Goal: Transaction & Acquisition: Purchase product/service

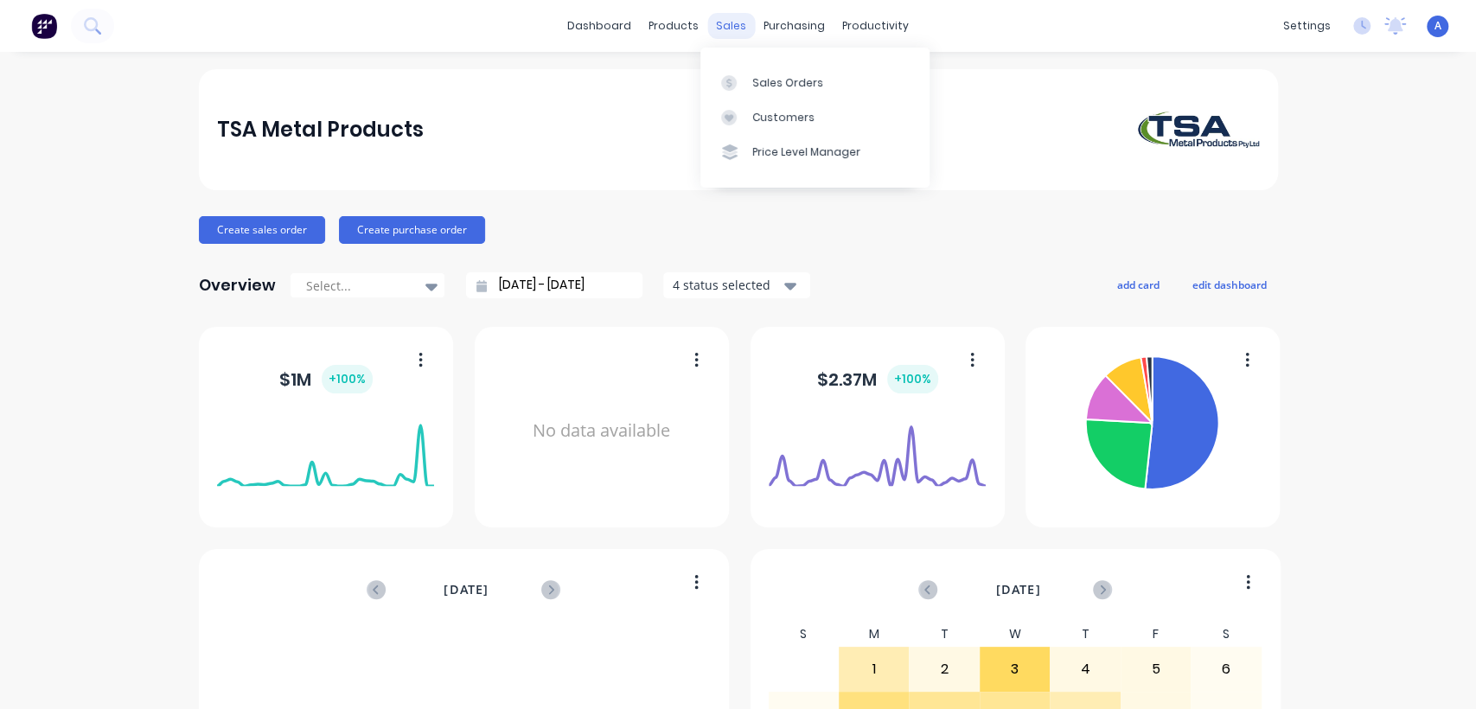
click at [724, 27] on div "sales" at bounding box center [731, 26] width 48 height 26
click at [765, 77] on div "Sales Orders" at bounding box center [787, 83] width 71 height 16
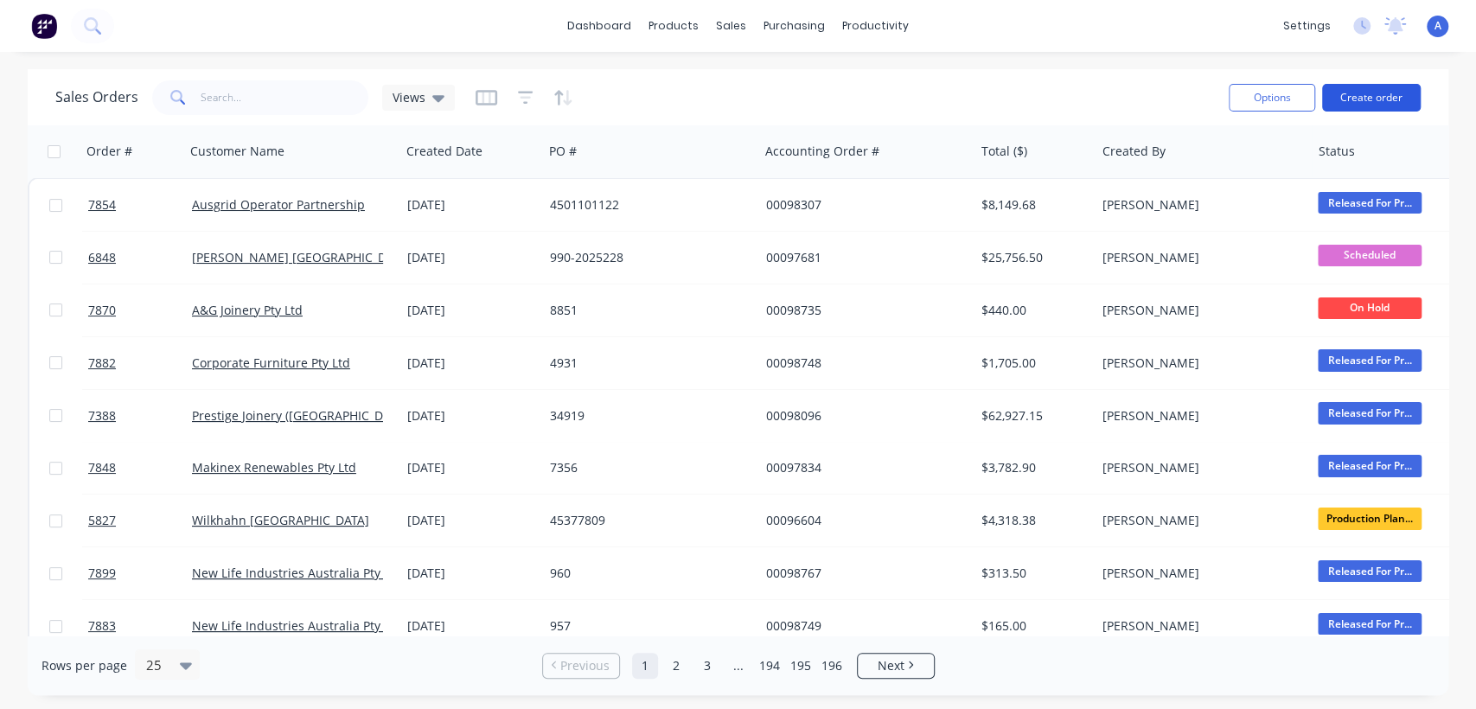
drag, startPoint x: 1347, startPoint y: 92, endPoint x: 1336, endPoint y: 96, distance: 11.2
click at [1336, 96] on button "Create order" at bounding box center [1371, 98] width 99 height 28
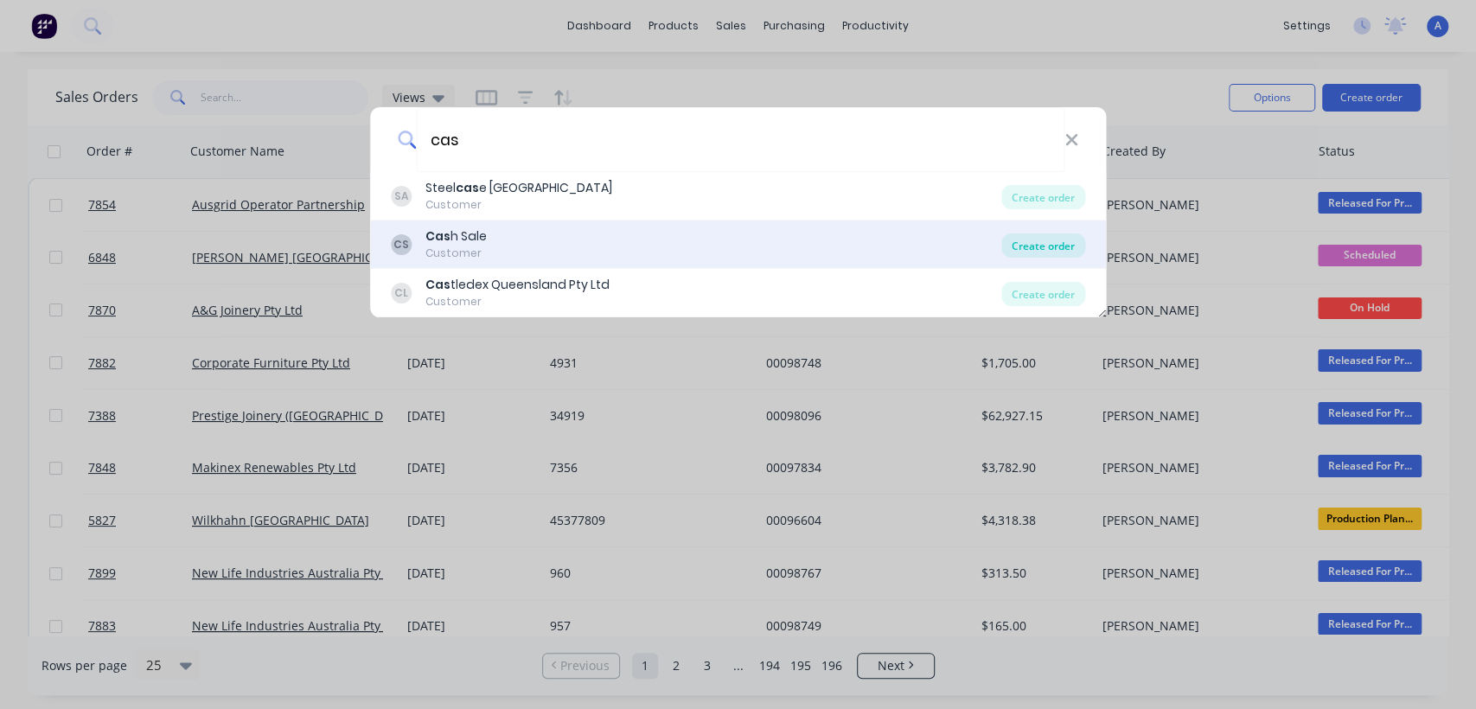
type input "cas"
click at [1031, 236] on div "Create order" at bounding box center [1043, 245] width 84 height 24
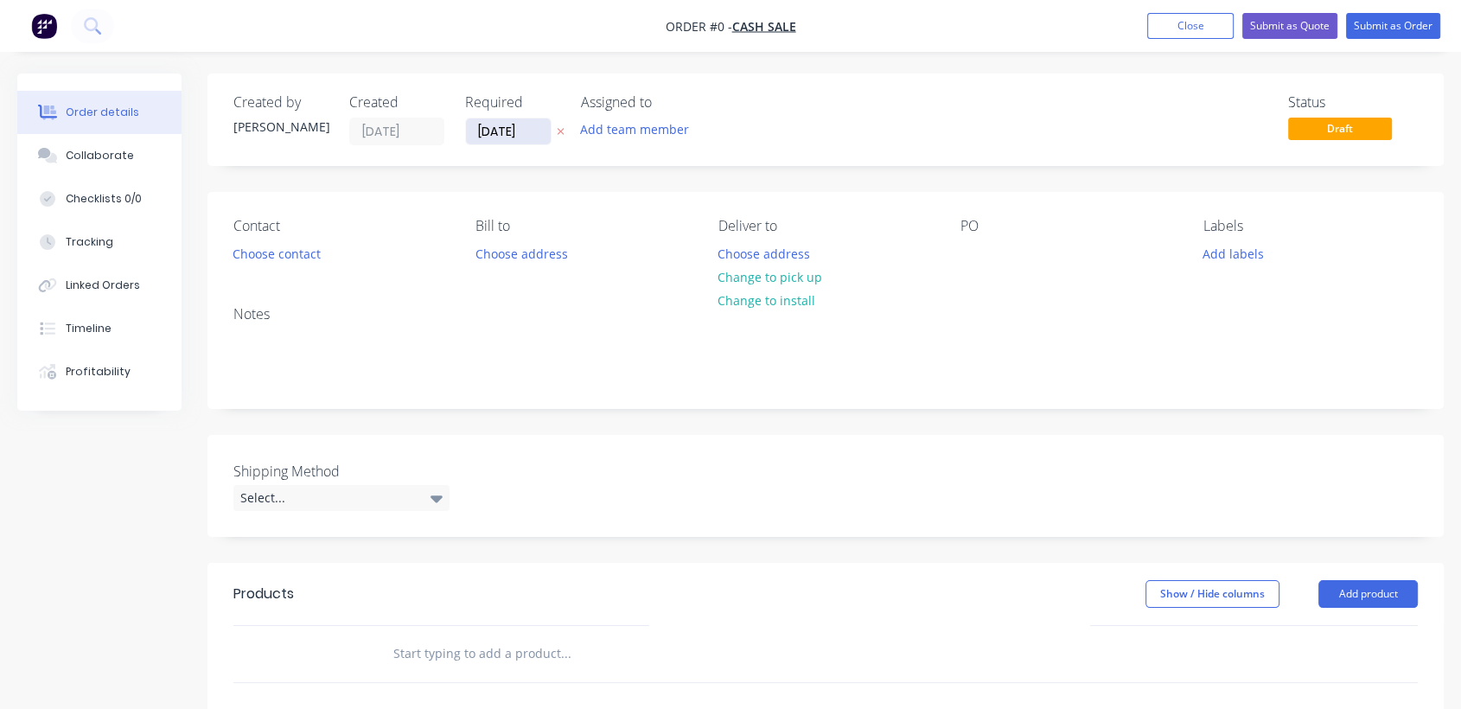
click at [534, 137] on input "[DATE]" at bounding box center [508, 131] width 85 height 26
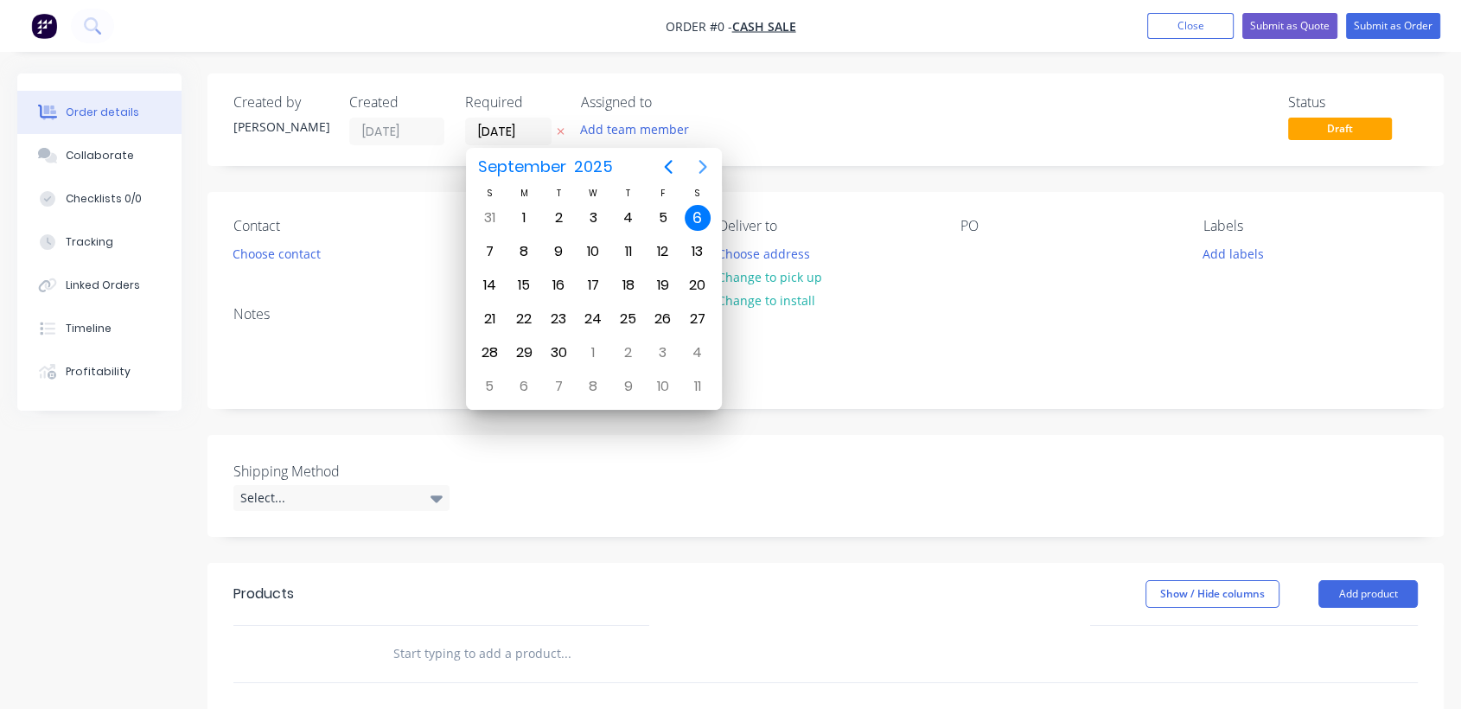
click at [698, 165] on icon "Next page" at bounding box center [702, 166] width 21 height 21
click at [589, 348] on div "31" at bounding box center [593, 353] width 26 height 26
type input "[DATE]"
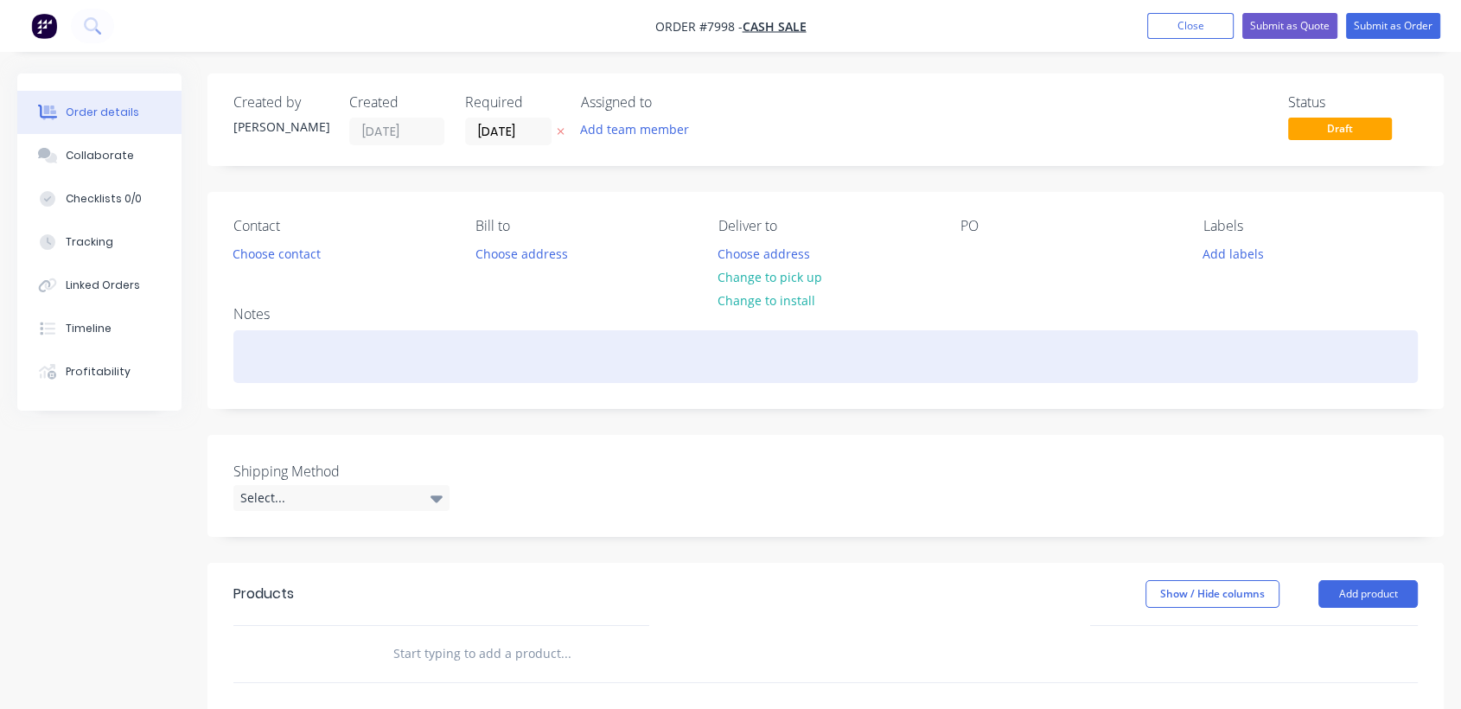
click at [285, 361] on div at bounding box center [825, 356] width 1184 height 53
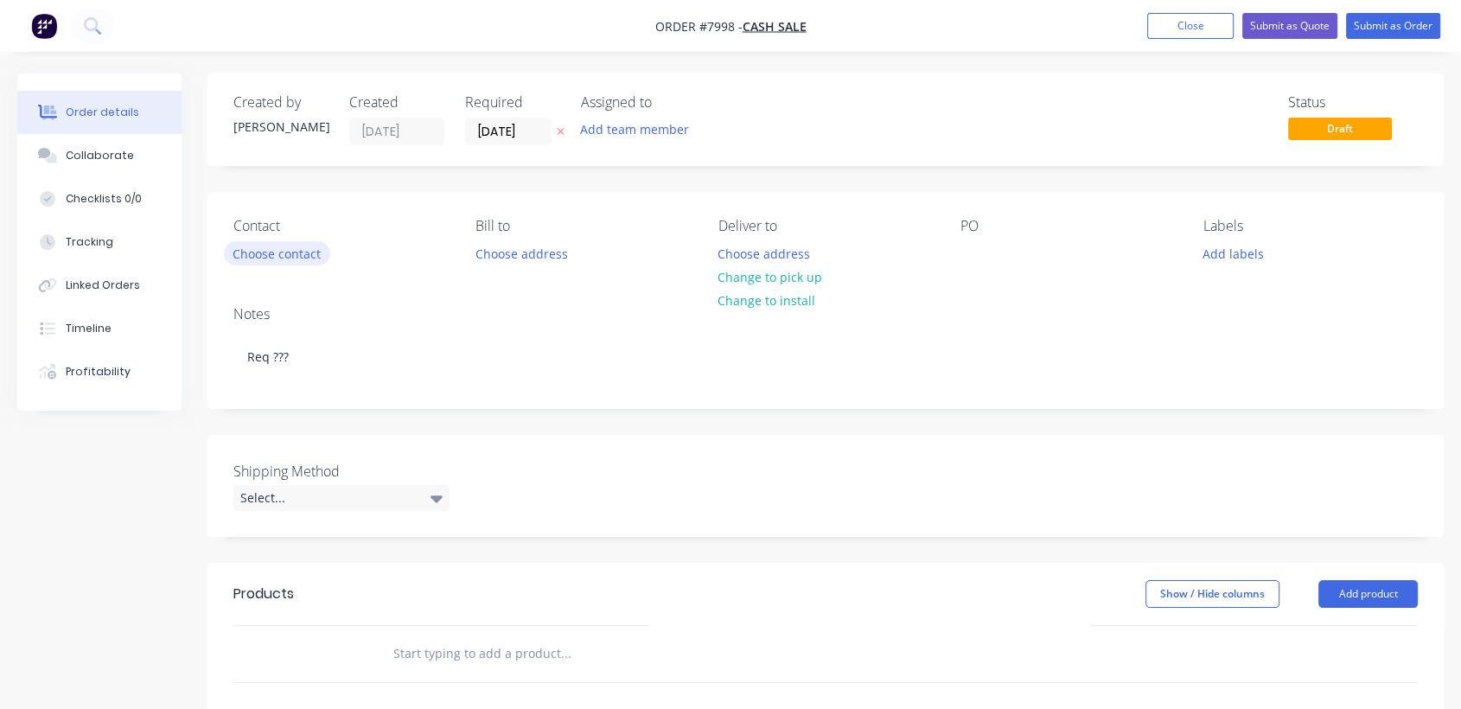
click at [279, 252] on button "Choose contact" at bounding box center [277, 252] width 106 height 23
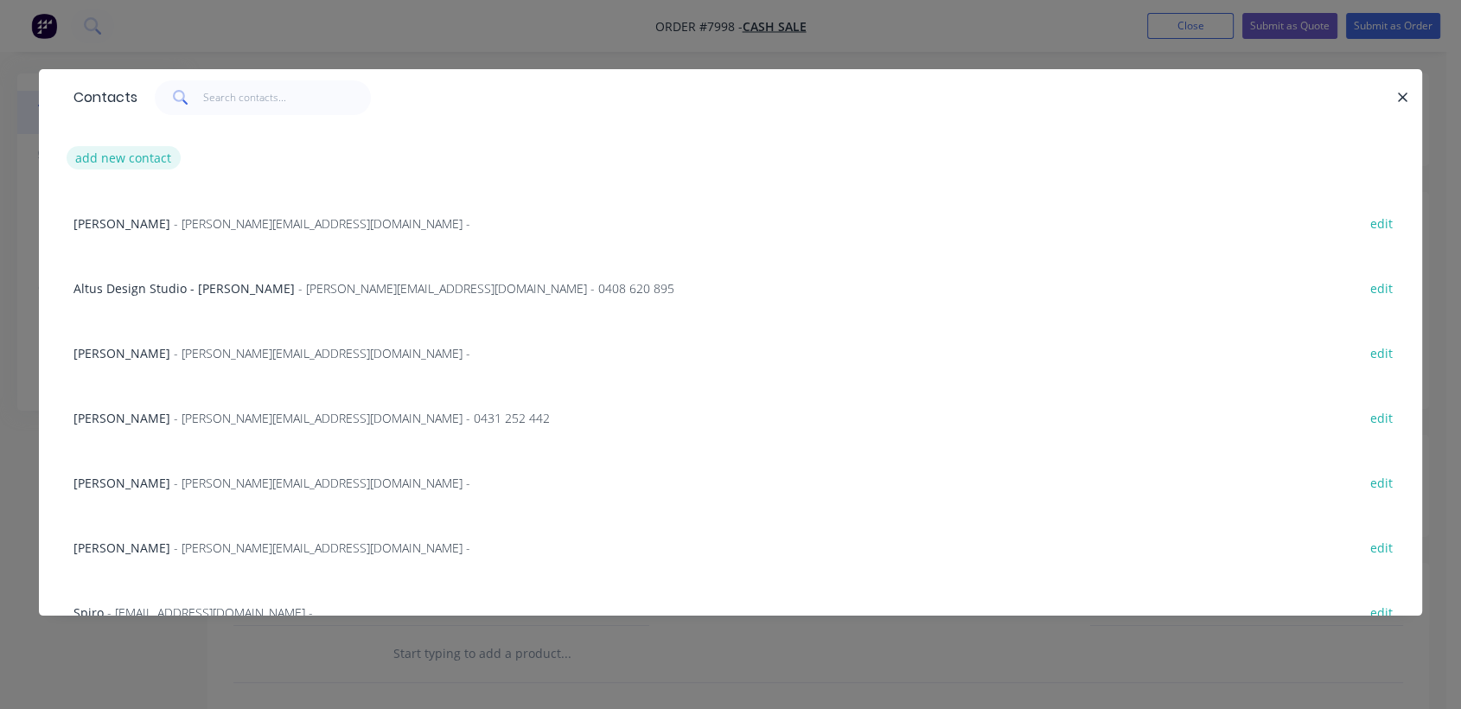
click at [152, 153] on button "add new contact" at bounding box center [124, 157] width 114 height 23
select select "AU"
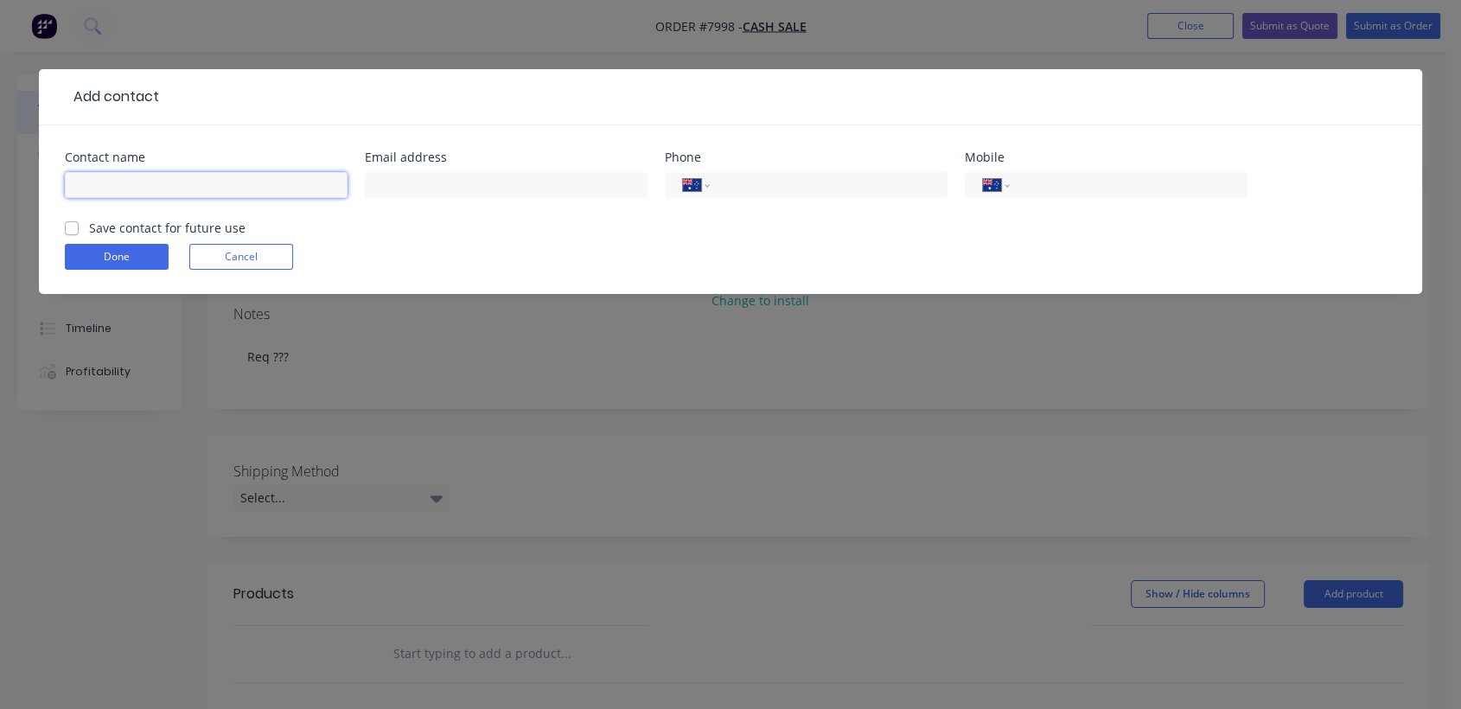
click at [187, 172] on input "text" at bounding box center [206, 185] width 283 height 26
type input "[PERSON_NAME]"
click at [450, 188] on input "text" at bounding box center [506, 185] width 283 height 26
type input "[PERSON_NAME][EMAIL_ADDRESS][PERSON_NAME][DOMAIN_NAME]"
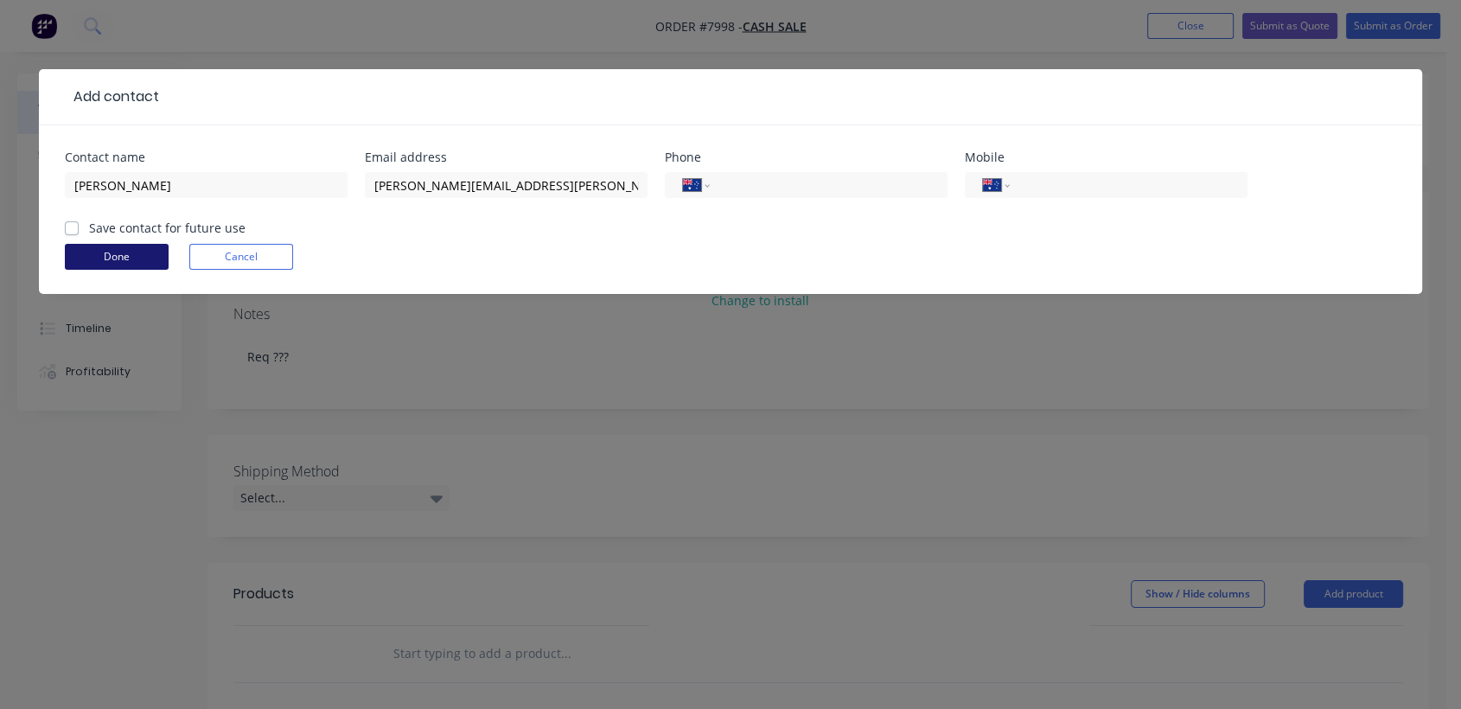
click at [115, 254] on button "Done" at bounding box center [117, 257] width 104 height 26
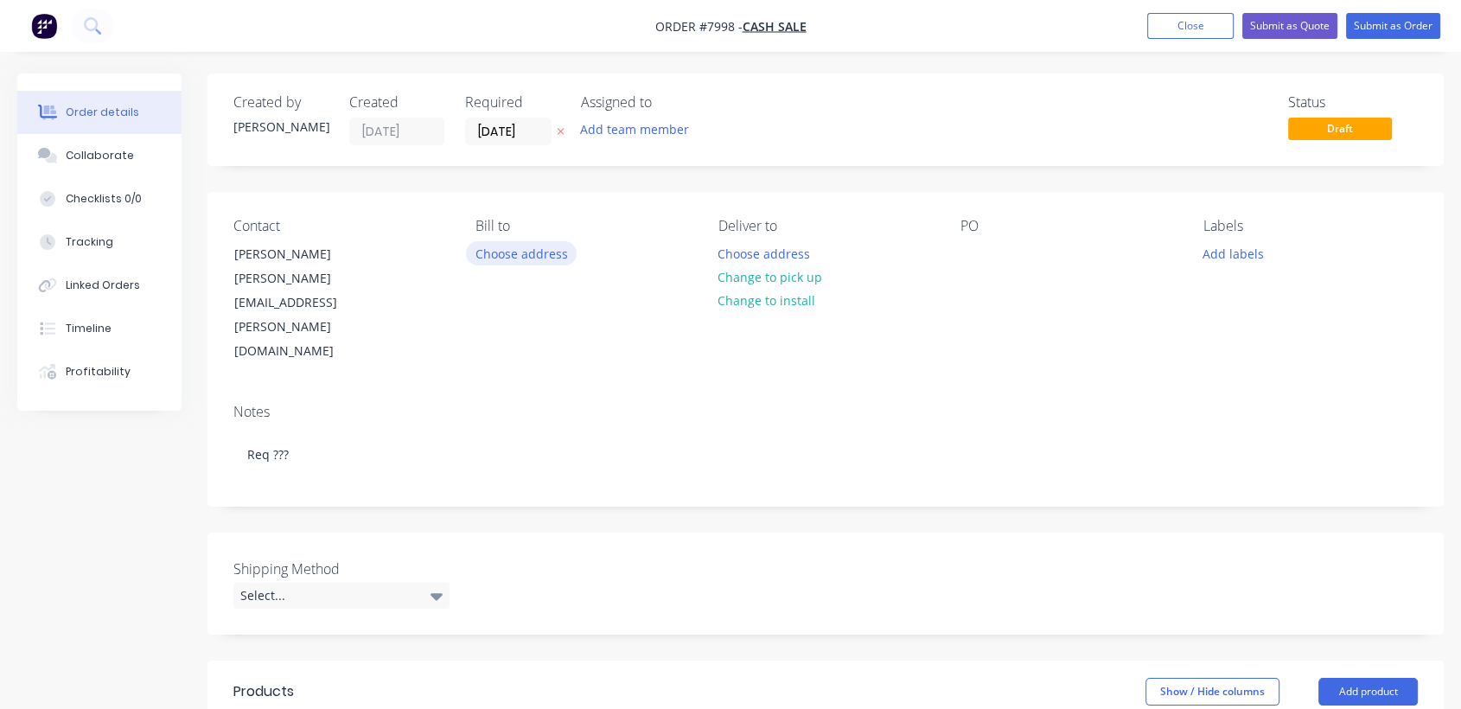
click at [526, 243] on button "Choose address" at bounding box center [521, 252] width 111 height 23
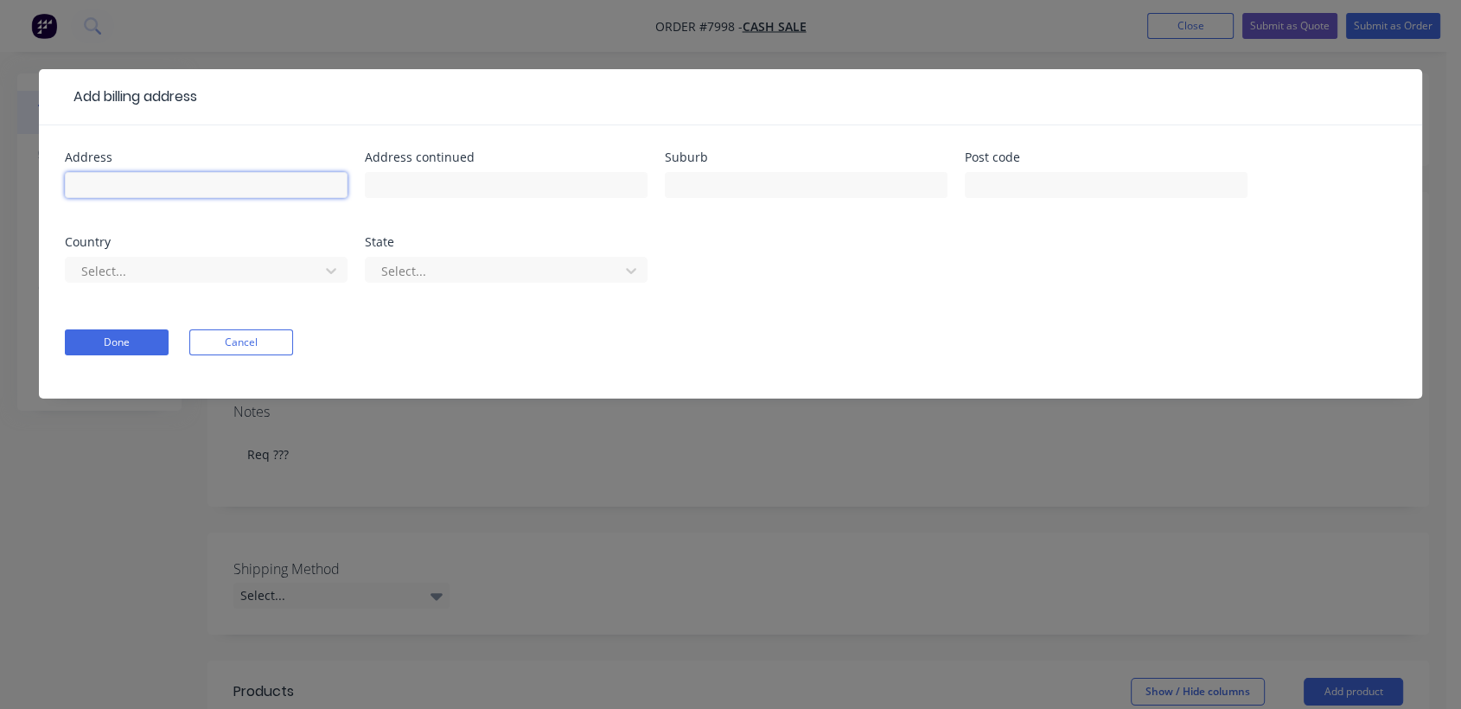
click at [138, 189] on input "text" at bounding box center [206, 185] width 283 height 26
type input "Trendline Group"
click at [143, 340] on button "Done" at bounding box center [117, 342] width 104 height 26
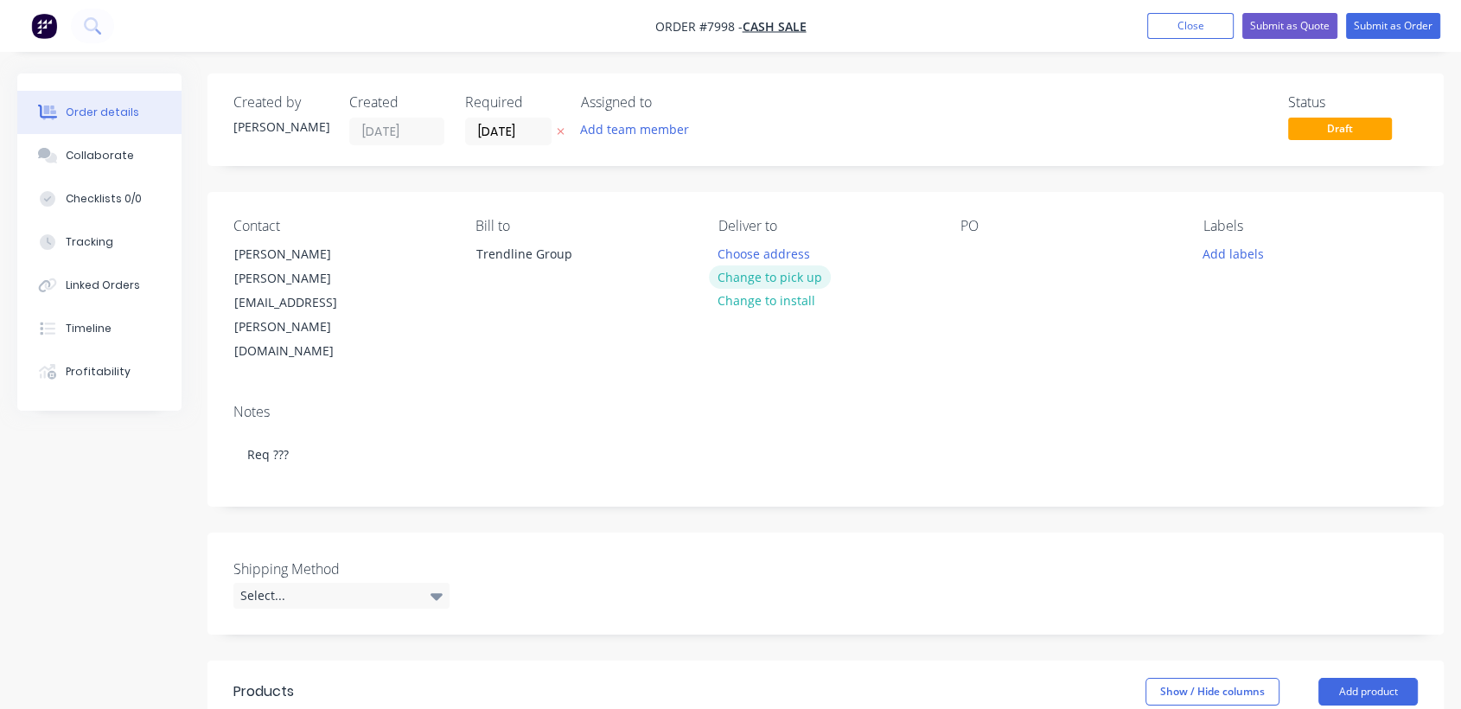
click at [809, 271] on button "Change to pick up" at bounding box center [770, 276] width 123 height 23
click at [974, 246] on div at bounding box center [974, 253] width 28 height 25
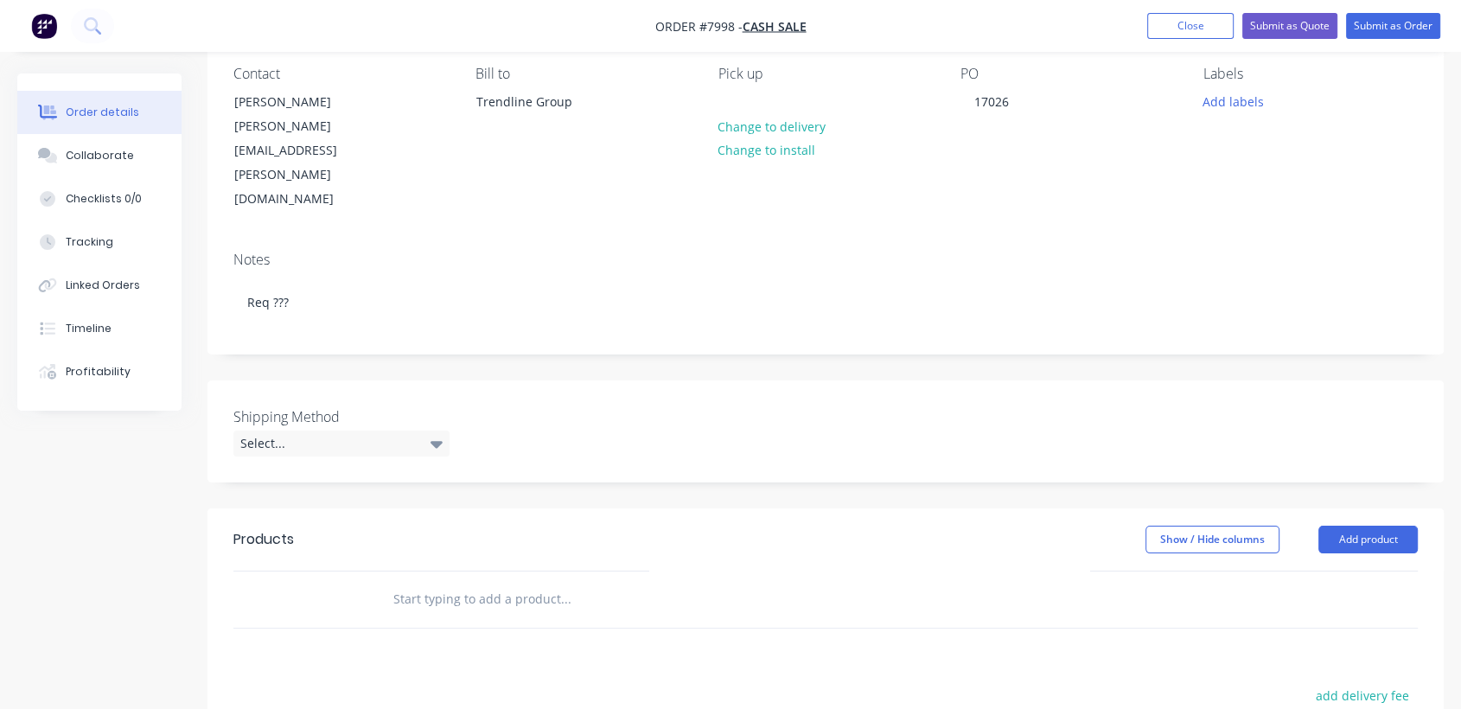
scroll to position [192, 0]
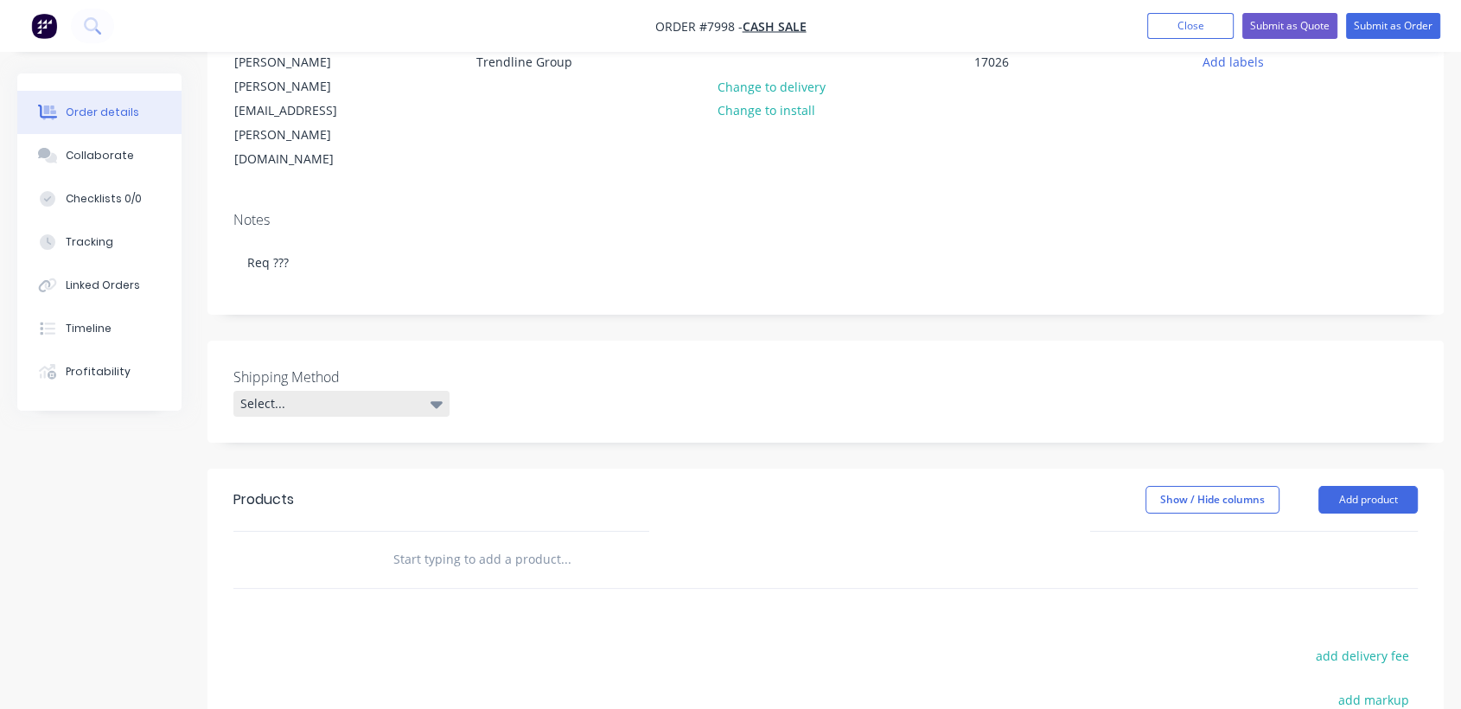
click at [308, 391] on div "Select..." at bounding box center [341, 404] width 216 height 26
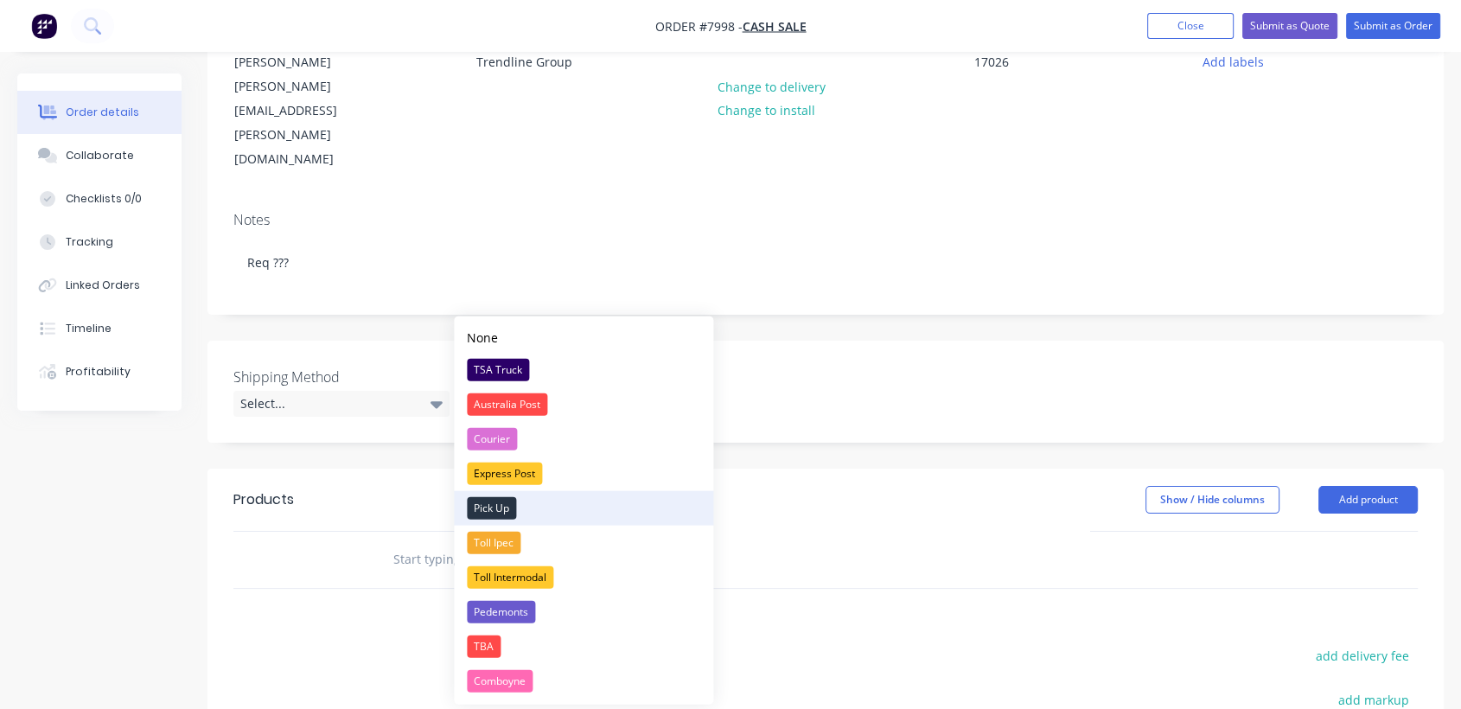
click at [505, 502] on div "Pick Up" at bounding box center [491, 508] width 49 height 22
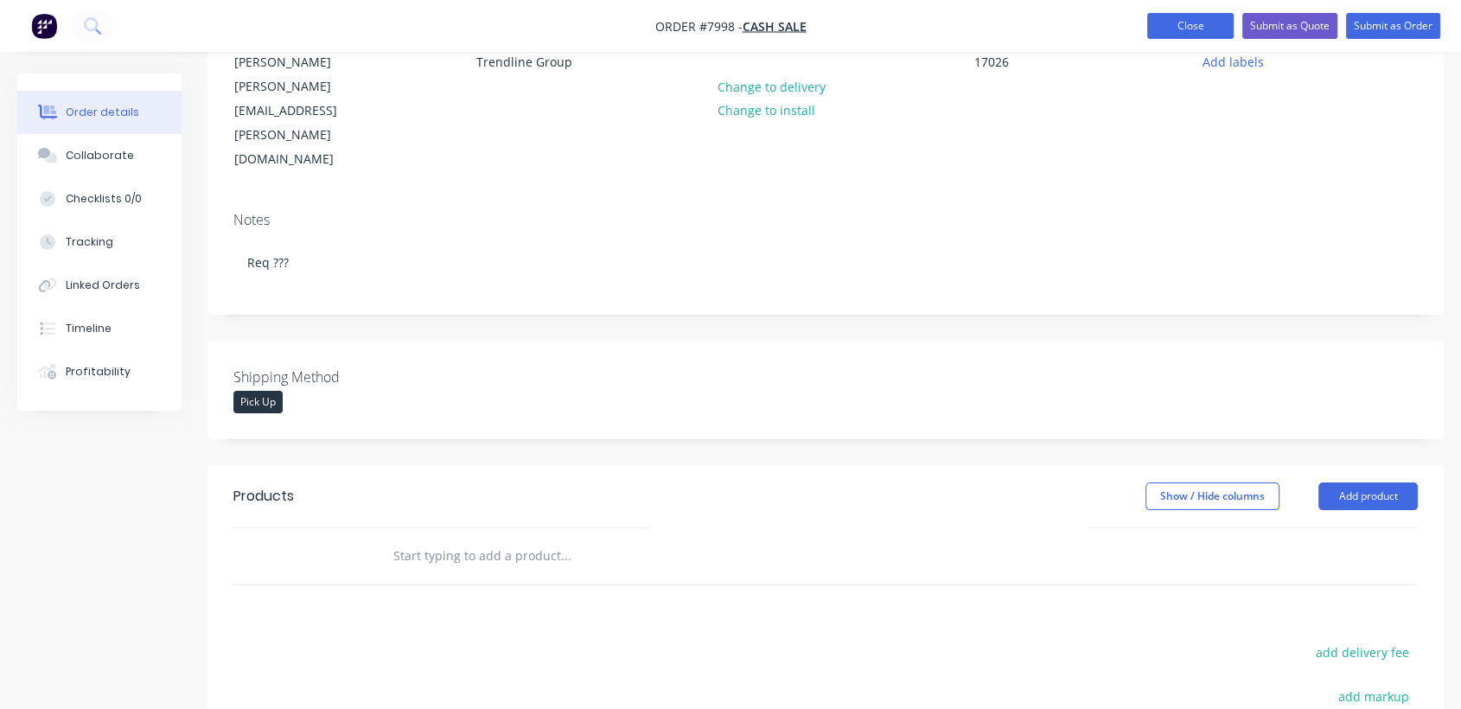
click at [1177, 22] on button "Close" at bounding box center [1190, 26] width 86 height 26
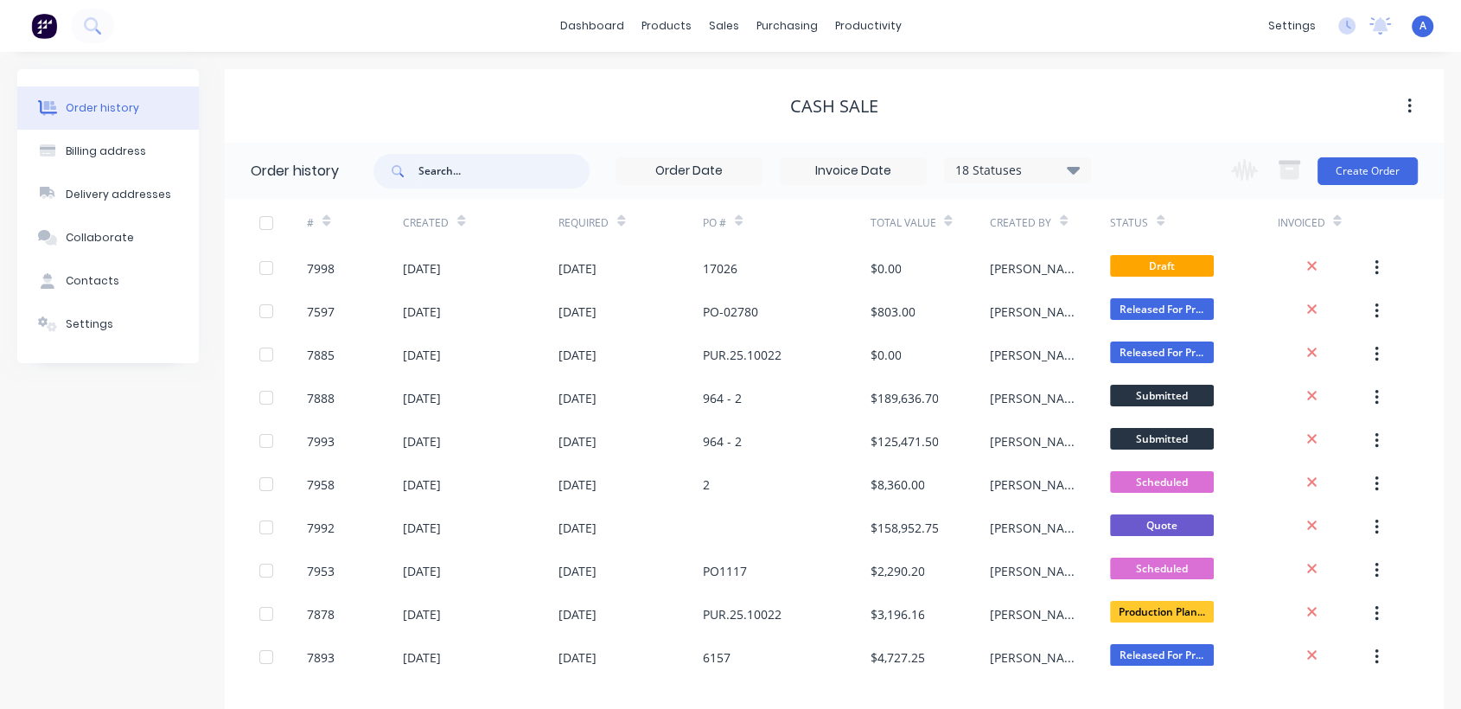
click at [485, 175] on input "text" at bounding box center [503, 171] width 171 height 35
type input "trendl"
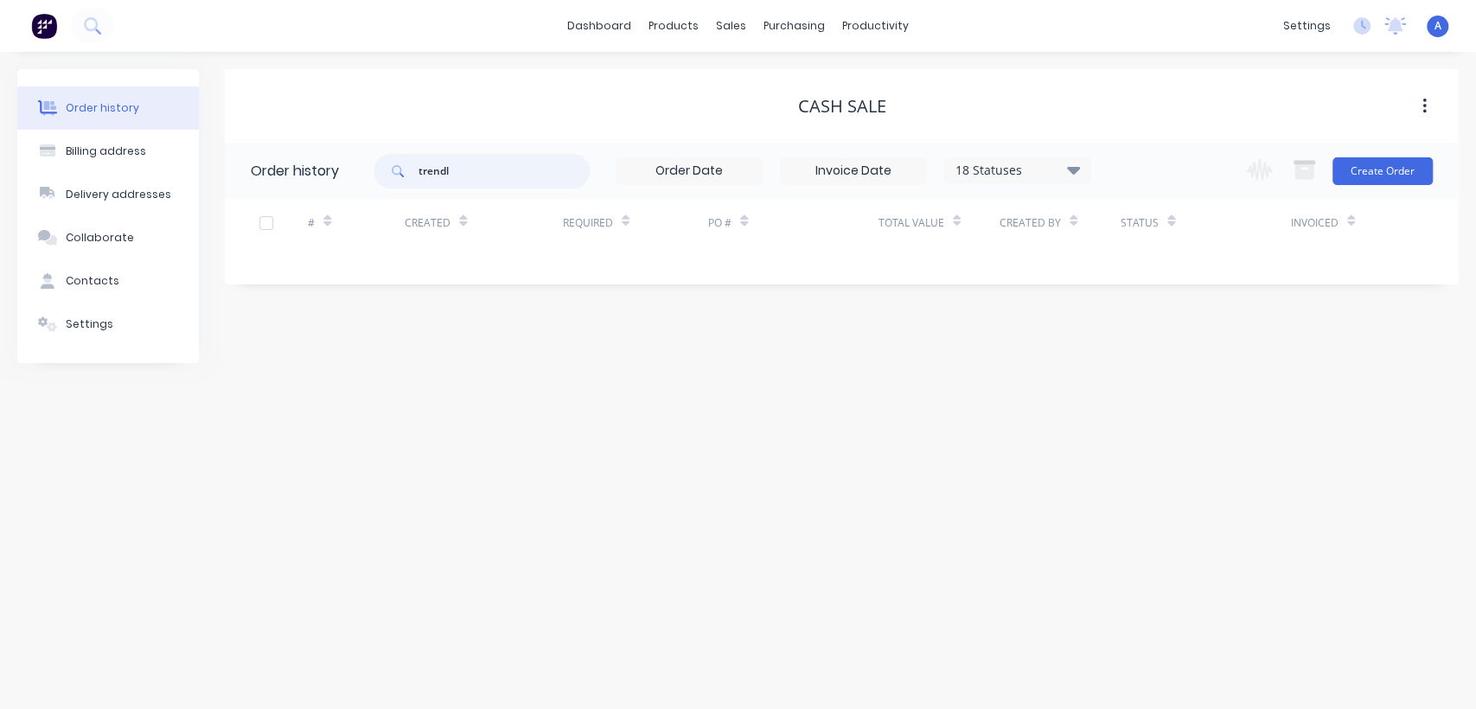
click at [470, 170] on input "trendl" at bounding box center [503, 171] width 171 height 35
type input "trendline"
drag, startPoint x: 481, startPoint y: 166, endPoint x: 401, endPoint y: 163, distance: 80.5
click at [401, 163] on div "trendline" at bounding box center [481, 171] width 216 height 35
type input "[PERSON_NAME]"
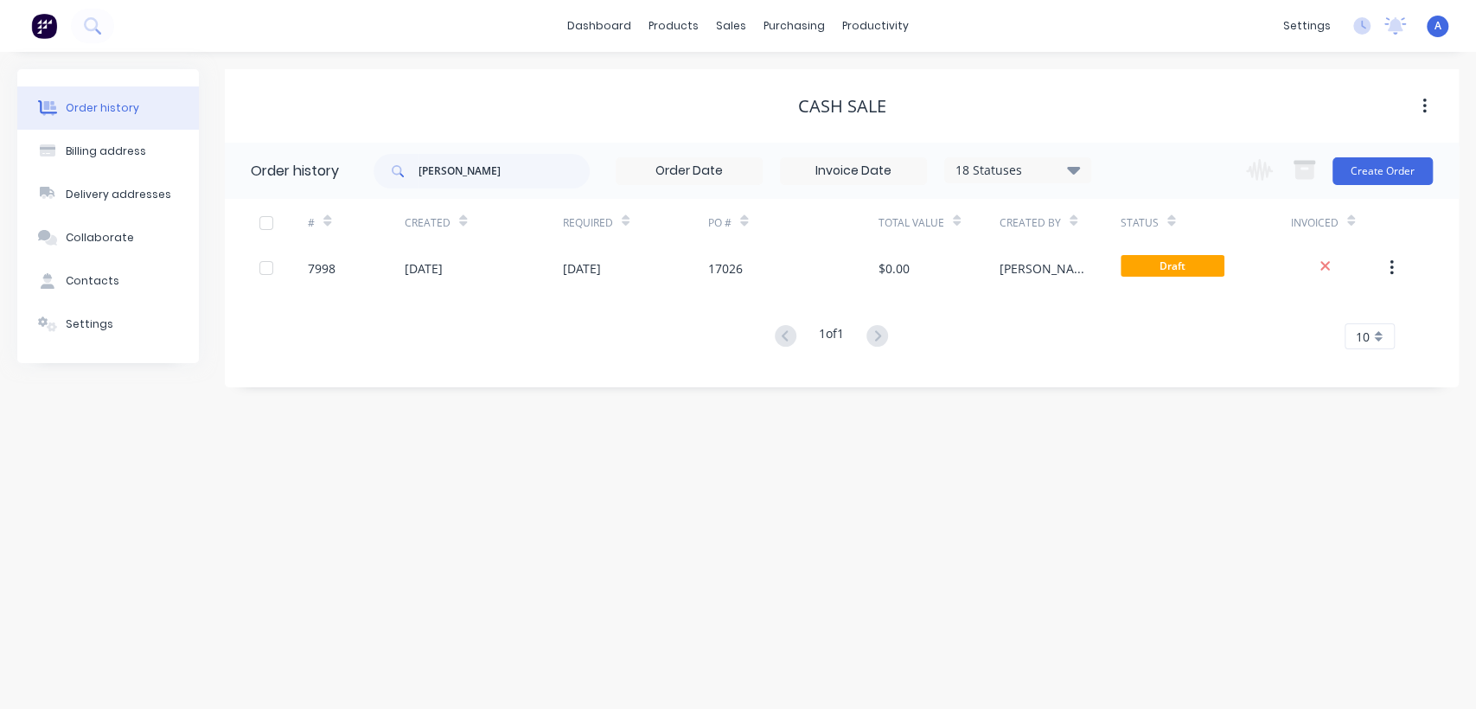
click at [1070, 164] on icon at bounding box center [1073, 169] width 13 height 21
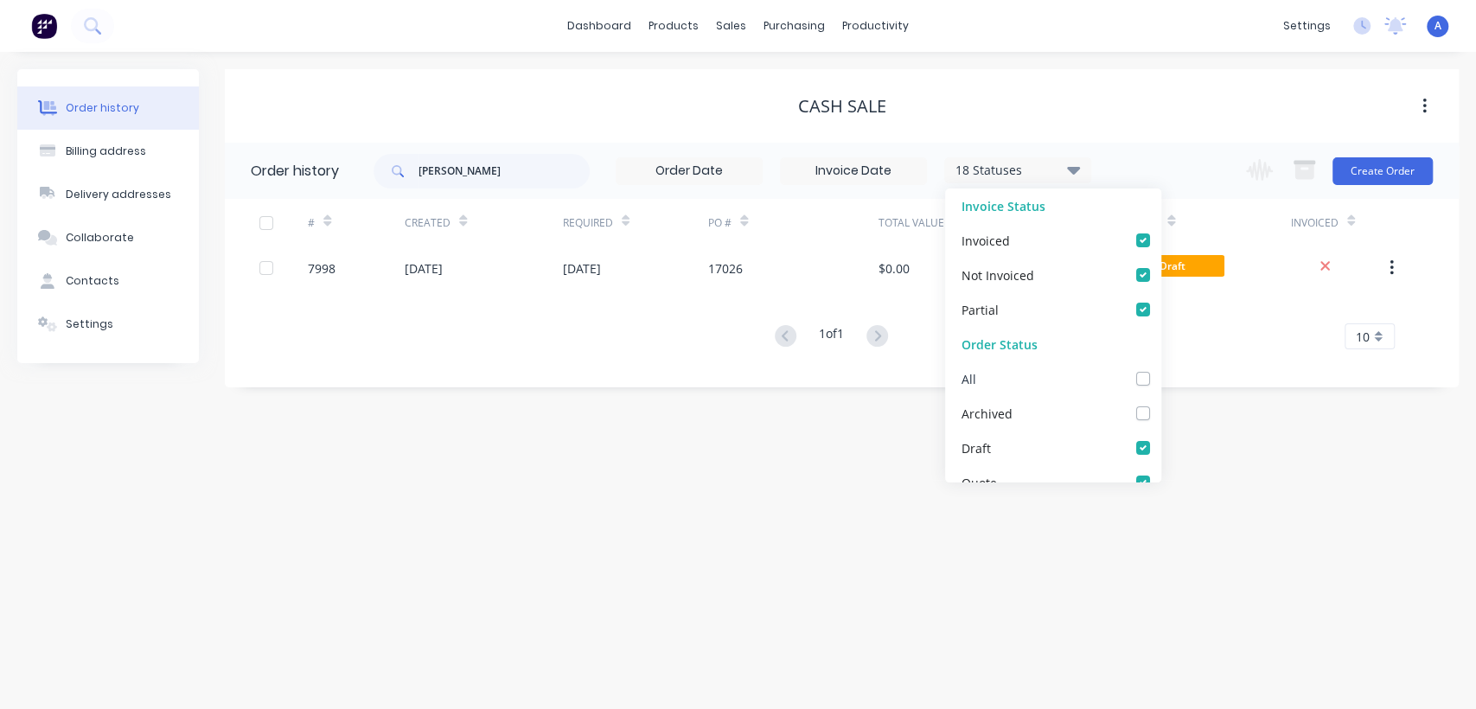
click at [1160, 369] on label at bounding box center [1160, 369] width 0 height 0
click at [1160, 379] on input "checkbox" at bounding box center [1167, 377] width 14 height 16
checkbox input "true"
click at [596, 442] on div "Order history Billing address Delivery addresses Collaborate Contacts Settings …" at bounding box center [738, 380] width 1476 height 657
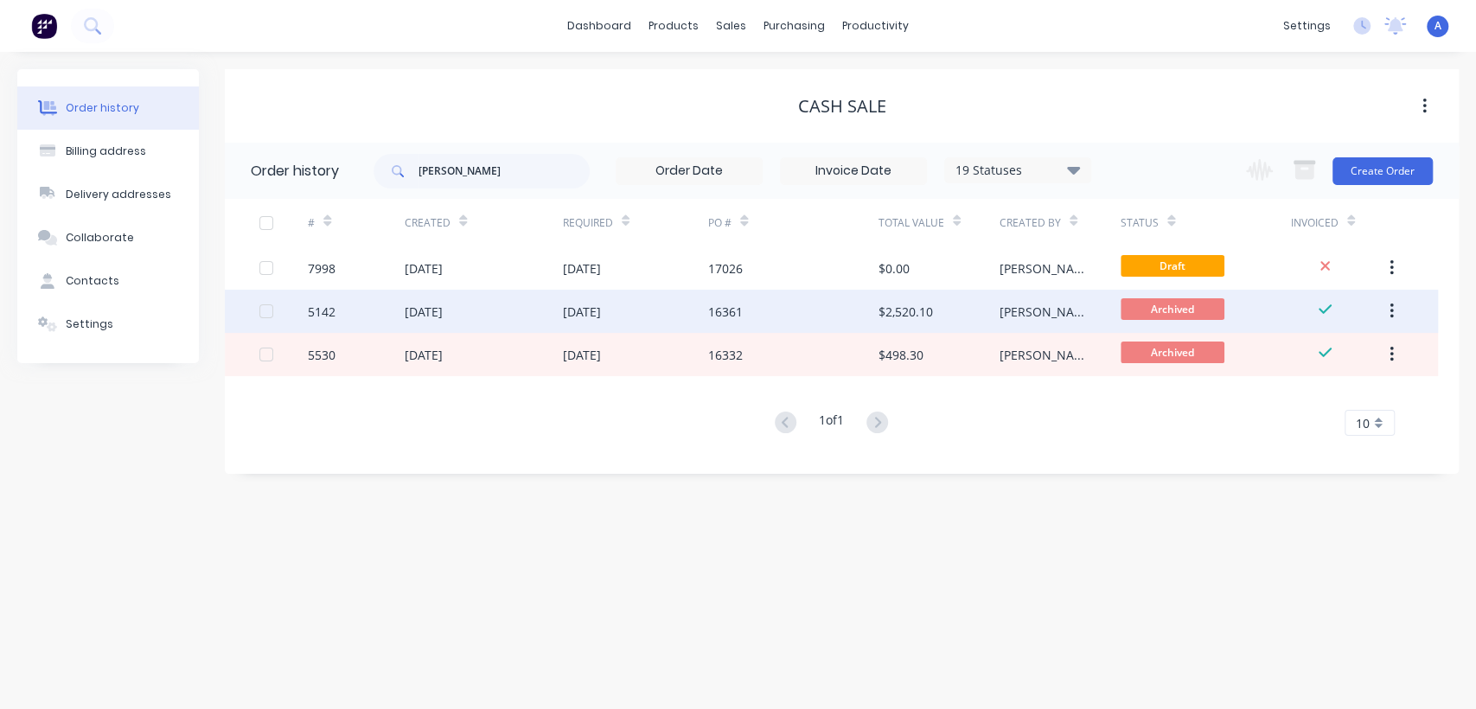
click at [568, 303] on div "[DATE]" at bounding box center [582, 312] width 38 height 18
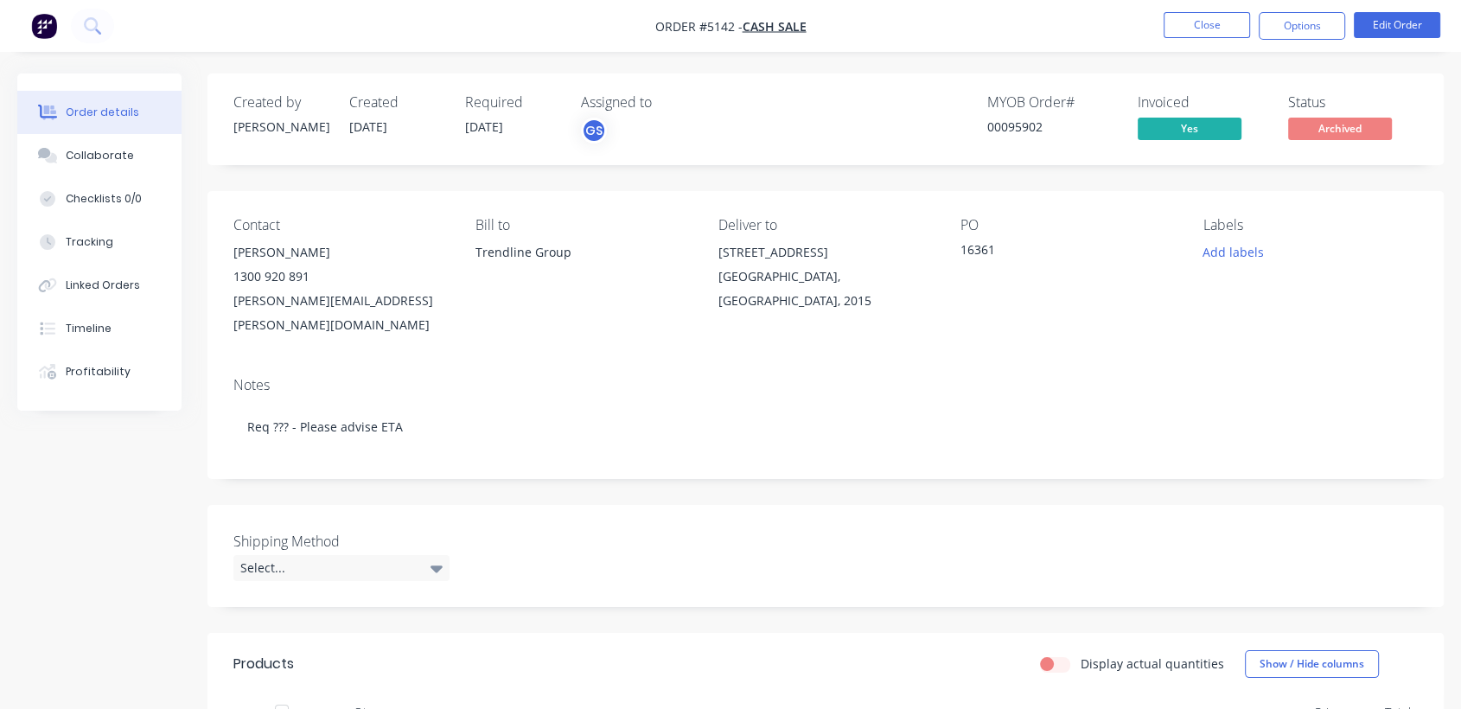
click at [1218, 10] on nav "Order #5142 - Cash Sale Close Options Edit Order" at bounding box center [730, 26] width 1461 height 52
click at [1200, 33] on button "Close" at bounding box center [1207, 25] width 86 height 26
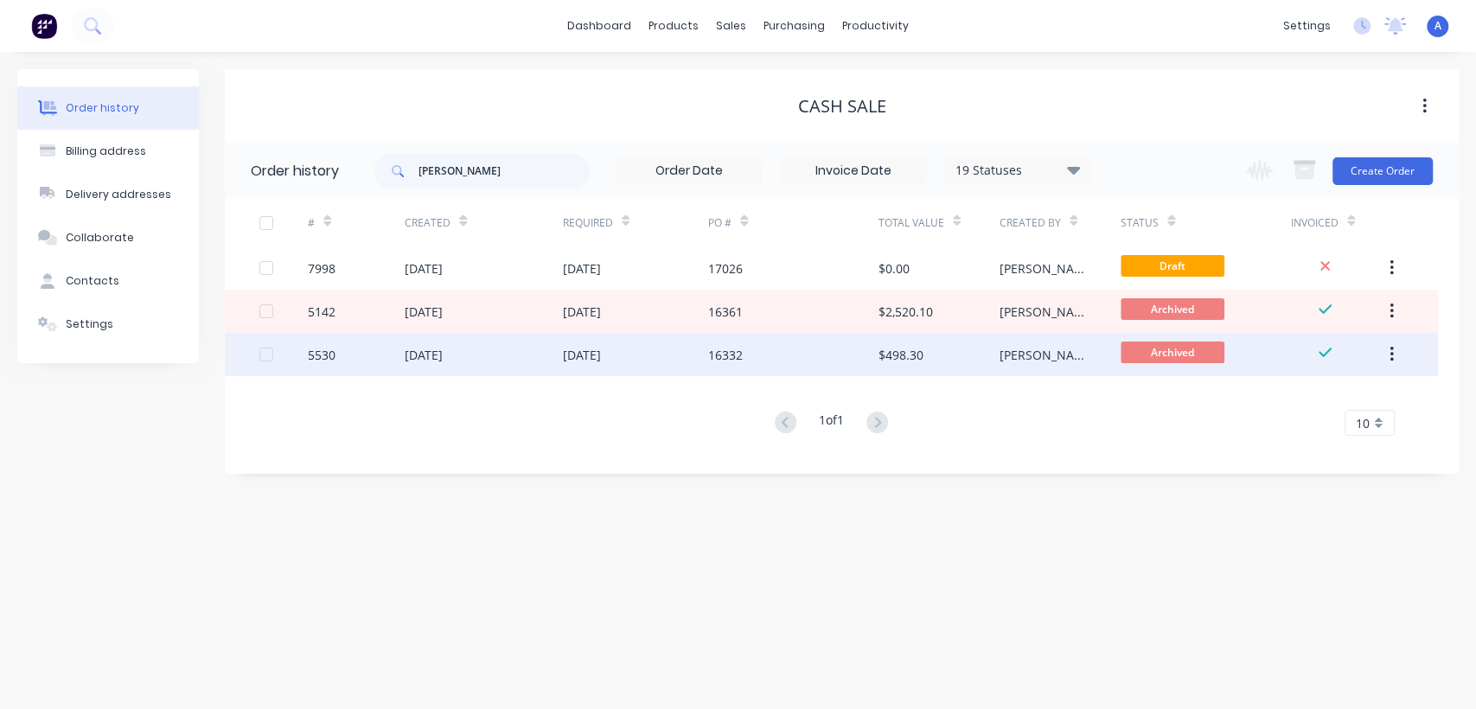
click at [769, 355] on div "16332" at bounding box center [792, 354] width 169 height 43
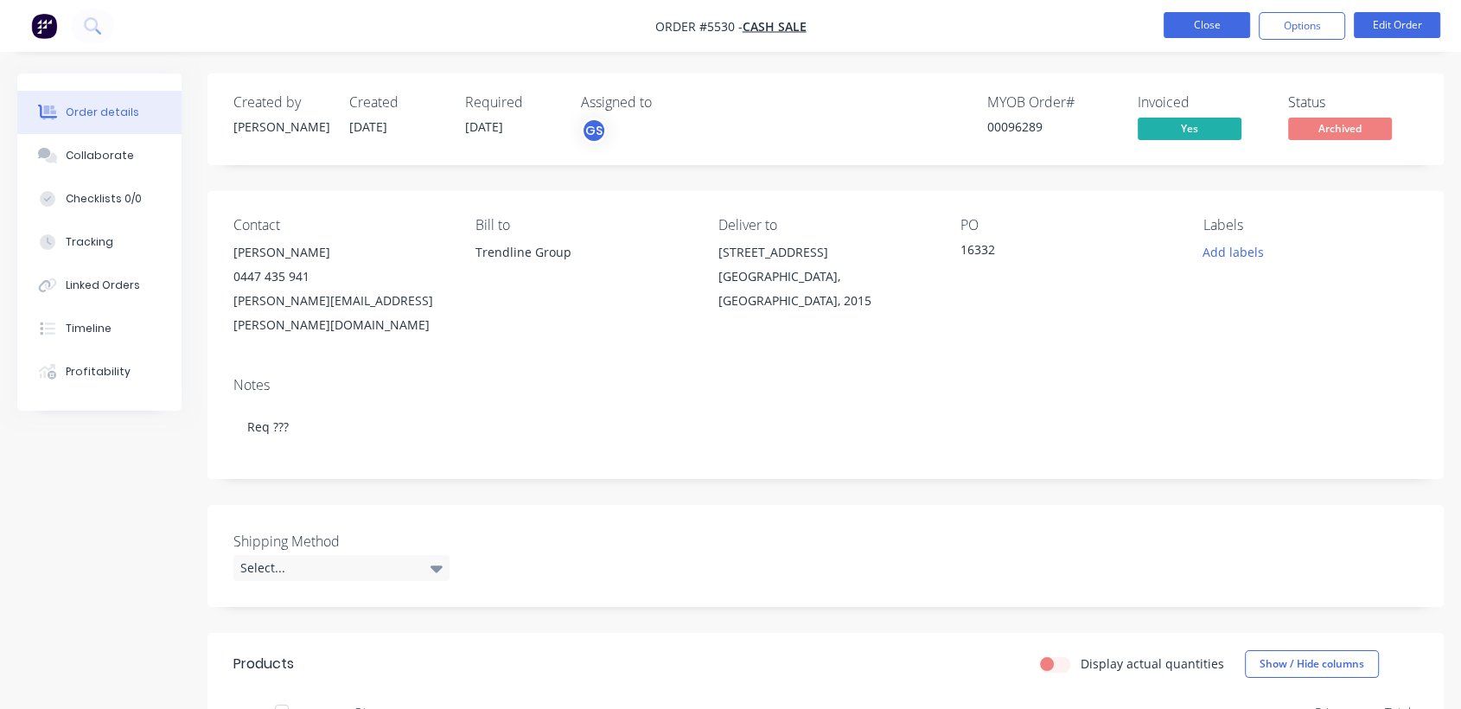
click at [1186, 25] on button "Close" at bounding box center [1207, 25] width 86 height 26
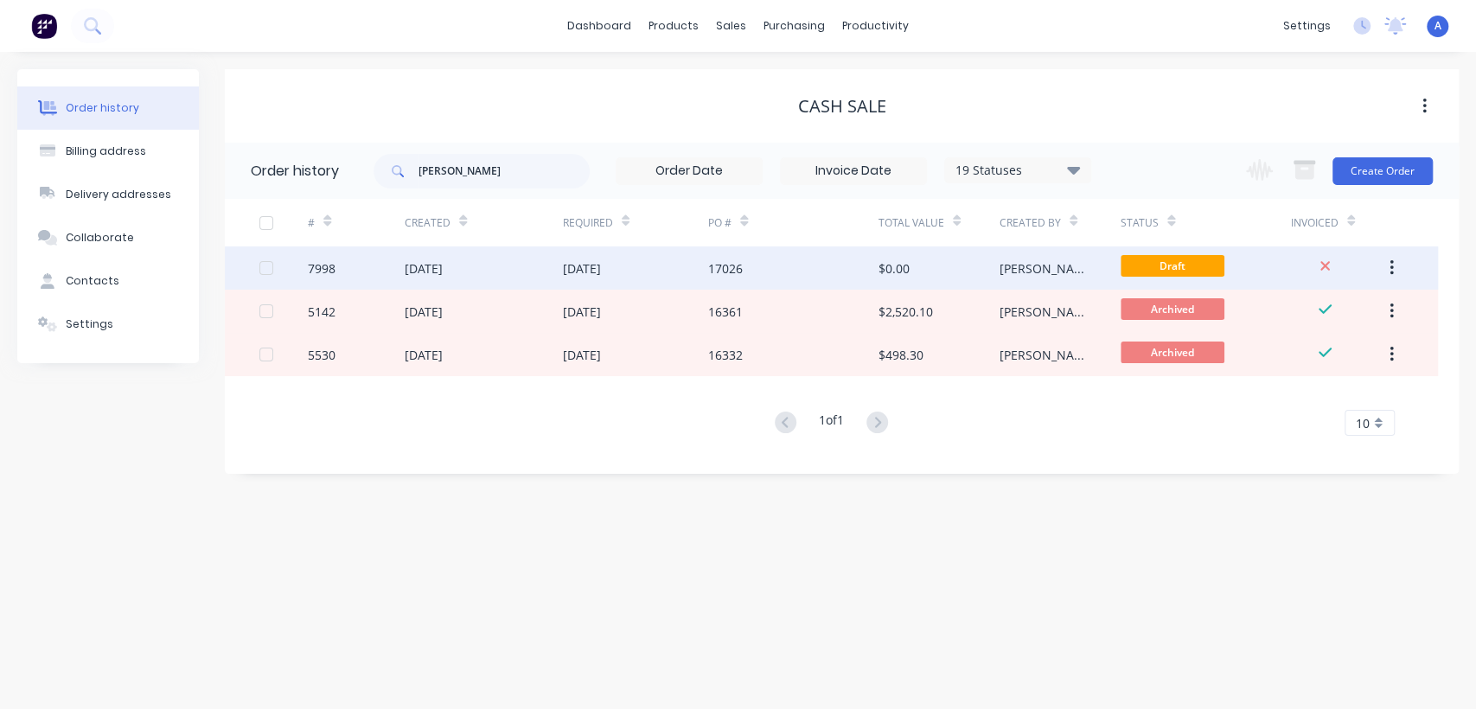
click at [748, 256] on div "17026" at bounding box center [792, 267] width 169 height 43
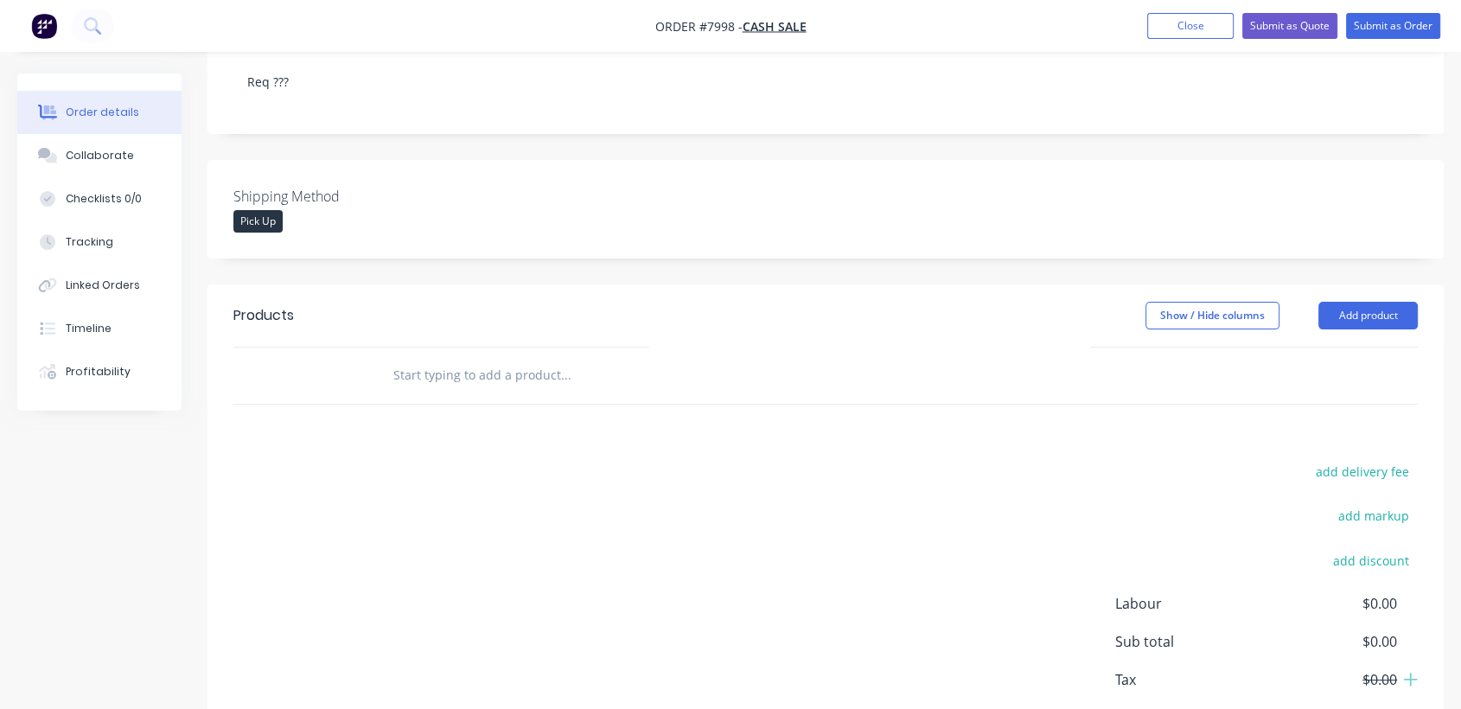
scroll to position [384, 0]
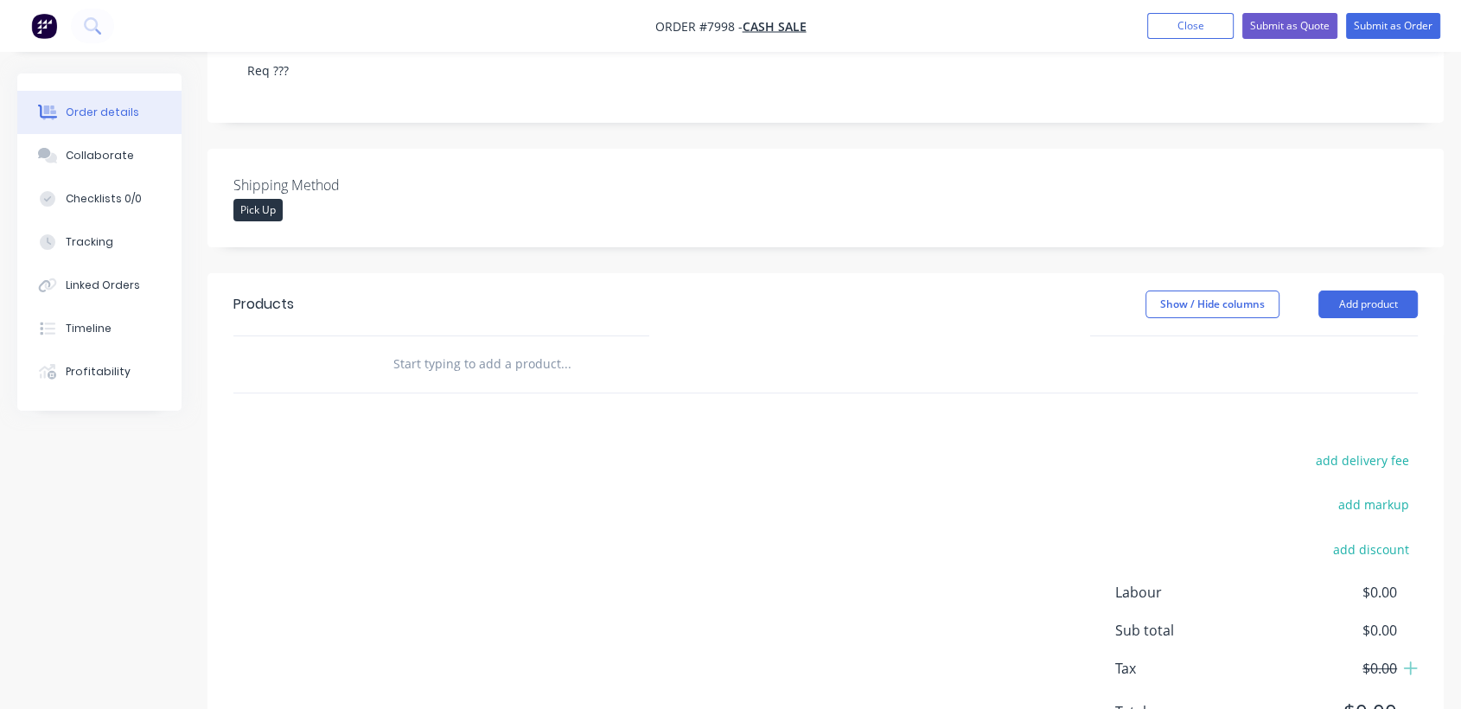
click at [500, 347] on input "text" at bounding box center [565, 364] width 346 height 35
type input "t"
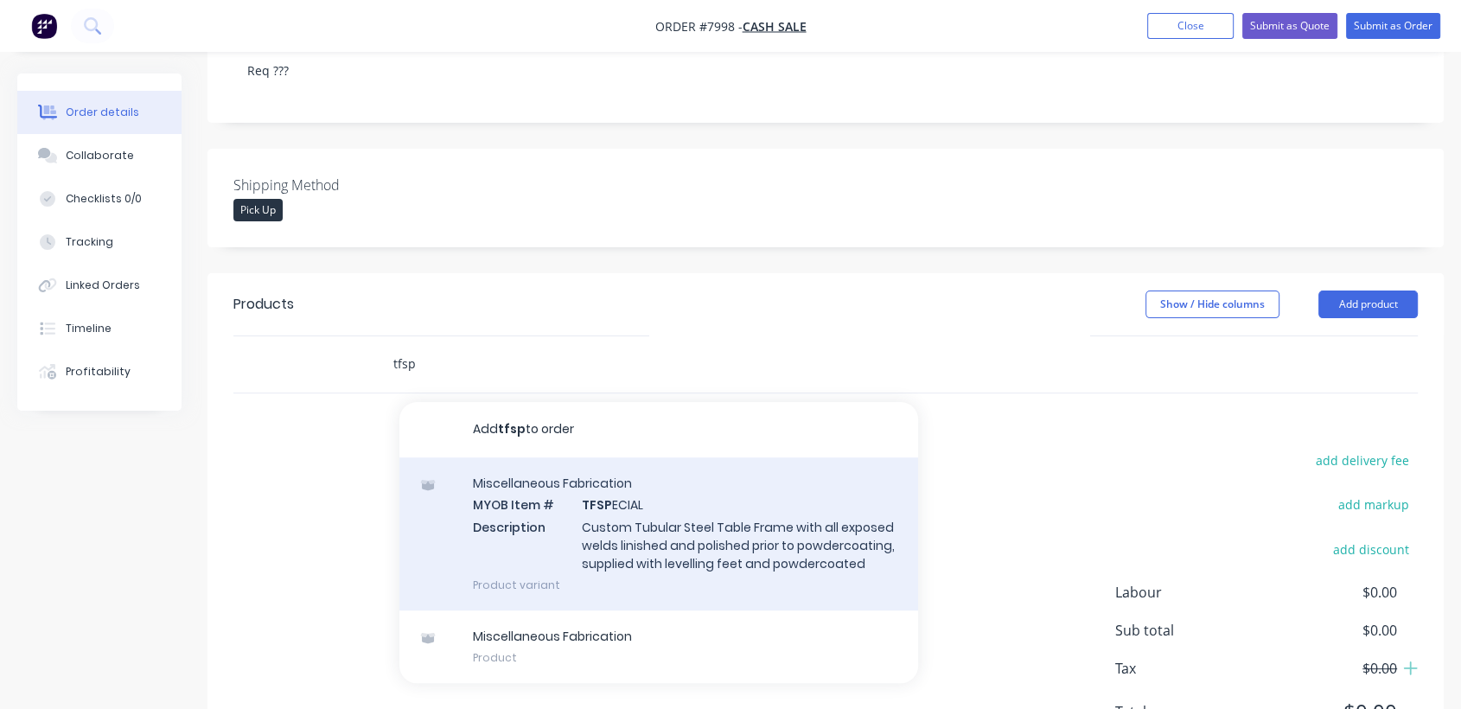
type input "tfsp"
click at [619, 468] on div "Miscellaneous Fabrication MYOB Item # TFSP ECIAL Description Custom Tubular Ste…" at bounding box center [658, 533] width 519 height 153
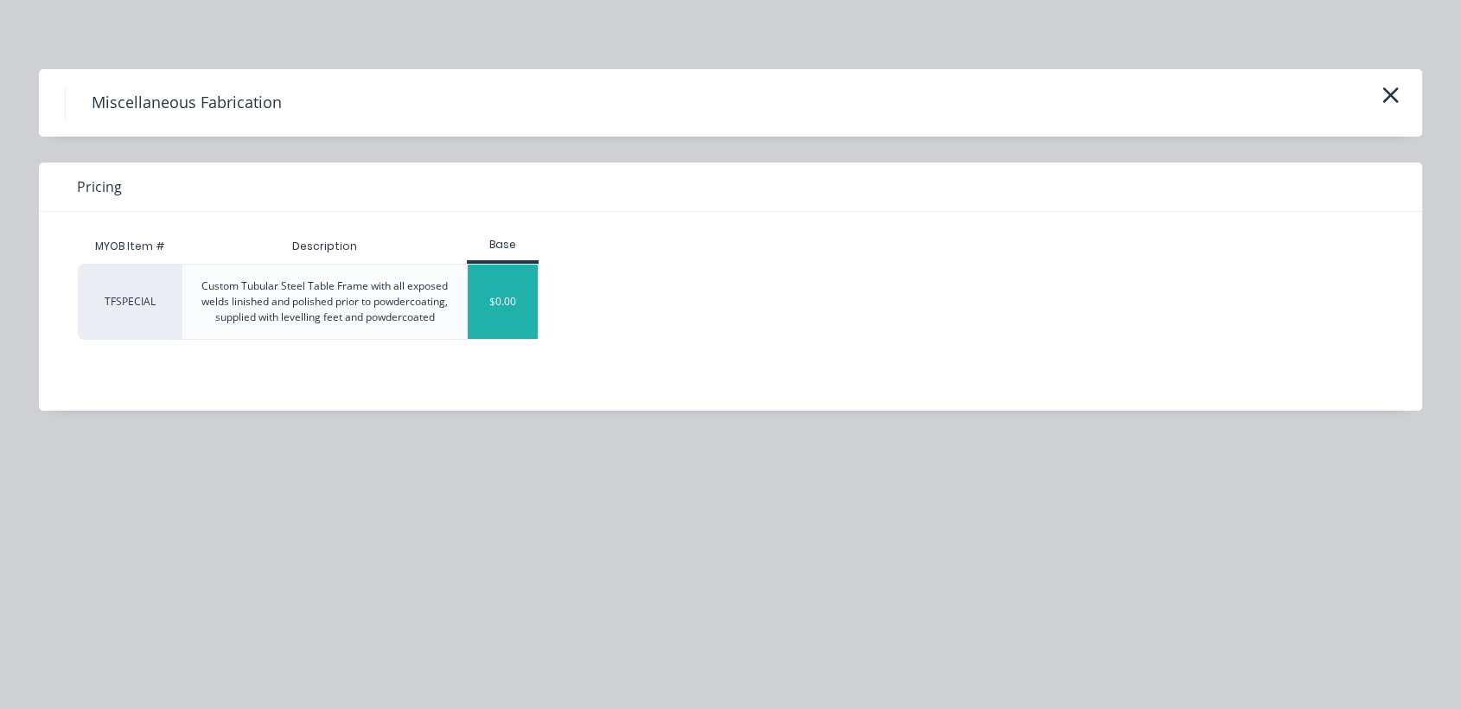
click at [499, 316] on div "$0.00" at bounding box center [503, 302] width 70 height 74
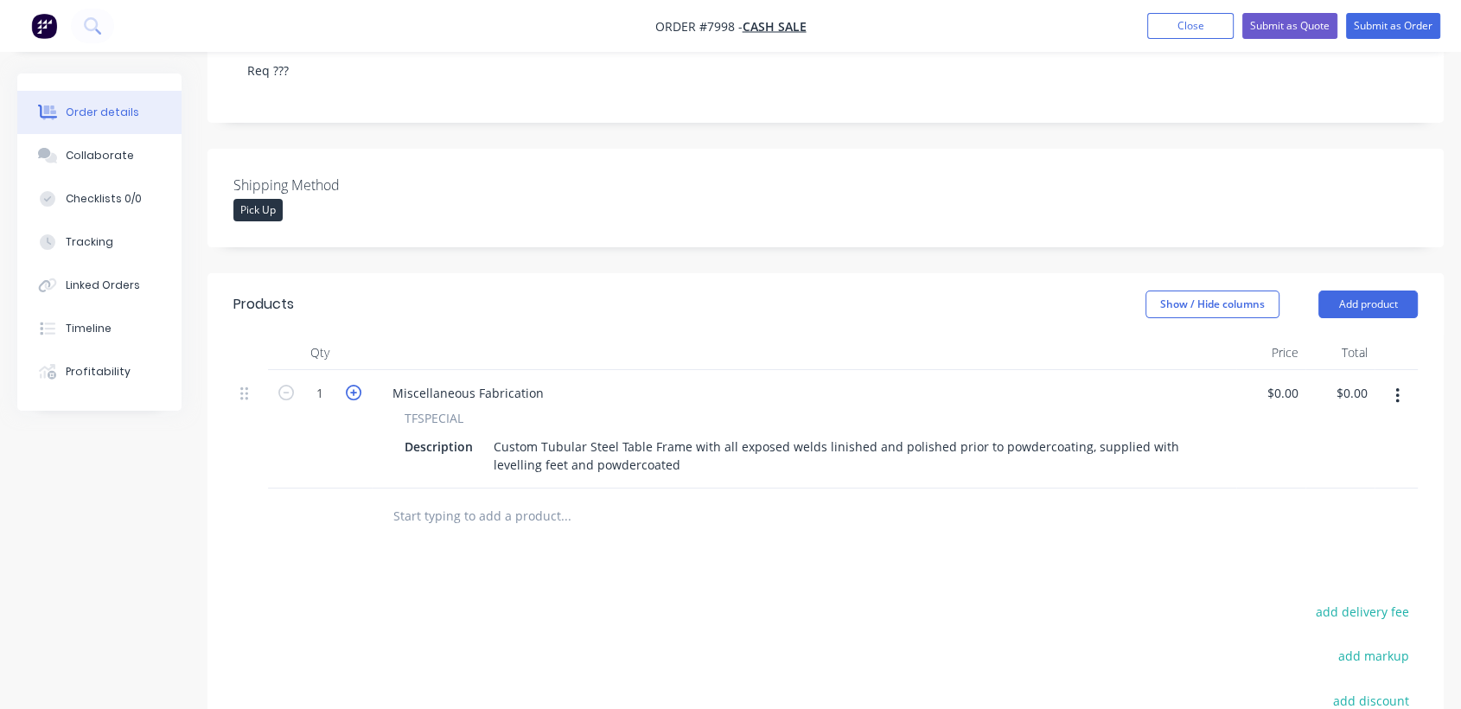
click at [347, 385] on icon "button" at bounding box center [354, 393] width 16 height 16
type input "3"
drag, startPoint x: 549, startPoint y: 322, endPoint x: 386, endPoint y: 309, distance: 163.9
click at [386, 370] on div "Miscellaneous Fabrication TFSPECIAL Description Custom Tubular Steel Table Fram…" at bounding box center [804, 429] width 864 height 118
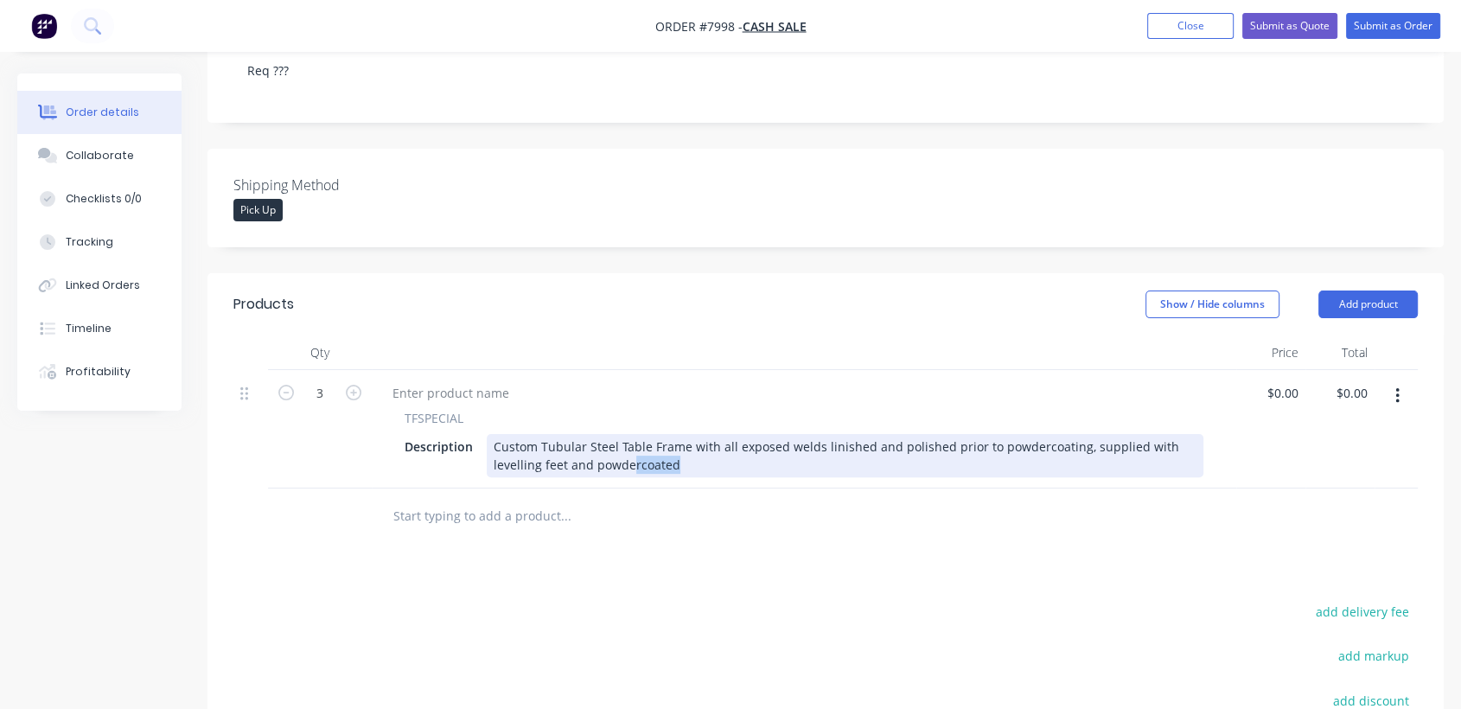
drag, startPoint x: 676, startPoint y: 401, endPoint x: 556, endPoint y: 397, distance: 120.2
click at [494, 434] on div "Custom Tubular Steel Table Frame with all exposed welds linished and polished p…" at bounding box center [845, 455] width 717 height 43
click at [574, 434] on div "Custom Tubular Steel Table Frame with all exposed welds linished and polished p…" at bounding box center [845, 455] width 717 height 43
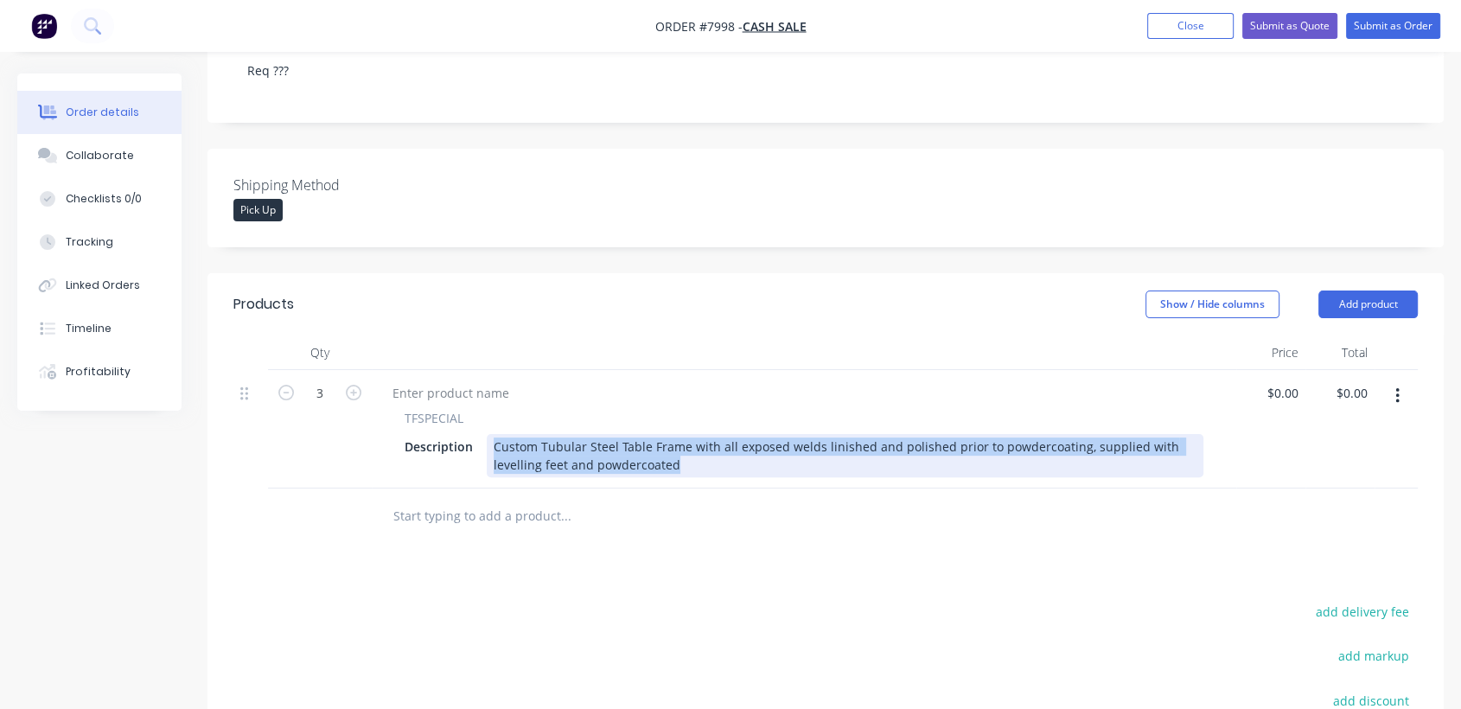
drag, startPoint x: 679, startPoint y: 394, endPoint x: 487, endPoint y: 372, distance: 193.2
click at [487, 434] on div "Custom Tubular Steel Table Frame with all exposed welds linished and polished p…" at bounding box center [845, 455] width 717 height 43
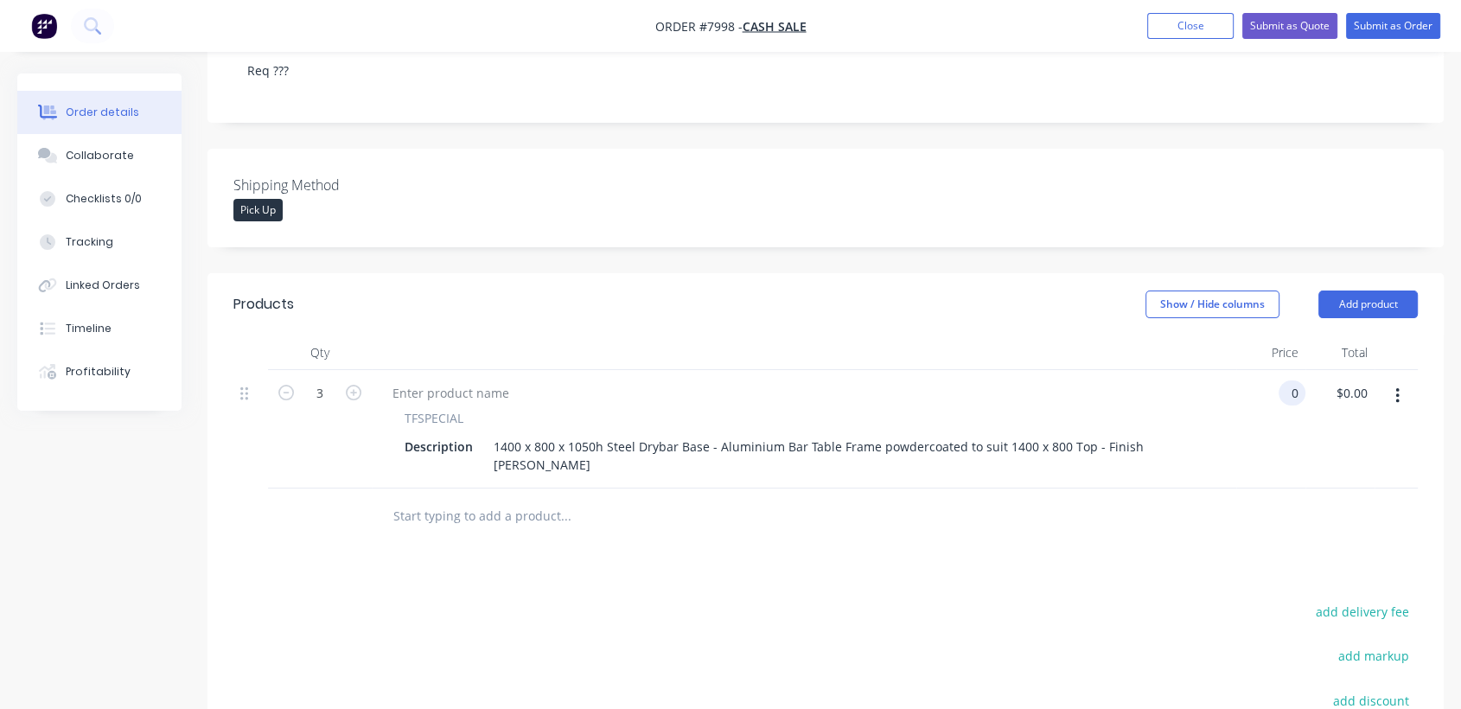
type input "$0.00"
click at [429, 499] on input "text" at bounding box center [565, 516] width 346 height 35
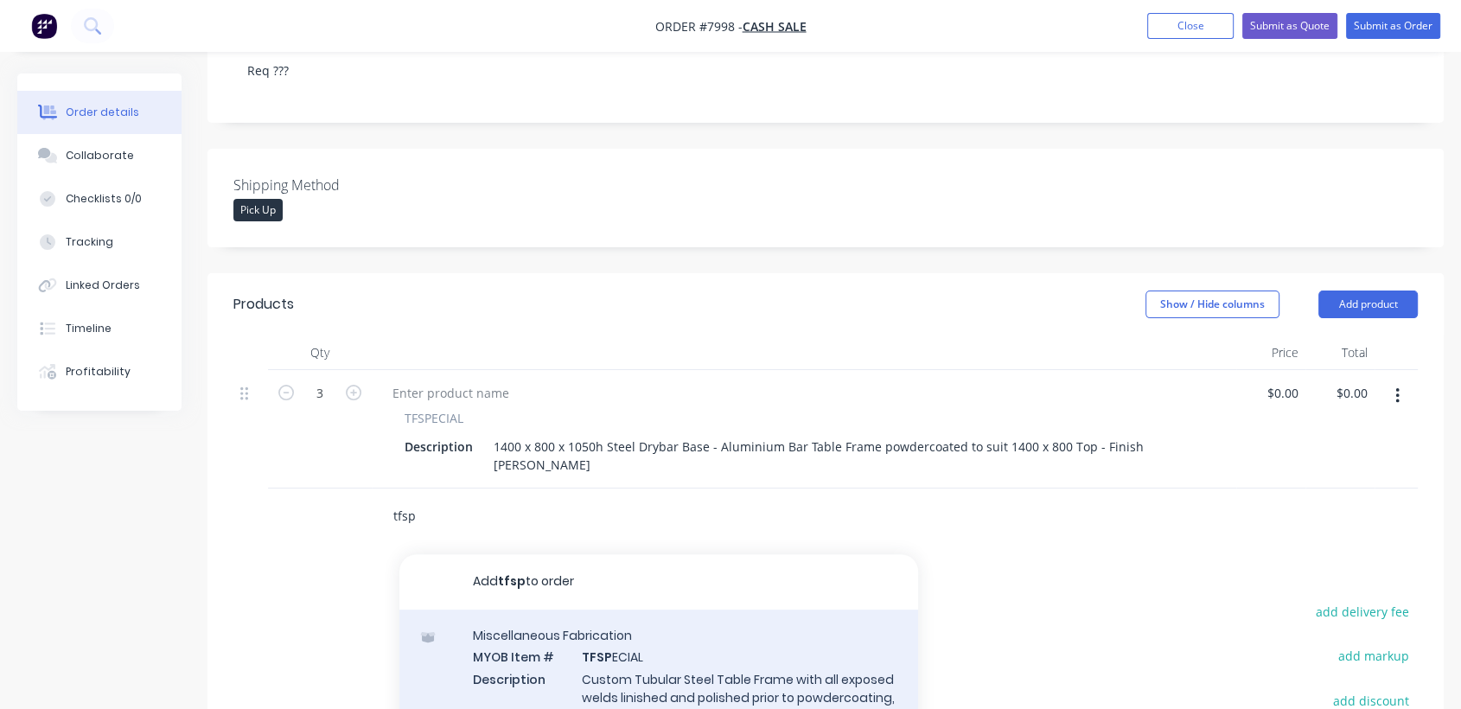
type input "tfsp"
click at [668, 609] on div "Miscellaneous Fabrication MYOB Item # TFSP ECIAL Description Custom Tubular Ste…" at bounding box center [658, 685] width 519 height 153
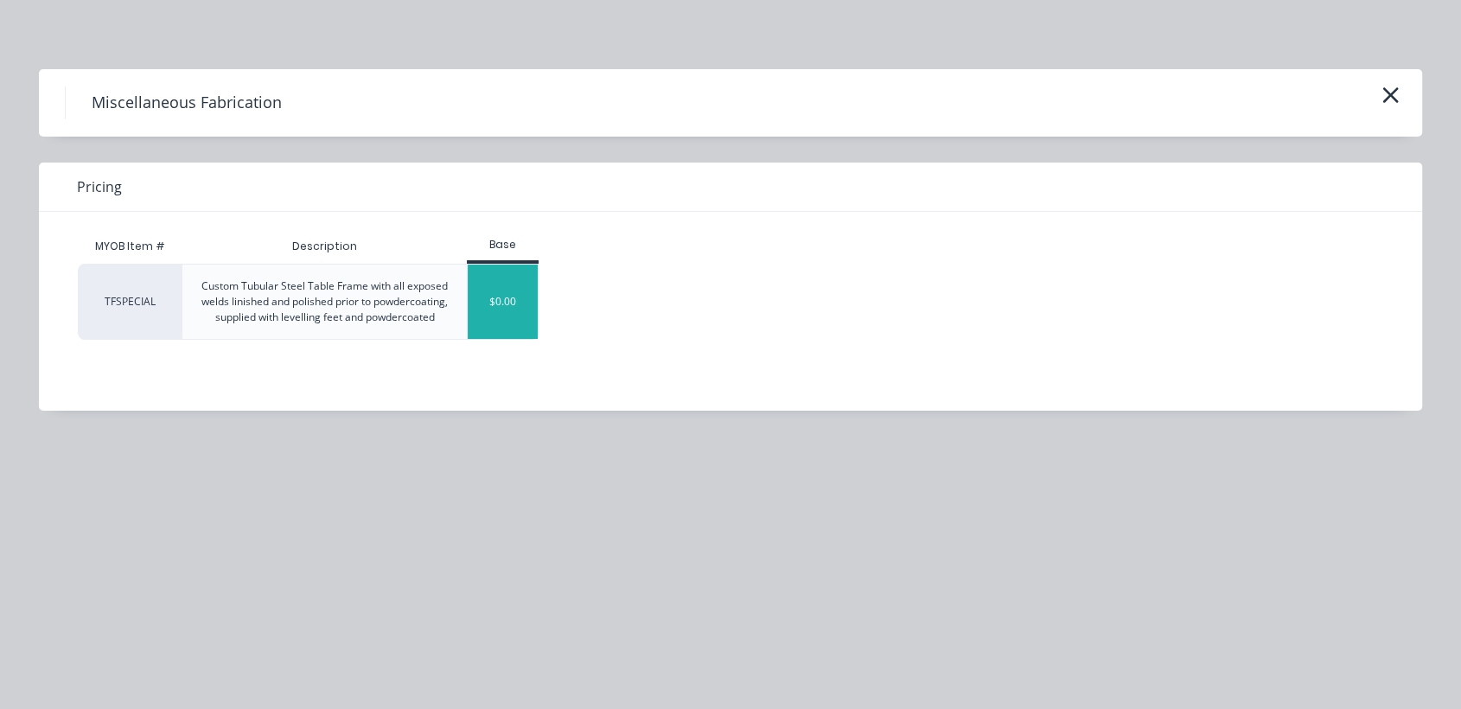
click at [497, 318] on div "$0.00" at bounding box center [503, 302] width 70 height 74
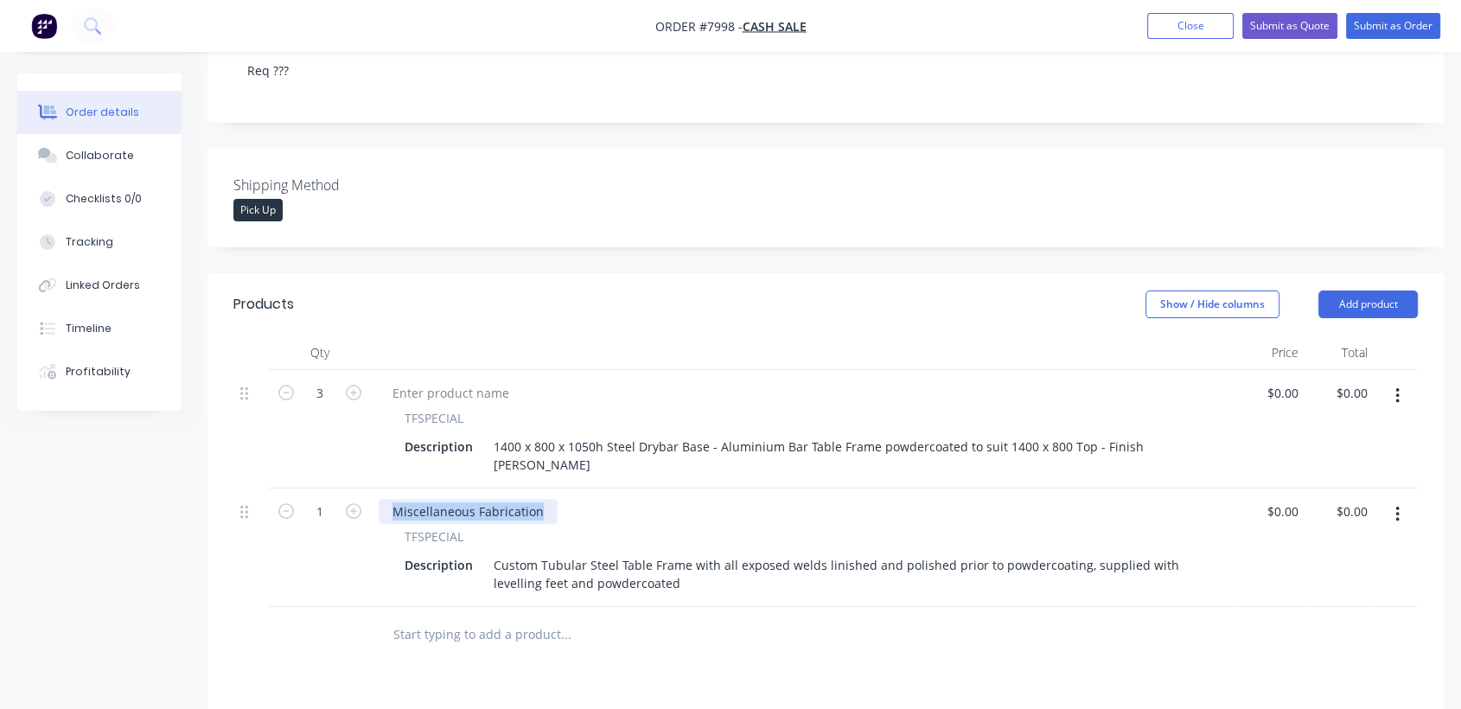
drag, startPoint x: 543, startPoint y: 426, endPoint x: 373, endPoint y: 417, distance: 169.7
click at [373, 488] on div "Miscellaneous Fabrication TFSPECIAL Description Custom Tubular Steel Table Fram…" at bounding box center [804, 547] width 864 height 118
click at [356, 503] on icon "button" at bounding box center [354, 511] width 16 height 16
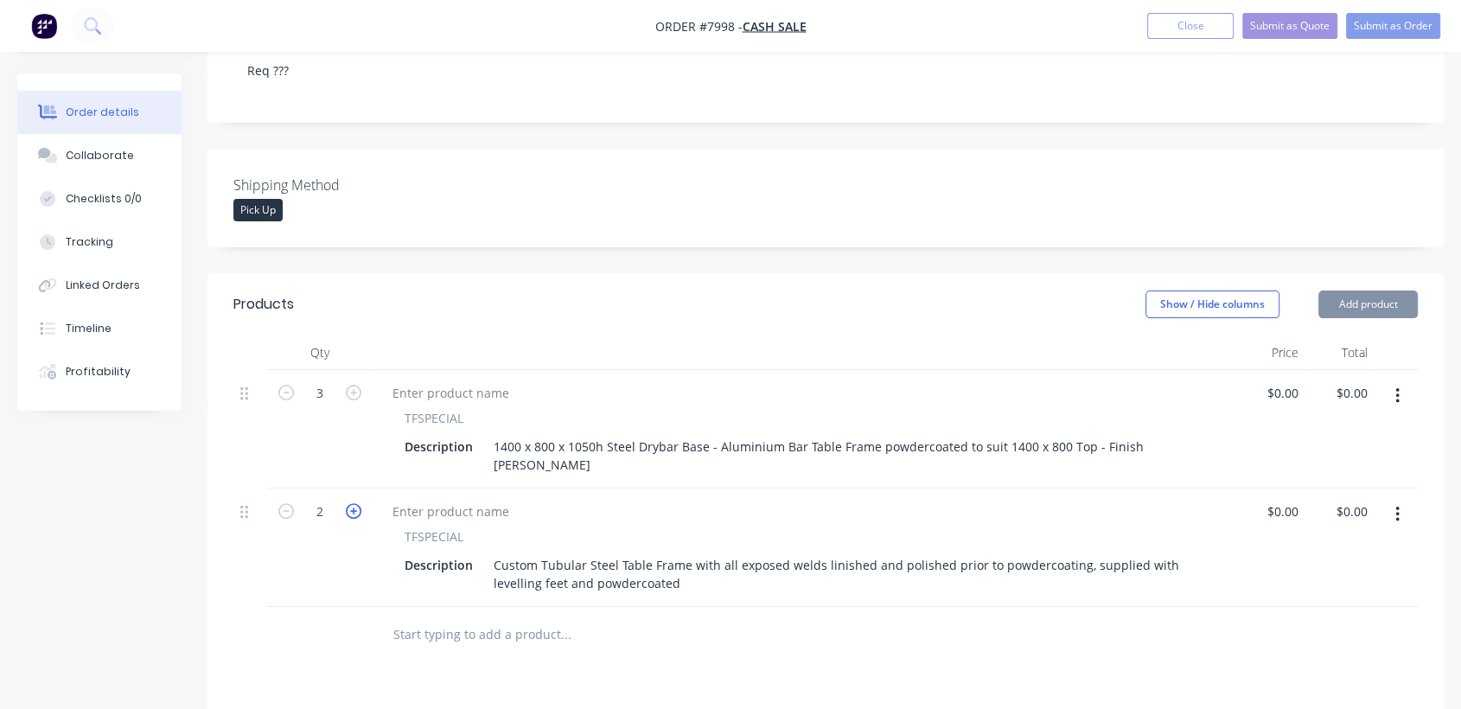
click at [356, 503] on icon "button" at bounding box center [354, 511] width 16 height 16
type input "4"
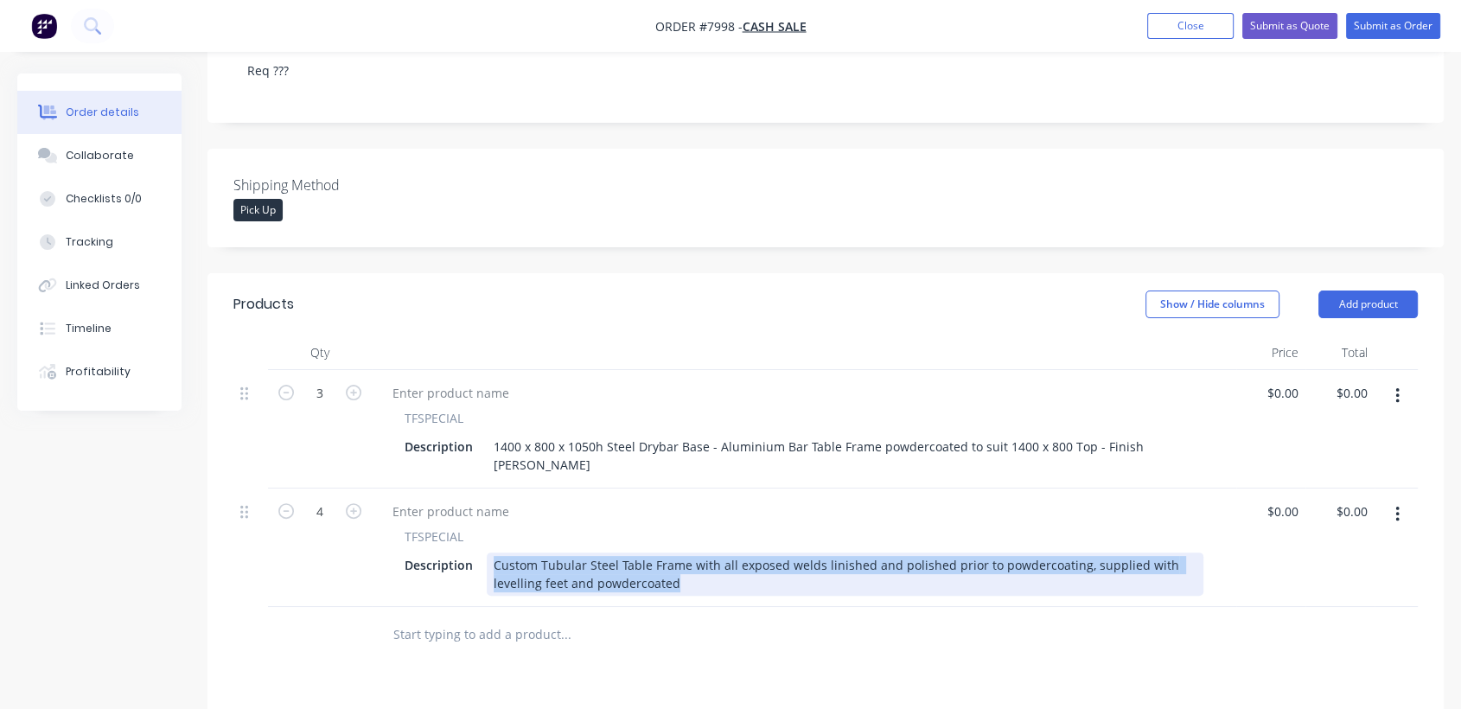
drag, startPoint x: 676, startPoint y: 500, endPoint x: 484, endPoint y: 474, distance: 193.7
click at [487, 552] on div "Custom Tubular Steel Table Frame with all exposed welds linished and polished p…" at bounding box center [845, 573] width 717 height 43
paste div
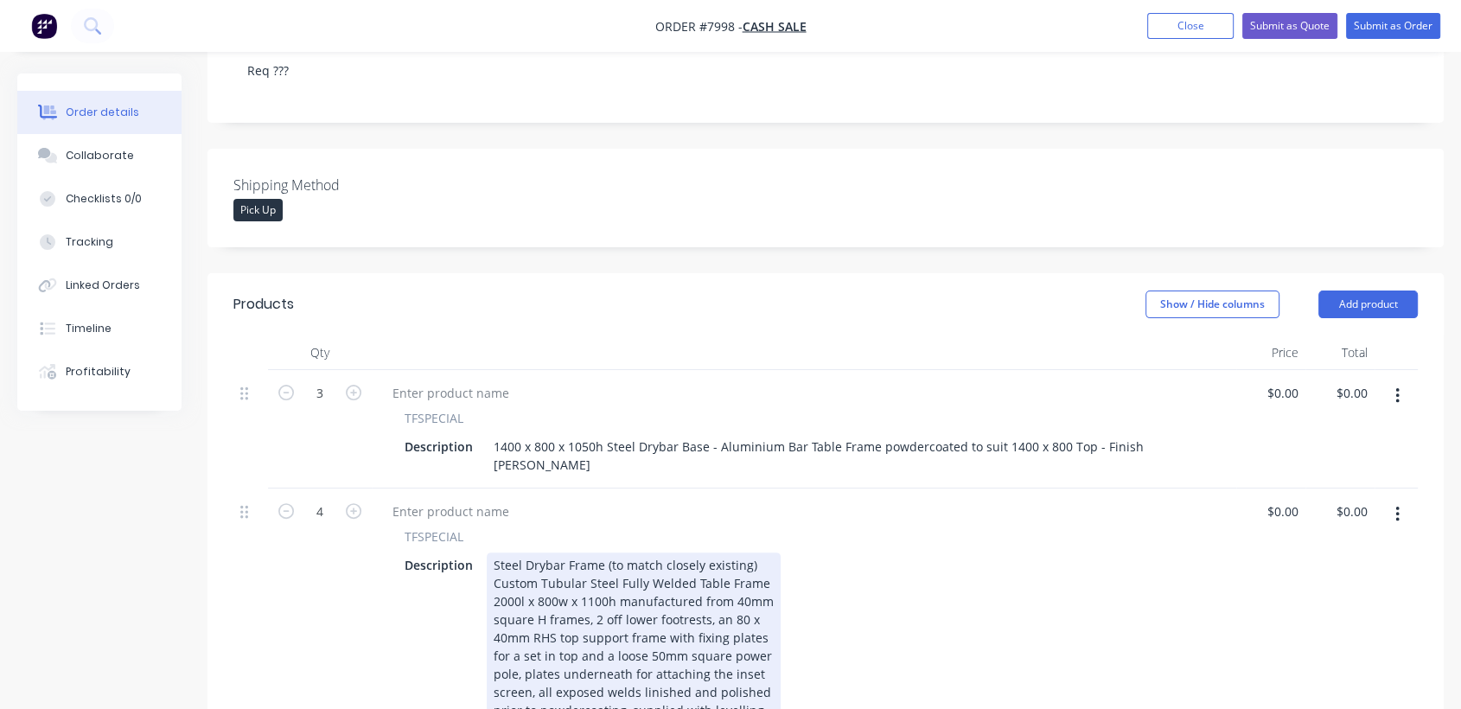
click at [497, 574] on div "Custom Tubular Steel Fully Welded Table Frame" at bounding box center [634, 583] width 280 height 18
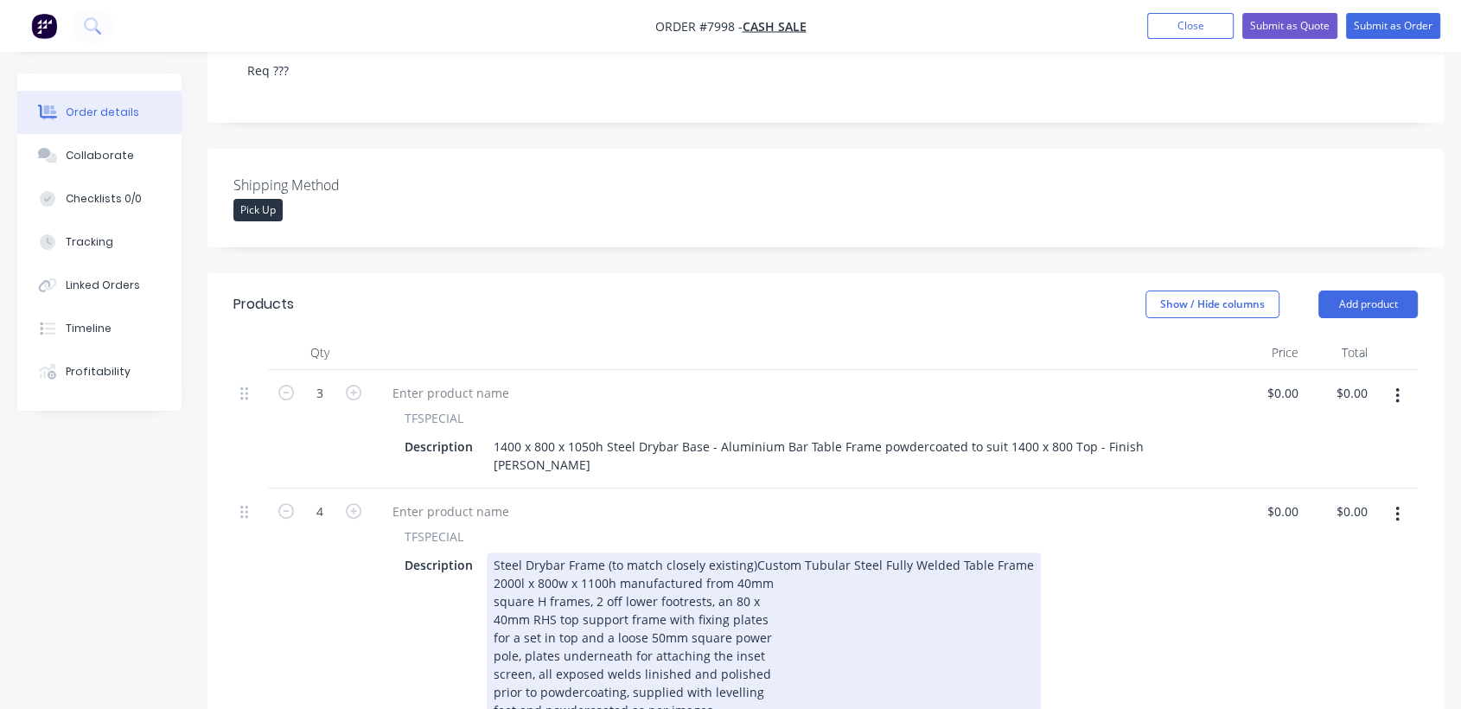
click at [498, 574] on div "2000l x 800w x 1100h manufactured from 40mm" at bounding box center [764, 583] width 540 height 18
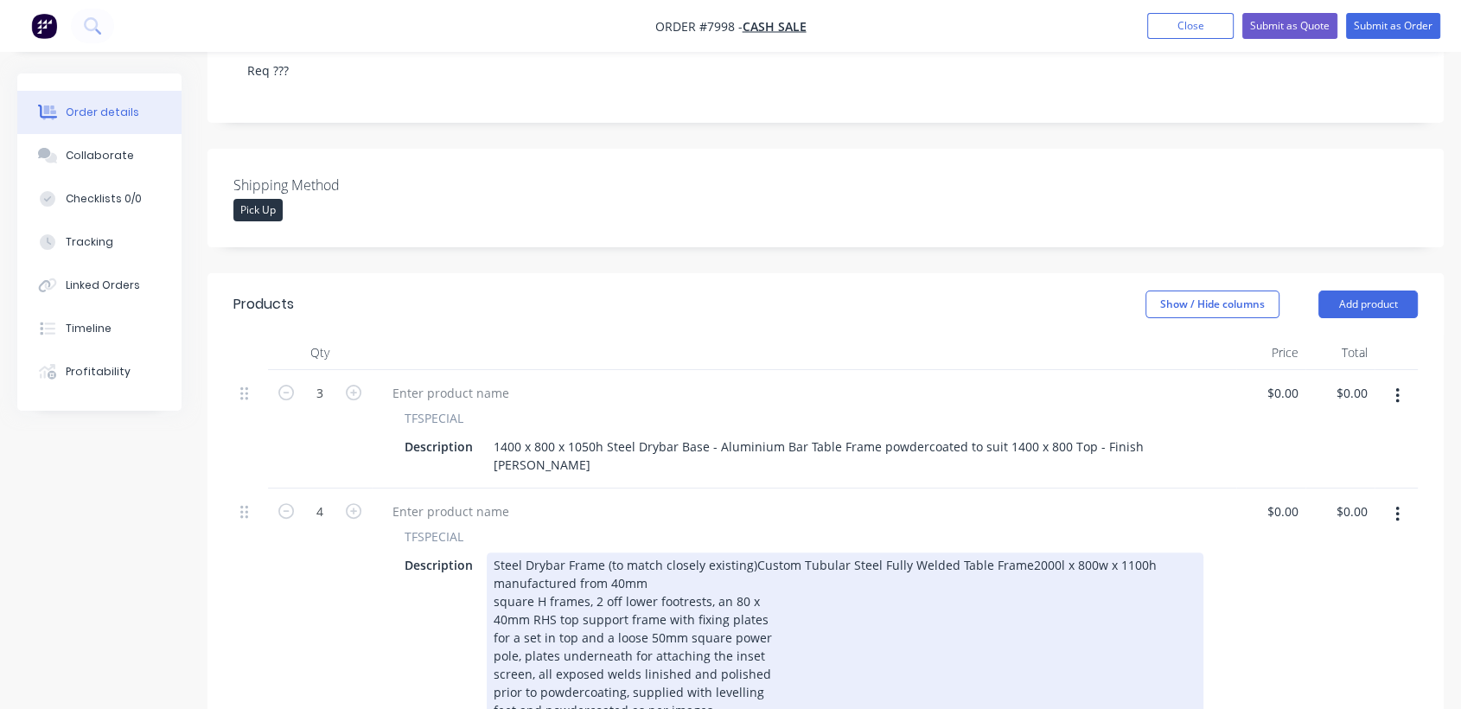
click at [497, 592] on div "square H frames, 2 off lower footrests, an 80 x" at bounding box center [845, 601] width 703 height 18
click at [496, 592] on div "40mm RHS top support frame with fixing plates" at bounding box center [845, 601] width 703 height 18
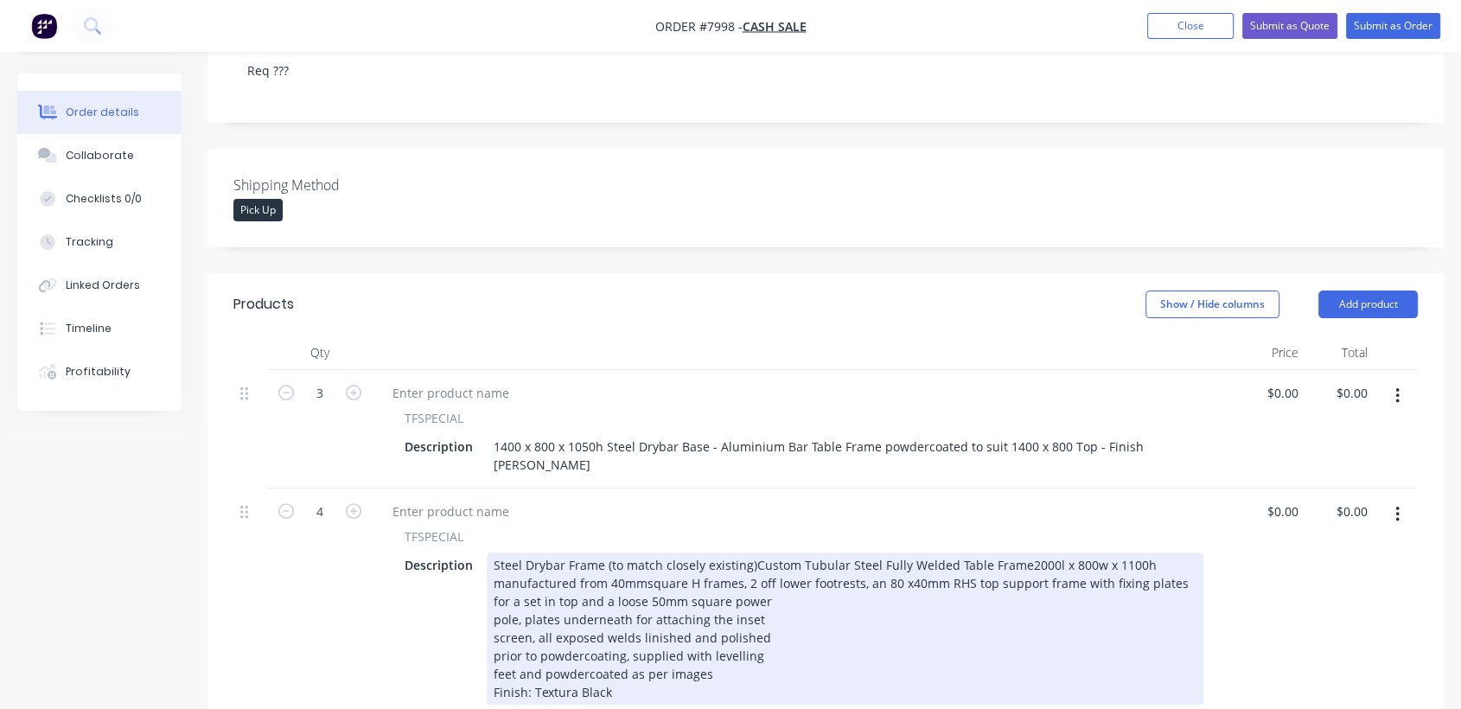
click at [494, 592] on div "for a set in top and a loose 50mm square power" at bounding box center [845, 601] width 703 height 18
click at [498, 610] on div "pole, plates underneath for attaching the inset" at bounding box center [845, 619] width 703 height 18
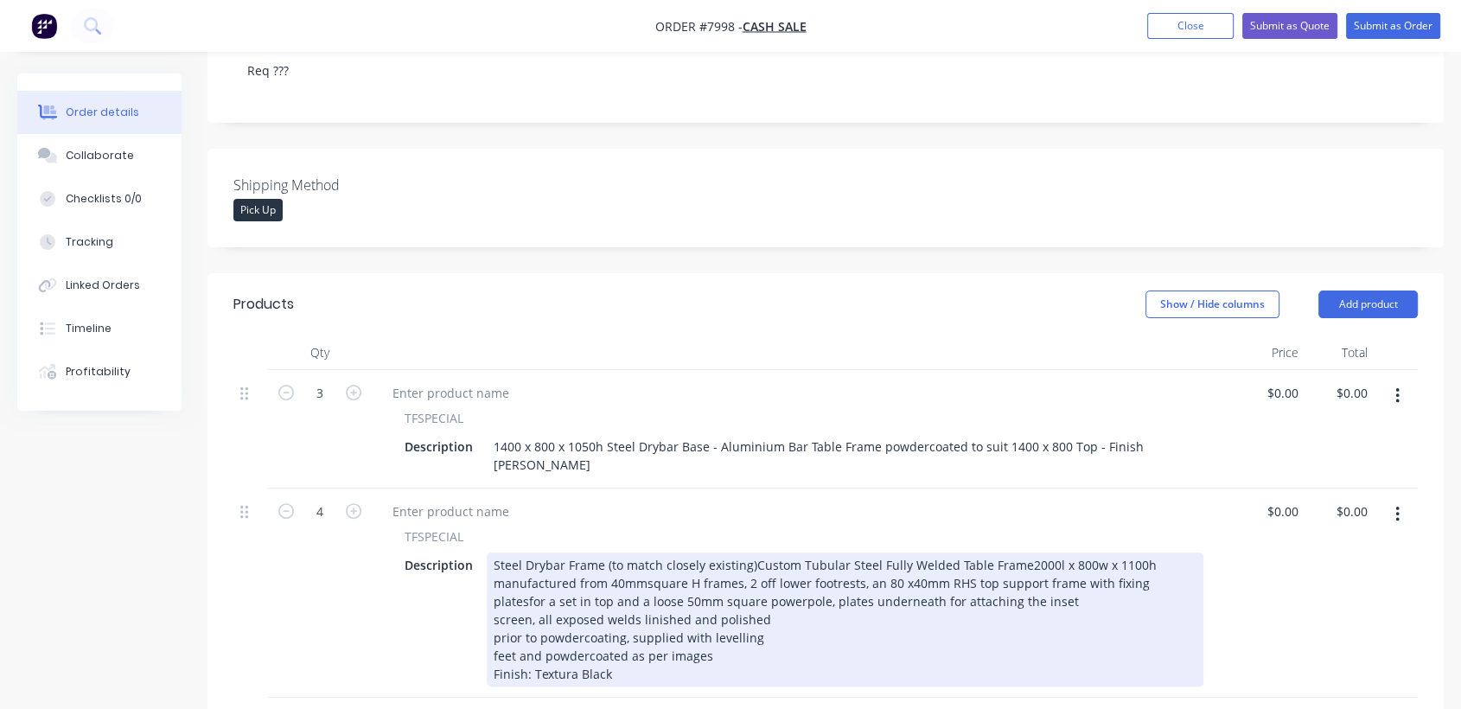
click at [495, 610] on div "screen, all exposed welds linished and polished" at bounding box center [845, 619] width 703 height 18
click at [497, 628] on div "prior to powdercoating, supplied with levelling" at bounding box center [845, 637] width 703 height 18
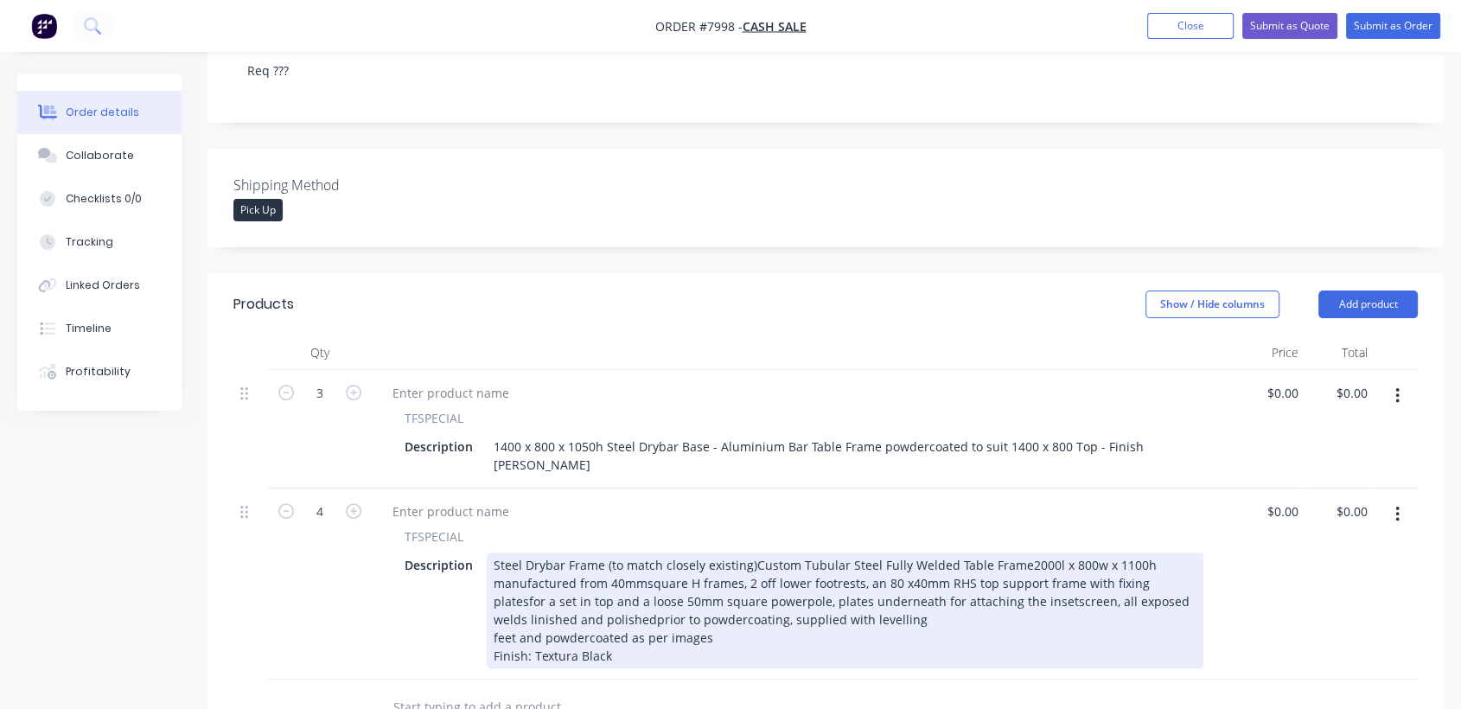
click at [495, 628] on div "feet and powdercoated as per images" at bounding box center [845, 637] width 703 height 18
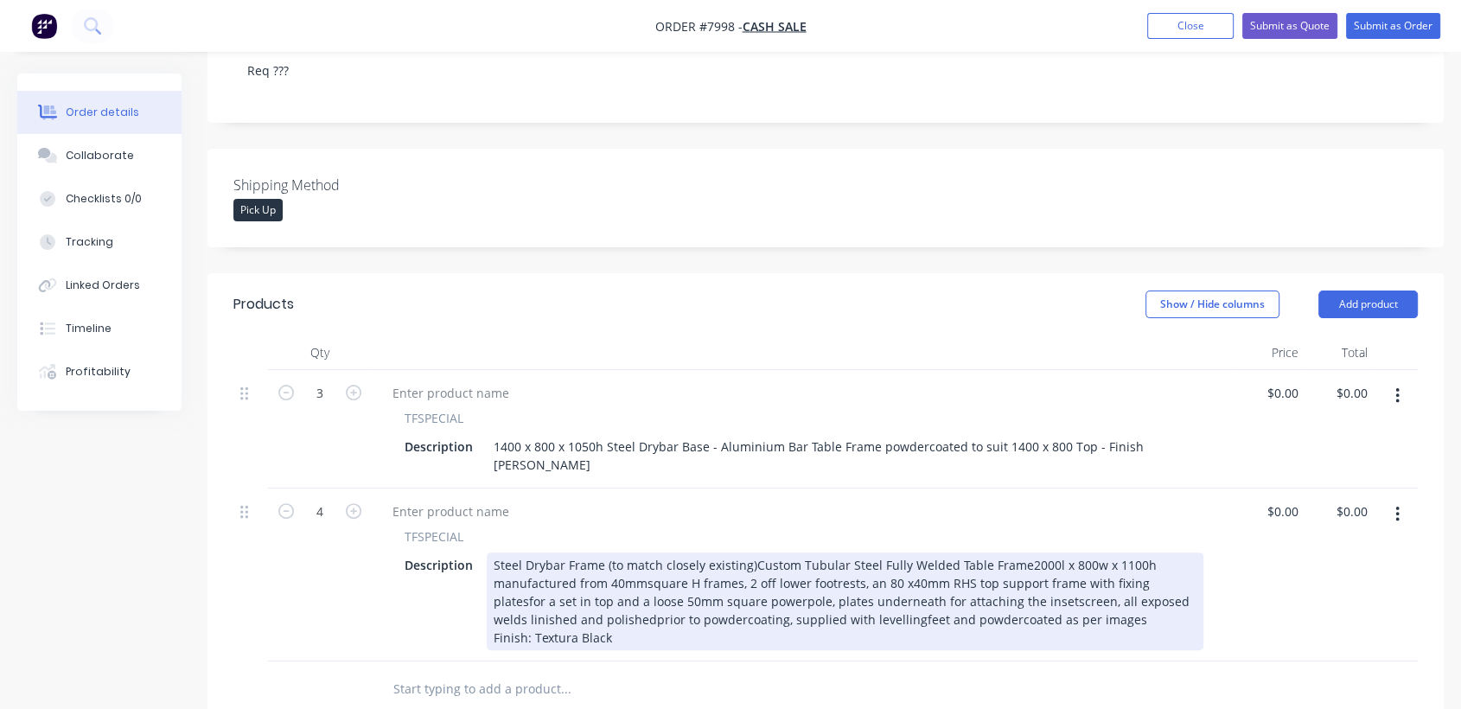
click at [495, 628] on div "Finish: Textura Black" at bounding box center [845, 637] width 703 height 18
type input "$1,253.00"
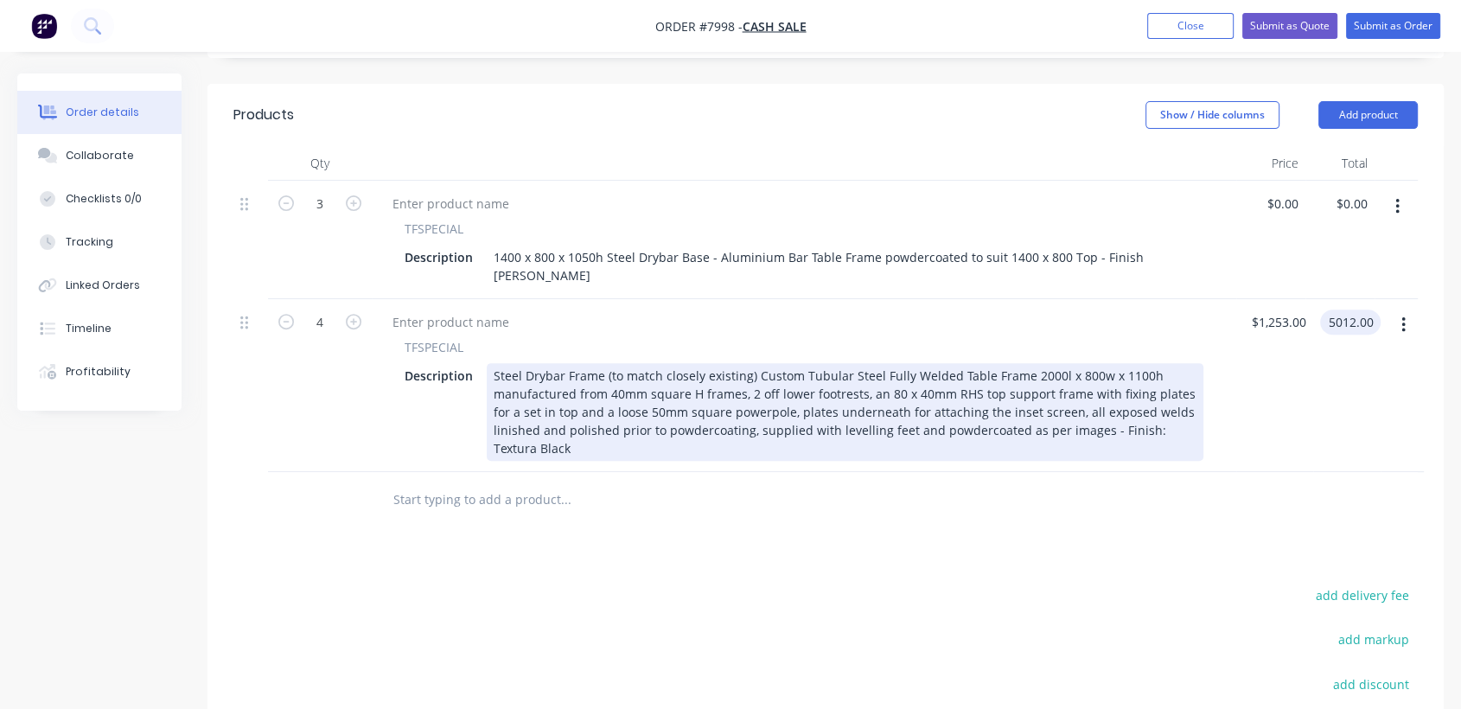
scroll to position [576, 0]
type input "$5,012.00"
click at [496, 480] on input "text" at bounding box center [565, 497] width 346 height 35
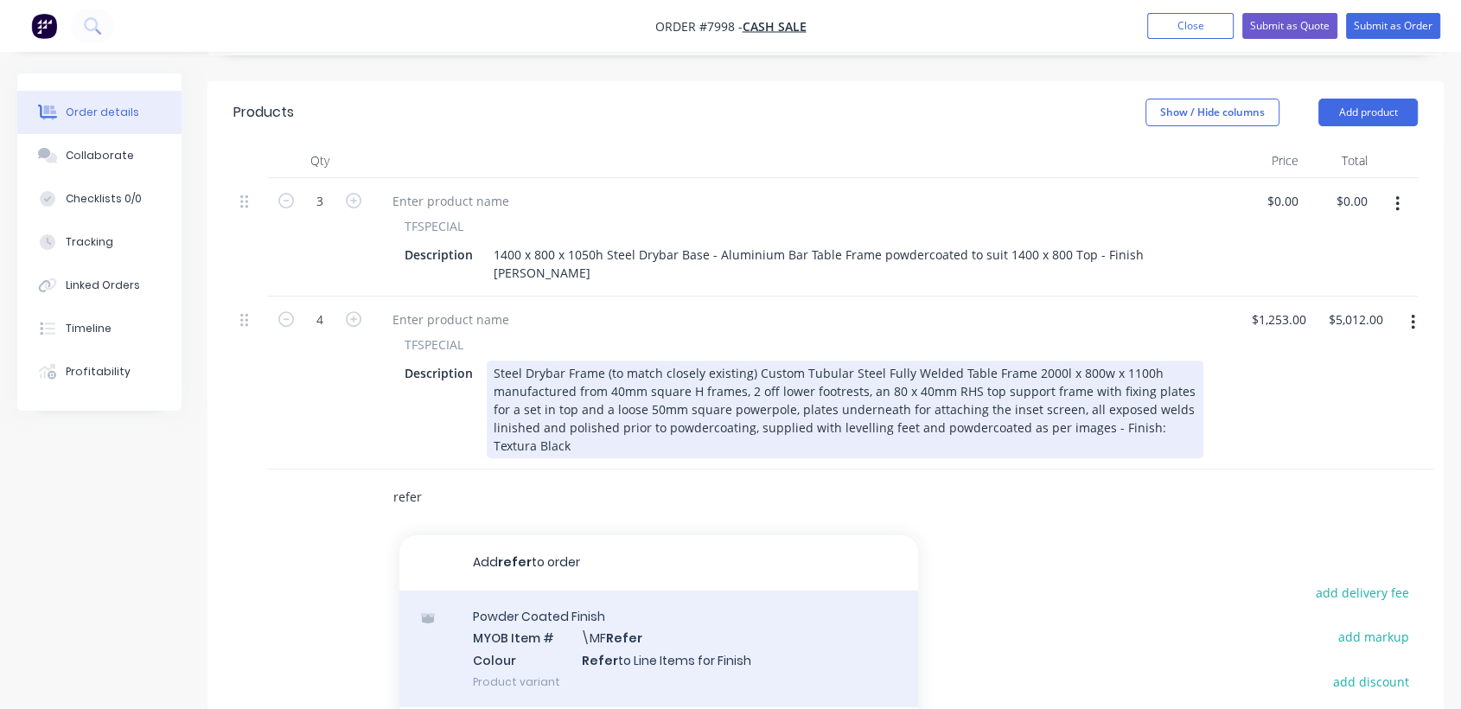
type input "refer"
click at [675, 590] on div "Powder Coated Finish MYOB Item # \MF Refer Colour Refer to Line Items for Finis…" at bounding box center [658, 648] width 519 height 117
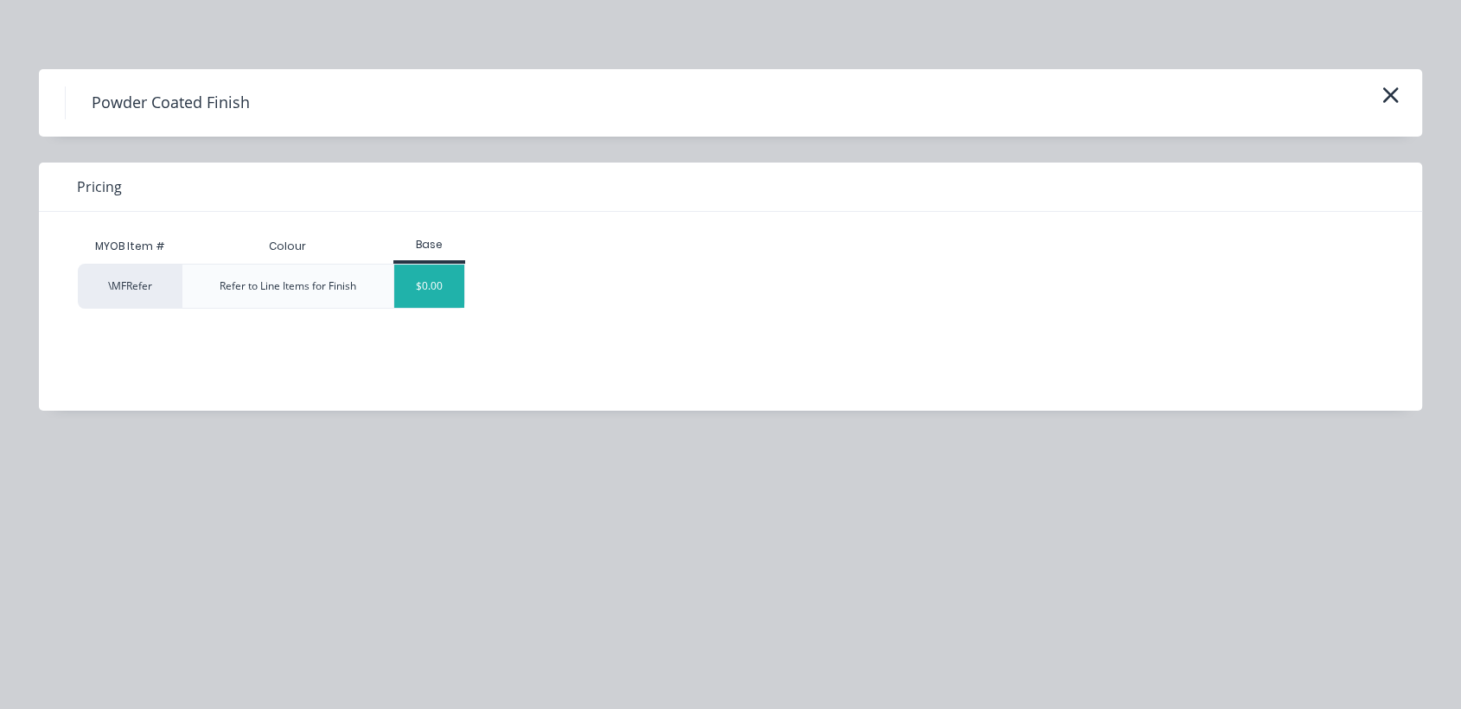
click at [449, 290] on div "$0.00" at bounding box center [429, 286] width 70 height 43
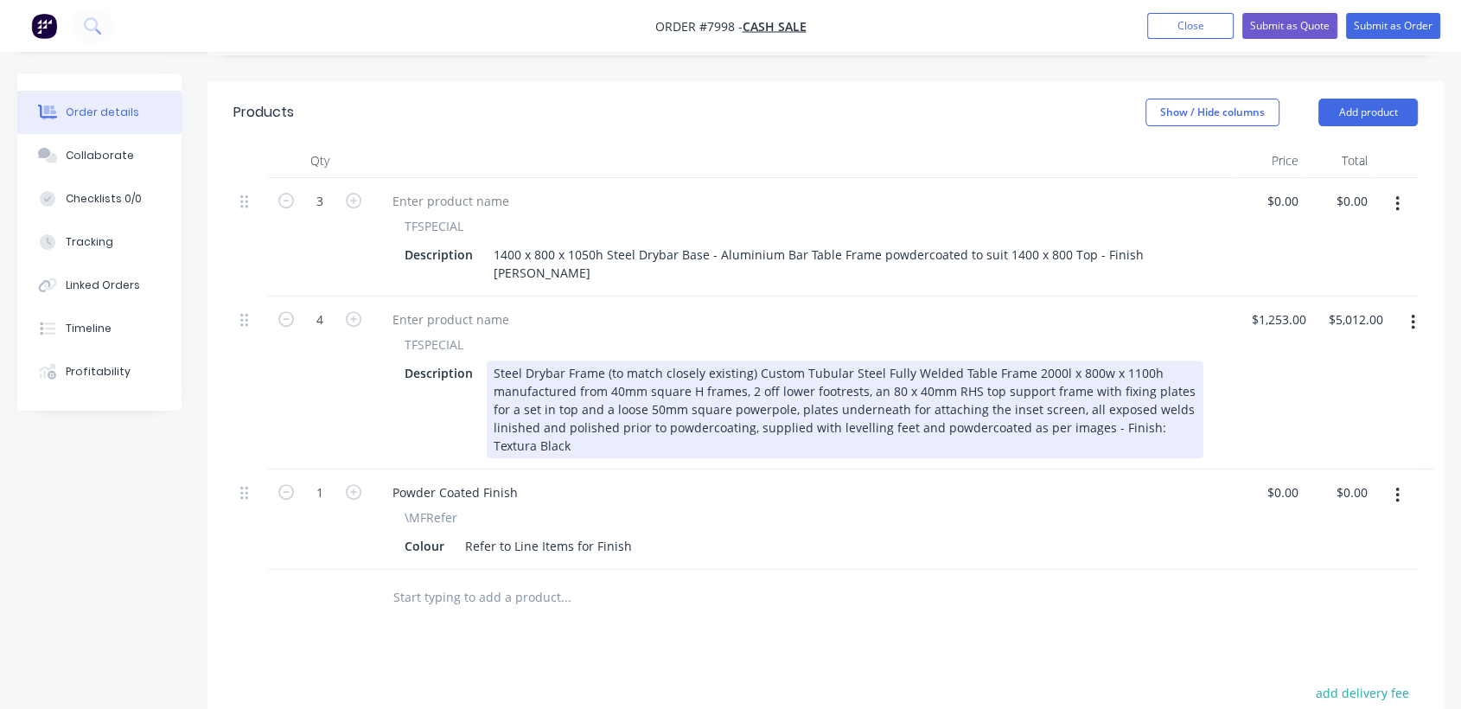
click at [486, 580] on input "text" at bounding box center [565, 597] width 346 height 35
type input "setupp"
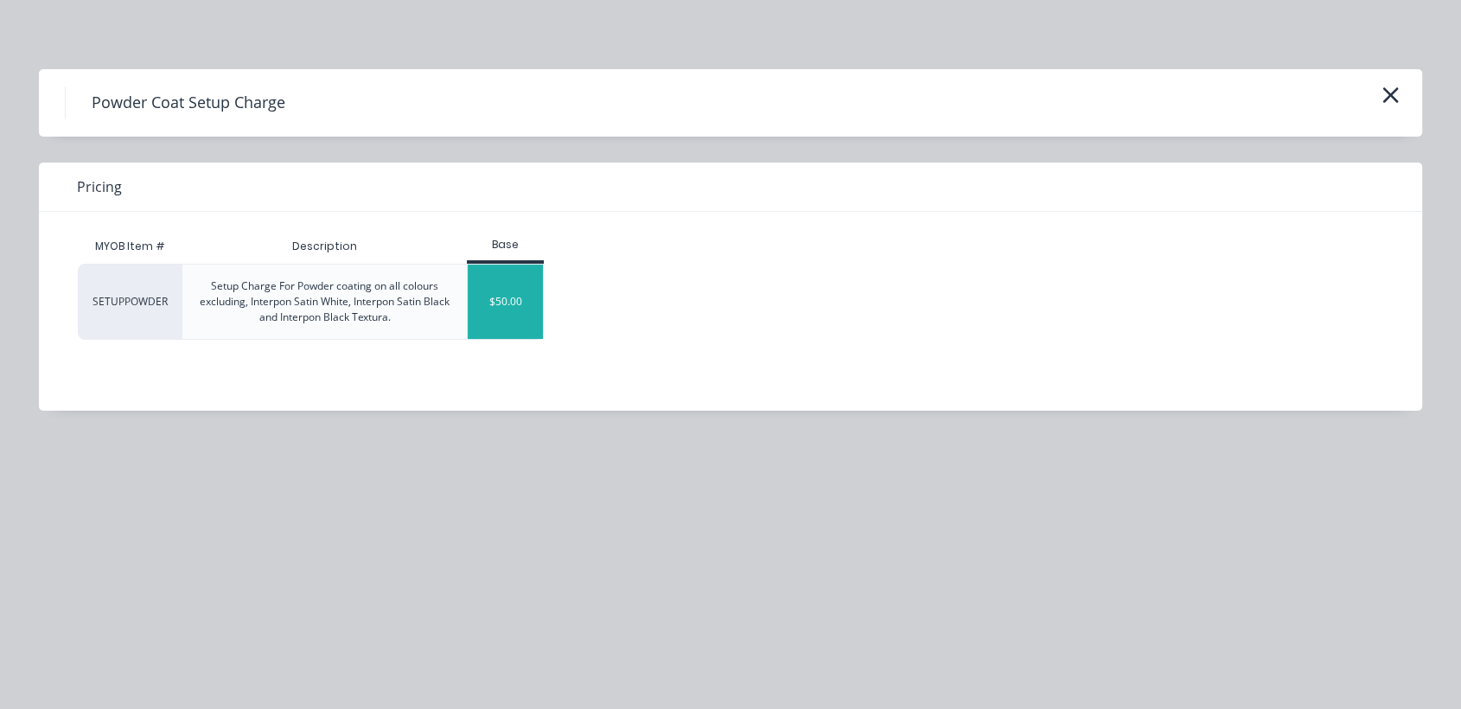
click at [514, 306] on div "$50.00" at bounding box center [505, 302] width 75 height 74
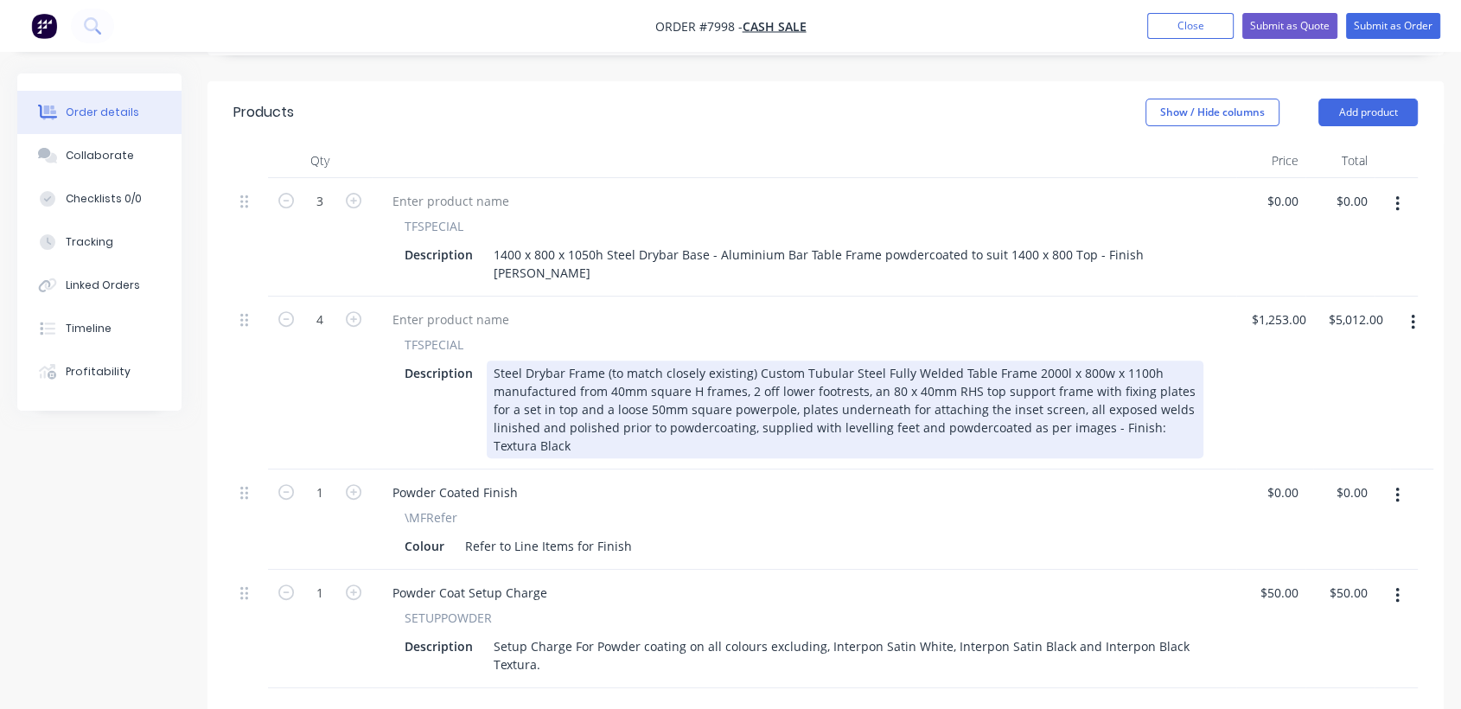
click at [485, 698] on input "text" at bounding box center [565, 715] width 346 height 35
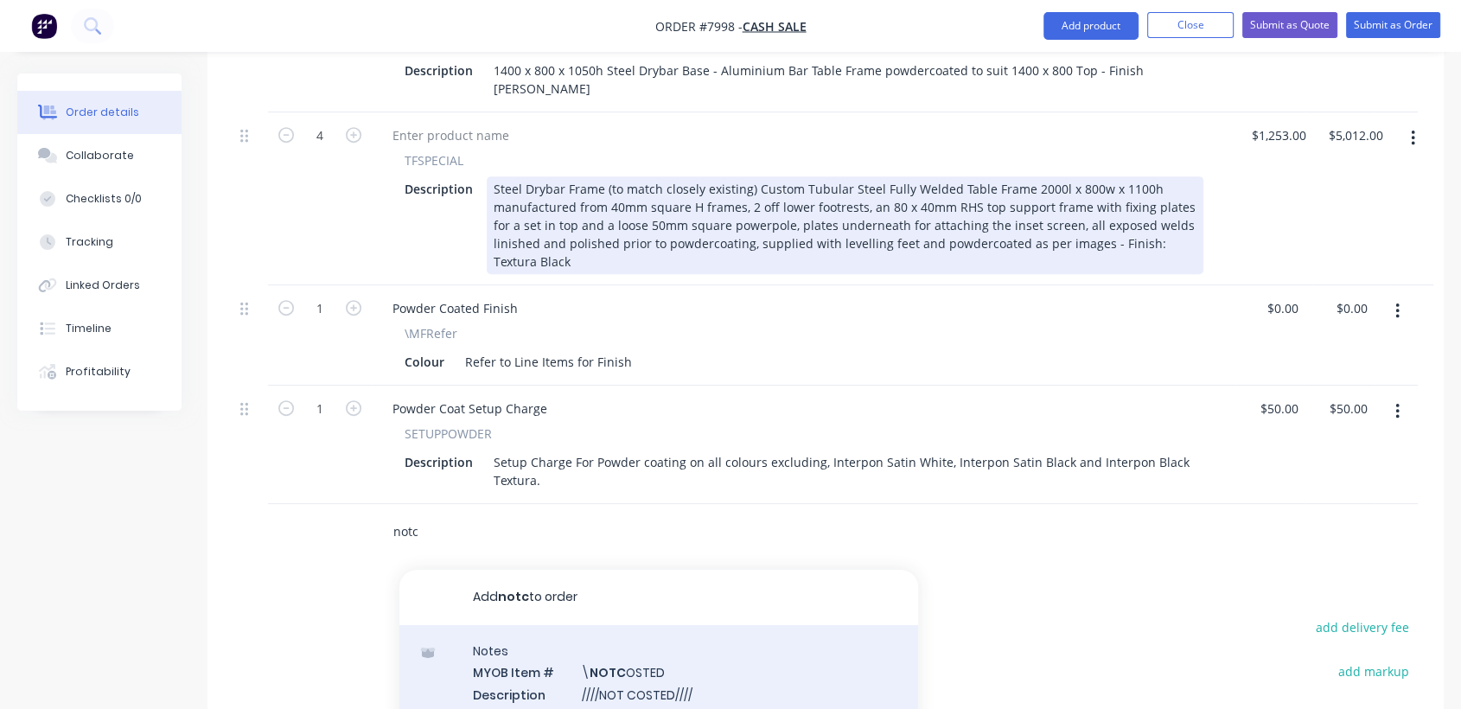
scroll to position [768, 0]
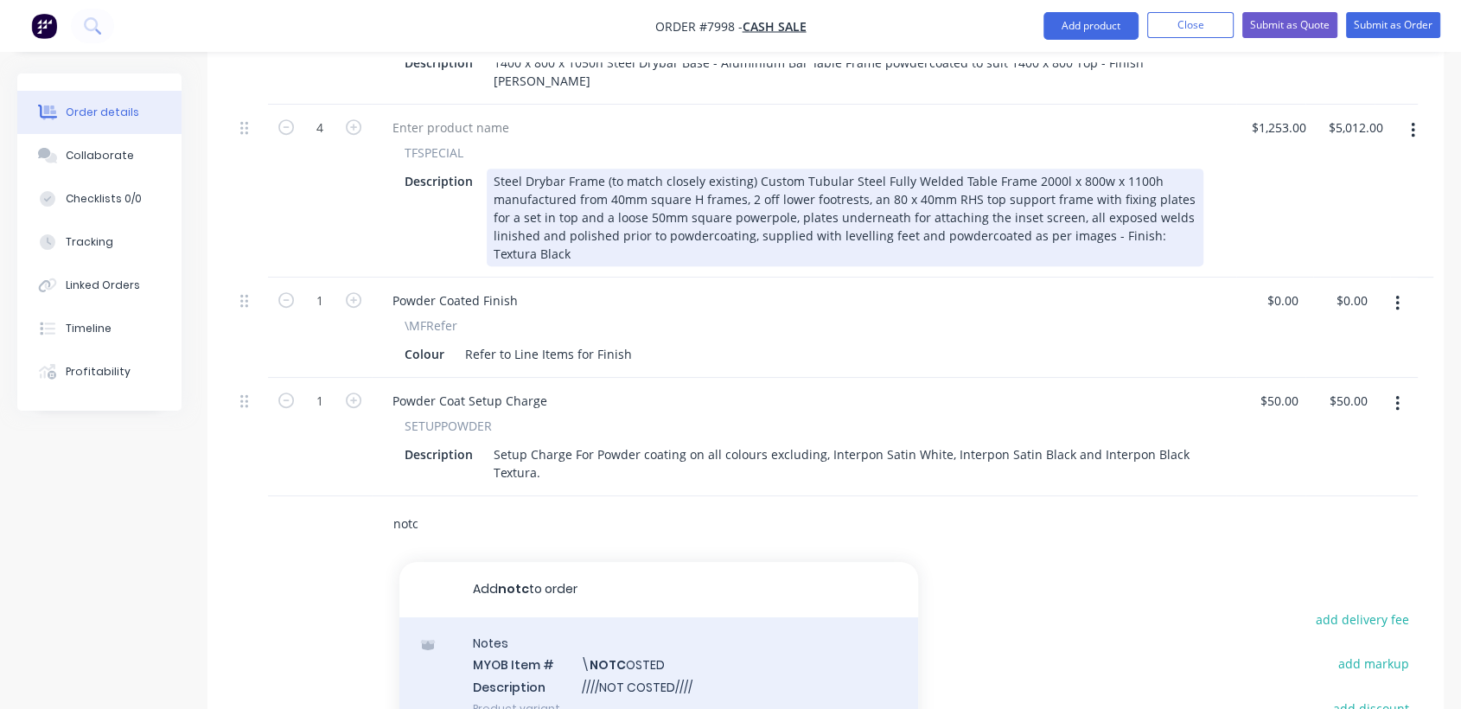
type input "notc"
click at [635, 617] on div "Notes MYOB Item # \ NOTC OSTED Description ////NOT COSTED//// Product variant" at bounding box center [658, 675] width 519 height 117
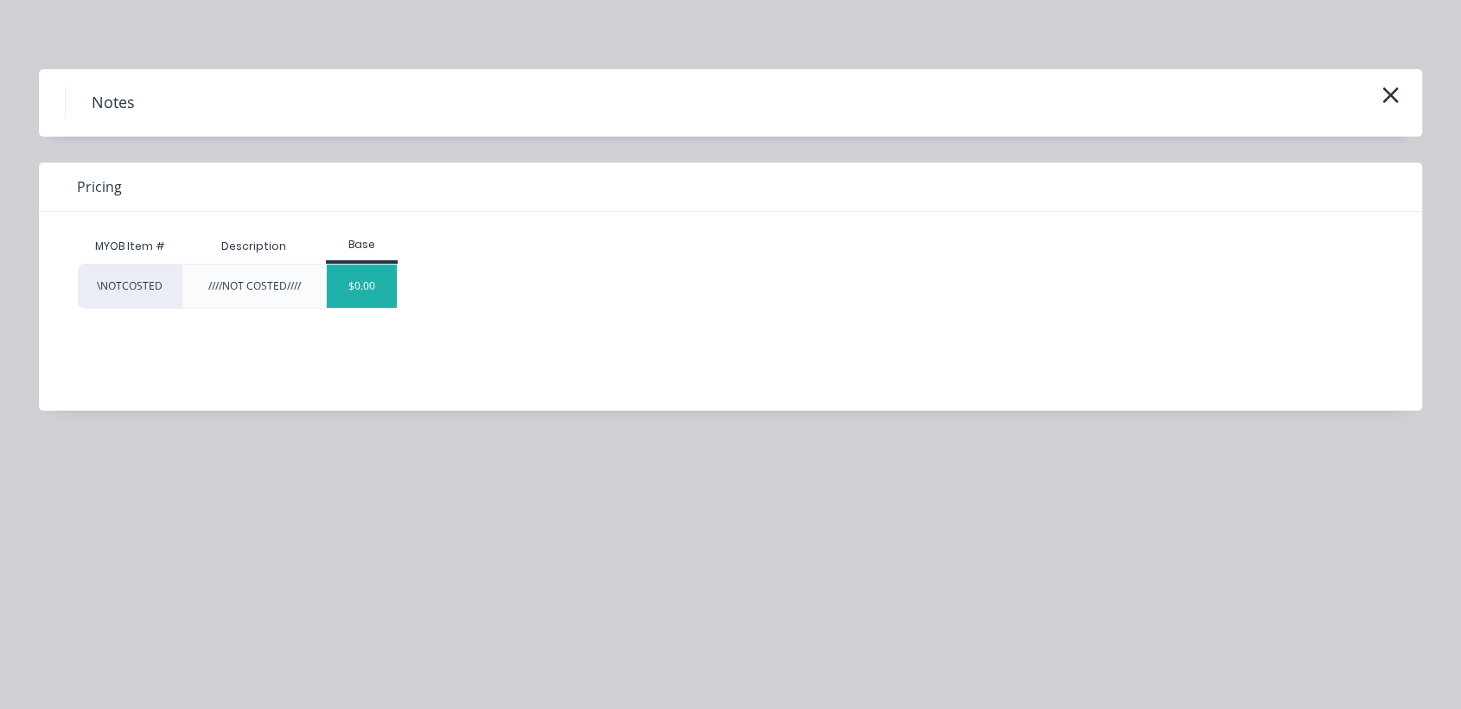
click at [394, 297] on div "$0.00" at bounding box center [362, 286] width 70 height 43
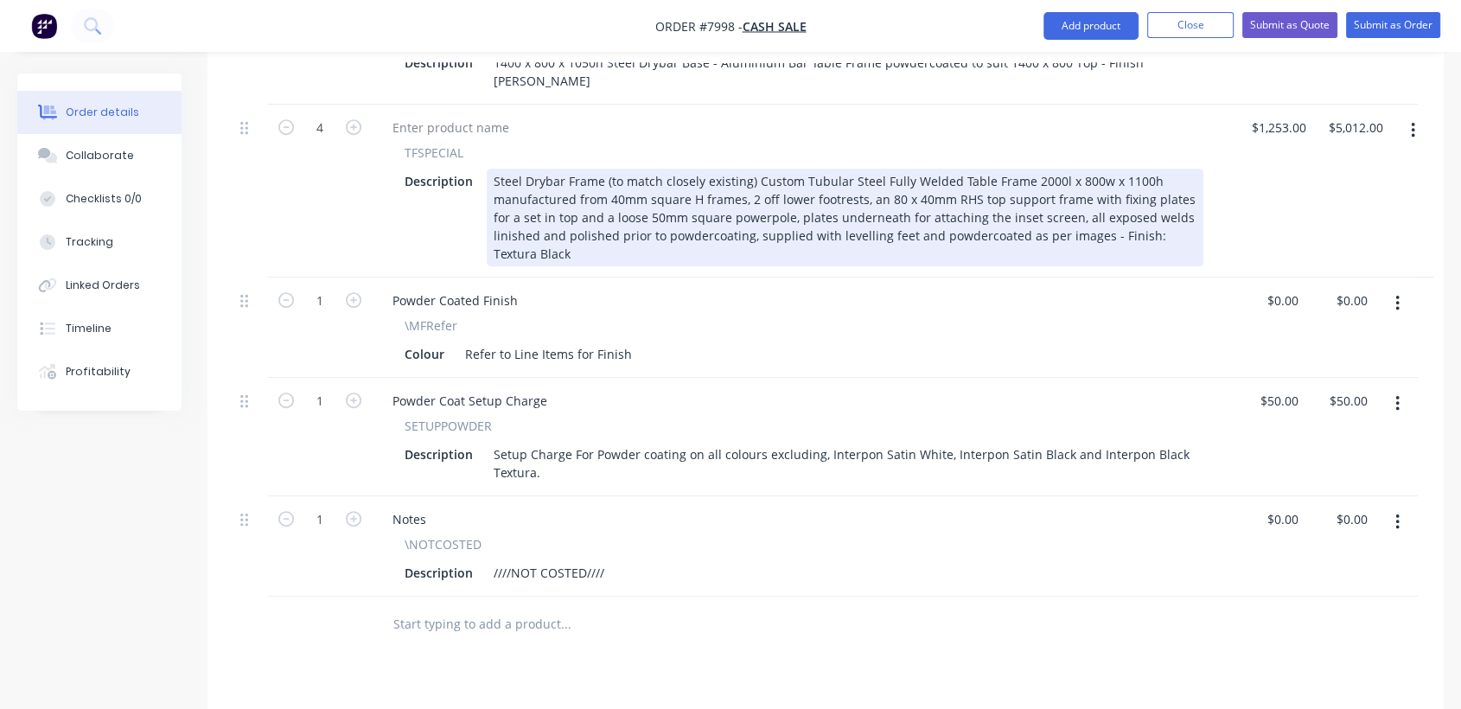
click at [429, 607] on input "text" at bounding box center [565, 624] width 346 height 35
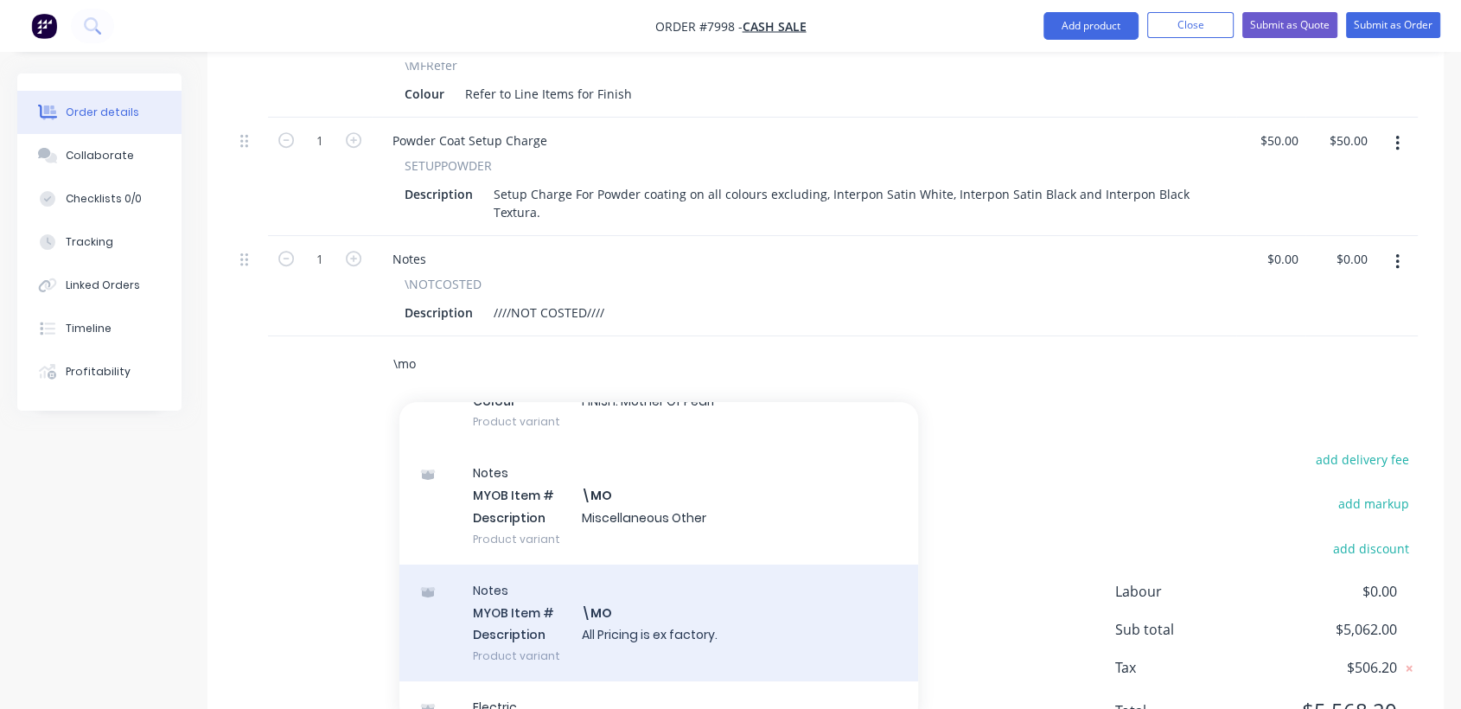
scroll to position [288, 0]
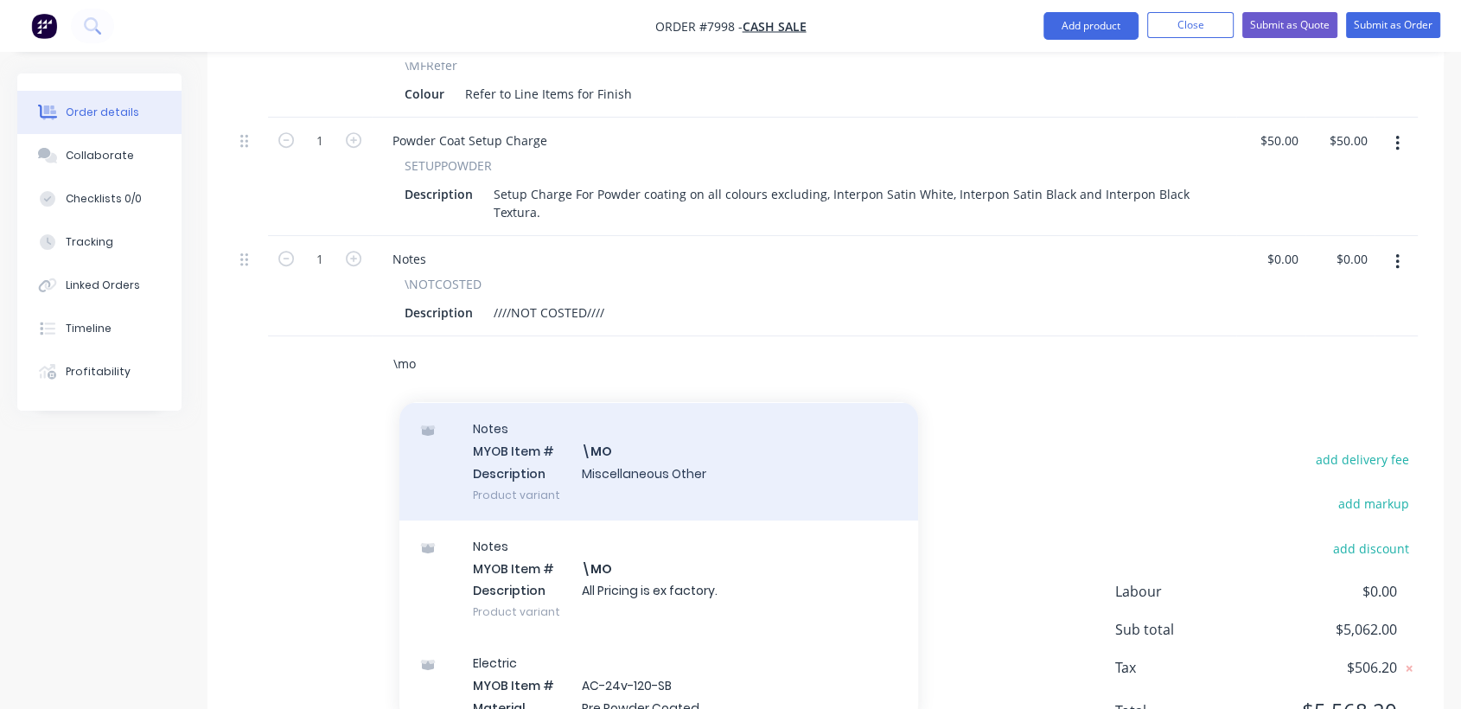
type input "\mo"
click at [641, 403] on div "Notes MYOB Item # \MO Description Miscellaneous Other Product variant" at bounding box center [658, 461] width 519 height 117
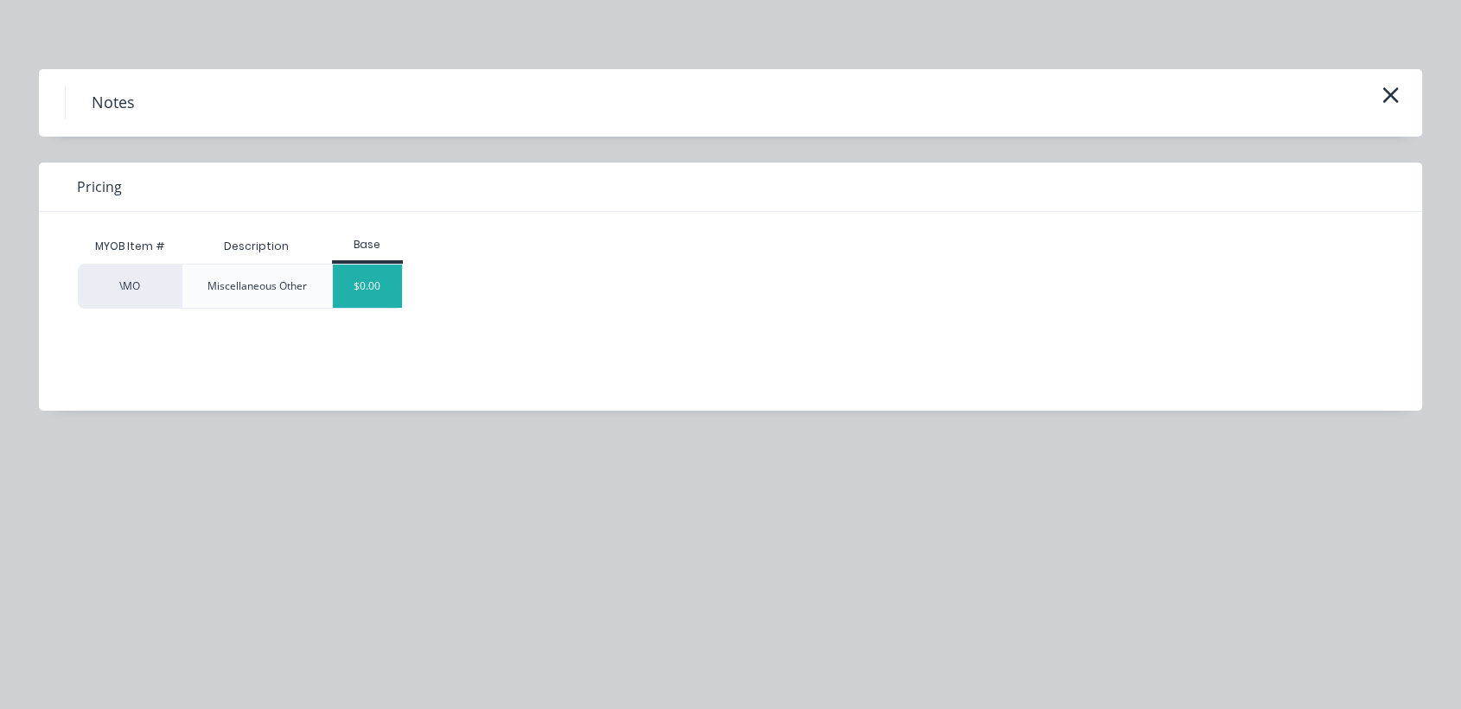
click at [359, 276] on div "$0.00" at bounding box center [368, 286] width 70 height 43
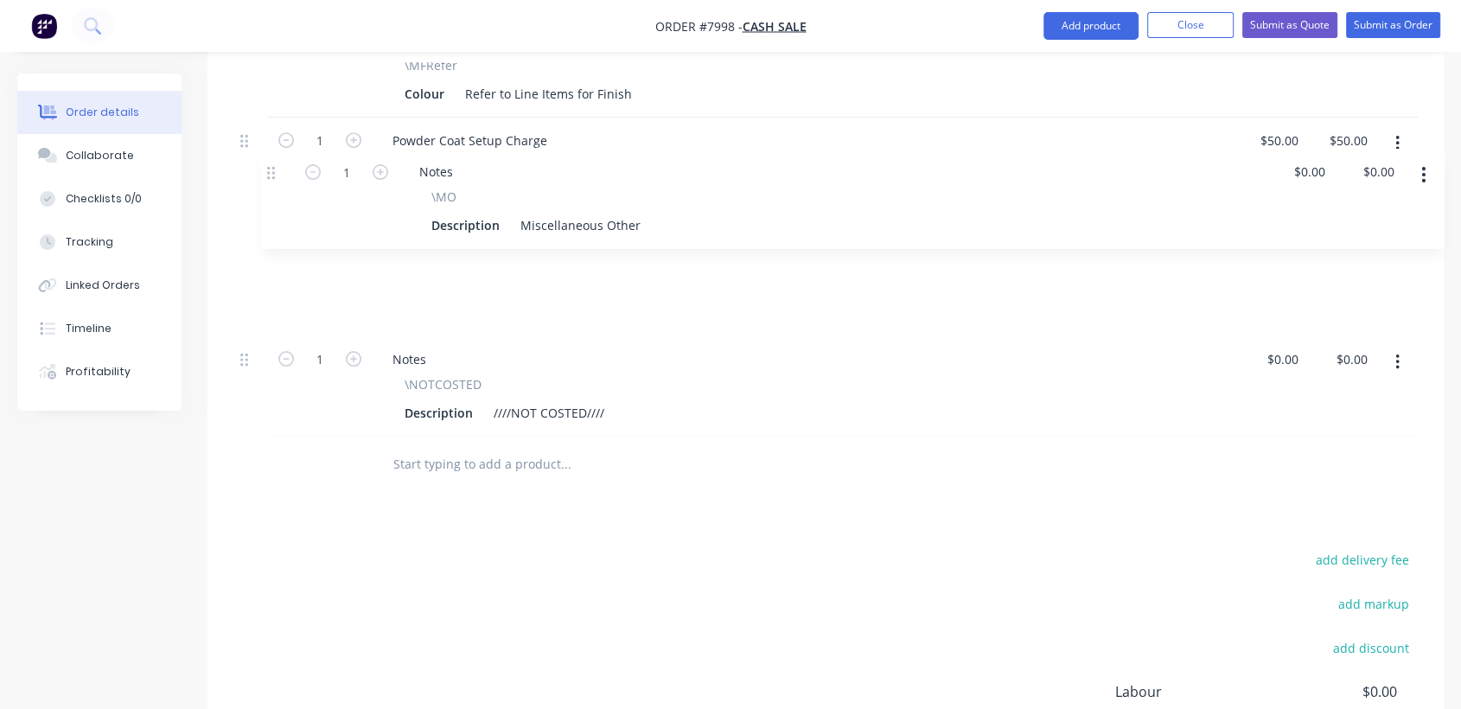
drag, startPoint x: 246, startPoint y: 272, endPoint x: 280, endPoint y: 165, distance: 112.4
click at [280, 165] on div "3 TFSPECIAL Description 1400 x 800 x 1050h Steel Drybar Base - Aluminium Bar Ta…" at bounding box center [825, 81] width 1184 height 711
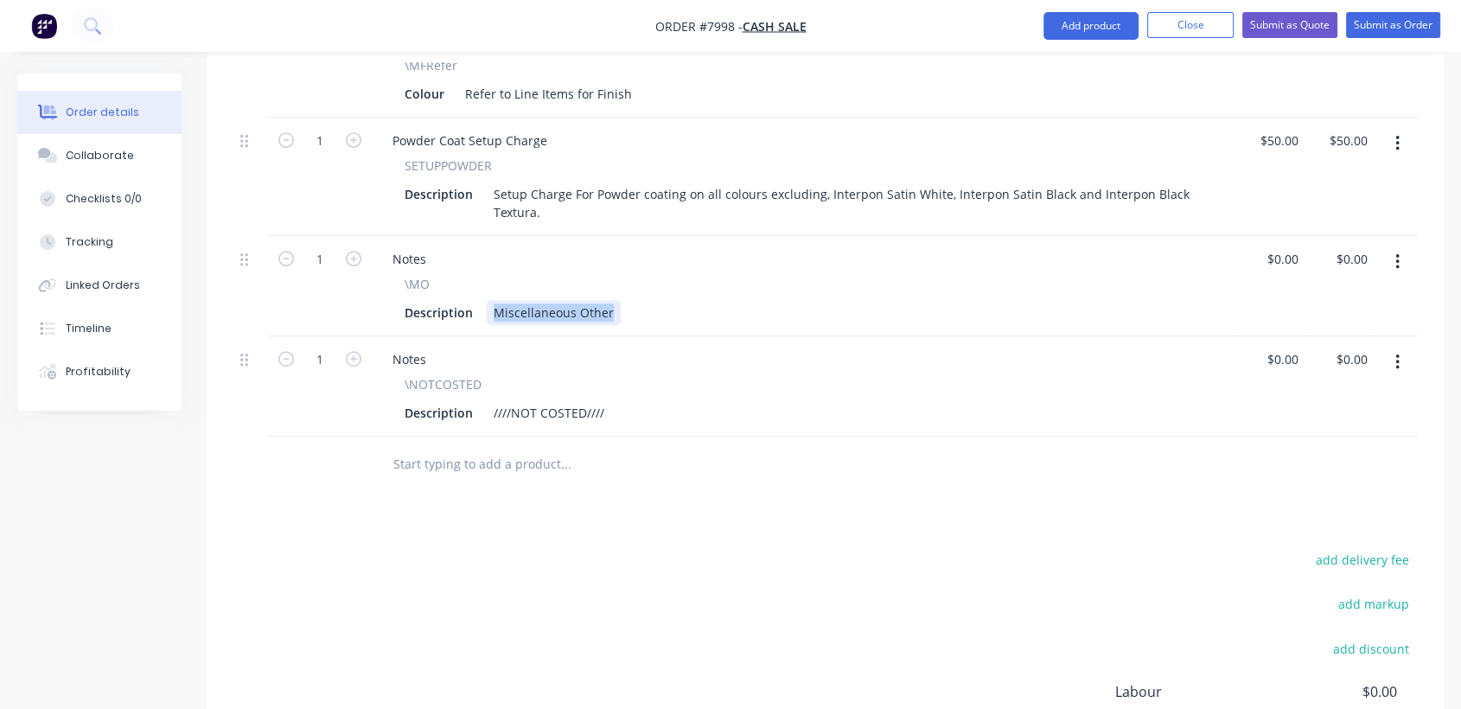
drag, startPoint x: 489, startPoint y: 220, endPoint x: 676, endPoint y: 238, distance: 187.6
click at [676, 238] on div "Notes \MO Description Miscellaneous Other" at bounding box center [804, 286] width 864 height 100
type input "$0.00"
click at [60, 148] on div at bounding box center [48, 156] width 26 height 16
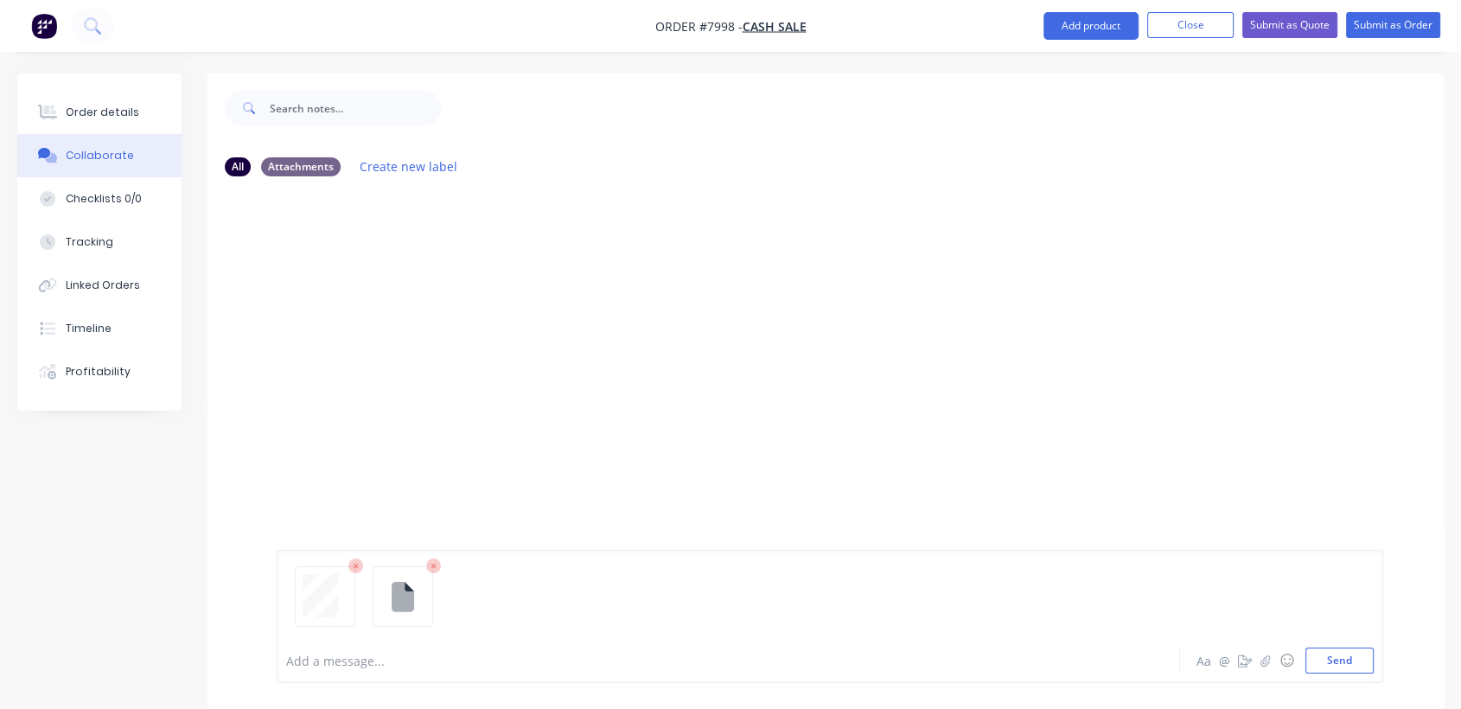
drag, startPoint x: 1333, startPoint y: 652, endPoint x: 997, endPoint y: 491, distance: 372.7
click at [1332, 652] on button "Send" at bounding box center [1339, 660] width 68 height 26
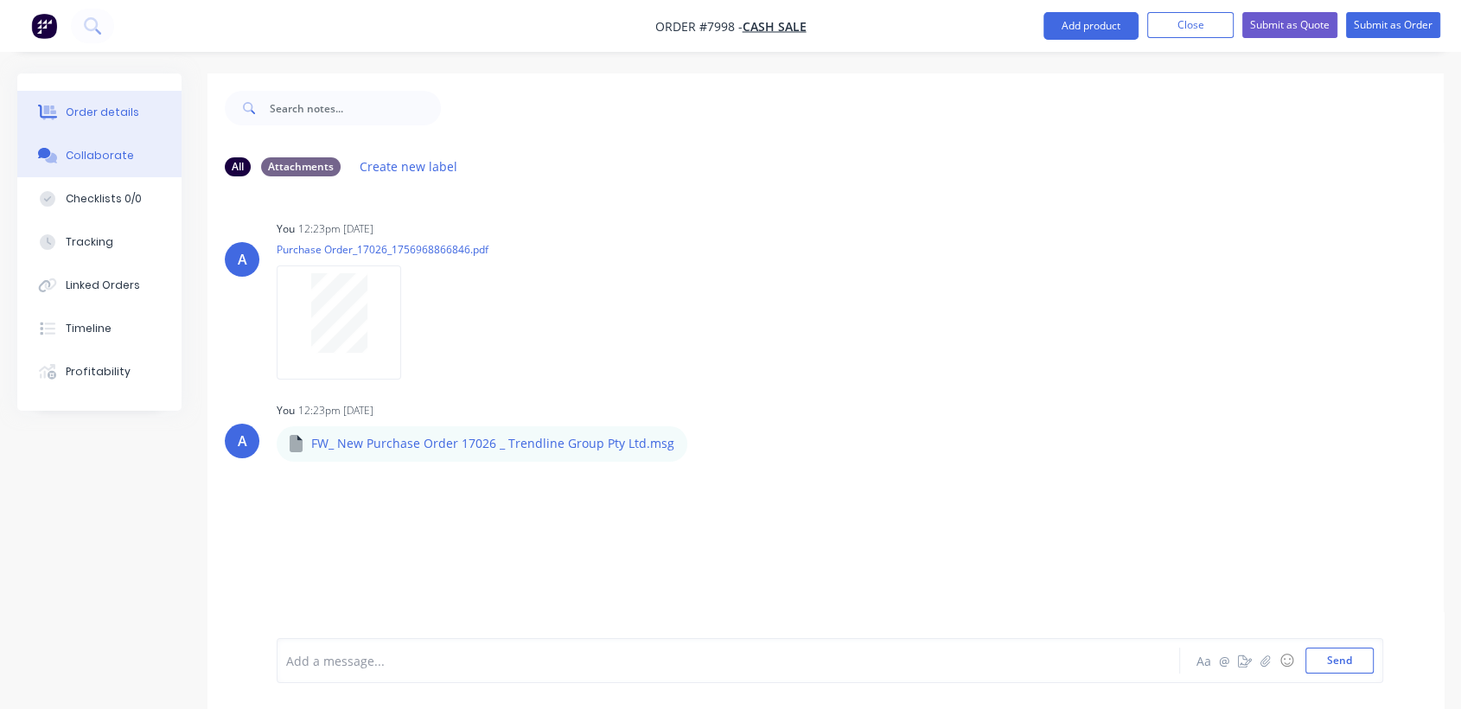
click at [118, 102] on button "Order details" at bounding box center [99, 112] width 164 height 43
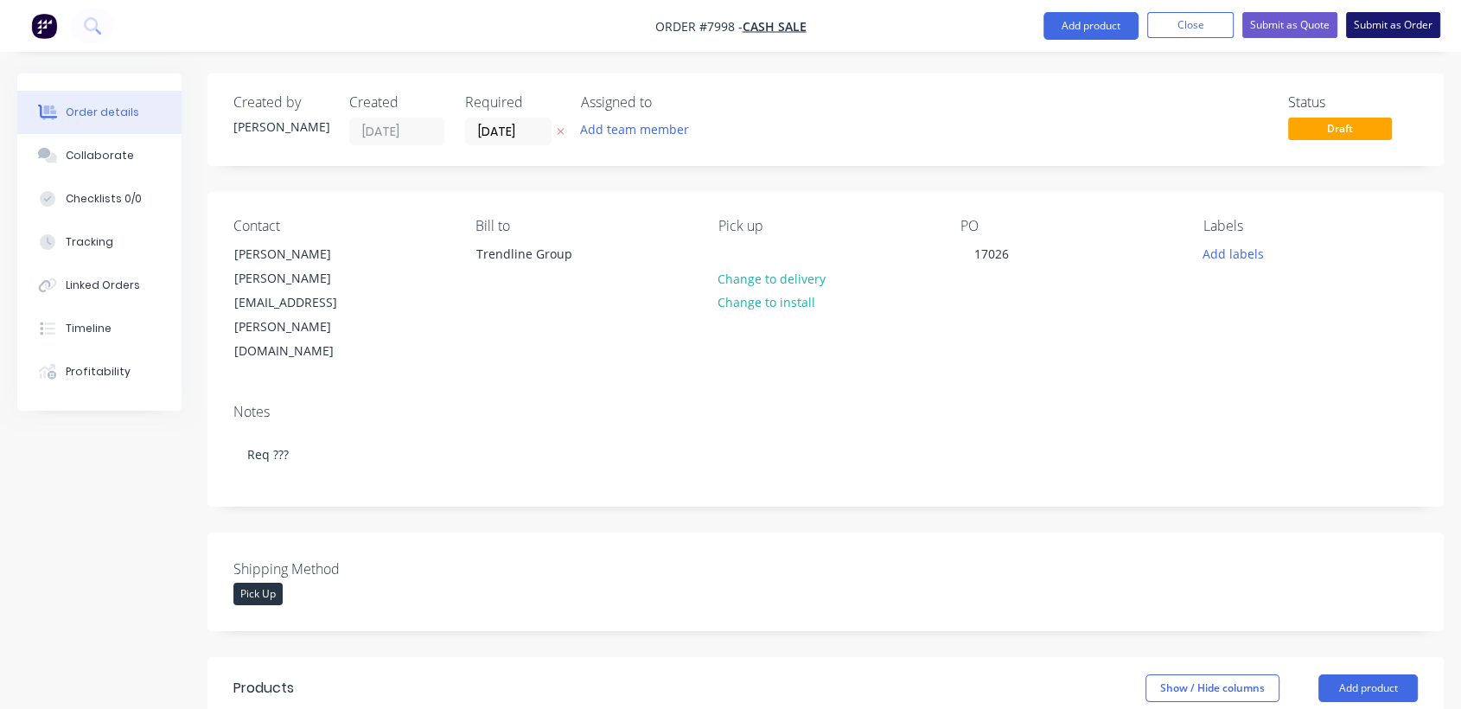
click at [1379, 15] on button "Submit as Order" at bounding box center [1393, 25] width 94 height 26
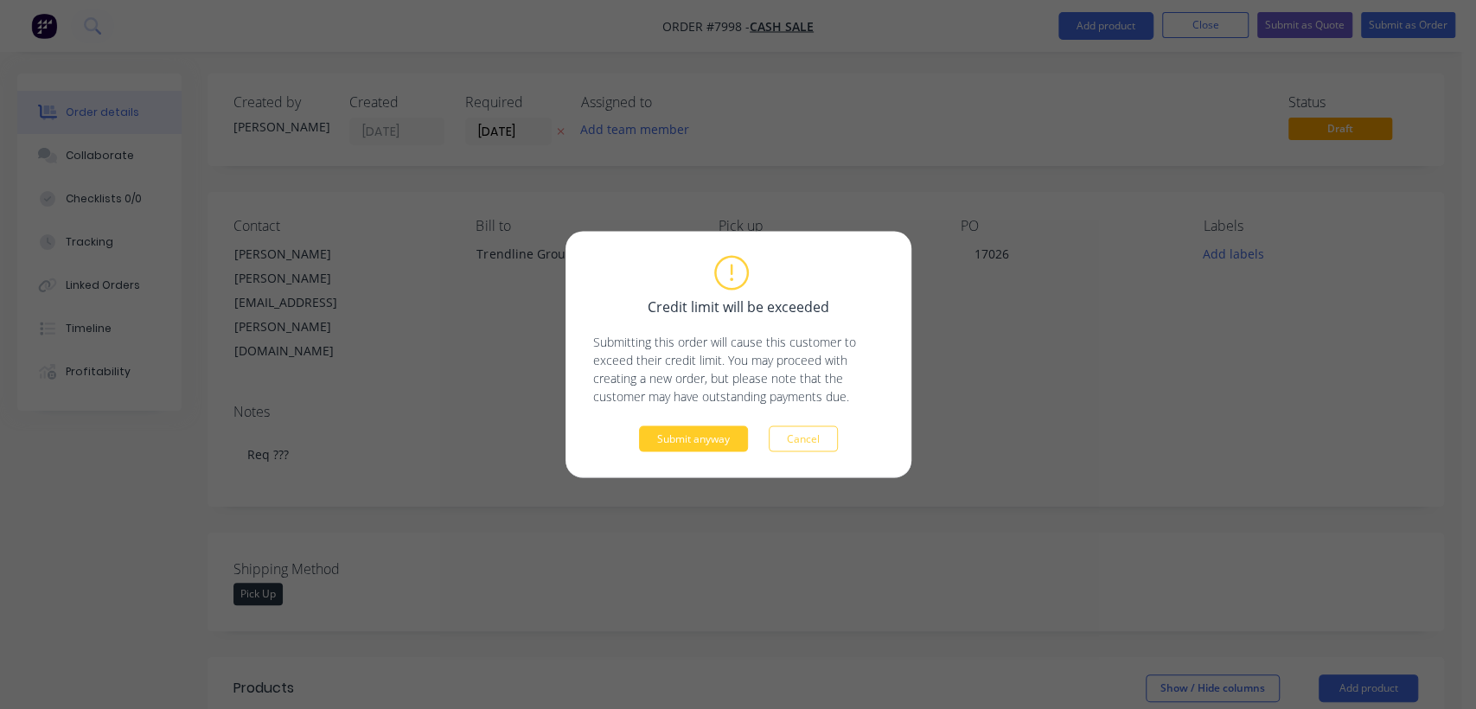
click at [666, 430] on button "Submit anyway" at bounding box center [693, 439] width 109 height 26
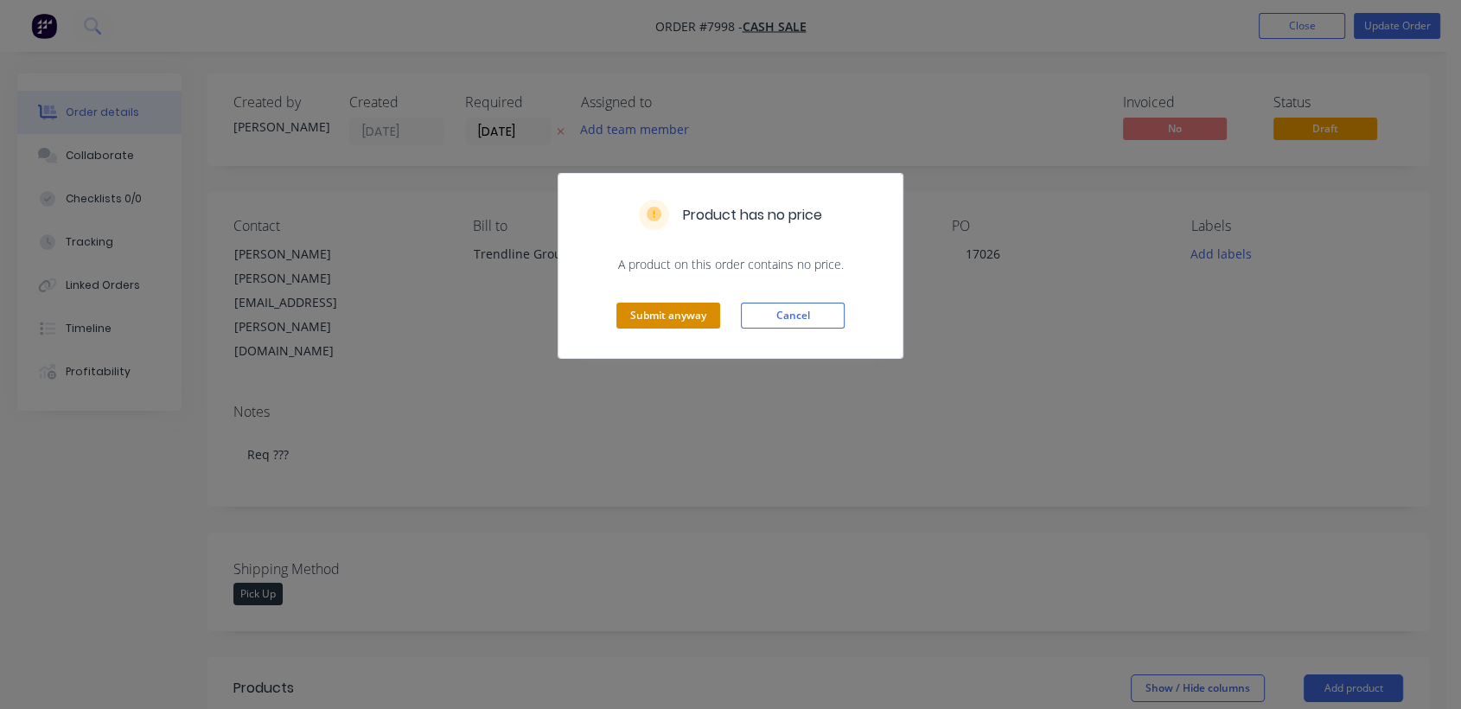
click at [691, 311] on button "Submit anyway" at bounding box center [668, 316] width 104 height 26
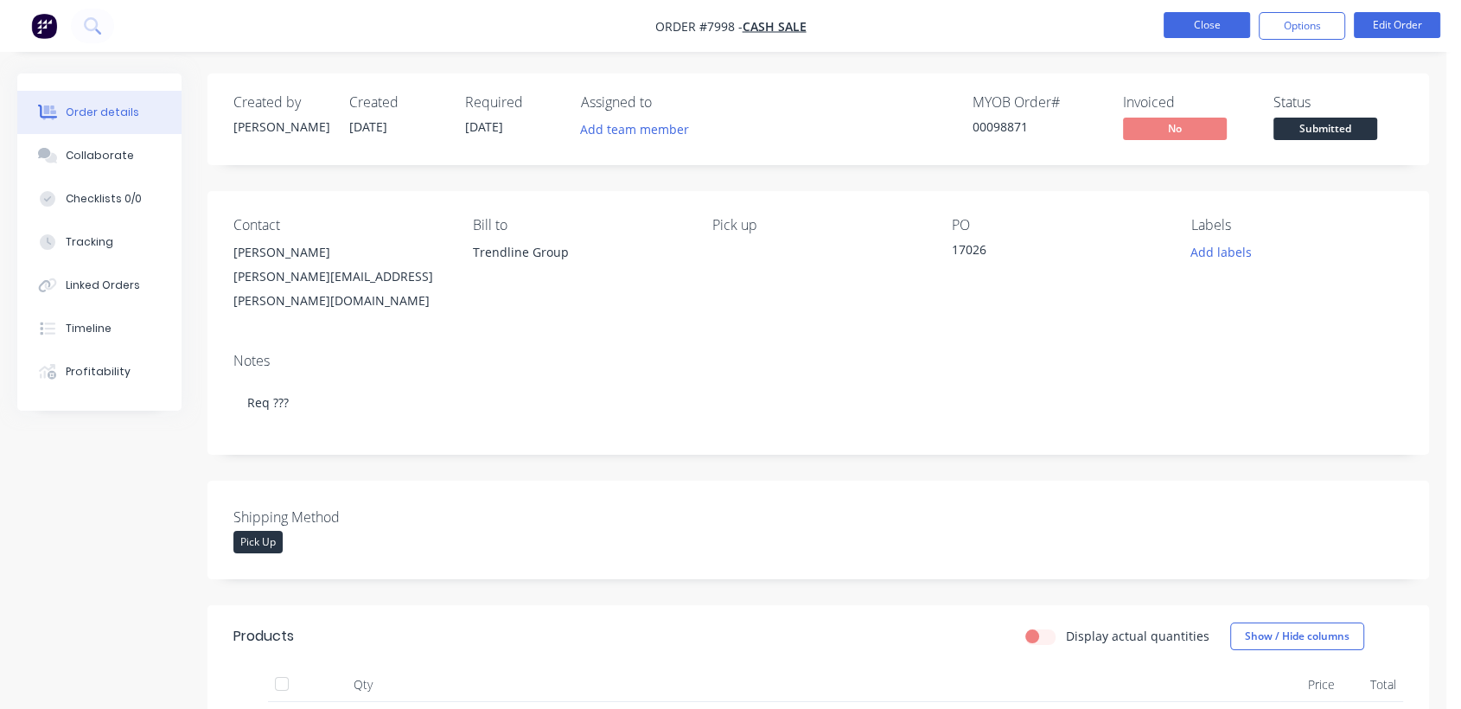
click at [1195, 16] on button "Close" at bounding box center [1207, 25] width 86 height 26
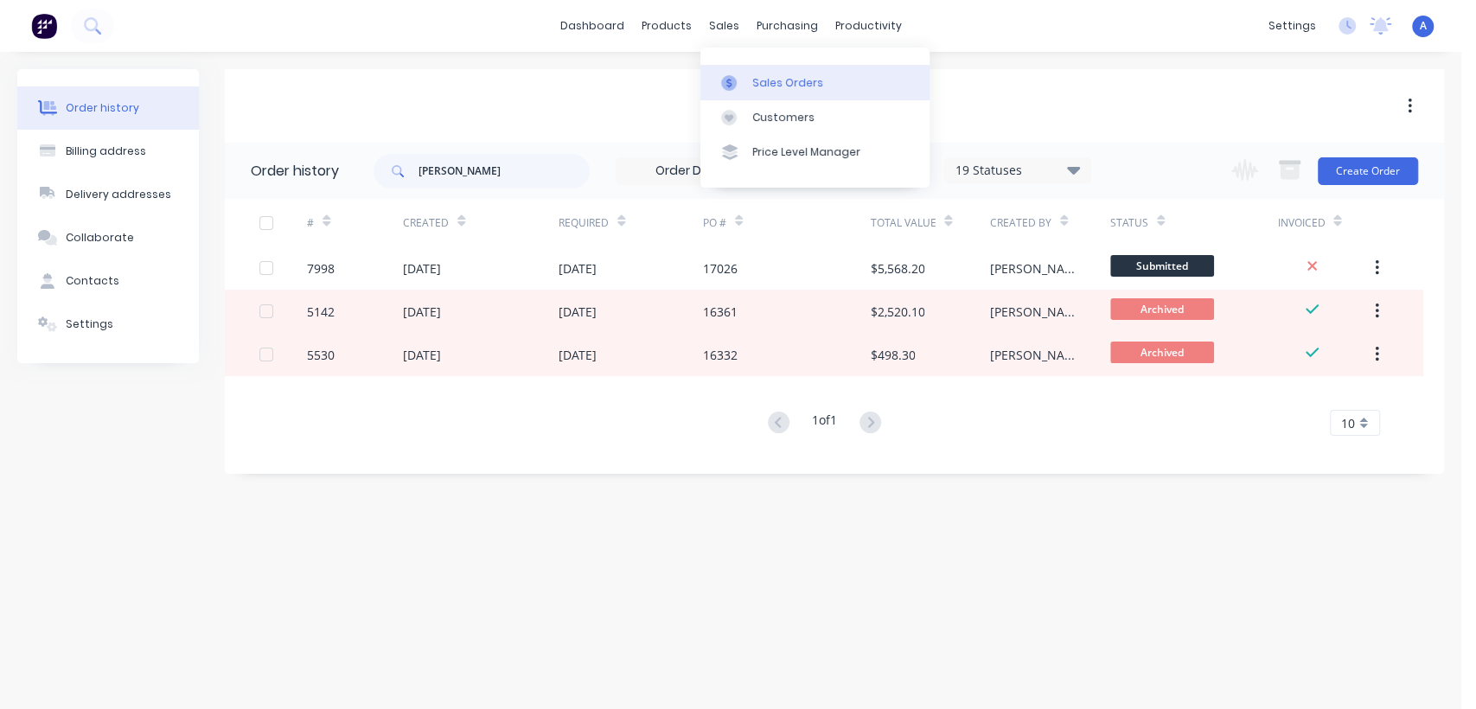
click at [775, 75] on div "Sales Orders" at bounding box center [787, 83] width 71 height 16
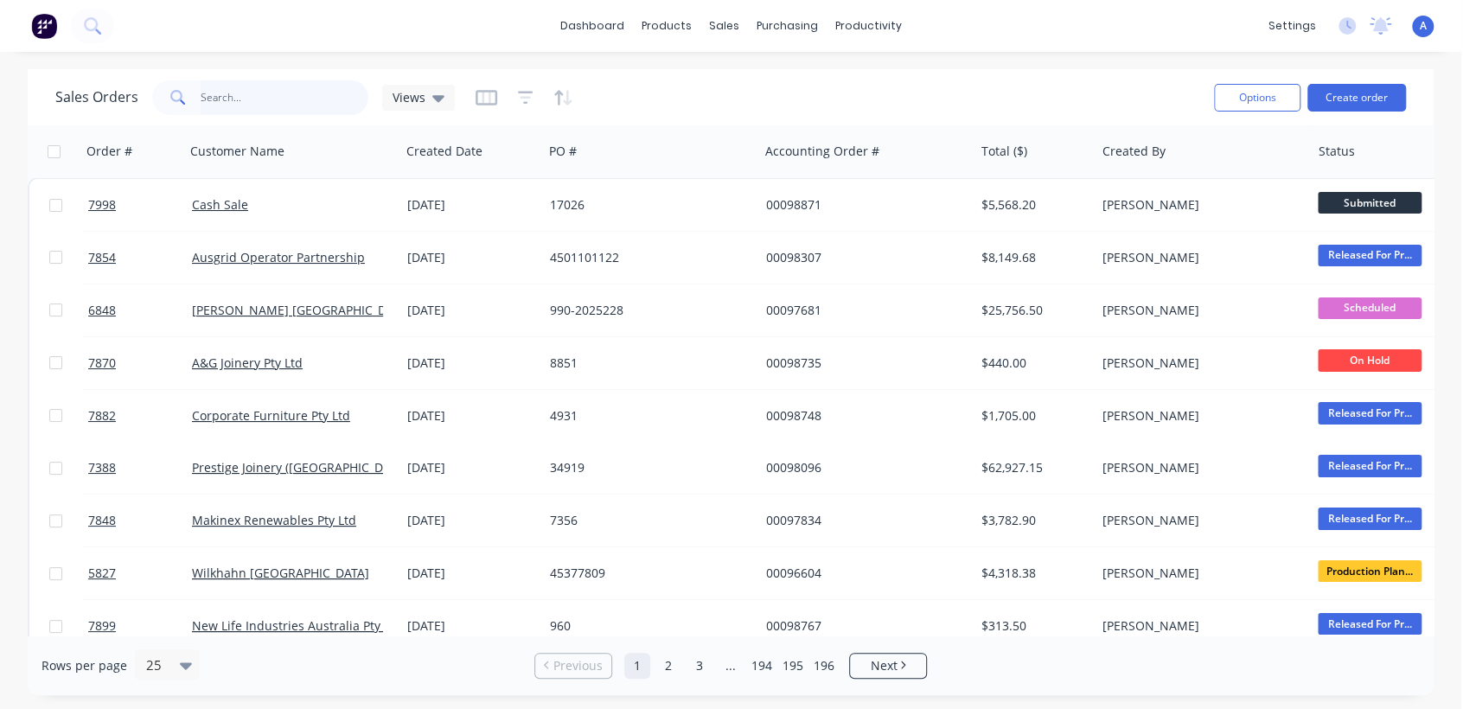
click at [232, 92] on input "text" at bounding box center [285, 97] width 169 height 35
type input "98088"
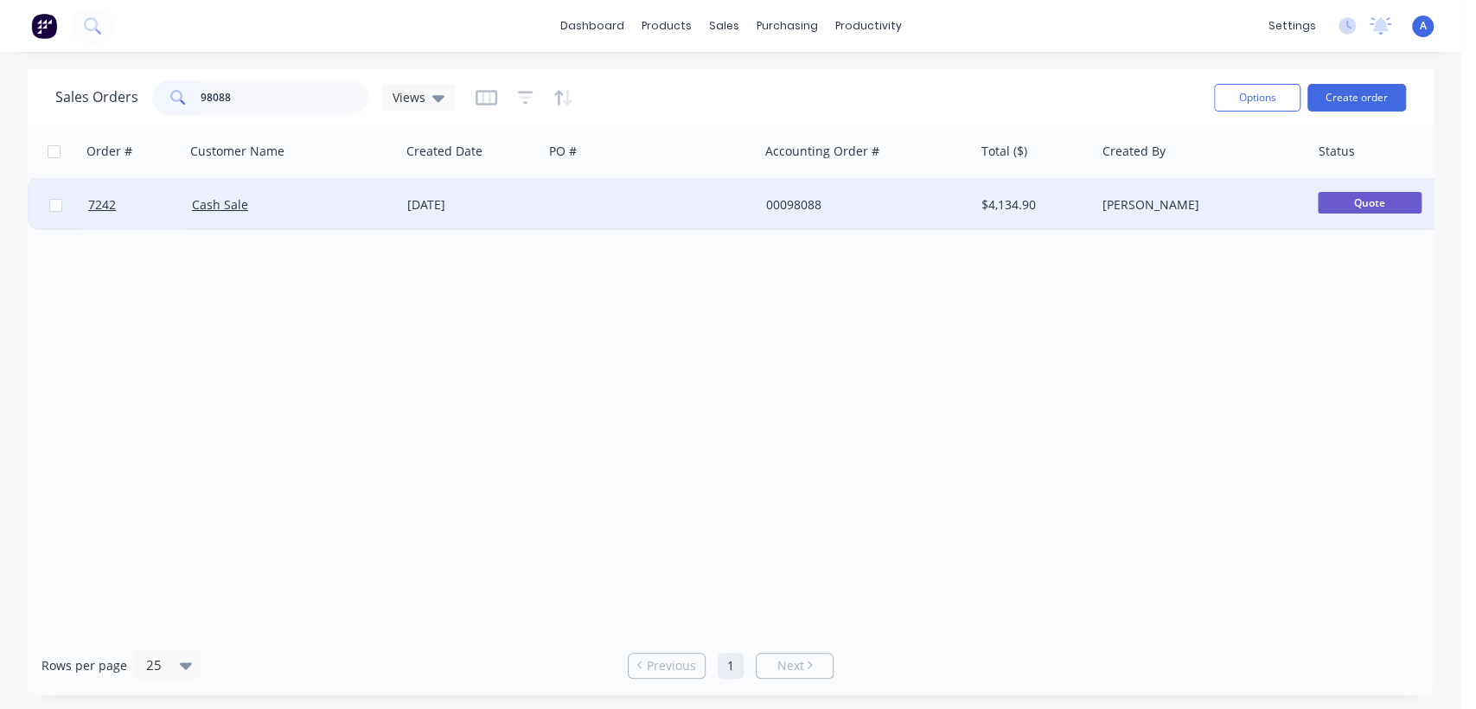
click at [625, 202] on div at bounding box center [650, 205] width 215 height 52
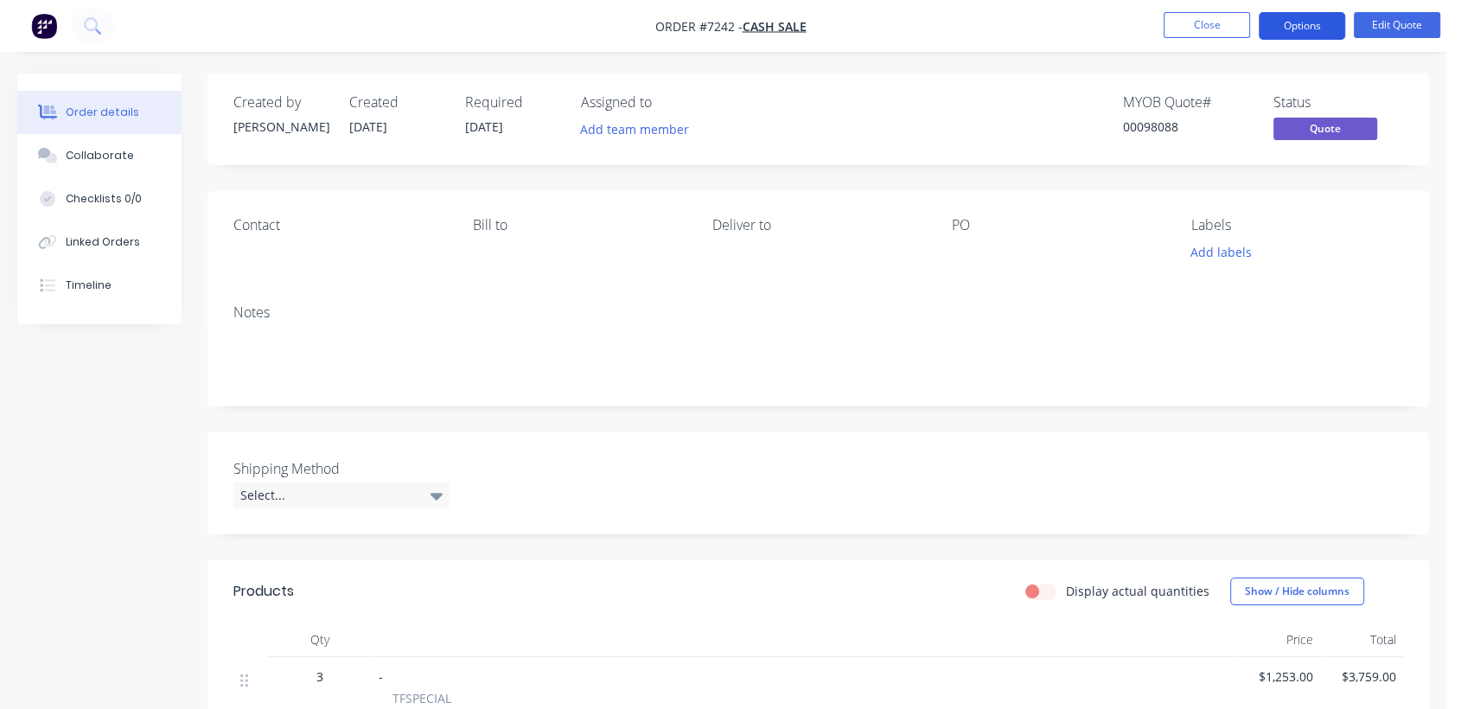
click at [1294, 27] on button "Options" at bounding box center [1302, 26] width 86 height 28
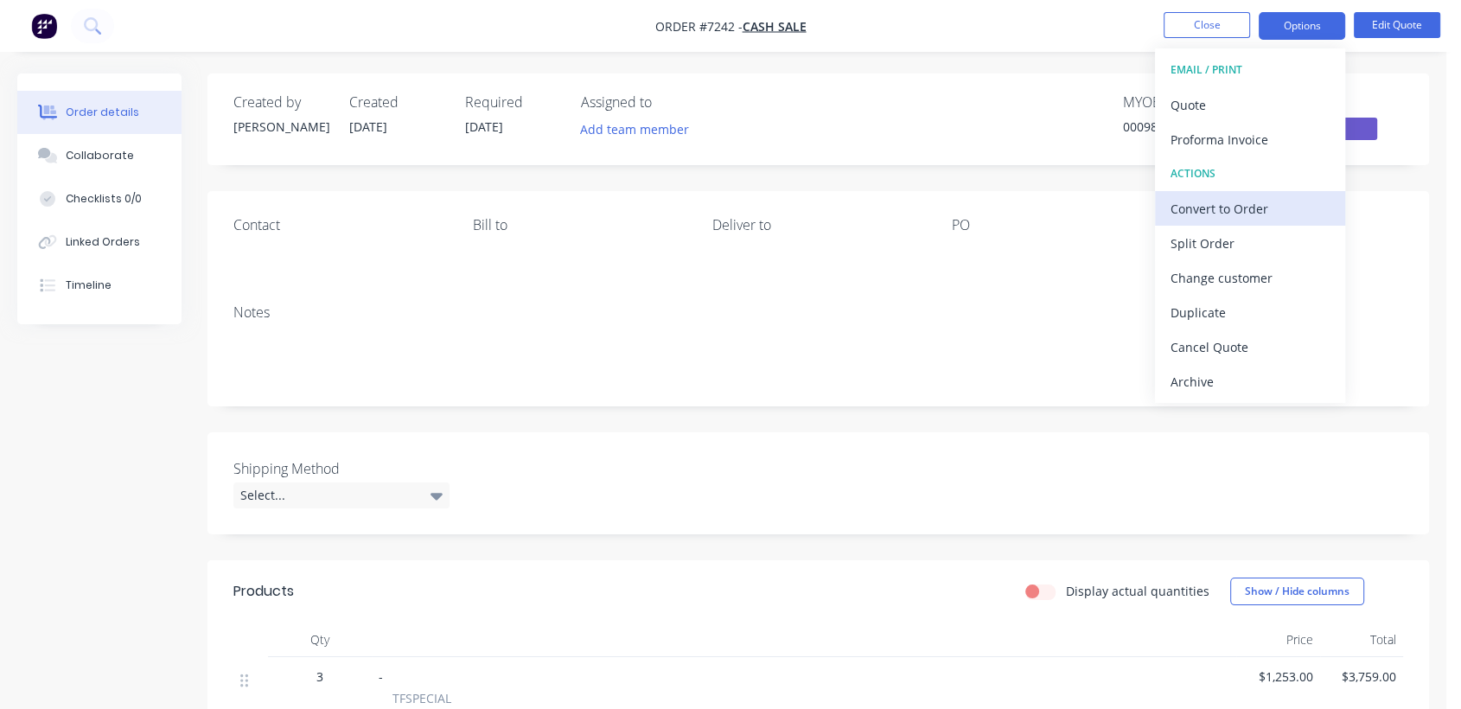
click at [1244, 201] on div "Convert to Order" at bounding box center [1249, 208] width 159 height 25
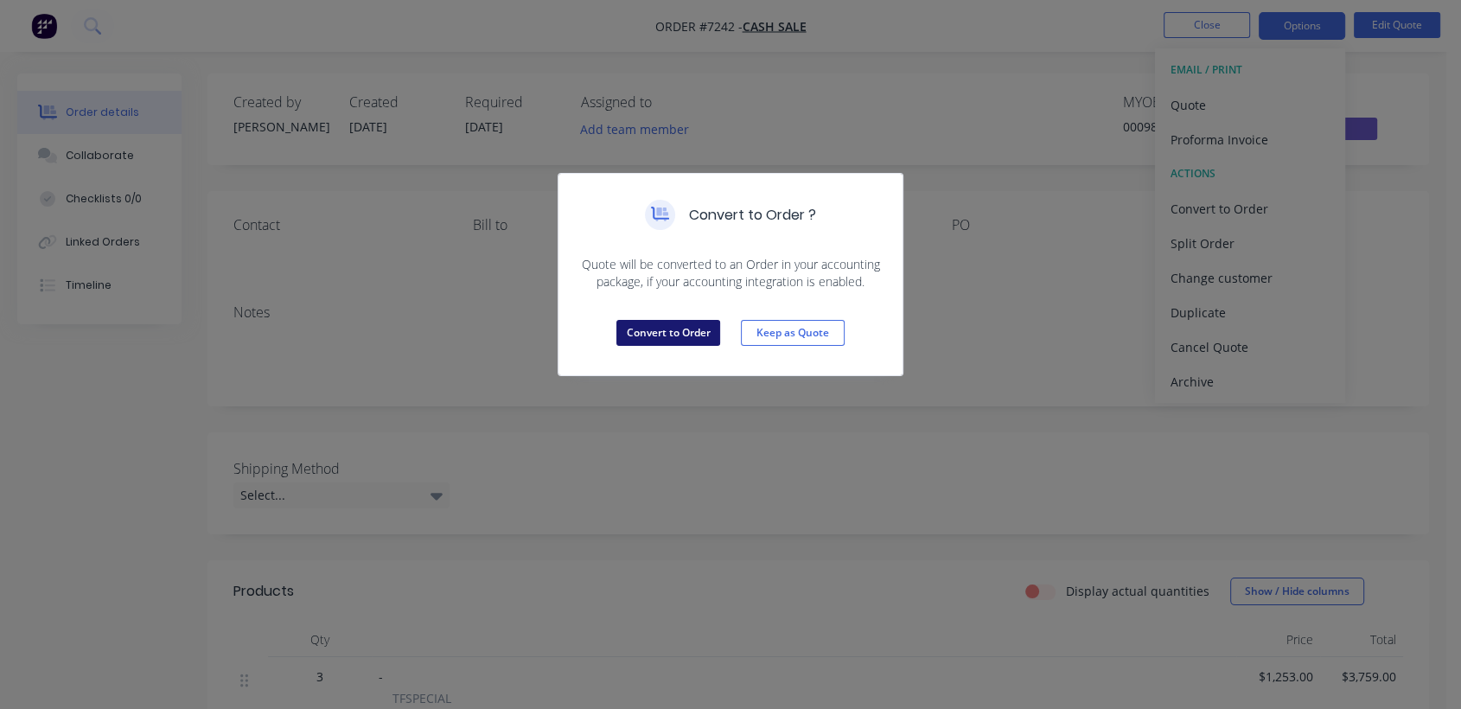
click at [664, 333] on button "Convert to Order" at bounding box center [668, 333] width 104 height 26
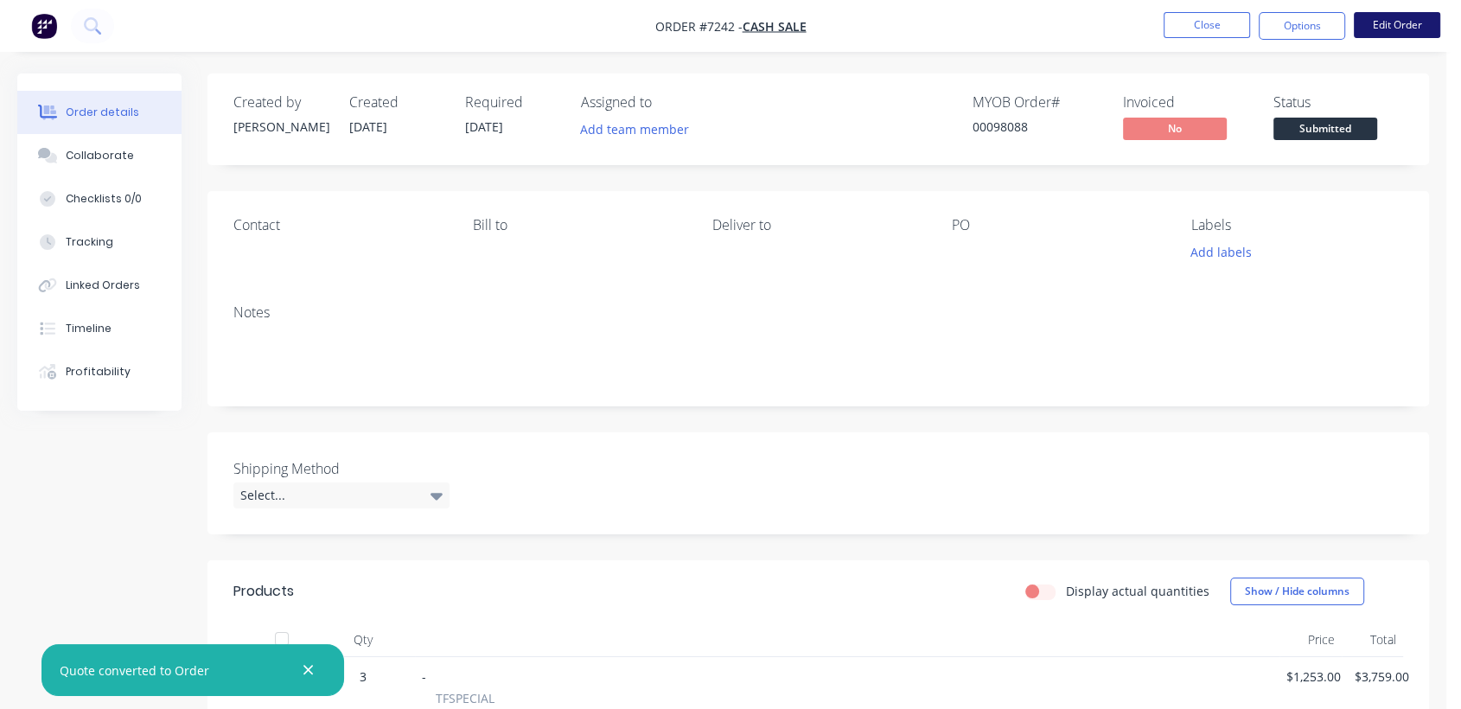
click at [1418, 24] on button "Edit Order" at bounding box center [1397, 25] width 86 height 26
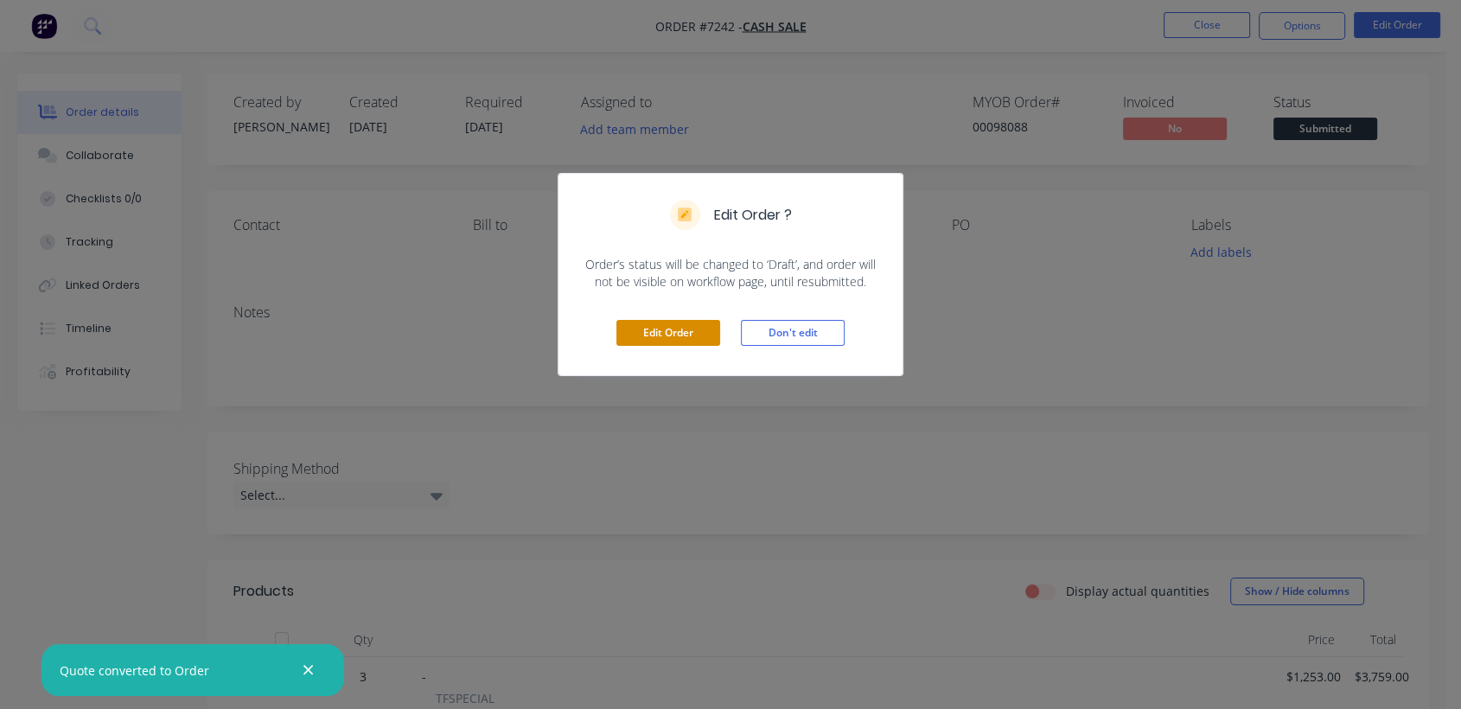
click at [666, 331] on button "Edit Order" at bounding box center [668, 333] width 104 height 26
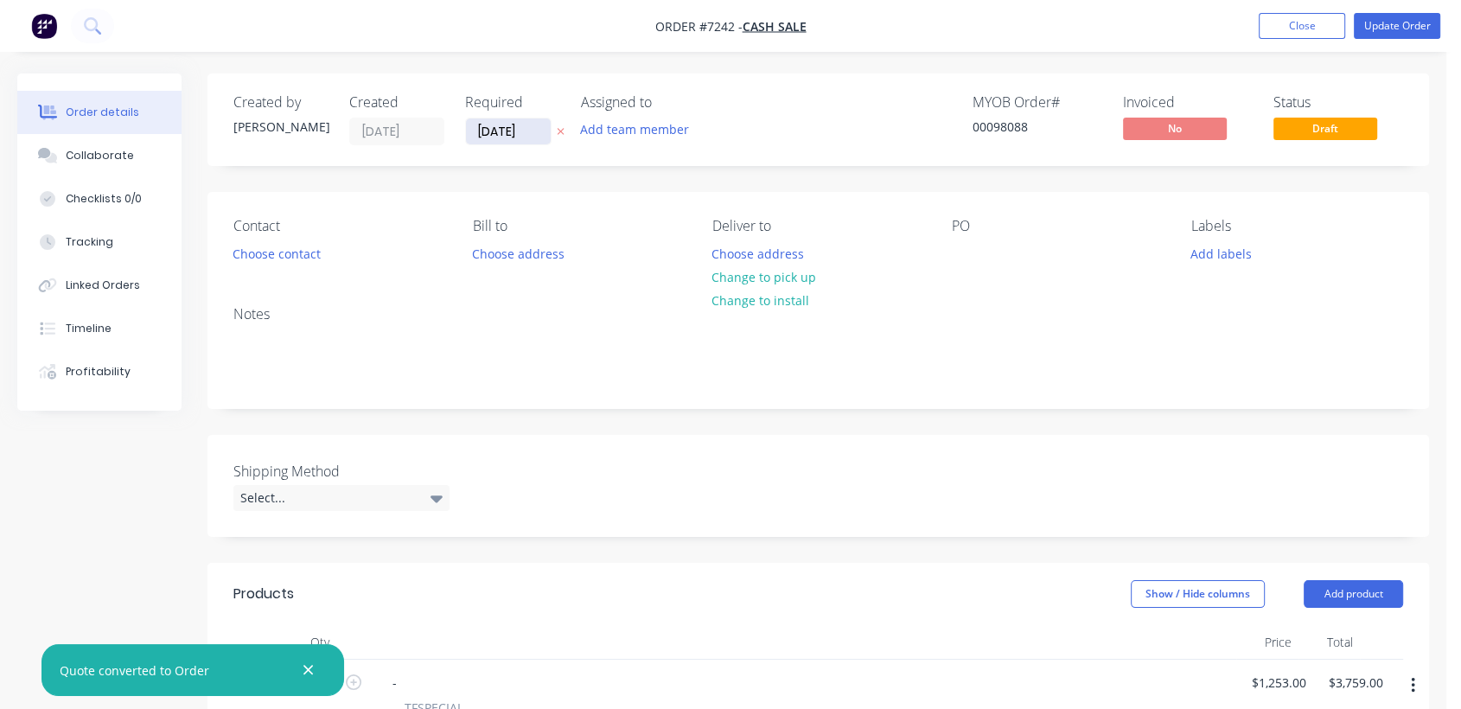
click at [528, 131] on input "[DATE]" at bounding box center [508, 131] width 85 height 26
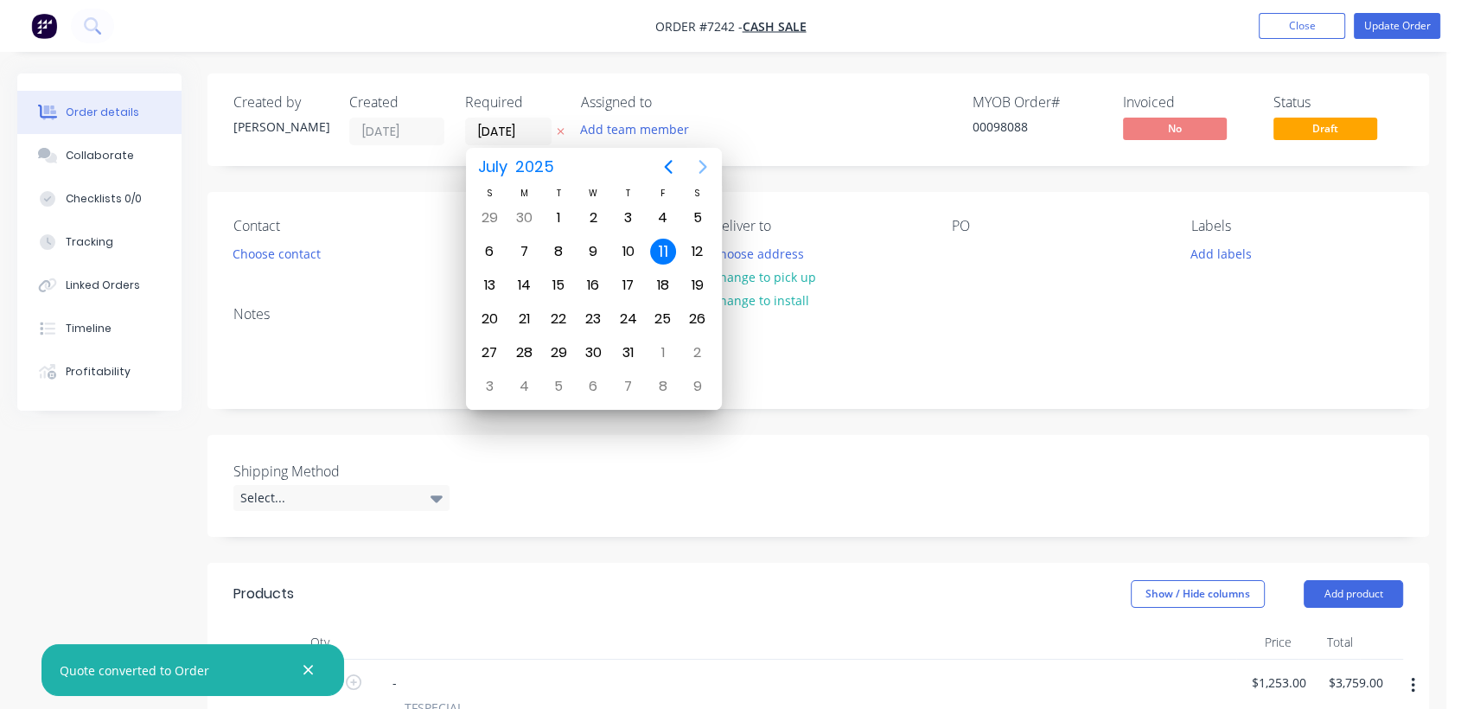
click at [698, 166] on icon "Next page" at bounding box center [702, 166] width 21 height 21
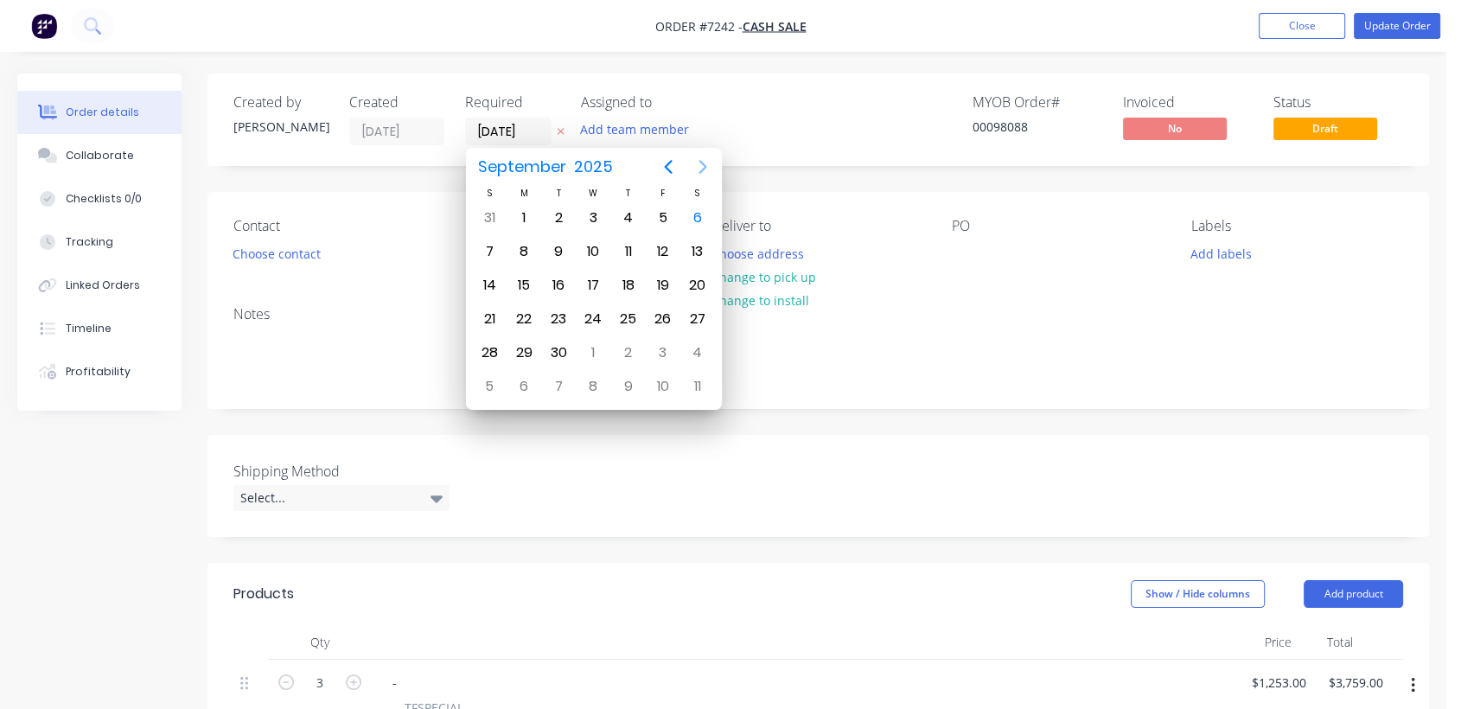
click at [698, 166] on icon "Next page" at bounding box center [702, 166] width 21 height 21
click at [701, 164] on icon "Next page" at bounding box center [702, 166] width 21 height 21
click at [594, 344] on div "31" at bounding box center [593, 353] width 26 height 26
type input "[DATE]"
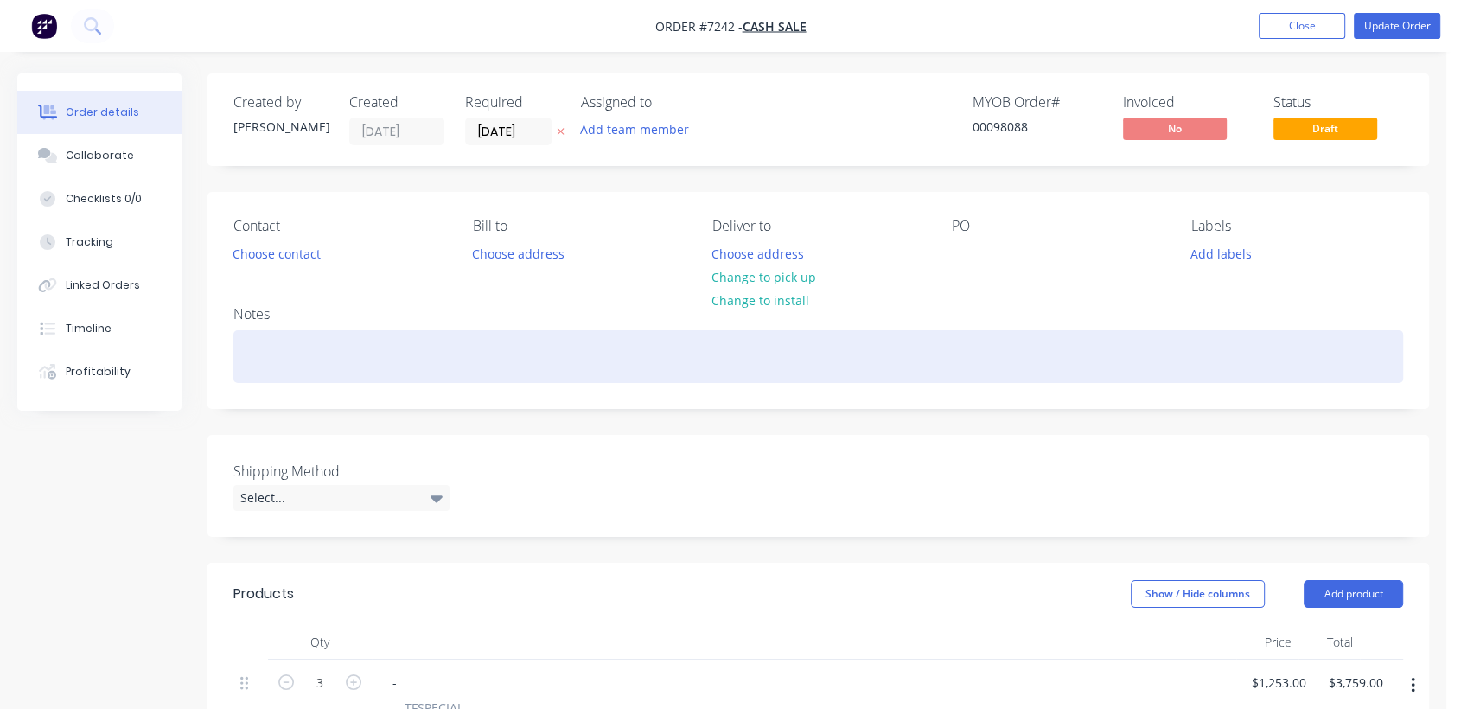
click at [324, 367] on div at bounding box center [818, 356] width 1170 height 53
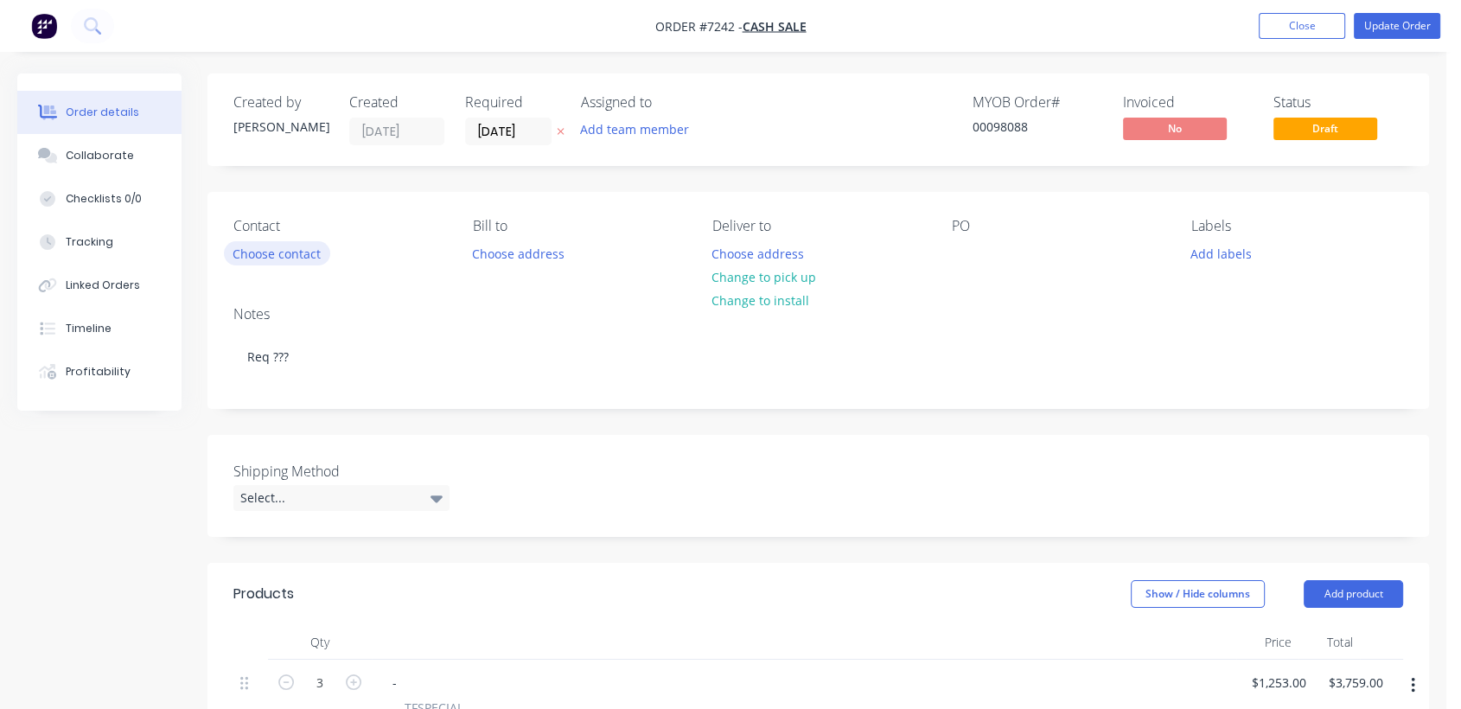
click at [284, 249] on button "Choose contact" at bounding box center [277, 252] width 106 height 23
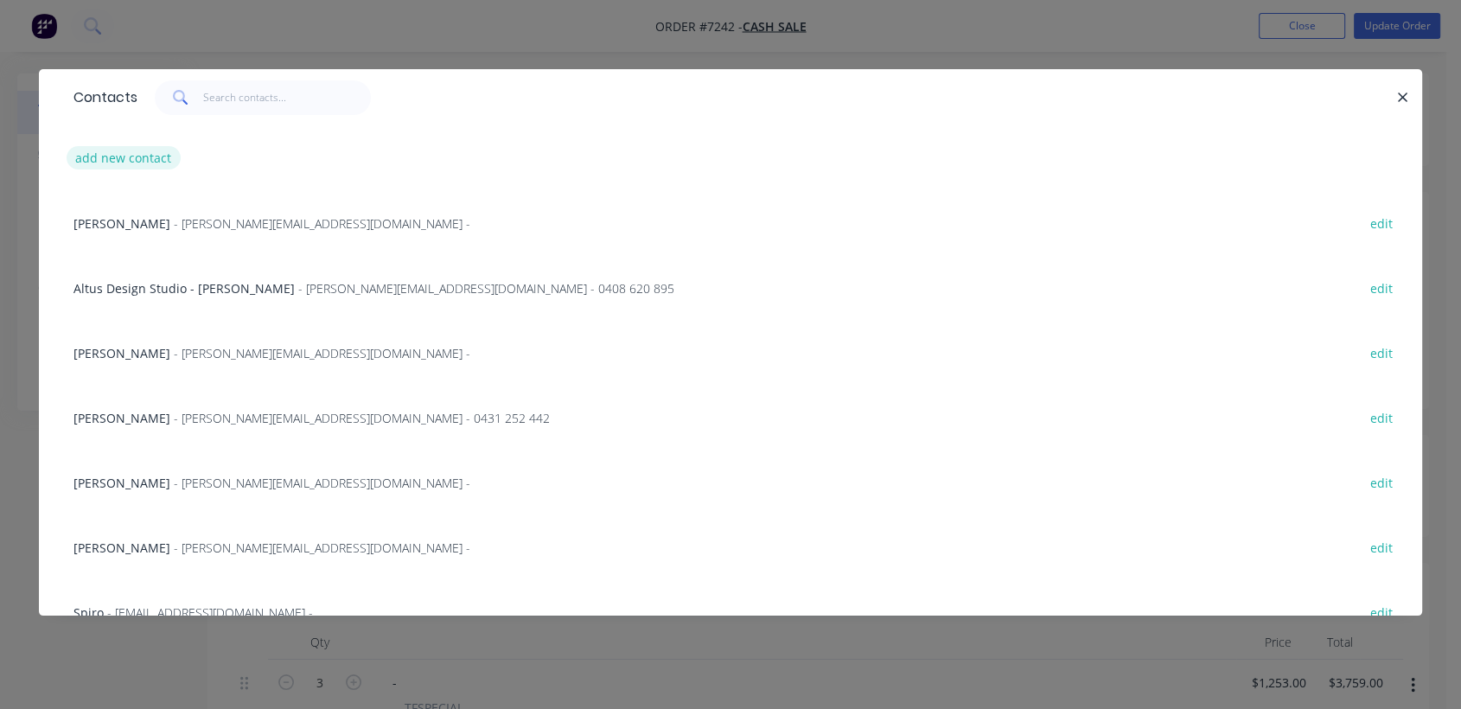
click at [124, 156] on button "add new contact" at bounding box center [124, 157] width 114 height 23
select select "AU"
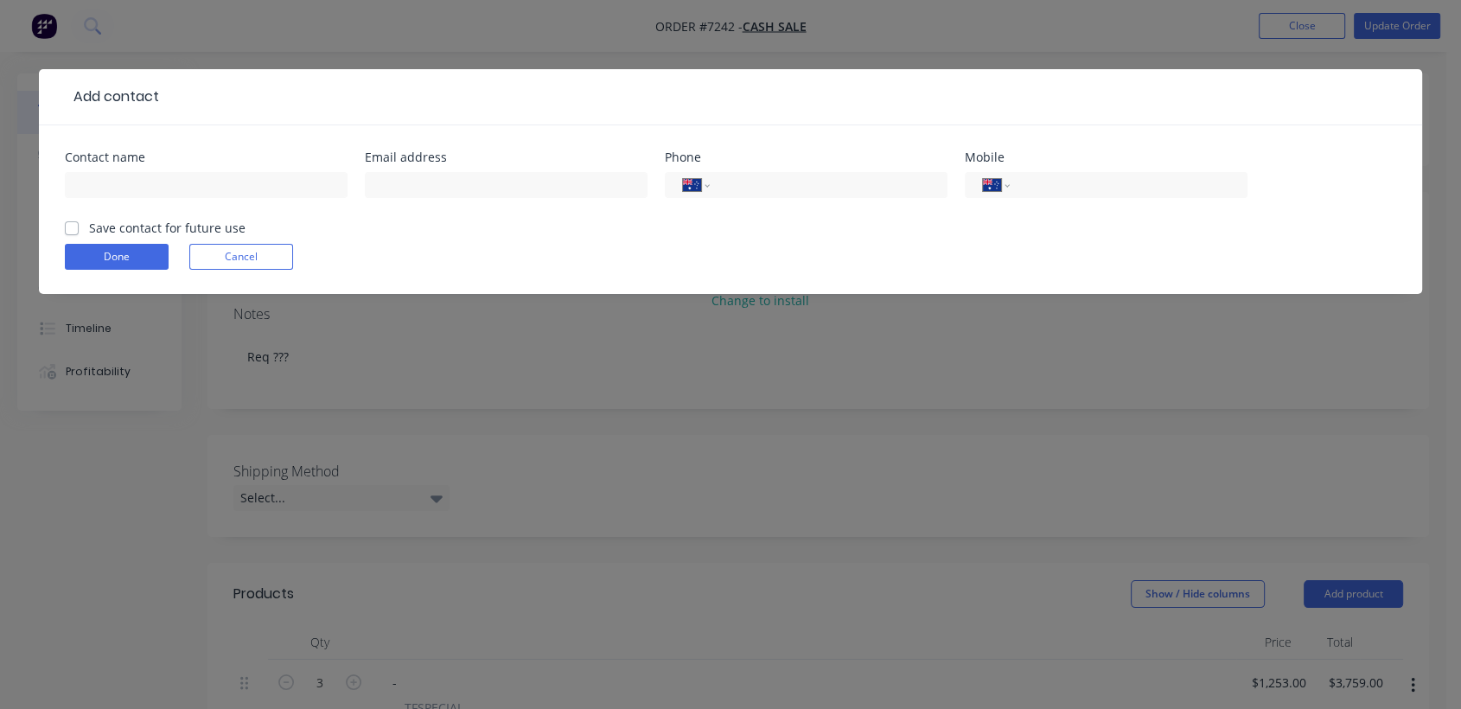
click at [207, 164] on div "Contact name" at bounding box center [206, 184] width 283 height 67
click at [208, 181] on input "text" at bounding box center [206, 185] width 283 height 26
type input "[PERSON_NAME]"
click at [468, 187] on input "text" at bounding box center [506, 185] width 283 height 26
type input "[PERSON_NAME][EMAIL_ADDRESS][PERSON_NAME][DOMAIN_NAME]"
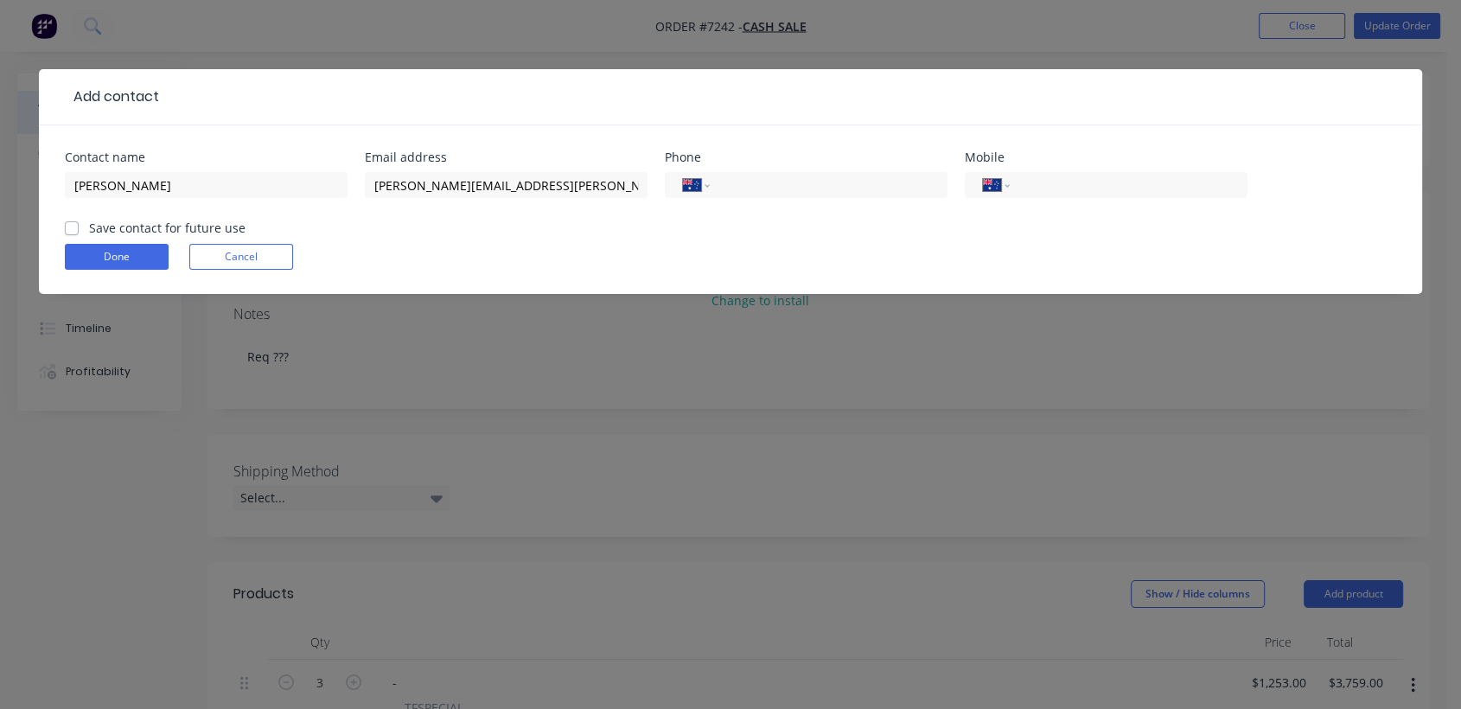
drag, startPoint x: 68, startPoint y: 230, endPoint x: 96, endPoint y: 240, distance: 29.5
click at [89, 230] on label "Save contact for future use" at bounding box center [167, 228] width 156 height 18
click at [68, 230] on input "Save contact for future use" at bounding box center [72, 227] width 14 height 16
checkbox input "true"
drag, startPoint x: 129, startPoint y: 258, endPoint x: 207, endPoint y: 293, distance: 85.9
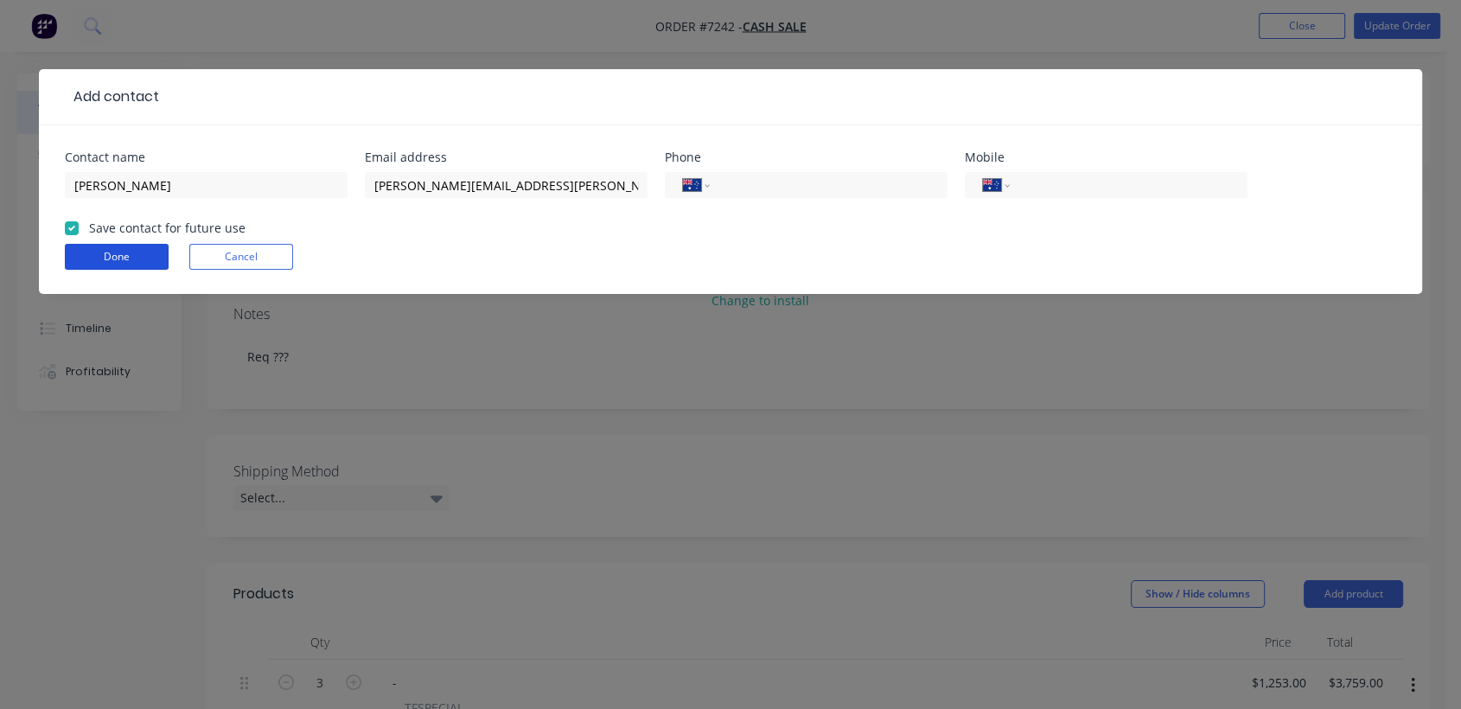
click at [128, 259] on button "Done" at bounding box center [117, 257] width 104 height 26
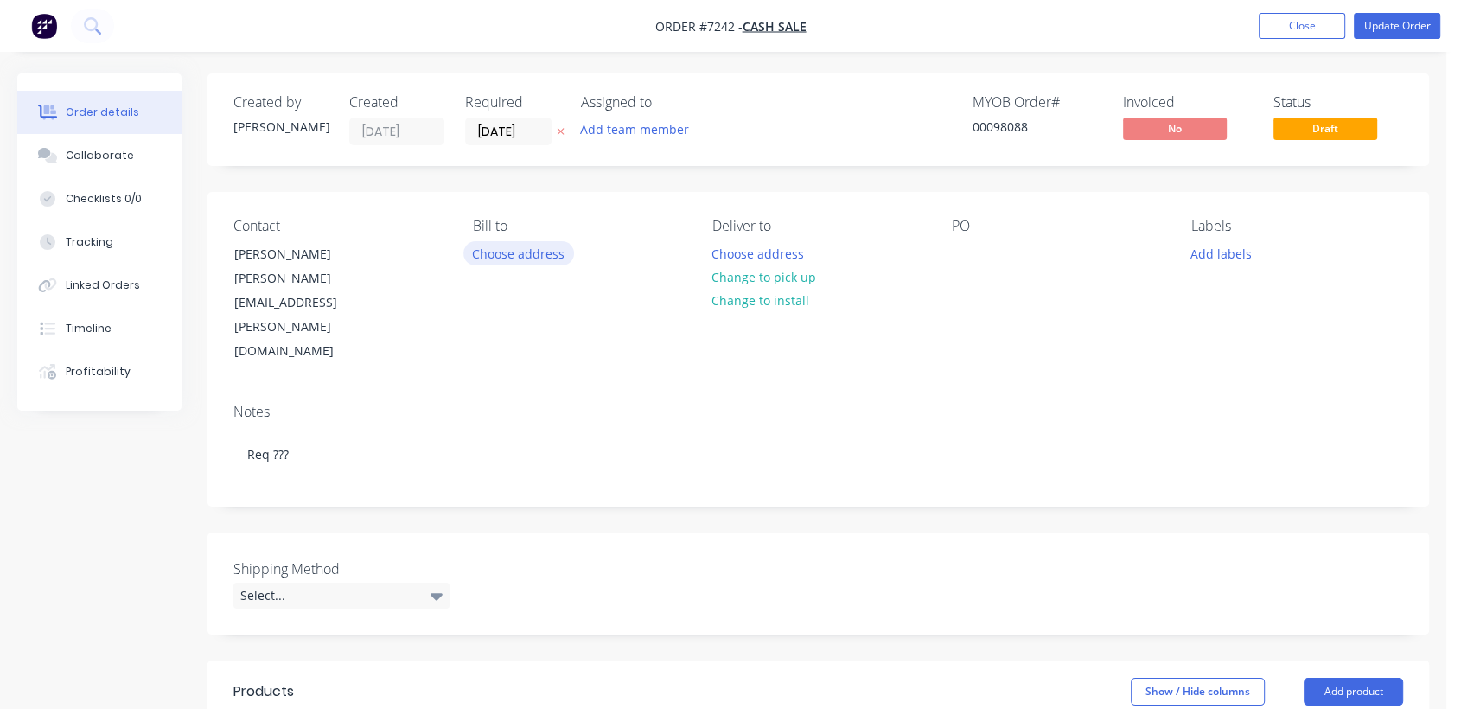
click at [529, 256] on button "Choose address" at bounding box center [518, 252] width 111 height 23
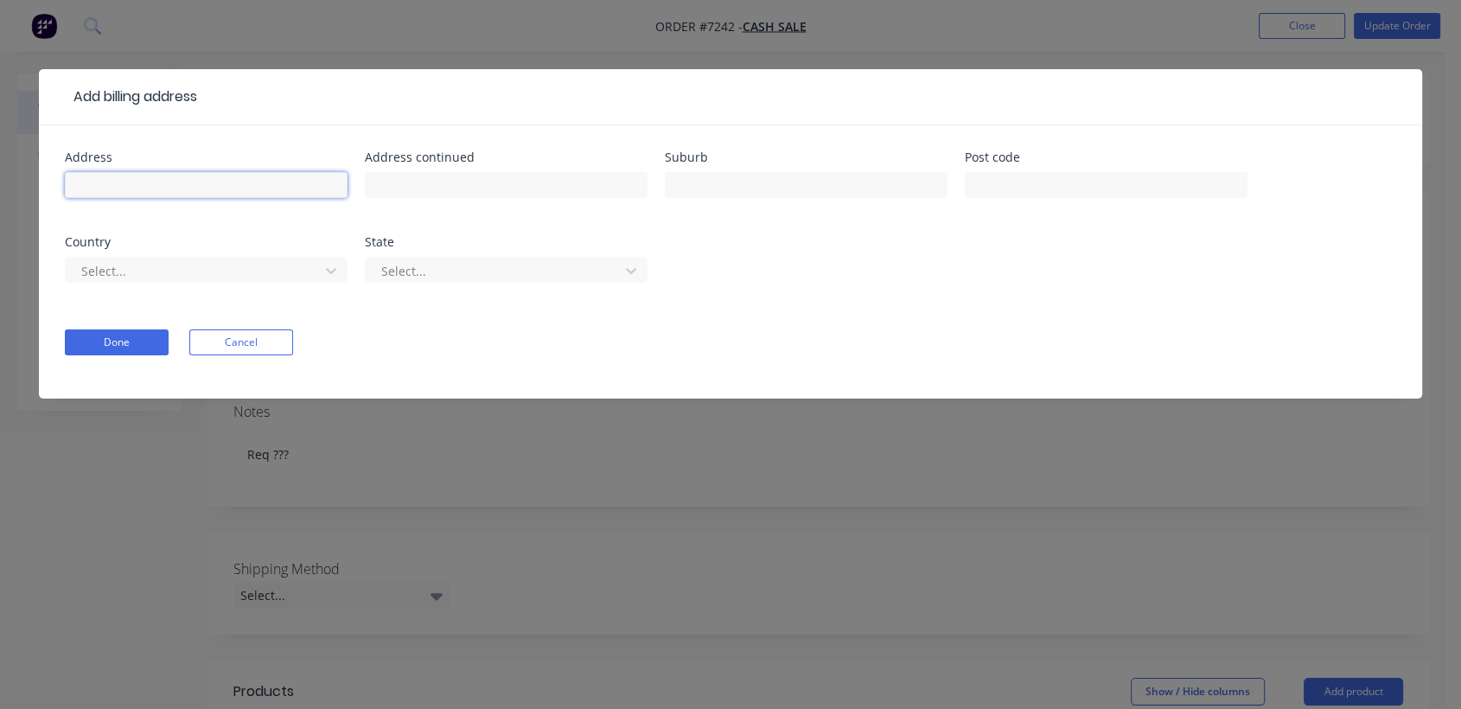
click at [131, 181] on input "text" at bounding box center [206, 185] width 283 height 26
type input "Trendline Group"
click at [94, 337] on button "Done" at bounding box center [117, 342] width 104 height 26
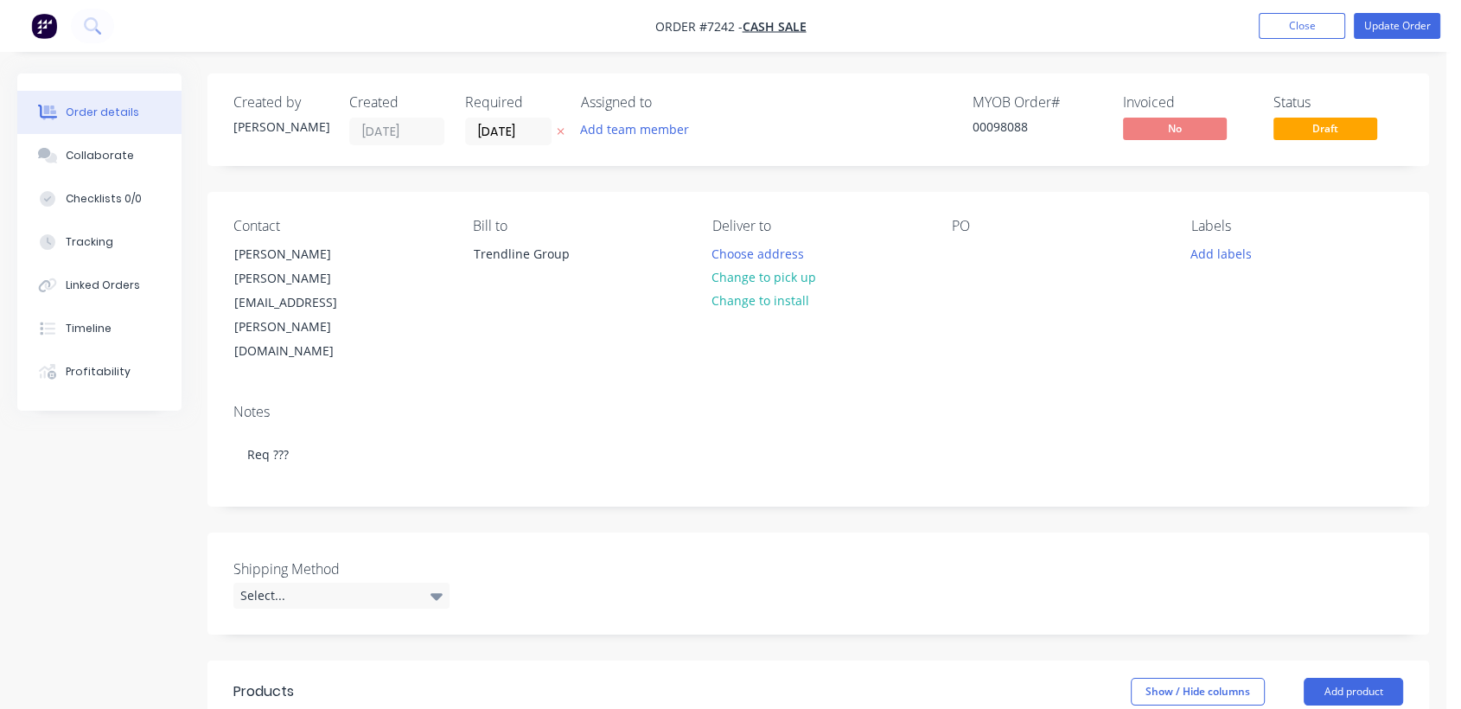
drag, startPoint x: 784, startPoint y: 276, endPoint x: 895, endPoint y: 265, distance: 111.2
click at [783, 275] on button "Change to pick up" at bounding box center [764, 276] width 123 height 23
click at [962, 250] on div at bounding box center [966, 253] width 28 height 25
click at [302, 583] on div "Select..." at bounding box center [341, 596] width 216 height 26
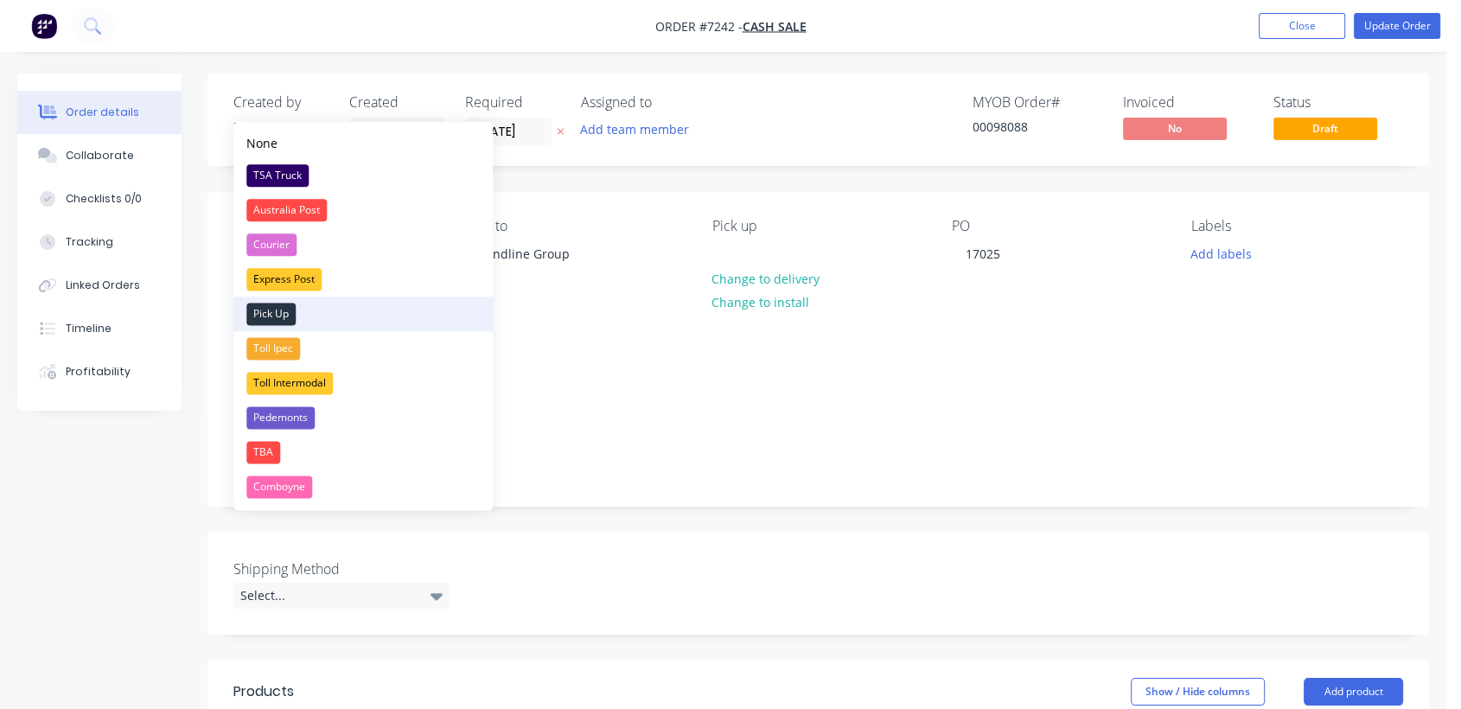
click at [279, 303] on div "Pick Up" at bounding box center [270, 314] width 49 height 22
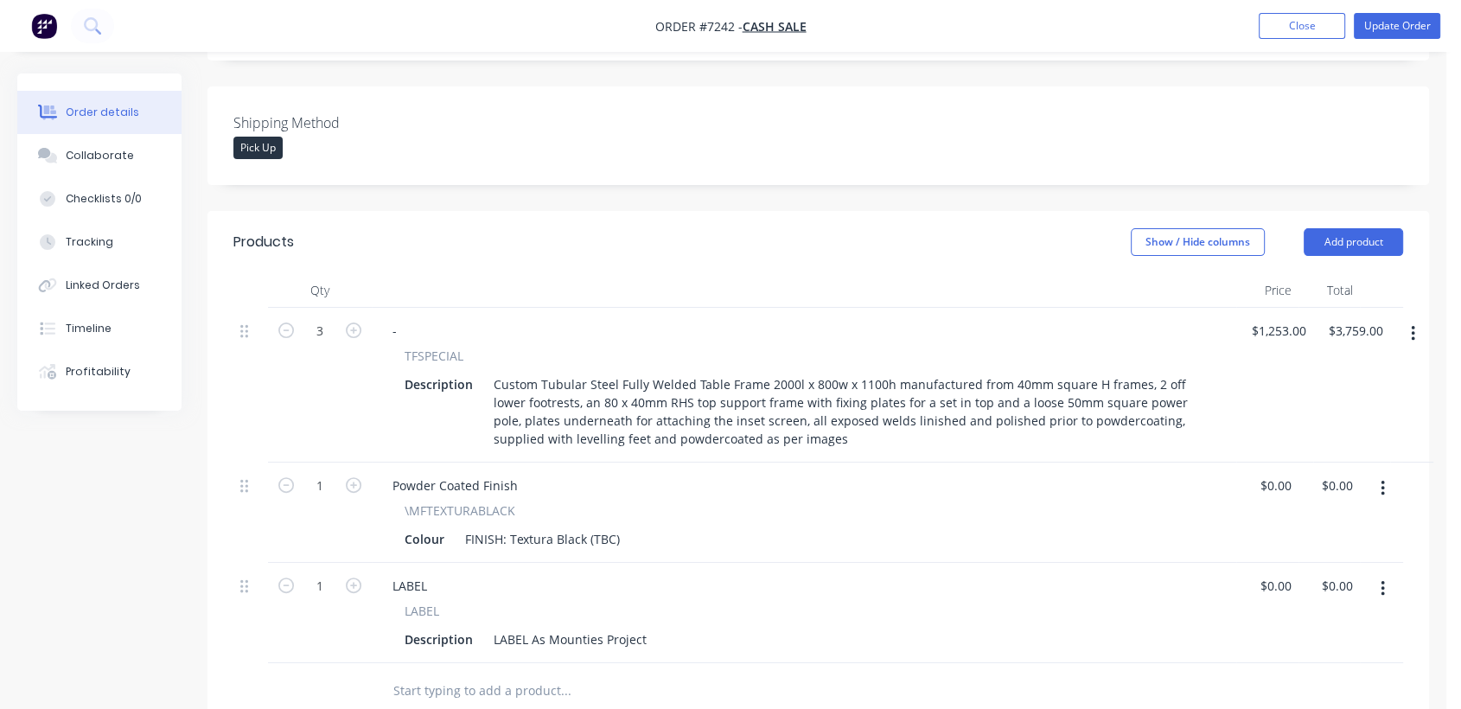
scroll to position [480, 0]
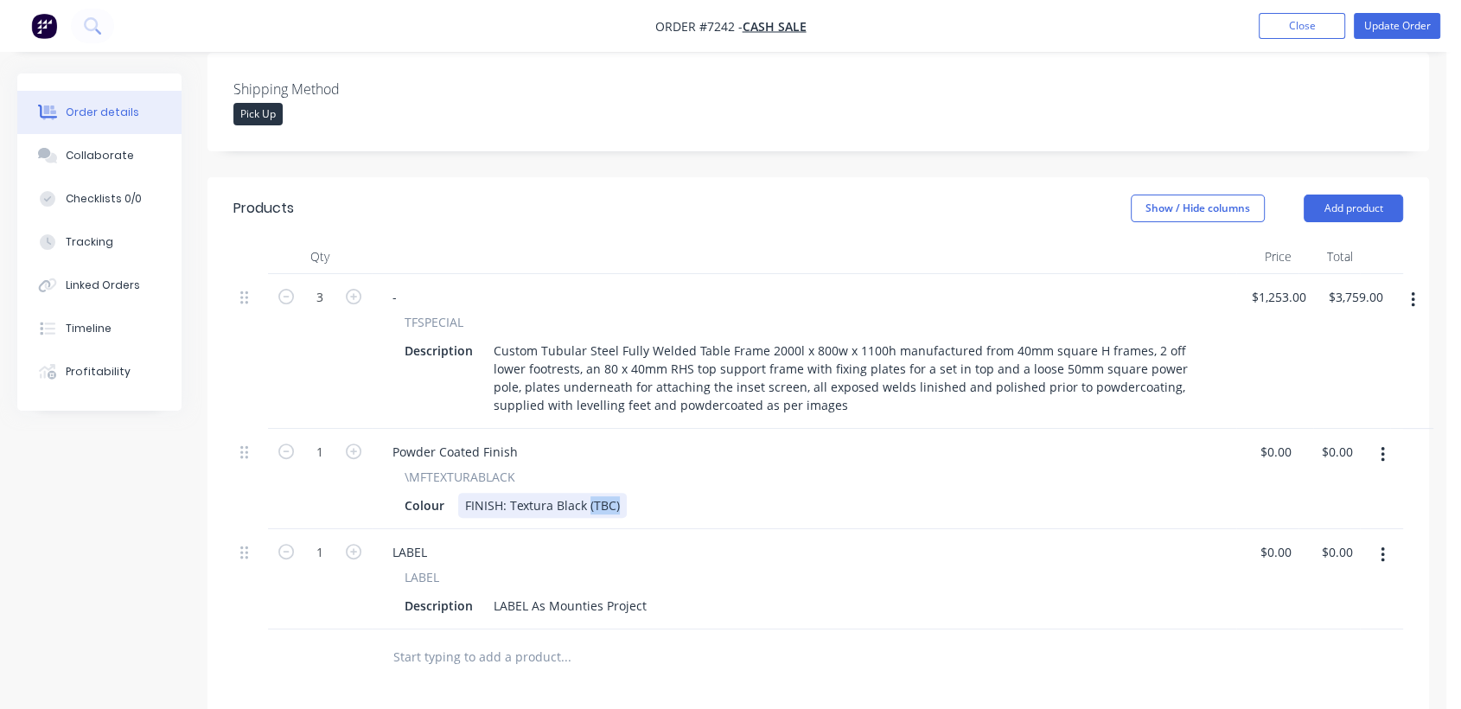
drag, startPoint x: 618, startPoint y: 438, endPoint x: 586, endPoint y: 437, distance: 32.0
click at [586, 493] on div "FINISH: Textura Black (TBC)" at bounding box center [542, 505] width 169 height 25
type input "$0.00"
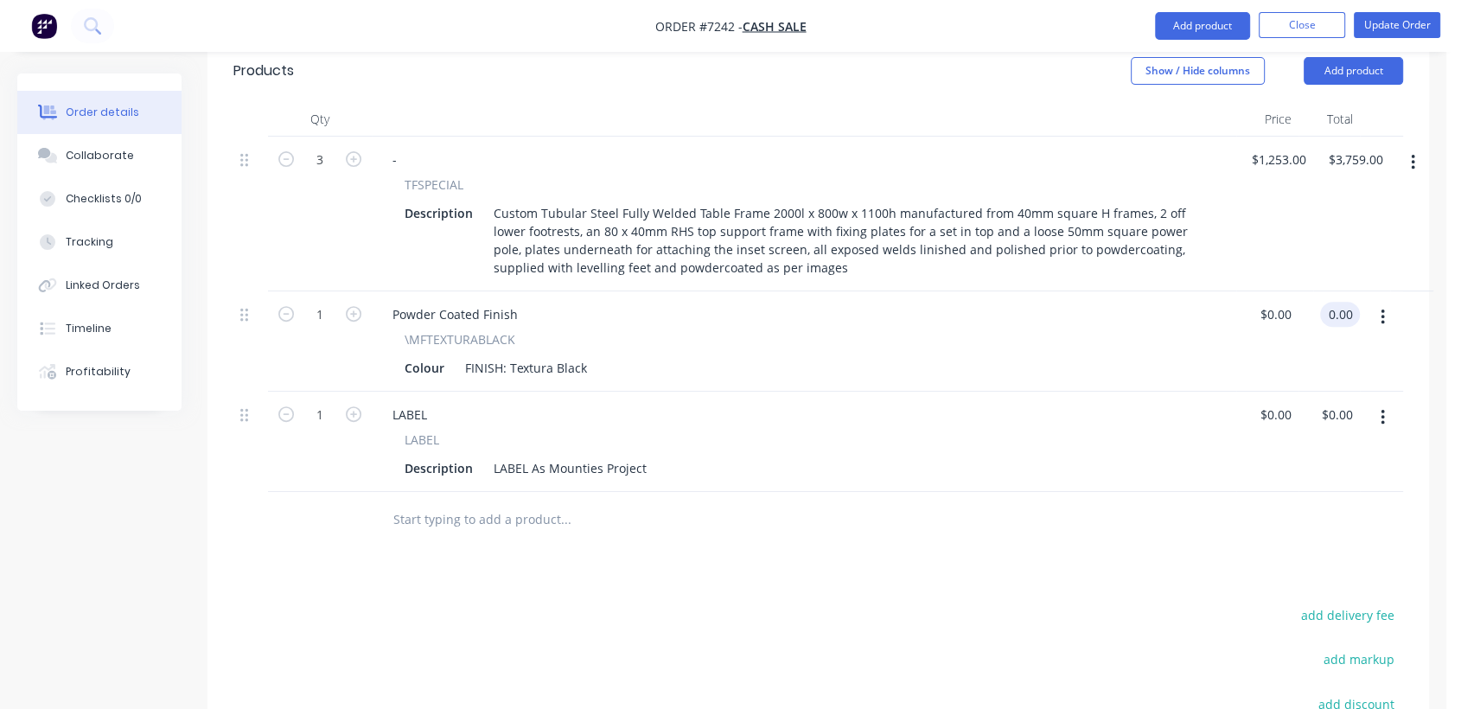
scroll to position [672, 0]
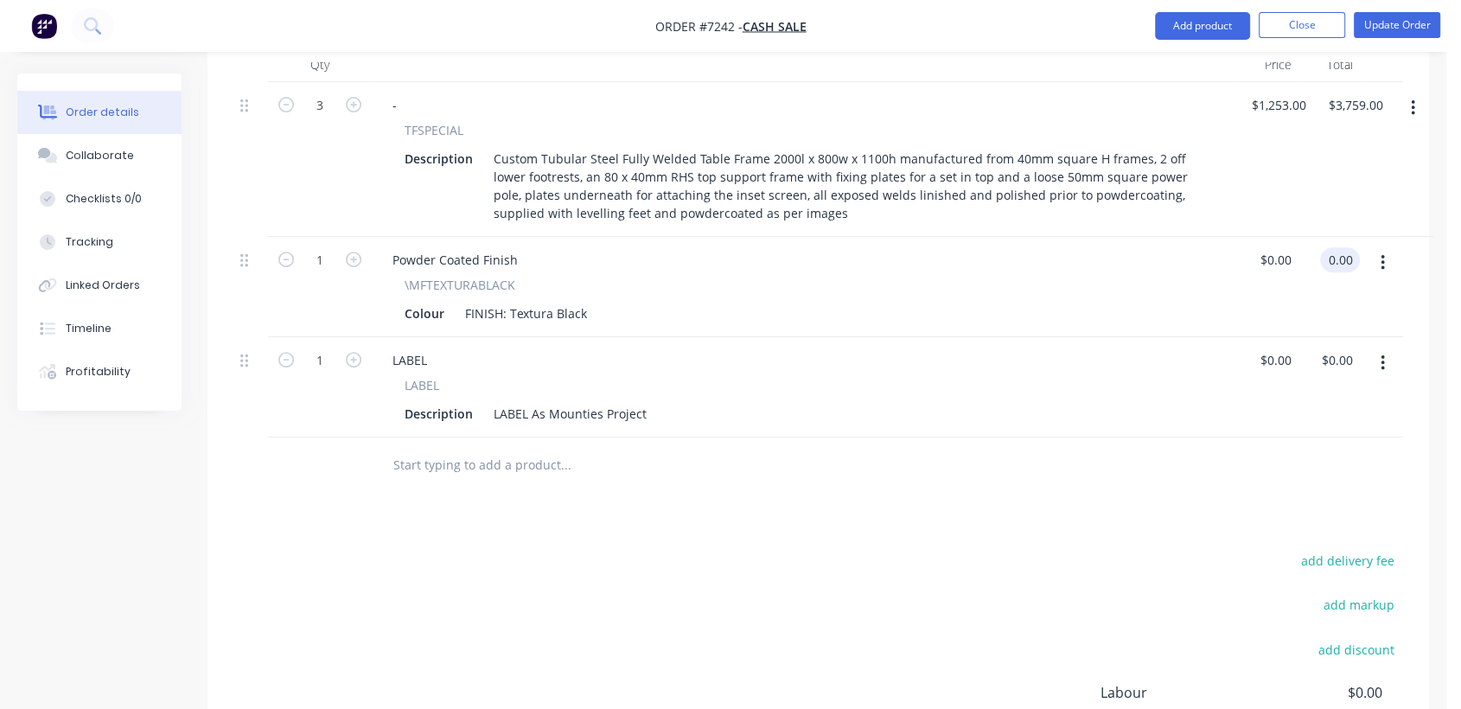
type input "$0.00"
click at [516, 448] on input "text" at bounding box center [565, 465] width 346 height 35
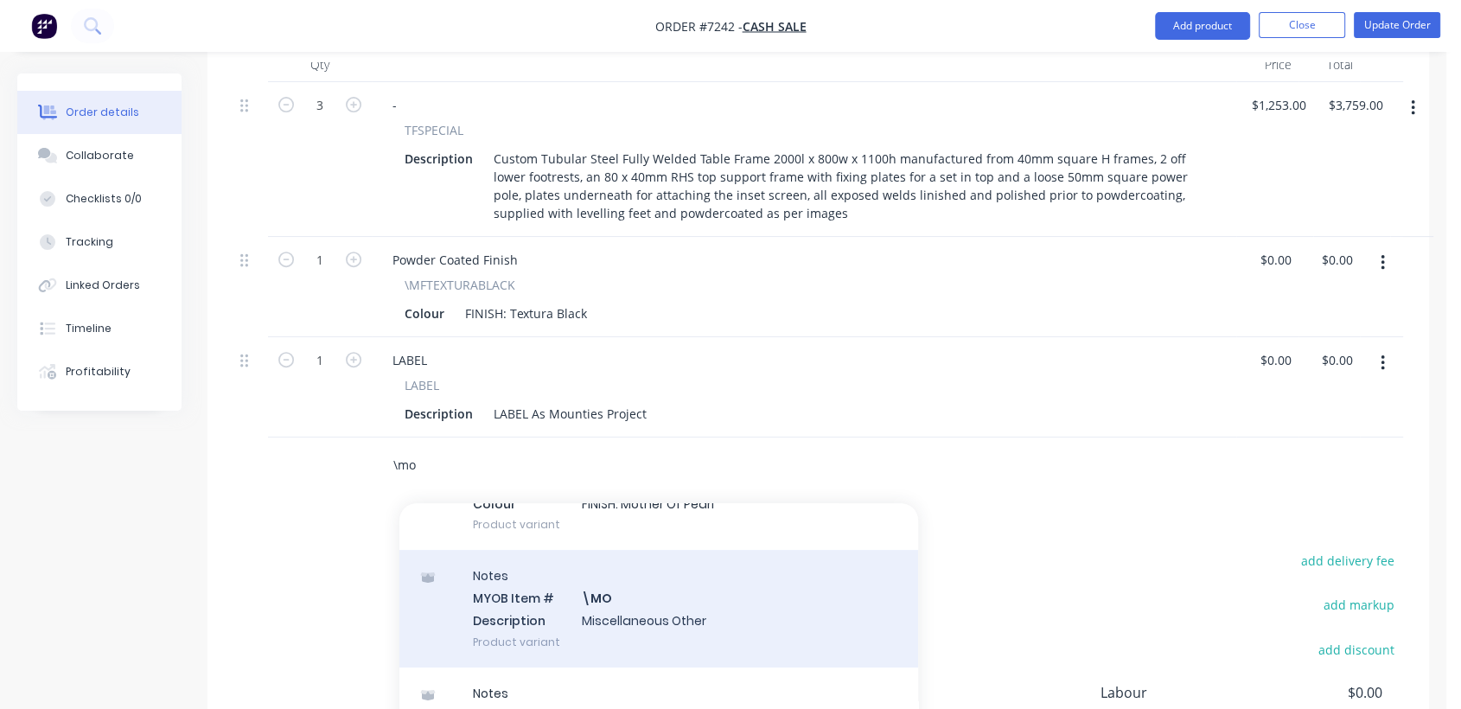
scroll to position [288, 0]
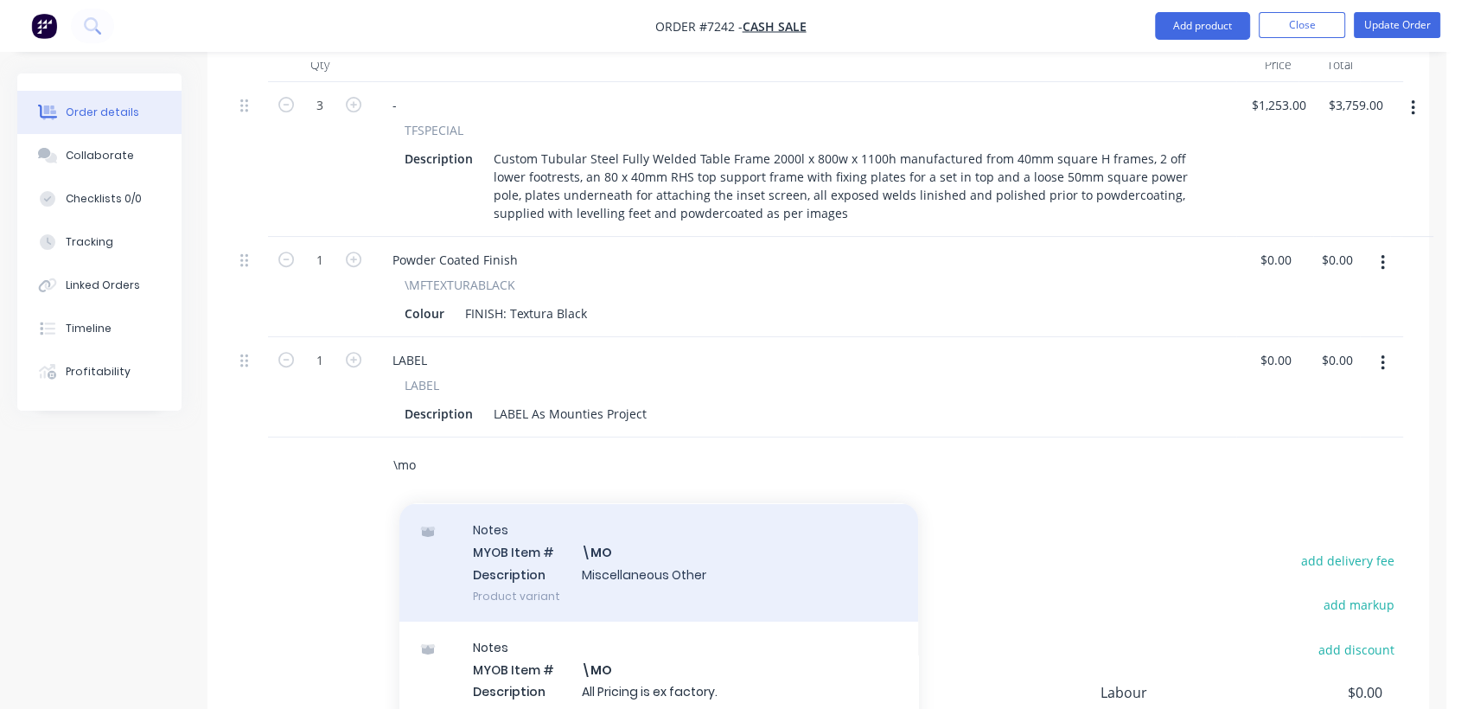
type input "\mo"
click at [602, 508] on div "Notes MYOB Item # \MO Description Miscellaneous Other Product variant" at bounding box center [658, 562] width 519 height 117
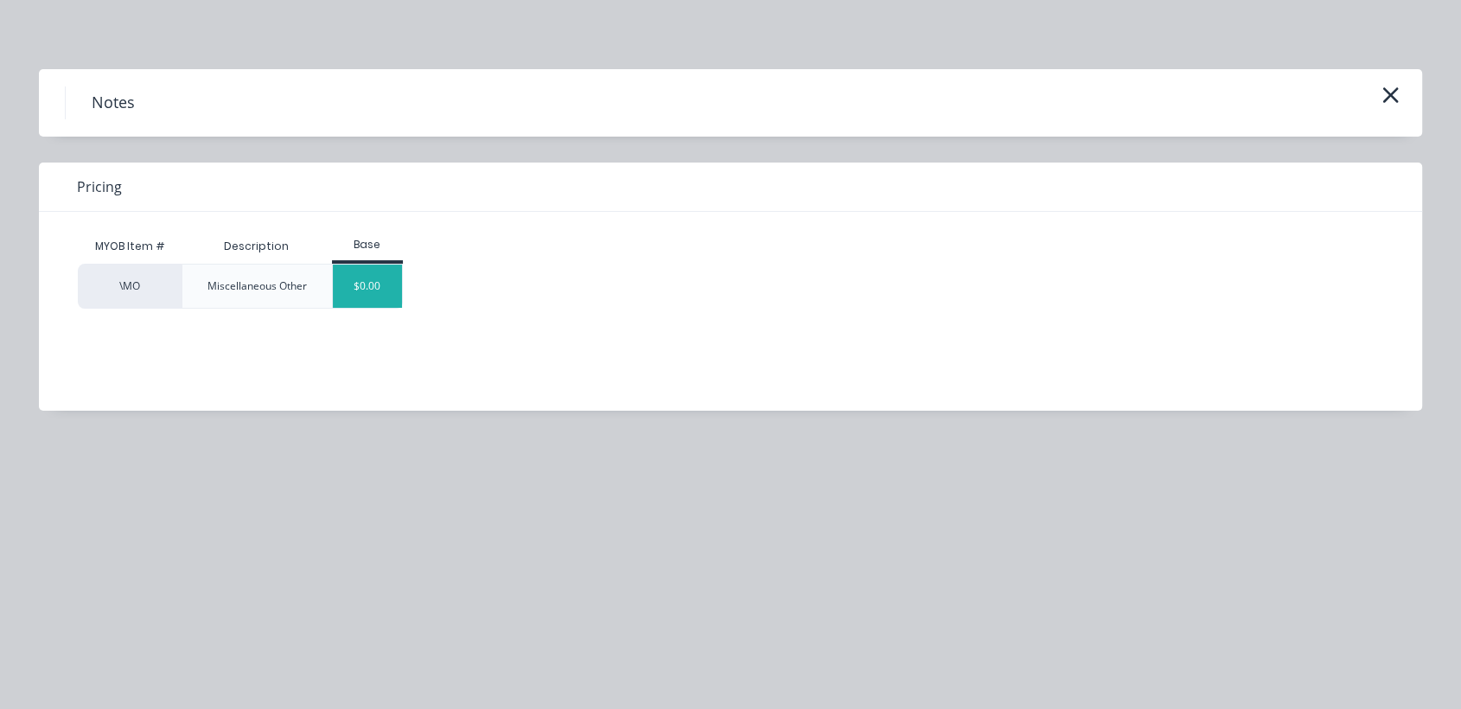
click at [342, 297] on div "$0.00" at bounding box center [368, 286] width 70 height 43
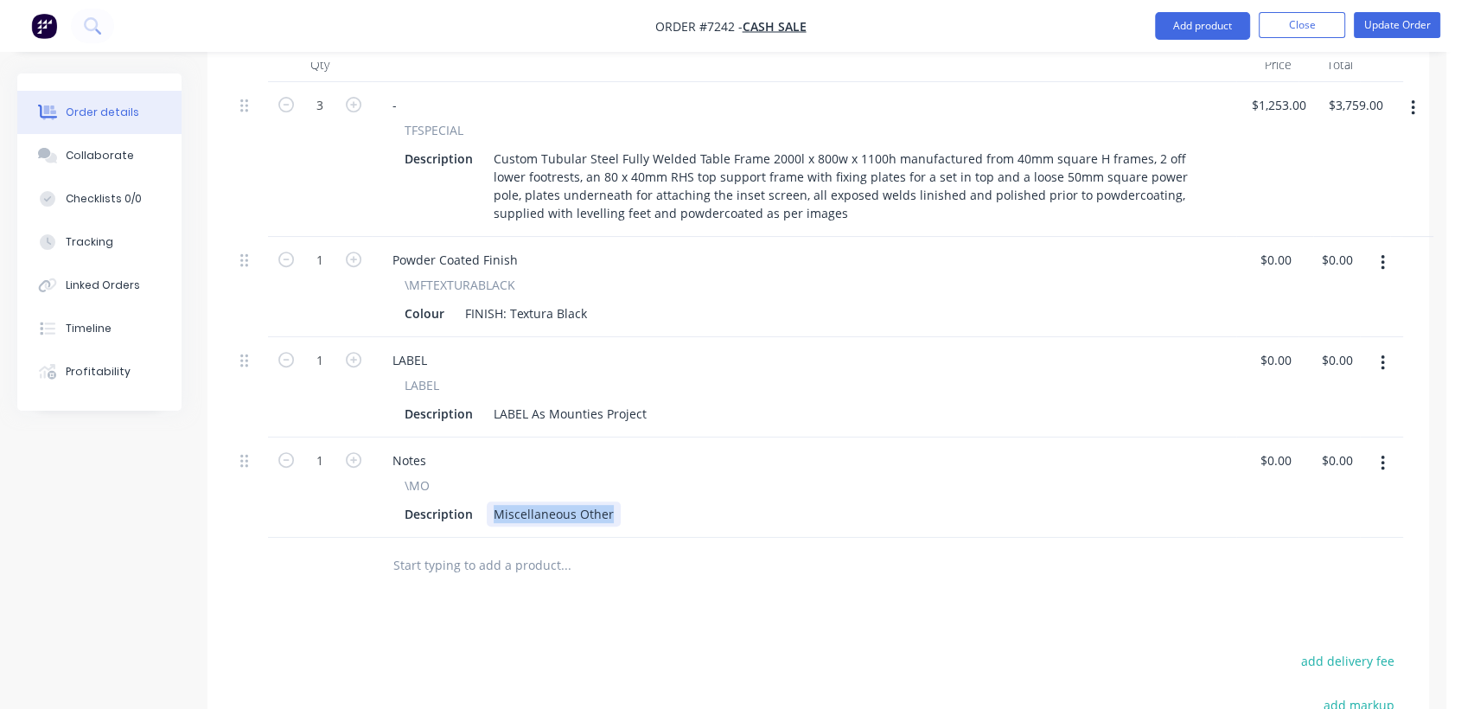
drag, startPoint x: 487, startPoint y: 444, endPoint x: 653, endPoint y: 469, distance: 167.7
click at [653, 469] on div "Qty Price Total 3 - TFSPECIAL Description Custom Tubular Steel Fully Welded Tab…" at bounding box center [817, 321] width 1221 height 546
type input "0"
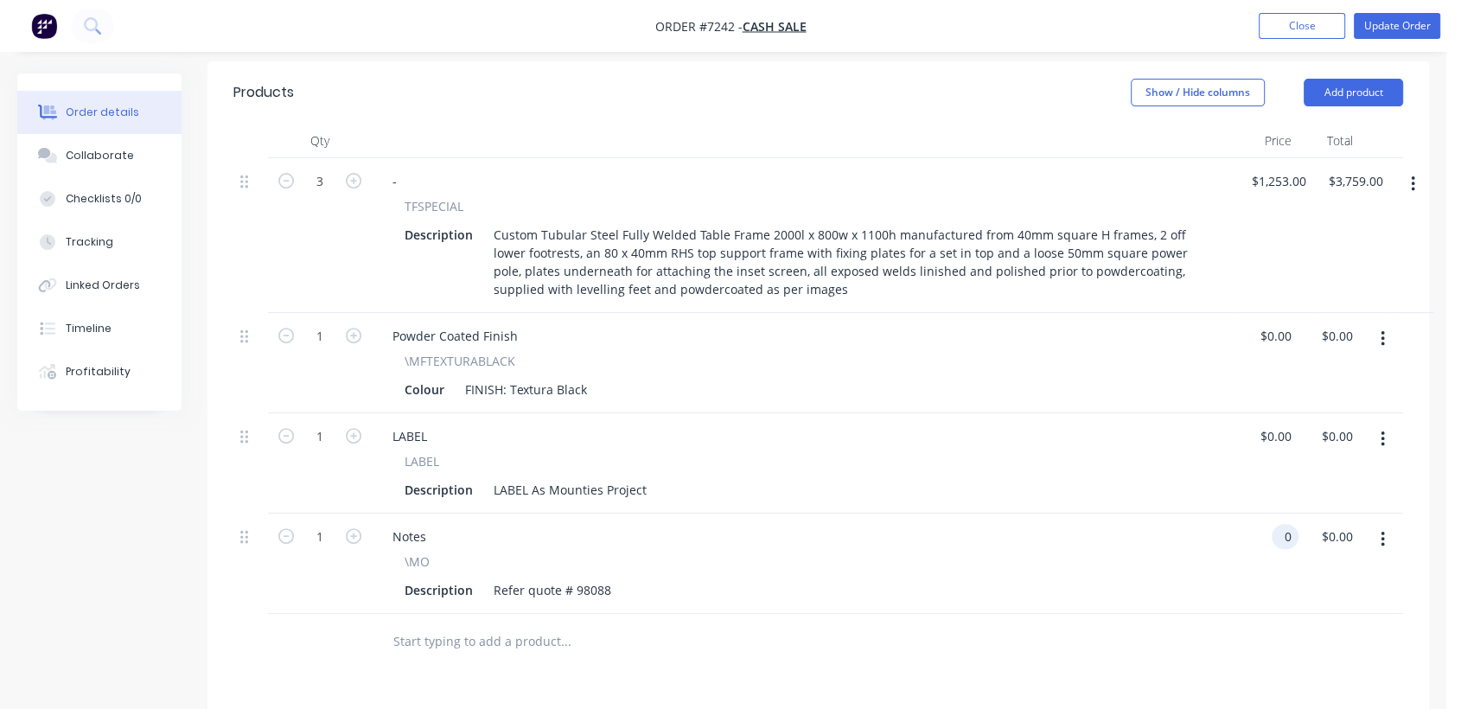
scroll to position [411, 0]
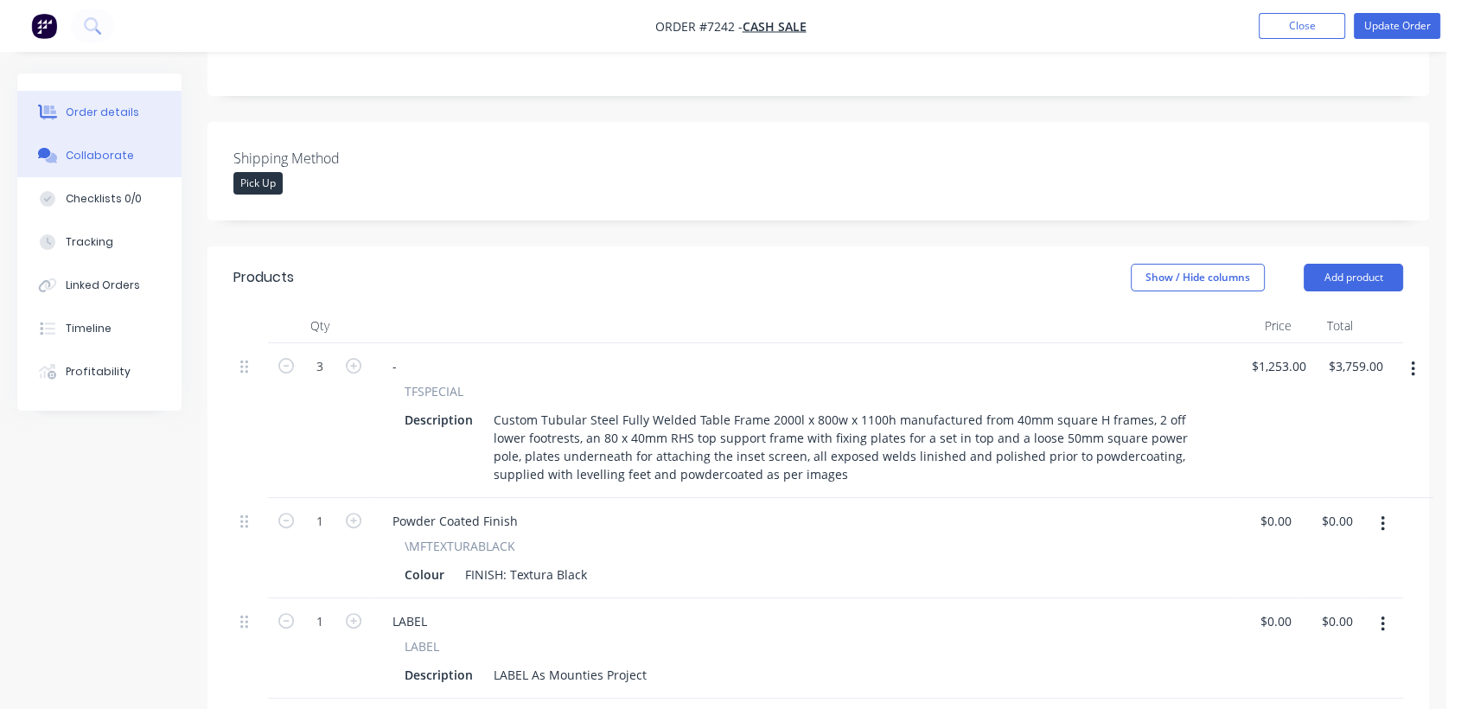
click at [116, 156] on div "Collaborate" at bounding box center [100, 156] width 68 height 16
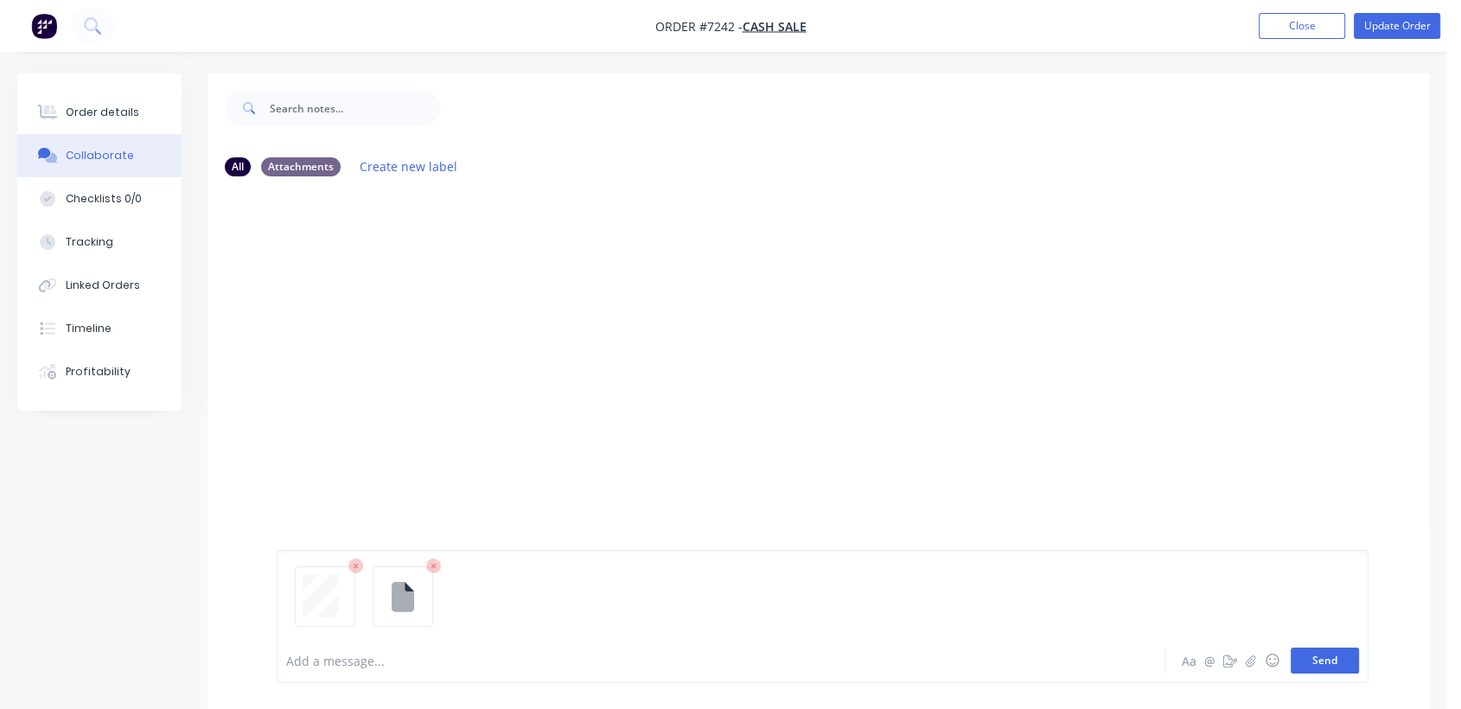
click at [1311, 654] on button "Send" at bounding box center [1325, 660] width 68 height 26
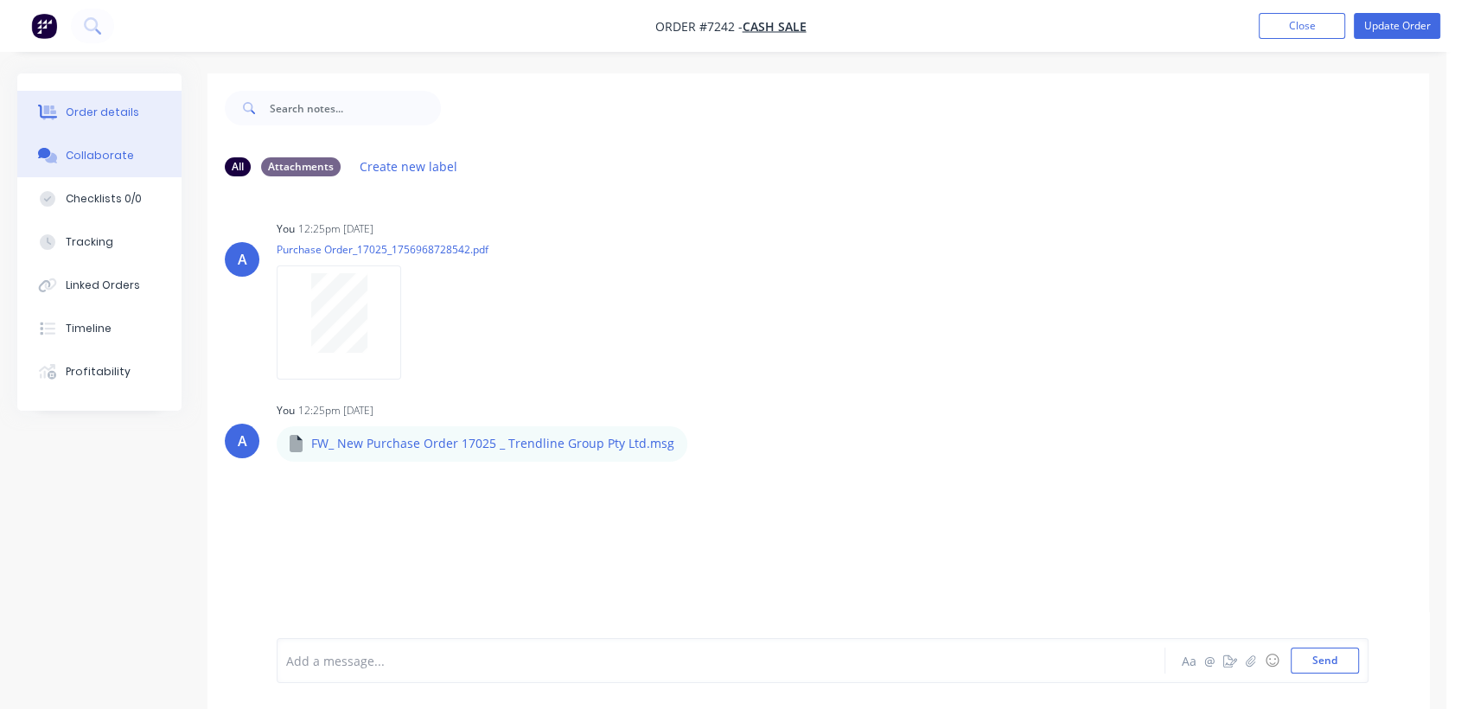
click at [104, 101] on button "Order details" at bounding box center [99, 112] width 164 height 43
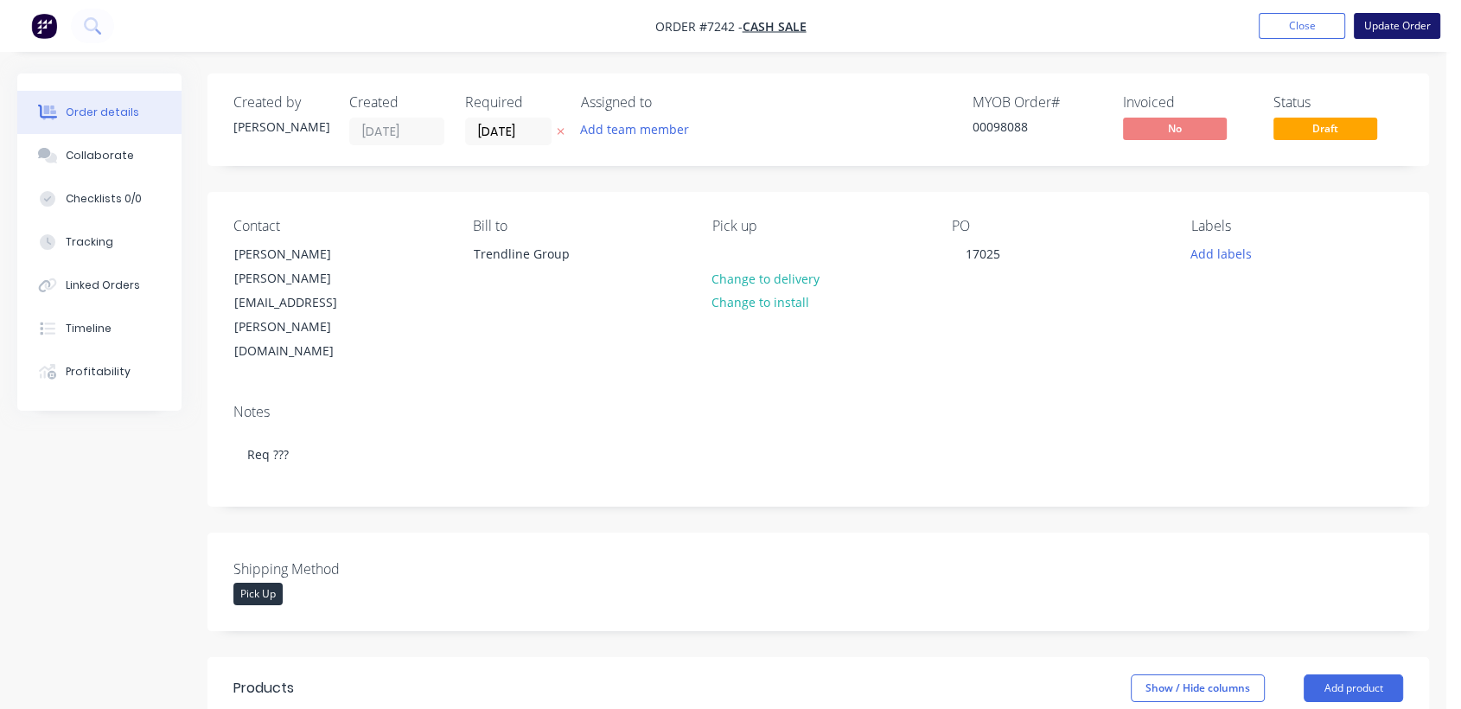
drag, startPoint x: 1418, startPoint y: 29, endPoint x: 538, endPoint y: 281, distance: 915.5
click at [1417, 28] on button "Update Order" at bounding box center [1397, 26] width 86 height 26
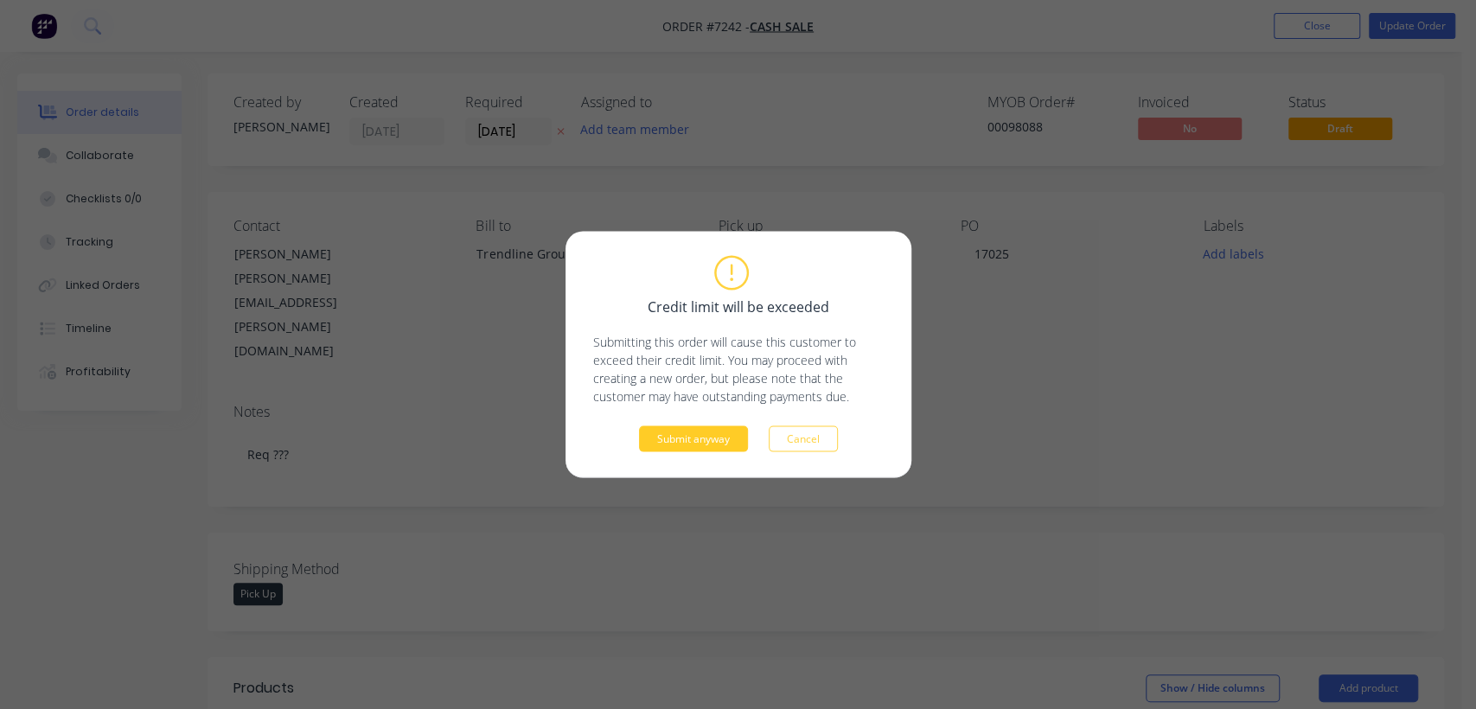
click at [674, 430] on button "Submit anyway" at bounding box center [693, 439] width 109 height 26
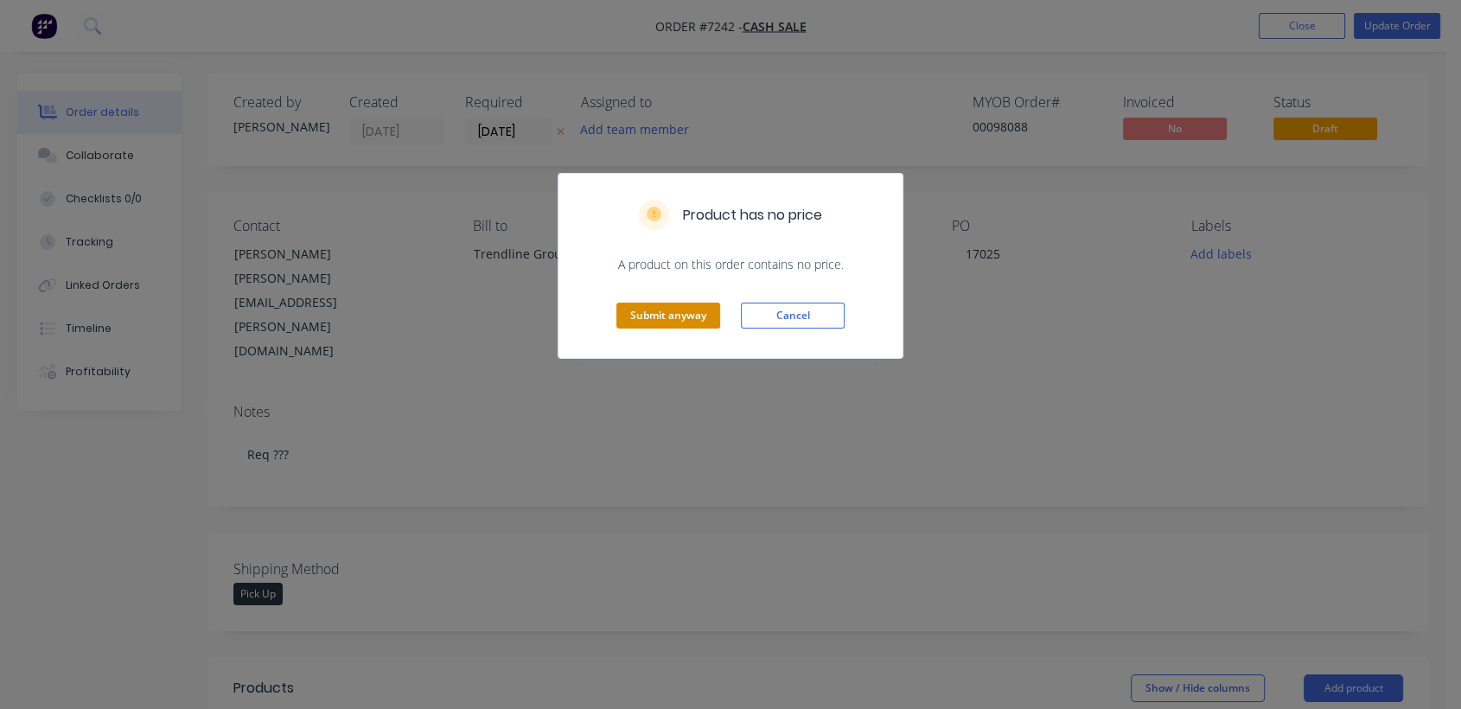
click at [658, 313] on button "Submit anyway" at bounding box center [668, 316] width 104 height 26
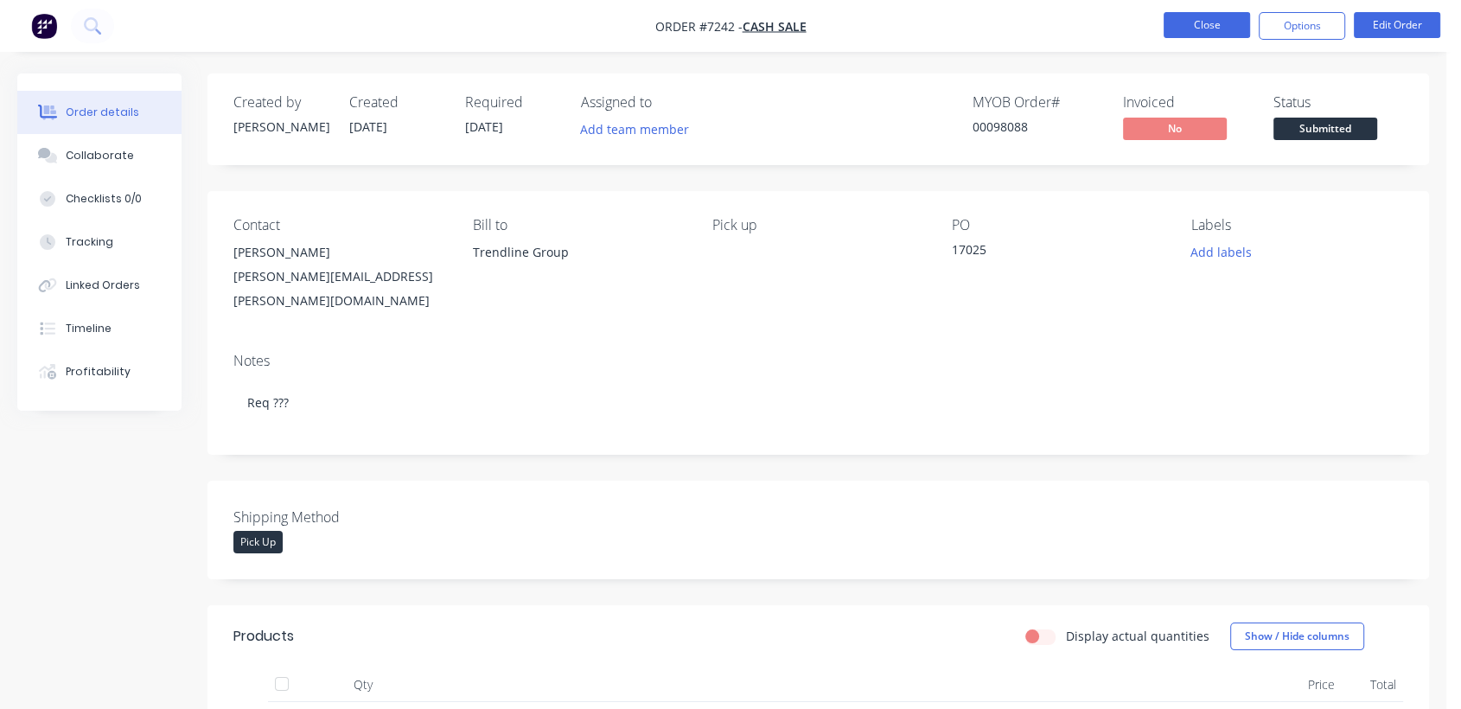
click at [1210, 22] on button "Close" at bounding box center [1207, 25] width 86 height 26
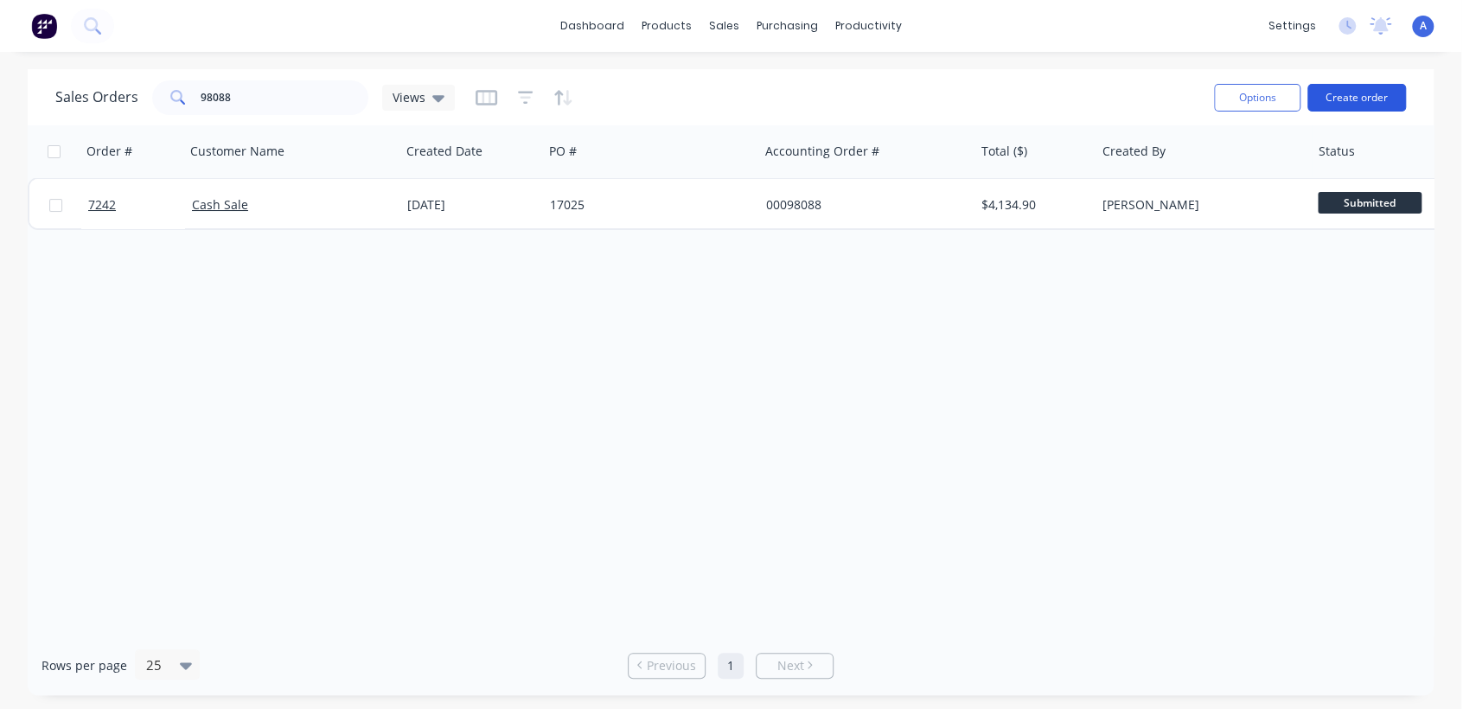
click at [1349, 95] on button "Create order" at bounding box center [1356, 98] width 99 height 28
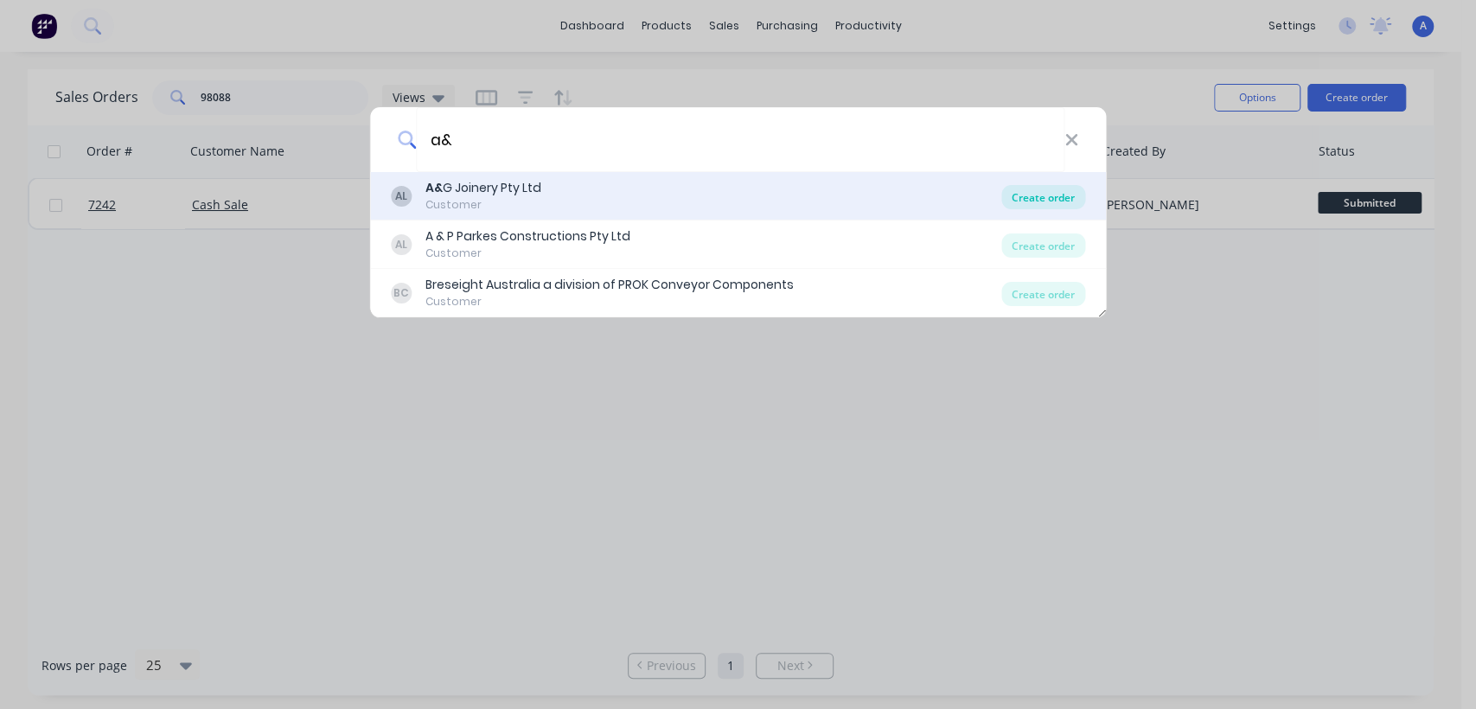
type input "a&"
click at [1040, 189] on div "Create order" at bounding box center [1043, 197] width 84 height 24
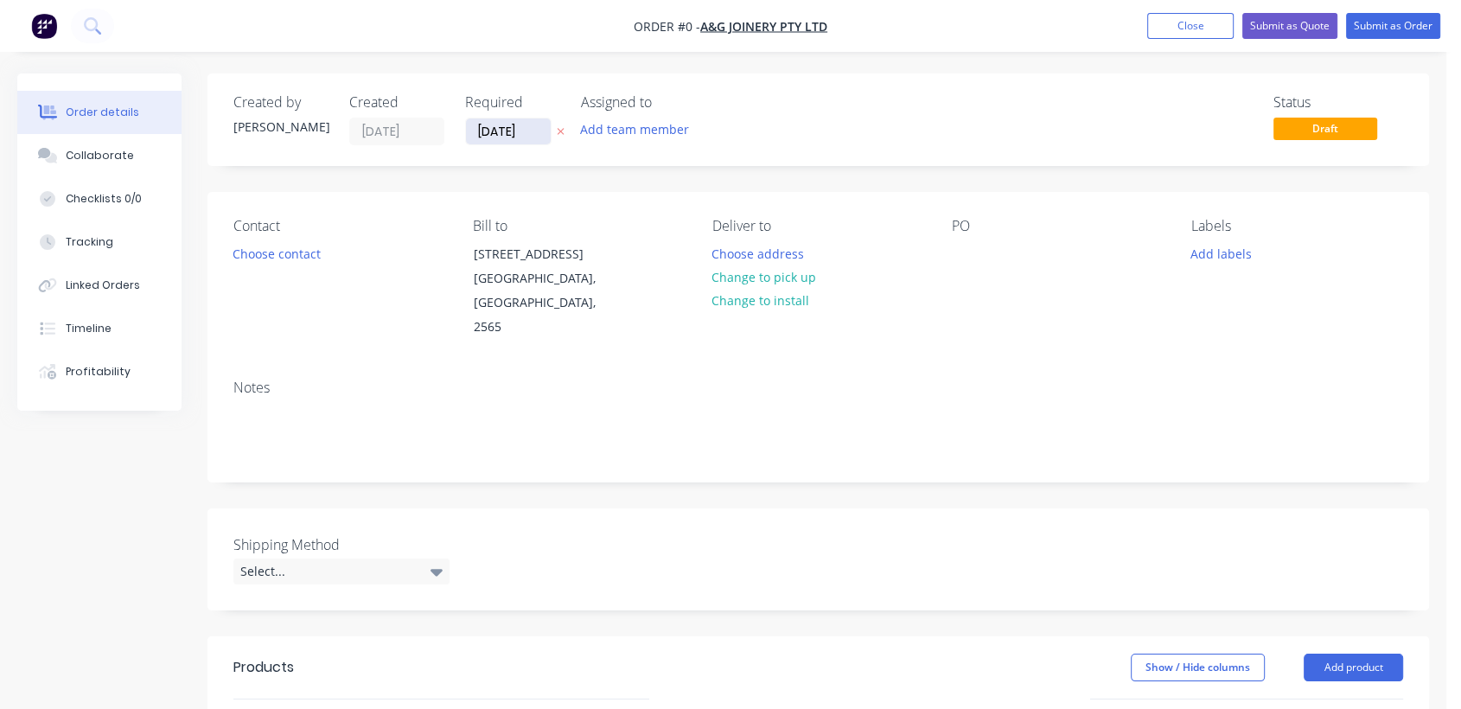
click at [534, 133] on input "[DATE]" at bounding box center [508, 131] width 85 height 26
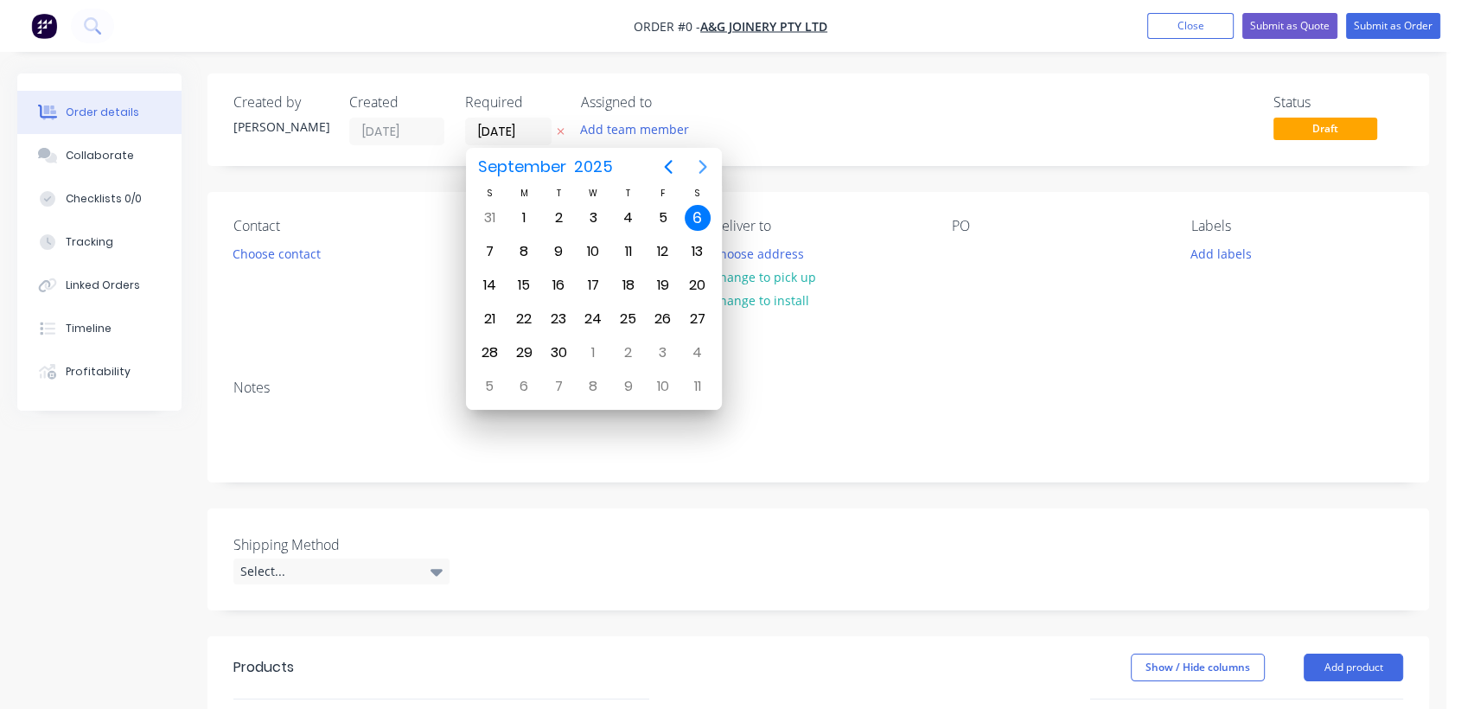
click at [698, 164] on icon "Next page" at bounding box center [702, 166] width 21 height 21
click at [594, 349] on div "31" at bounding box center [593, 353] width 26 height 26
type input "[DATE]"
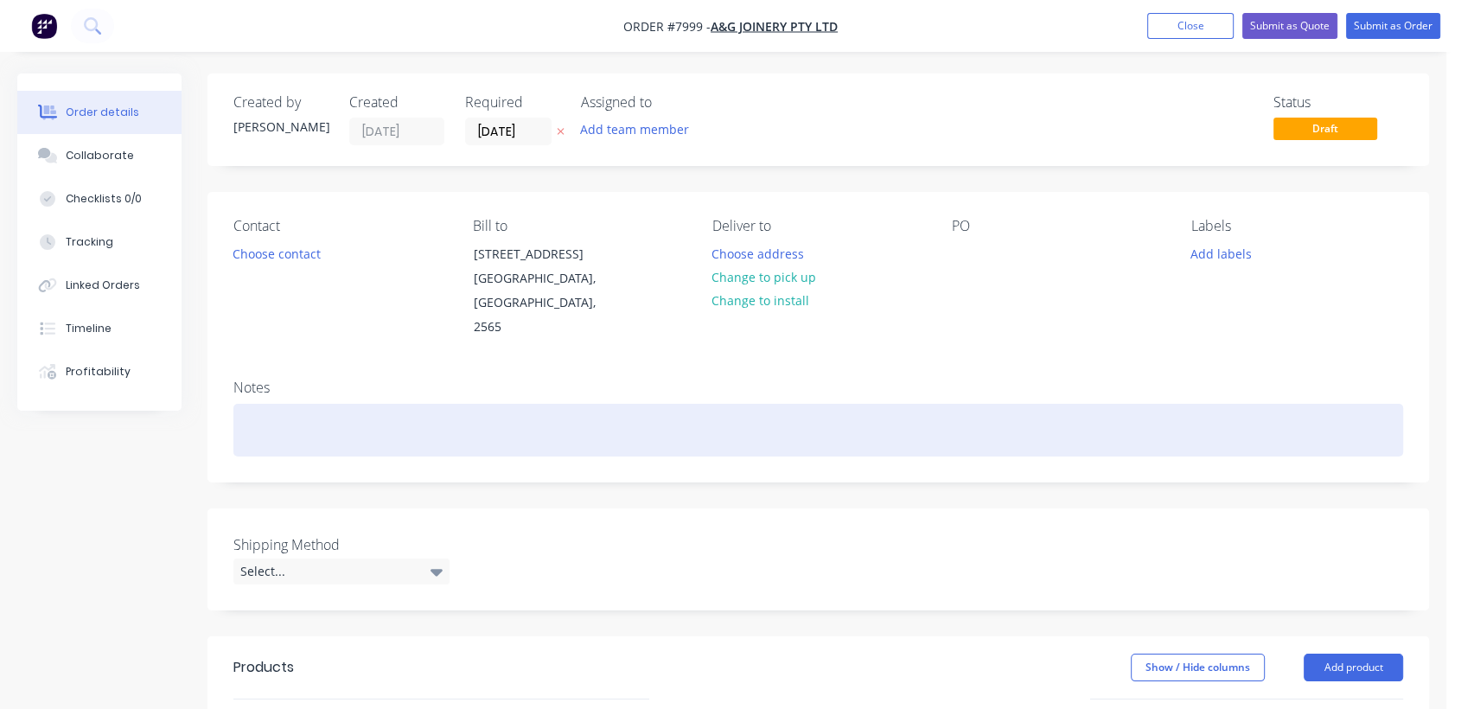
click at [310, 404] on div at bounding box center [818, 430] width 1170 height 53
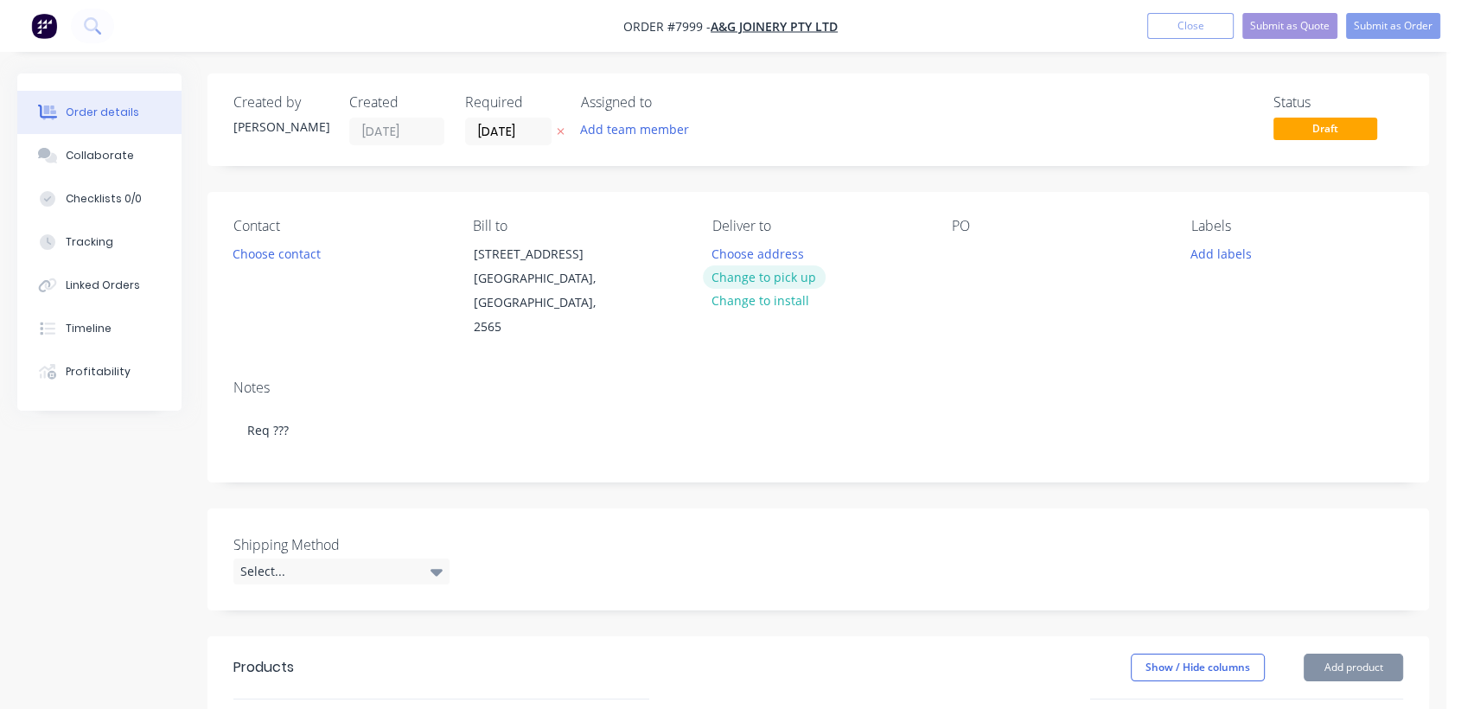
click at [792, 277] on button "Change to pick up" at bounding box center [764, 276] width 123 height 23
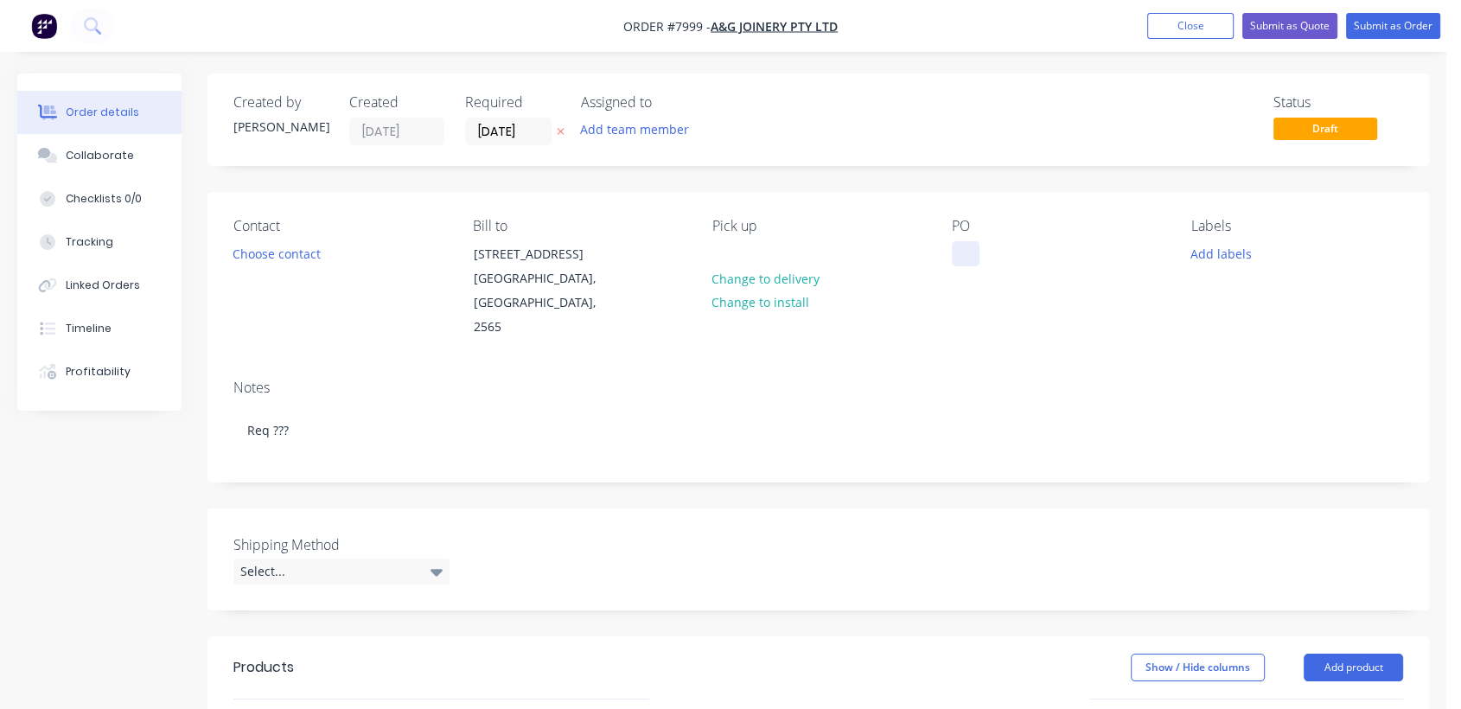
click at [968, 251] on div at bounding box center [966, 253] width 28 height 25
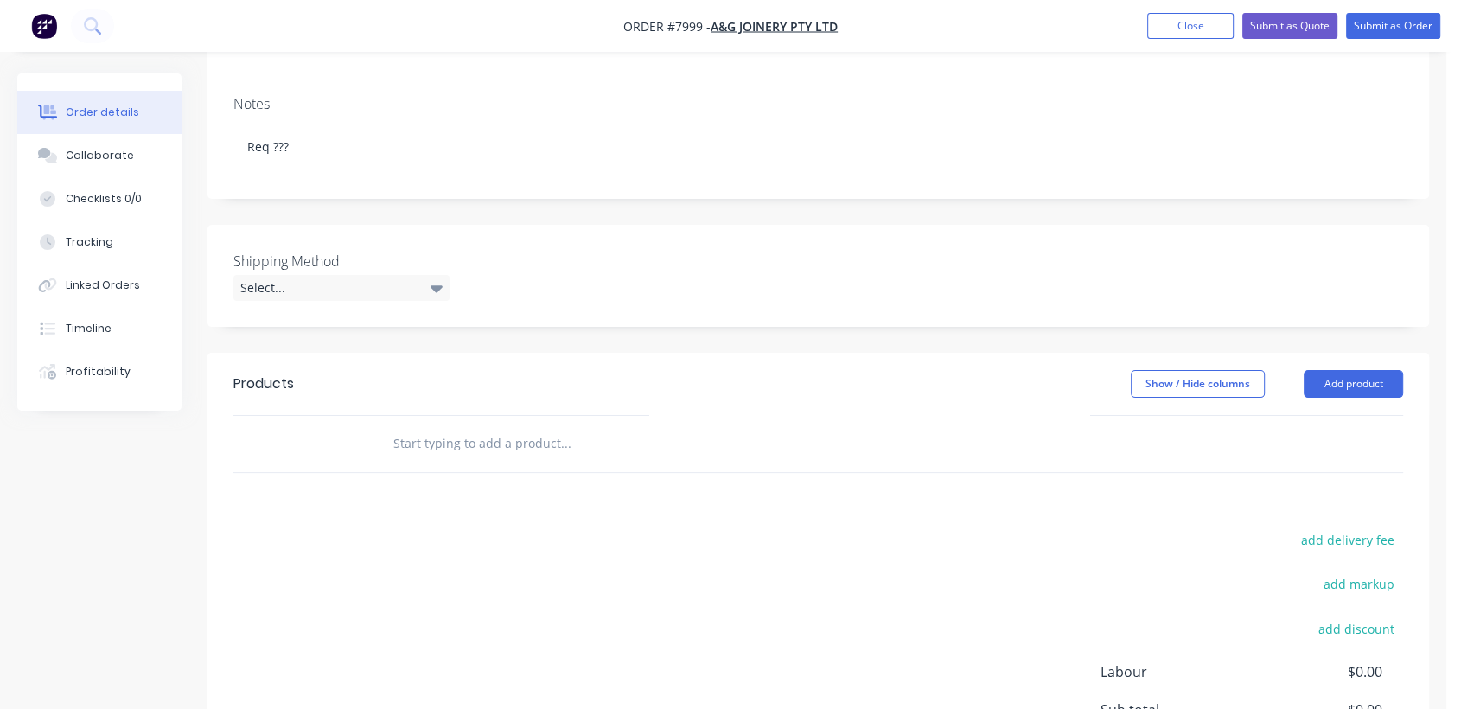
scroll to position [288, 0]
click at [335, 271] on div "Select..." at bounding box center [341, 284] width 216 height 26
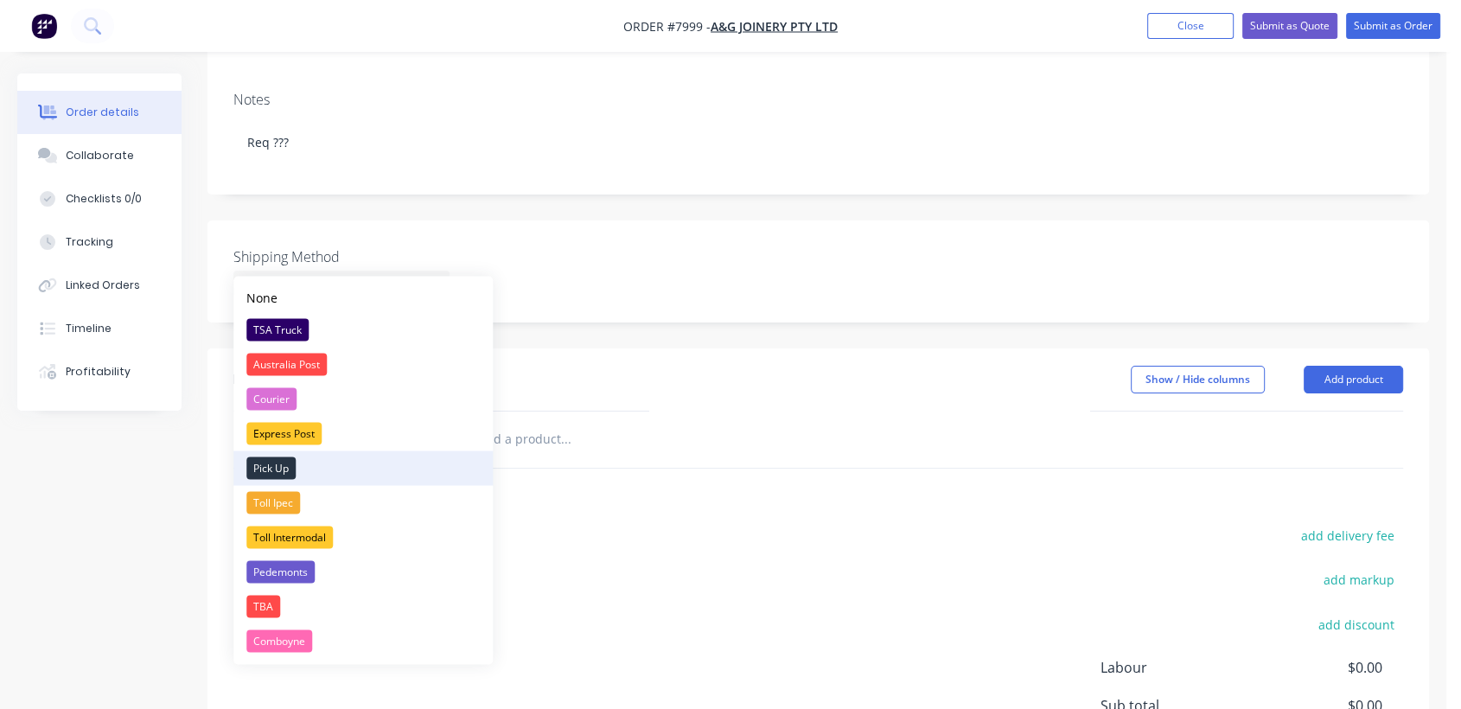
click at [285, 462] on div "Pick Up" at bounding box center [270, 467] width 49 height 22
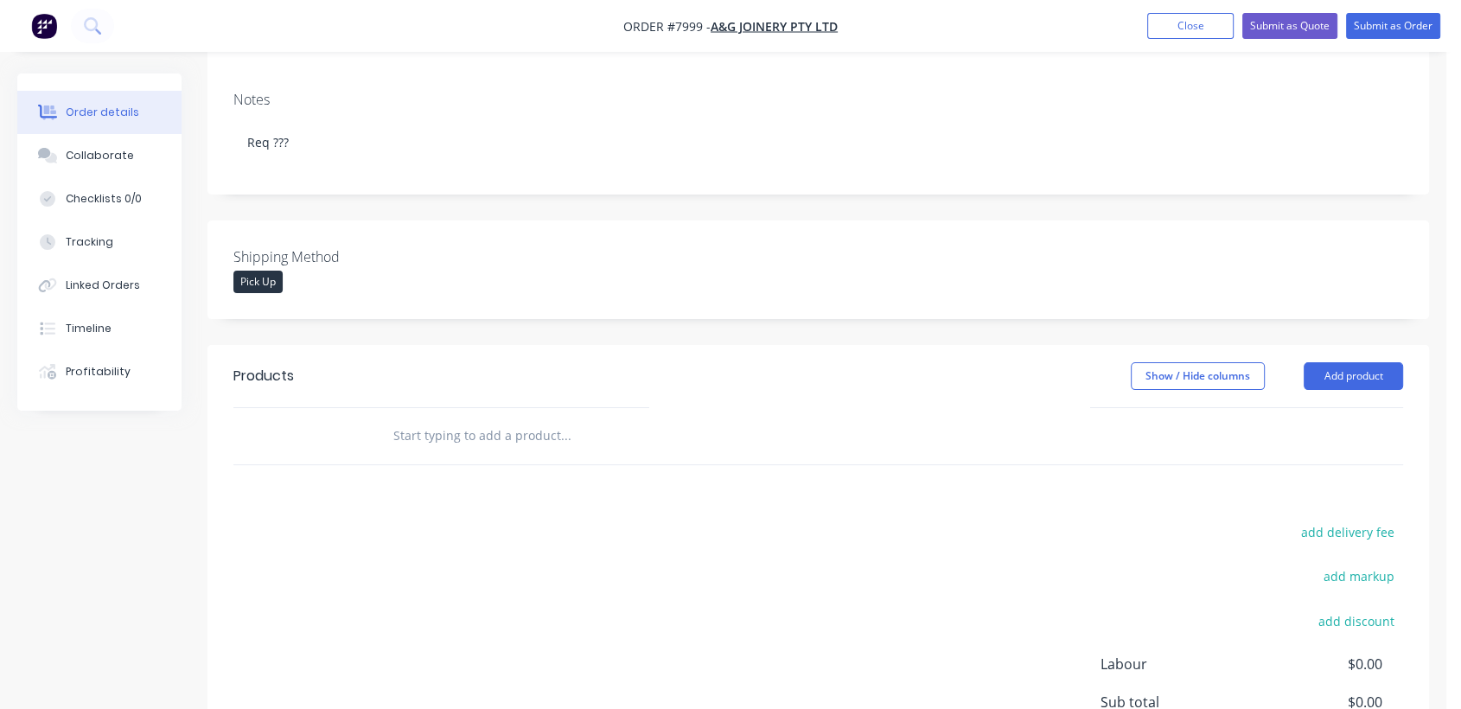
click at [475, 418] on input "text" at bounding box center [565, 435] width 346 height 35
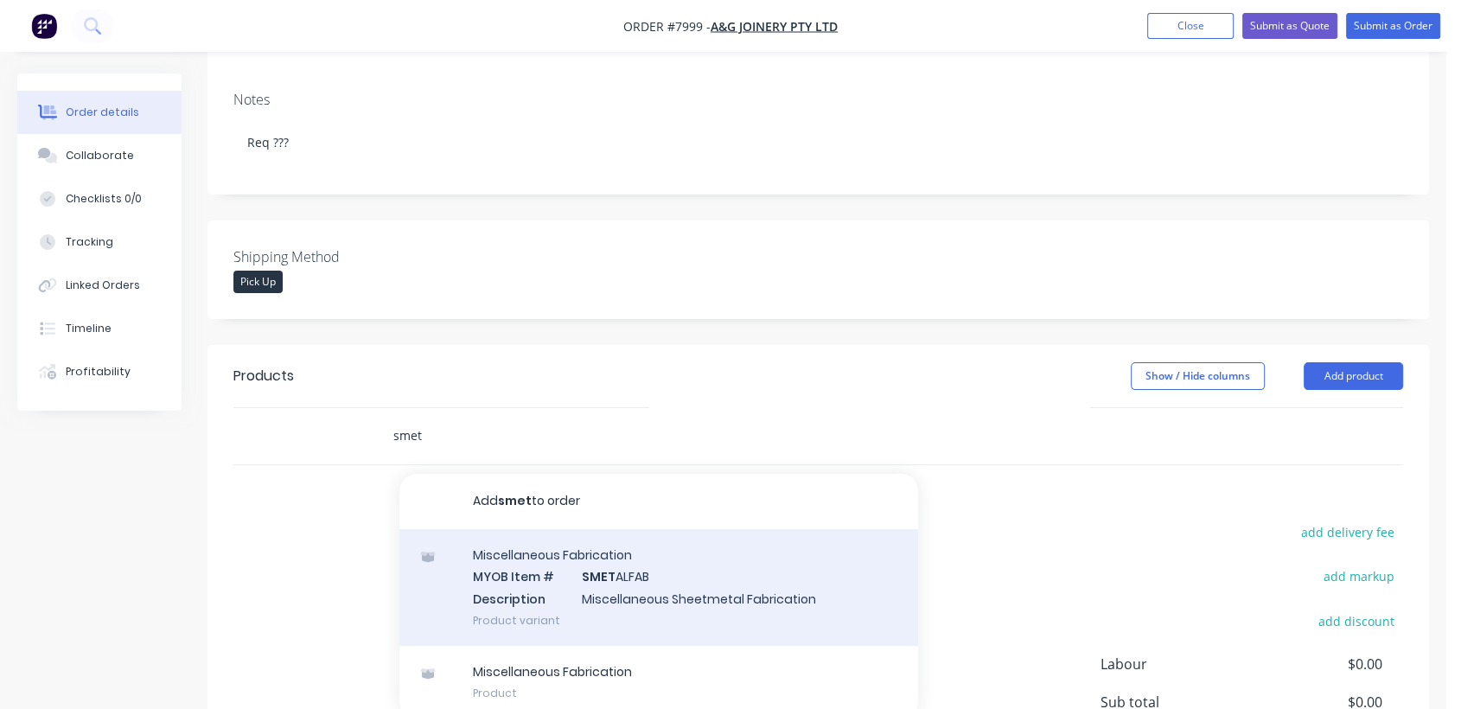
type input "smet"
click at [615, 555] on div "Miscellaneous Fabrication MYOB Item # SMET ALFAB Description Miscellaneous Shee…" at bounding box center [658, 587] width 519 height 117
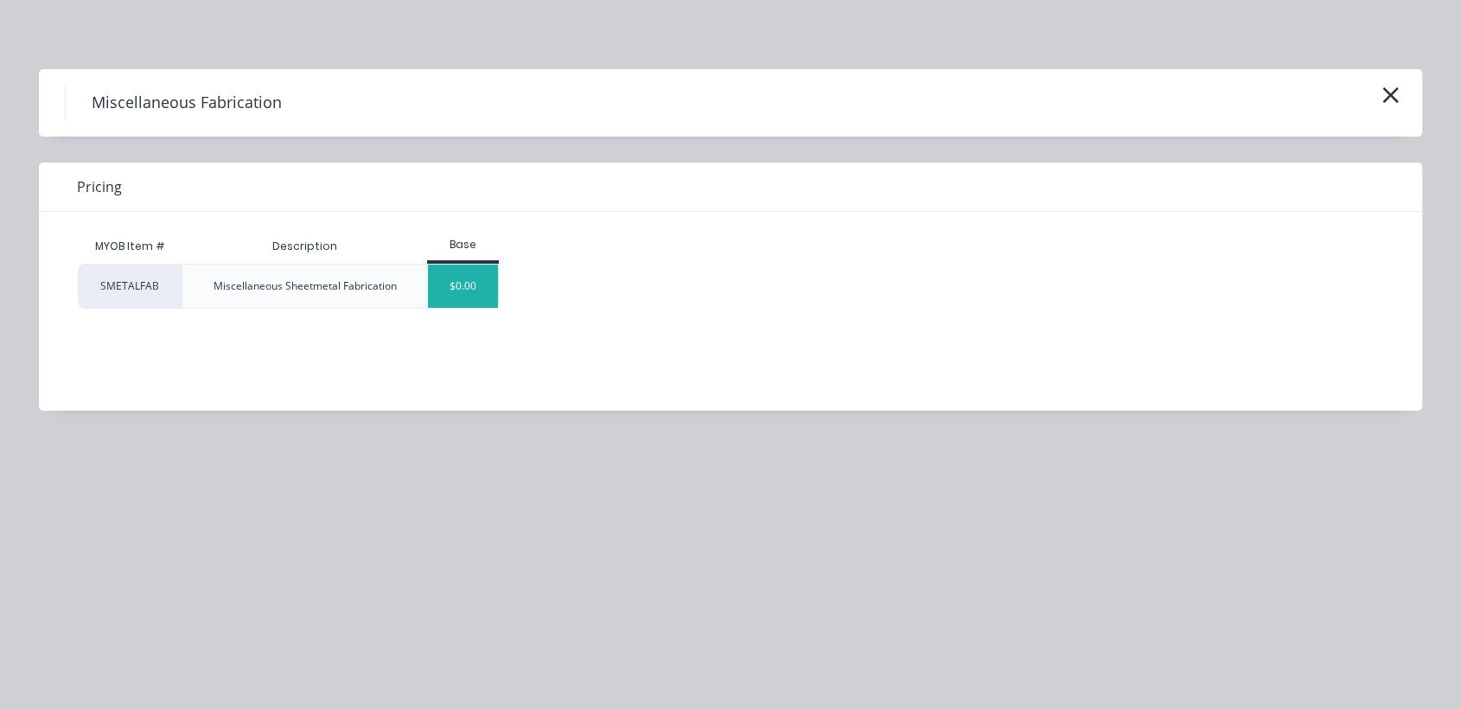
click at [470, 270] on div "$0.00" at bounding box center [463, 286] width 70 height 43
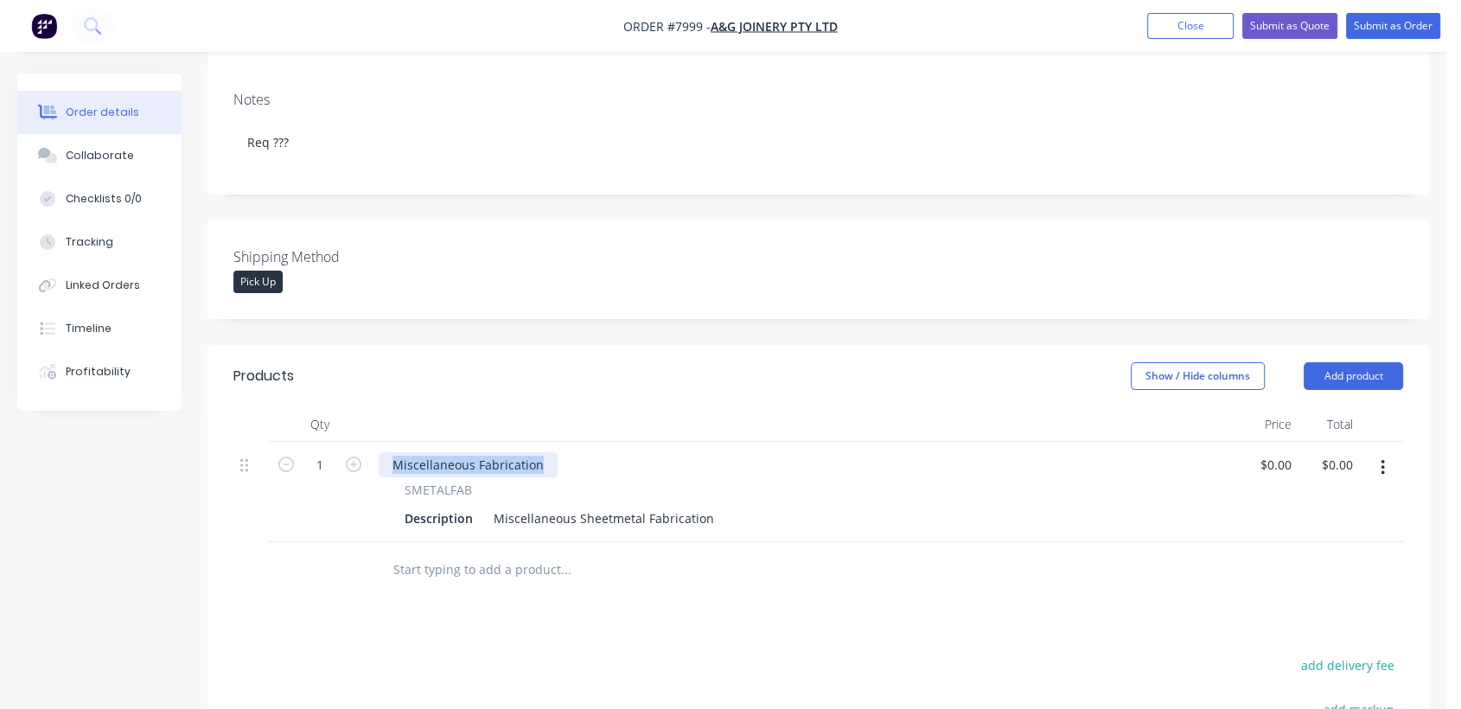
drag, startPoint x: 543, startPoint y: 441, endPoint x: 392, endPoint y: 423, distance: 151.5
click at [392, 442] on div "Miscellaneous Fabrication SMETALFAB Description Miscellaneous Sheetmetal Fabric…" at bounding box center [804, 492] width 864 height 100
click at [354, 456] on icon "button" at bounding box center [354, 464] width 16 height 16
type input "2"
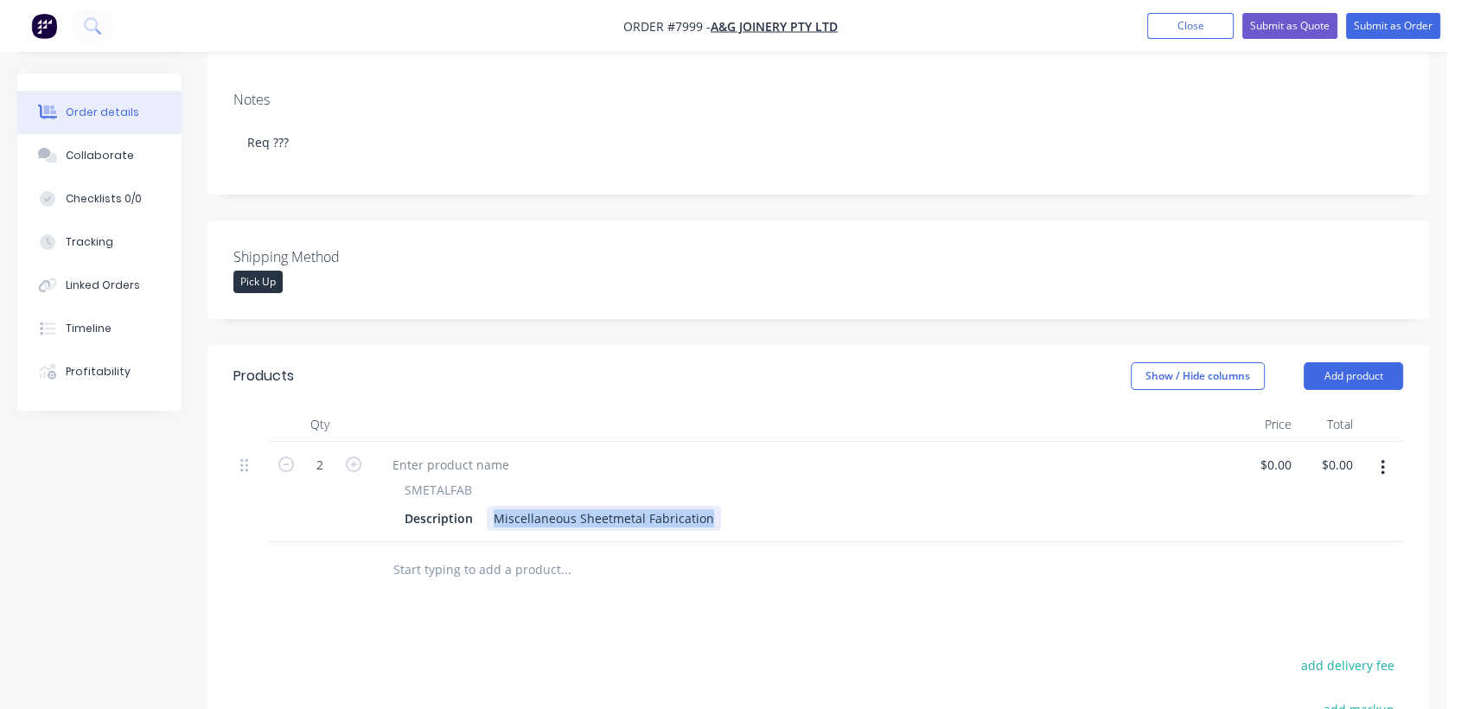
drag, startPoint x: 491, startPoint y: 490, endPoint x: 720, endPoint y: 501, distance: 229.4
click at [720, 506] on div "Description Miscellaneous Sheetmetal Fabrication" at bounding box center [801, 518] width 806 height 25
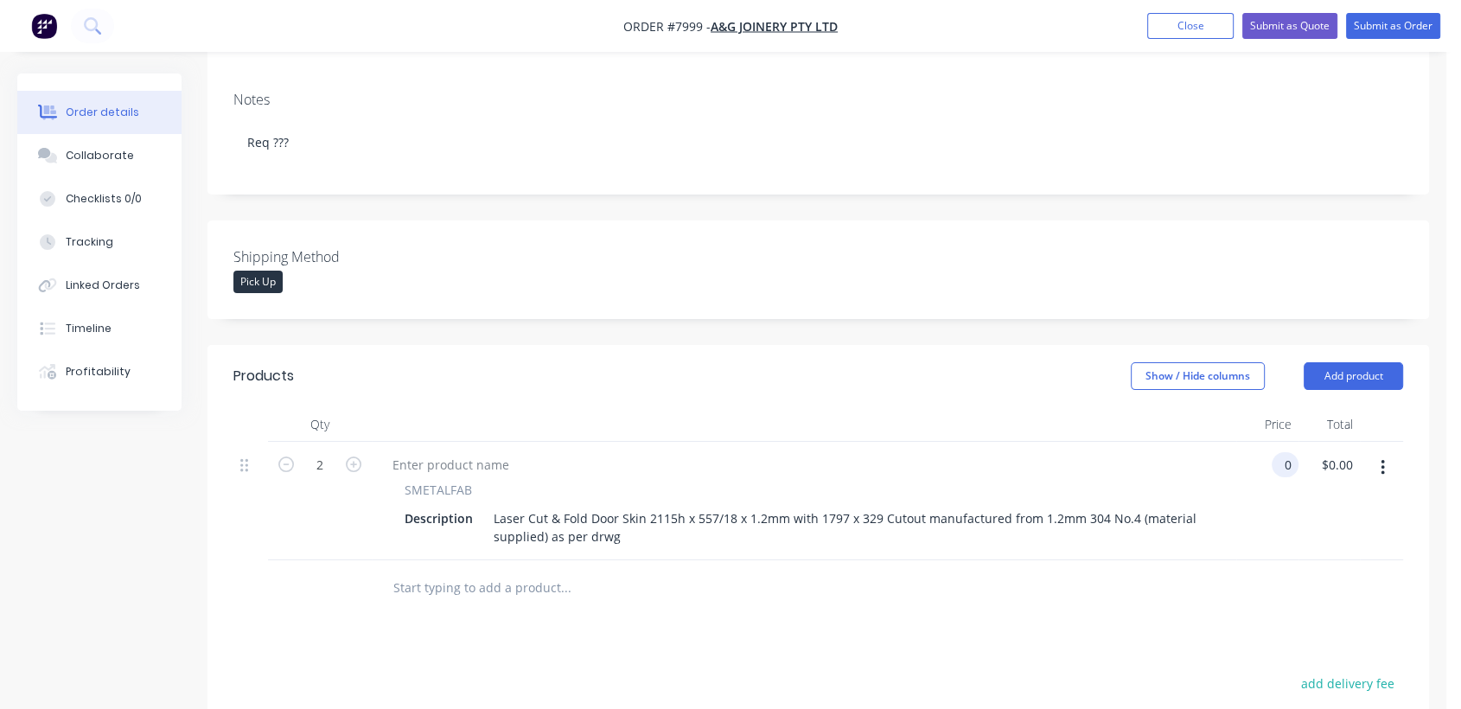
type input "$0.00"
click at [1381, 458] on icon "button" at bounding box center [1383, 467] width 4 height 19
click at [1300, 535] on div "Duplicate" at bounding box center [1320, 547] width 133 height 25
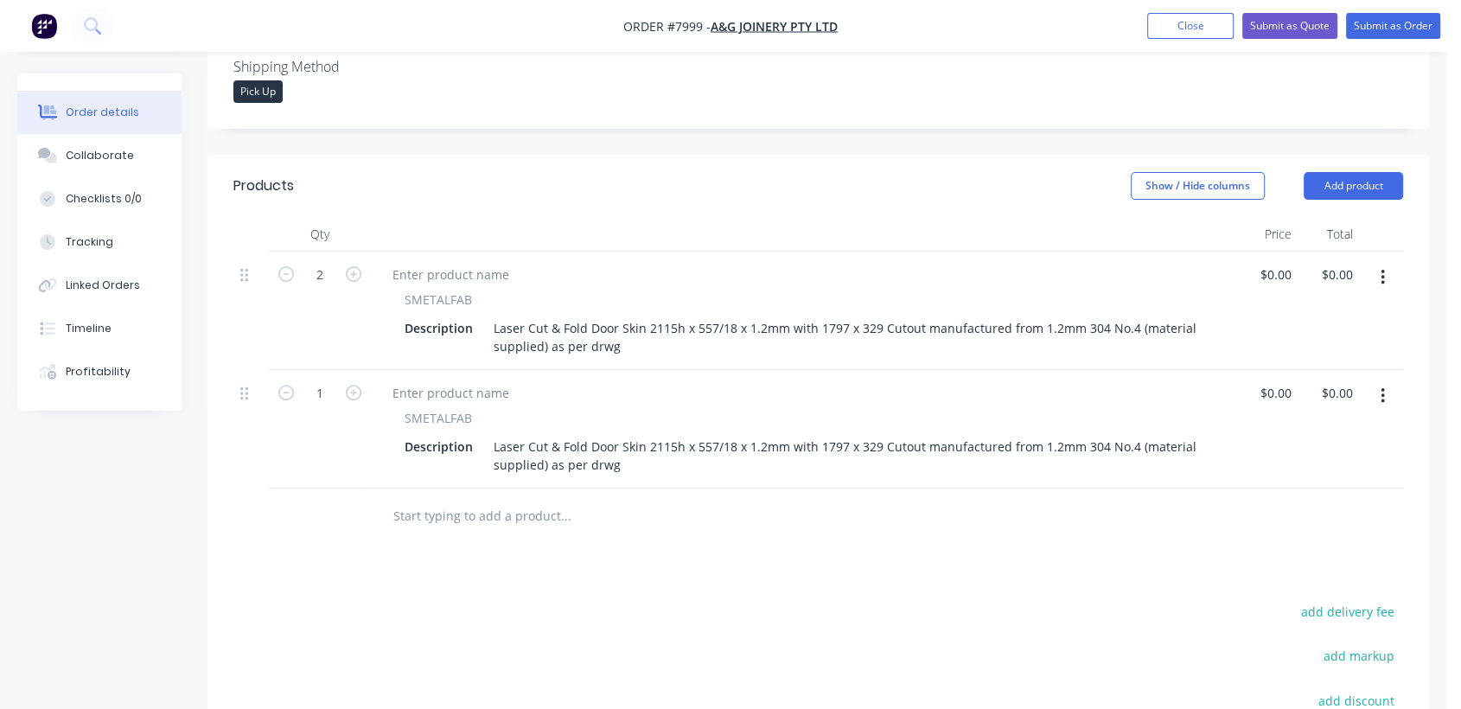
scroll to position [480, 0]
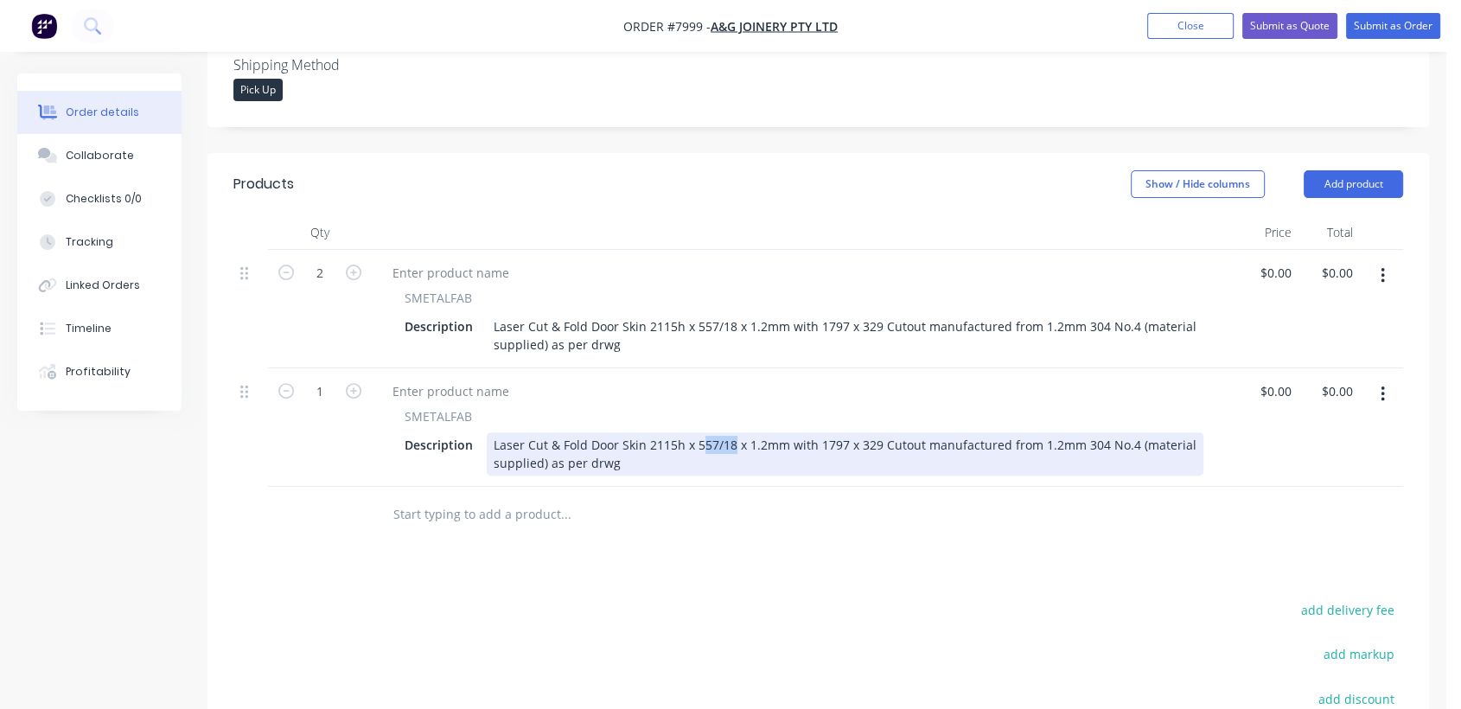
drag, startPoint x: 733, startPoint y: 422, endPoint x: 719, endPoint y: 444, distance: 26.4
click at [699, 432] on div "Laser Cut & Fold Door Skin 2115h x 557/18 x 1.2mm with 1797 x 329 Cutout manufa…" at bounding box center [845, 453] width 717 height 43
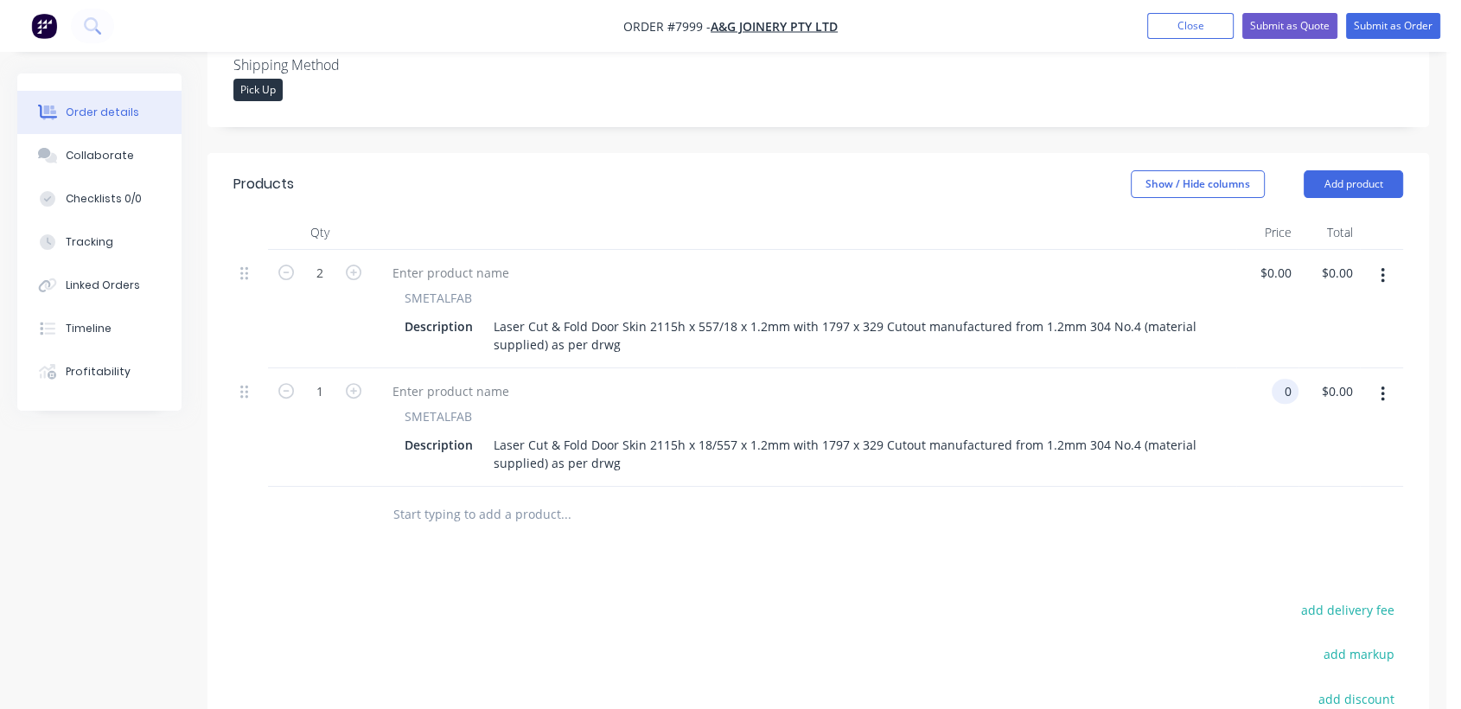
type input "$0.00"
click at [512, 497] on input "text" at bounding box center [565, 514] width 346 height 35
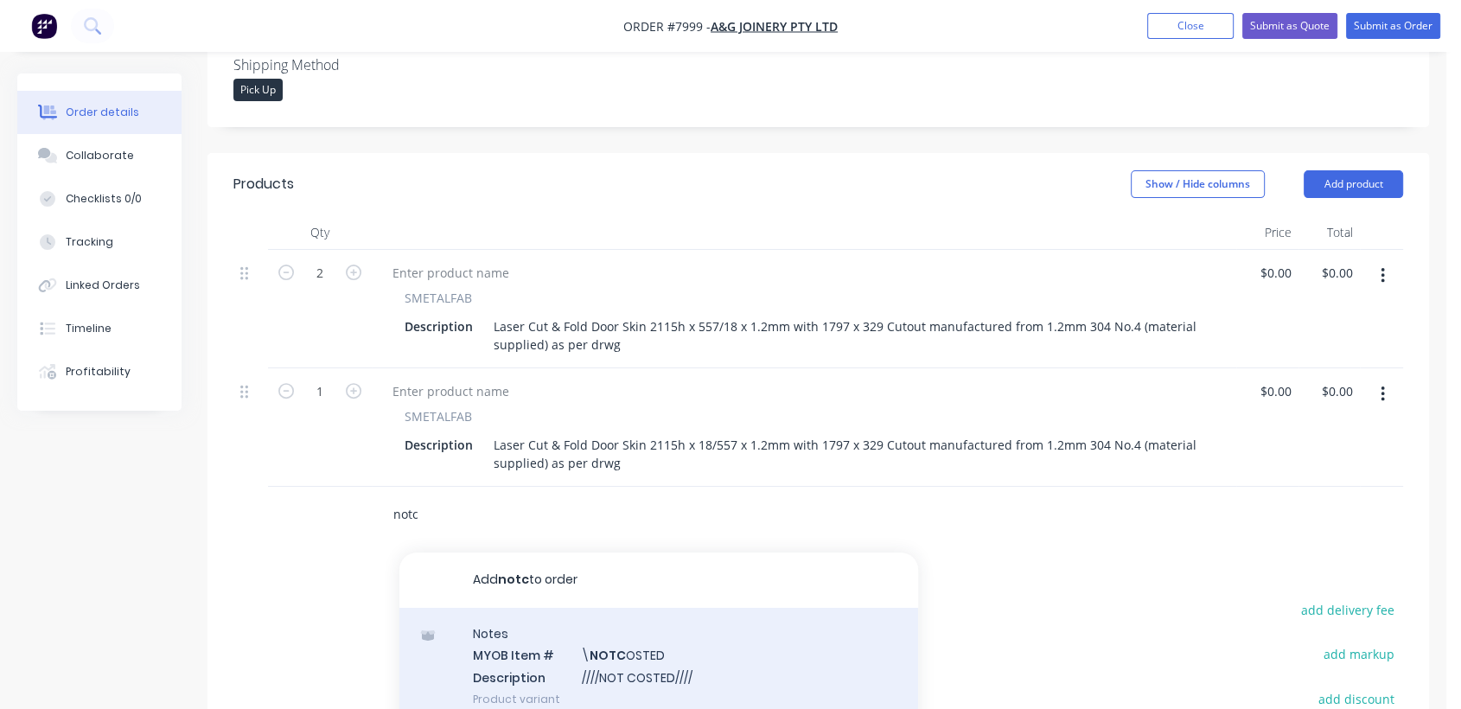
type input "notc"
click at [618, 645] on div "Notes MYOB Item # \ NOTC OSTED Description ////NOT COSTED//// Product variant" at bounding box center [658, 666] width 519 height 117
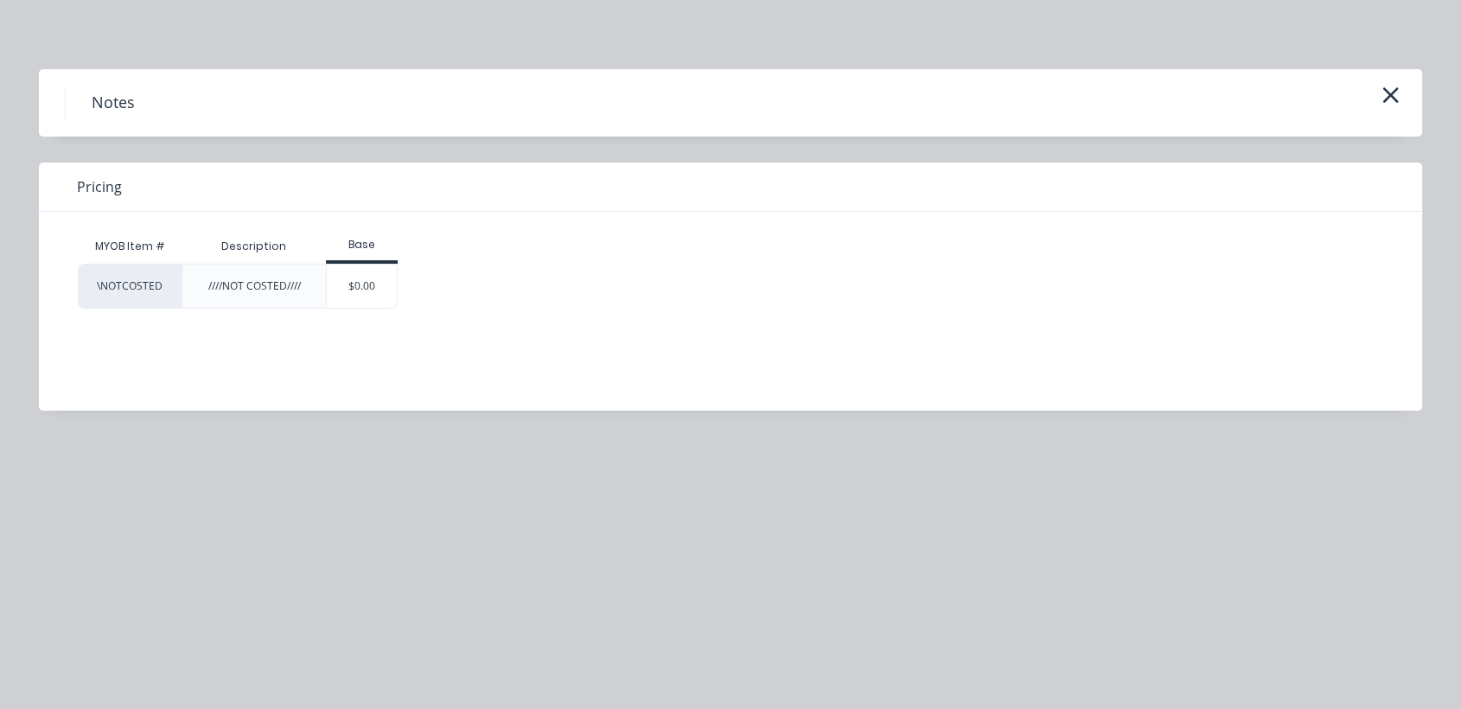
click at [380, 290] on div "$0.00" at bounding box center [362, 286] width 70 height 43
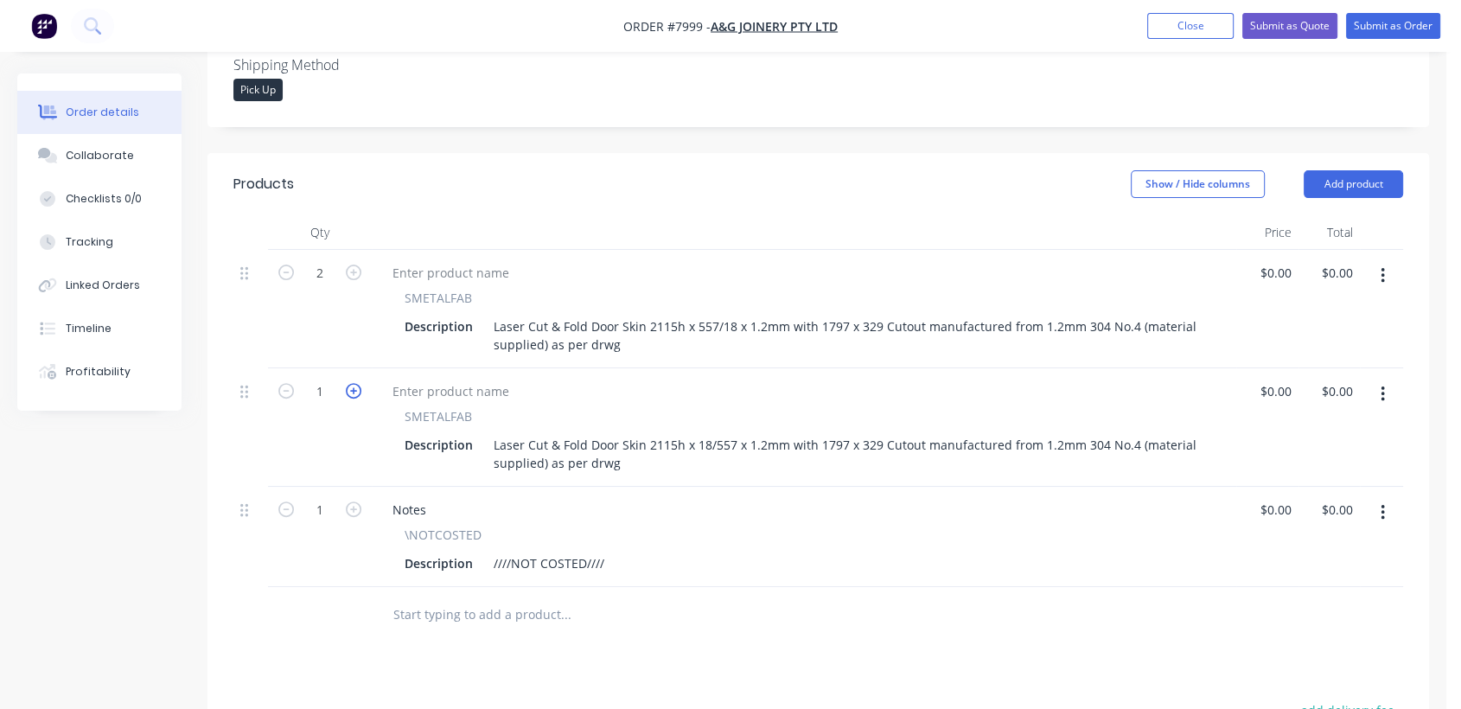
click at [350, 383] on icon "button" at bounding box center [354, 391] width 16 height 16
type input "2"
click at [118, 157] on div "Collaborate" at bounding box center [100, 156] width 68 height 16
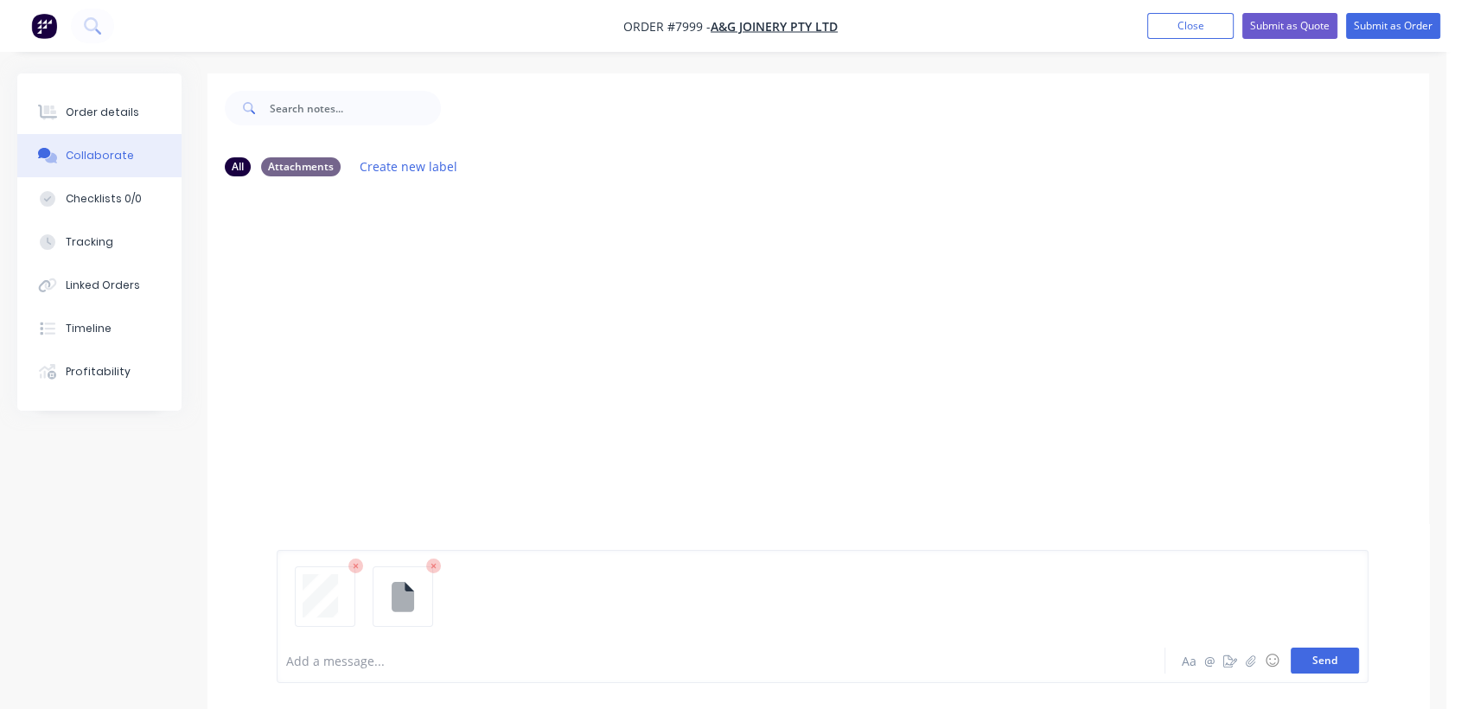
click at [1312, 662] on button "Send" at bounding box center [1325, 660] width 68 height 26
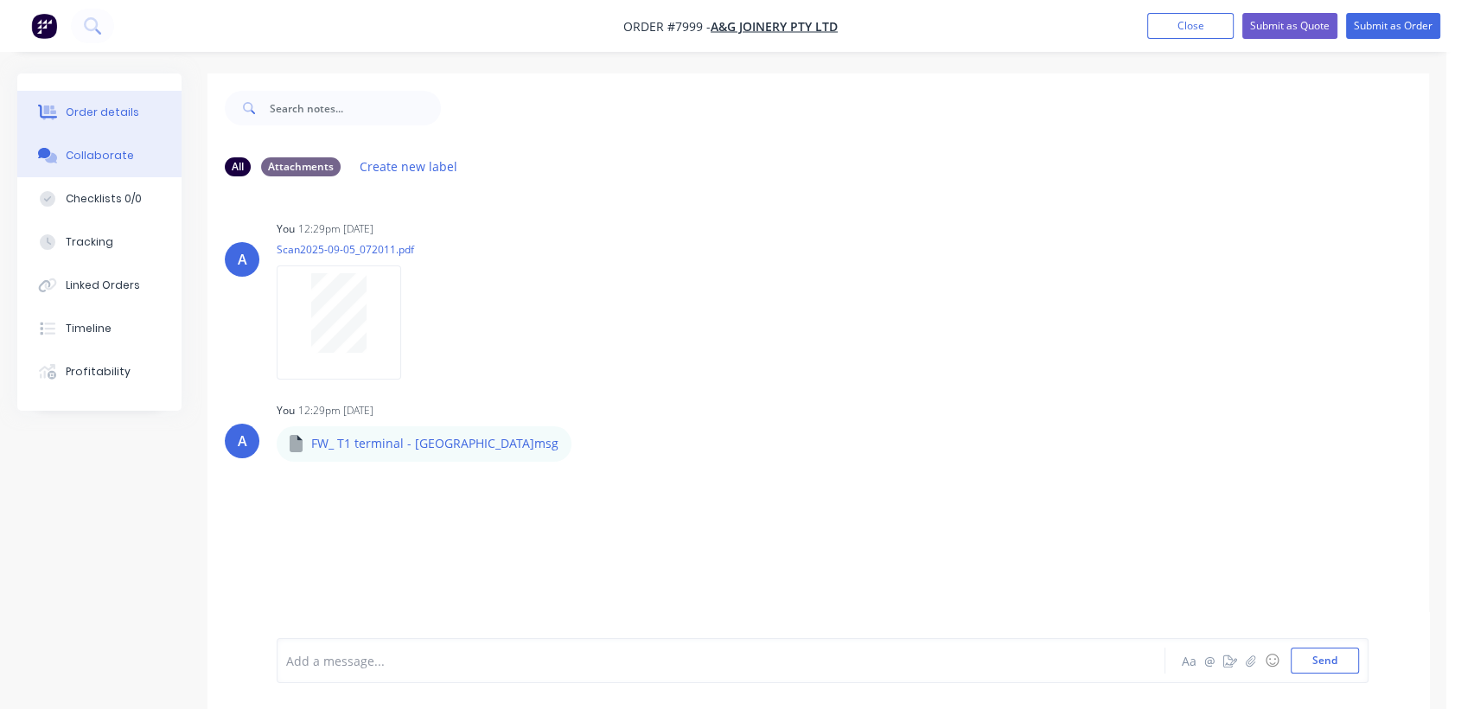
click at [99, 109] on div "Order details" at bounding box center [102, 113] width 73 height 16
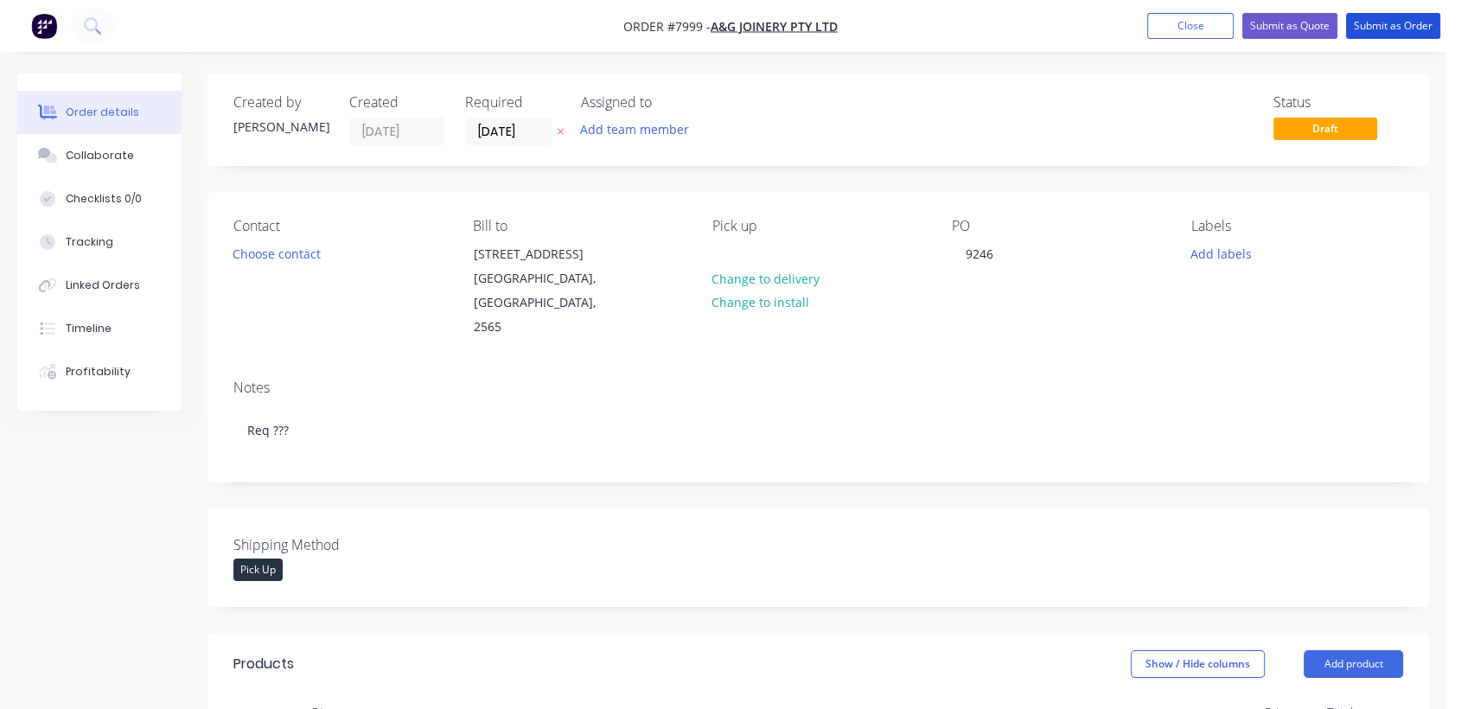
drag, startPoint x: 1419, startPoint y: 35, endPoint x: 849, endPoint y: 110, distance: 574.6
click at [1418, 35] on button "Submit as Order" at bounding box center [1393, 26] width 94 height 26
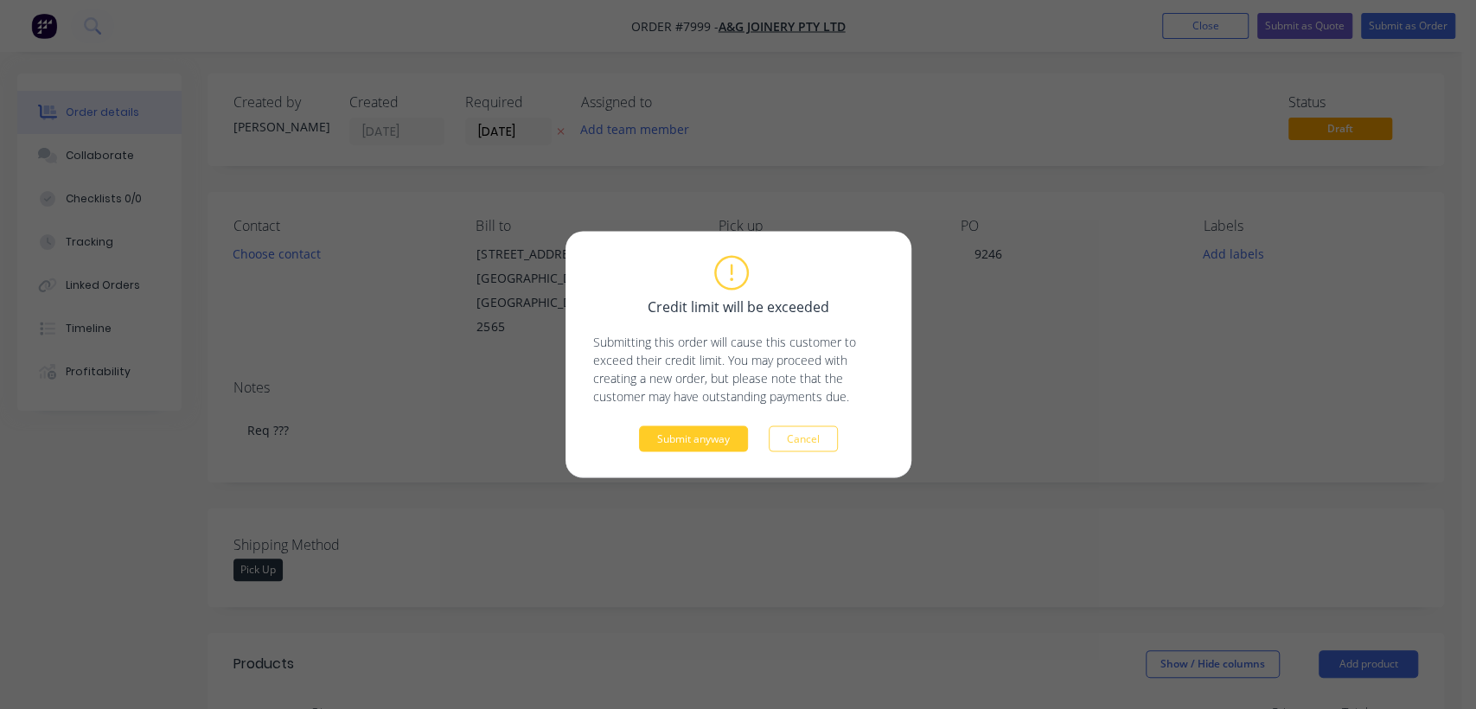
click at [709, 443] on button "Submit anyway" at bounding box center [693, 439] width 109 height 26
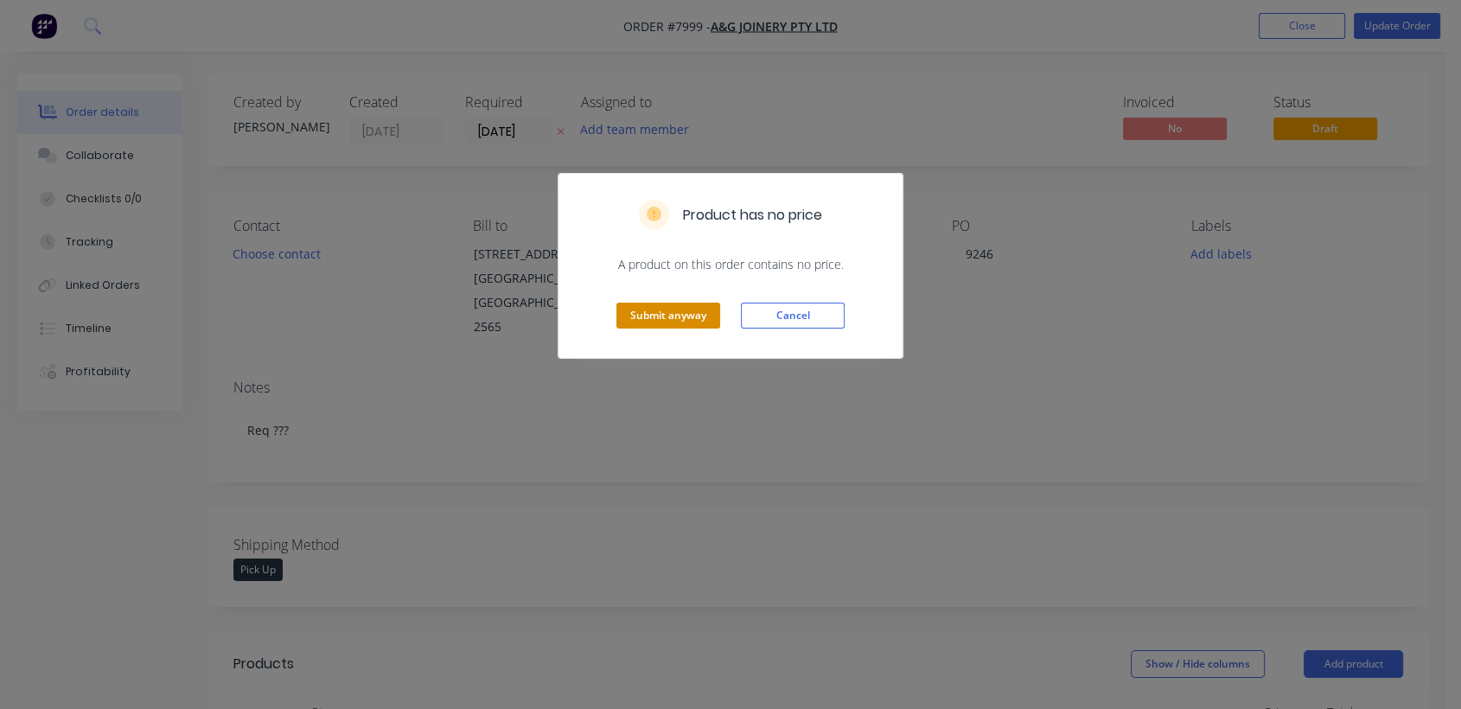
click at [656, 315] on button "Submit anyway" at bounding box center [668, 316] width 104 height 26
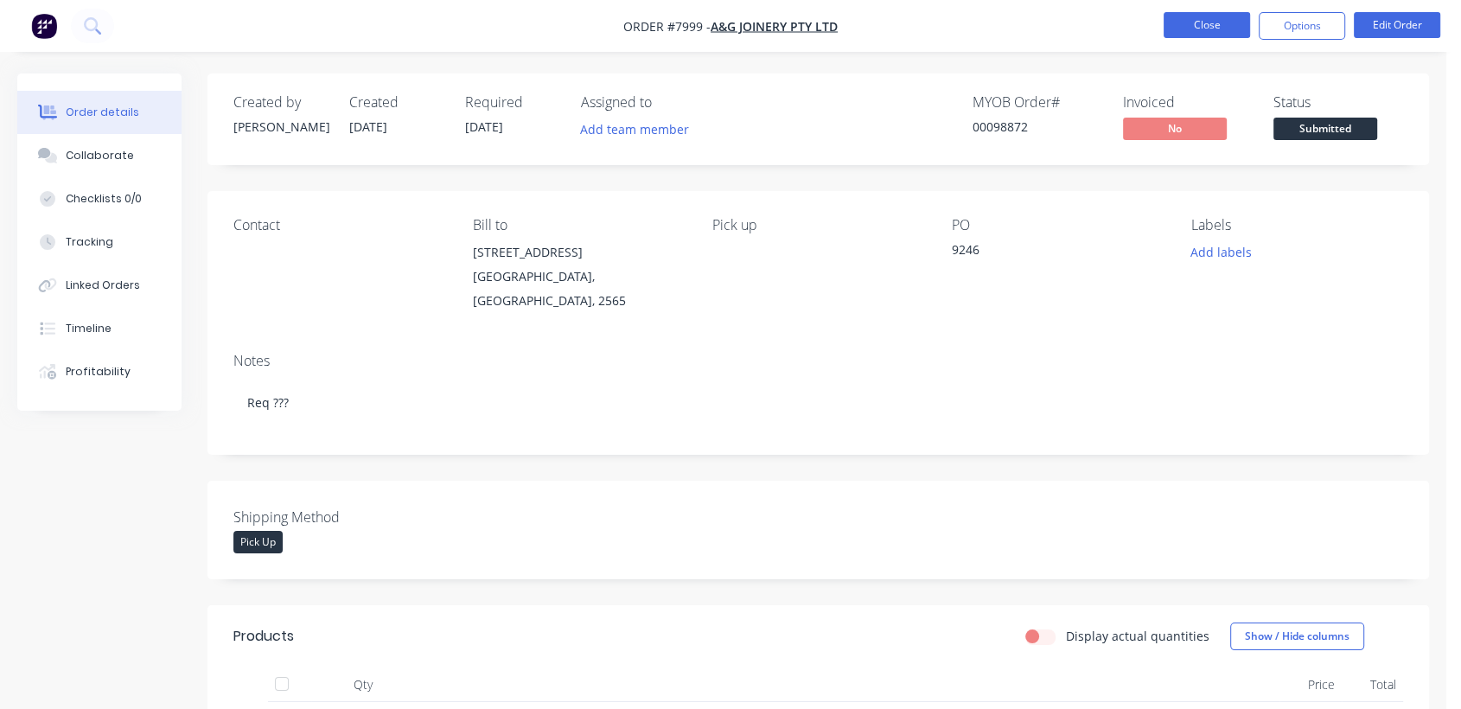
click at [1234, 13] on button "Close" at bounding box center [1207, 25] width 86 height 26
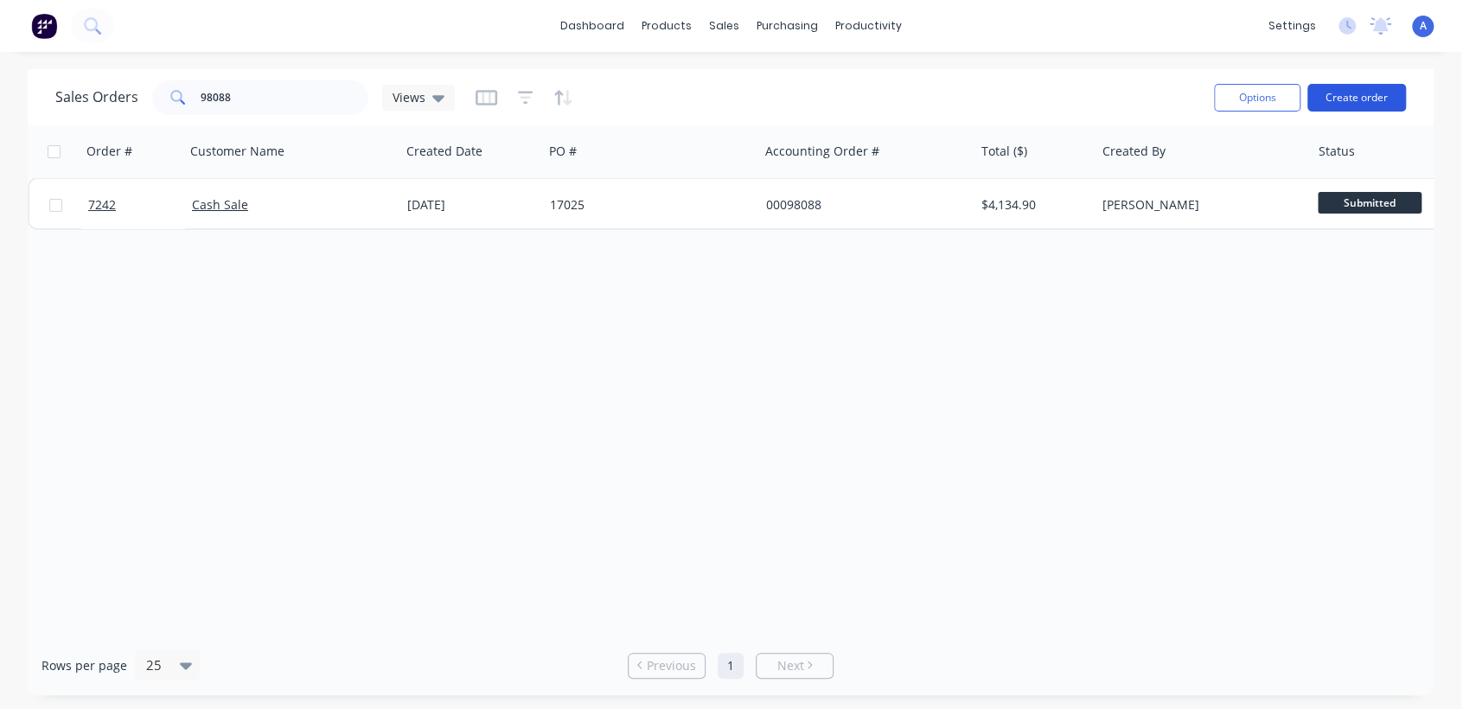
click at [1366, 99] on button "Create order" at bounding box center [1356, 98] width 99 height 28
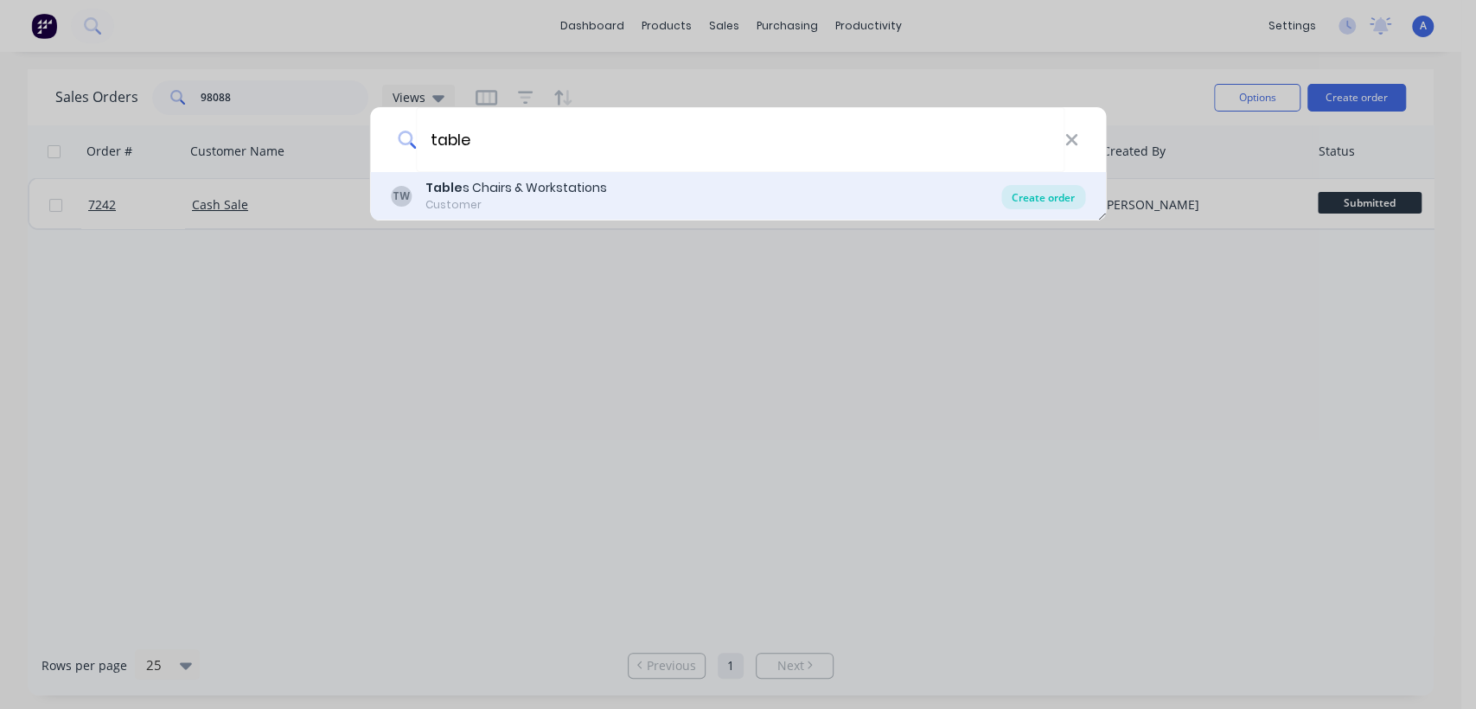
type input "table"
click at [1031, 188] on div "Create order" at bounding box center [1043, 197] width 84 height 24
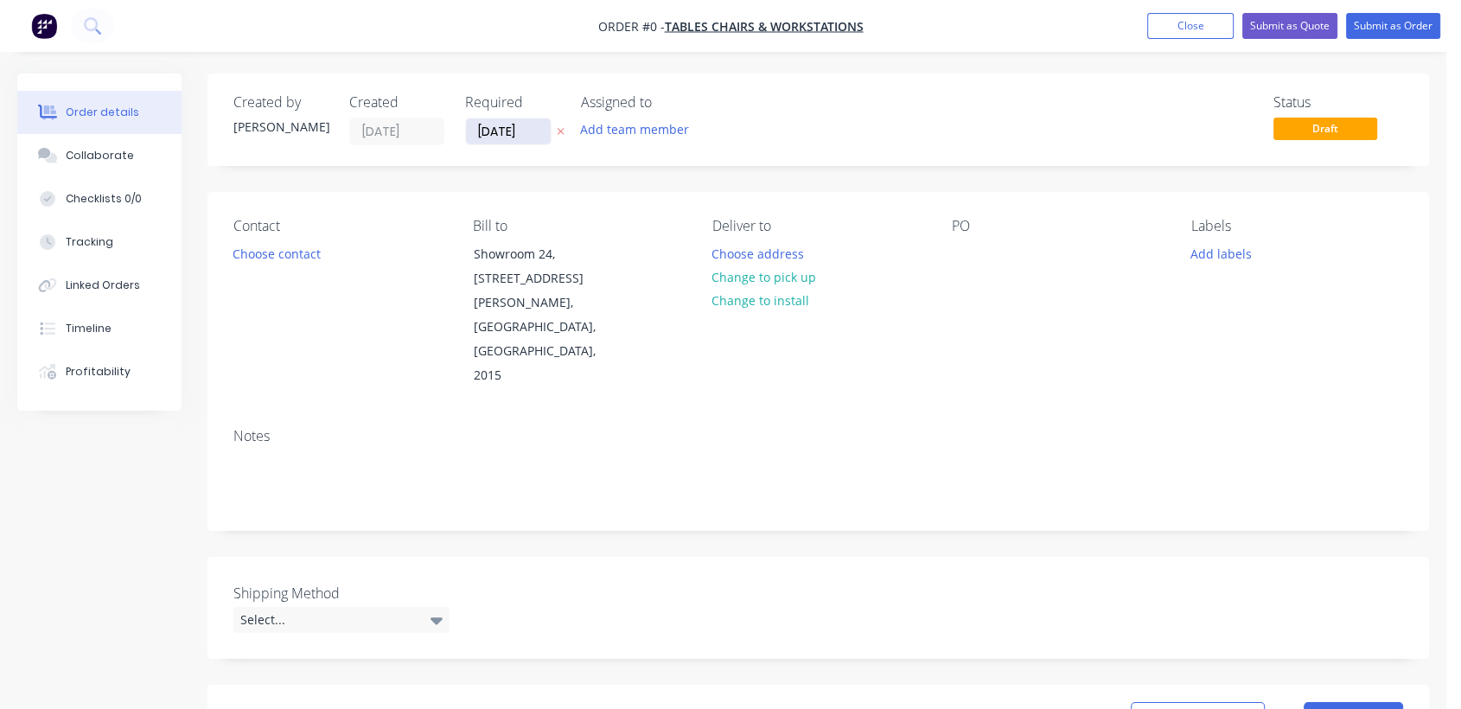
click at [525, 131] on input "[DATE]" at bounding box center [508, 131] width 85 height 26
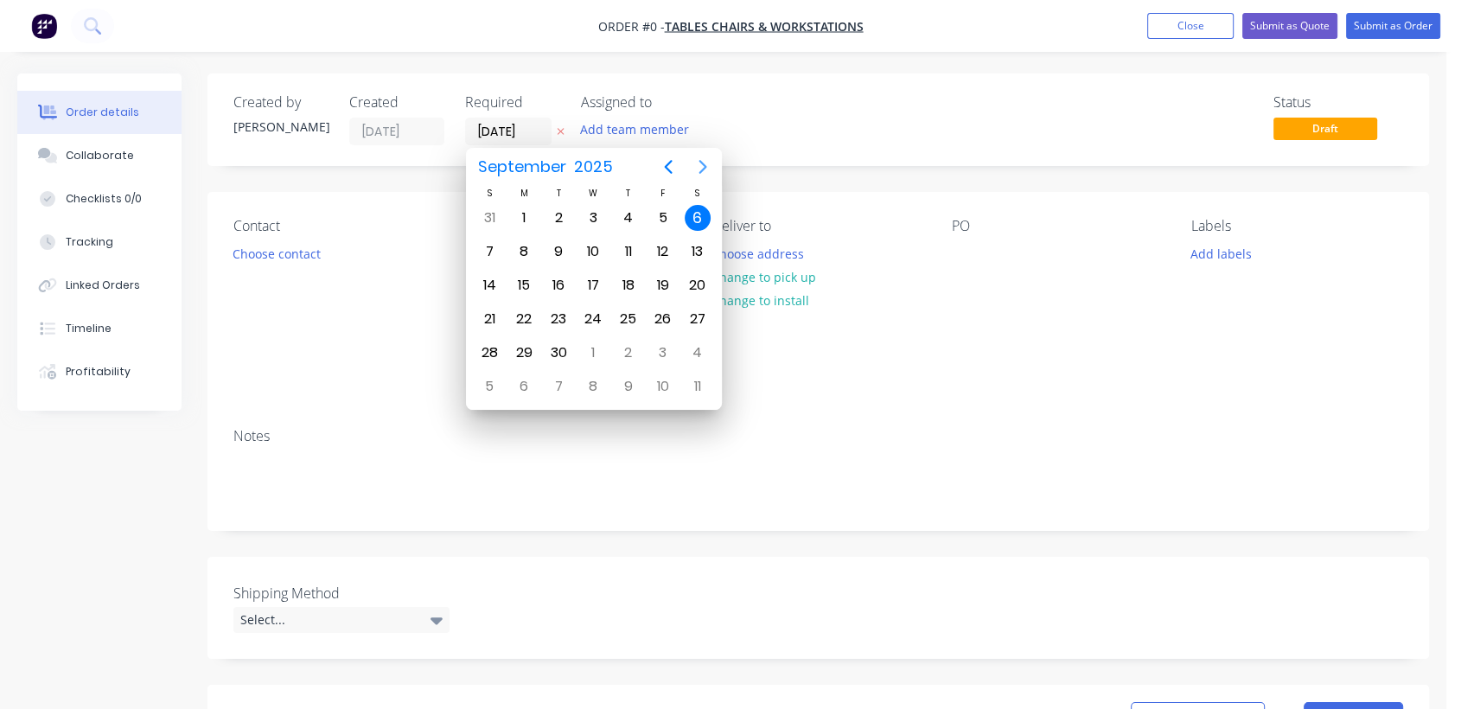
click at [698, 155] on button "Next page" at bounding box center [703, 167] width 35 height 35
drag, startPoint x: 595, startPoint y: 347, endPoint x: 541, endPoint y: 382, distance: 64.3
click at [594, 348] on div "31" at bounding box center [593, 353] width 26 height 26
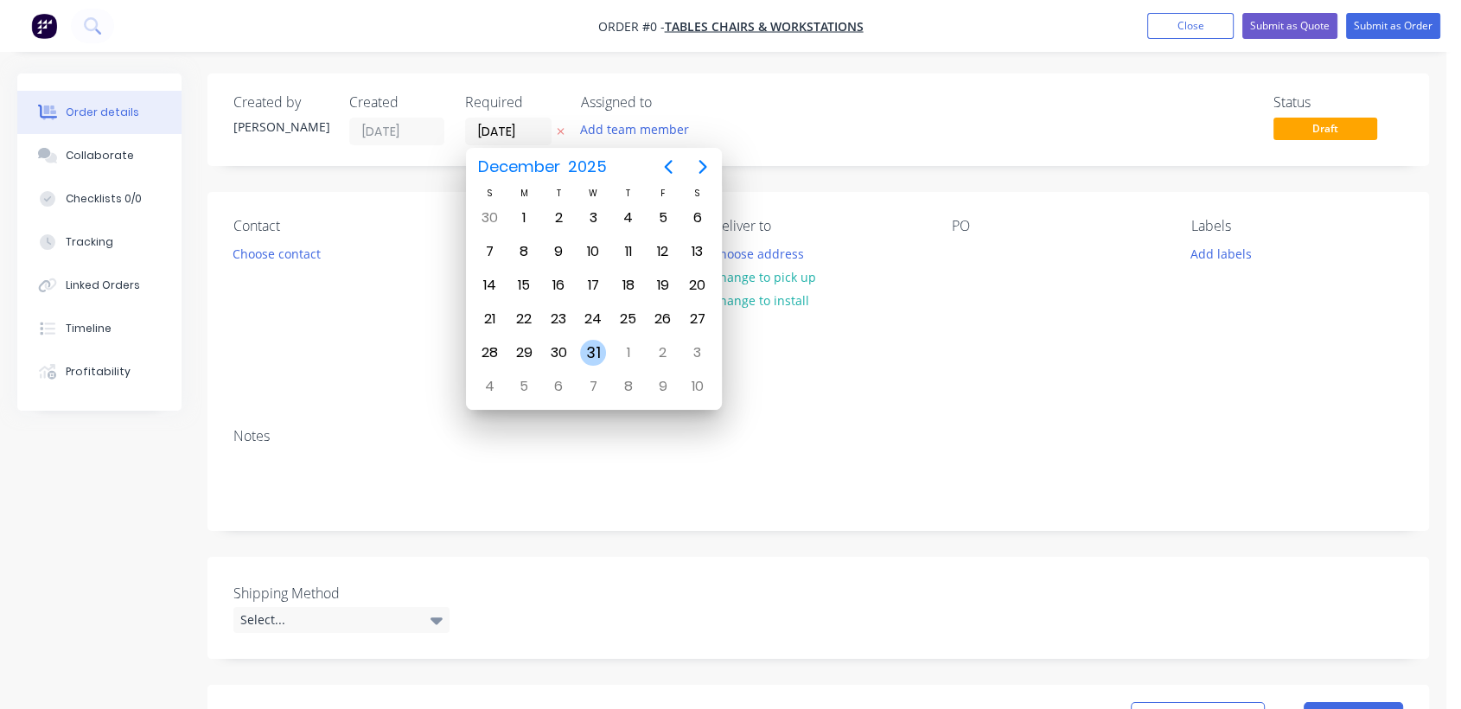
type input "[DATE]"
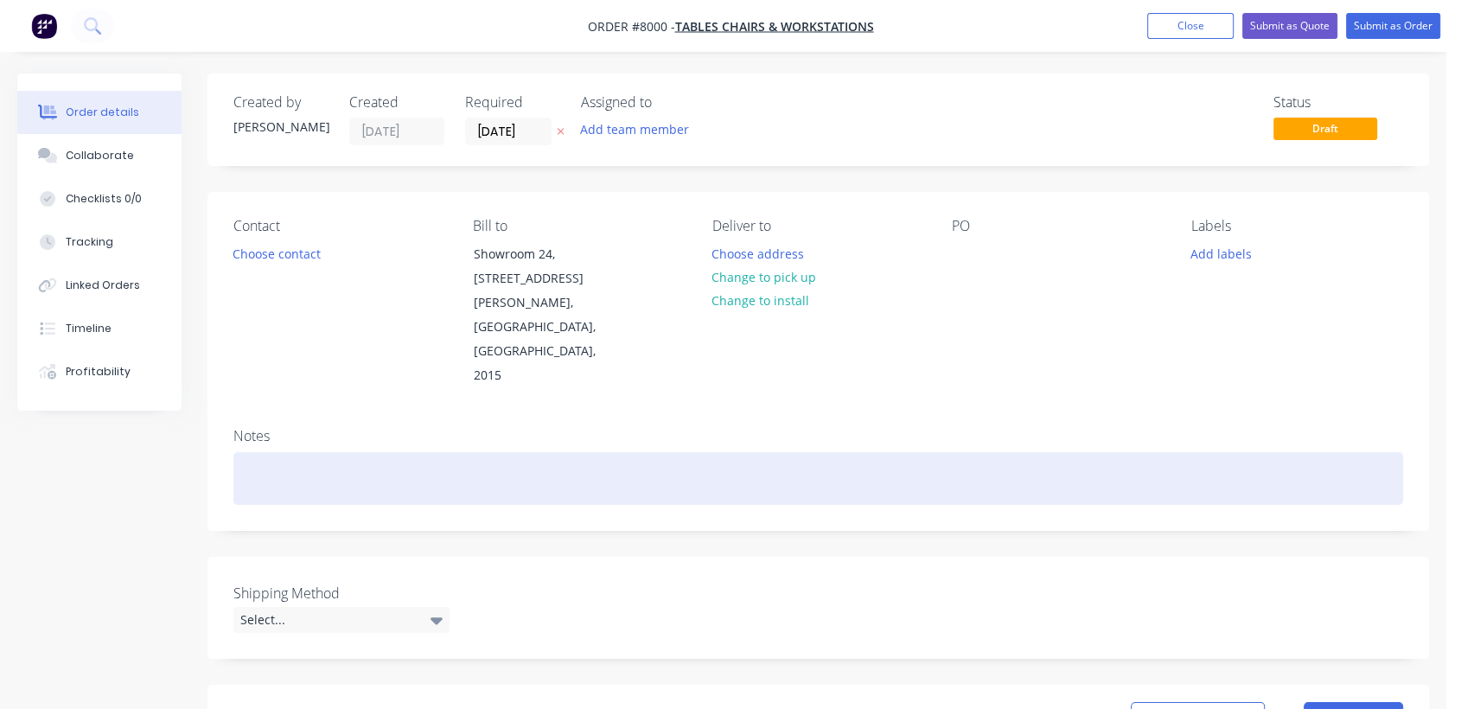
click at [297, 452] on div at bounding box center [818, 478] width 1170 height 53
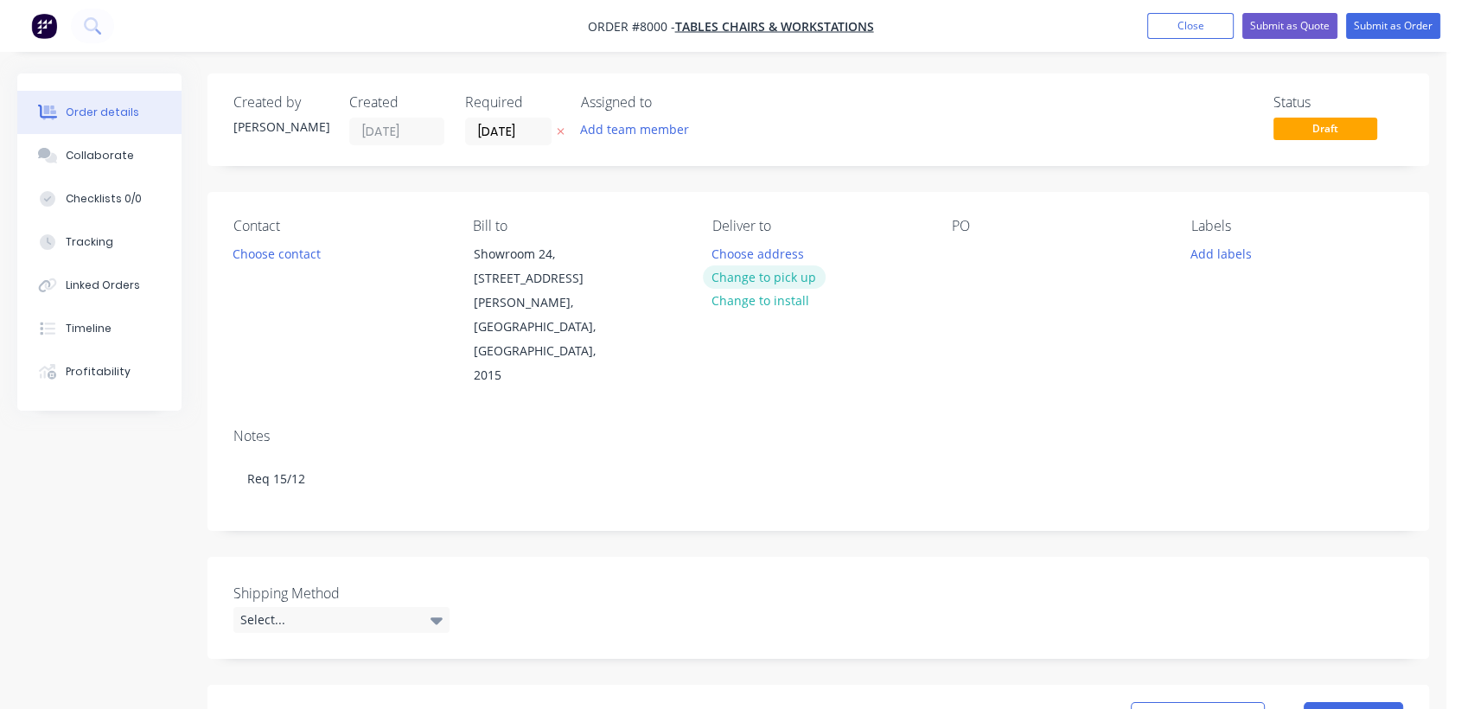
click at [799, 270] on button "Change to pick up" at bounding box center [764, 276] width 123 height 23
click at [967, 246] on div at bounding box center [966, 253] width 28 height 25
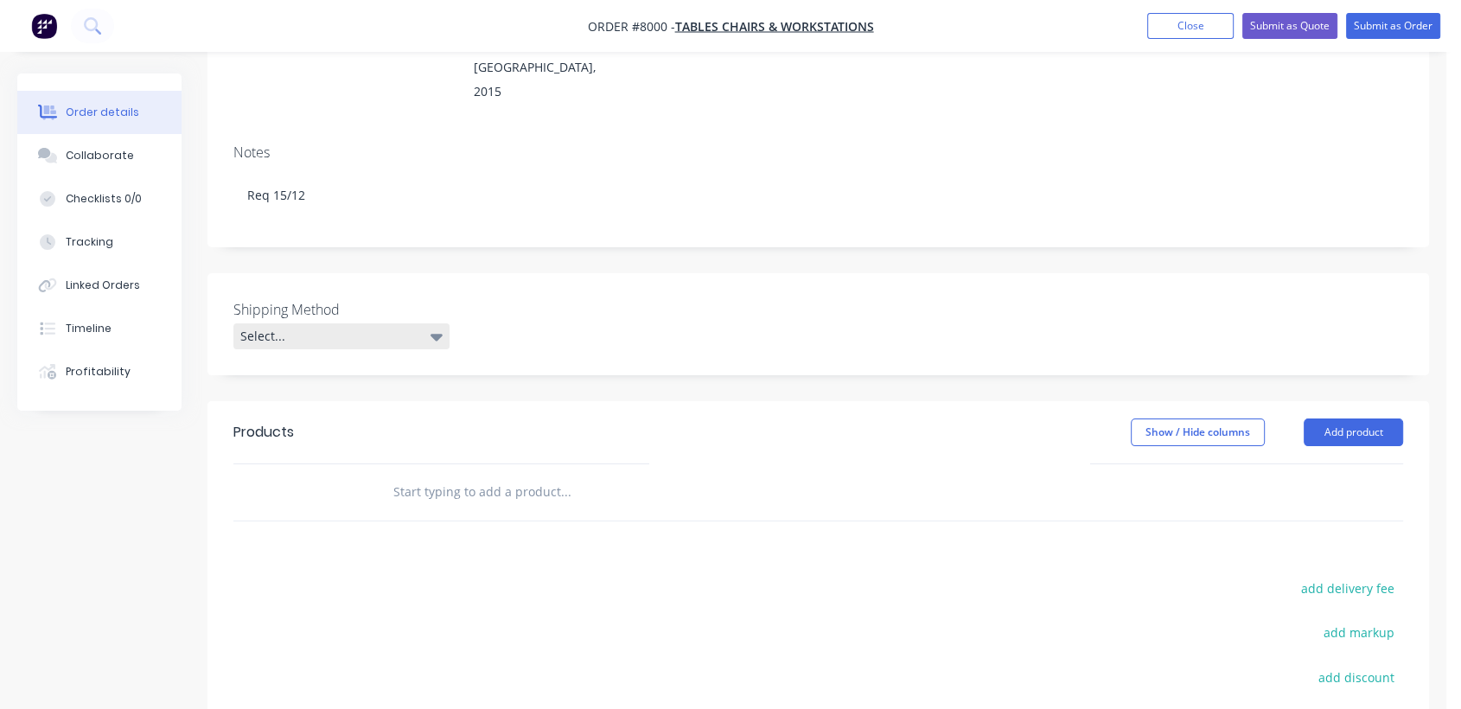
scroll to position [288, 0]
click at [338, 319] on div "Select..." at bounding box center [341, 332] width 216 height 26
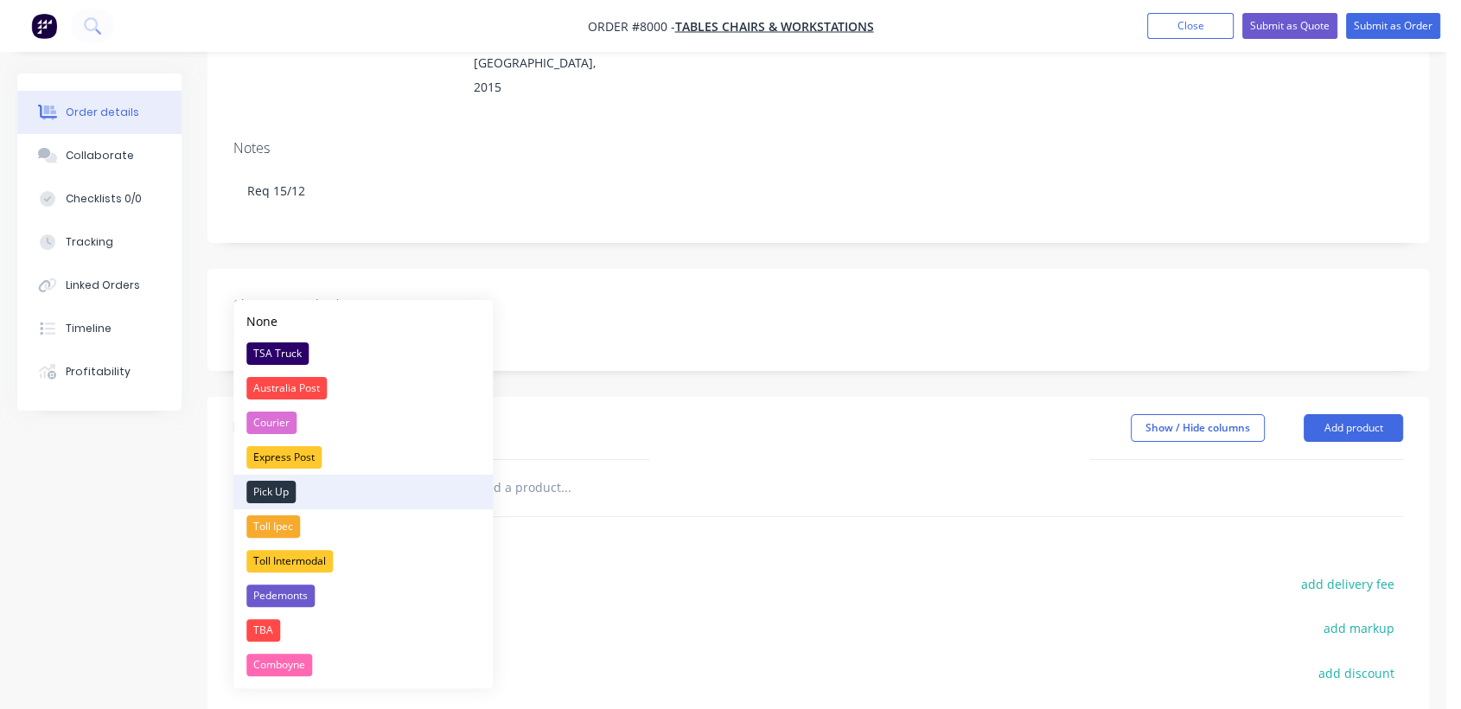
click at [259, 492] on div "Pick Up" at bounding box center [270, 492] width 49 height 22
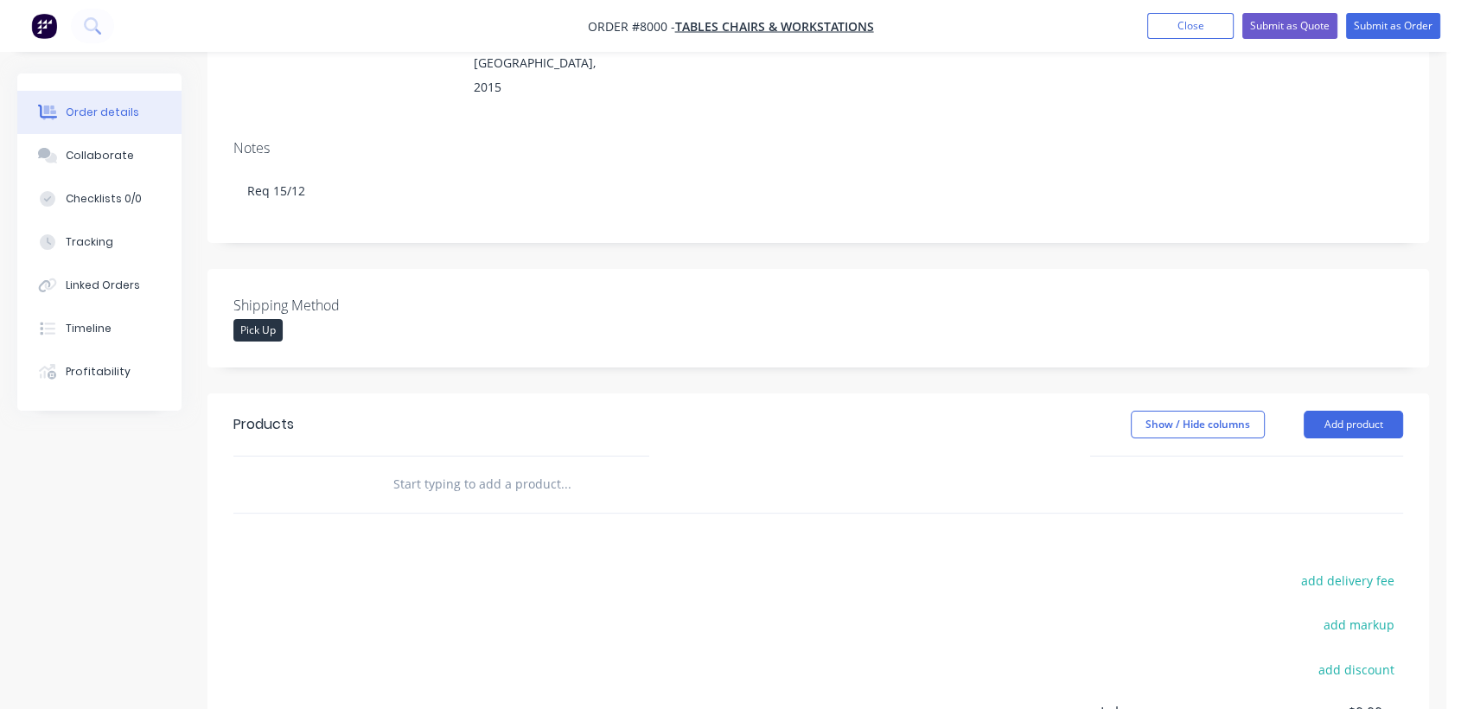
click at [522, 467] on input "text" at bounding box center [565, 484] width 346 height 35
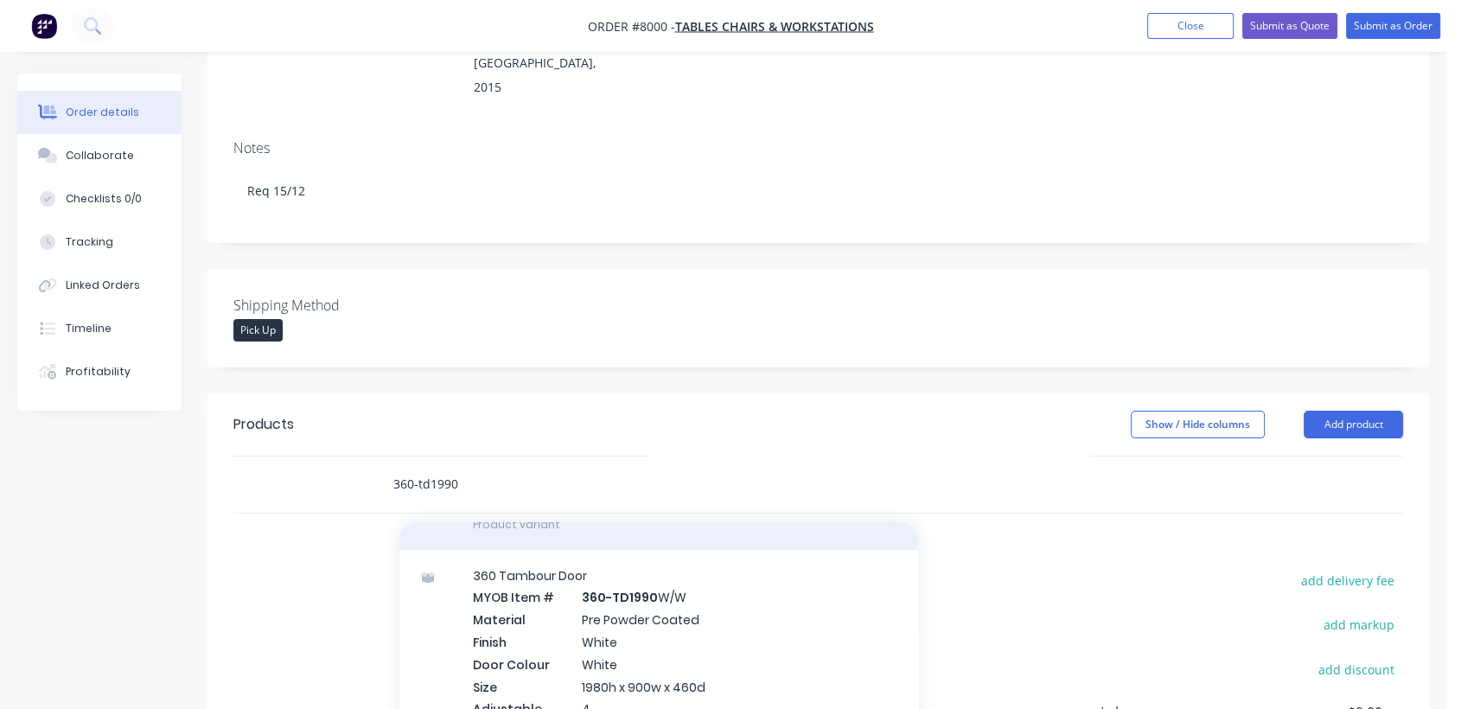
scroll to position [794, 0]
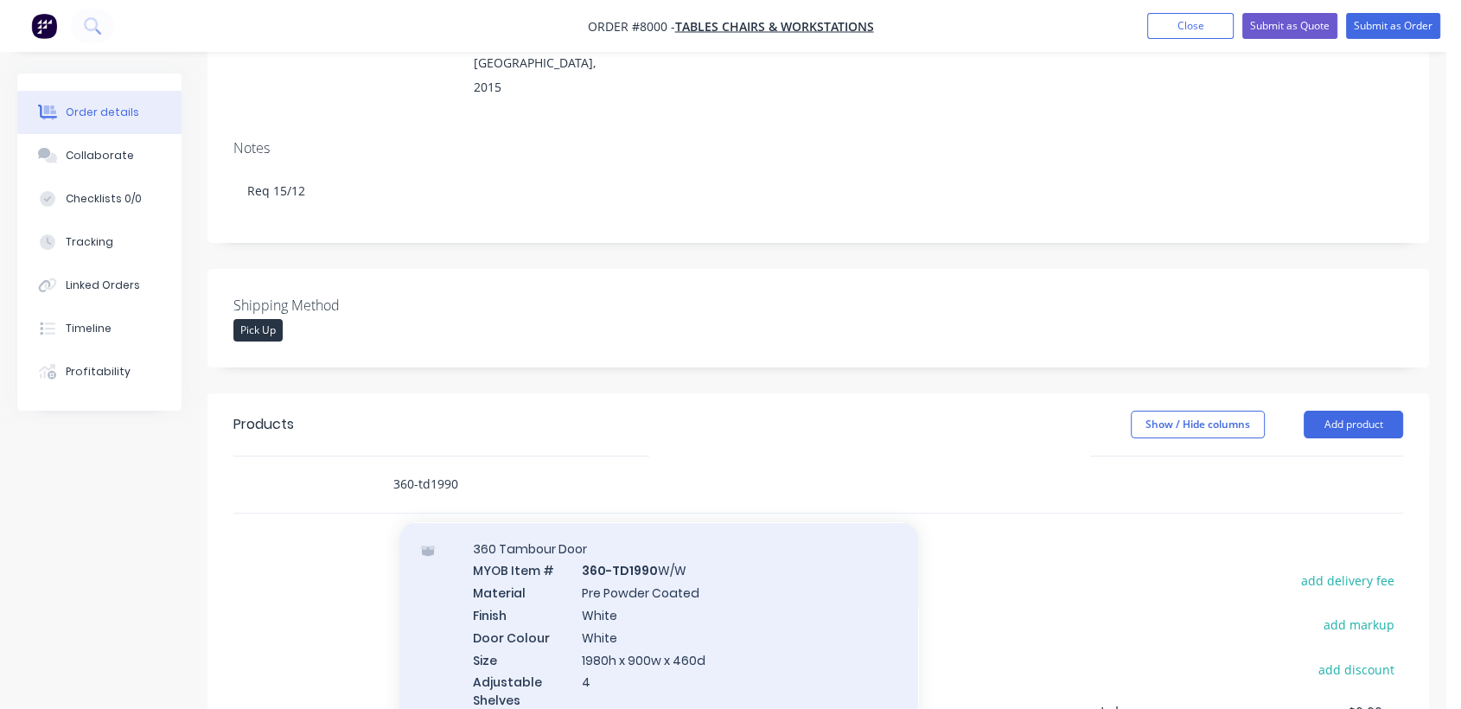
type input "360-td1990"
click at [708, 555] on div "360 Tambour Door MYOB Item # 360-TD1990 W/W Material Pre Powder Coated Finish W…" at bounding box center [658, 646] width 519 height 246
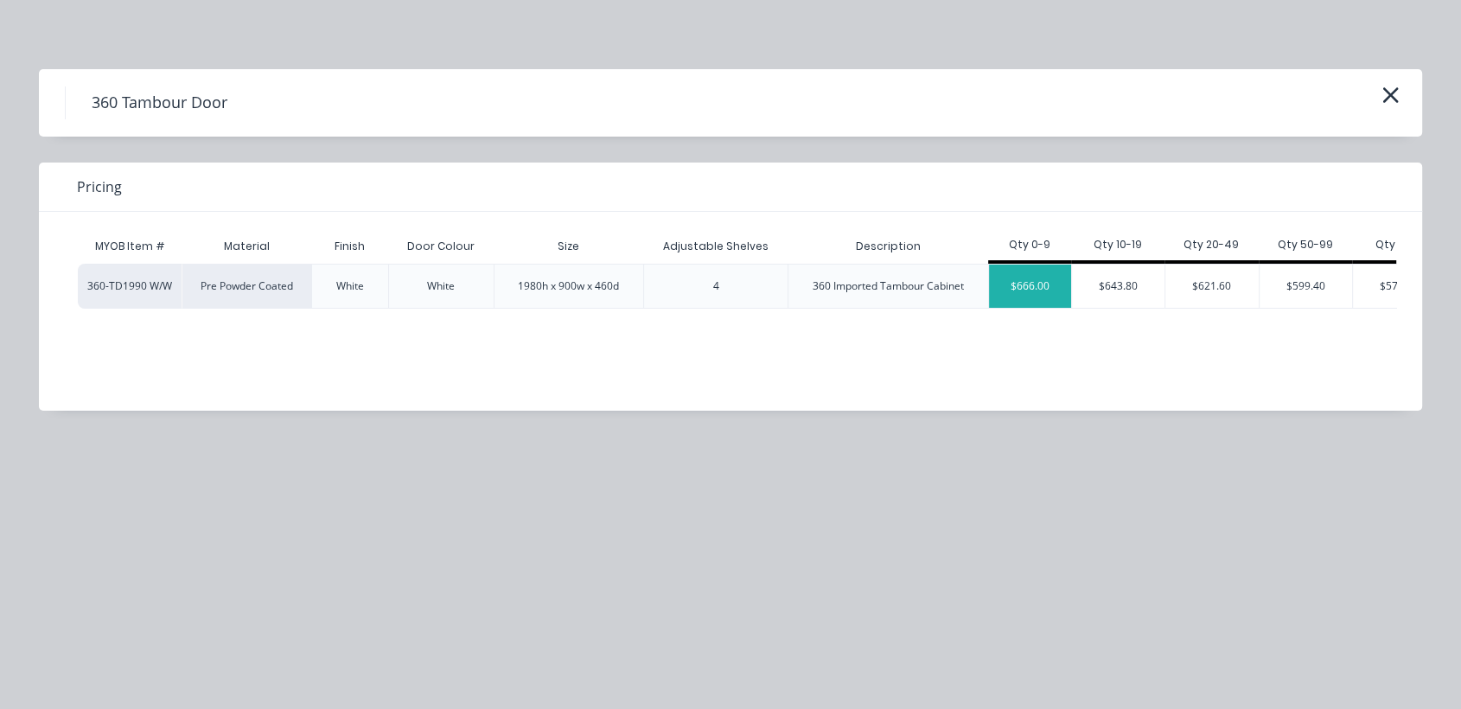
drag, startPoint x: 1025, startPoint y: 292, endPoint x: 1033, endPoint y: 348, distance: 56.7
click at [1025, 292] on div "$666.00" at bounding box center [1030, 286] width 82 height 43
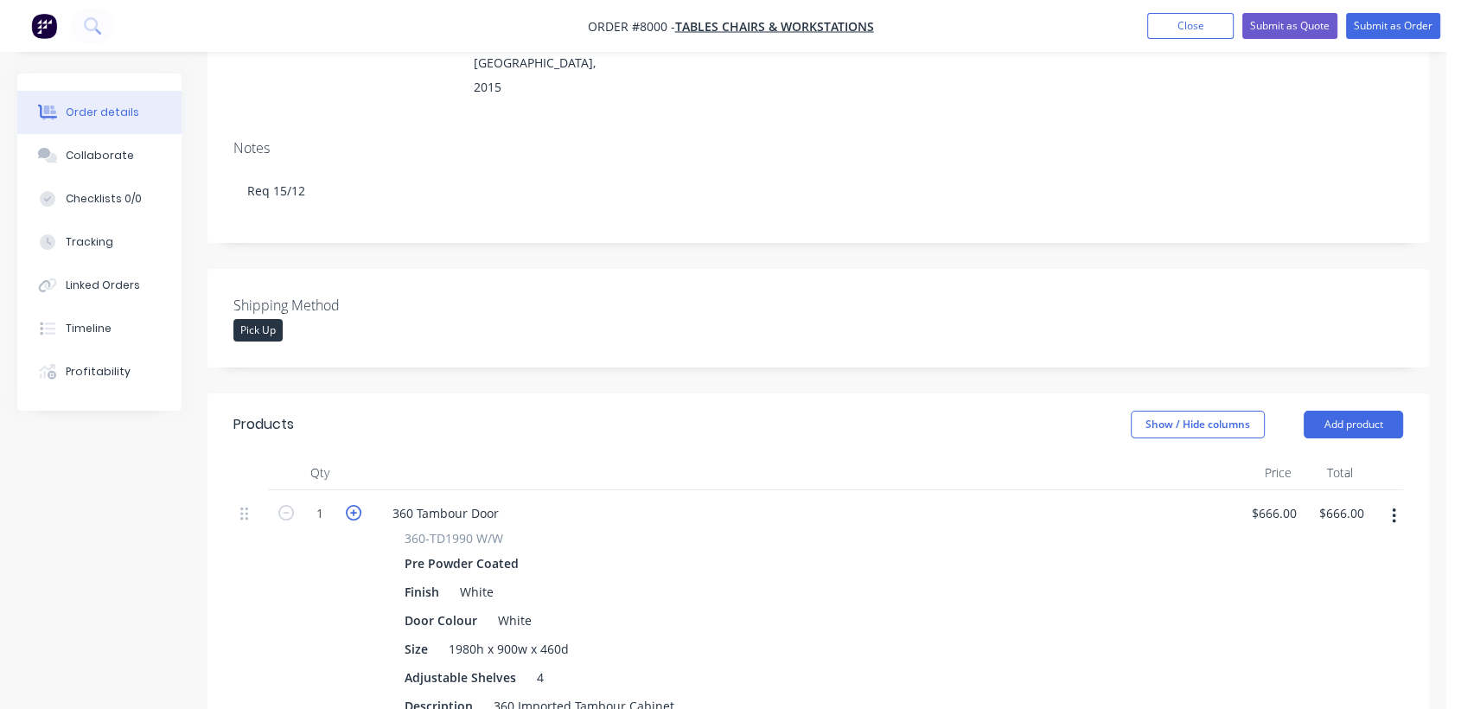
click at [353, 505] on icon "button" at bounding box center [354, 513] width 16 height 16
type input "2"
type input "$1,332.00"
click at [353, 505] on icon "button" at bounding box center [354, 513] width 16 height 16
type input "3"
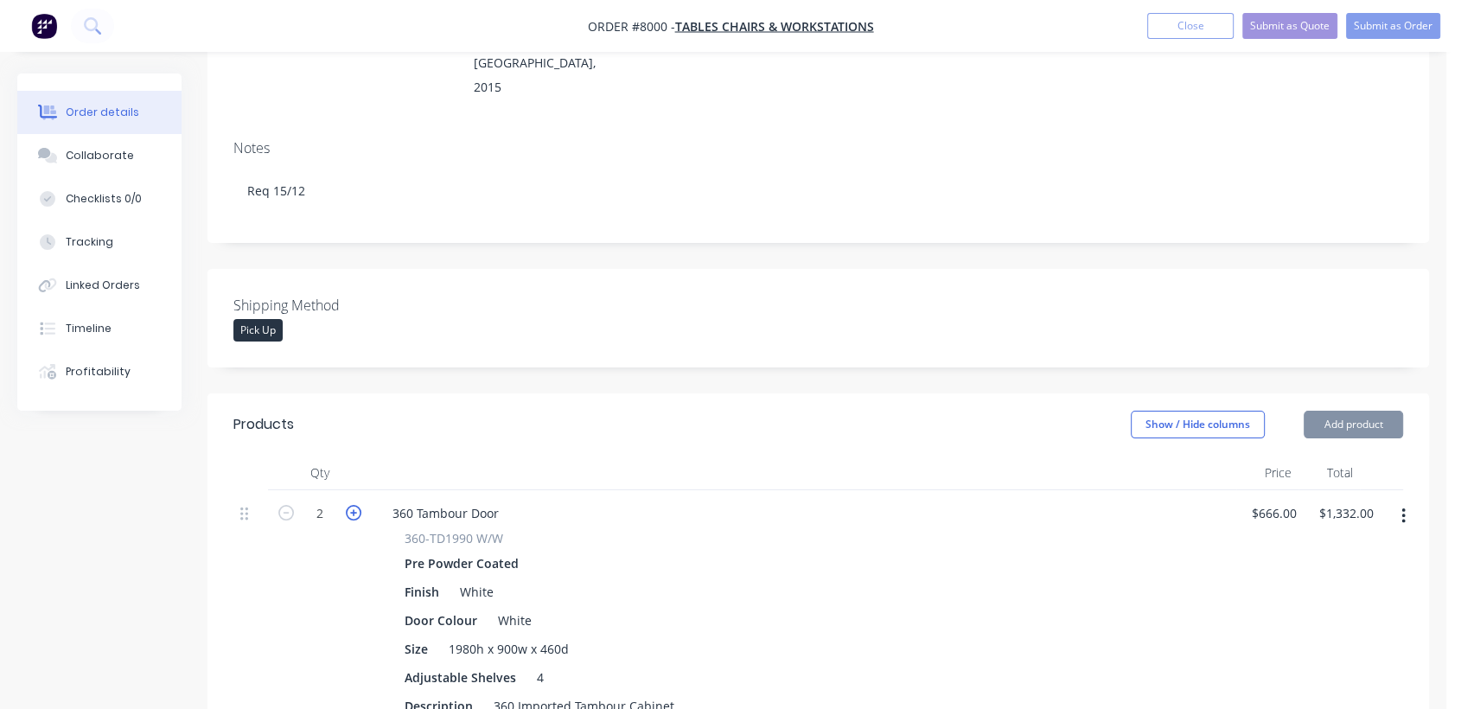
type input "$1,998.00"
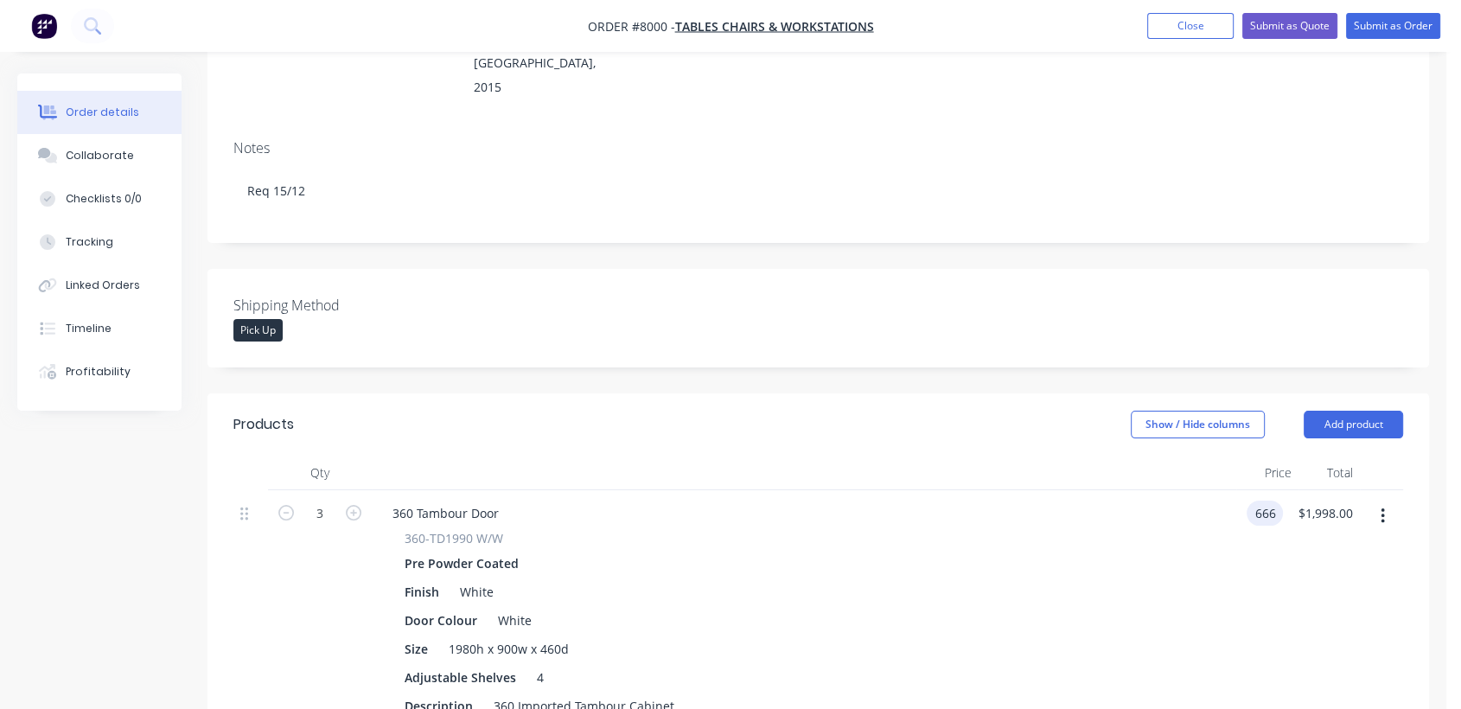
click at [1280, 501] on input "666" at bounding box center [1267, 513] width 29 height 25
type input "$745.92"
type input "2237.76"
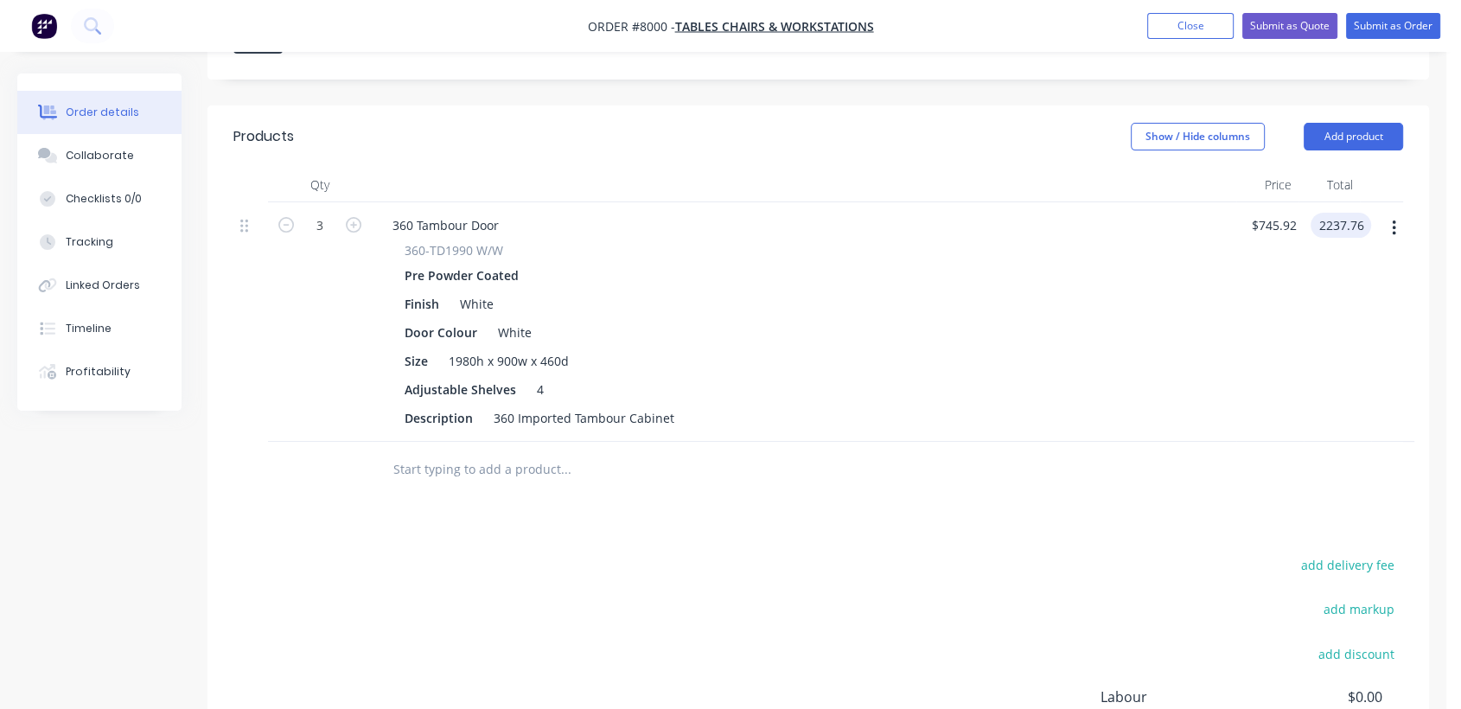
scroll to position [192, 0]
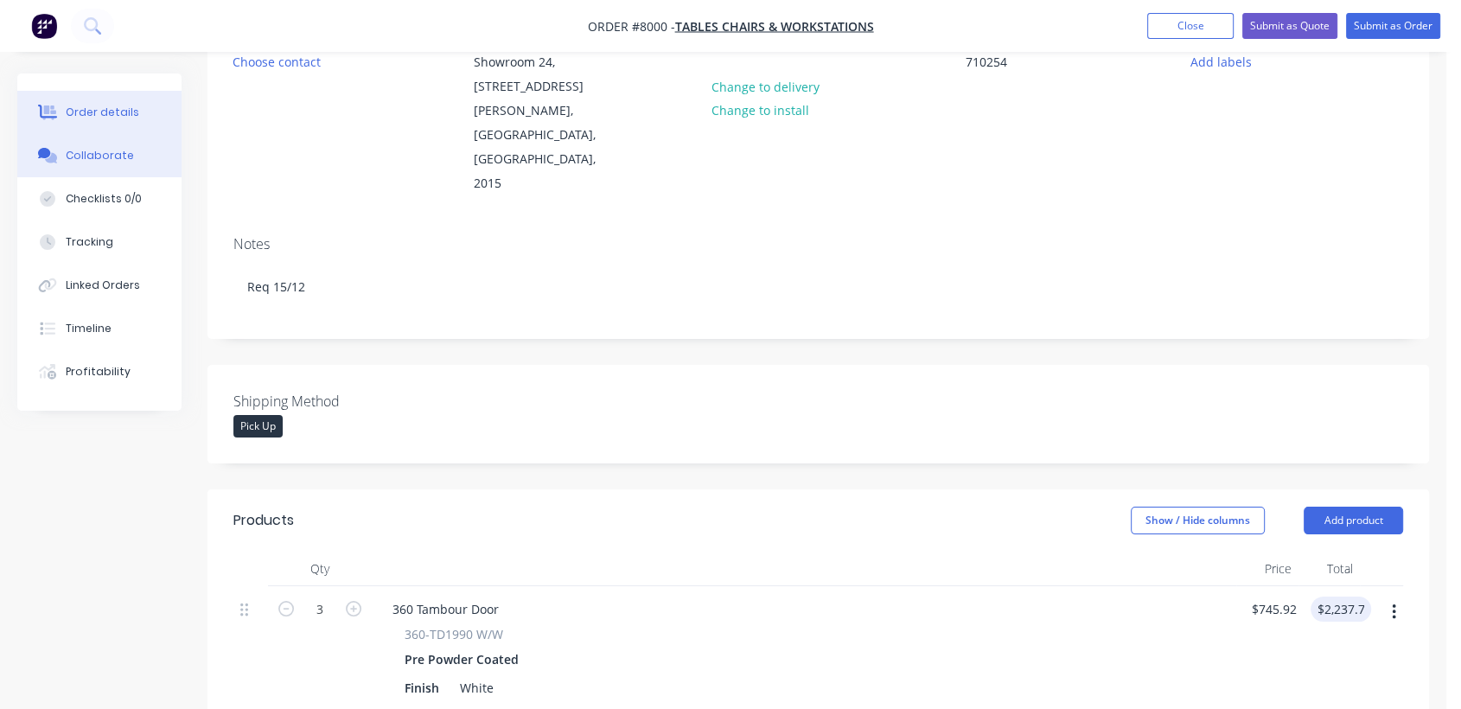
click at [90, 161] on div "Collaborate" at bounding box center [100, 156] width 68 height 16
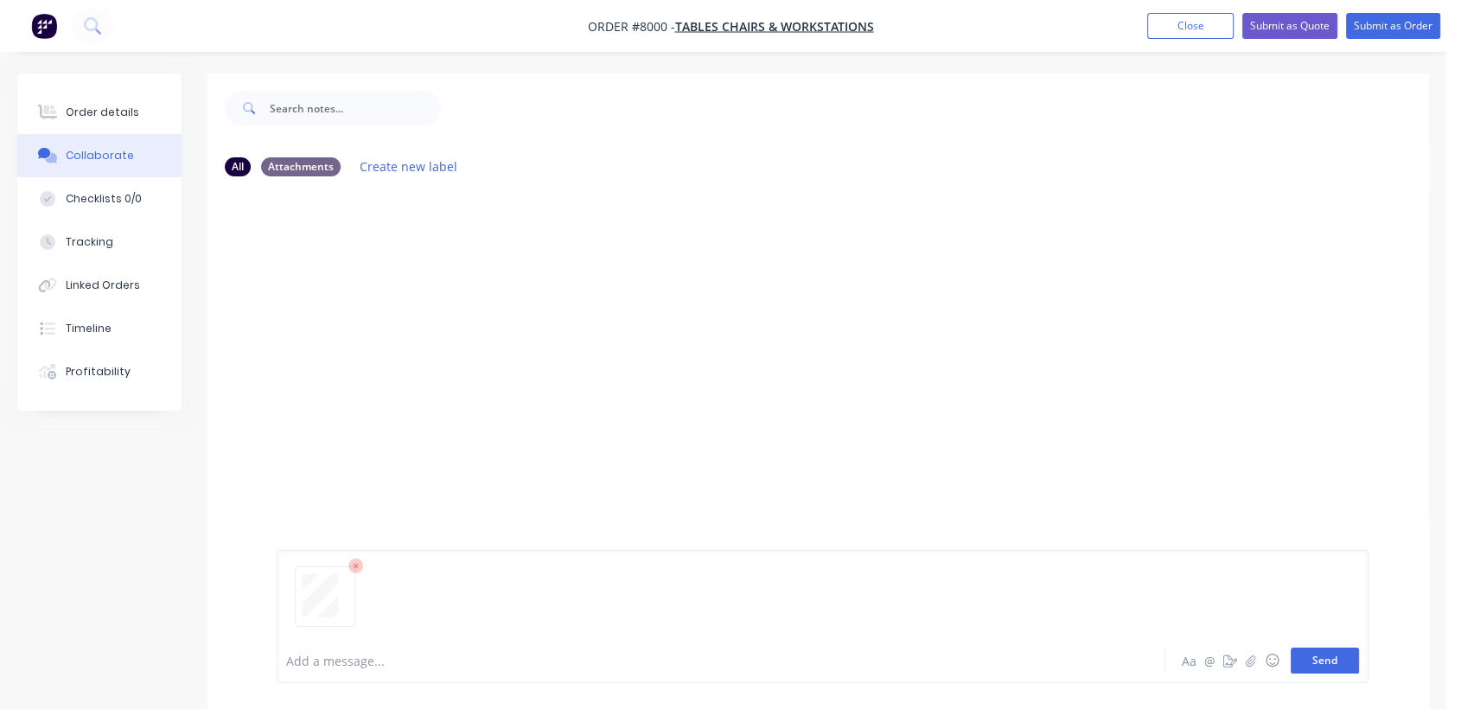
click at [1339, 659] on button "Send" at bounding box center [1325, 660] width 68 height 26
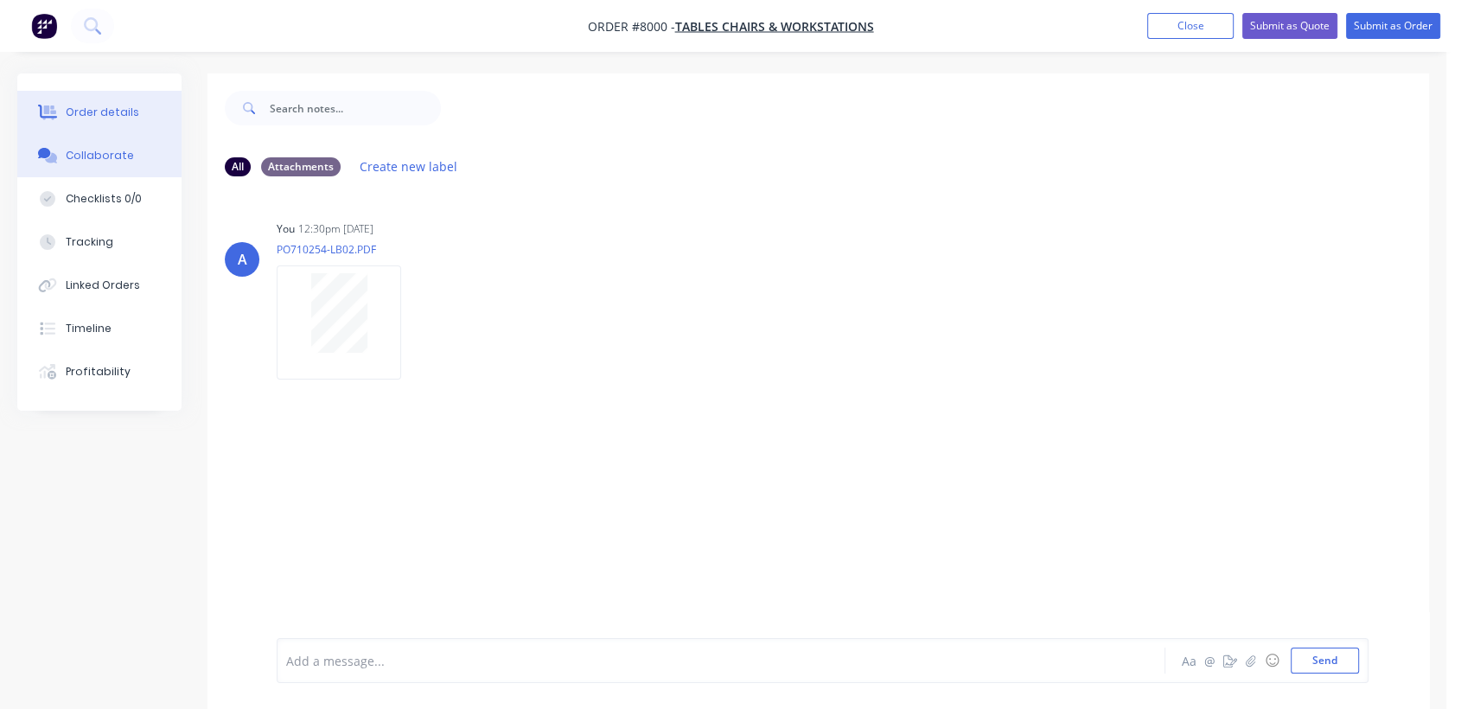
click at [131, 110] on div "Order details" at bounding box center [102, 113] width 73 height 16
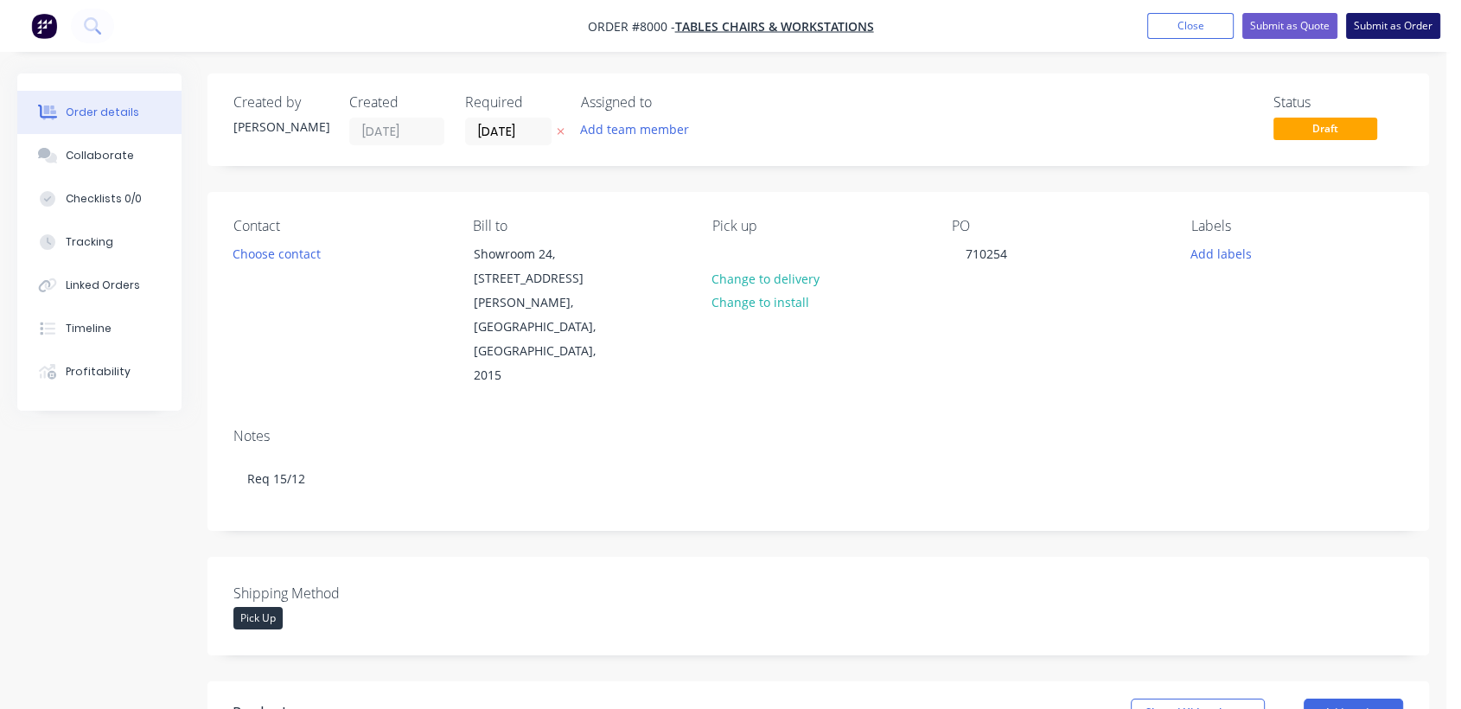
click at [1364, 27] on button "Submit as Order" at bounding box center [1393, 26] width 94 height 26
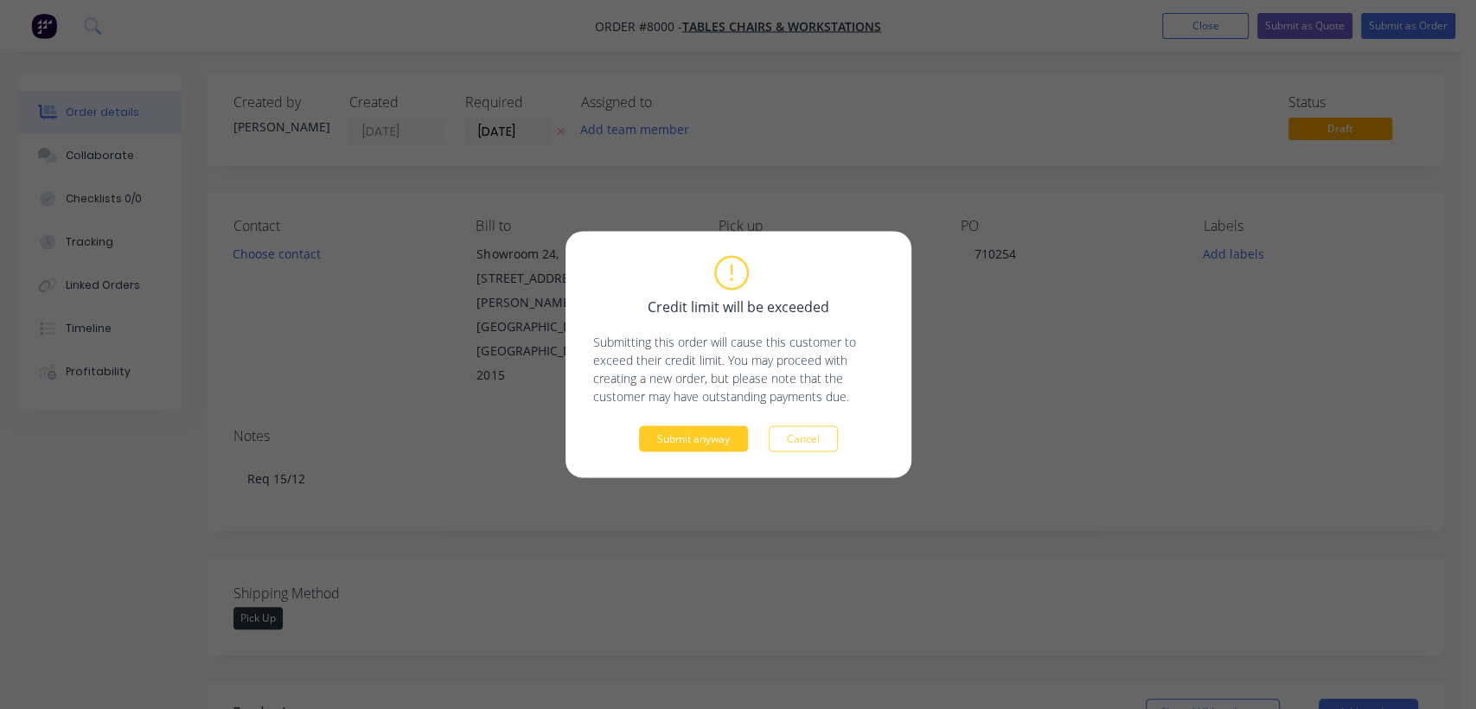
click at [665, 427] on button "Submit anyway" at bounding box center [693, 439] width 109 height 26
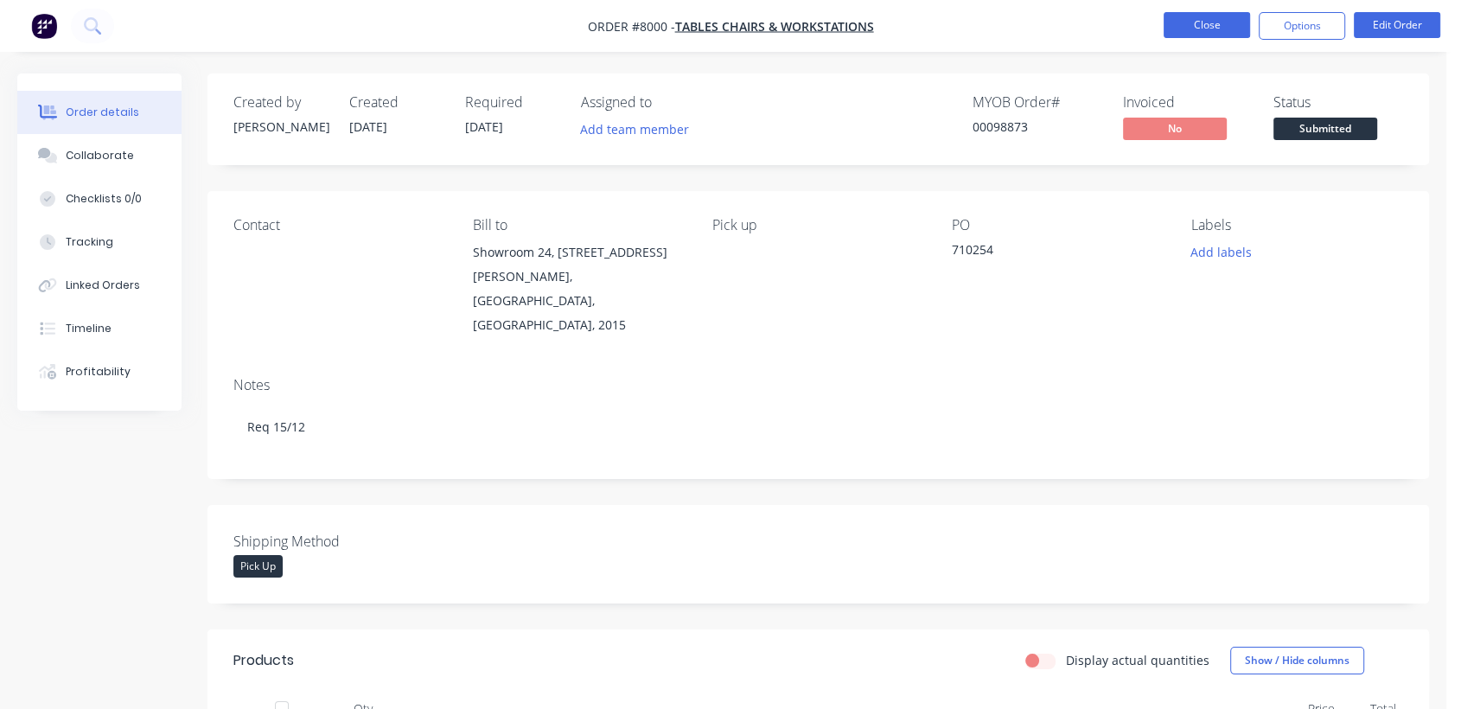
click at [1189, 19] on button "Close" at bounding box center [1207, 25] width 86 height 26
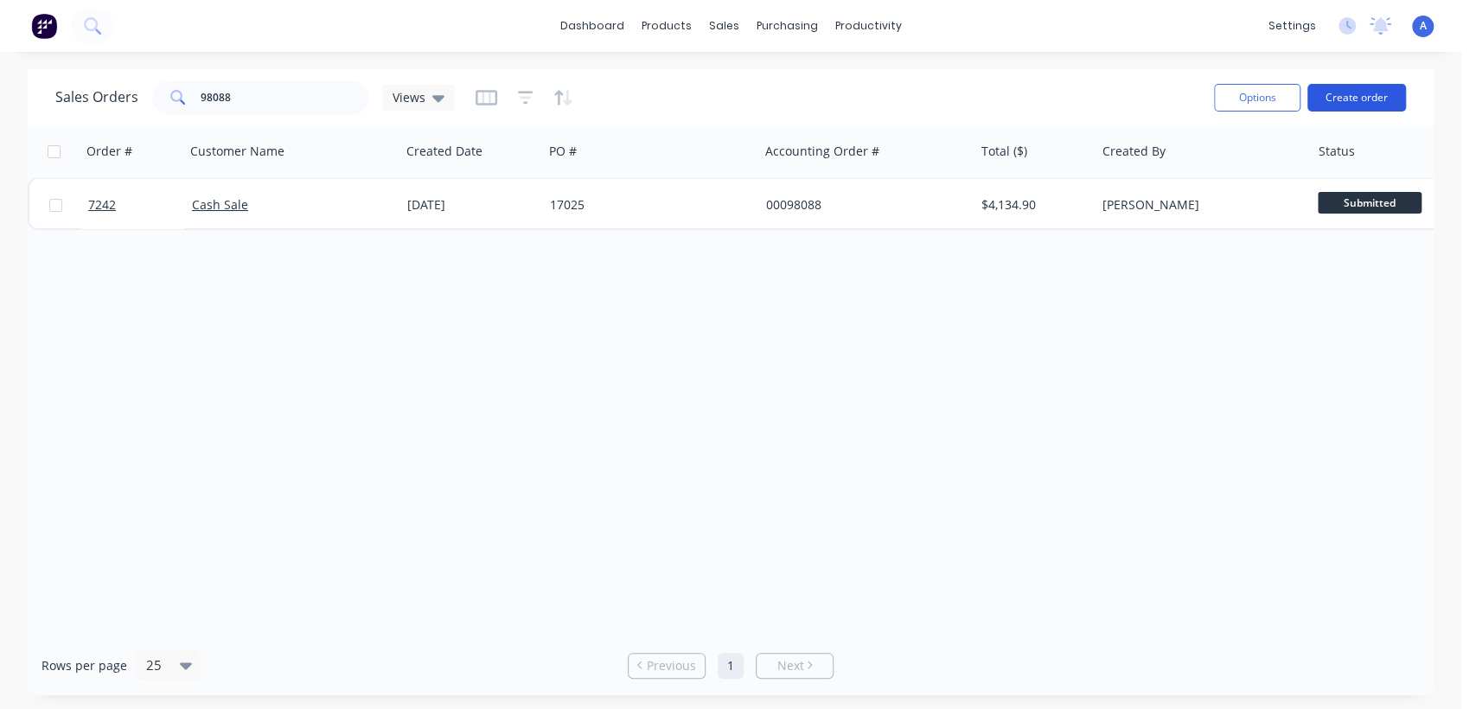
click at [1353, 92] on button "Create order" at bounding box center [1356, 98] width 99 height 28
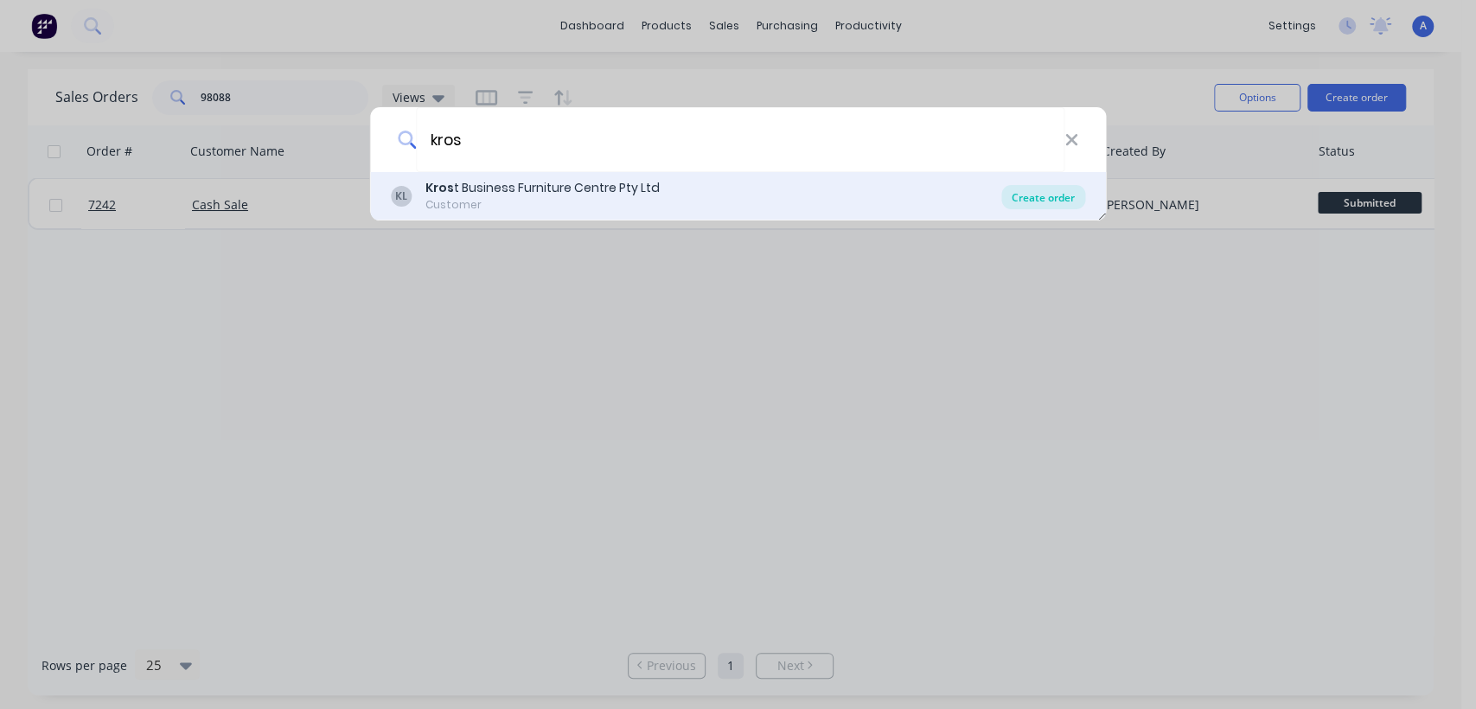
type input "kros"
click at [1045, 195] on div "Create order" at bounding box center [1043, 197] width 84 height 24
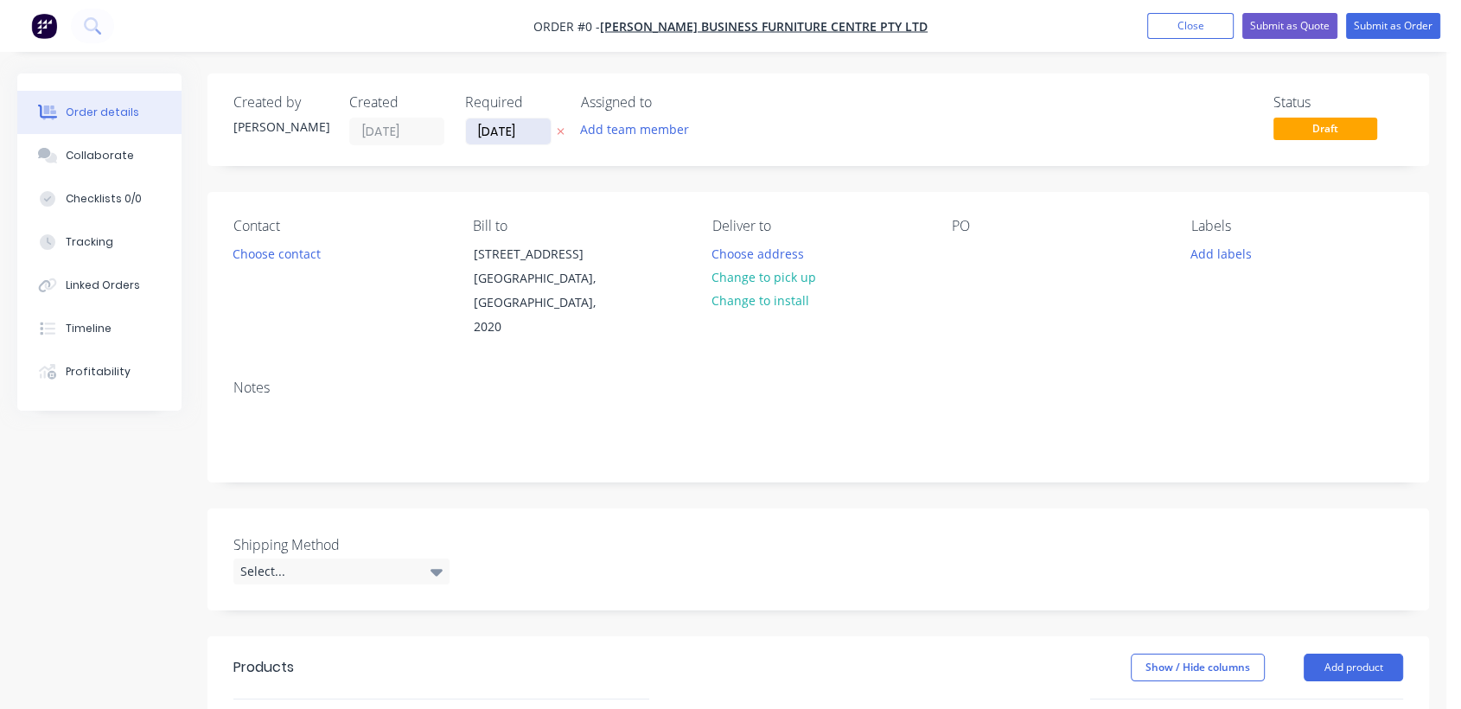
click at [539, 130] on input "[DATE]" at bounding box center [508, 131] width 85 height 26
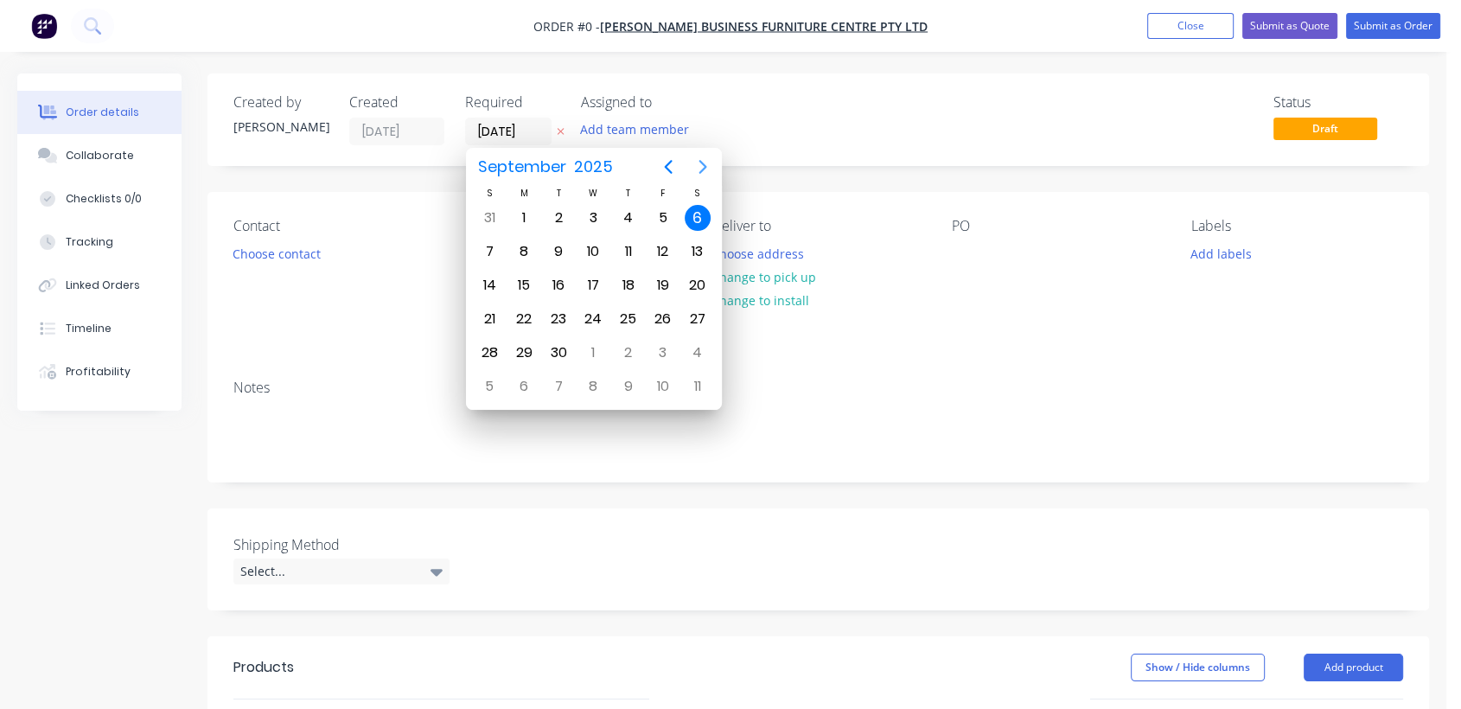
click at [704, 162] on icon "Next page" at bounding box center [702, 166] width 21 height 21
click at [591, 341] on div "31" at bounding box center [593, 353] width 26 height 26
type input "[DATE]"
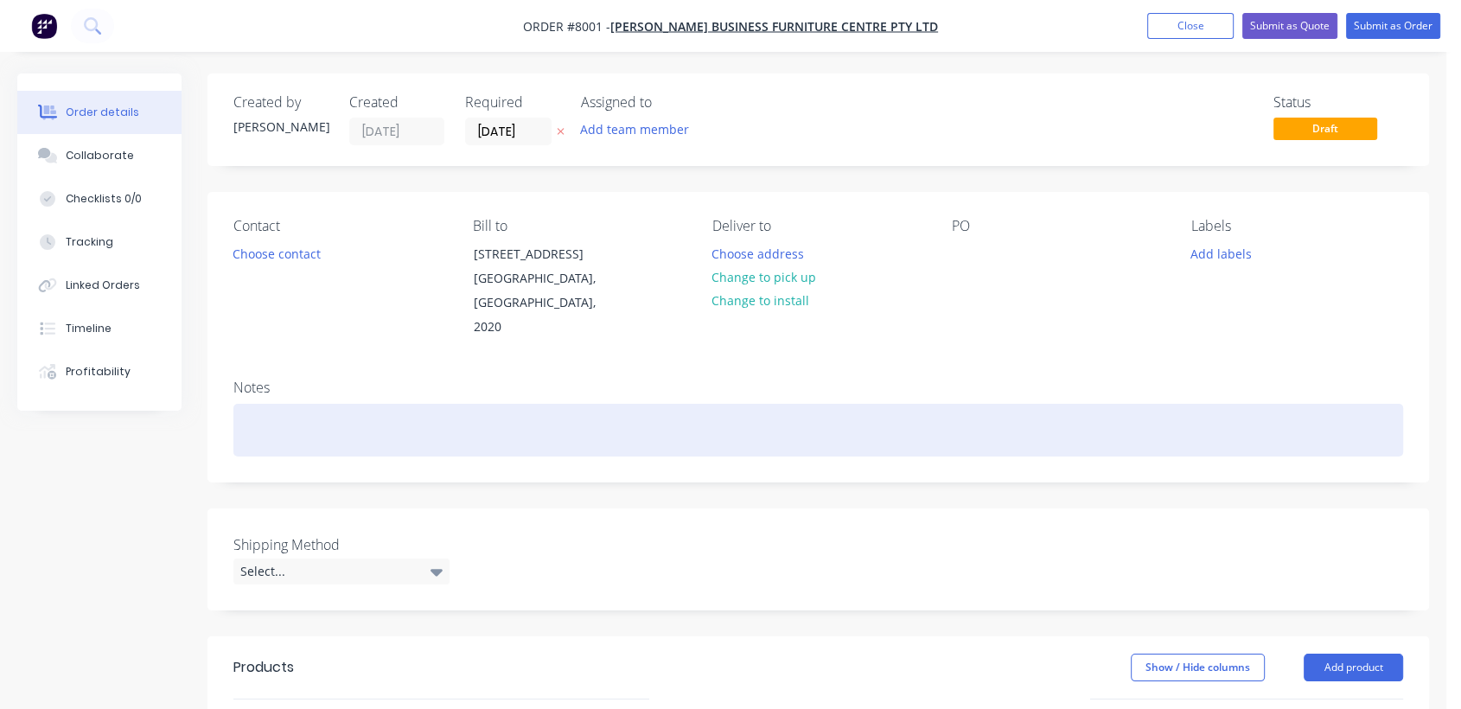
click at [265, 404] on div at bounding box center [818, 430] width 1170 height 53
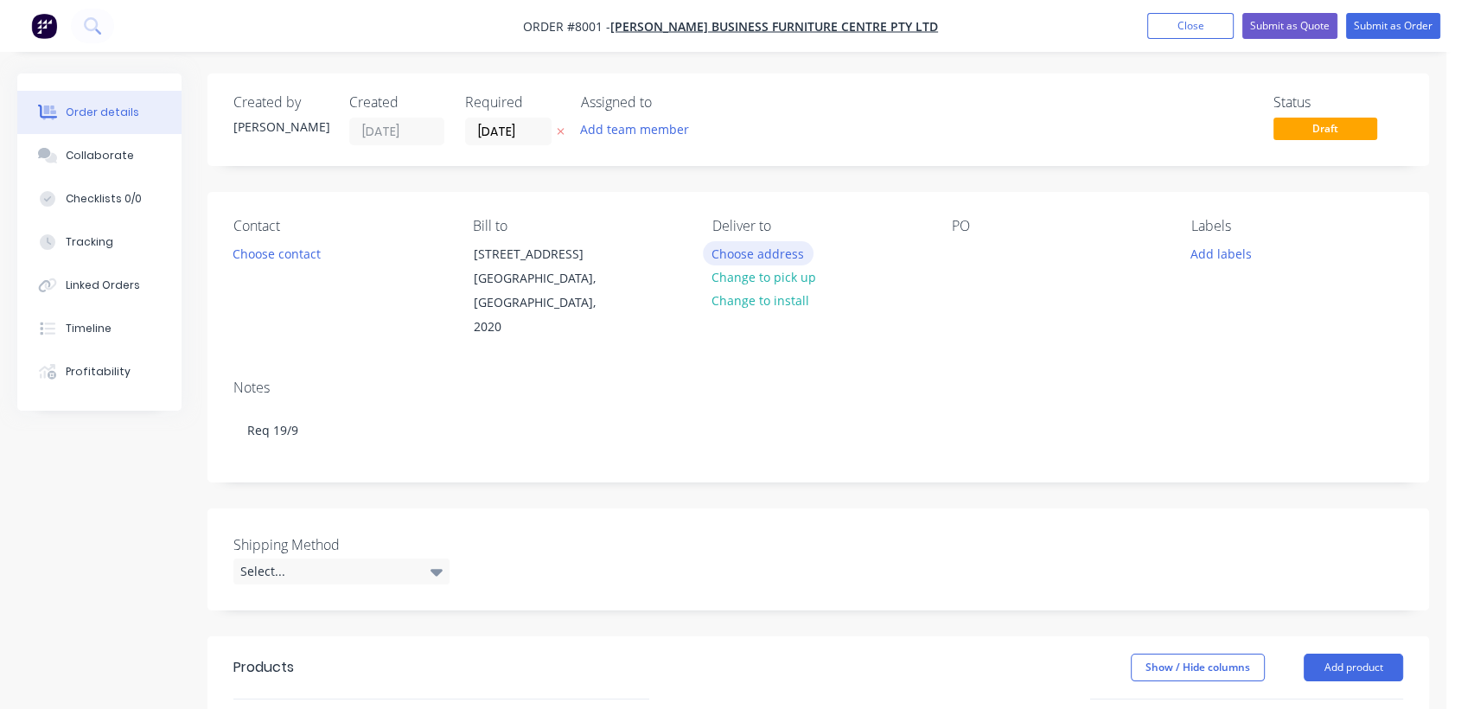
click at [768, 241] on button "Choose address" at bounding box center [758, 252] width 111 height 23
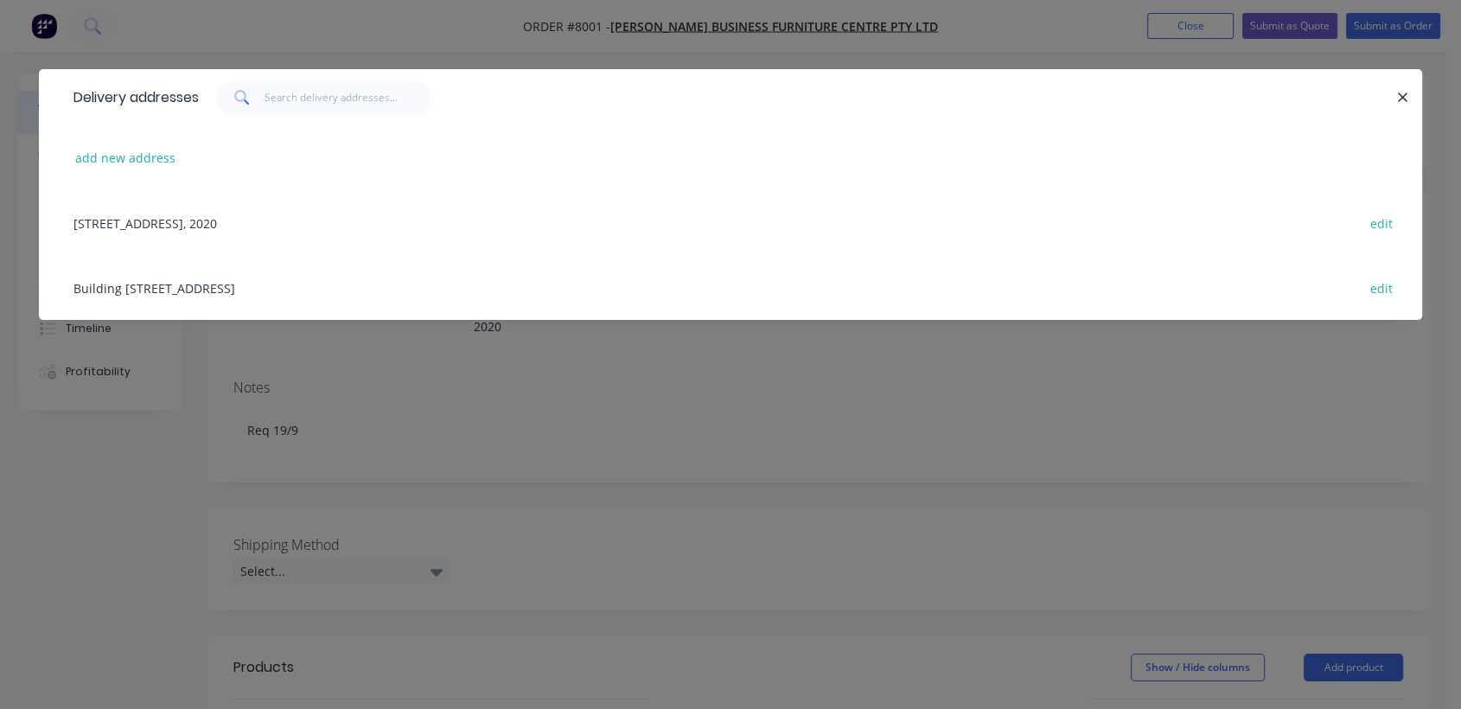
click at [154, 283] on div "Building [STREET_ADDRESS] edit" at bounding box center [730, 287] width 1331 height 65
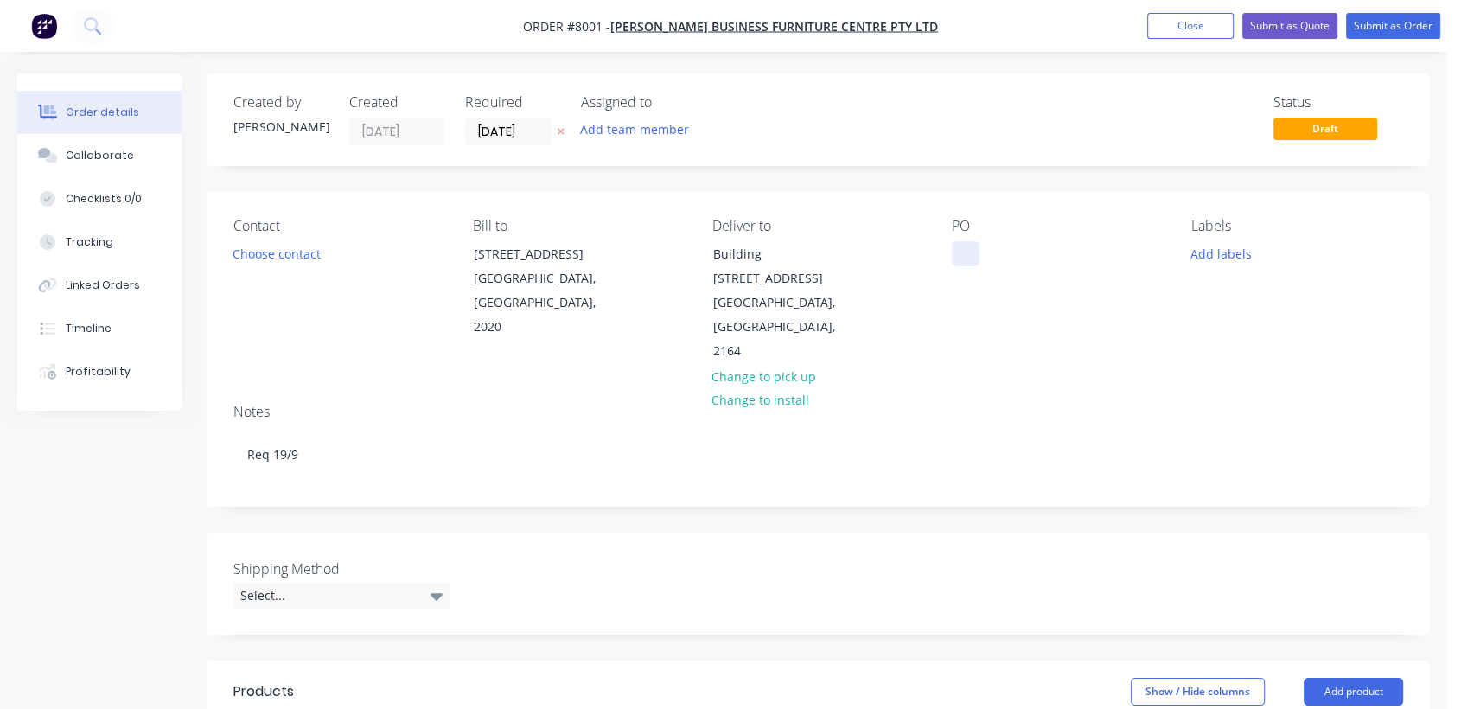
click at [969, 250] on div at bounding box center [966, 253] width 28 height 25
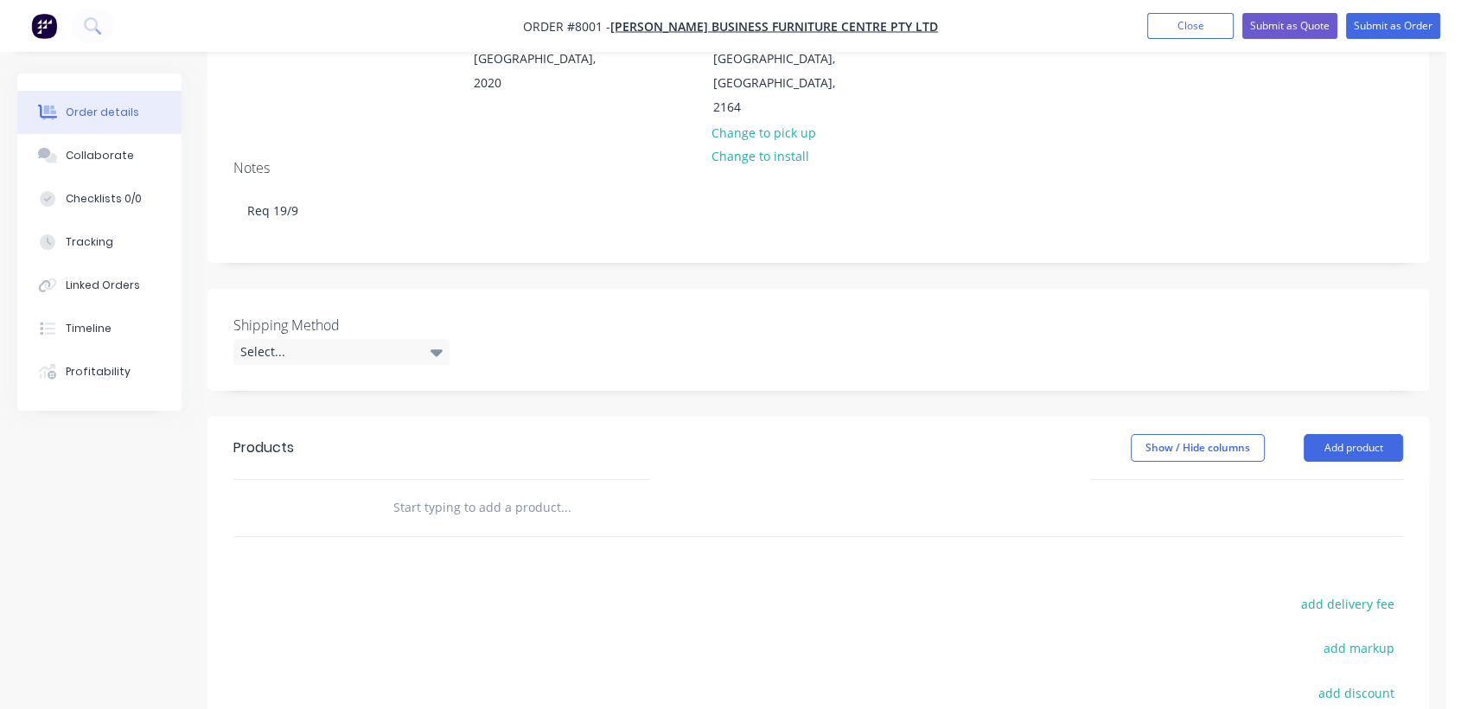
scroll to position [288, 0]
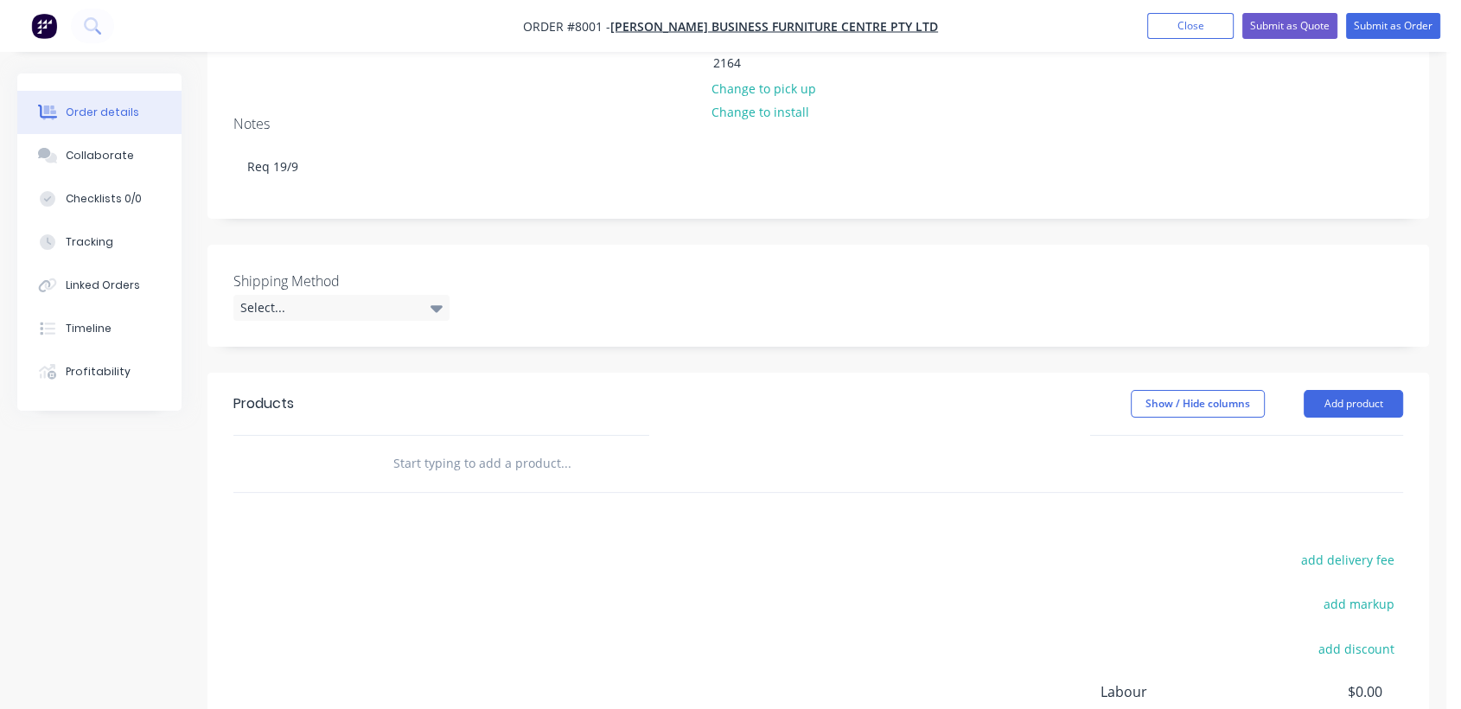
click at [469, 446] on input "text" at bounding box center [565, 463] width 346 height 35
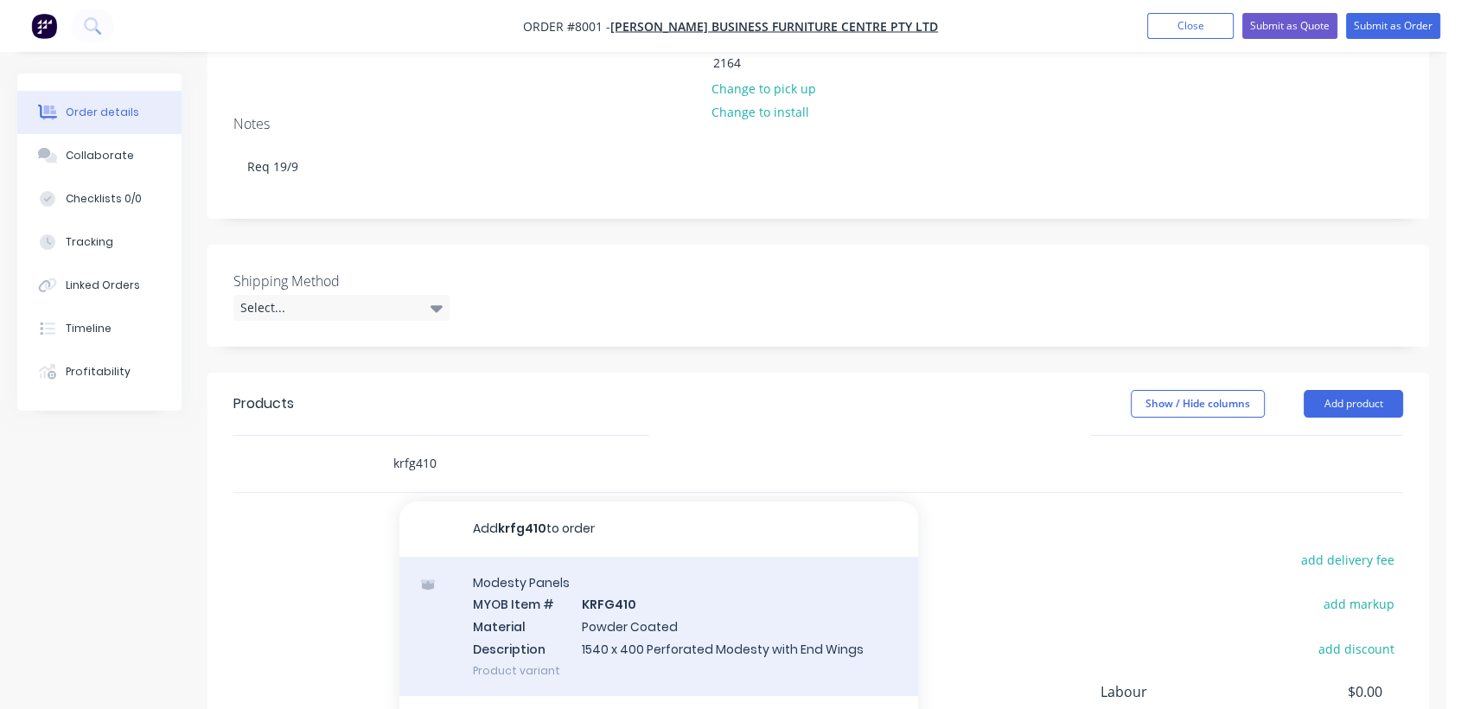
type input "krfg410"
click at [637, 611] on div "Modesty Panels MYOB Item # KRFG410 Material Powder Coated Description 1540 x 40…" at bounding box center [658, 626] width 519 height 139
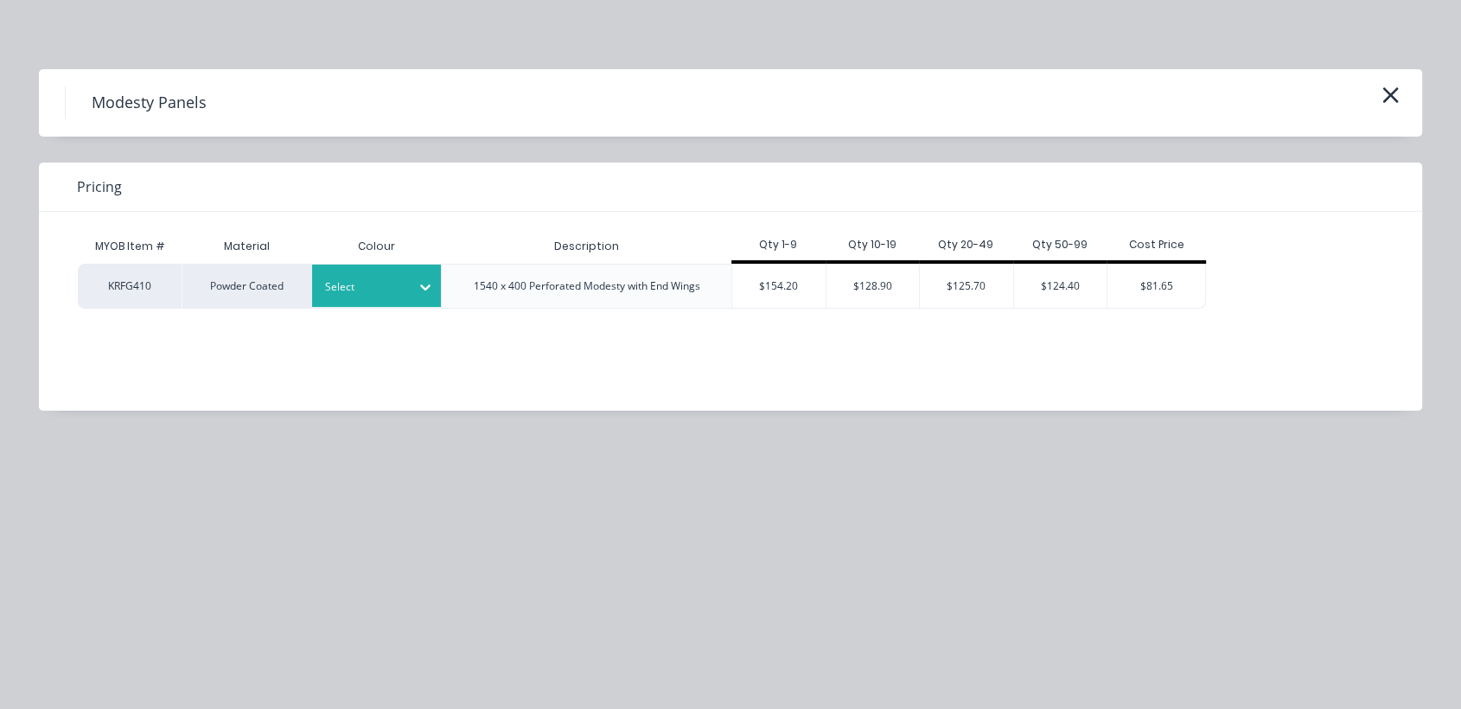
click at [430, 282] on icon at bounding box center [425, 286] width 17 height 17
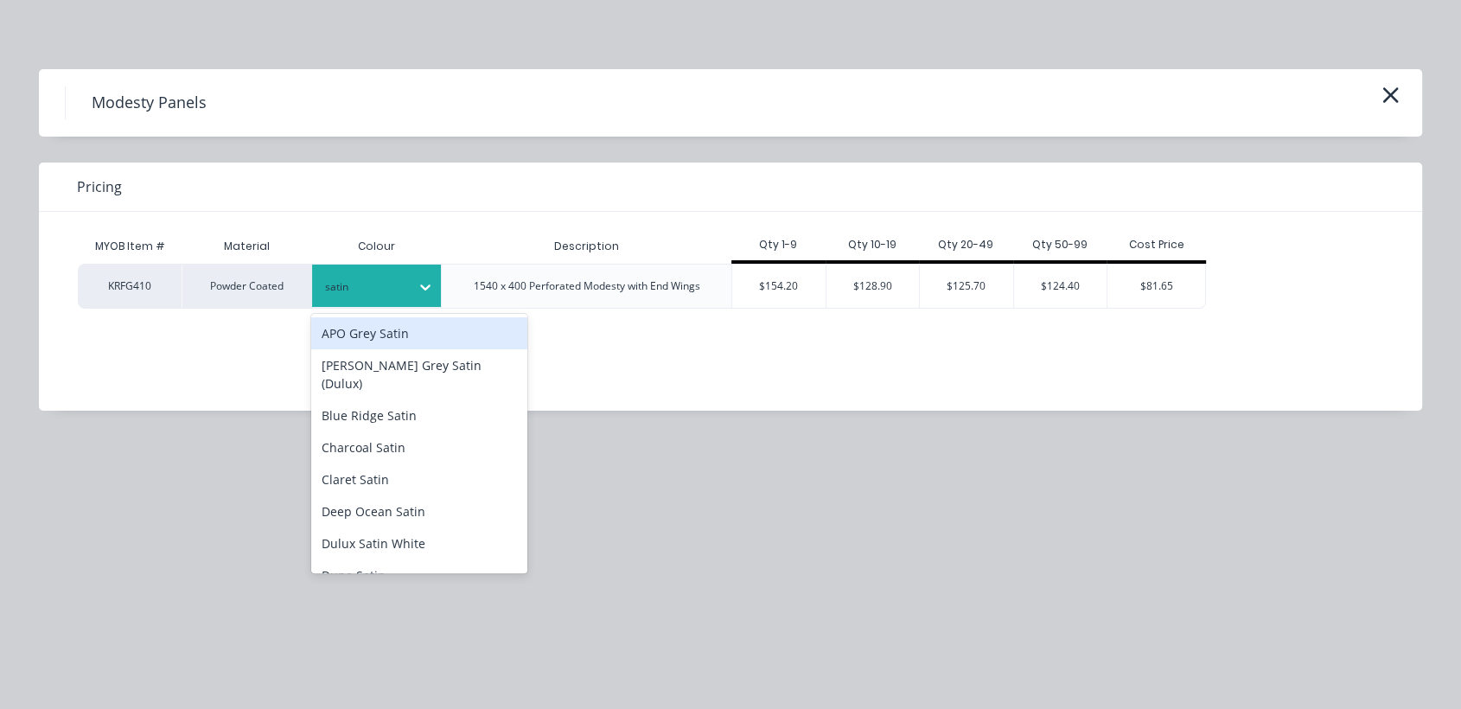
type input "satin b"
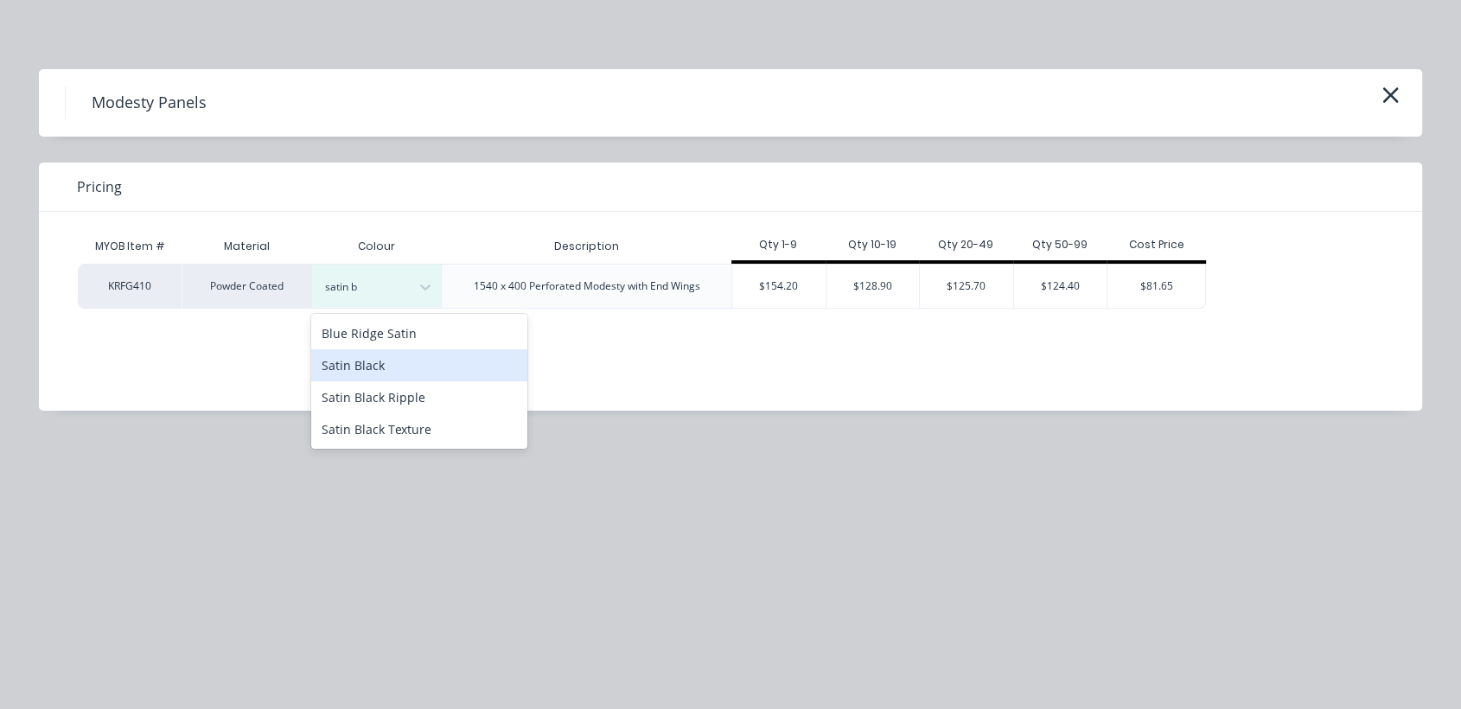
click at [438, 356] on div "Satin Black" at bounding box center [419, 365] width 216 height 32
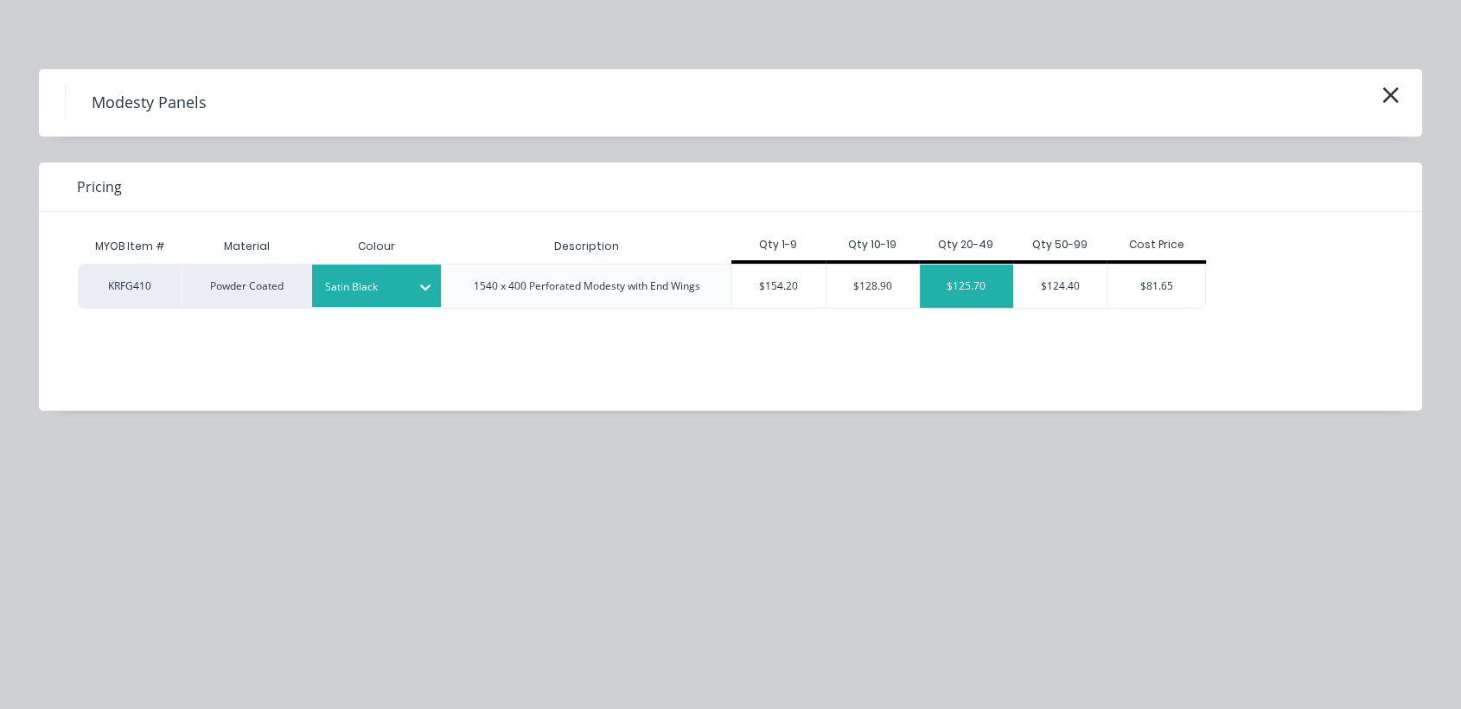
click at [974, 285] on div "$125.70" at bounding box center [966, 286] width 93 height 43
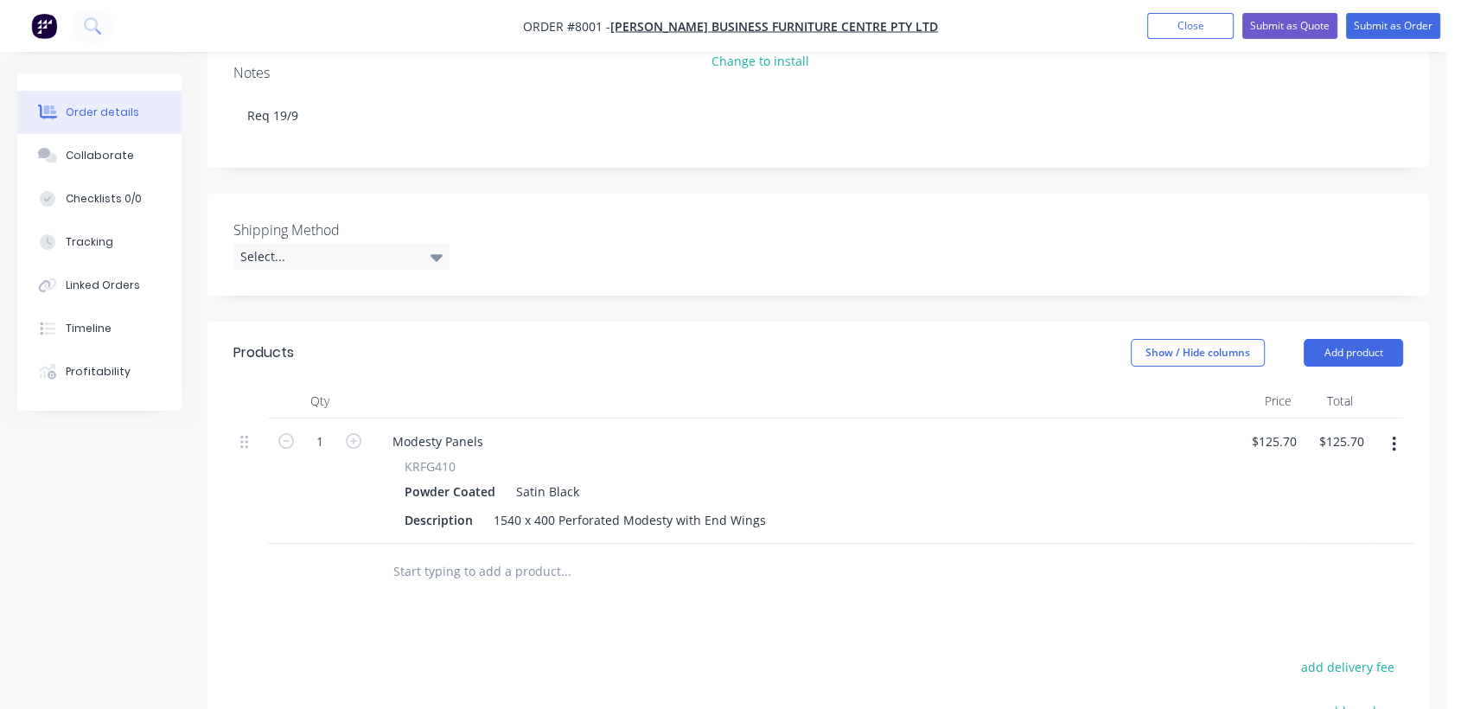
scroll to position [384, 0]
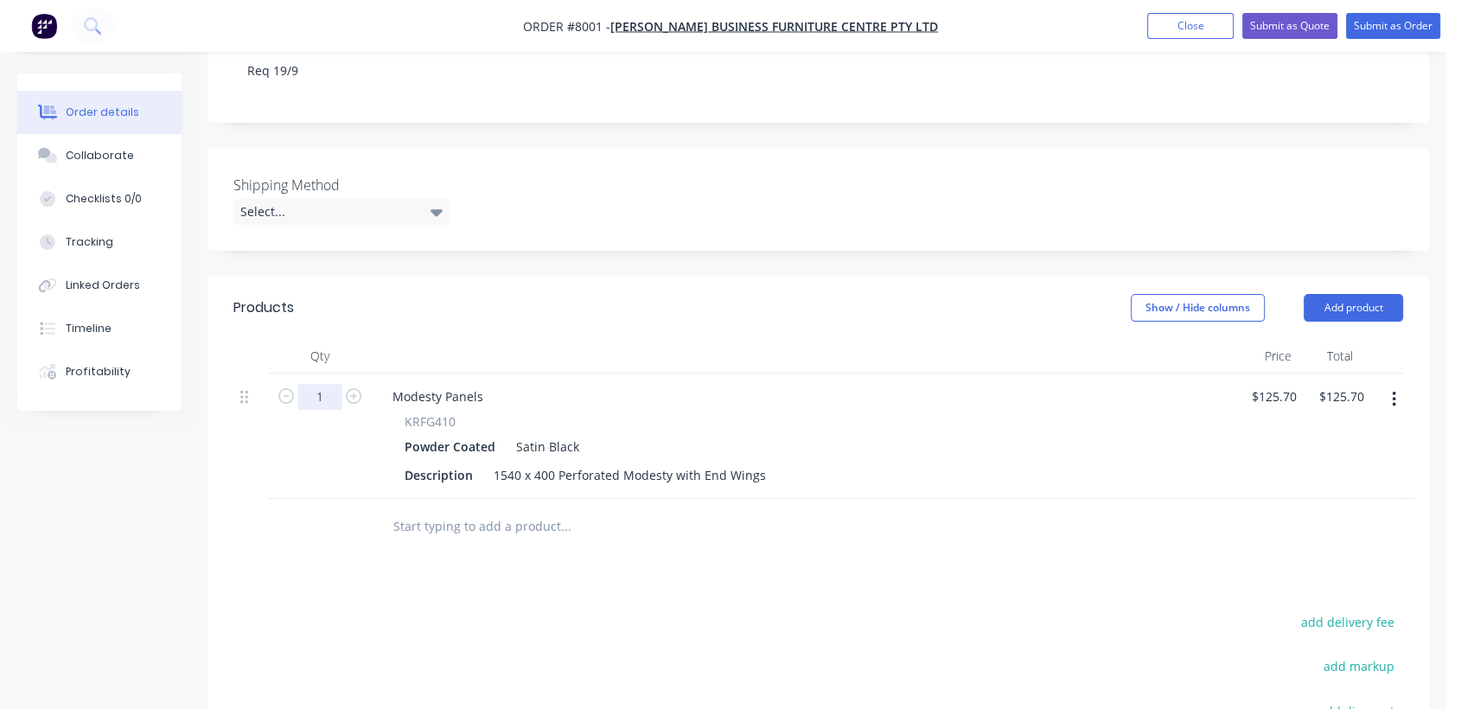
click at [331, 384] on input "1" at bounding box center [319, 397] width 45 height 26
type input "20"
type input "$2,514.00"
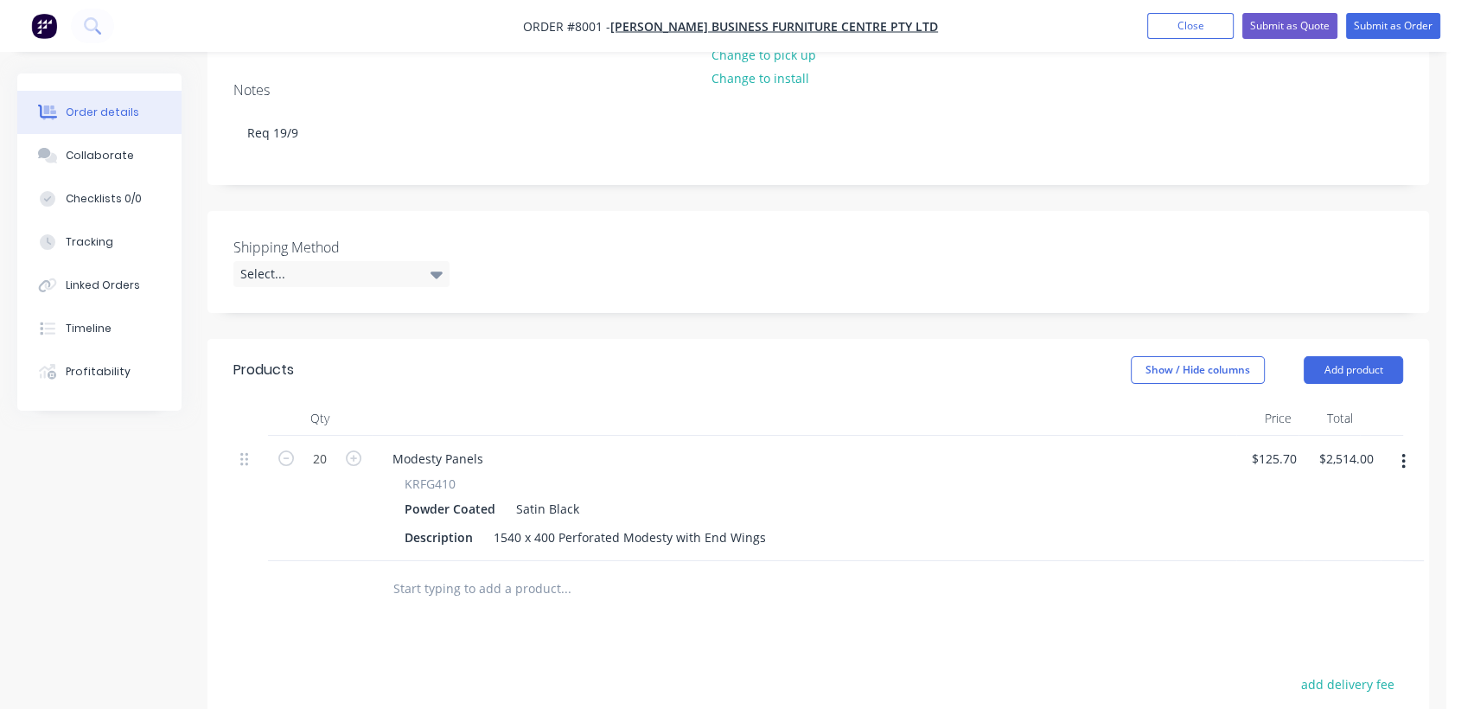
scroll to position [319, 0]
click at [120, 150] on div "Collaborate" at bounding box center [100, 156] width 68 height 16
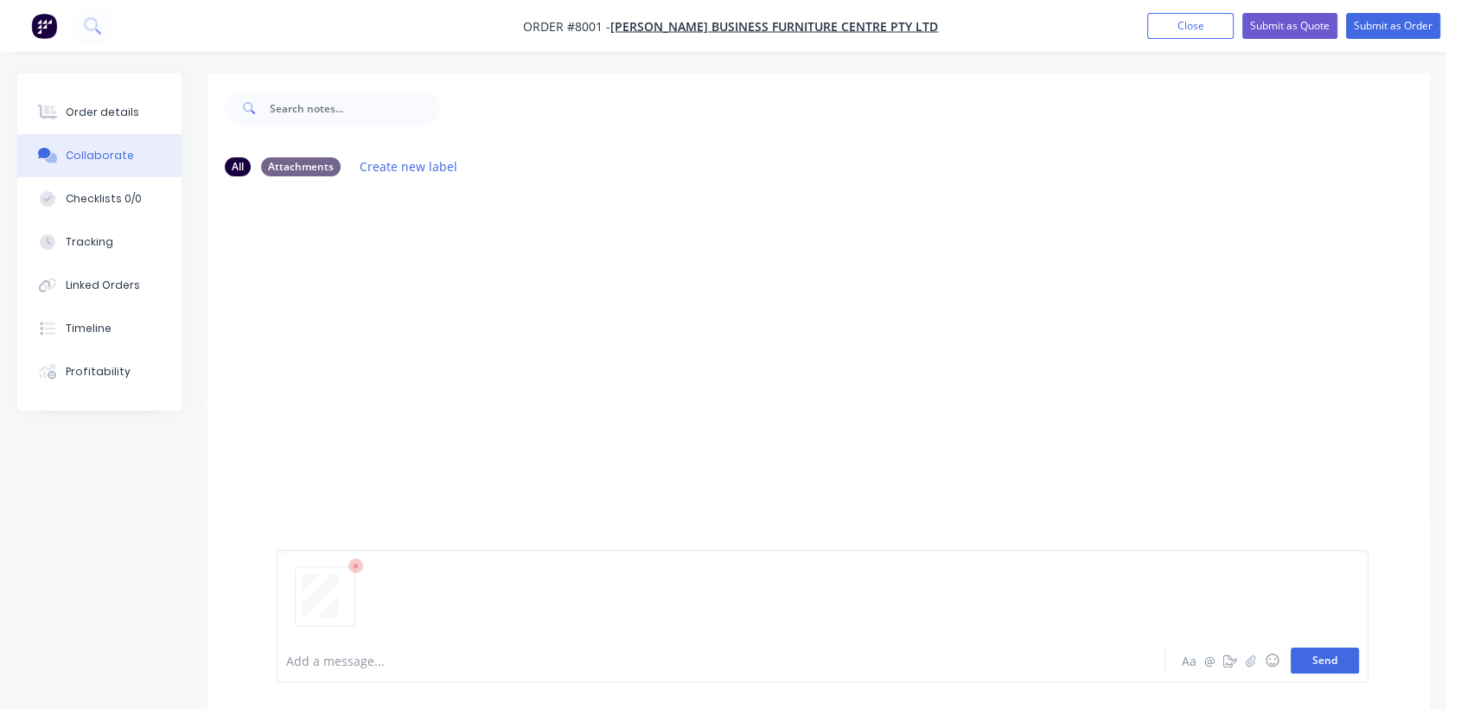
click at [1329, 654] on button "Send" at bounding box center [1325, 660] width 68 height 26
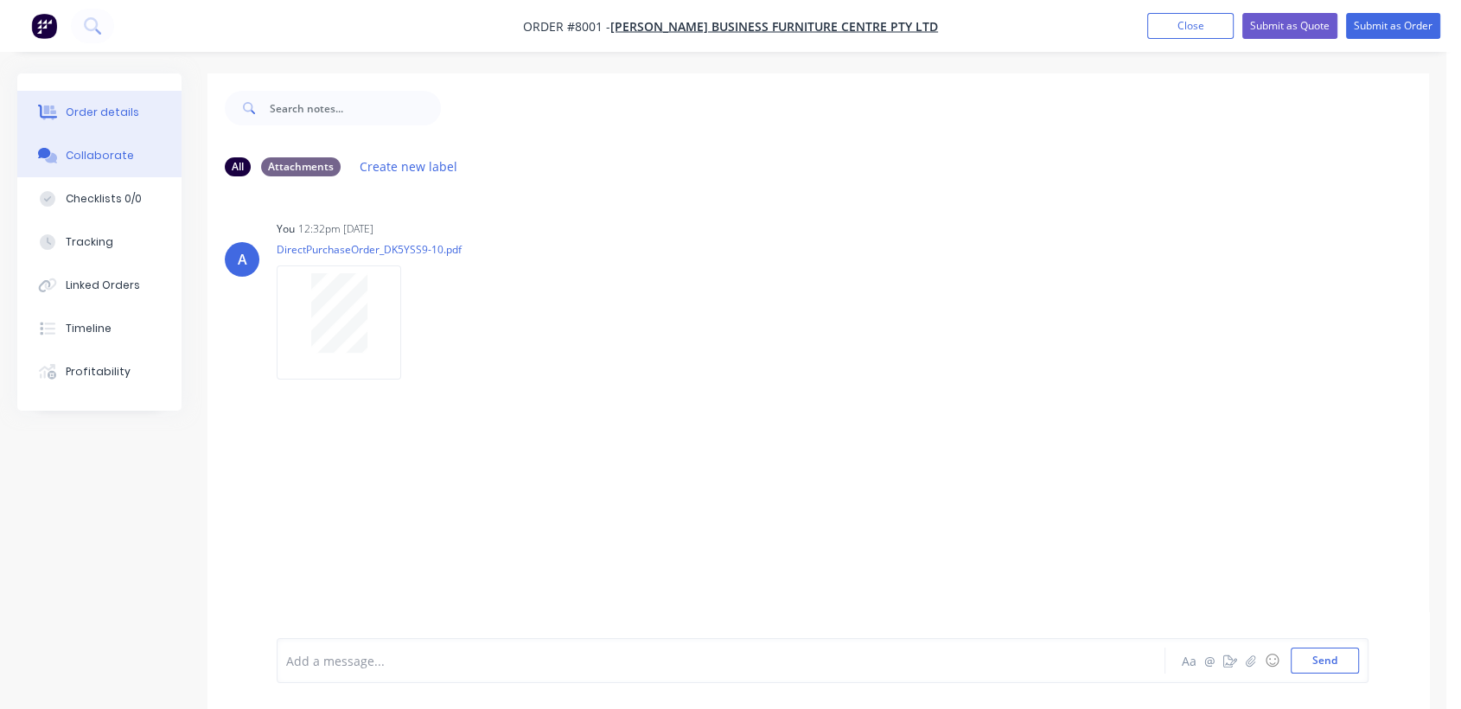
click at [128, 99] on button "Order details" at bounding box center [99, 112] width 164 height 43
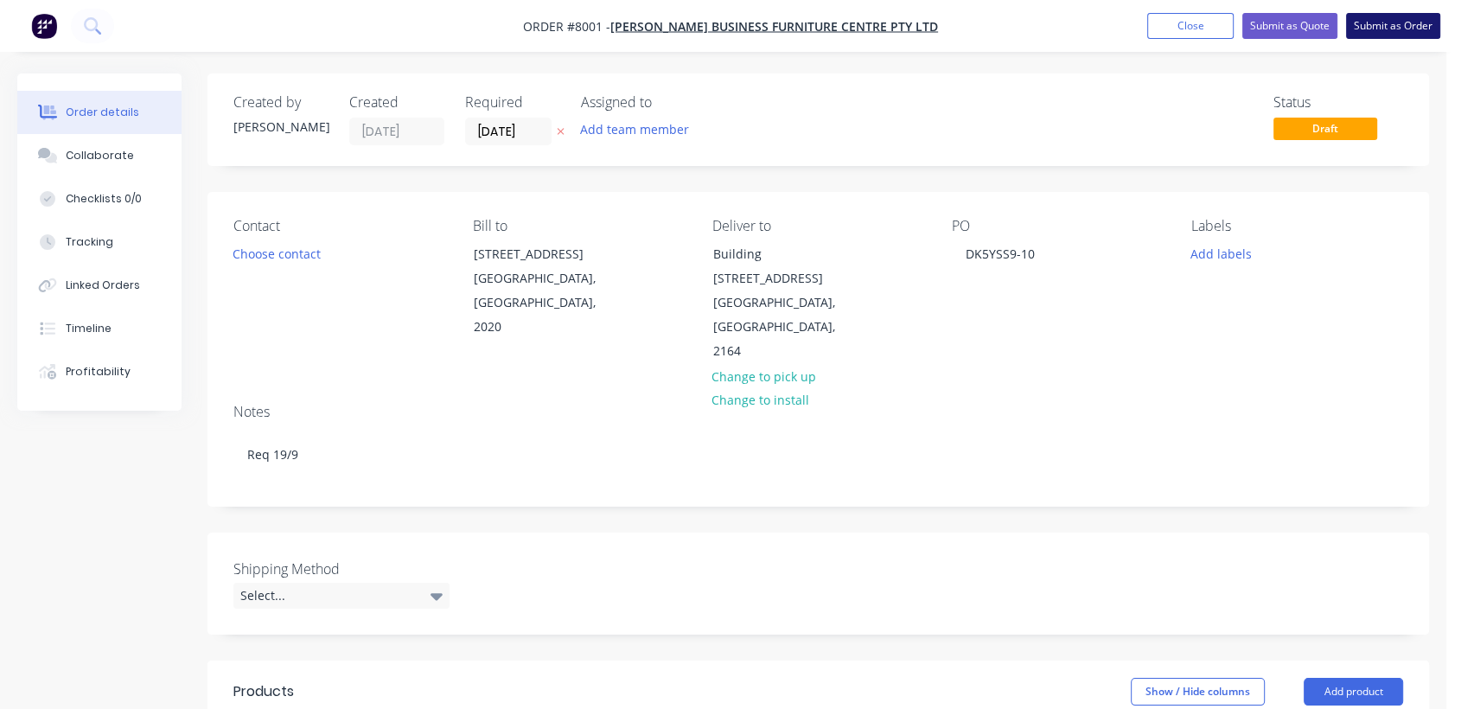
click at [1373, 16] on button "Submit as Order" at bounding box center [1393, 26] width 94 height 26
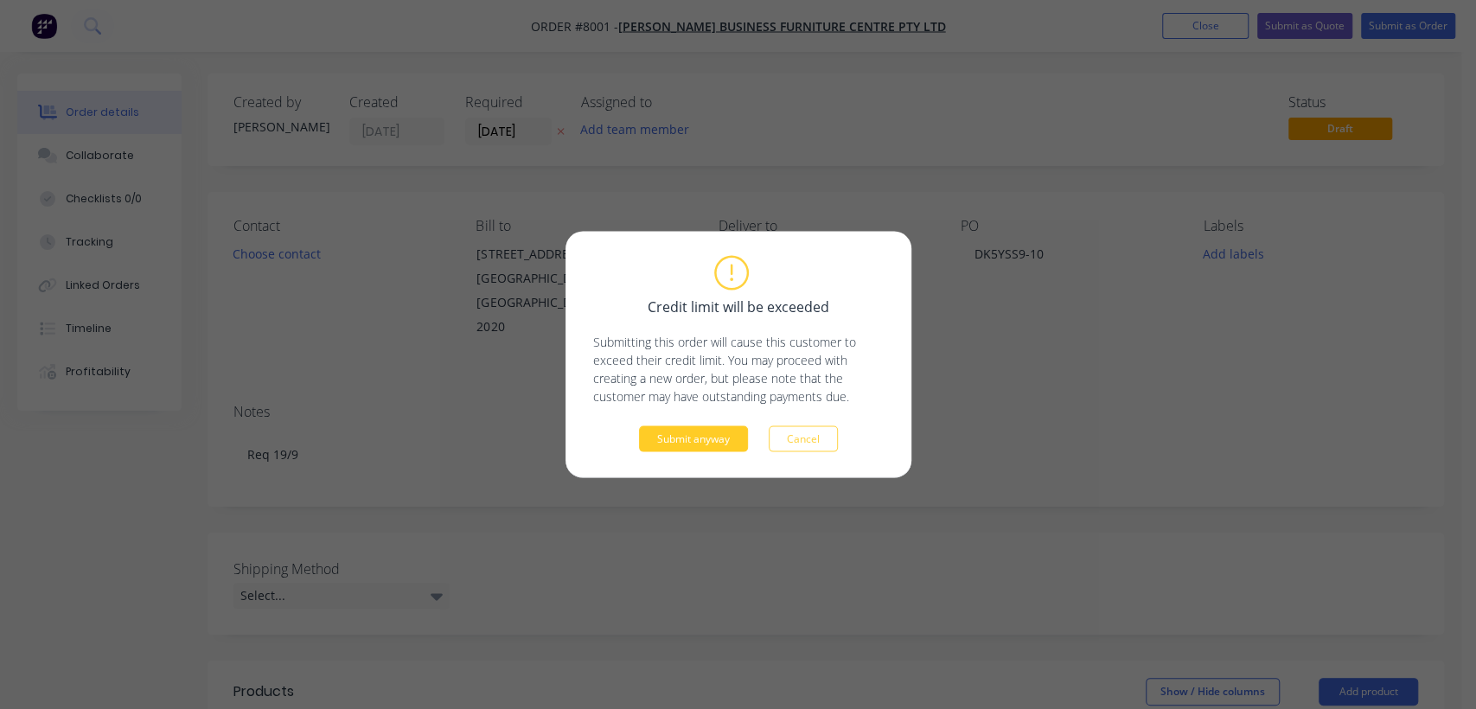
click at [705, 448] on button "Submit anyway" at bounding box center [693, 439] width 109 height 26
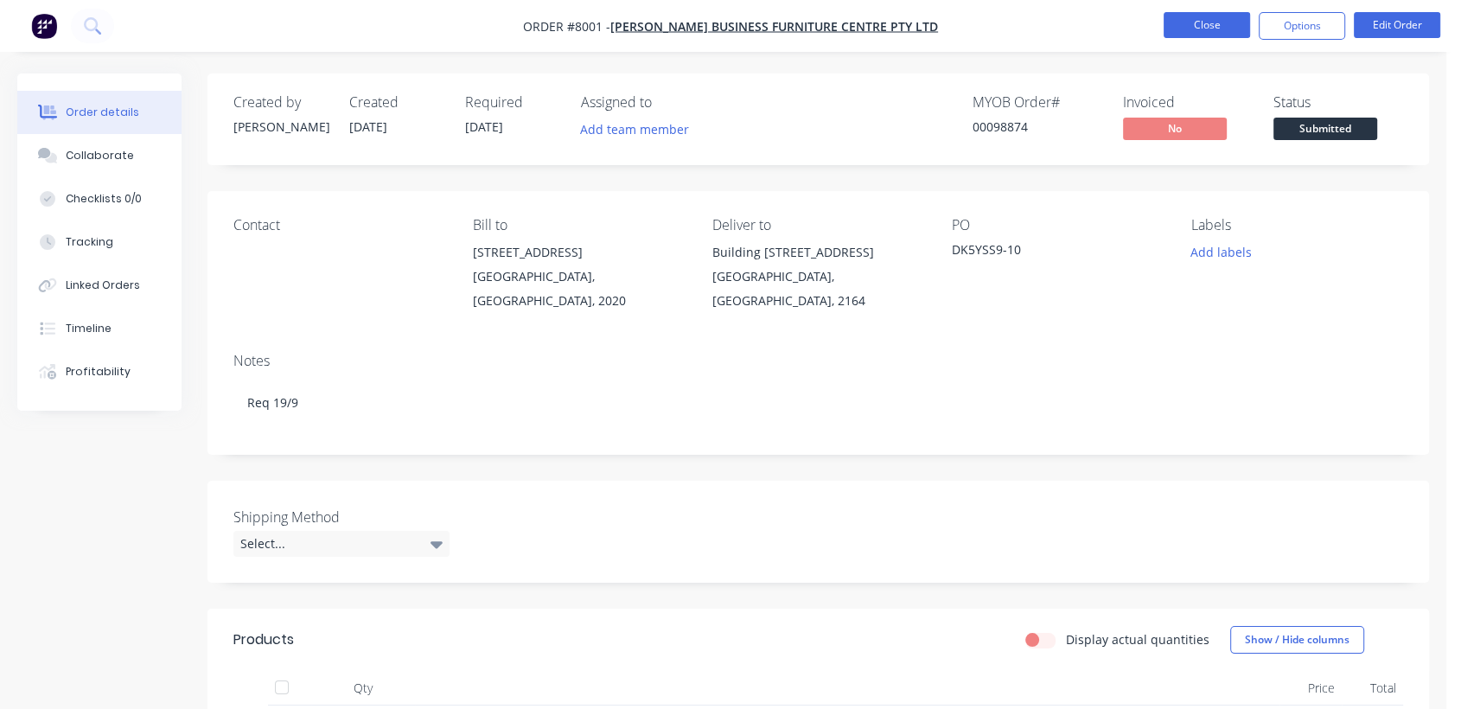
click at [1205, 19] on button "Close" at bounding box center [1207, 25] width 86 height 26
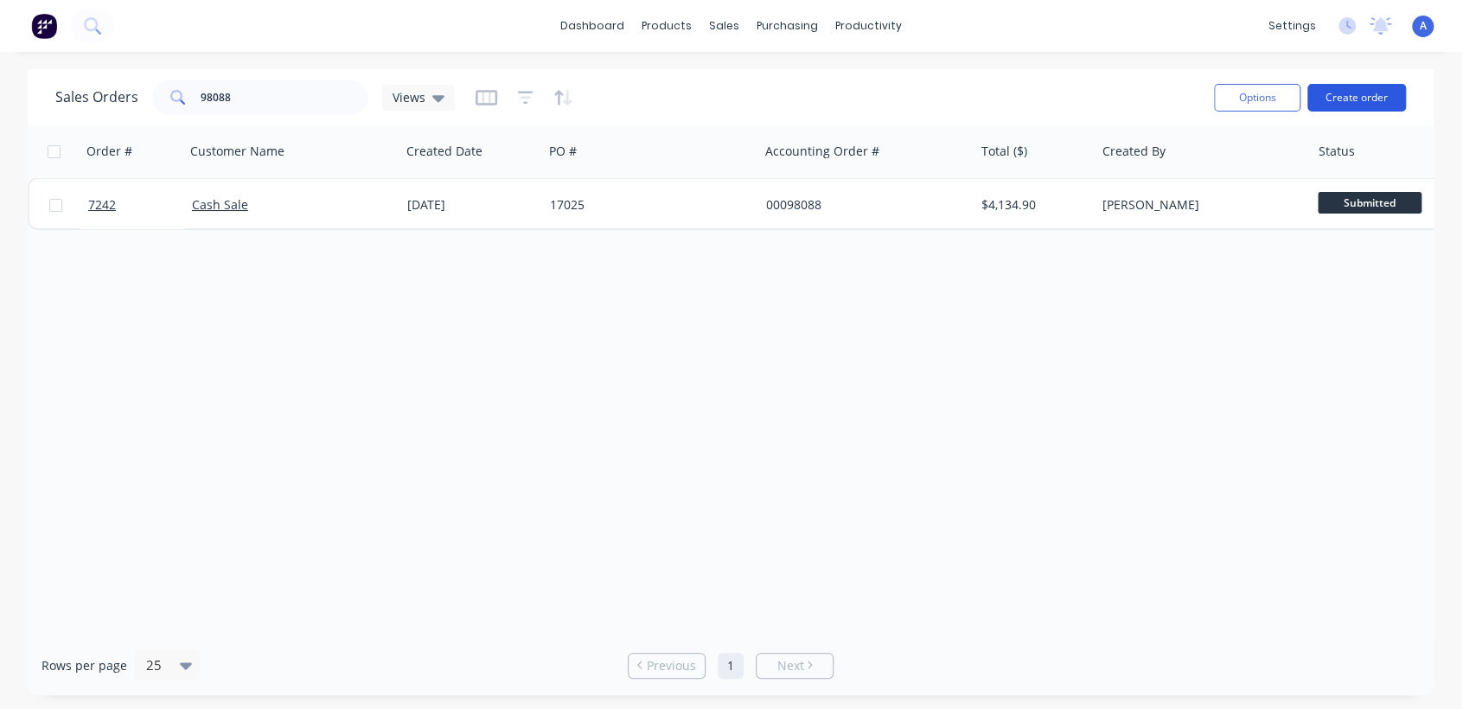
click at [1358, 89] on button "Create order" at bounding box center [1356, 98] width 99 height 28
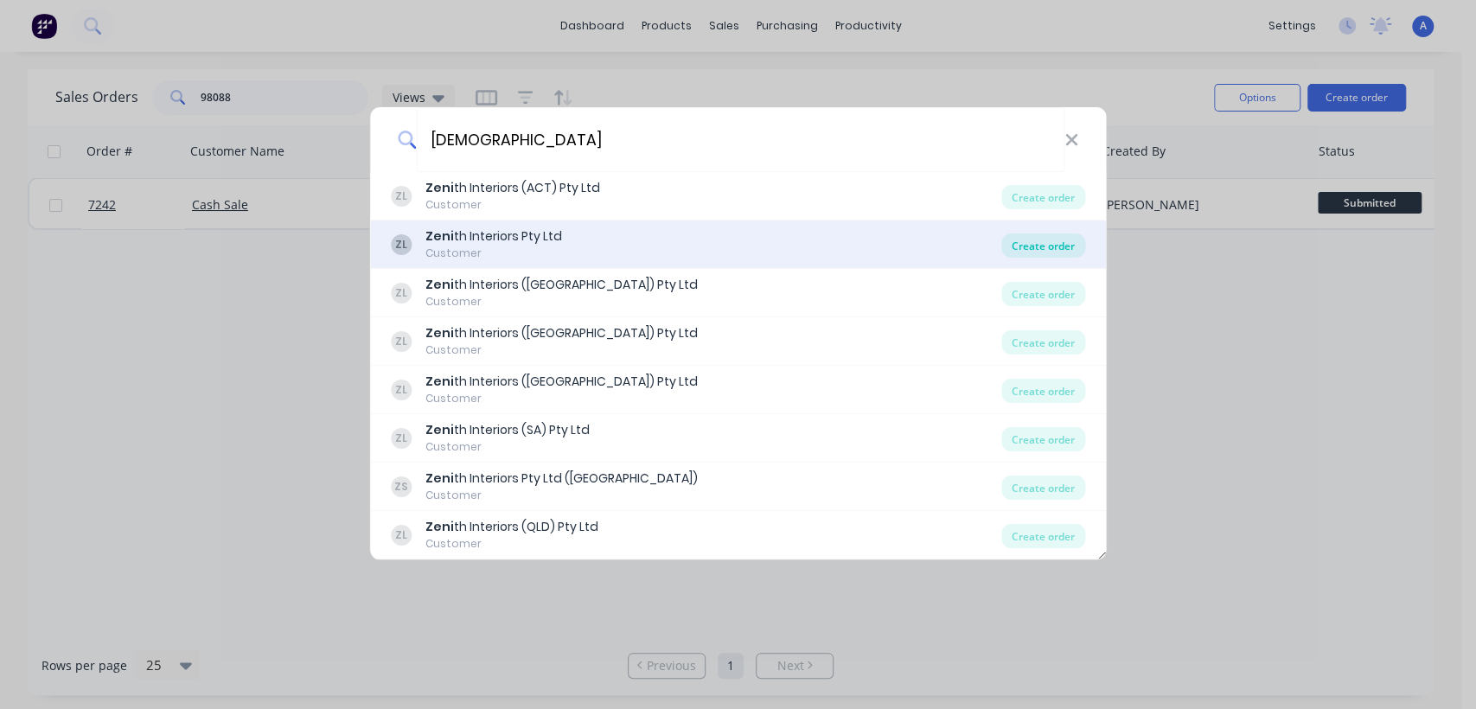
type input "[DEMOGRAPHIC_DATA]"
click at [1065, 237] on div "Create order" at bounding box center [1043, 245] width 84 height 24
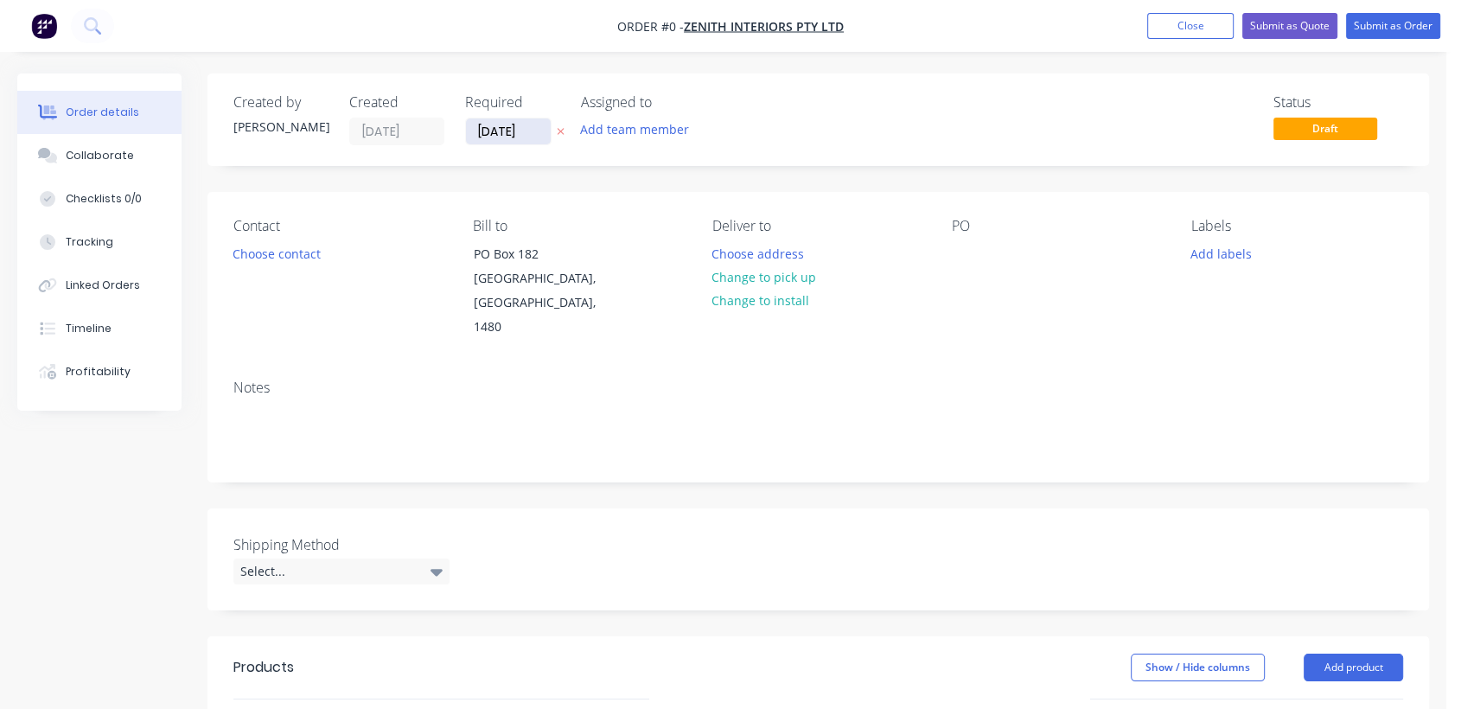
click at [538, 126] on input "[DATE]" at bounding box center [508, 131] width 85 height 26
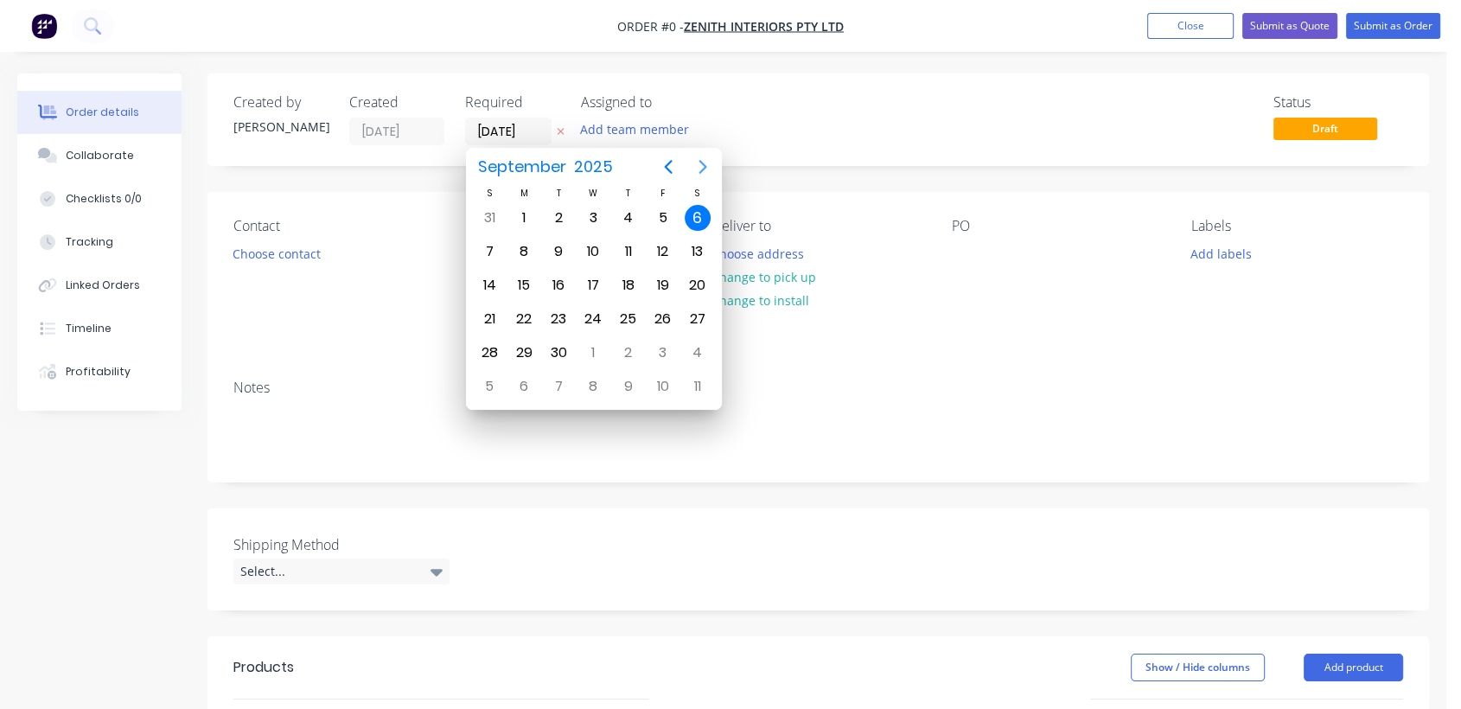
click at [701, 164] on icon "Next page" at bounding box center [702, 166] width 21 height 21
click at [702, 164] on icon "Next page" at bounding box center [702, 167] width 8 height 14
drag, startPoint x: 595, startPoint y: 342, endPoint x: 497, endPoint y: 367, distance: 100.8
click at [594, 343] on div "31" at bounding box center [593, 353] width 26 height 26
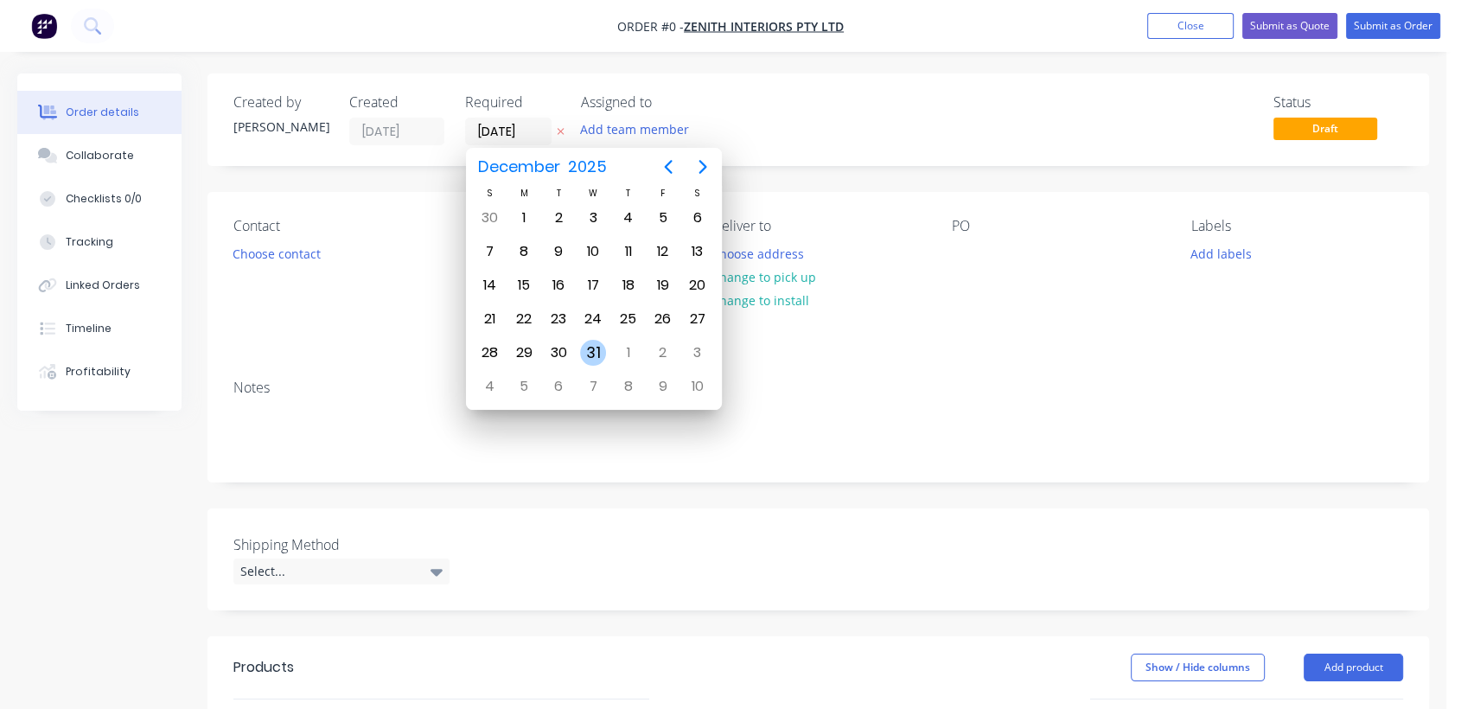
type input "[DATE]"
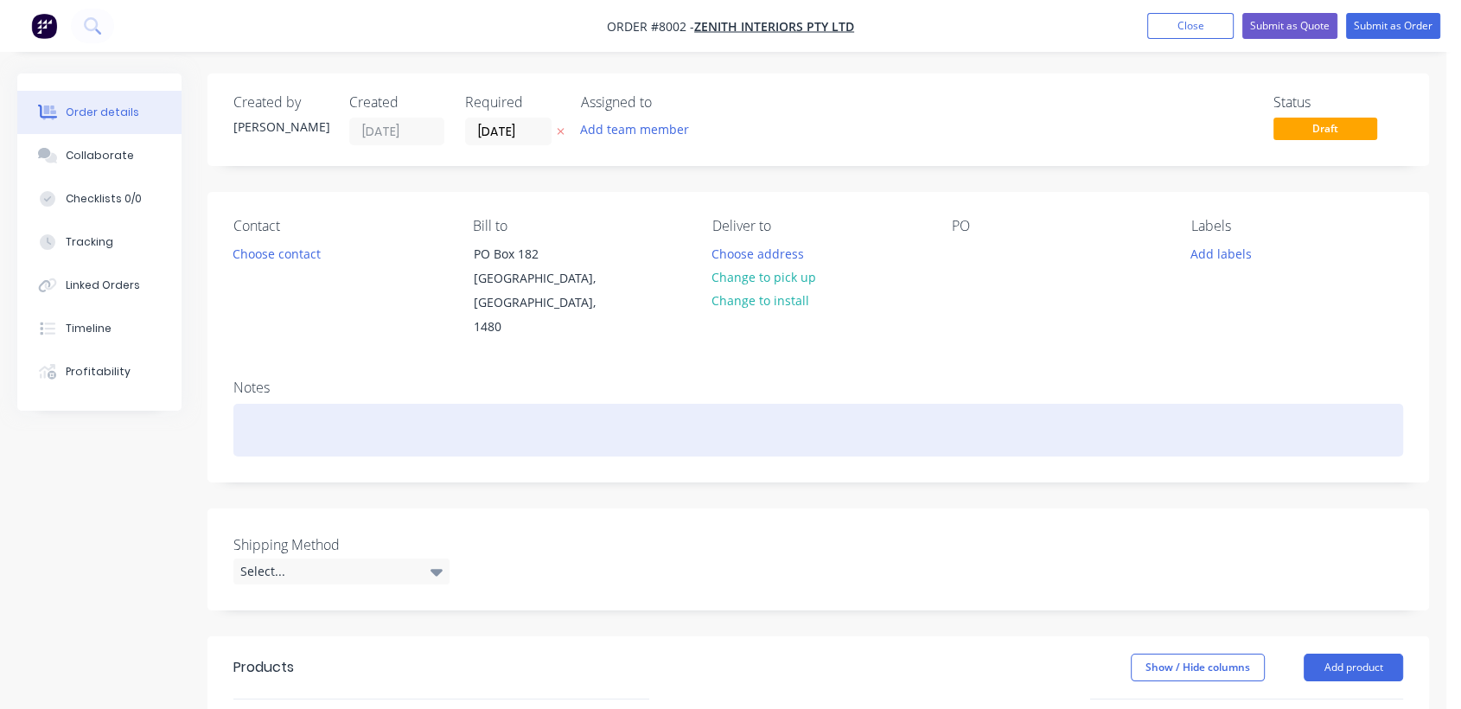
click at [265, 411] on div at bounding box center [818, 430] width 1170 height 53
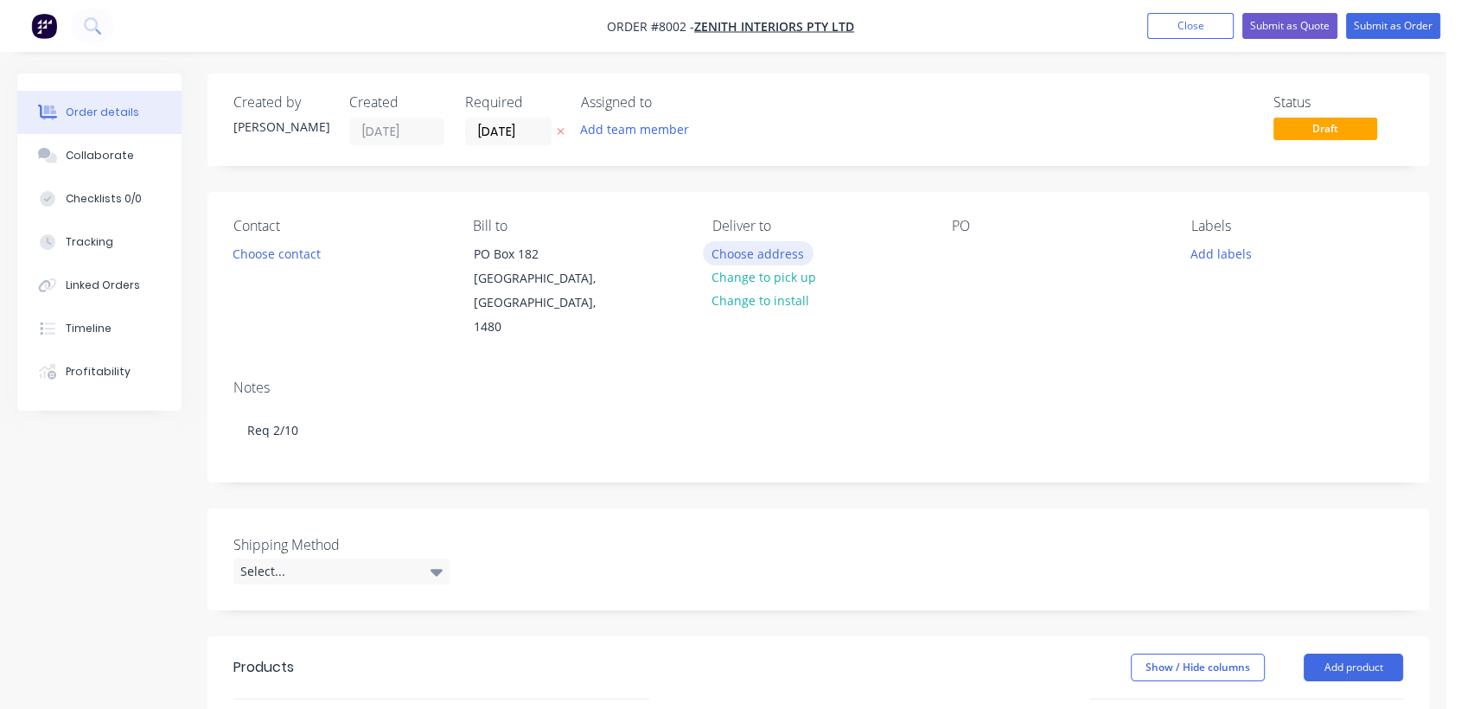
click at [756, 242] on button "Choose address" at bounding box center [758, 252] width 111 height 23
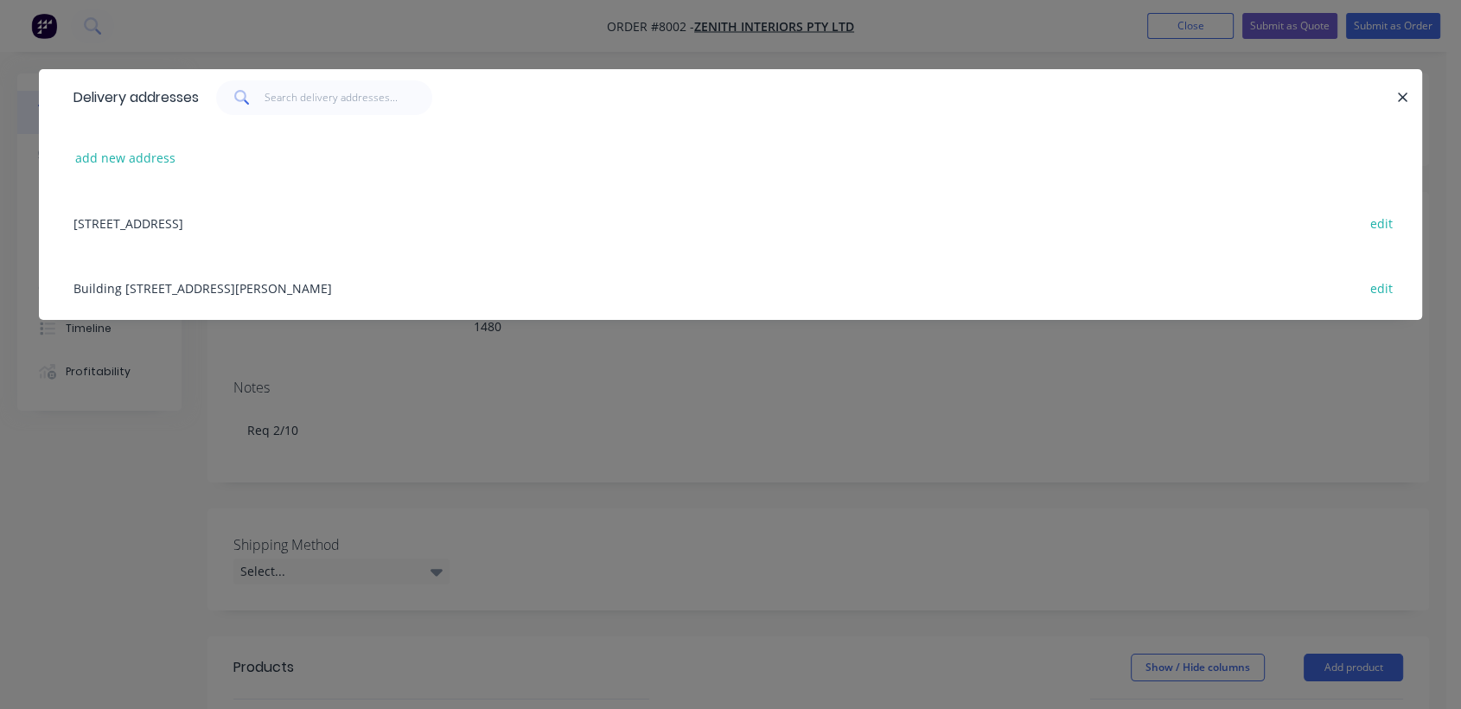
click at [337, 288] on div "Building [STREET_ADDRESS][PERSON_NAME] edit" at bounding box center [730, 287] width 1331 height 65
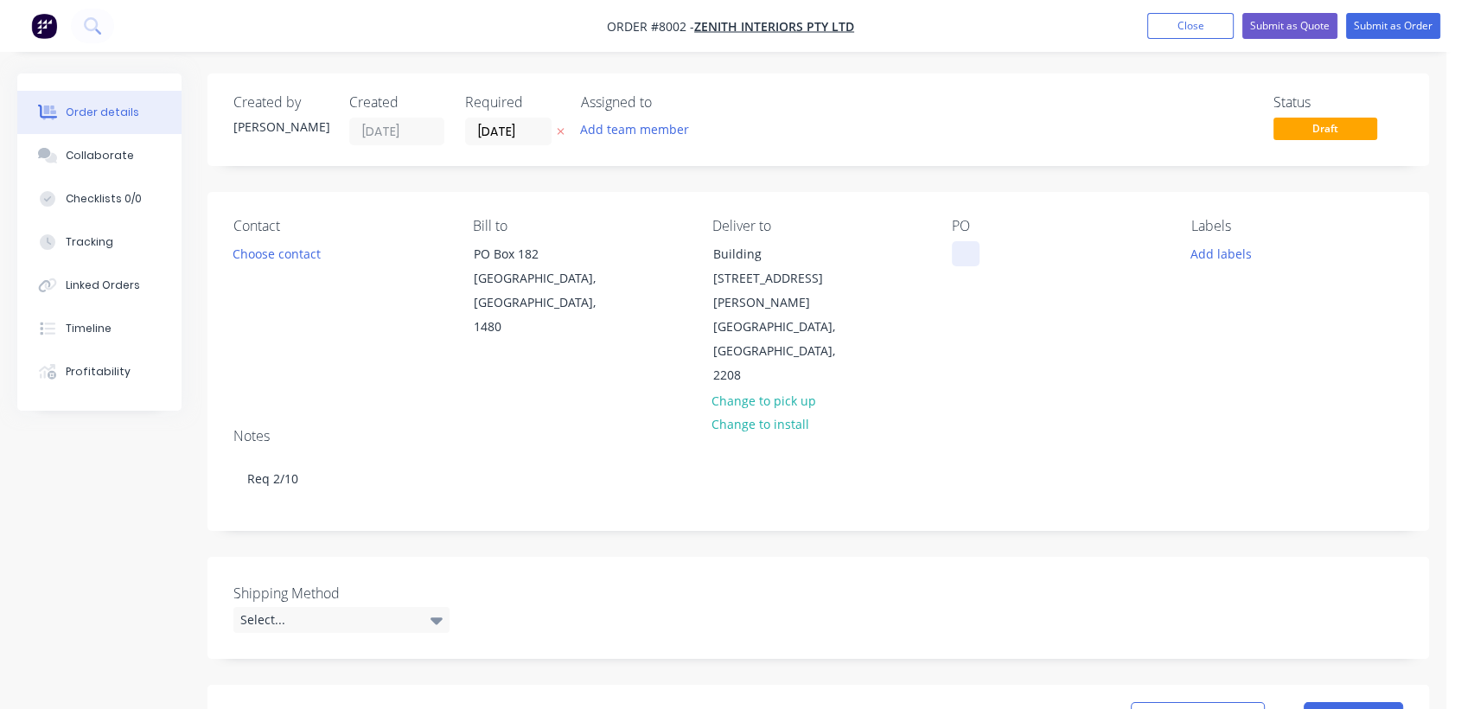
click at [958, 256] on div at bounding box center [966, 253] width 28 height 25
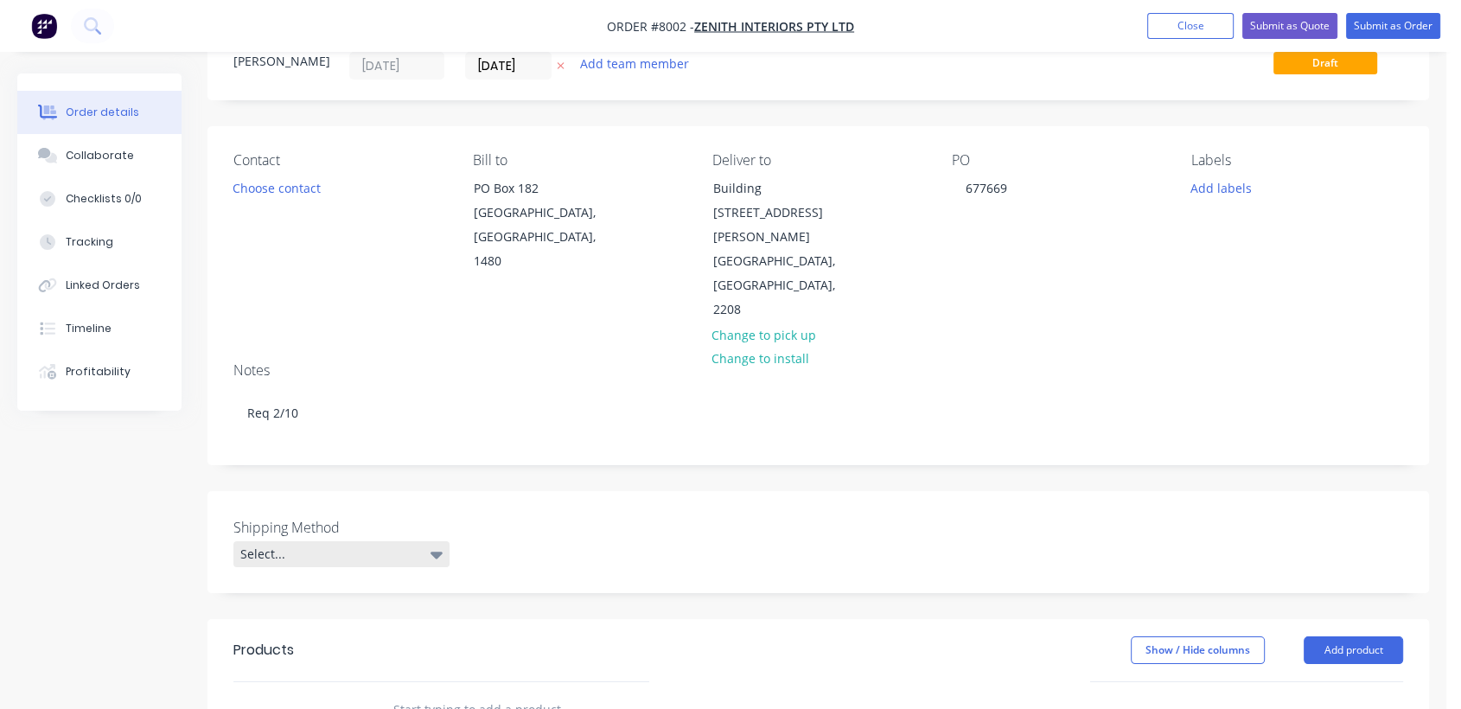
scroll to position [192, 0]
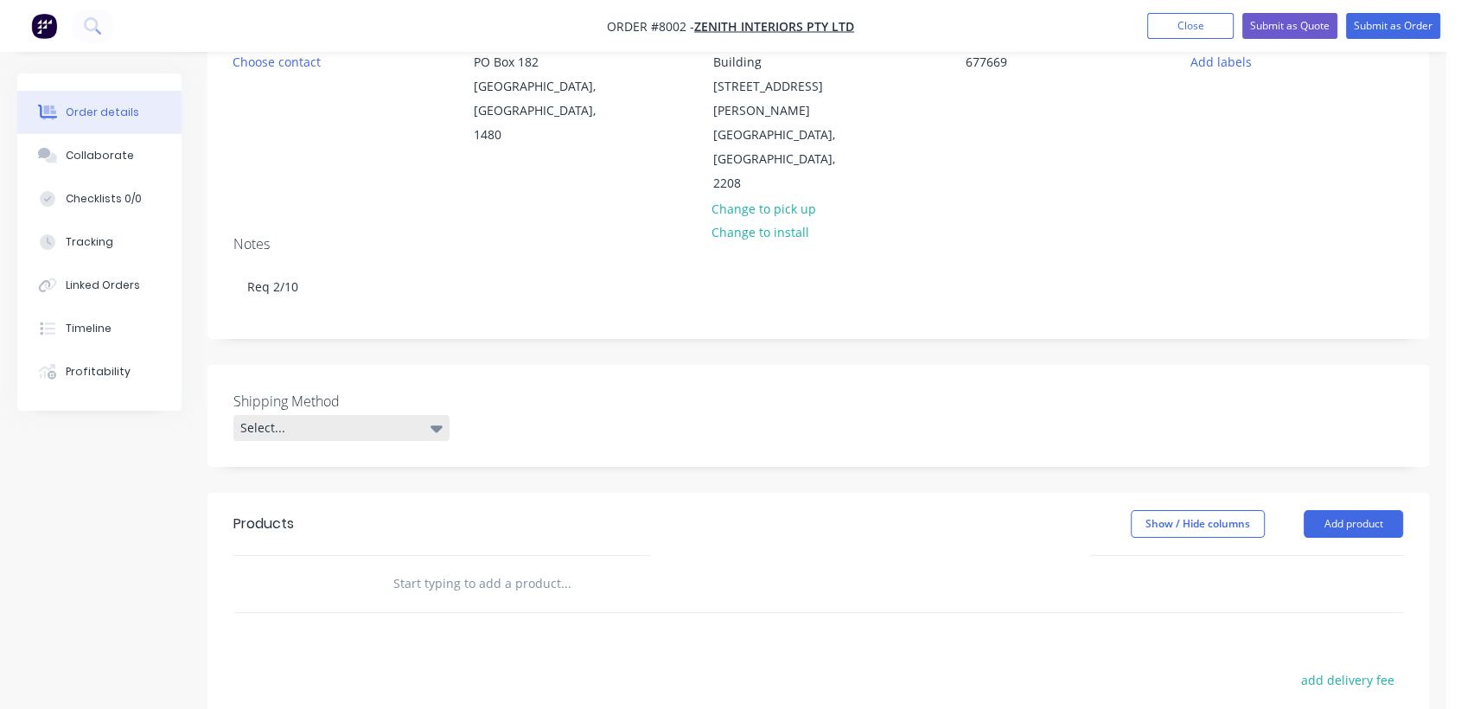
click at [353, 415] on div "Select..." at bounding box center [341, 428] width 216 height 26
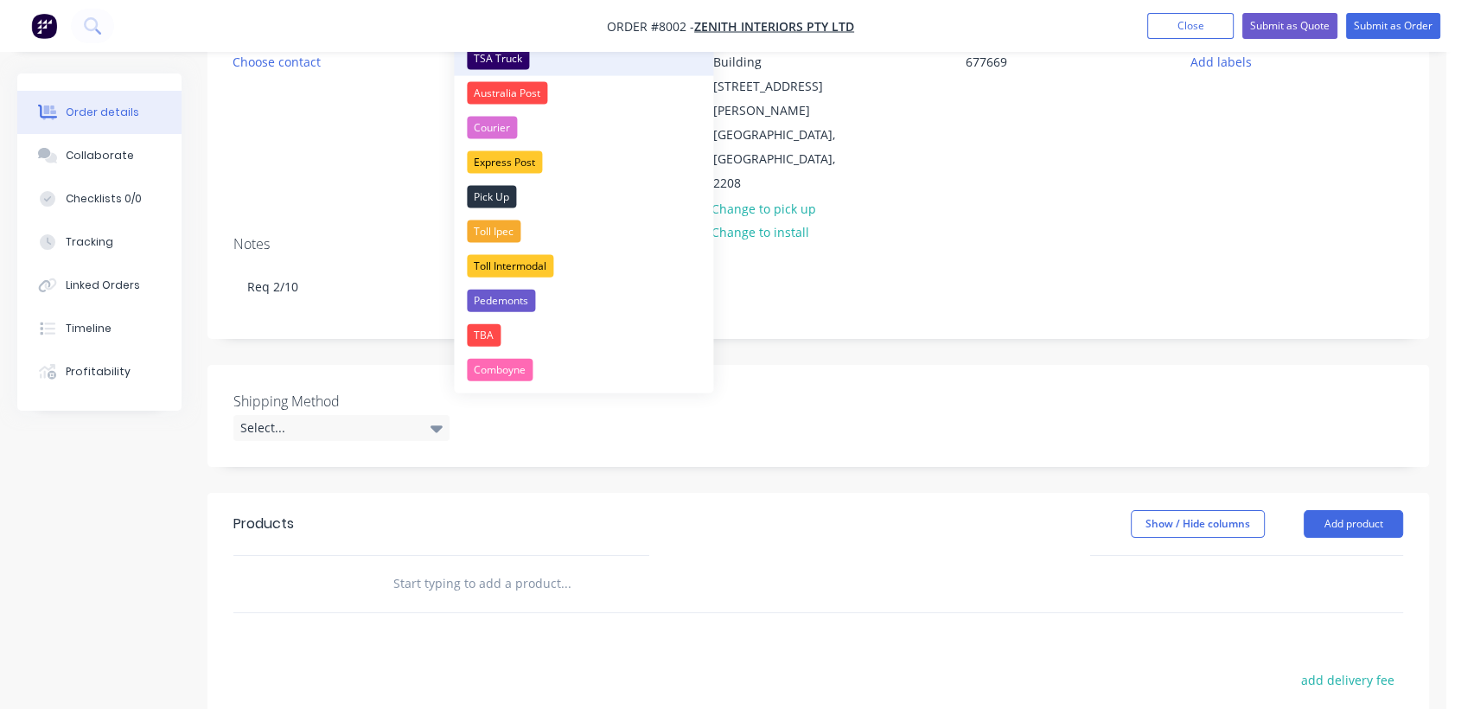
click at [488, 62] on div "TSA Truck" at bounding box center [498, 59] width 62 height 22
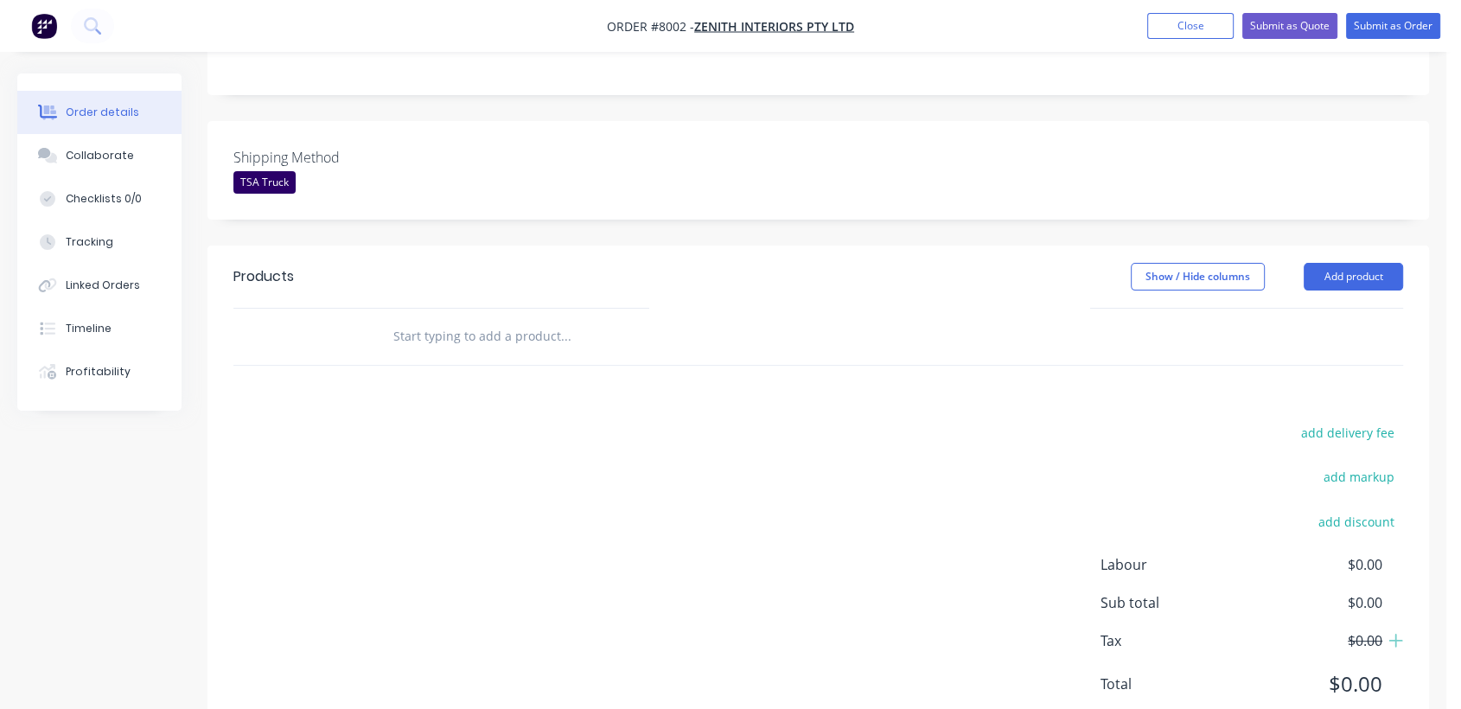
scroll to position [446, 0]
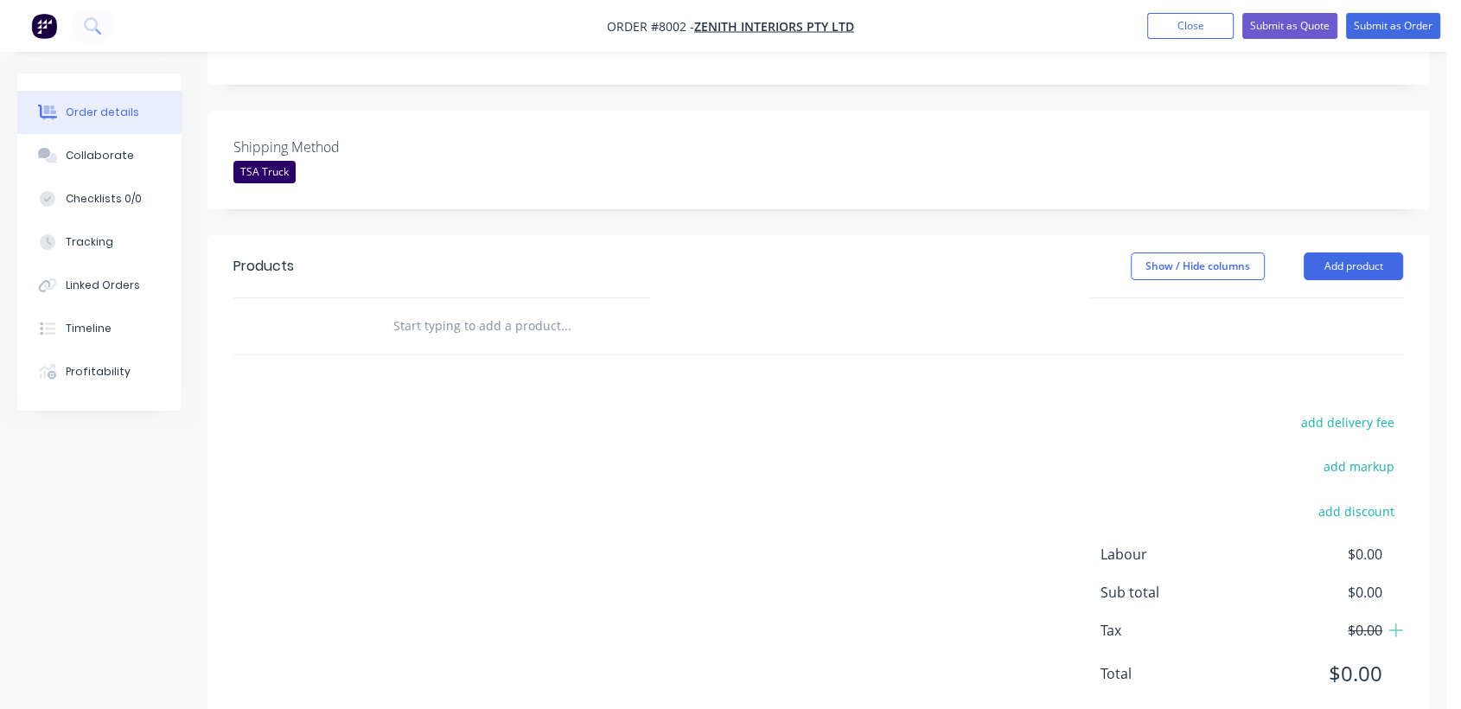
click at [491, 309] on input "text" at bounding box center [565, 326] width 346 height 35
click at [1342, 252] on button "Add product" at bounding box center [1353, 266] width 99 height 28
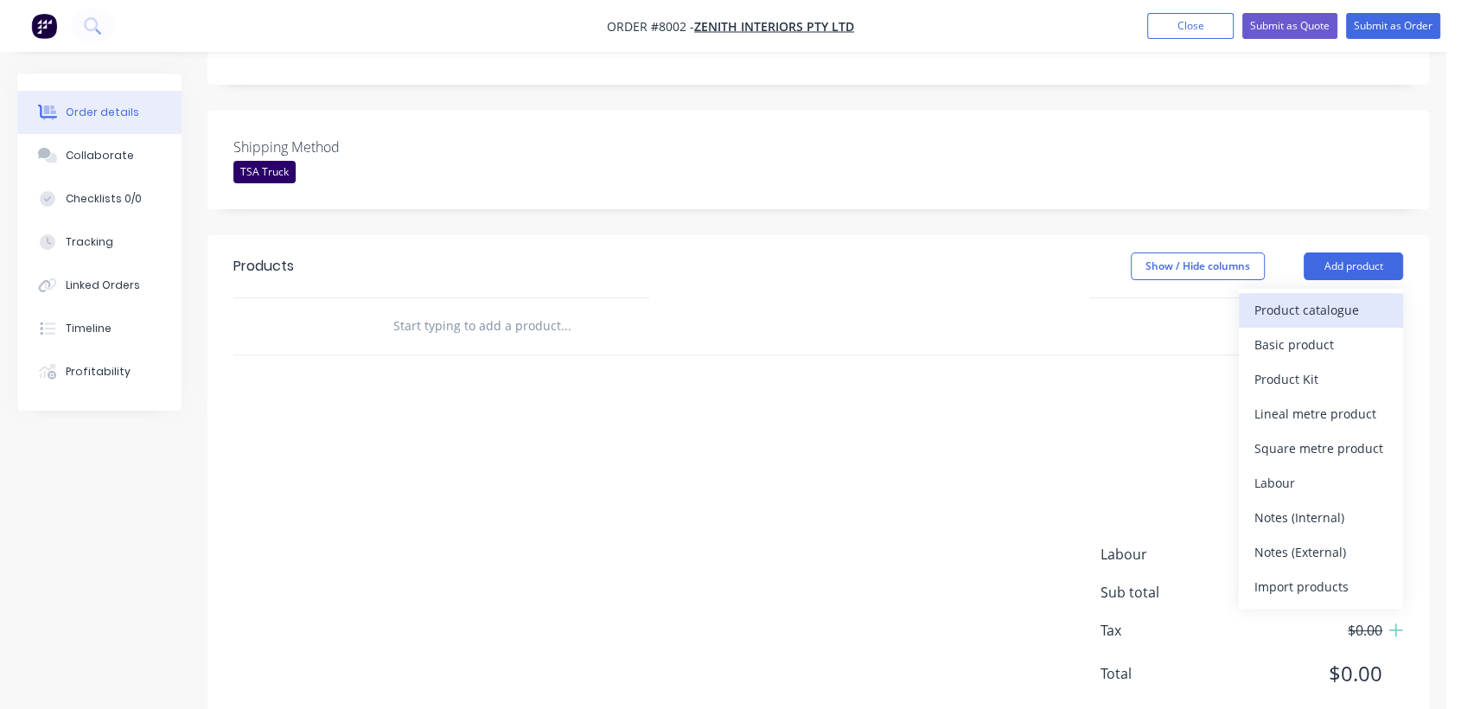
click at [1264, 297] on div "Product catalogue" at bounding box center [1320, 309] width 133 height 25
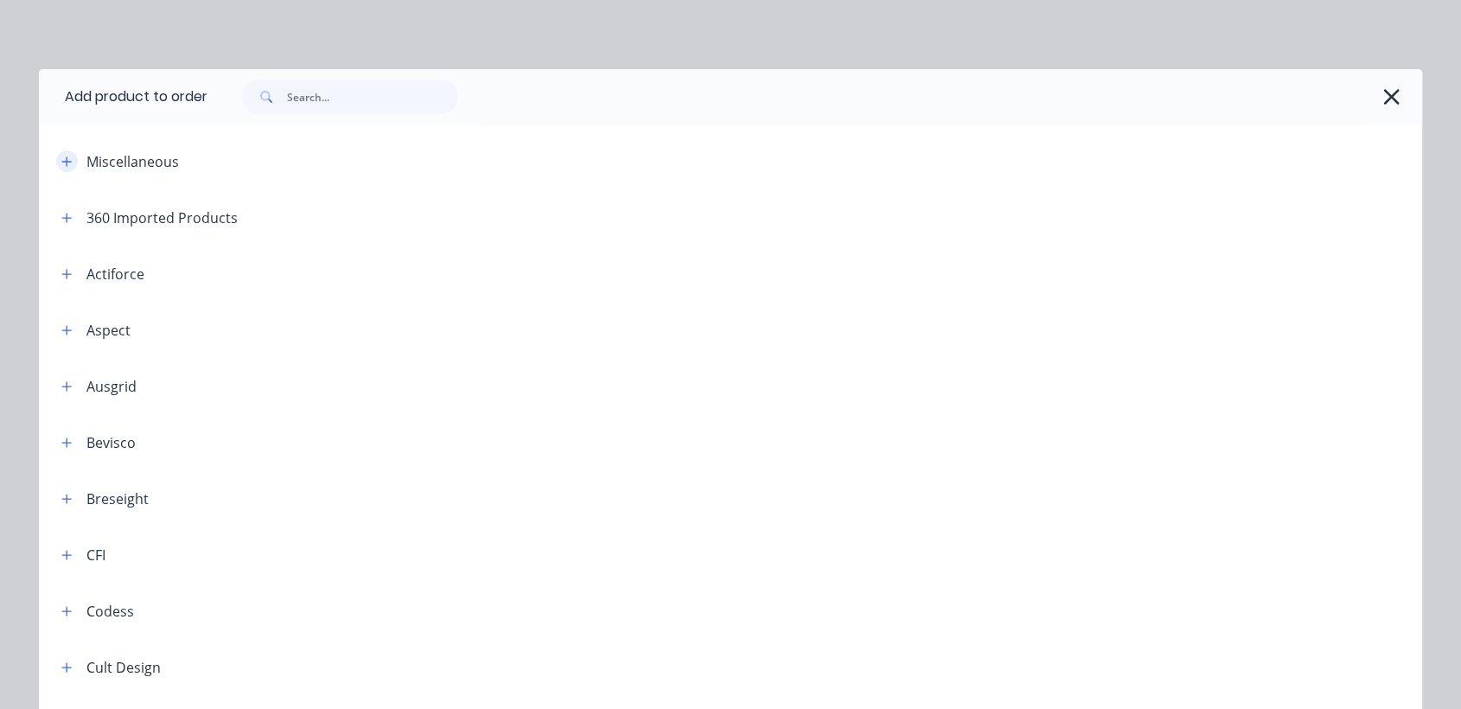
click at [62, 161] on icon "button" at bounding box center [67, 161] width 10 height 10
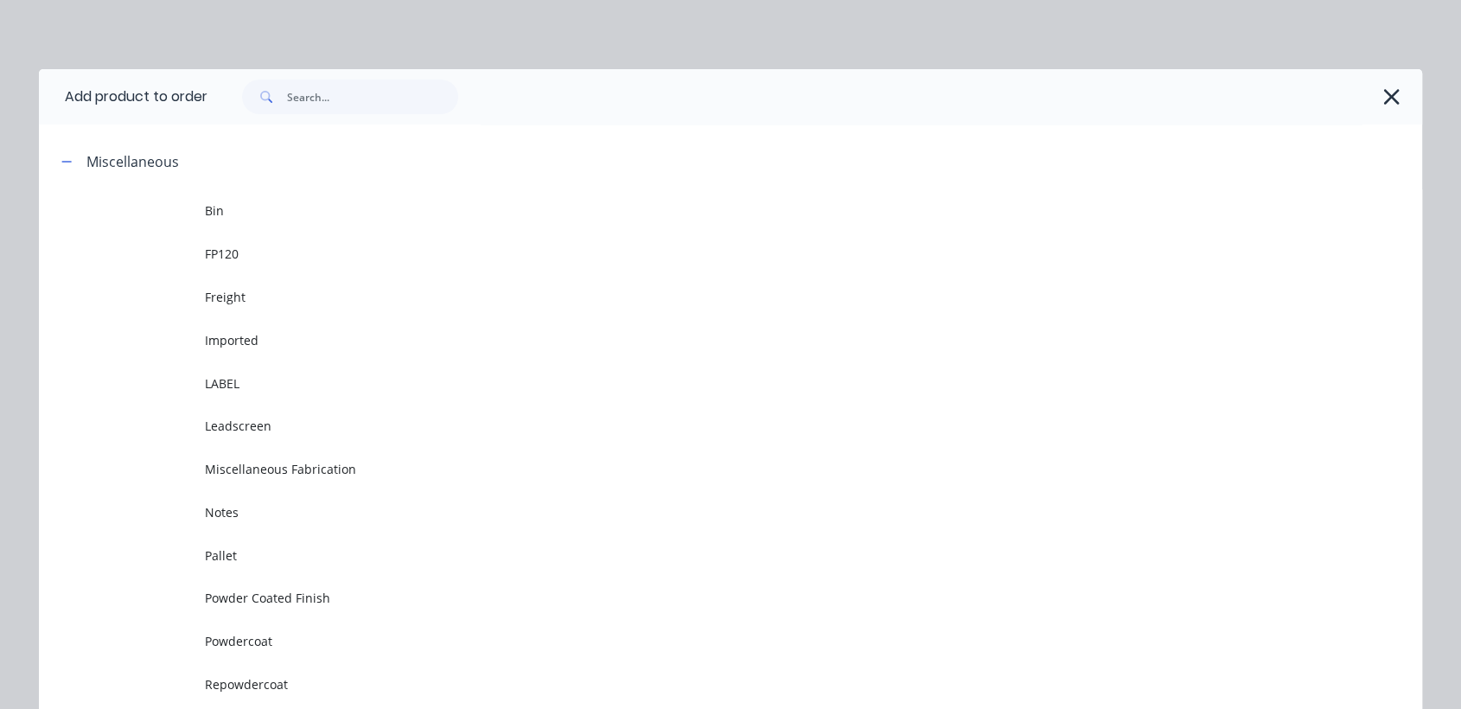
drag, startPoint x: 263, startPoint y: 644, endPoint x: 273, endPoint y: 626, distance: 20.9
click at [263, 645] on span "Powdercoat" at bounding box center [691, 641] width 973 height 18
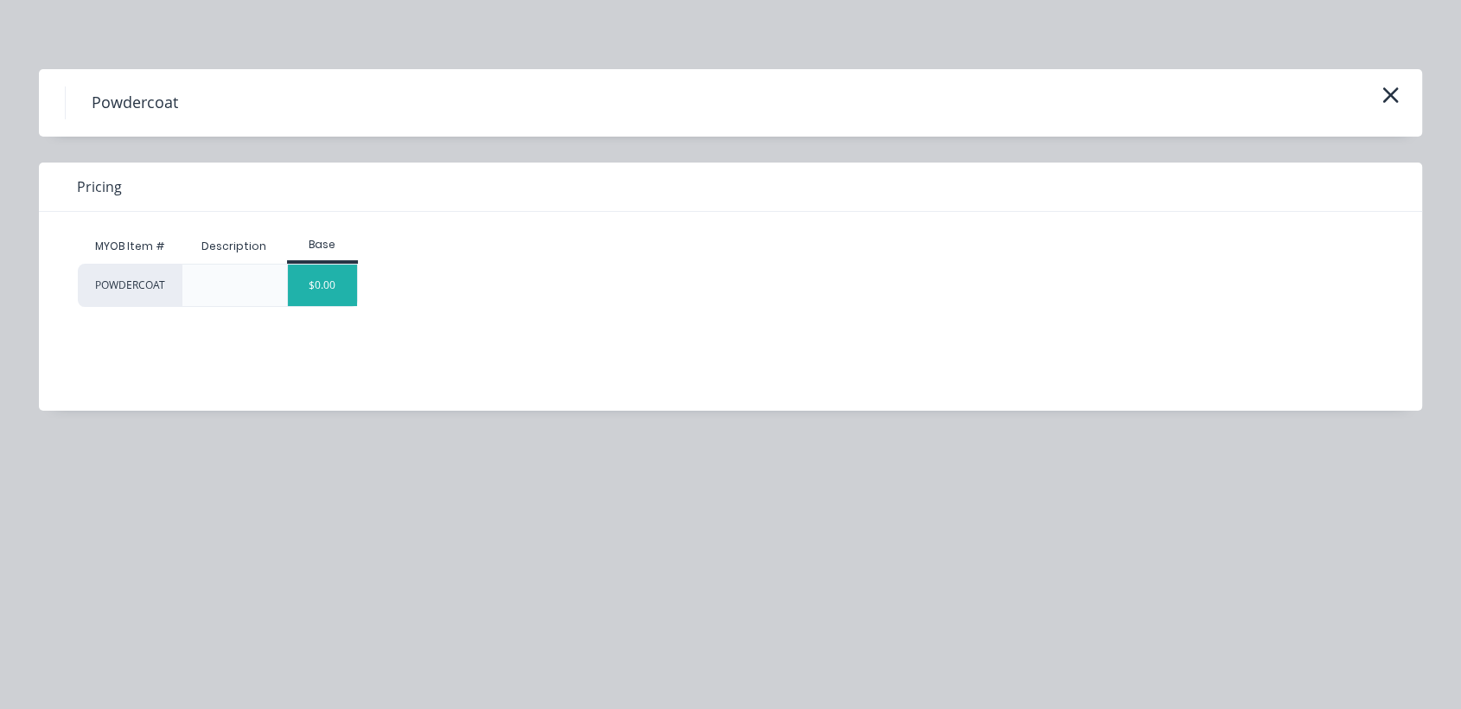
click at [329, 285] on div "$0.00" at bounding box center [323, 285] width 70 height 41
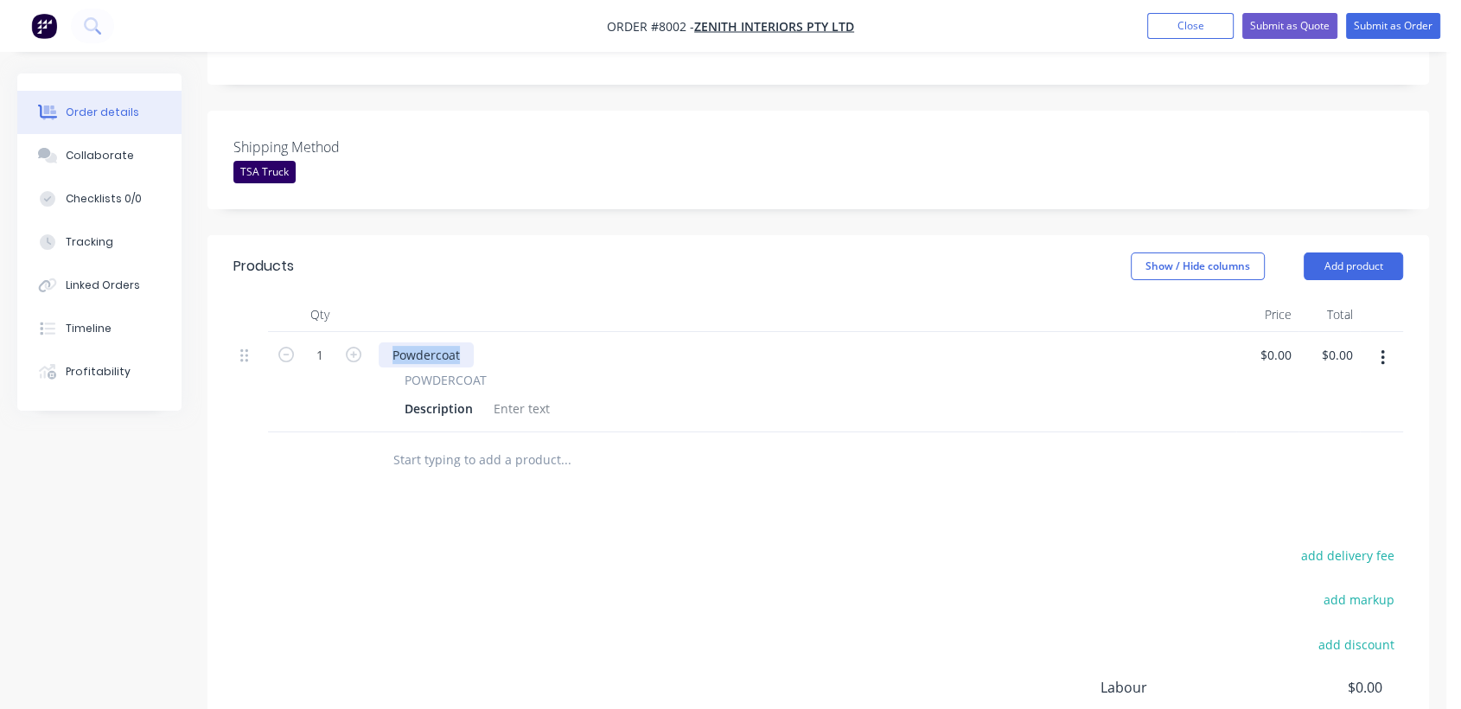
drag, startPoint x: 470, startPoint y: 300, endPoint x: 380, endPoint y: 305, distance: 90.1
click at [380, 342] on div "Powdercoat" at bounding box center [426, 354] width 95 height 25
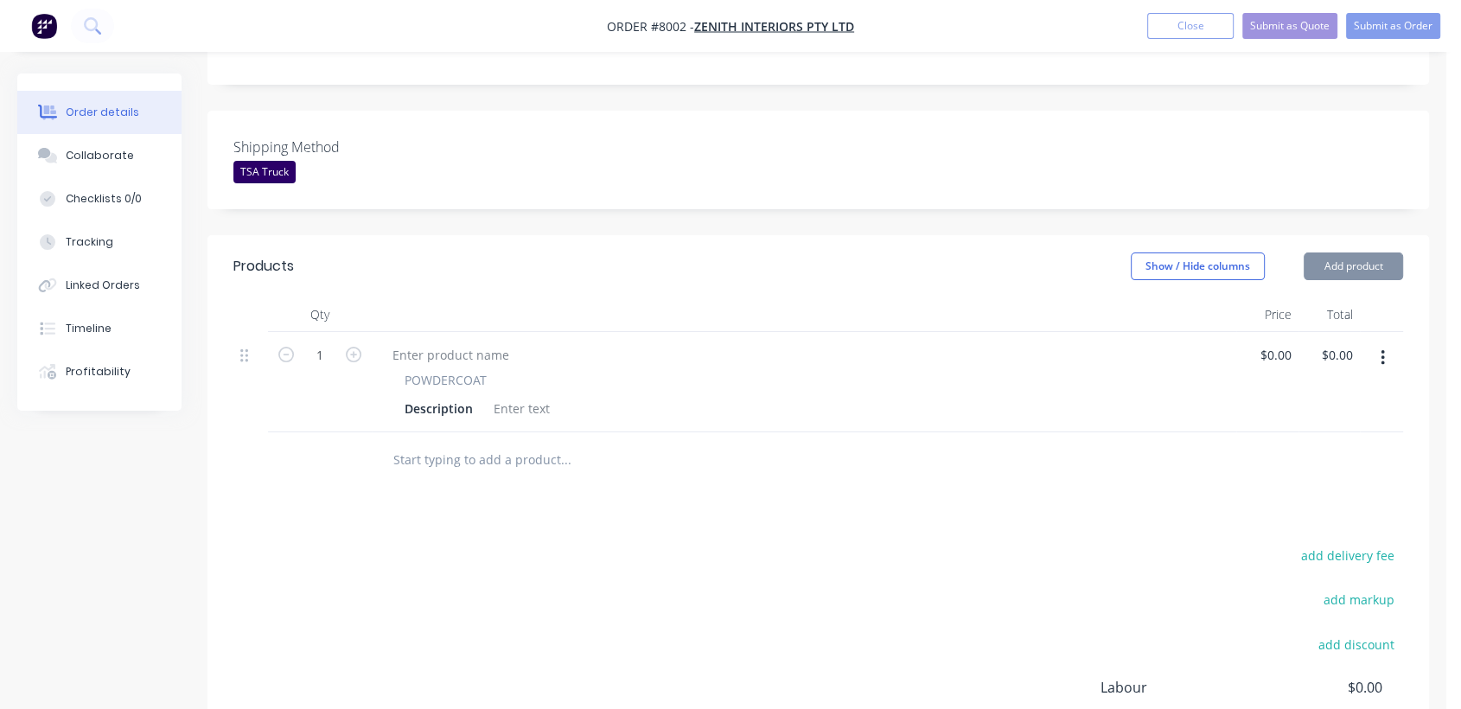
click at [506, 396] on div at bounding box center [522, 408] width 70 height 25
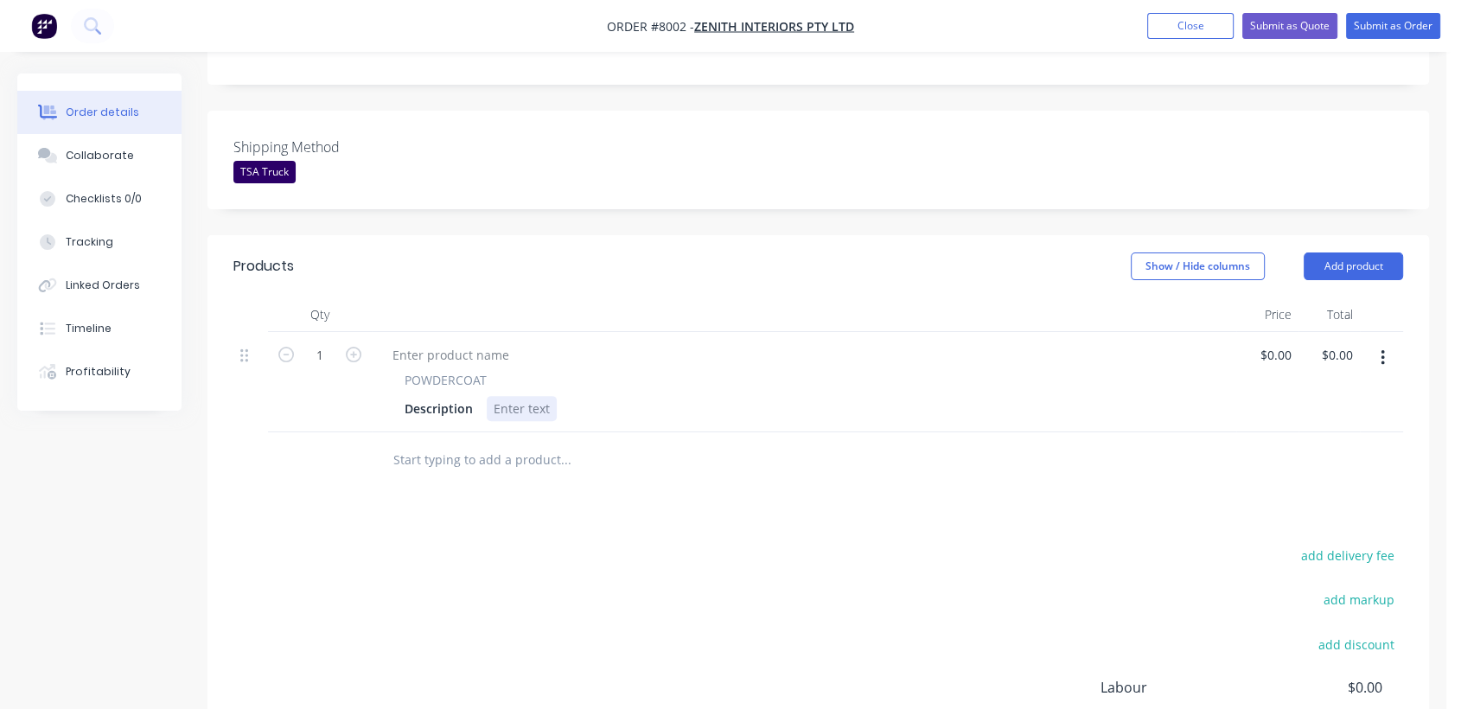
click at [507, 396] on div at bounding box center [522, 408] width 70 height 25
paste div
click at [331, 342] on input "1" at bounding box center [319, 355] width 45 height 26
type input "18"
click at [564, 396] on div "Powdercoat" at bounding box center [527, 408] width 81 height 25
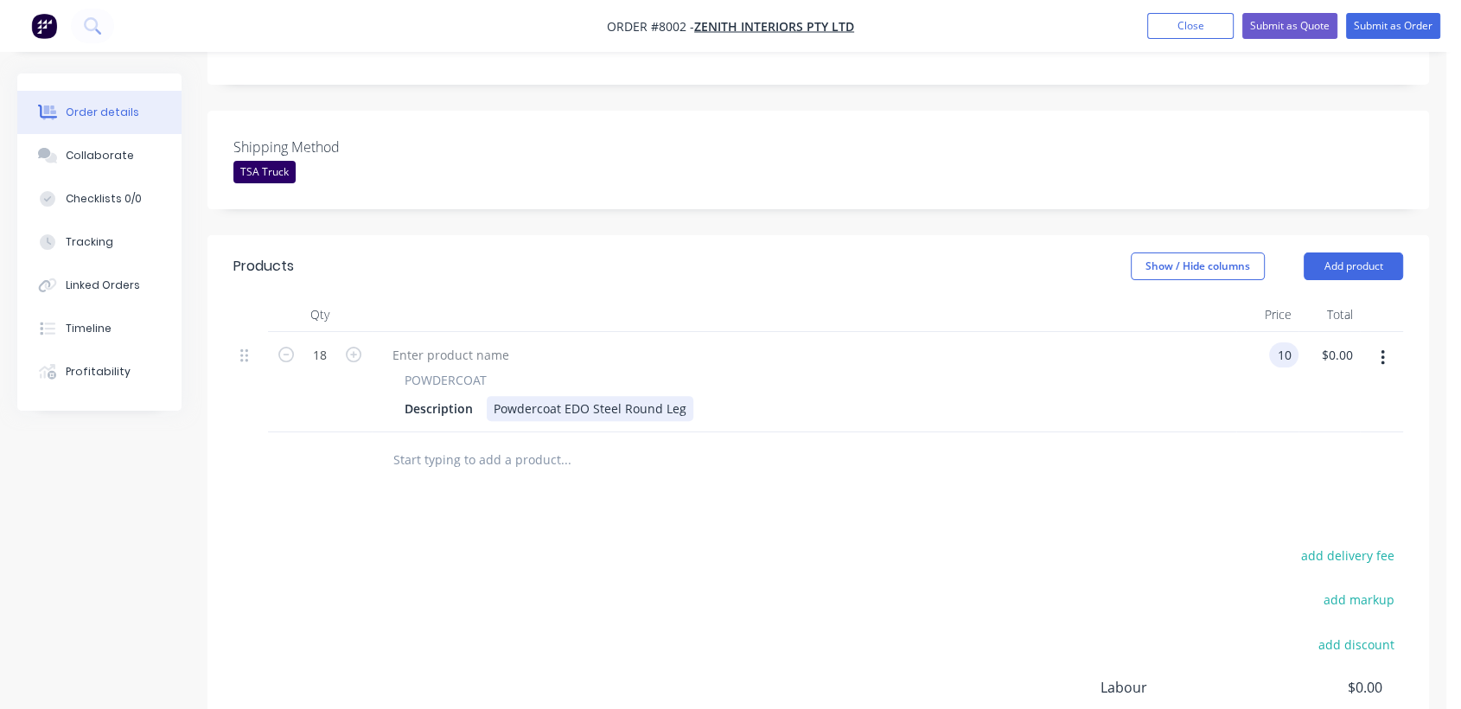
type input "$10.00"
type input "$180.00"
click at [484, 443] on input "text" at bounding box center [565, 460] width 346 height 35
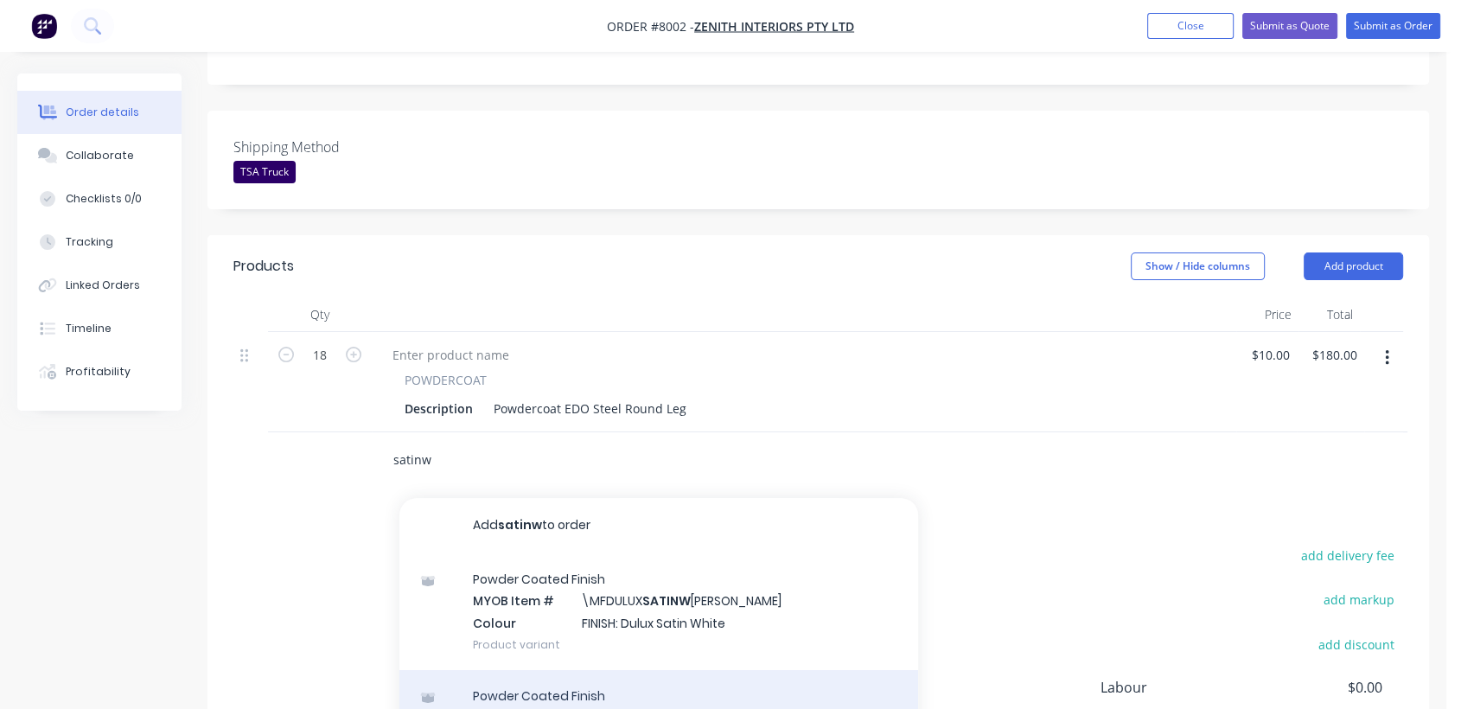
type input "satinw"
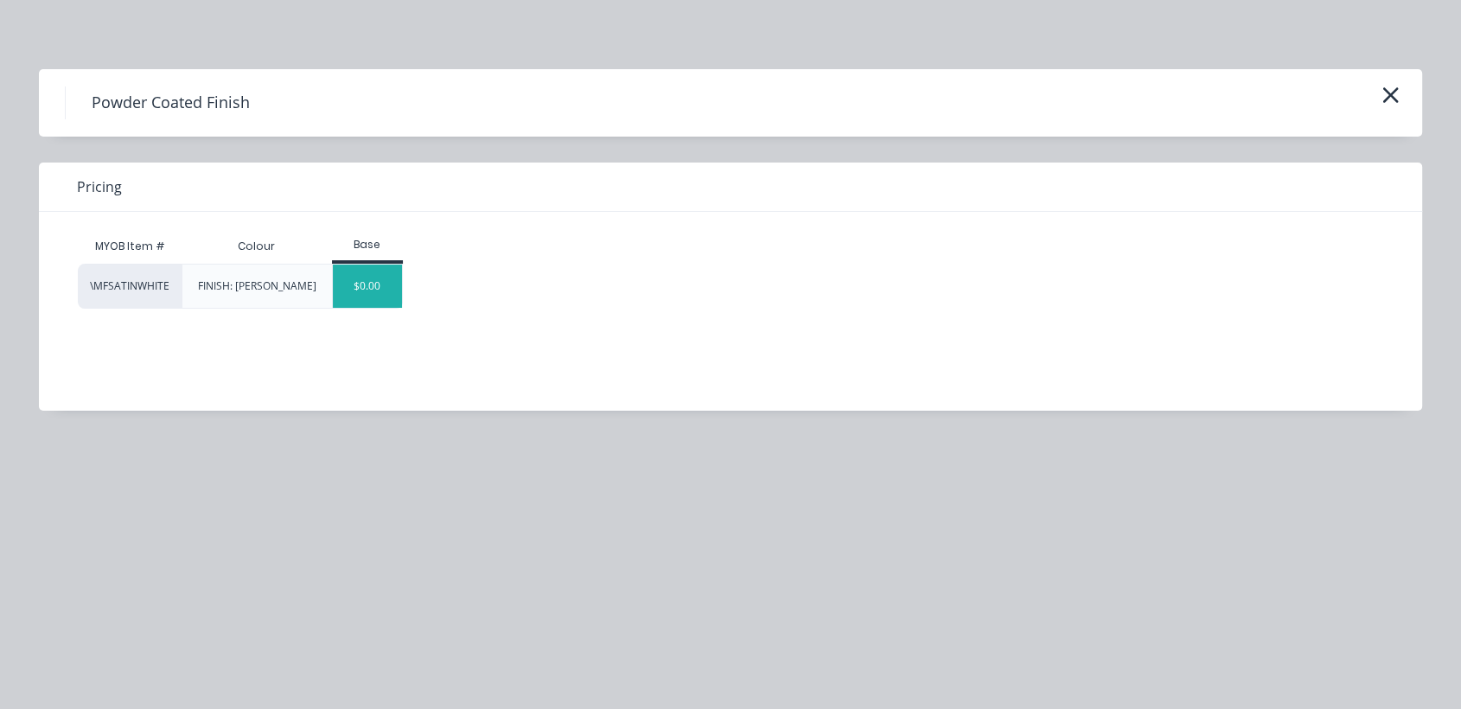
drag, startPoint x: 405, startPoint y: 299, endPoint x: 394, endPoint y: 302, distance: 10.7
click at [394, 302] on div "\MFSATINWHITE FINISH: Satin White $0.00" at bounding box center [717, 286] width 1279 height 45
click at [375, 292] on div "$0.00" at bounding box center [368, 286] width 70 height 43
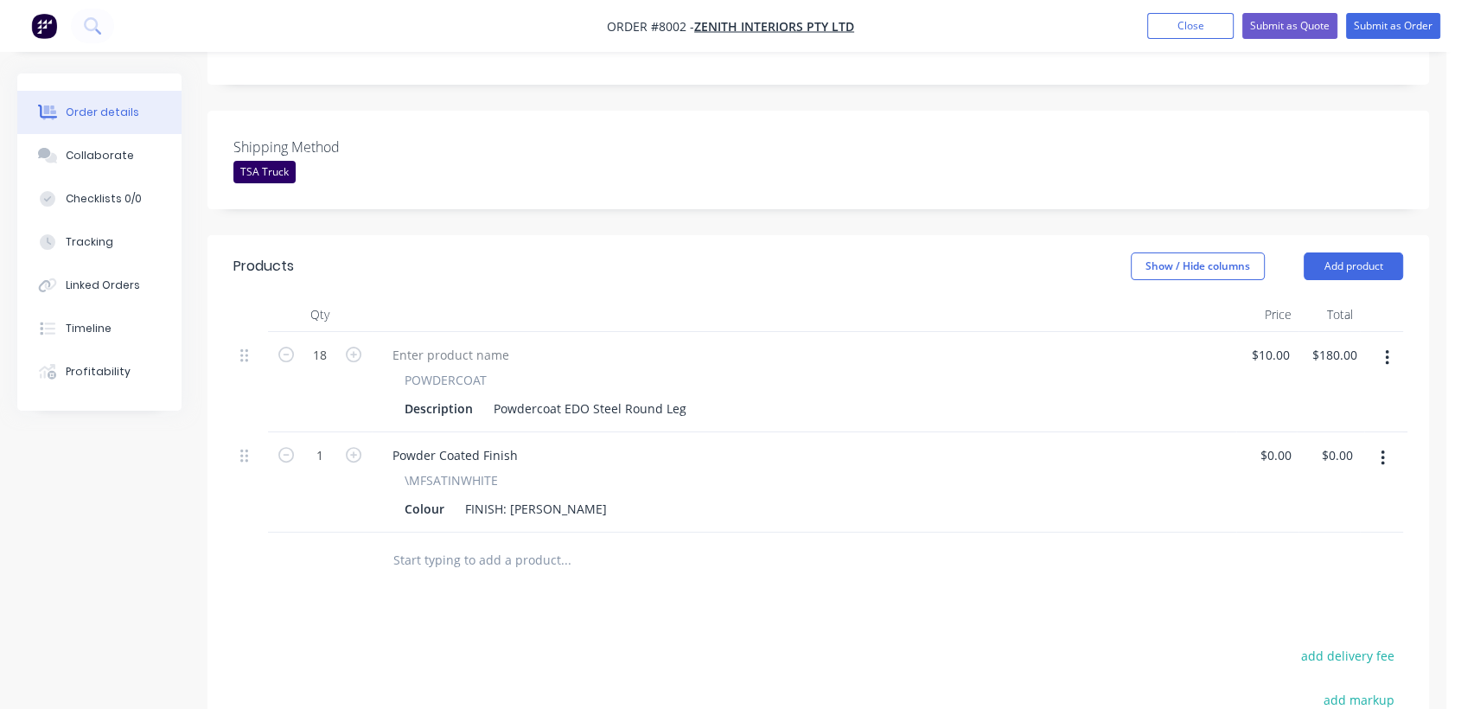
click at [482, 543] on input "text" at bounding box center [565, 560] width 346 height 35
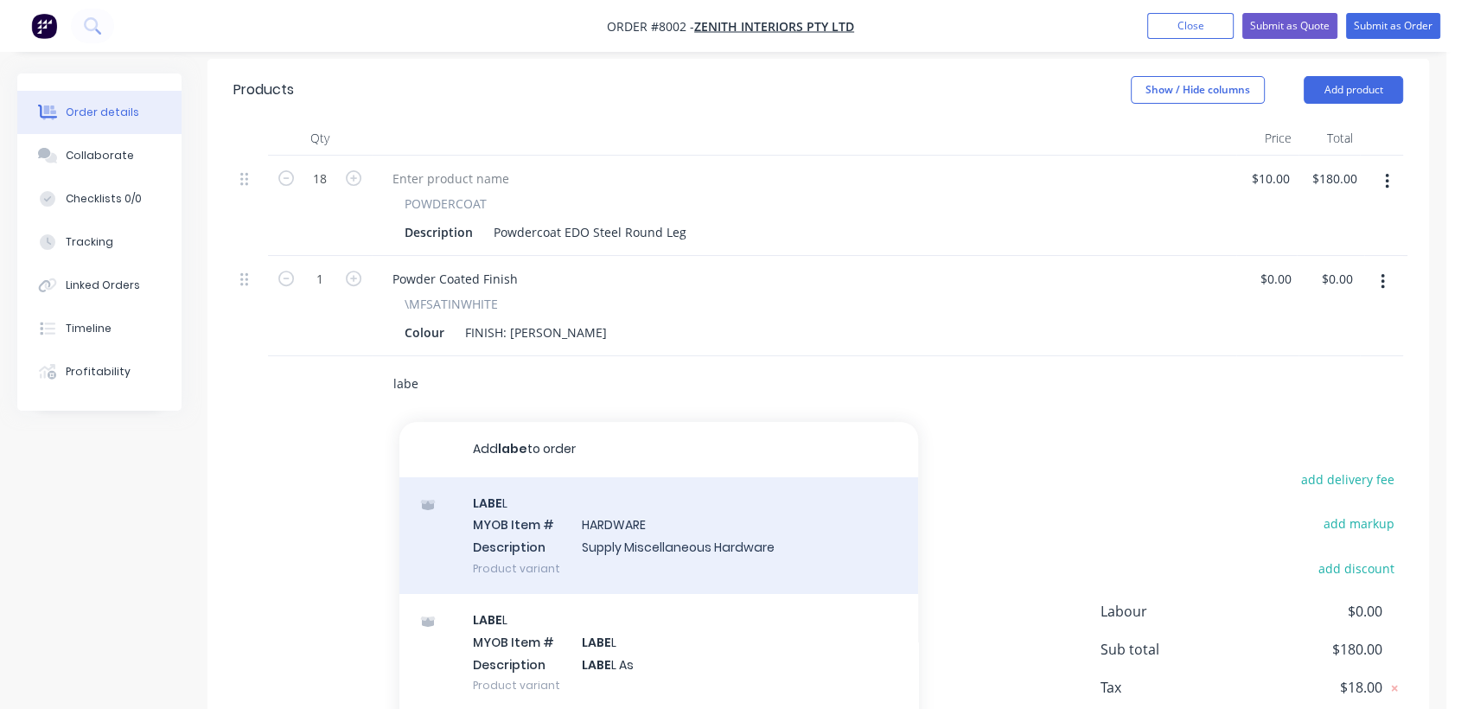
scroll to position [638, 0]
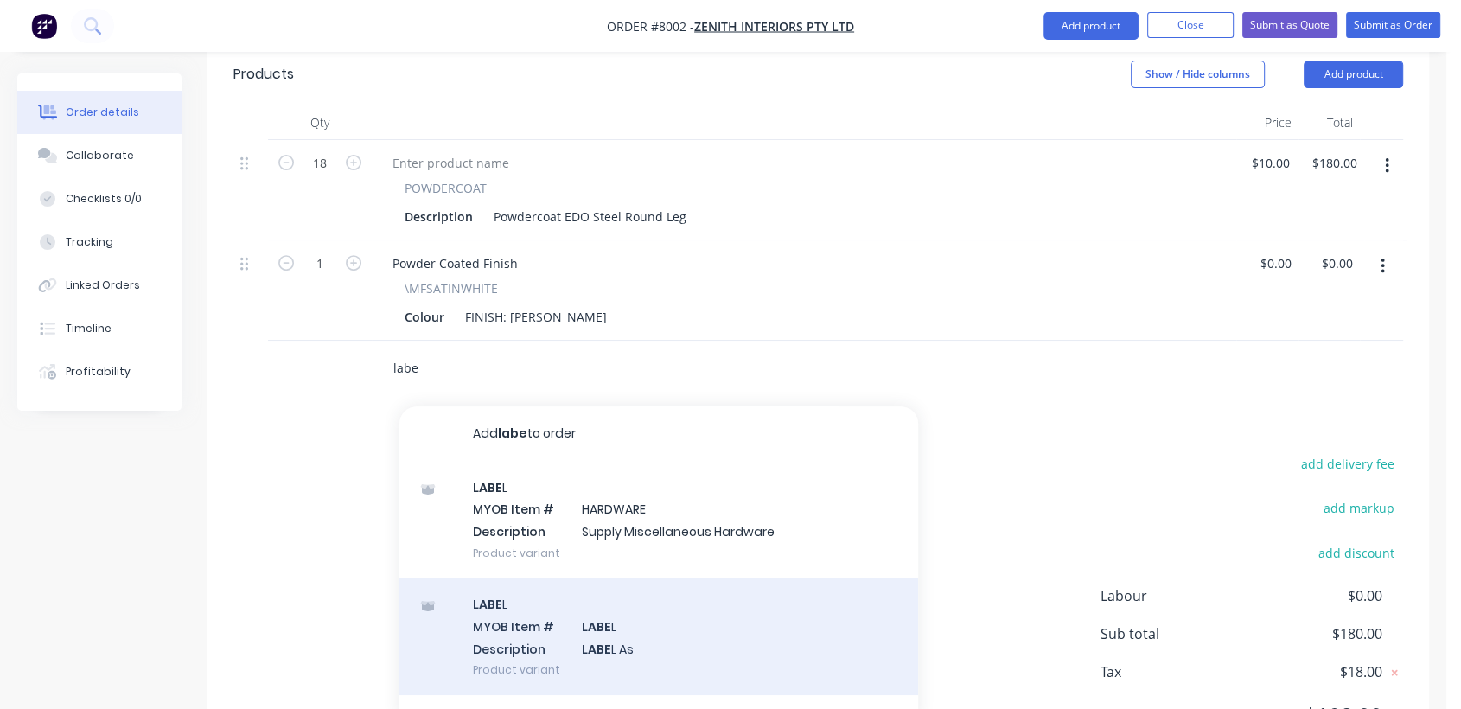
type input "labe"
click at [650, 596] on div "LABE L MYOB Item # LABE L Description LABE L As Product variant" at bounding box center [658, 636] width 519 height 117
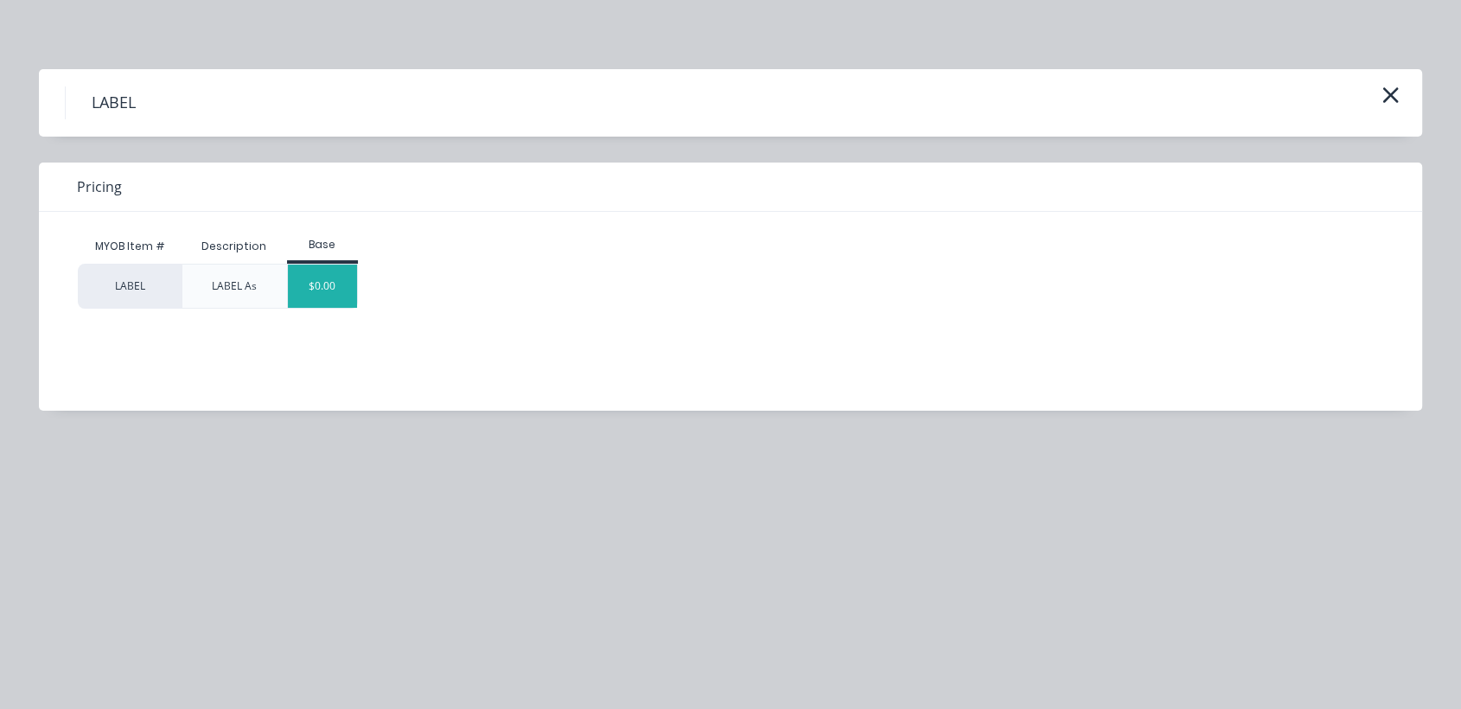
click at [324, 274] on div "$0.00" at bounding box center [323, 286] width 70 height 43
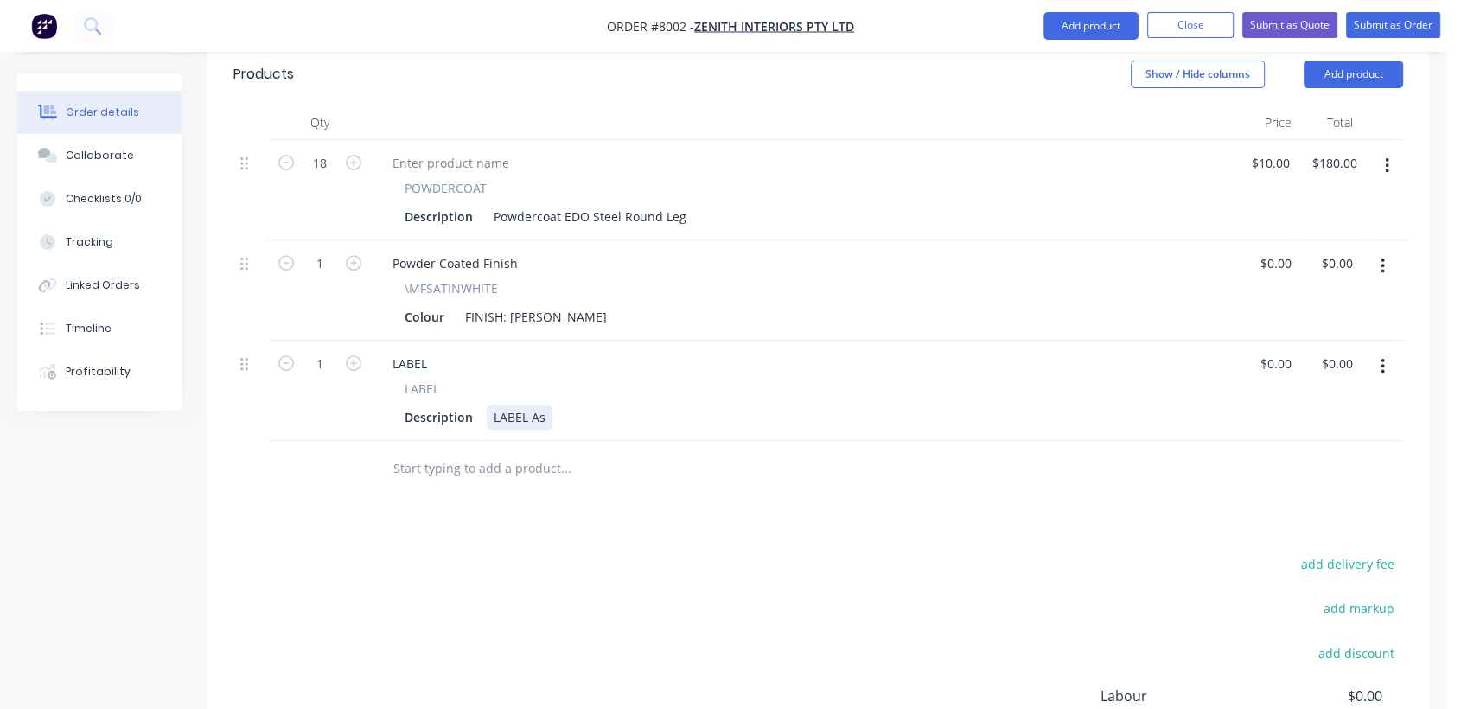
click at [548, 405] on div "LABEL As" at bounding box center [520, 417] width 66 height 25
type input "$0.00"
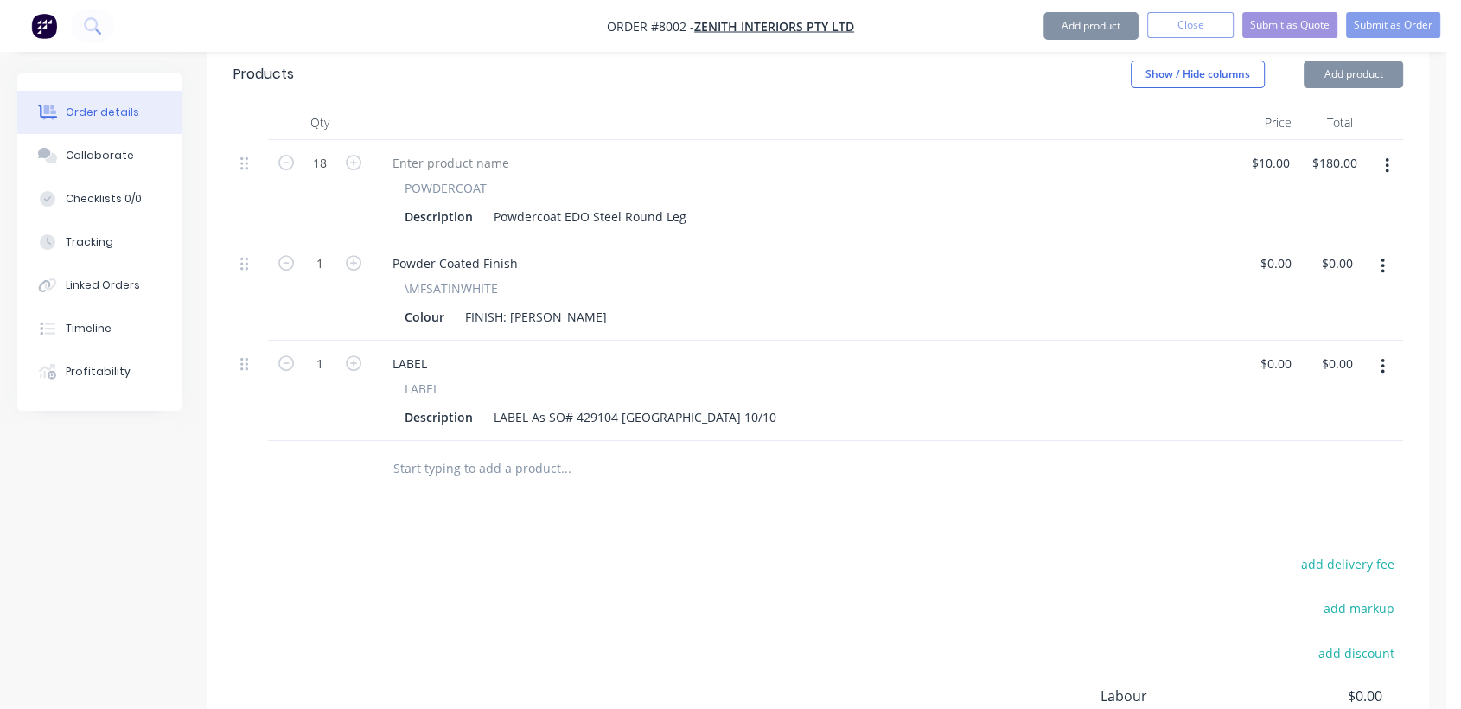
click at [505, 451] on input "text" at bounding box center [565, 468] width 346 height 35
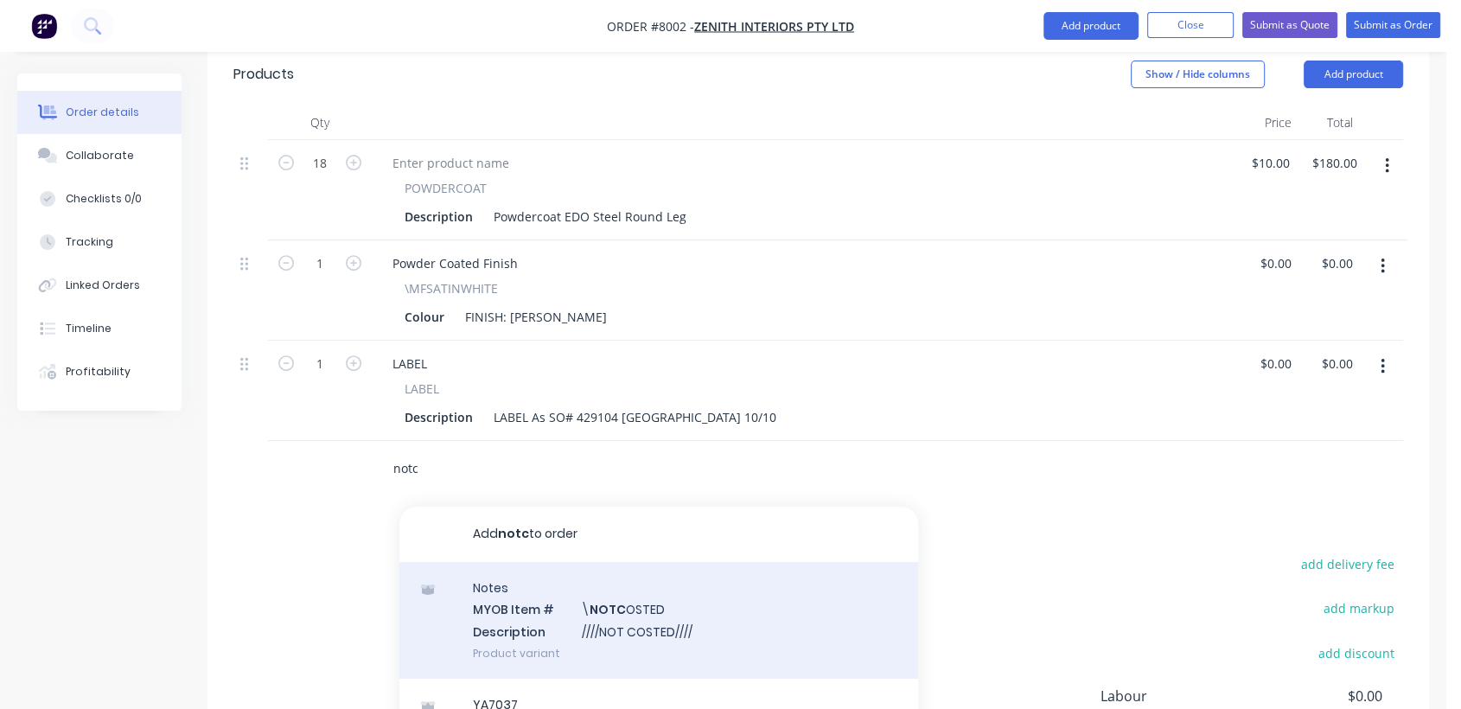
type input "notc"
click at [660, 587] on div "Notes MYOB Item # \ NOTC OSTED Description ////NOT COSTED//// Product variant" at bounding box center [658, 620] width 519 height 117
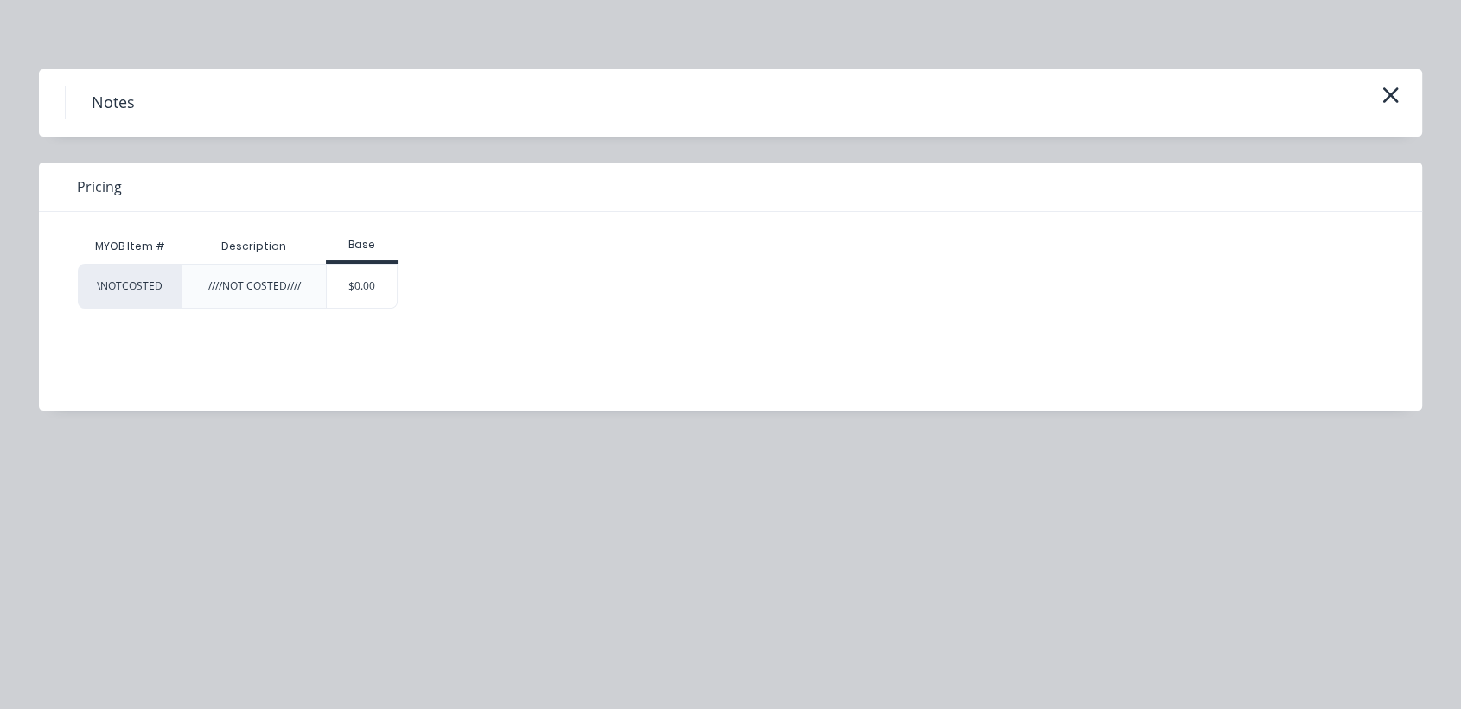
drag, startPoint x: 364, startPoint y: 309, endPoint x: 477, endPoint y: 366, distance: 126.8
click at [351, 288] on div "$0.00" at bounding box center [362, 286] width 70 height 43
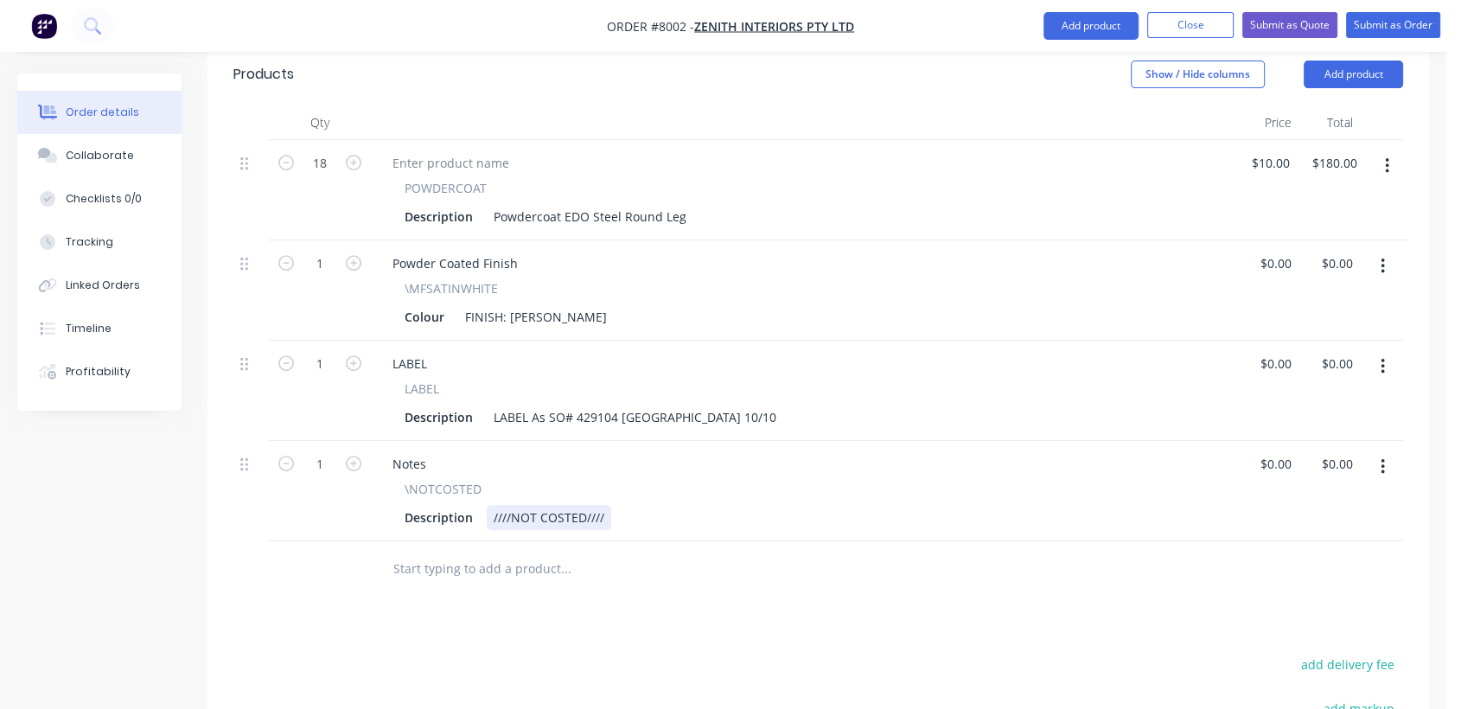
click at [608, 505] on div "////NOT COSTED////" at bounding box center [549, 517] width 124 height 25
type input "$0.00"
click at [127, 161] on button "Collaborate" at bounding box center [99, 155] width 164 height 43
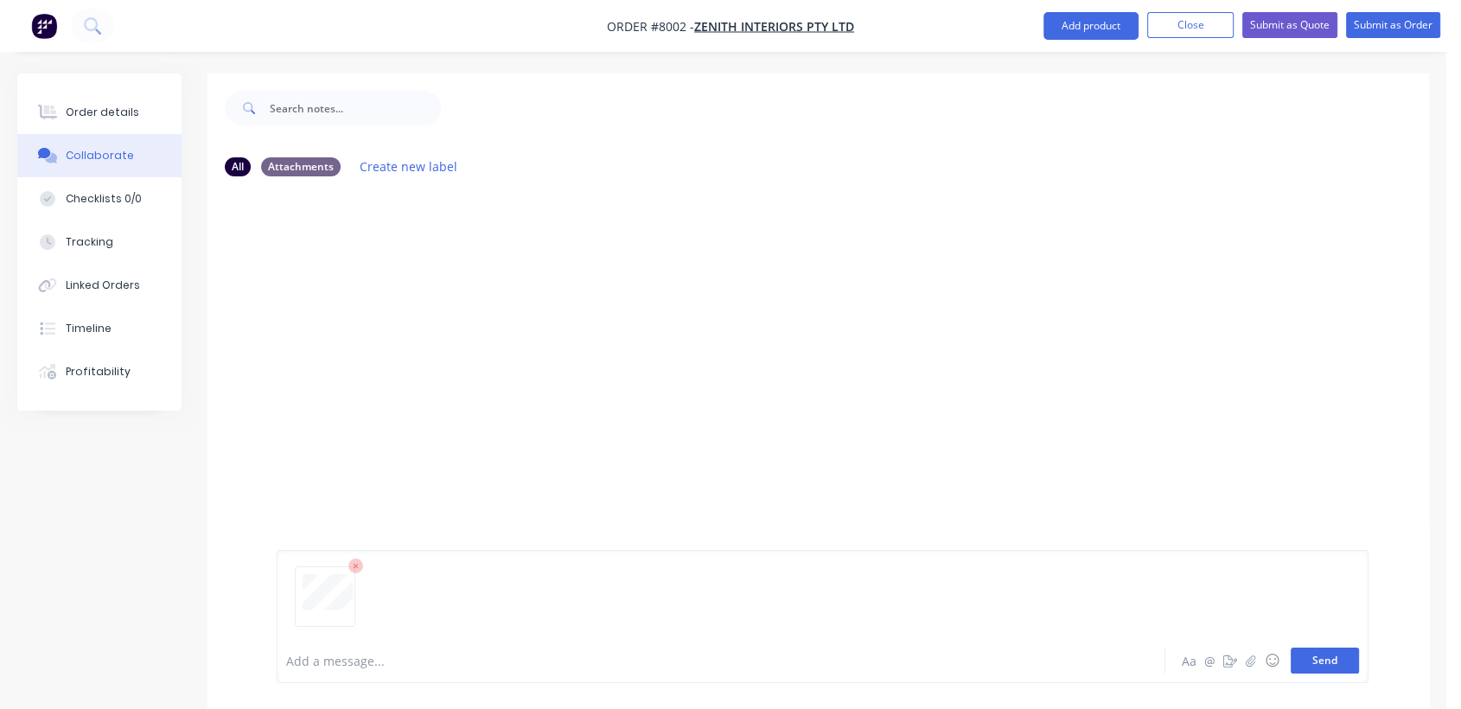
click at [1321, 657] on button "Send" at bounding box center [1325, 660] width 68 height 26
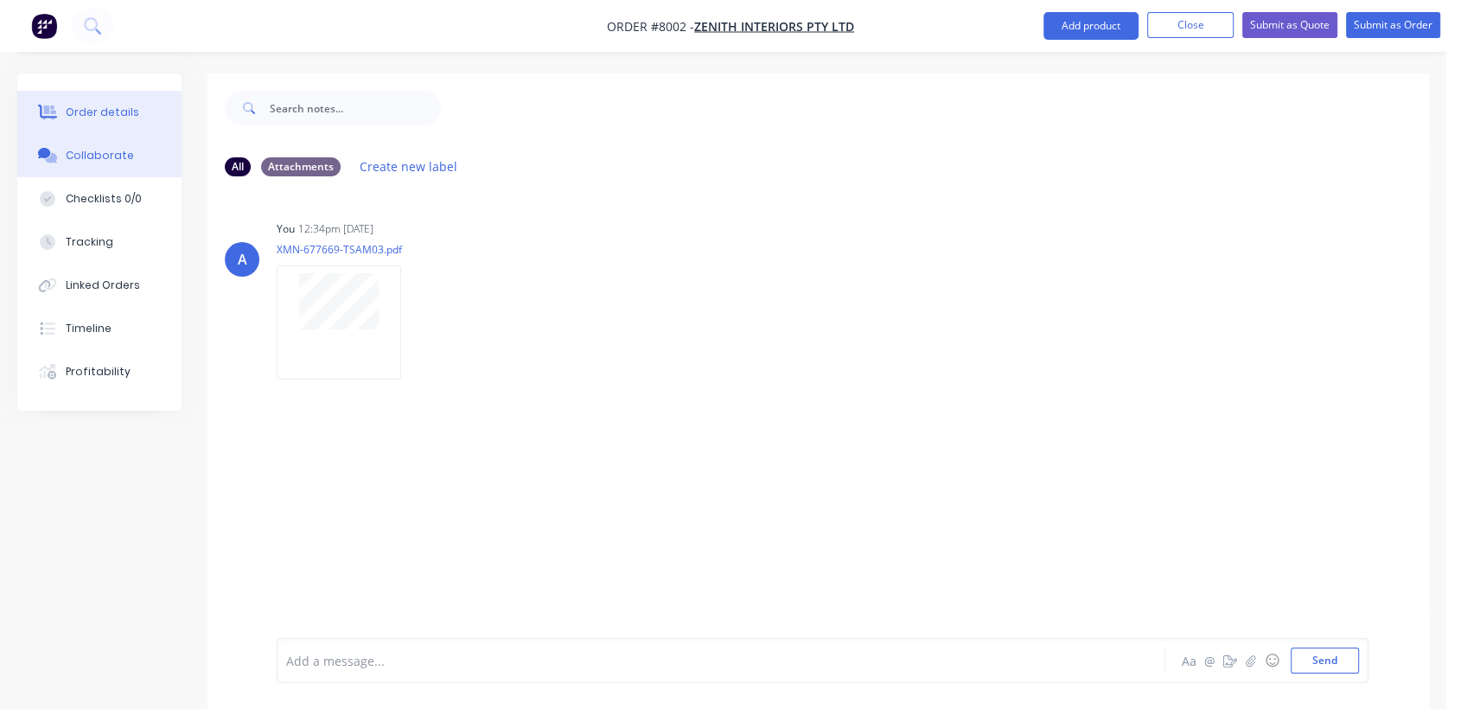
click at [125, 102] on button "Order details" at bounding box center [99, 112] width 164 height 43
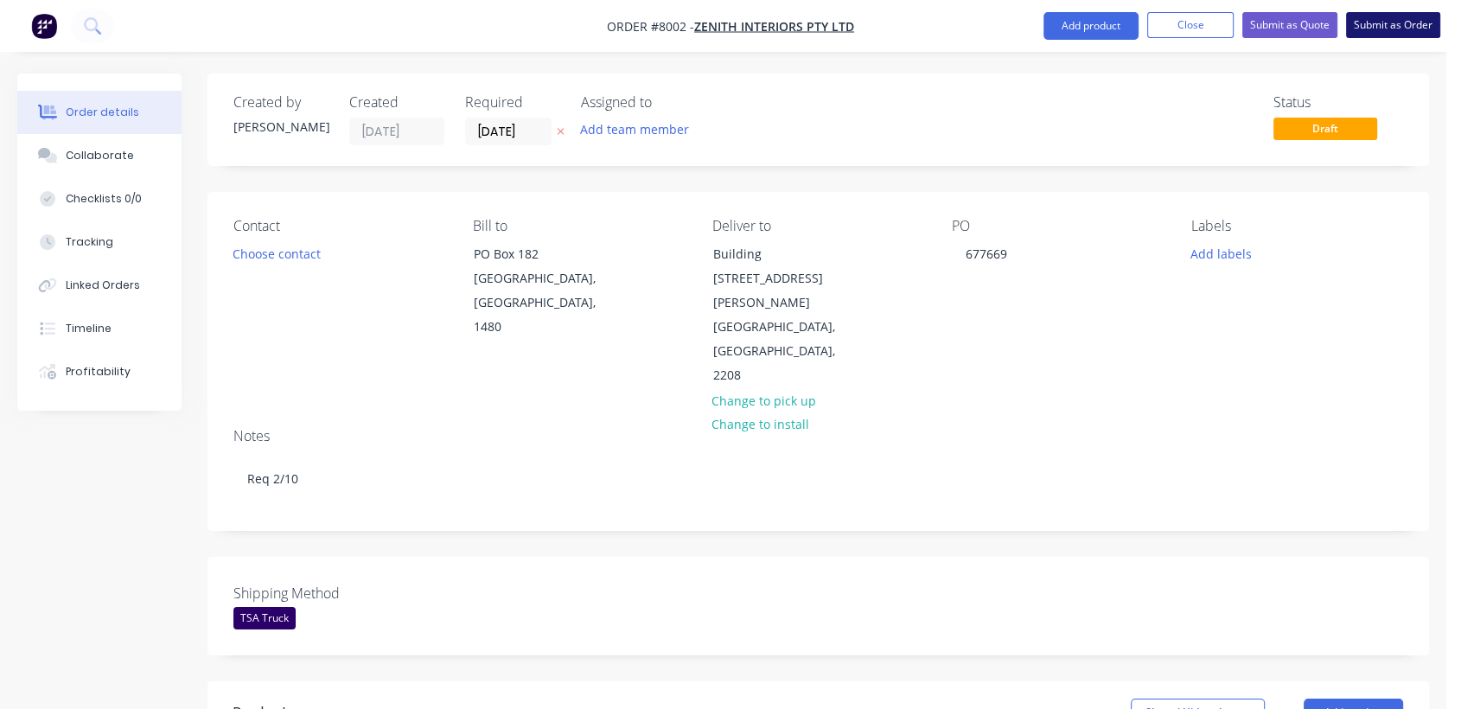
click at [1355, 29] on button "Submit as Order" at bounding box center [1393, 25] width 94 height 26
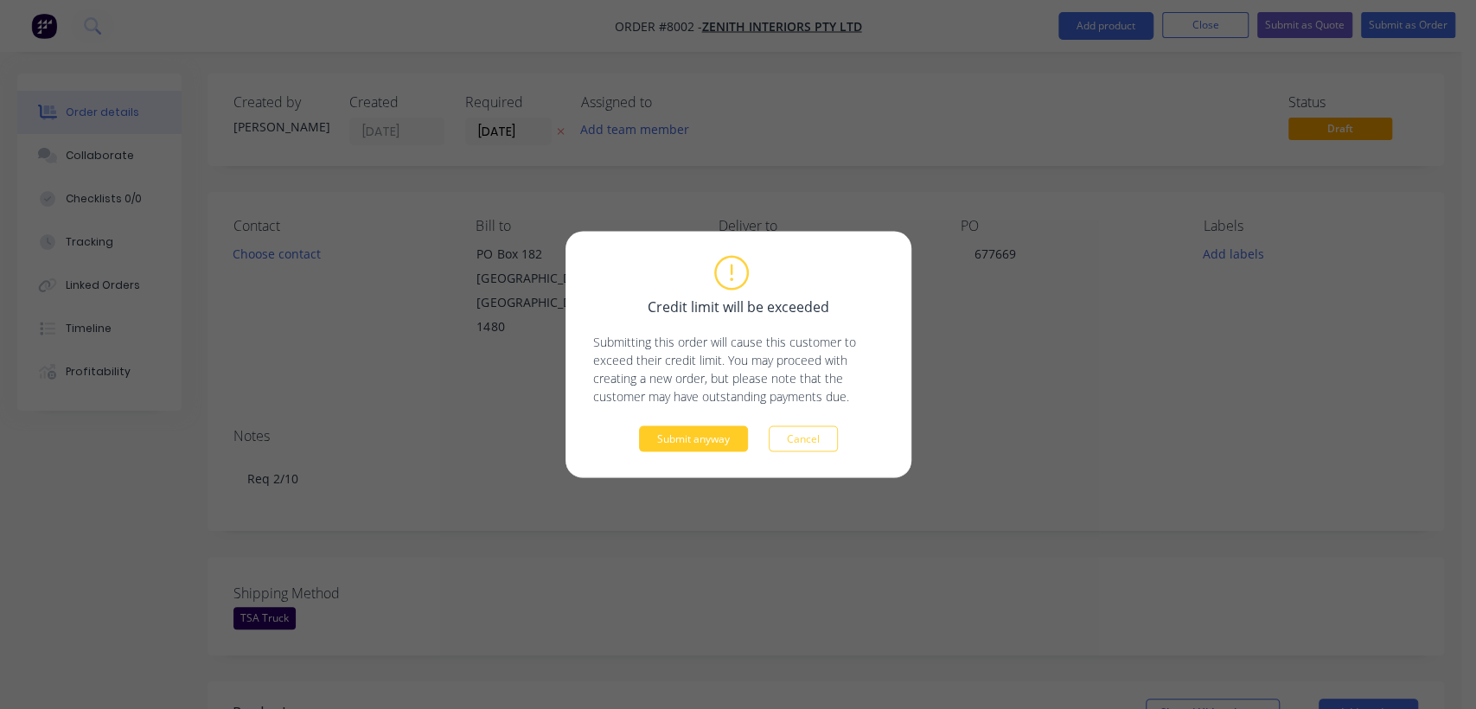
click at [667, 428] on button "Submit anyway" at bounding box center [693, 439] width 109 height 26
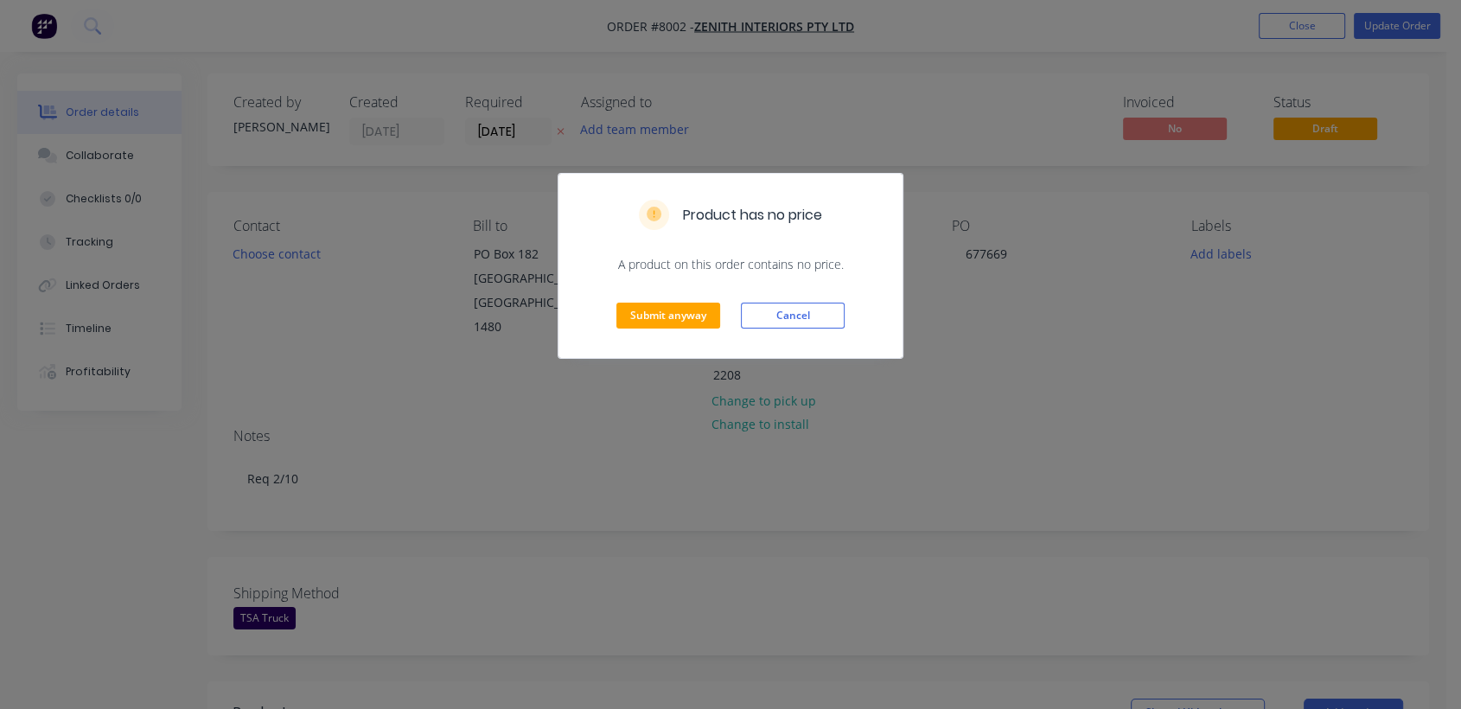
click at [682, 301] on div "Submit anyway Cancel" at bounding box center [730, 315] width 344 height 85
click at [681, 315] on button "Submit anyway" at bounding box center [668, 316] width 104 height 26
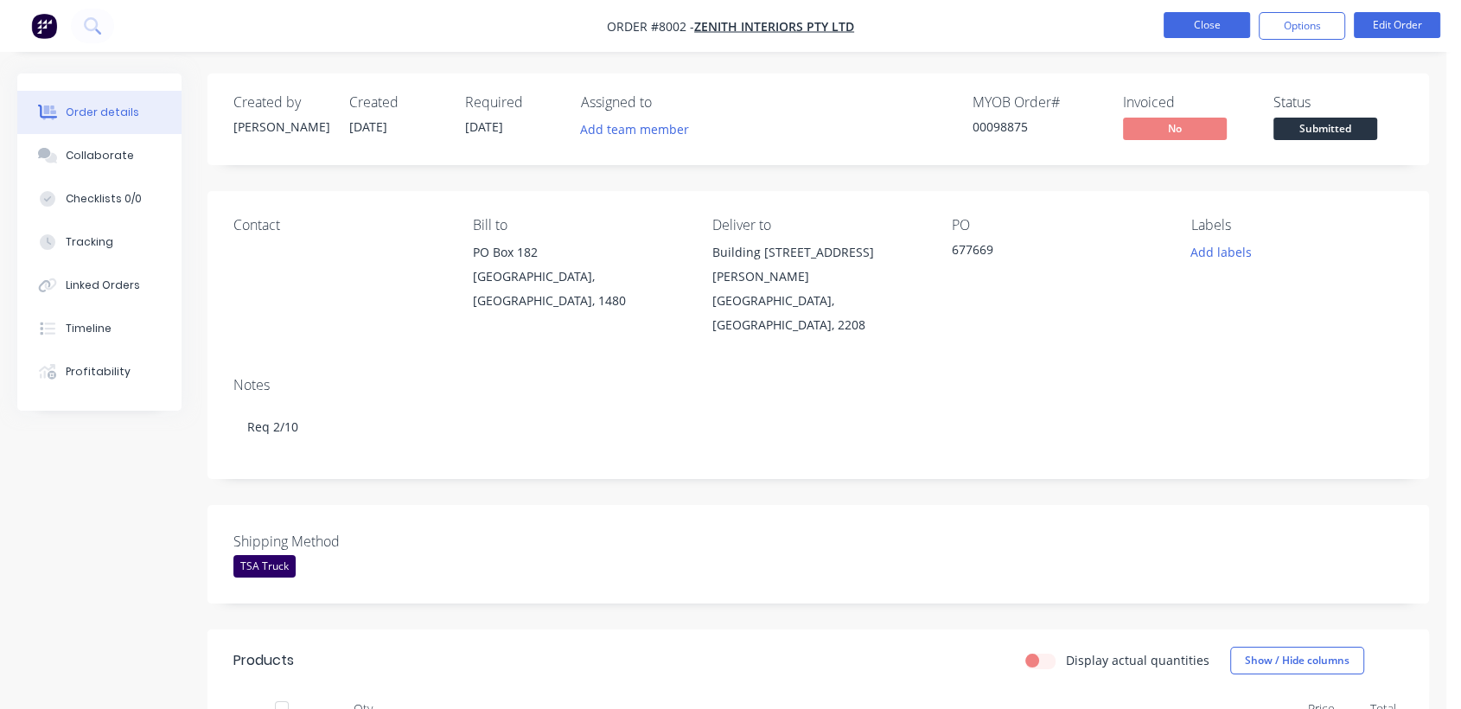
click at [1188, 24] on button "Close" at bounding box center [1207, 25] width 86 height 26
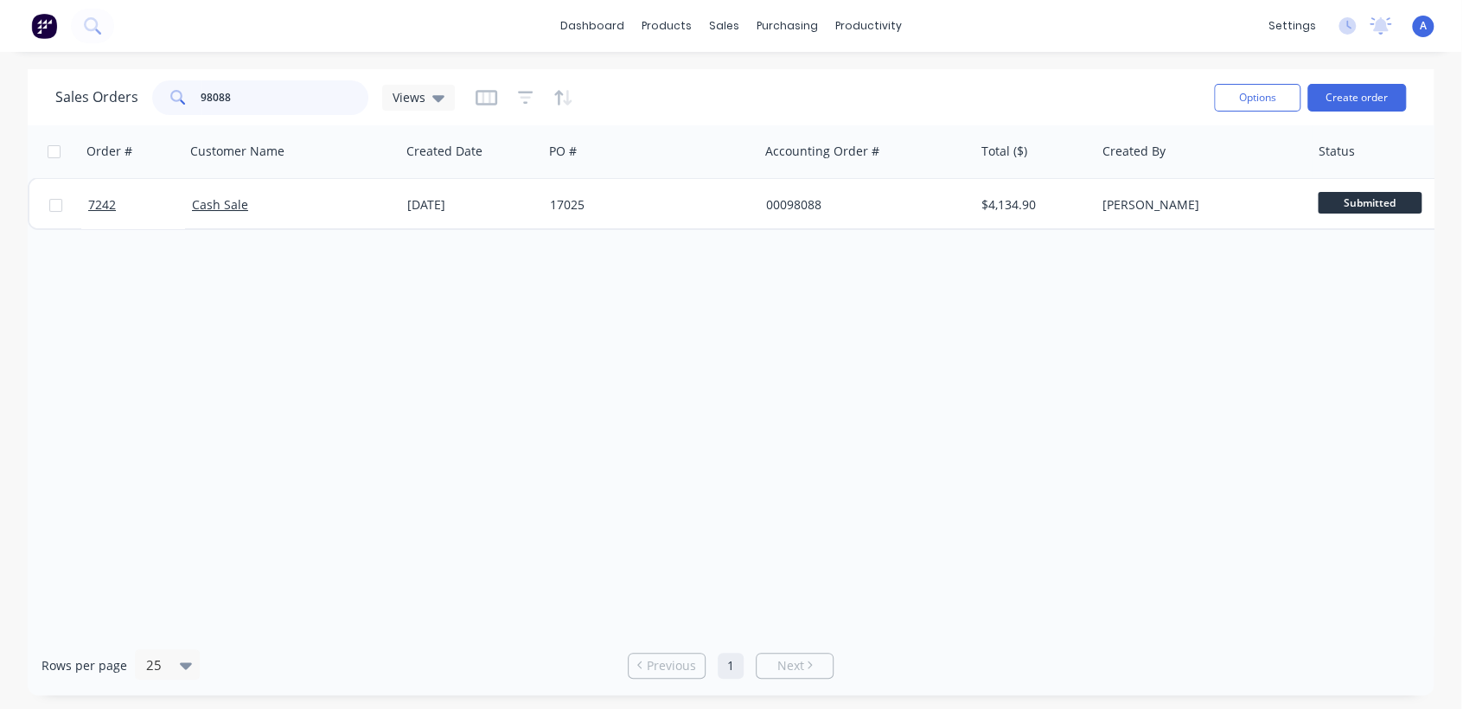
drag, startPoint x: 246, startPoint y: 87, endPoint x: 172, endPoint y: 89, distance: 74.4
click at [185, 89] on div "98088" at bounding box center [260, 97] width 216 height 35
type input "7407"
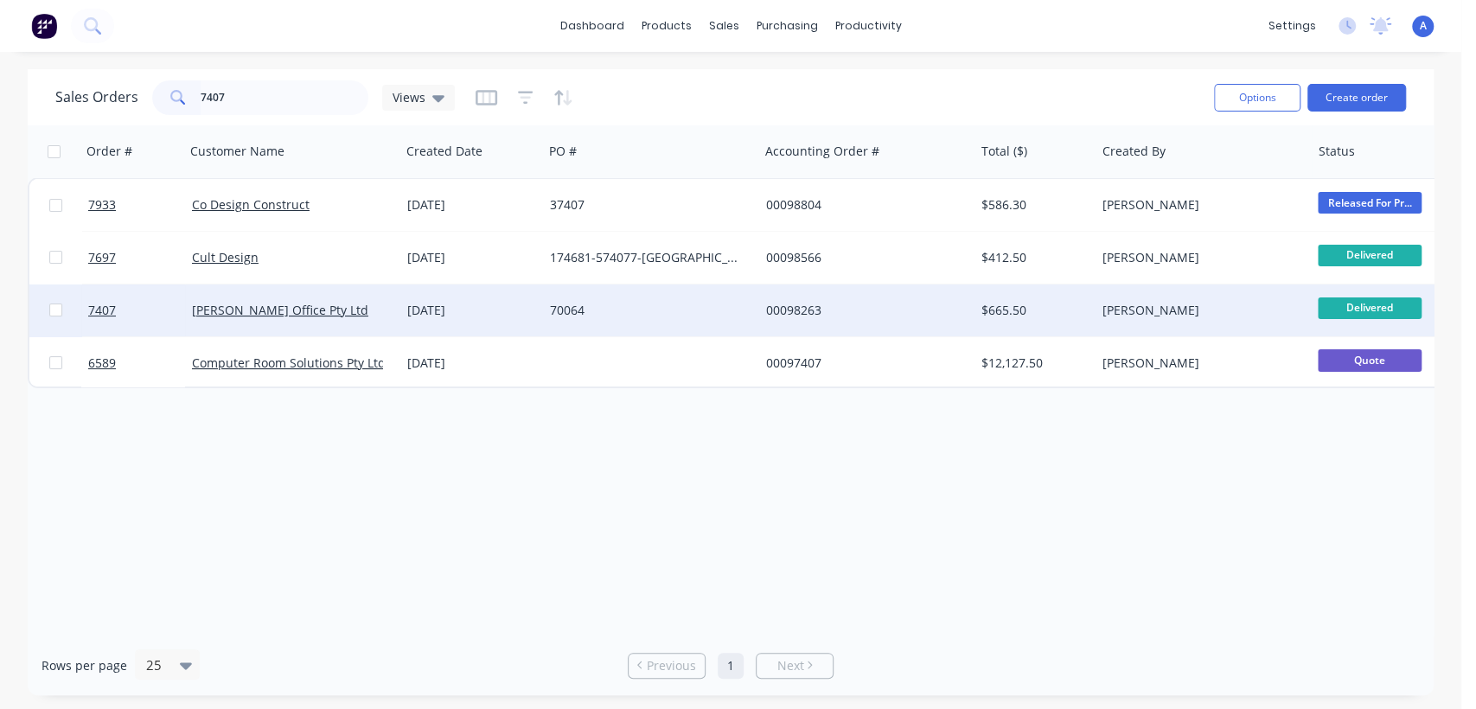
click at [584, 308] on div "70064" at bounding box center [646, 310] width 192 height 17
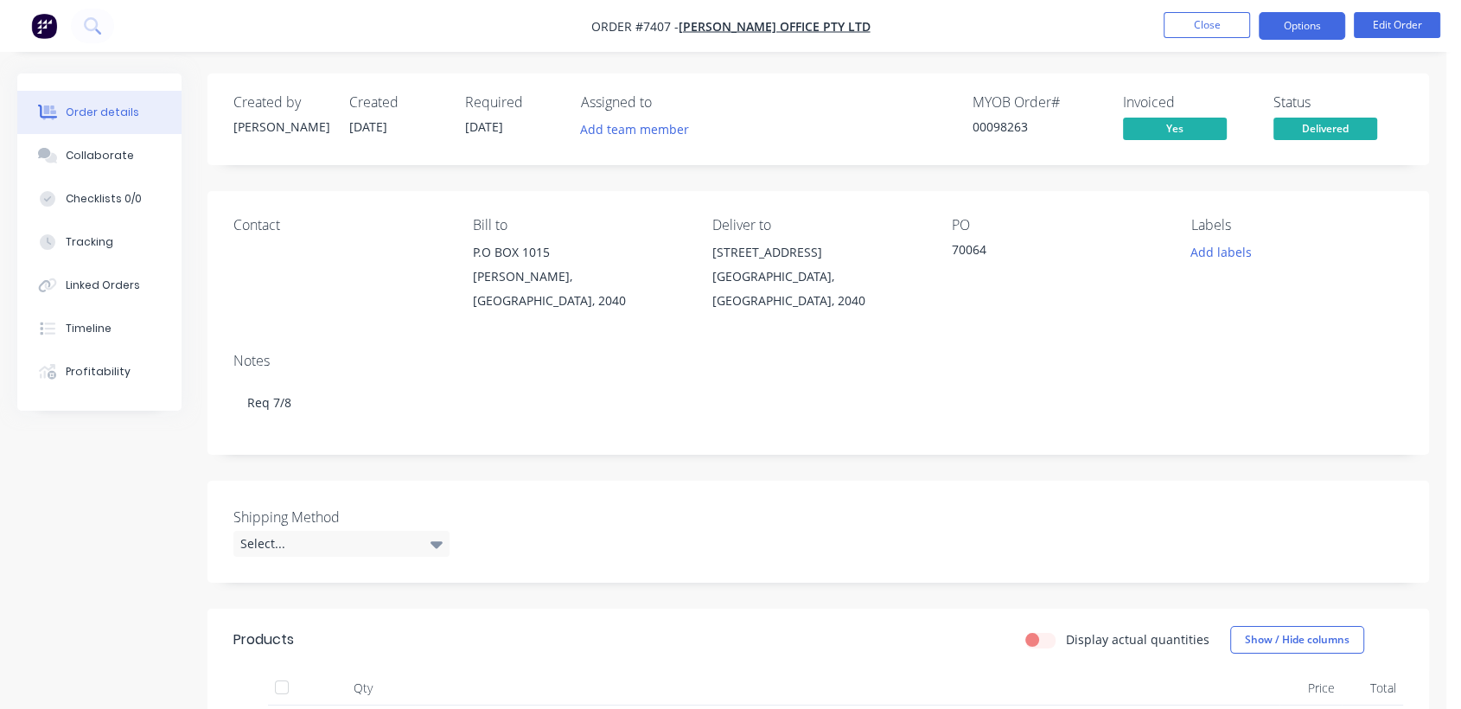
click at [1303, 23] on button "Options" at bounding box center [1302, 26] width 86 height 28
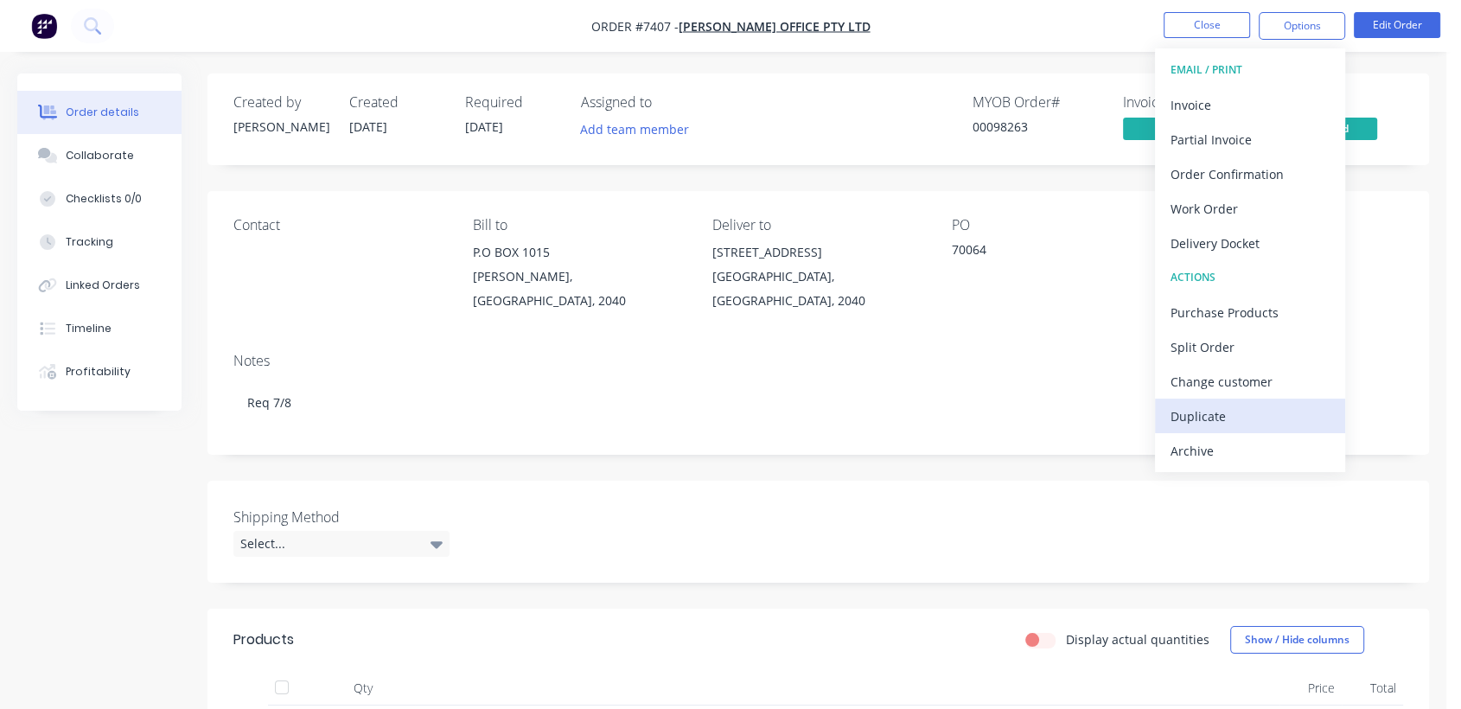
click at [1204, 411] on div "Duplicate" at bounding box center [1249, 416] width 159 height 25
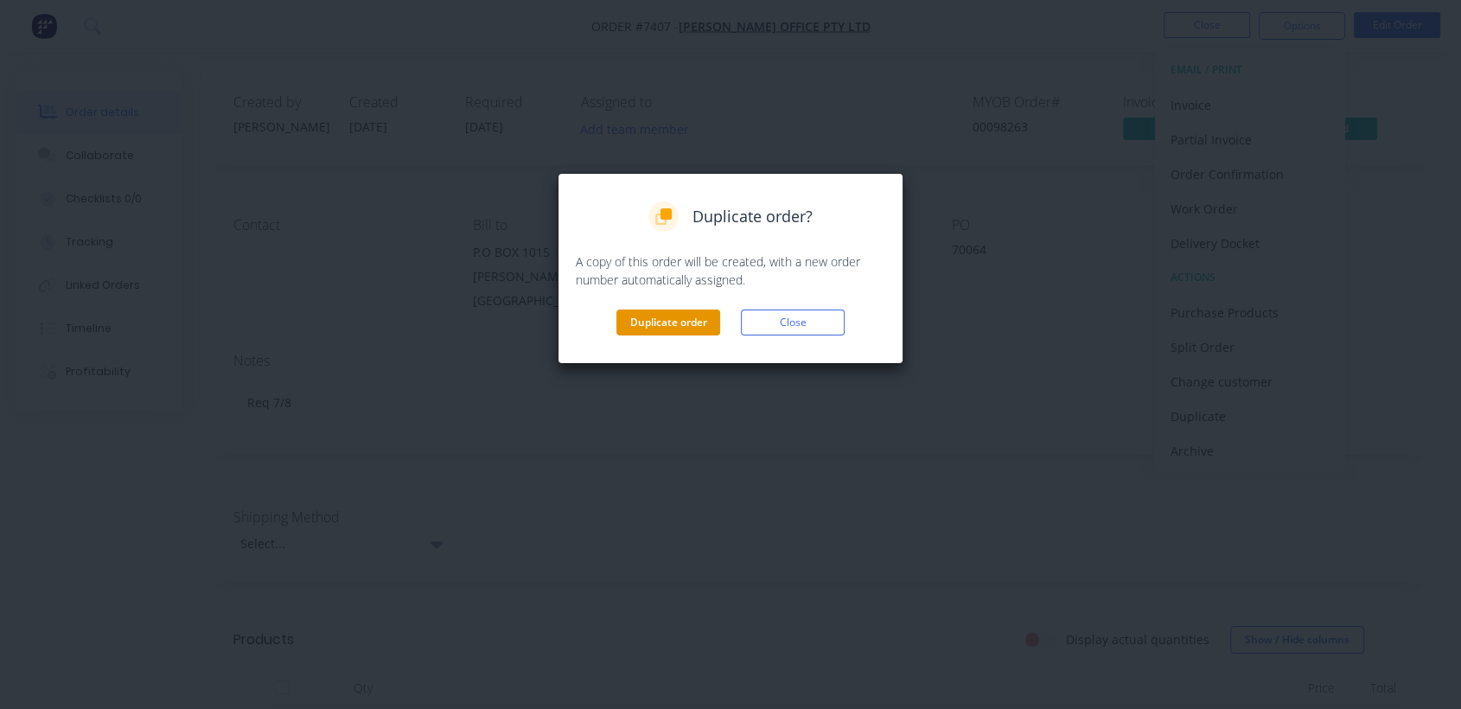
click at [685, 320] on button "Duplicate order" at bounding box center [668, 322] width 104 height 26
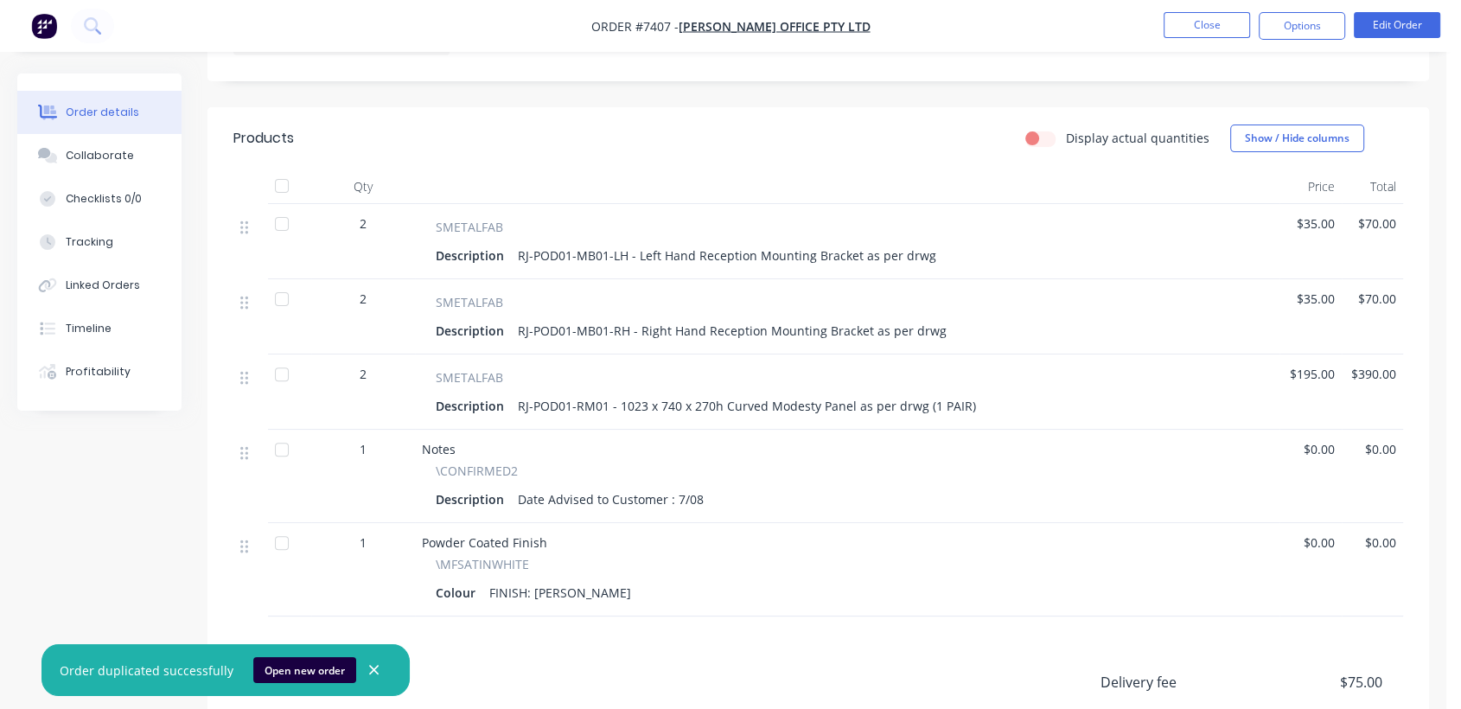
scroll to position [384, 0]
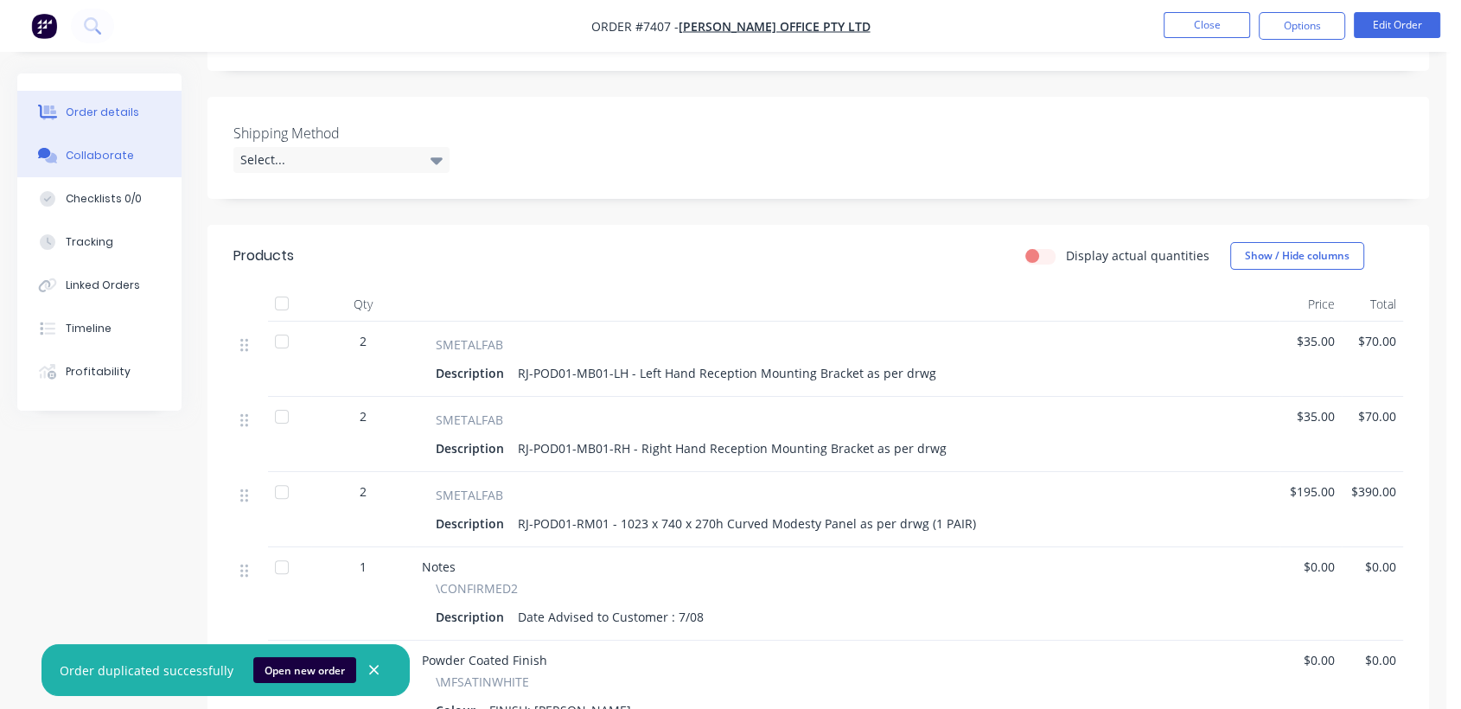
click at [131, 154] on button "Collaborate" at bounding box center [99, 155] width 164 height 43
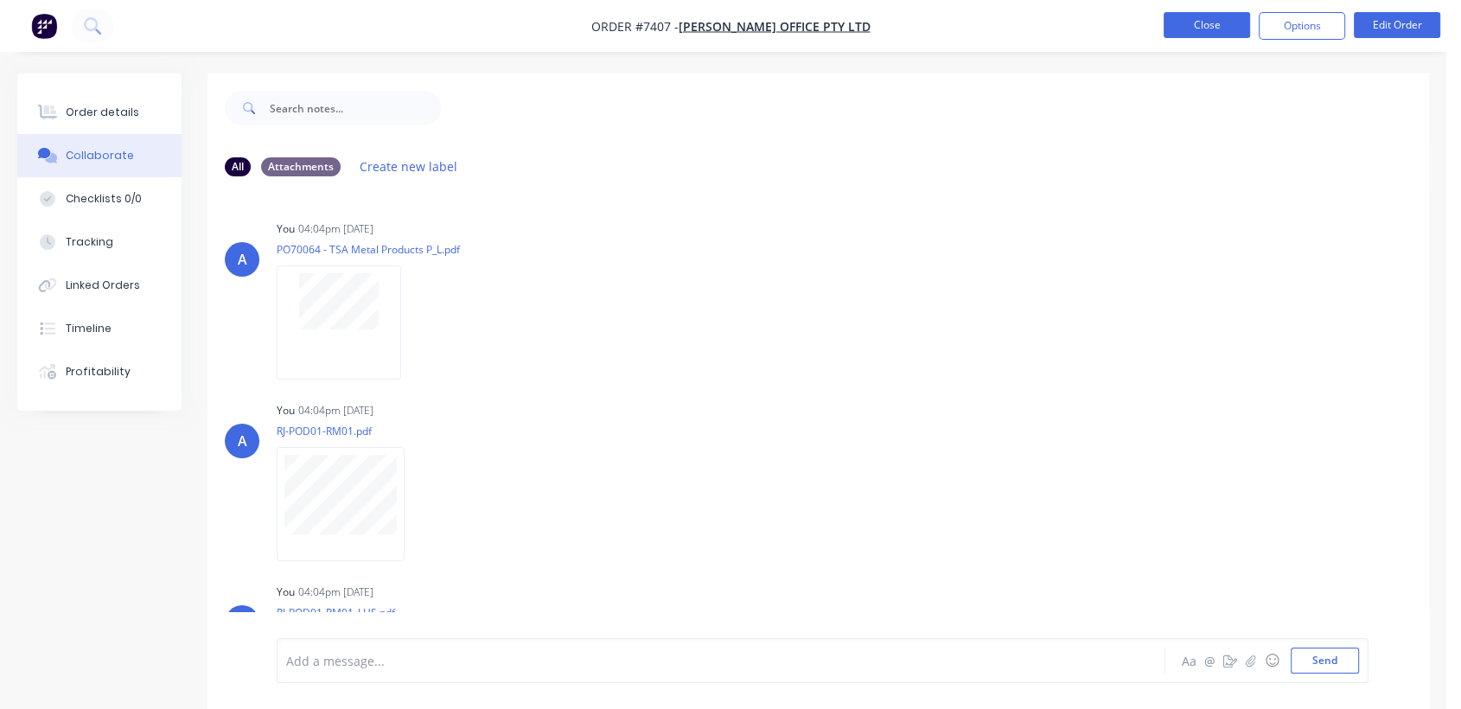
click at [1224, 24] on button "Close" at bounding box center [1207, 25] width 86 height 26
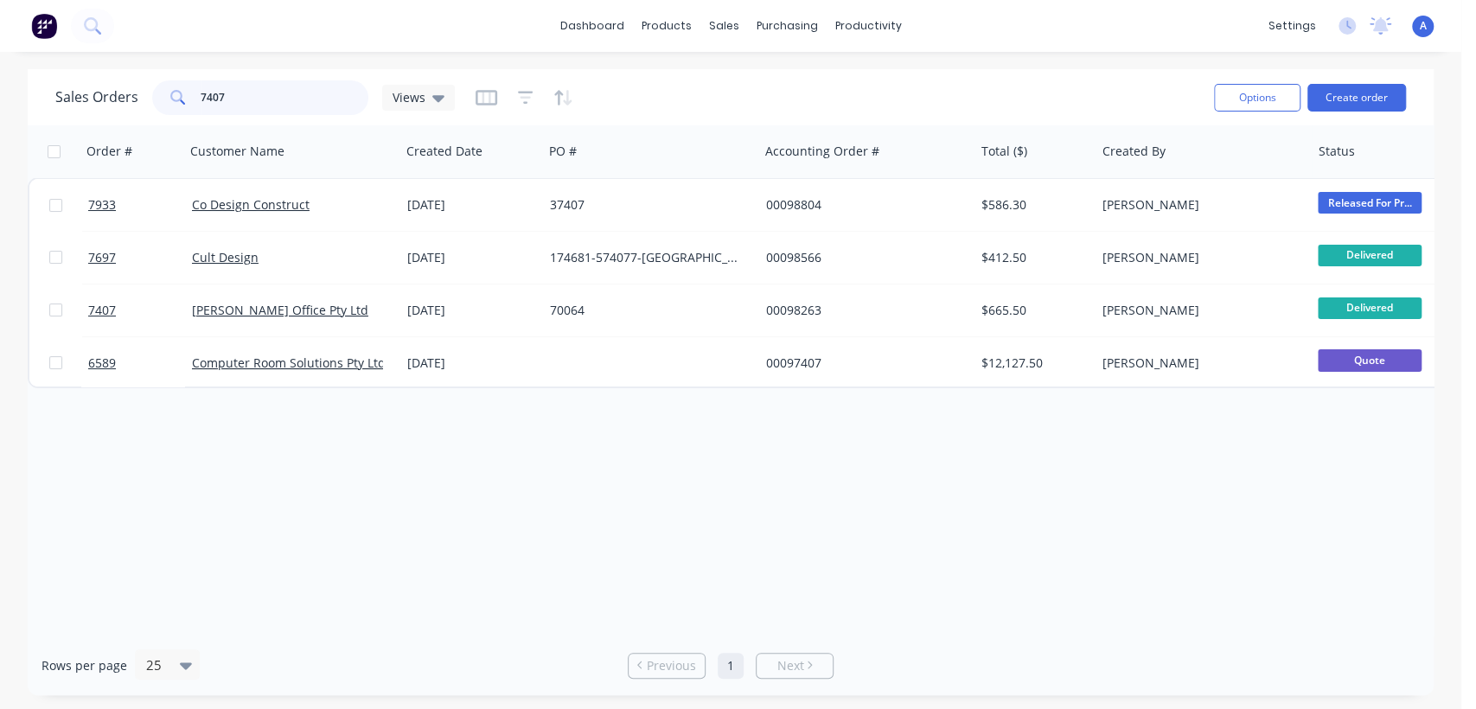
drag, startPoint x: 240, startPoint y: 98, endPoint x: 175, endPoint y: 103, distance: 65.9
click at [175, 103] on div "7407" at bounding box center [260, 97] width 216 height 35
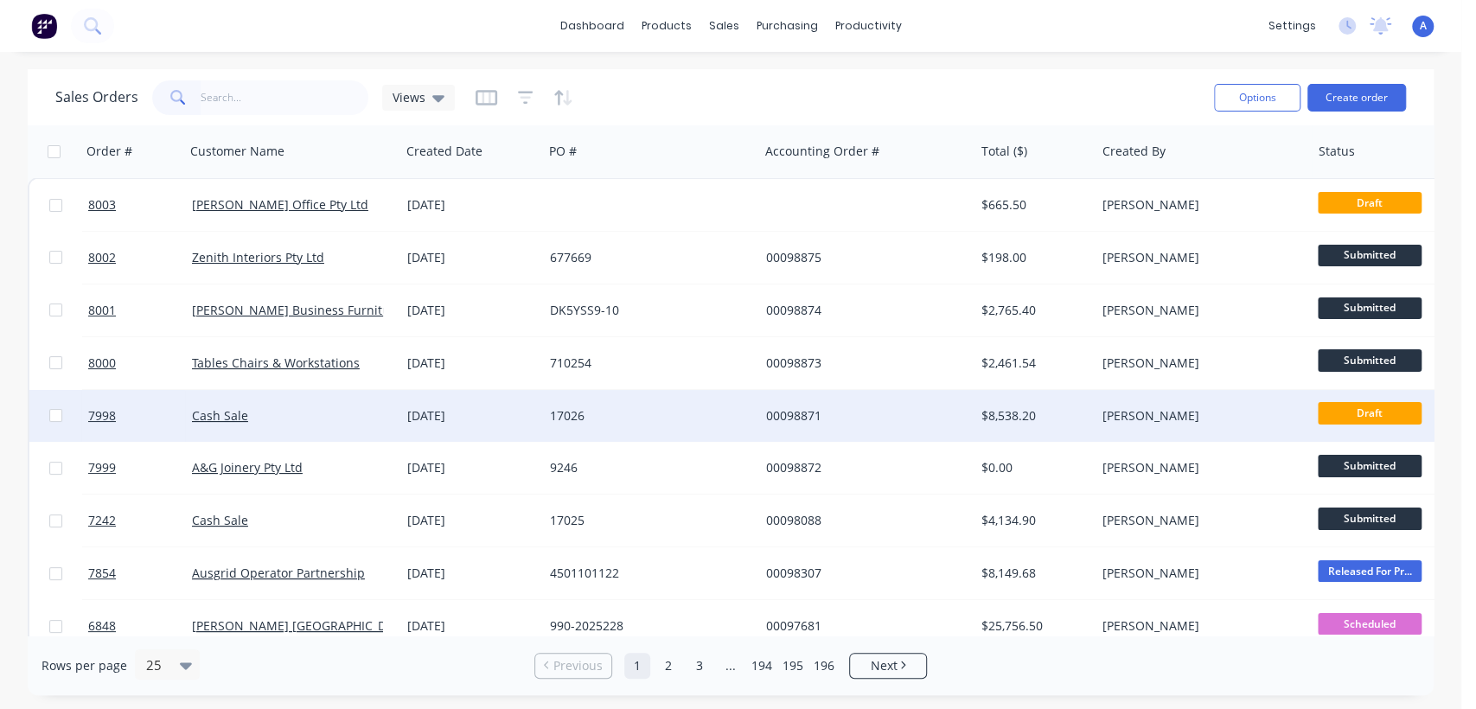
click at [673, 405] on div "17026" at bounding box center [650, 416] width 215 height 52
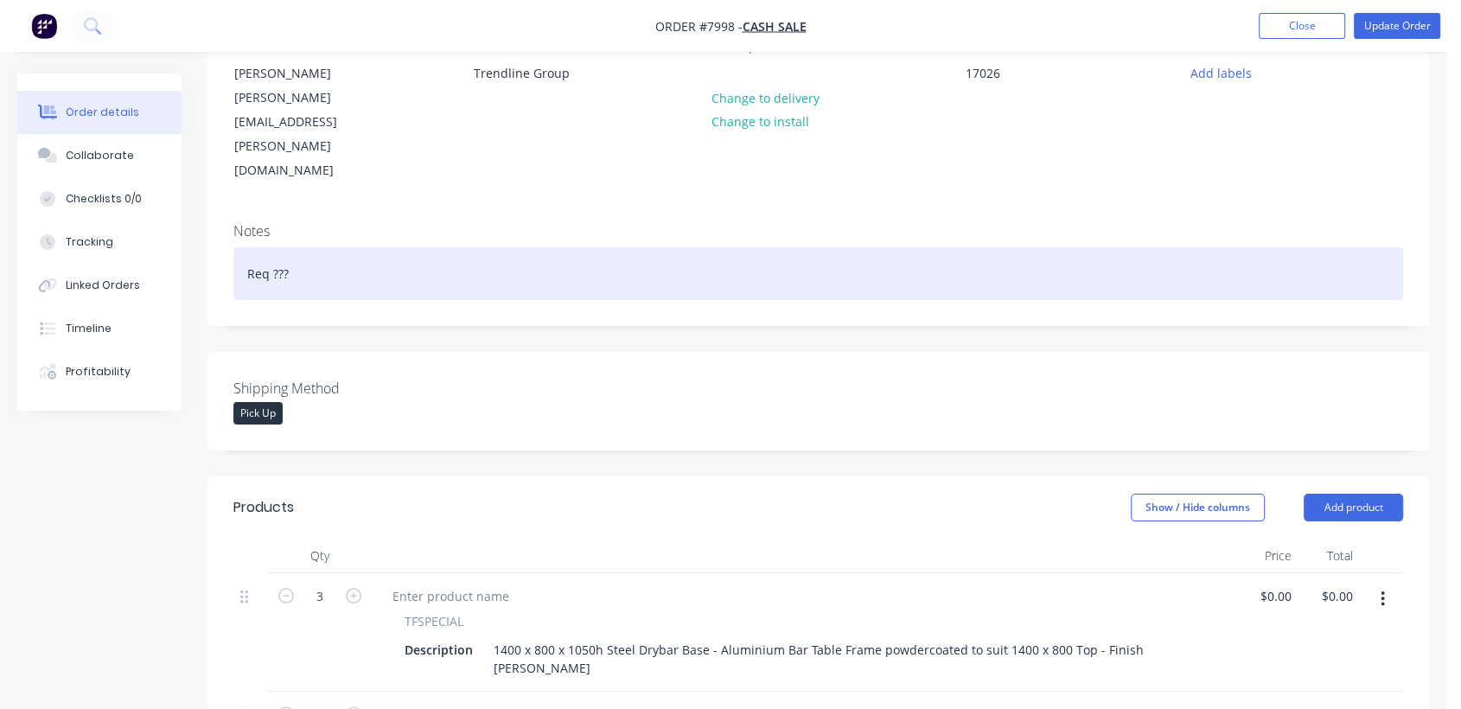
scroll to position [96, 0]
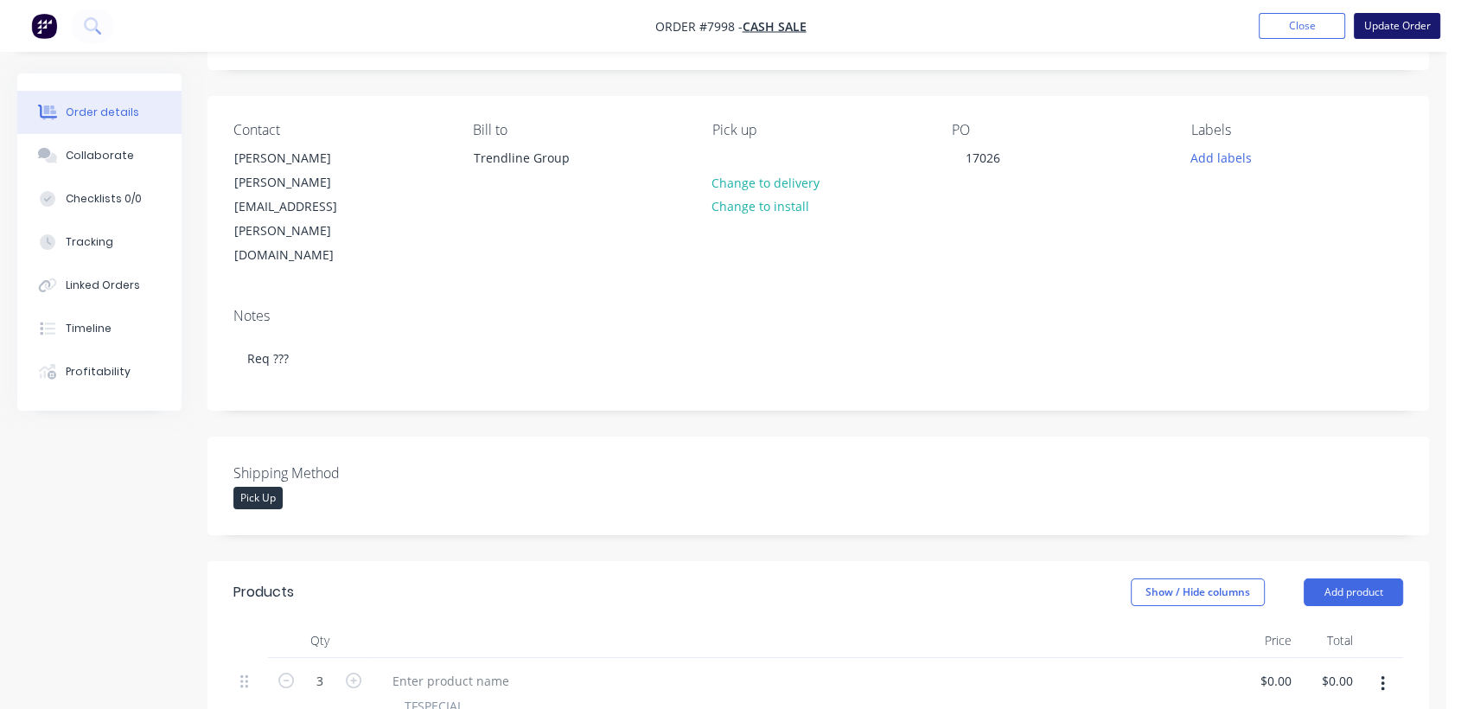
click at [1404, 30] on button "Update Order" at bounding box center [1397, 26] width 86 height 26
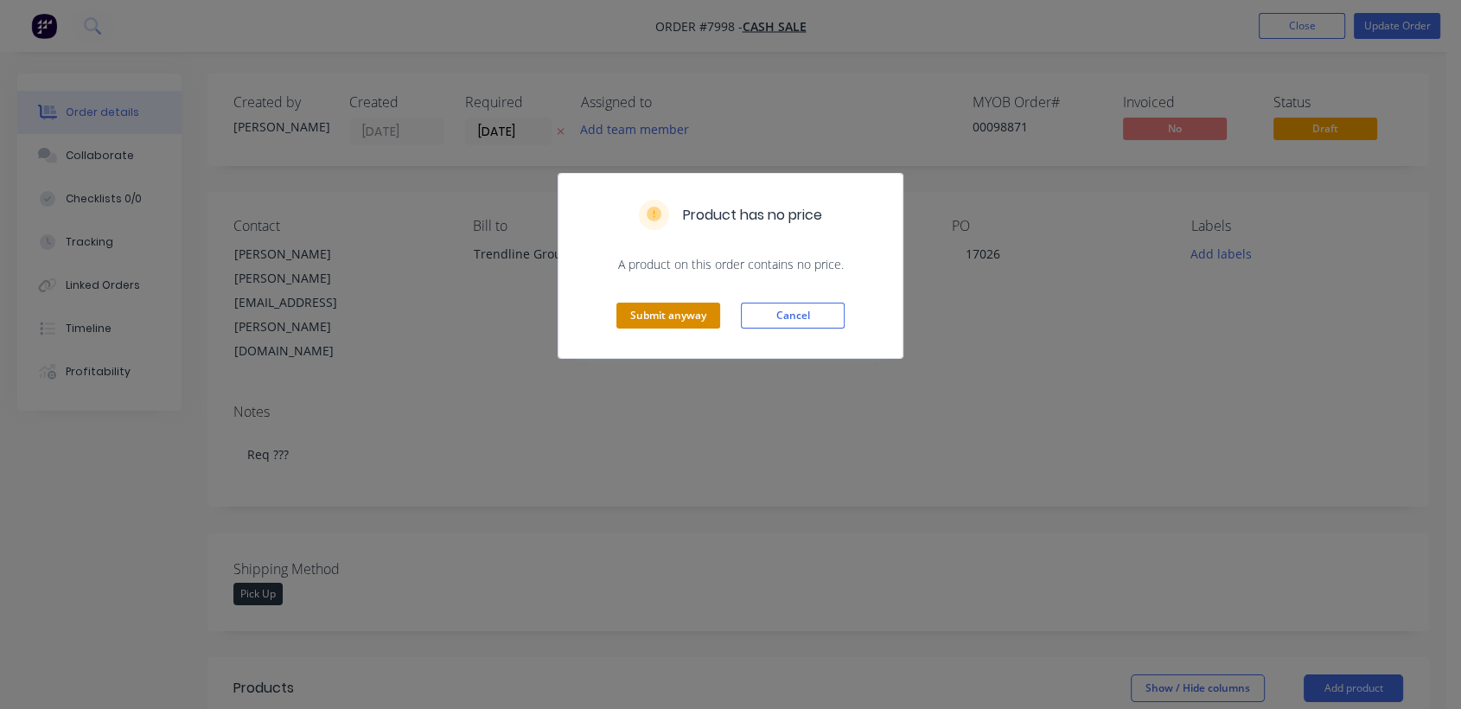
click at [698, 309] on button "Submit anyway" at bounding box center [668, 316] width 104 height 26
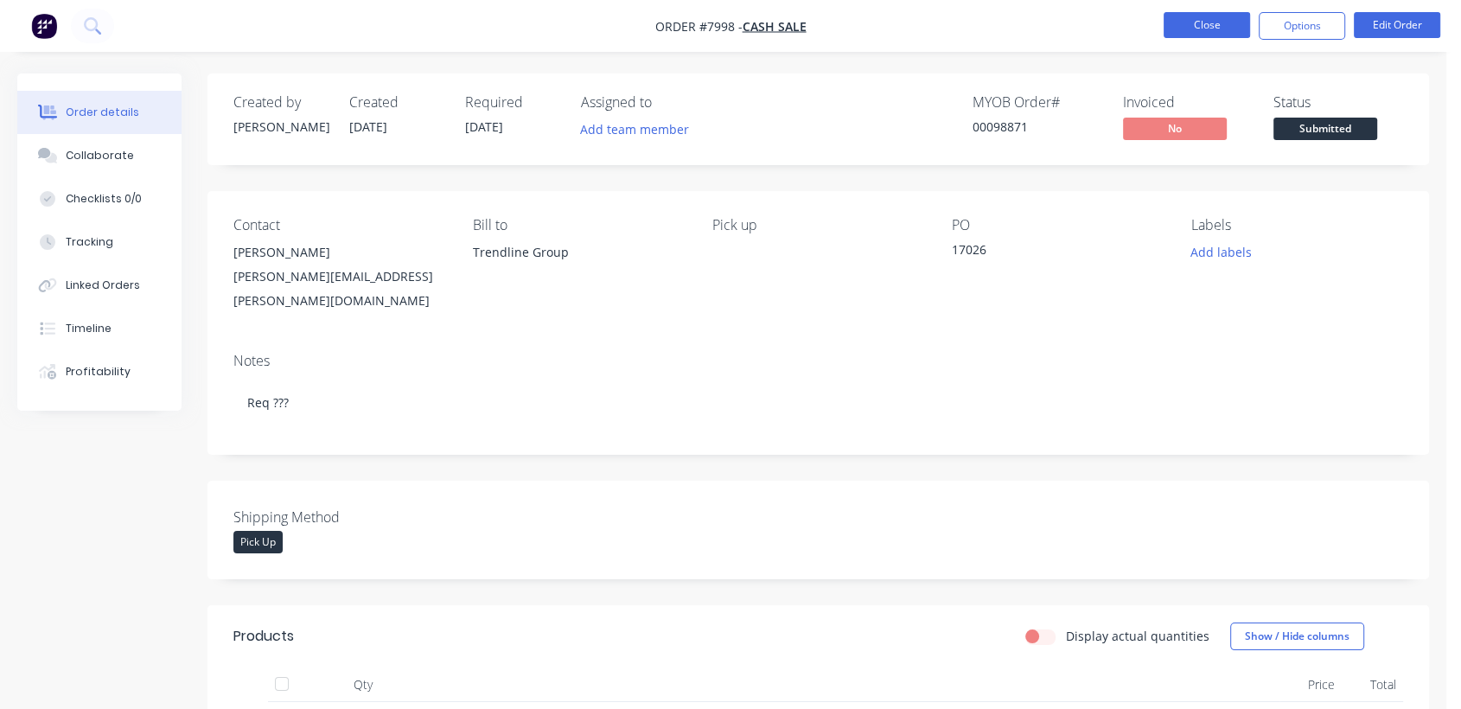
click at [1200, 23] on button "Close" at bounding box center [1207, 25] width 86 height 26
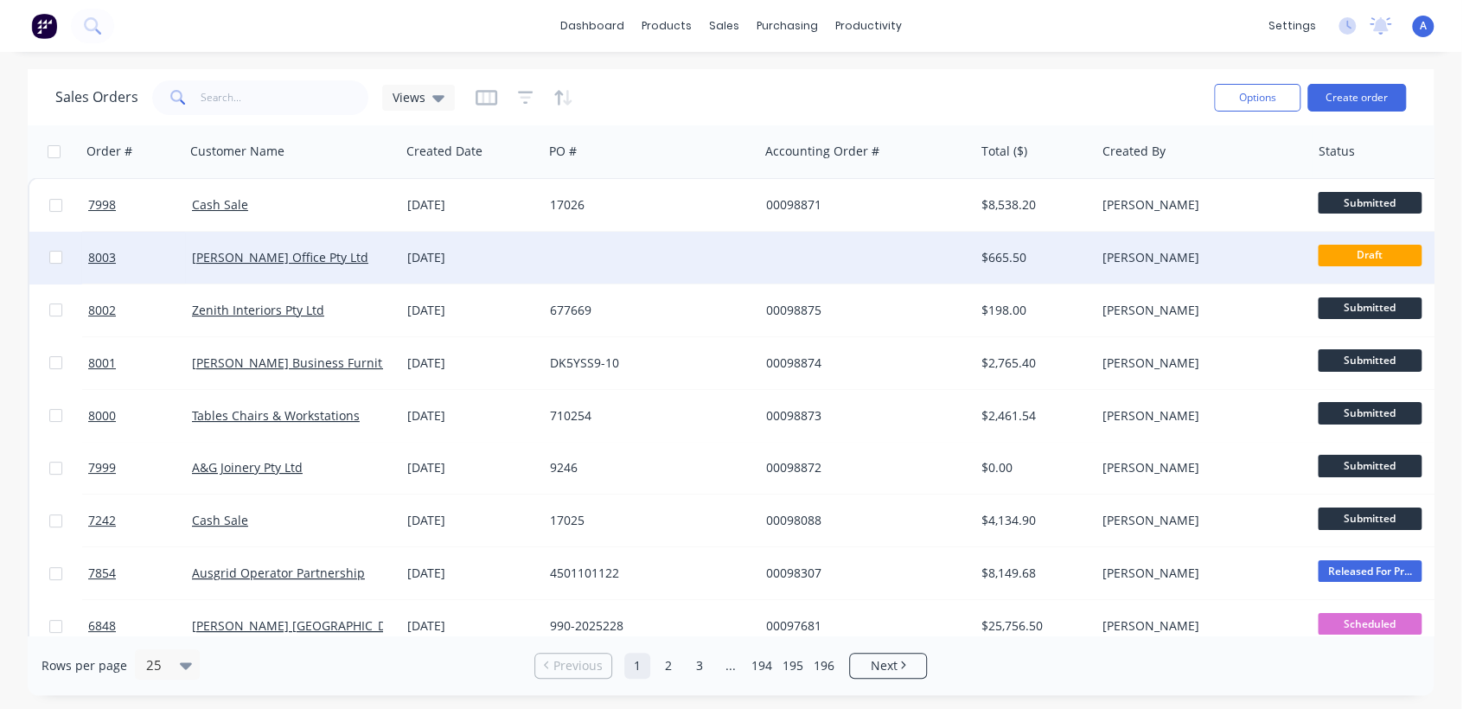
click at [629, 246] on div at bounding box center [650, 258] width 215 height 52
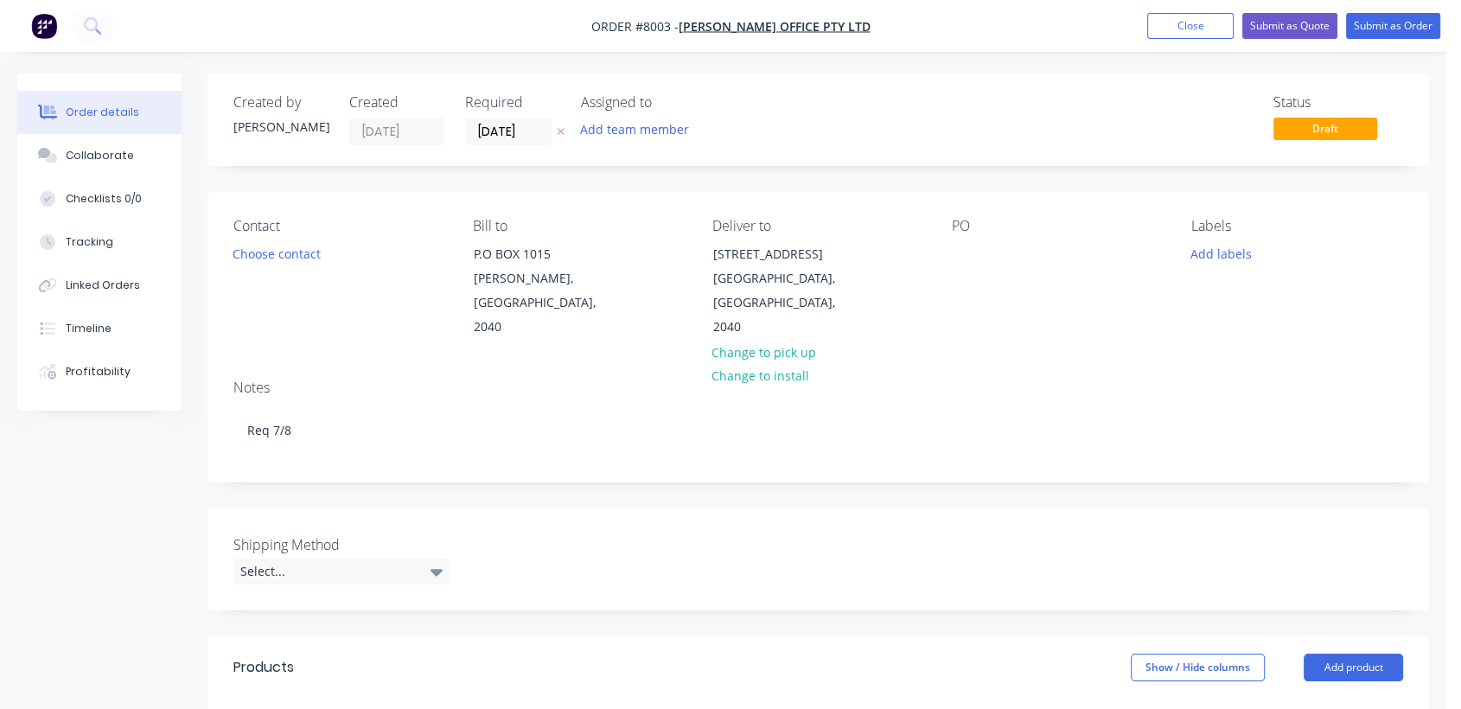
click at [536, 118] on label "[DATE]" at bounding box center [508, 132] width 86 height 28
click at [536, 118] on input "[DATE]" at bounding box center [508, 131] width 85 height 26
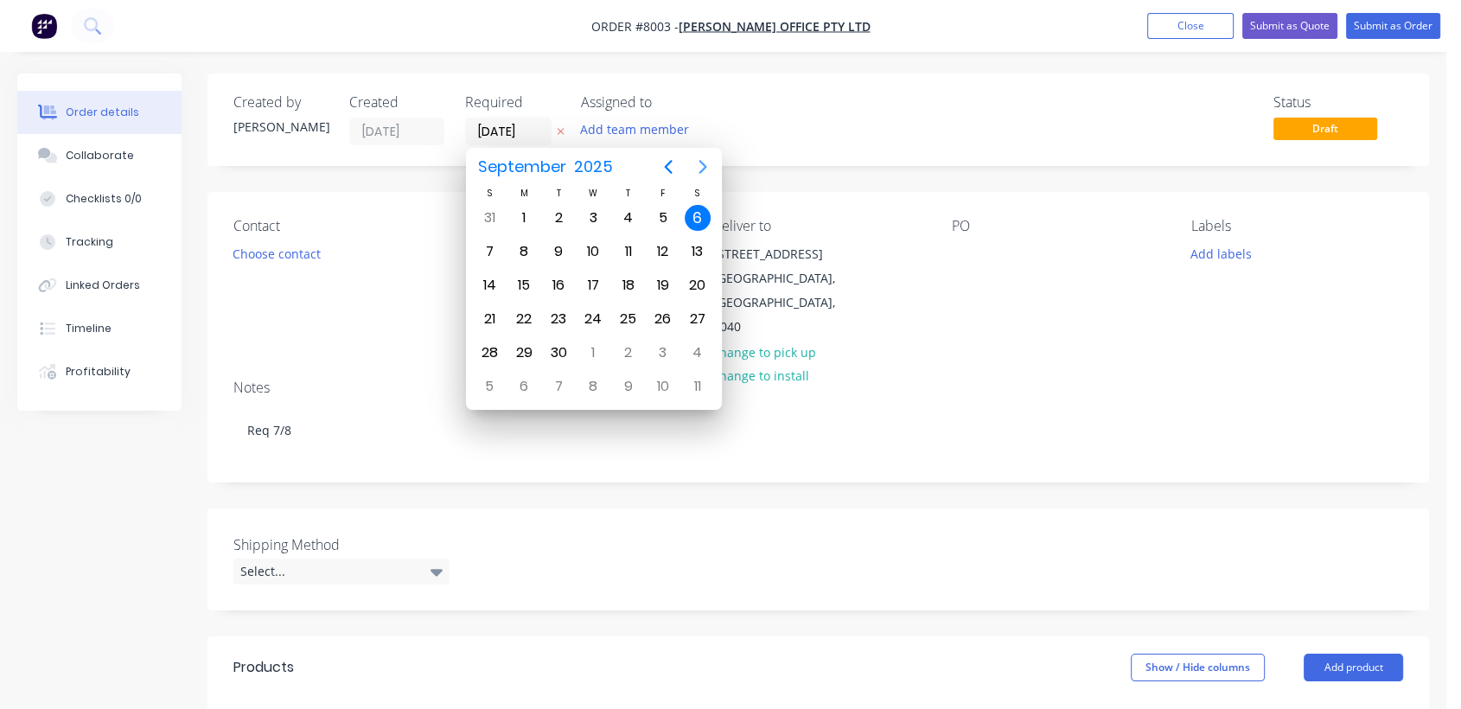
click at [700, 166] on icon "Next page" at bounding box center [702, 166] width 21 height 21
click at [698, 163] on icon "Next page" at bounding box center [702, 166] width 21 height 21
click at [584, 346] on div "31" at bounding box center [593, 353] width 26 height 26
type input "[DATE]"
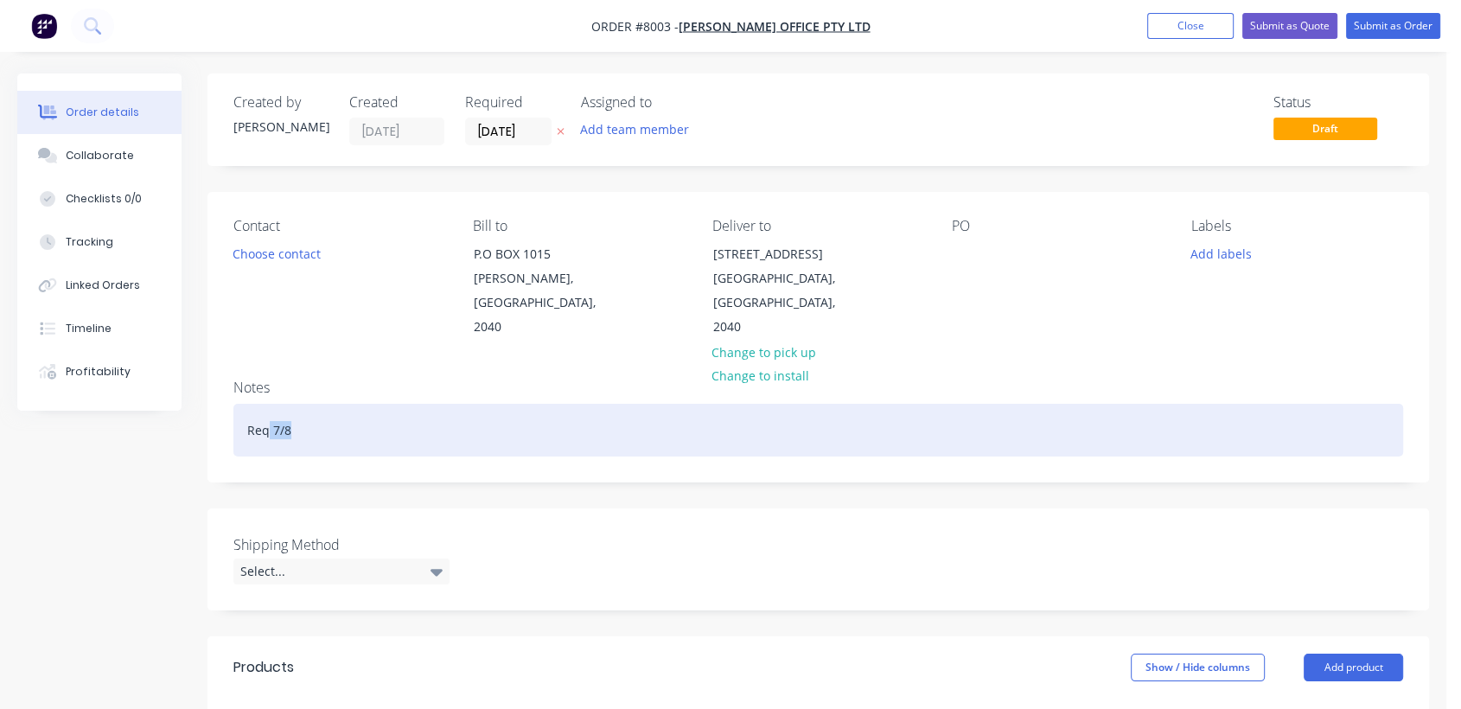
drag, startPoint x: 296, startPoint y: 399, endPoint x: 270, endPoint y: 403, distance: 26.2
click at [270, 404] on div "Req 7/8" at bounding box center [818, 430] width 1170 height 53
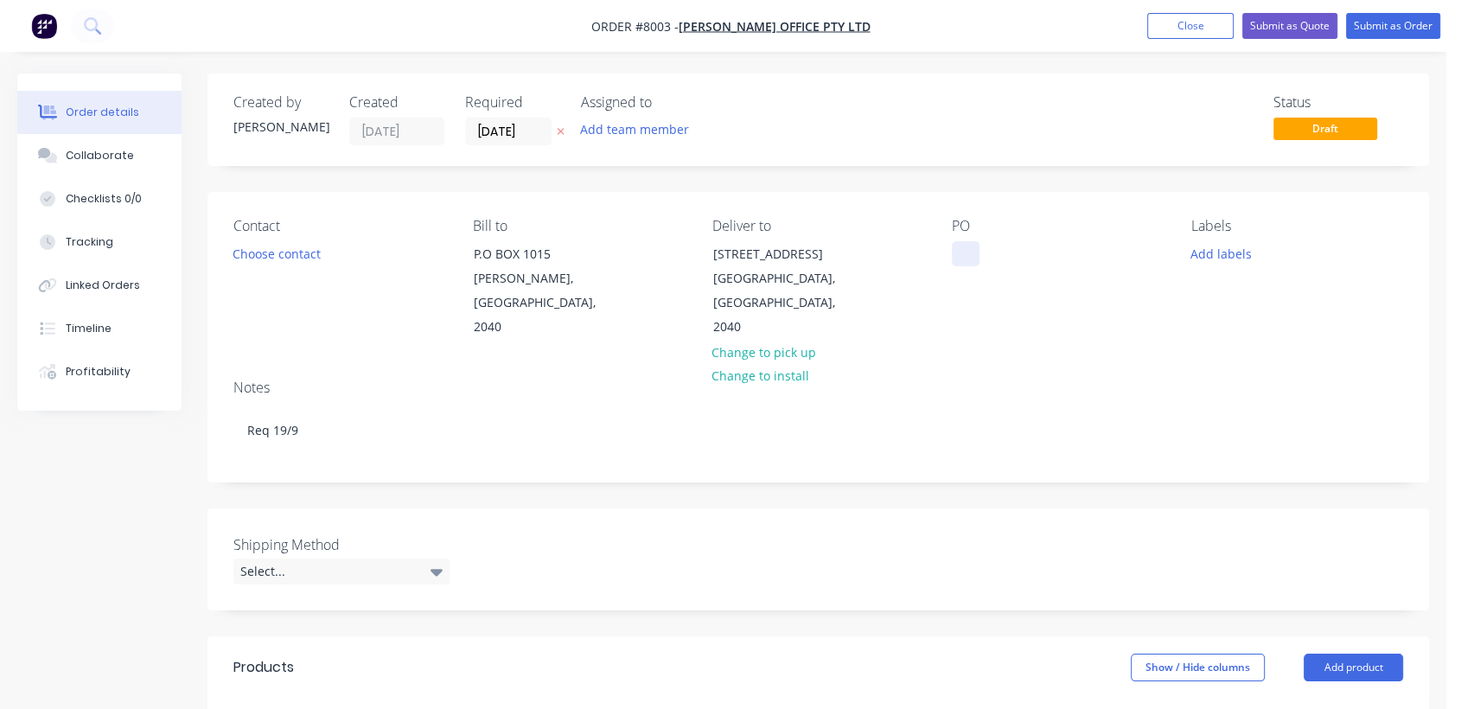
click at [958, 251] on div at bounding box center [966, 253] width 28 height 25
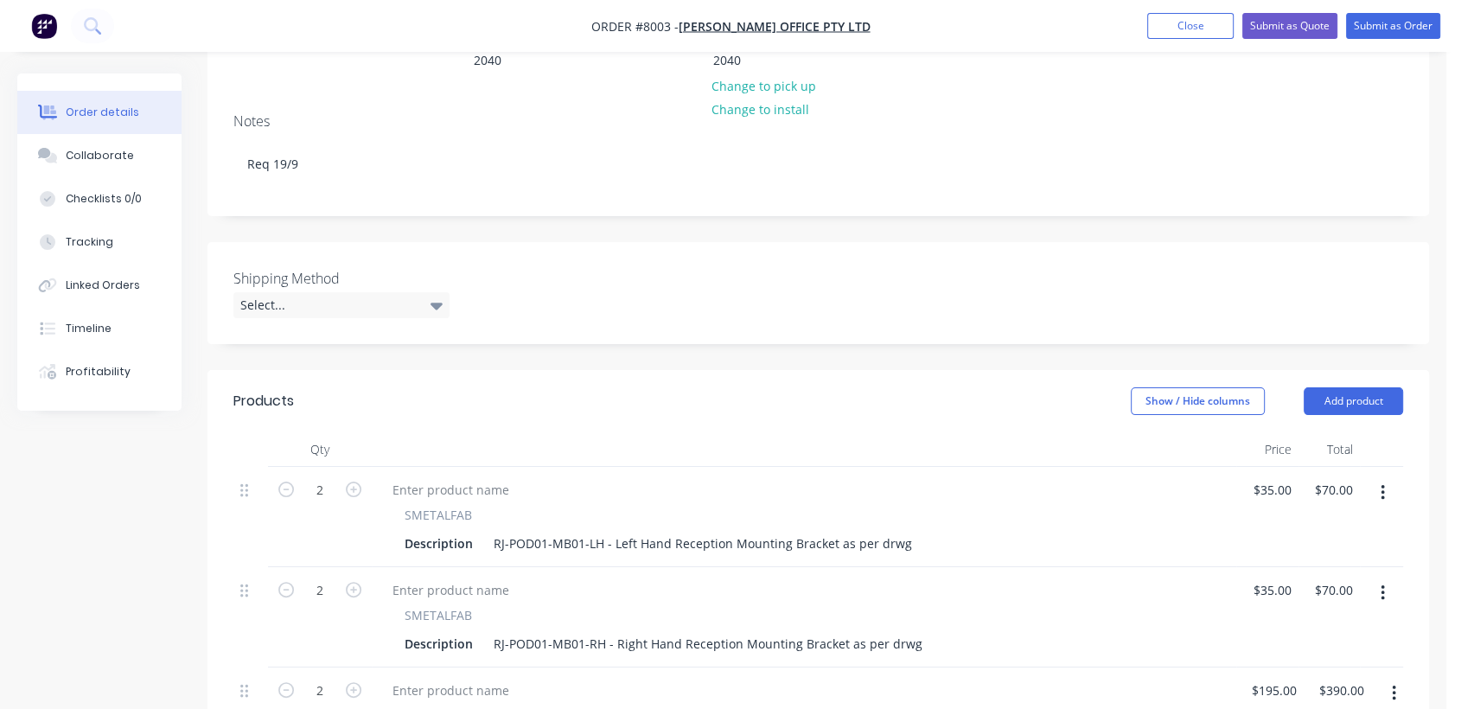
scroll to position [288, 0]
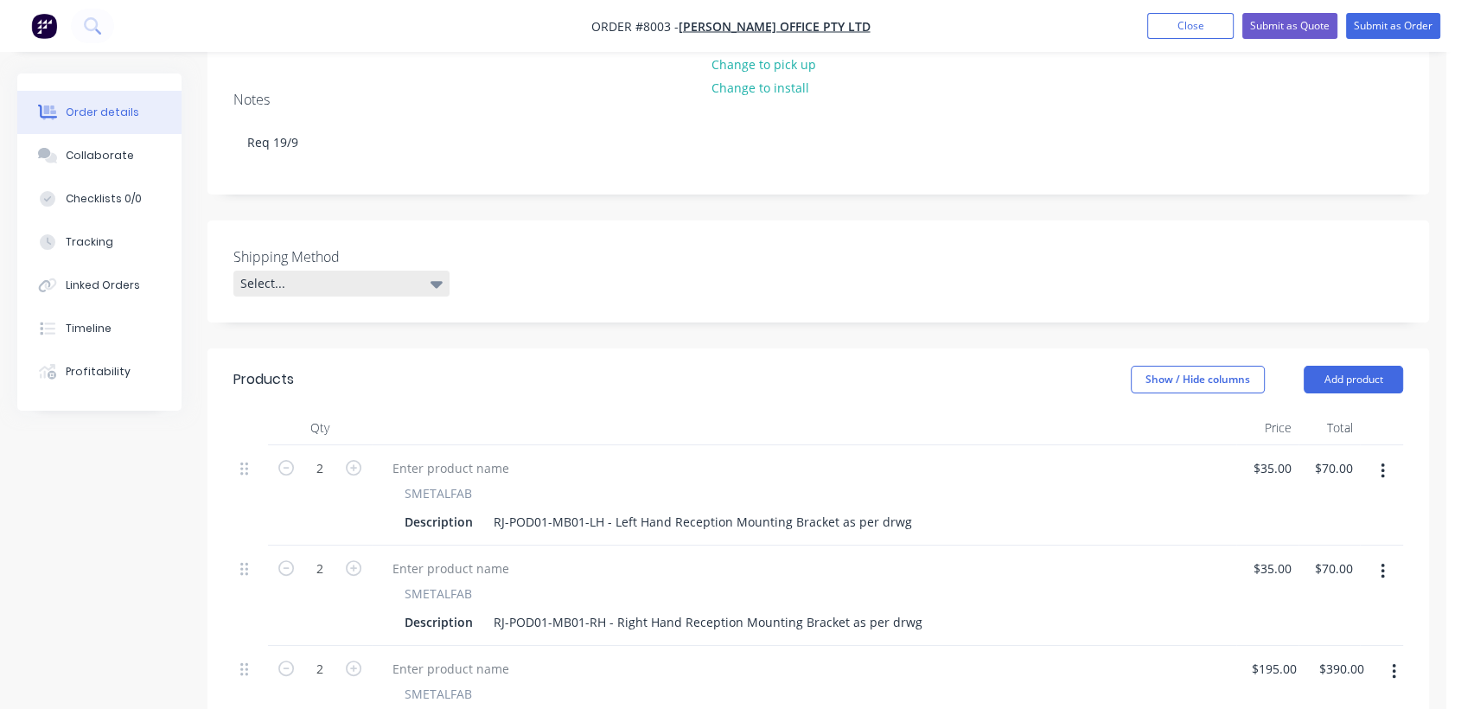
click at [341, 271] on div "Select..." at bounding box center [341, 284] width 216 height 26
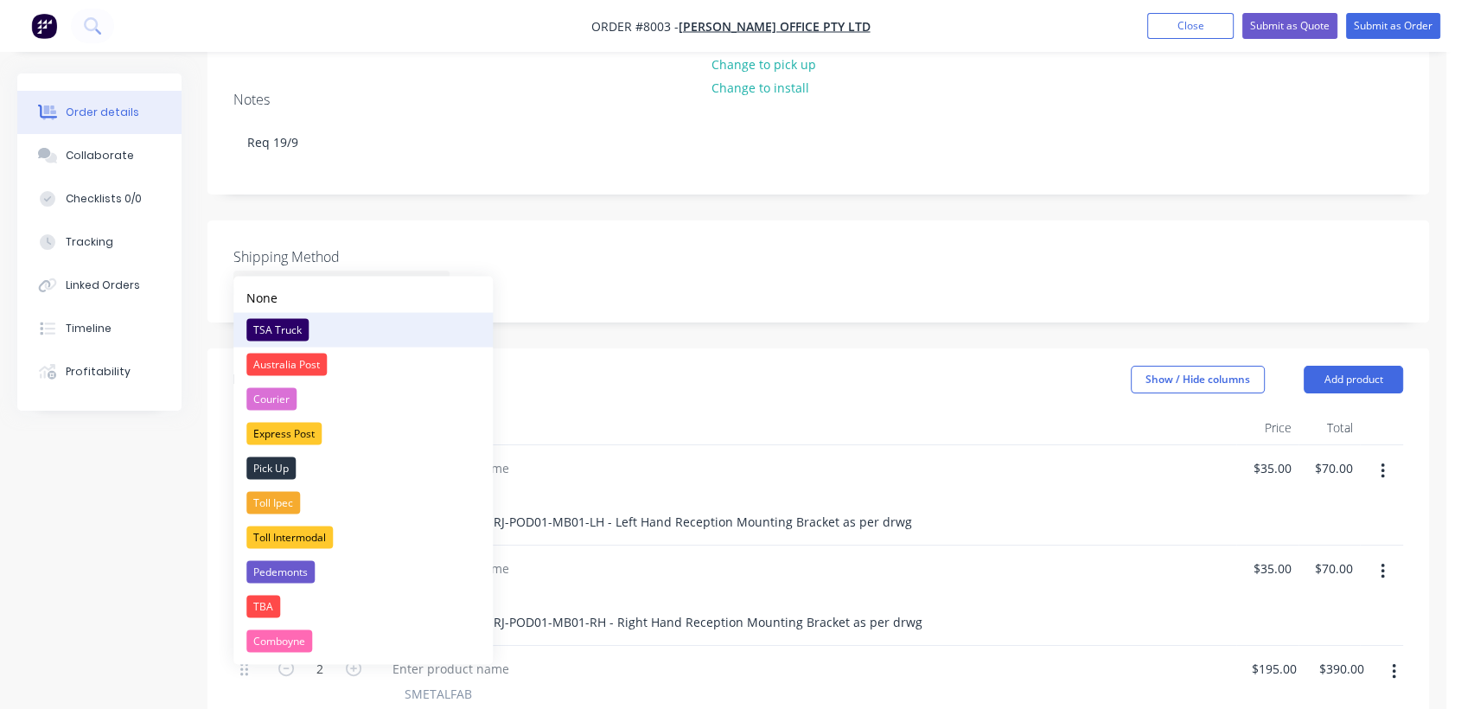
click at [286, 324] on div "TSA Truck" at bounding box center [277, 329] width 62 height 22
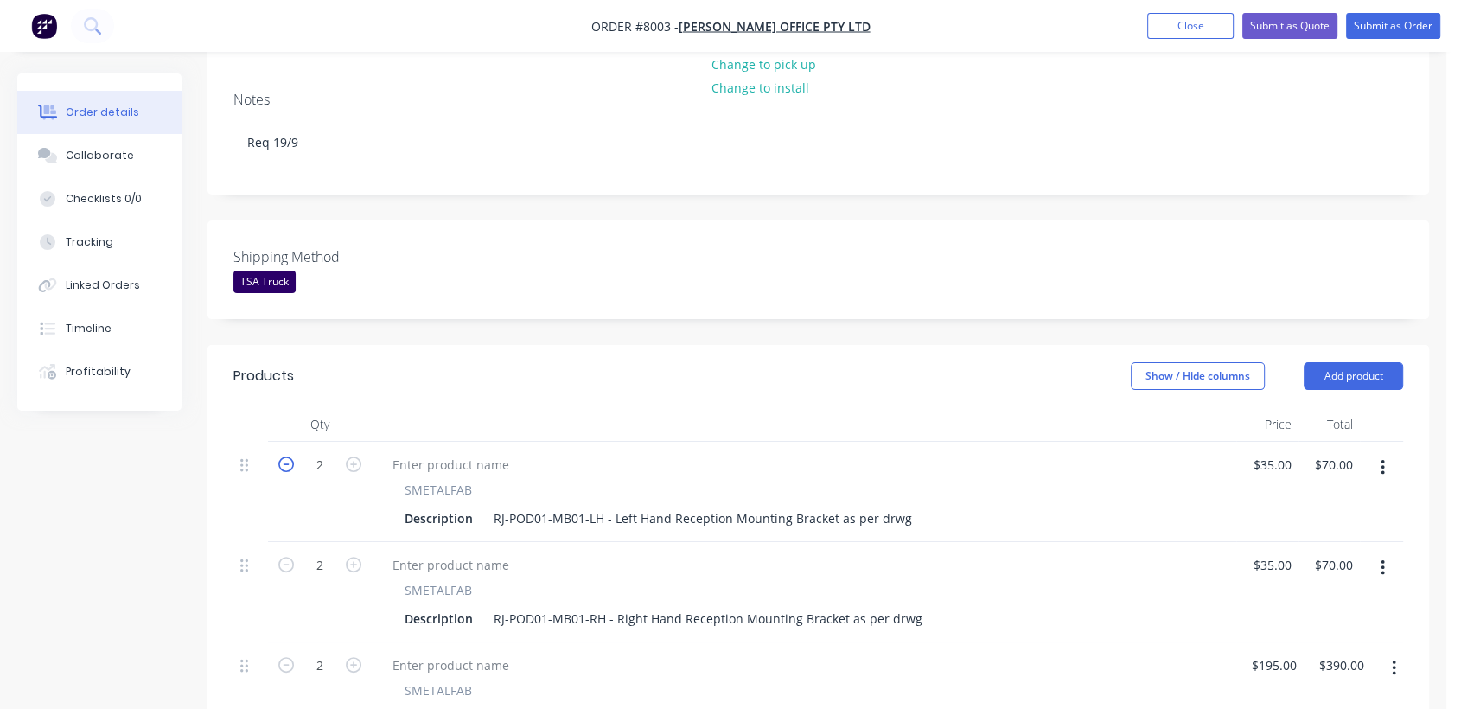
click at [284, 456] on icon "button" at bounding box center [286, 464] width 16 height 16
type input "1"
type input "$35.00"
click at [284, 557] on icon "button" at bounding box center [286, 565] width 16 height 16
type input "1"
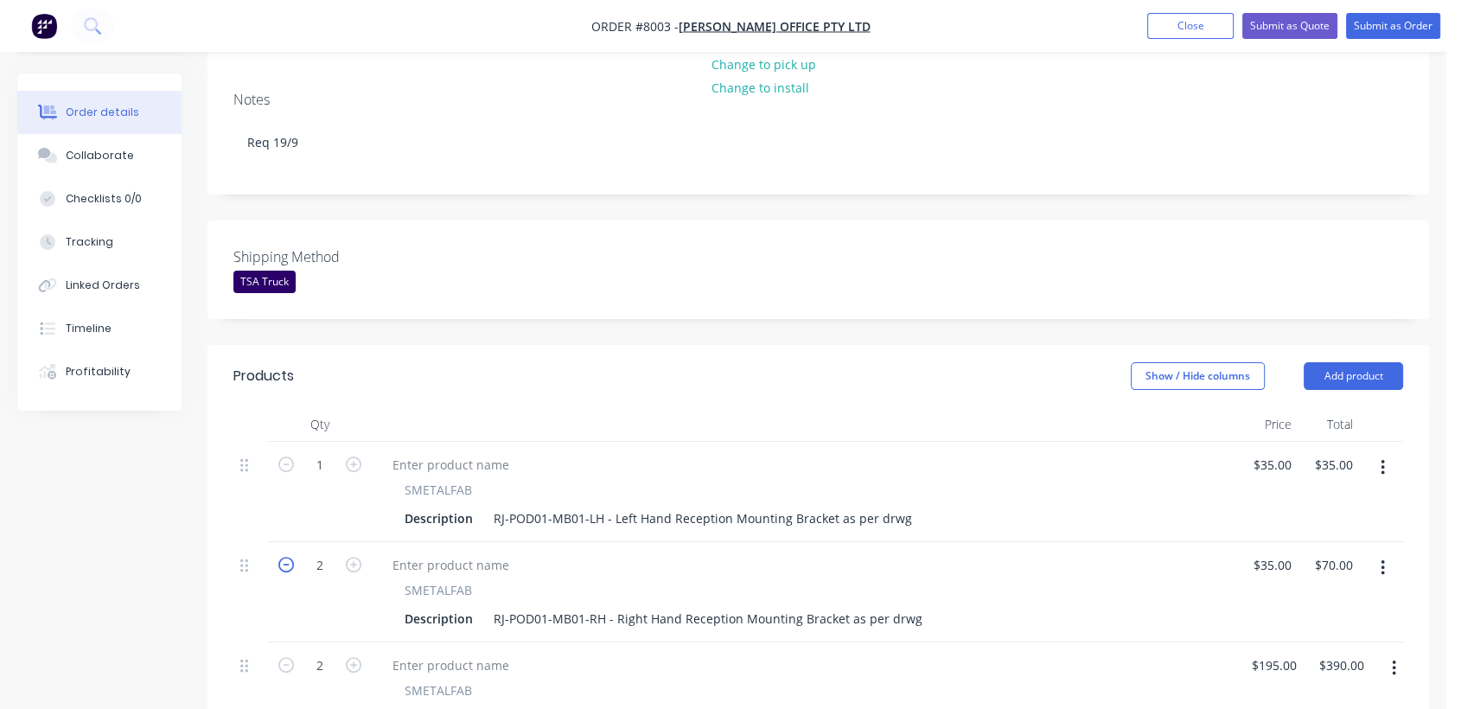
type input "$35.00"
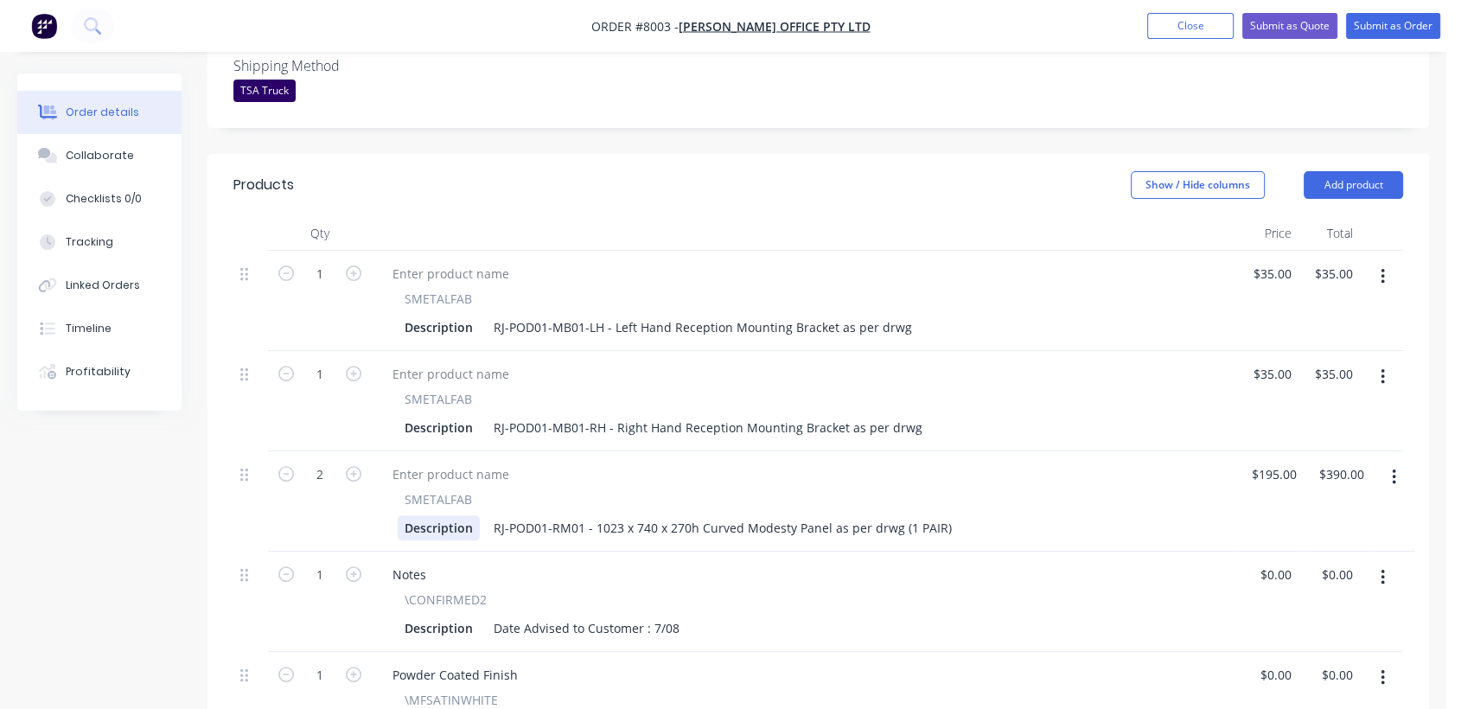
scroll to position [480, 0]
click at [285, 465] on icon "button" at bounding box center [286, 473] width 16 height 16
type input "1"
type input "$195.00"
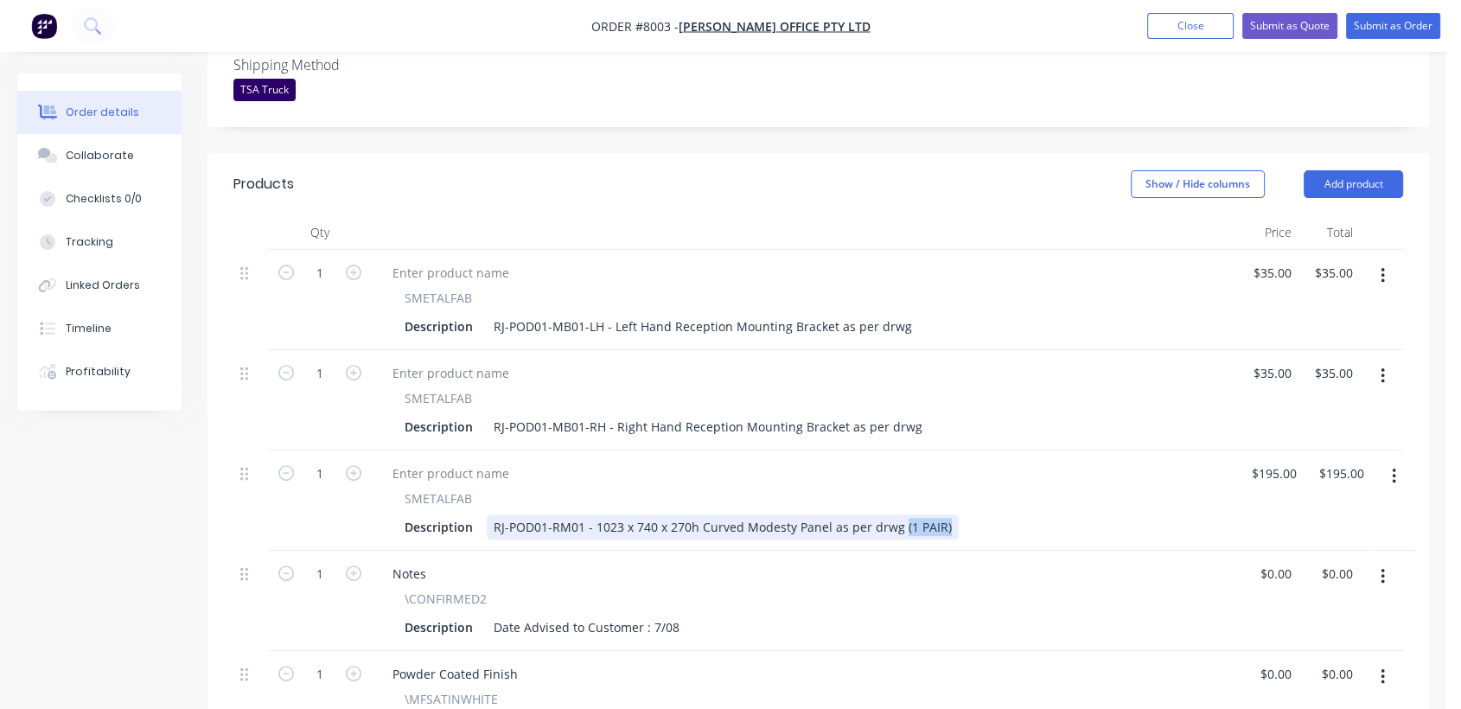
drag, startPoint x: 943, startPoint y: 501, endPoint x: 902, endPoint y: 529, distance: 49.6
click at [898, 514] on div "RJ-POD01-RM01 - 1023 x 740 x 270h Curved Modesty Panel as per drwg (1 PAIR)" at bounding box center [723, 526] width 472 height 25
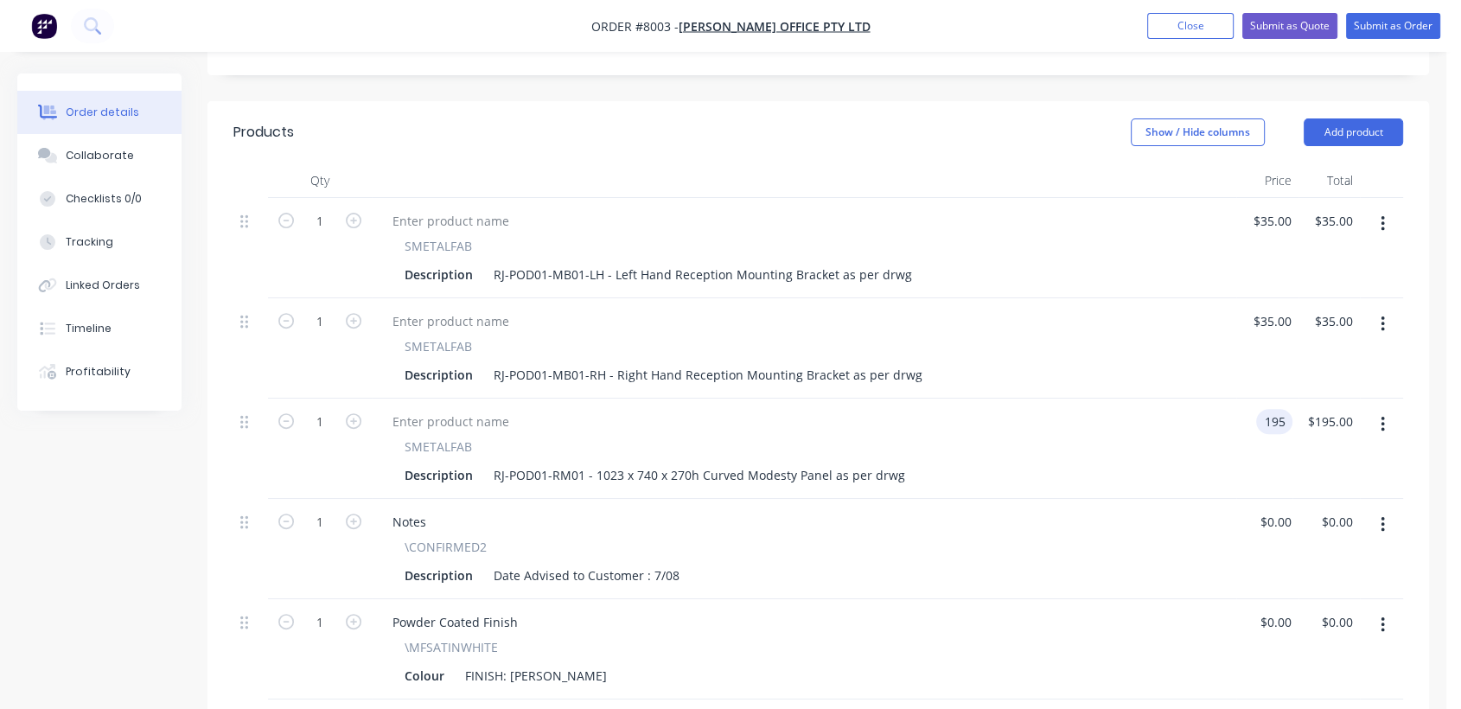
scroll to position [576, 0]
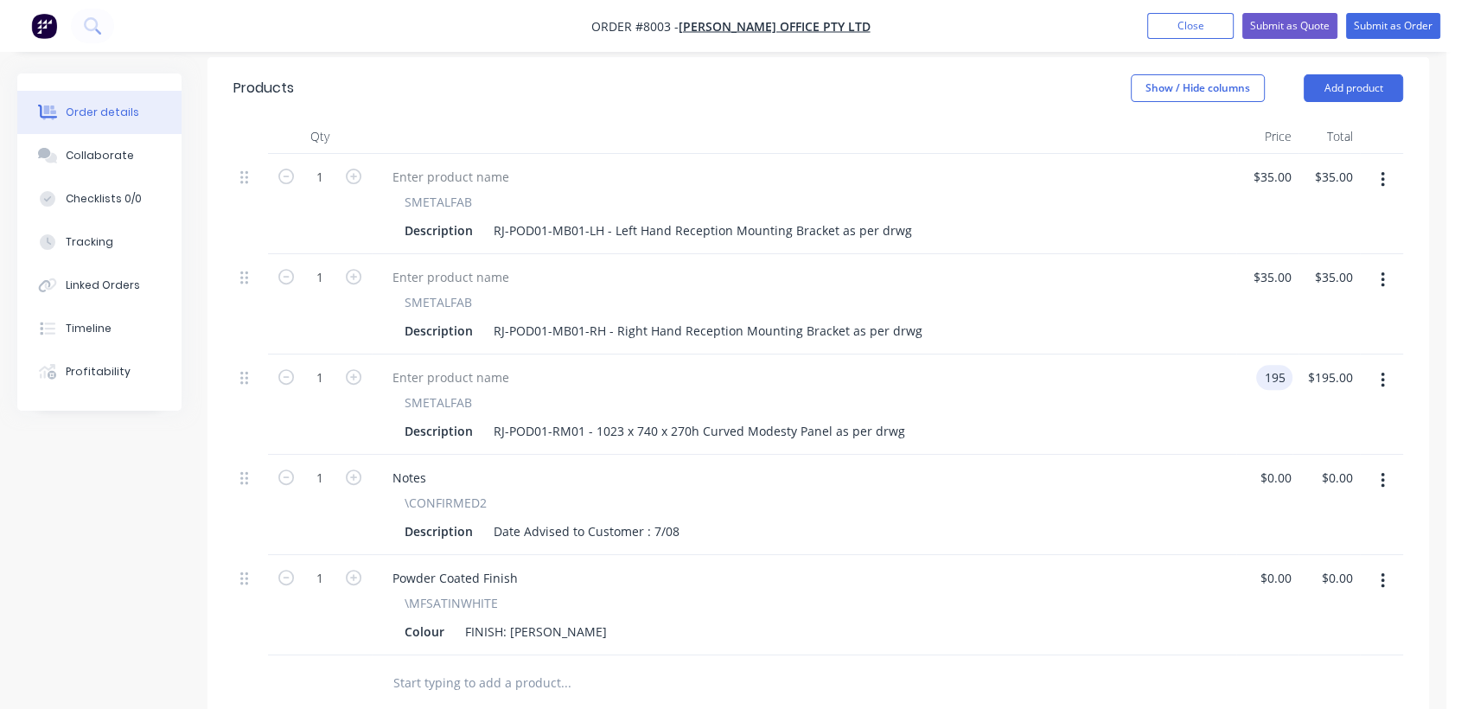
type input "$195.00"
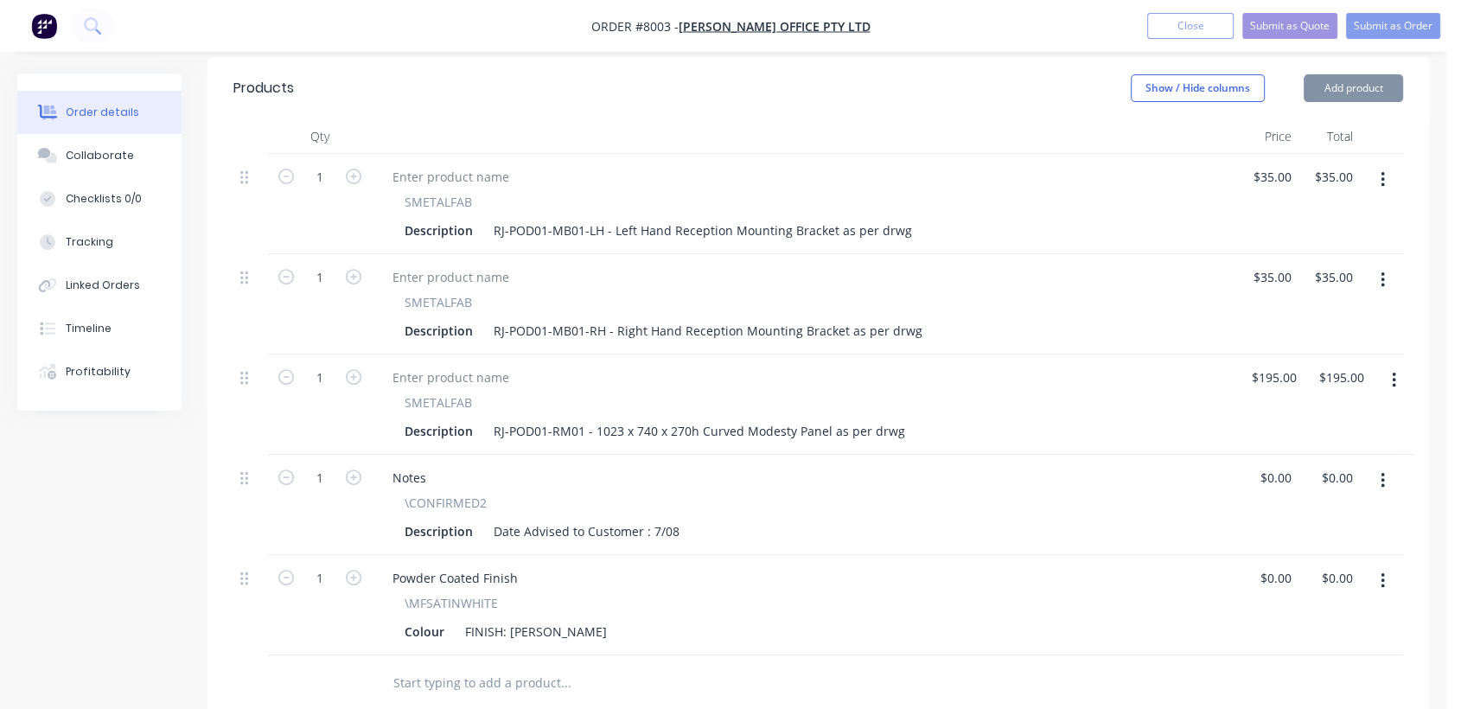
click at [1383, 471] on icon "button" at bounding box center [1383, 480] width 4 height 19
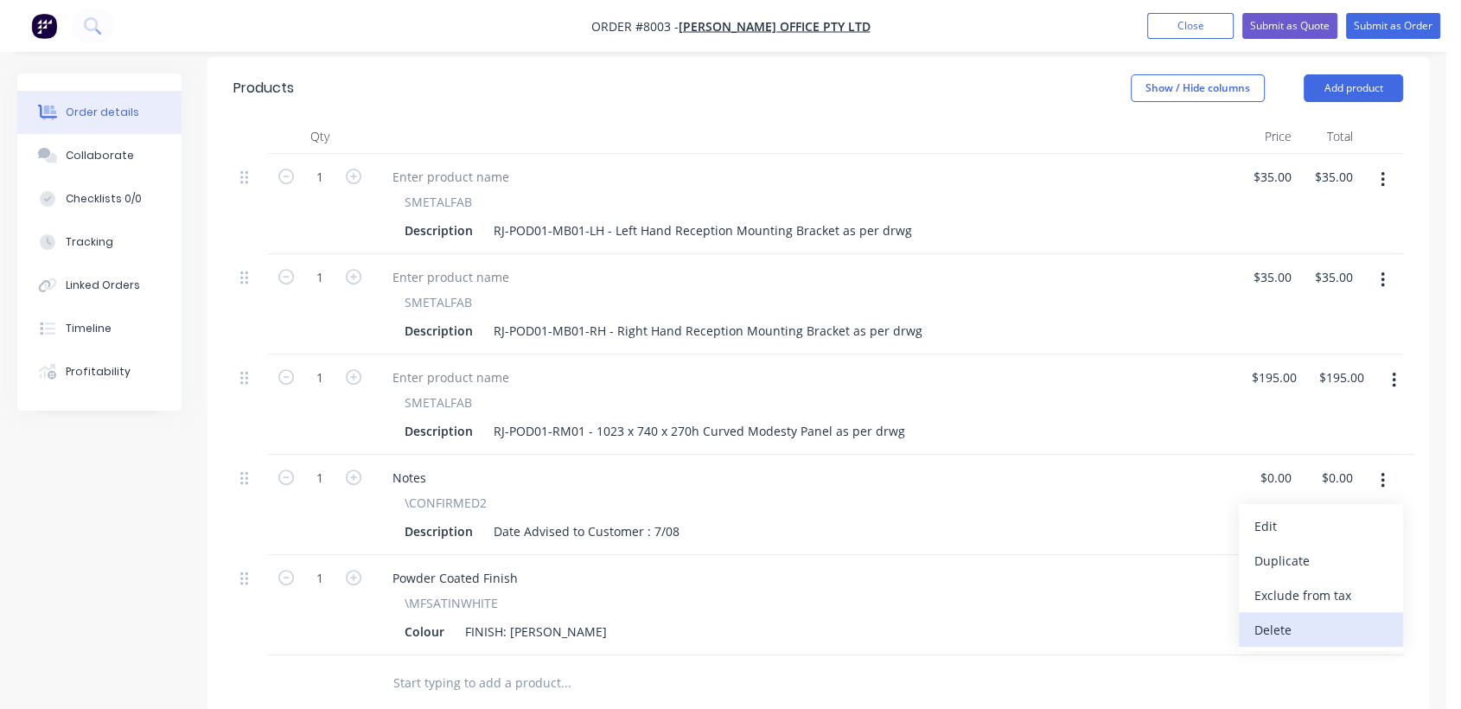
click at [1280, 617] on div "Delete" at bounding box center [1320, 629] width 133 height 25
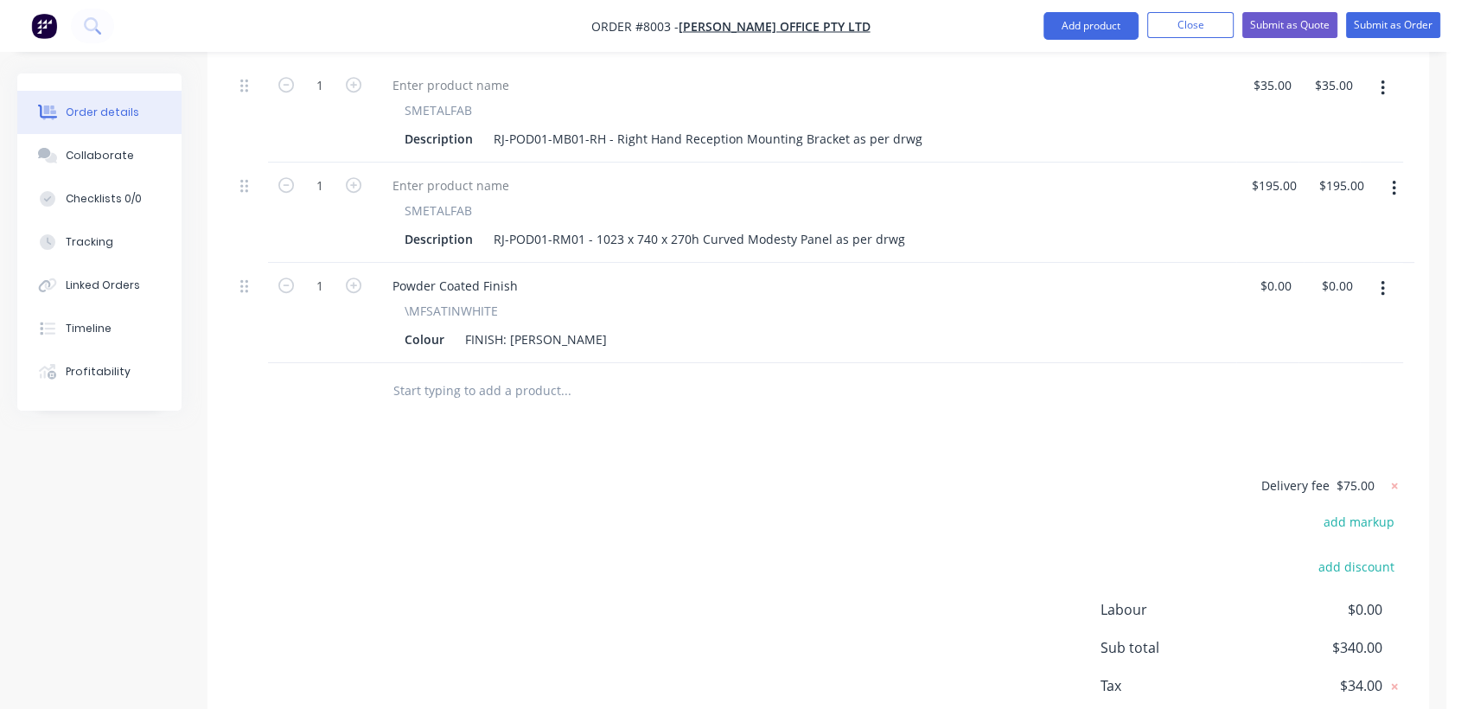
scroll to position [768, 0]
click at [441, 373] on input "text" at bounding box center [565, 390] width 346 height 35
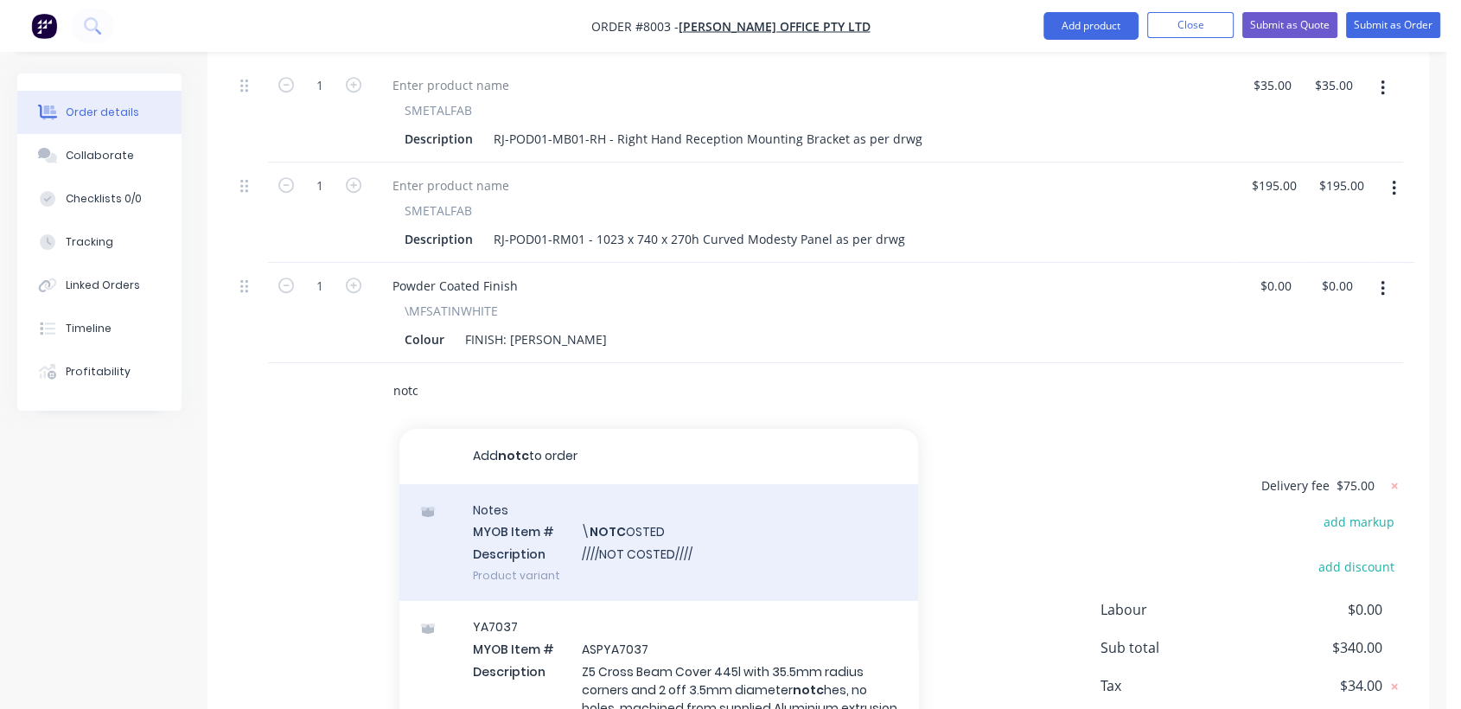
type input "notc"
click at [650, 501] on div "Notes MYOB Item # \ NOTC OSTED Description ////NOT COSTED//// Product variant" at bounding box center [658, 542] width 519 height 117
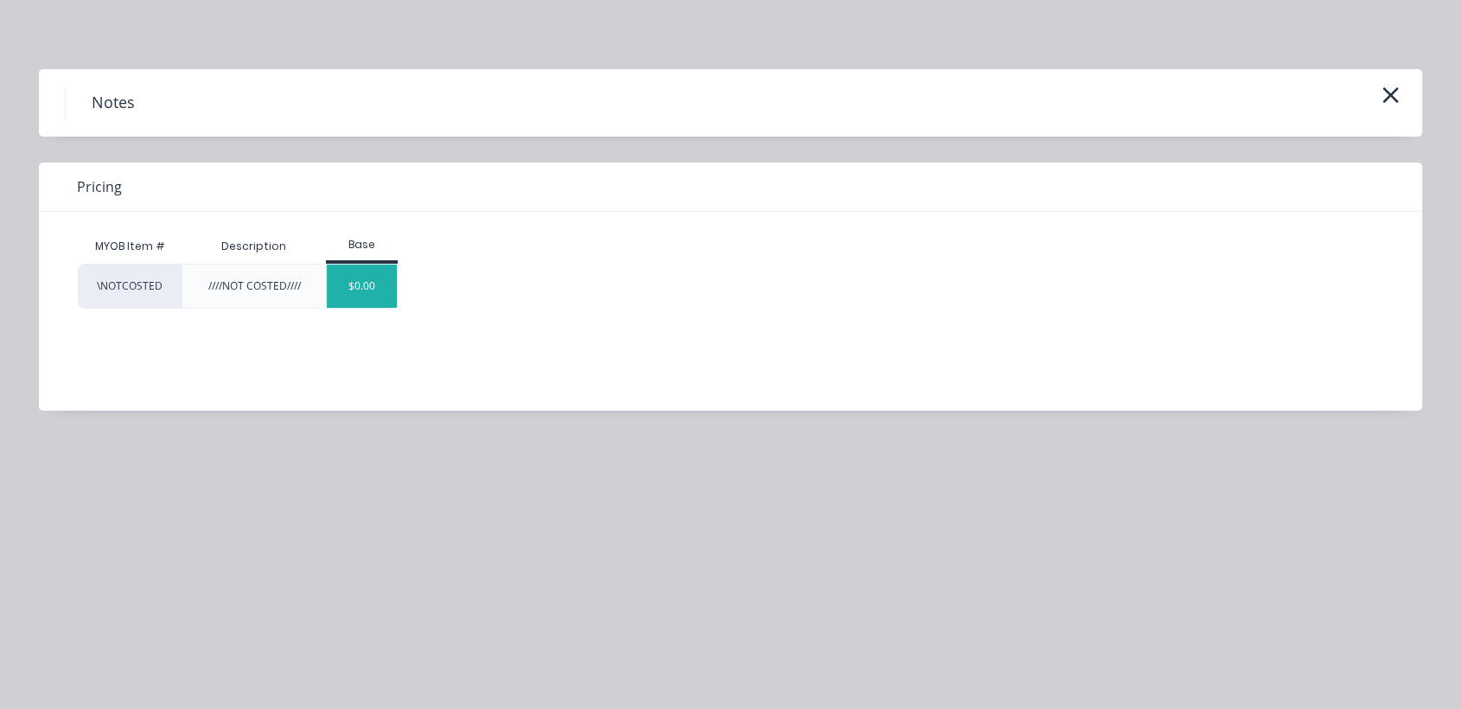
click at [371, 277] on div "$0.00" at bounding box center [362, 286] width 70 height 43
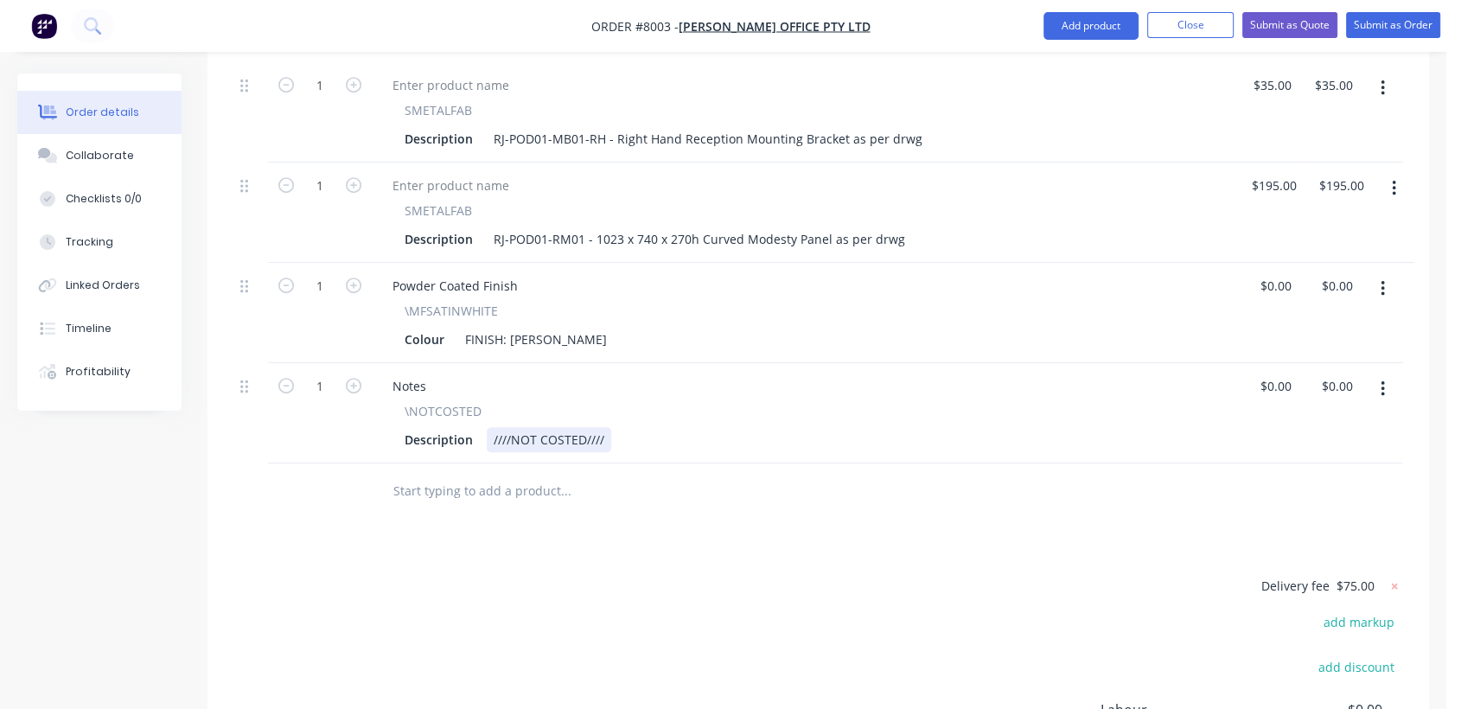
click at [604, 427] on div "////NOT COSTED////" at bounding box center [549, 439] width 124 height 25
type input "$0.00"
click at [78, 151] on div "Collaborate" at bounding box center [100, 156] width 68 height 16
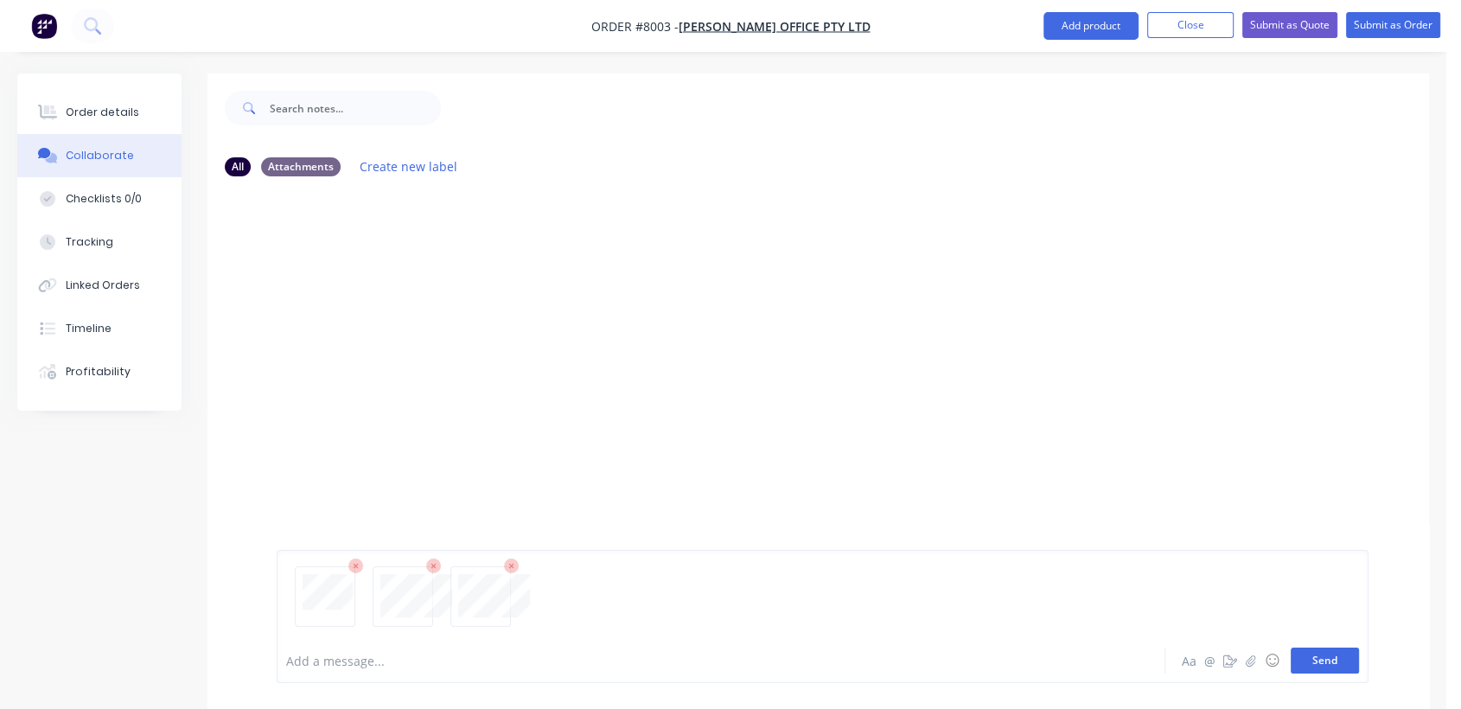
click at [1326, 658] on button "Send" at bounding box center [1325, 660] width 68 height 26
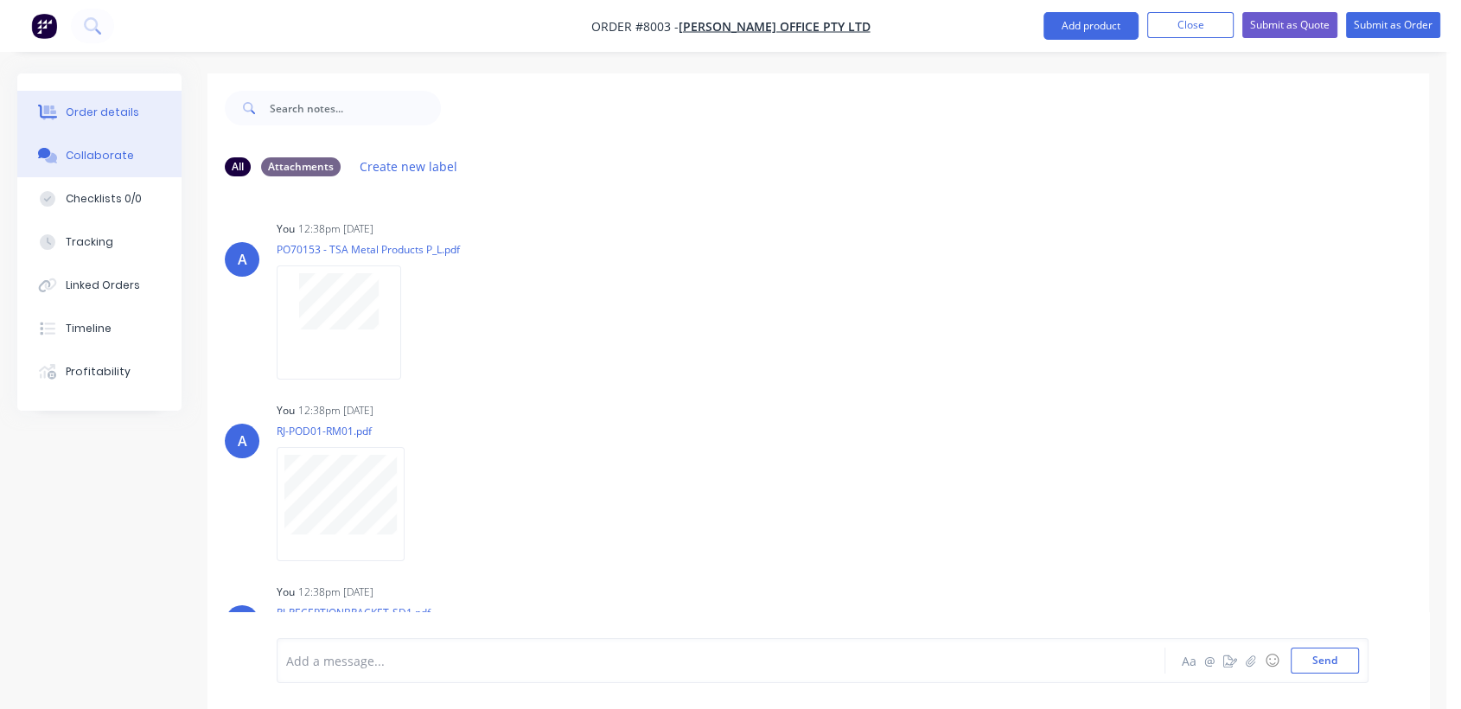
click at [104, 103] on button "Order details" at bounding box center [99, 112] width 164 height 43
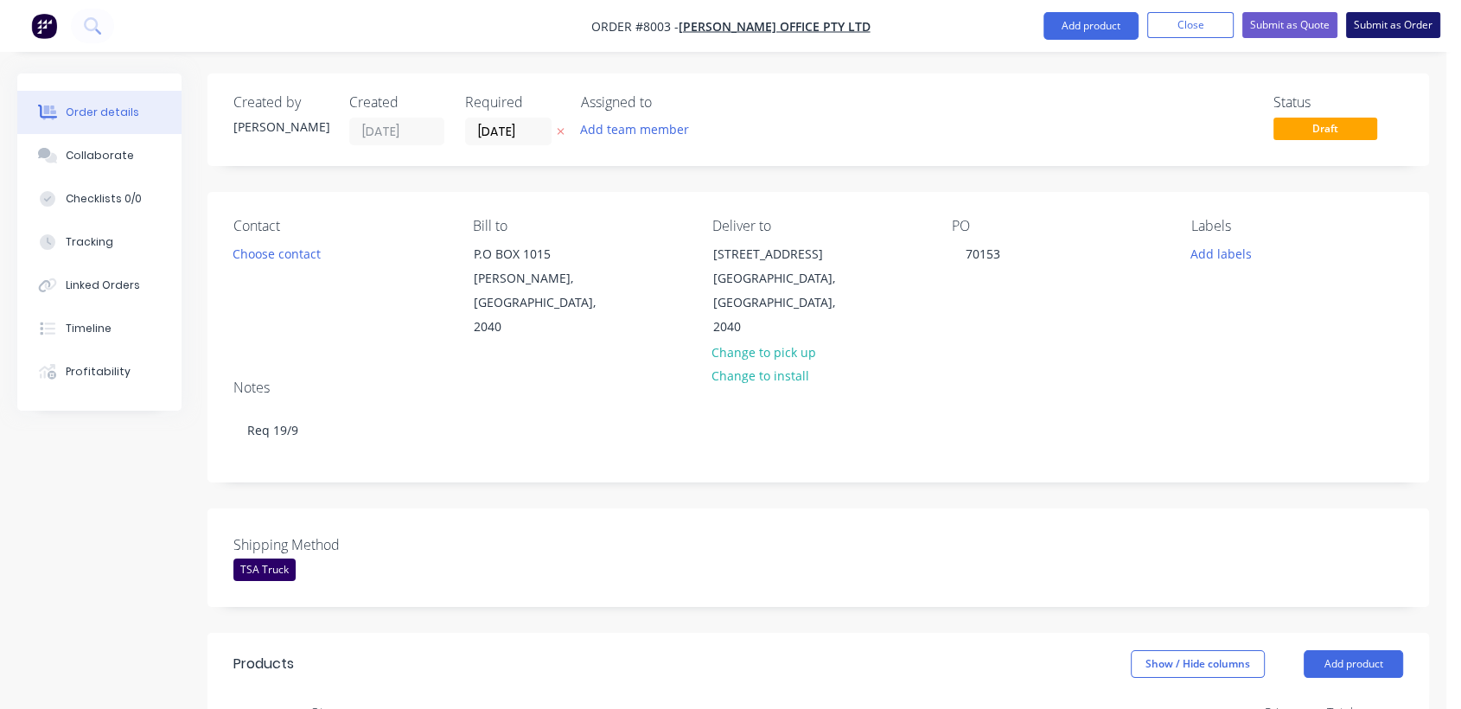
click at [1377, 21] on button "Submit as Order" at bounding box center [1393, 25] width 94 height 26
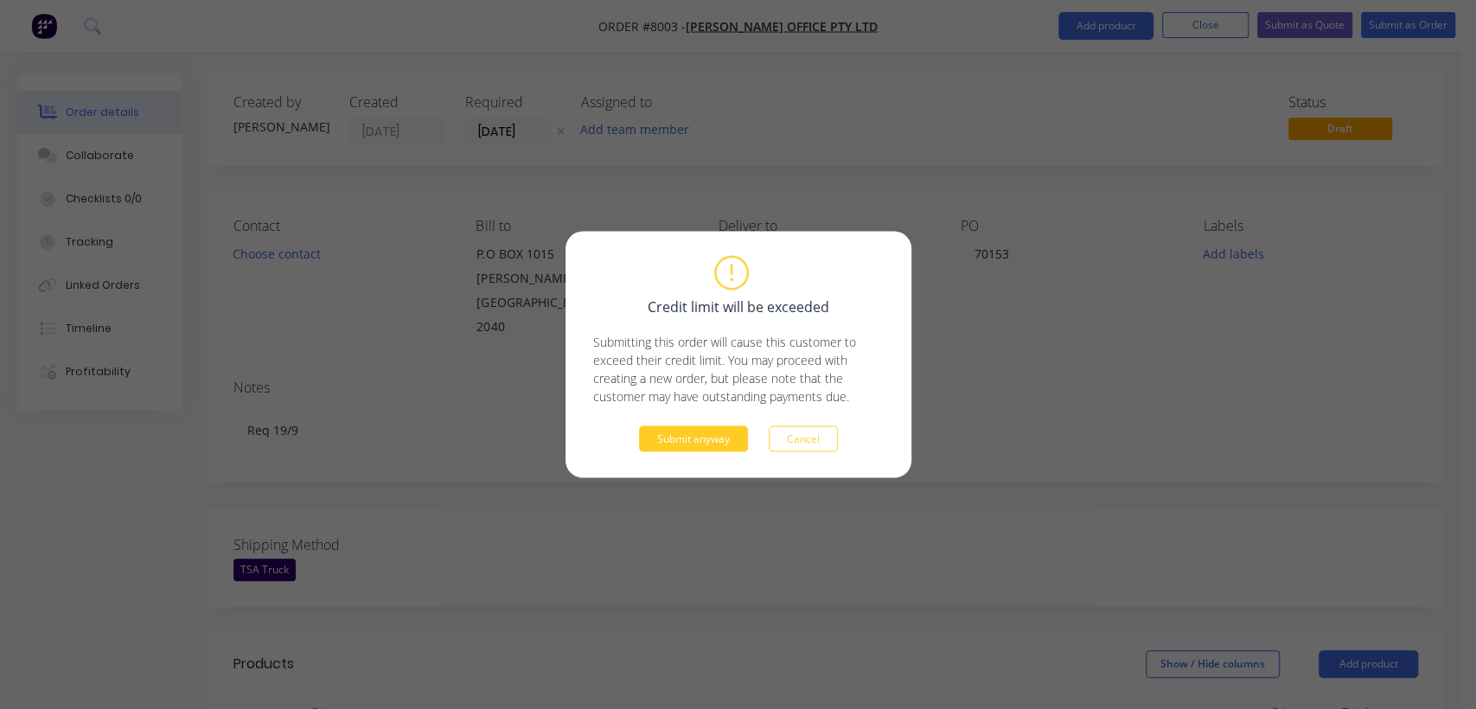
click at [676, 438] on button "Submit anyway" at bounding box center [693, 439] width 109 height 26
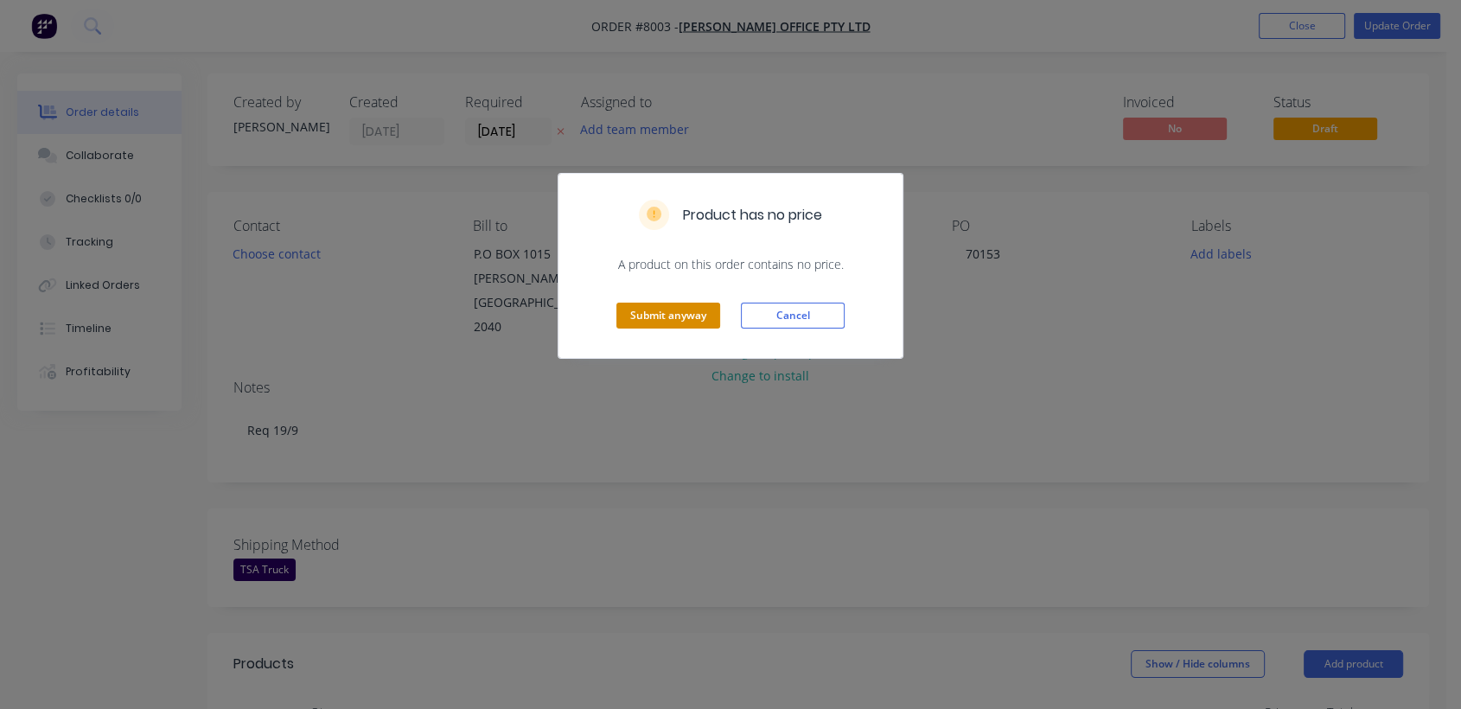
click at [678, 305] on button "Submit anyway" at bounding box center [668, 316] width 104 height 26
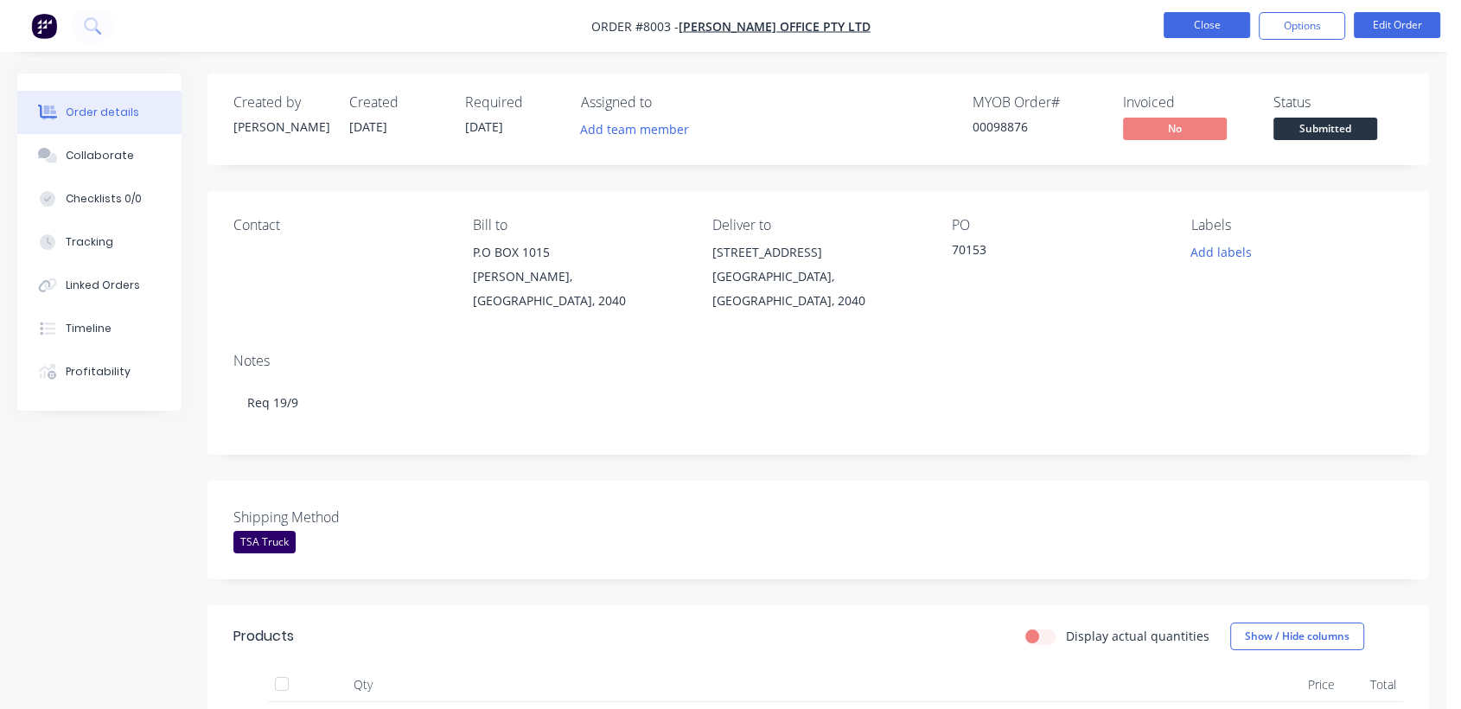
click at [1195, 28] on button "Close" at bounding box center [1207, 25] width 86 height 26
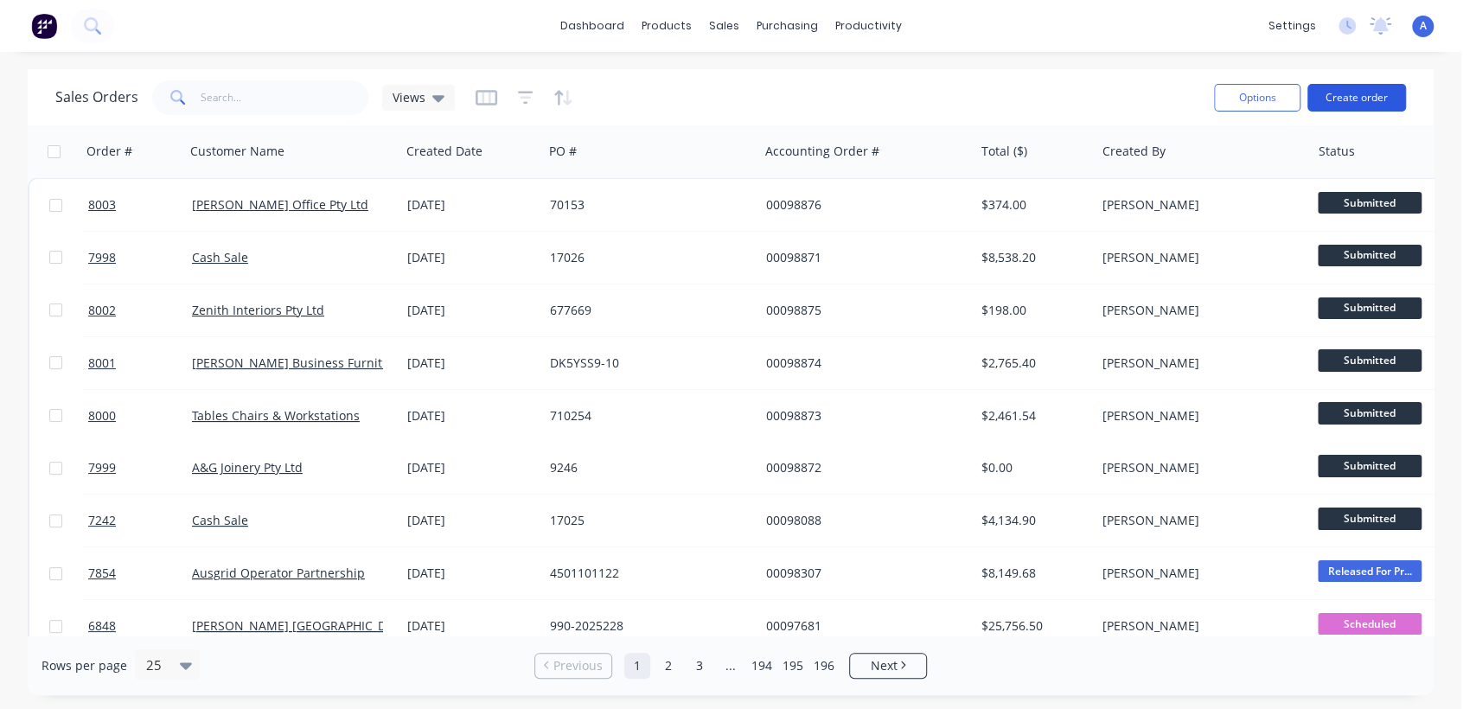
click at [1376, 92] on button "Create order" at bounding box center [1356, 98] width 99 height 28
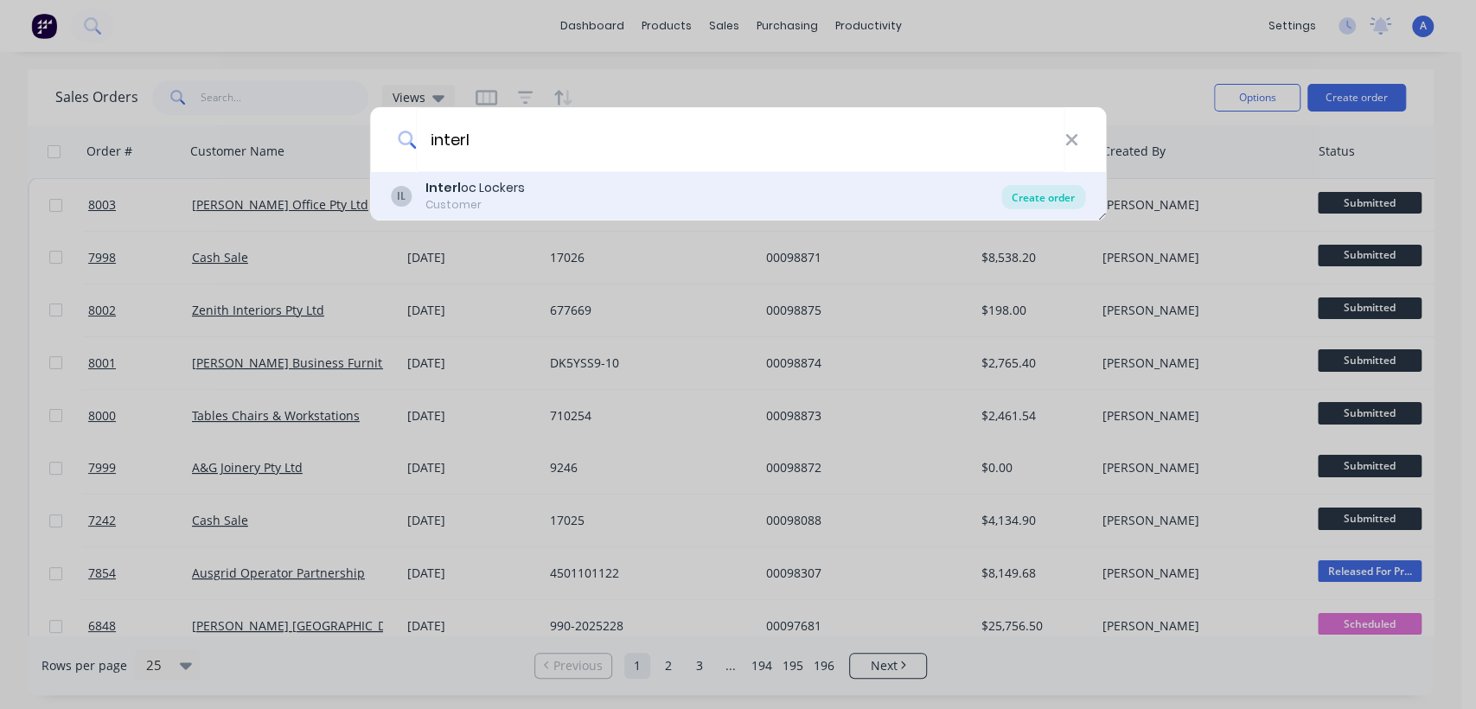
type input "interl"
click at [1036, 195] on div "Create order" at bounding box center [1043, 197] width 84 height 24
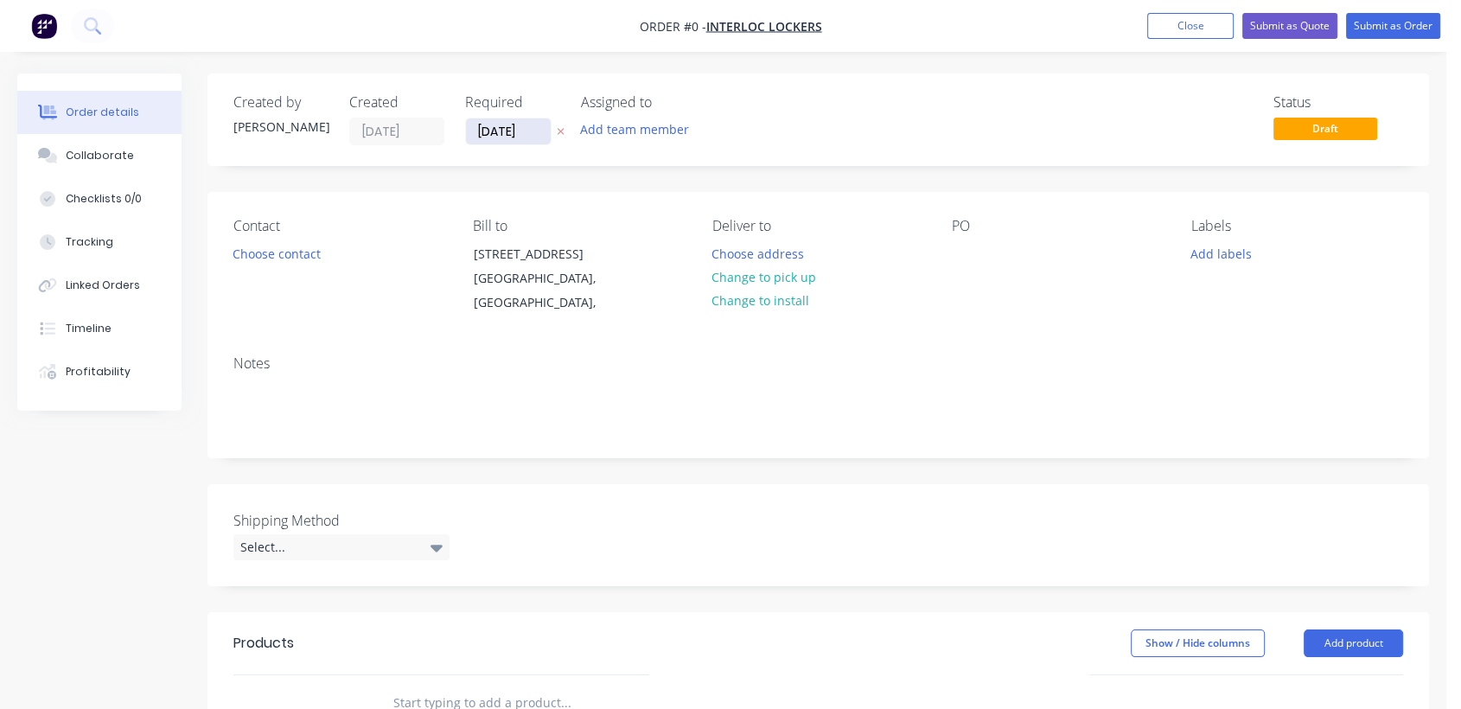
click at [537, 126] on input "[DATE]" at bounding box center [508, 131] width 85 height 26
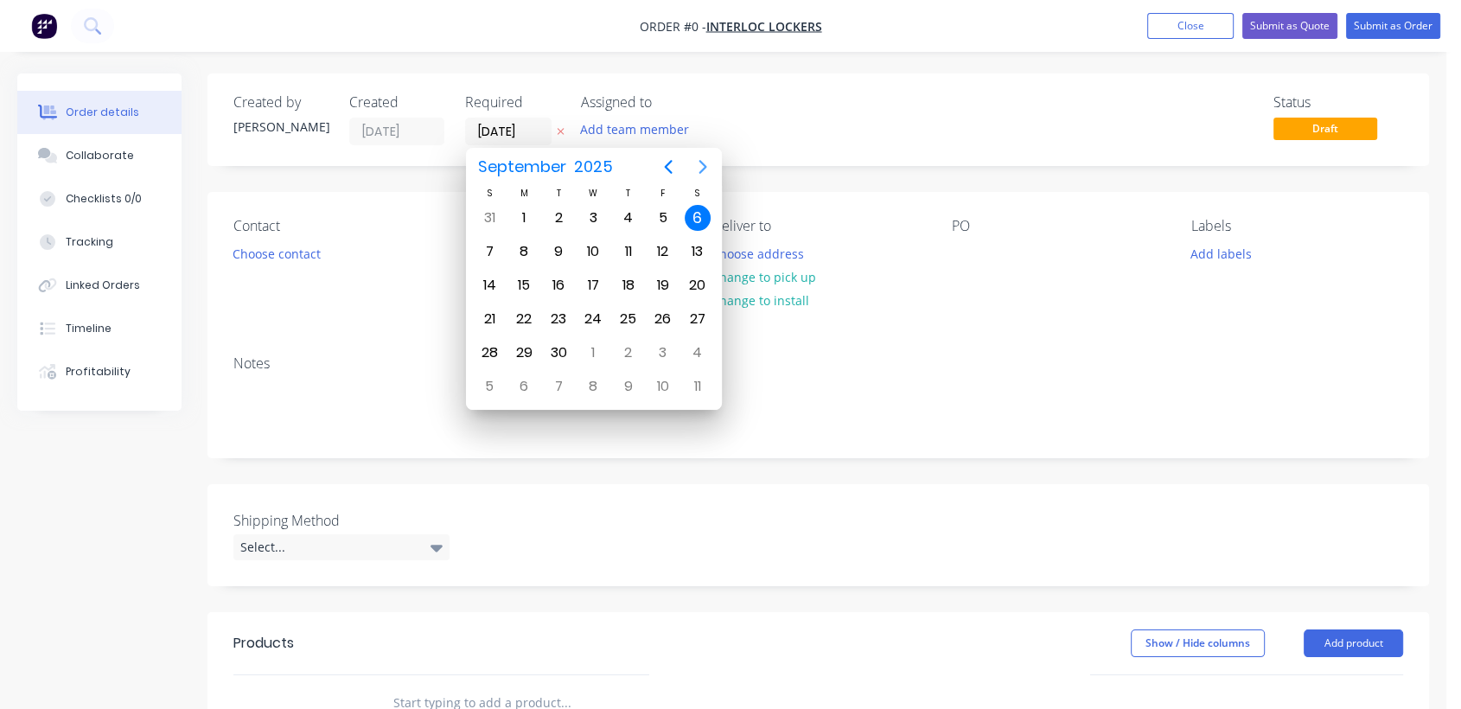
click at [698, 162] on icon "Next page" at bounding box center [702, 166] width 21 height 21
click at [704, 164] on icon "Next page" at bounding box center [702, 167] width 8 height 14
click at [588, 349] on div "31" at bounding box center [593, 353] width 26 height 26
type input "[DATE]"
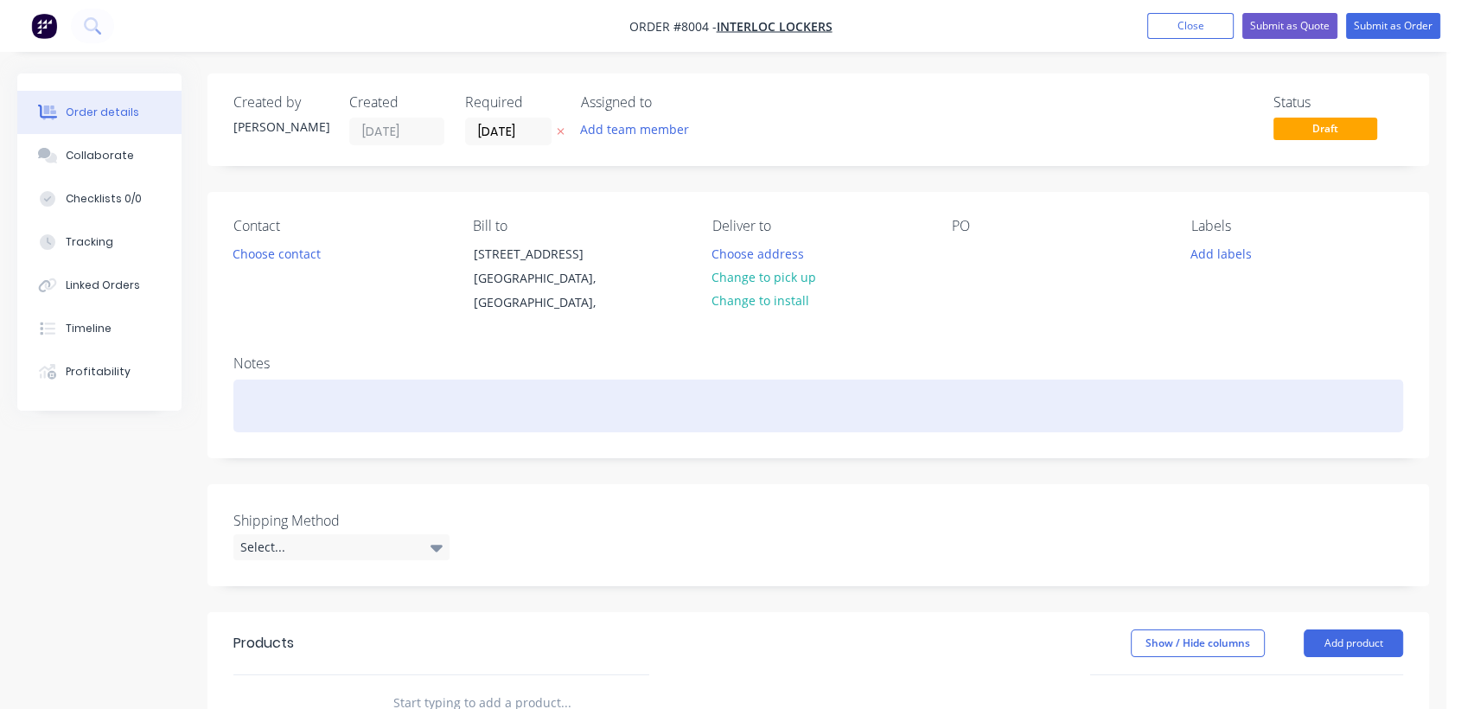
drag, startPoint x: 260, startPoint y: 414, endPoint x: 322, endPoint y: 430, distance: 64.2
click at [262, 414] on div at bounding box center [818, 405] width 1170 height 53
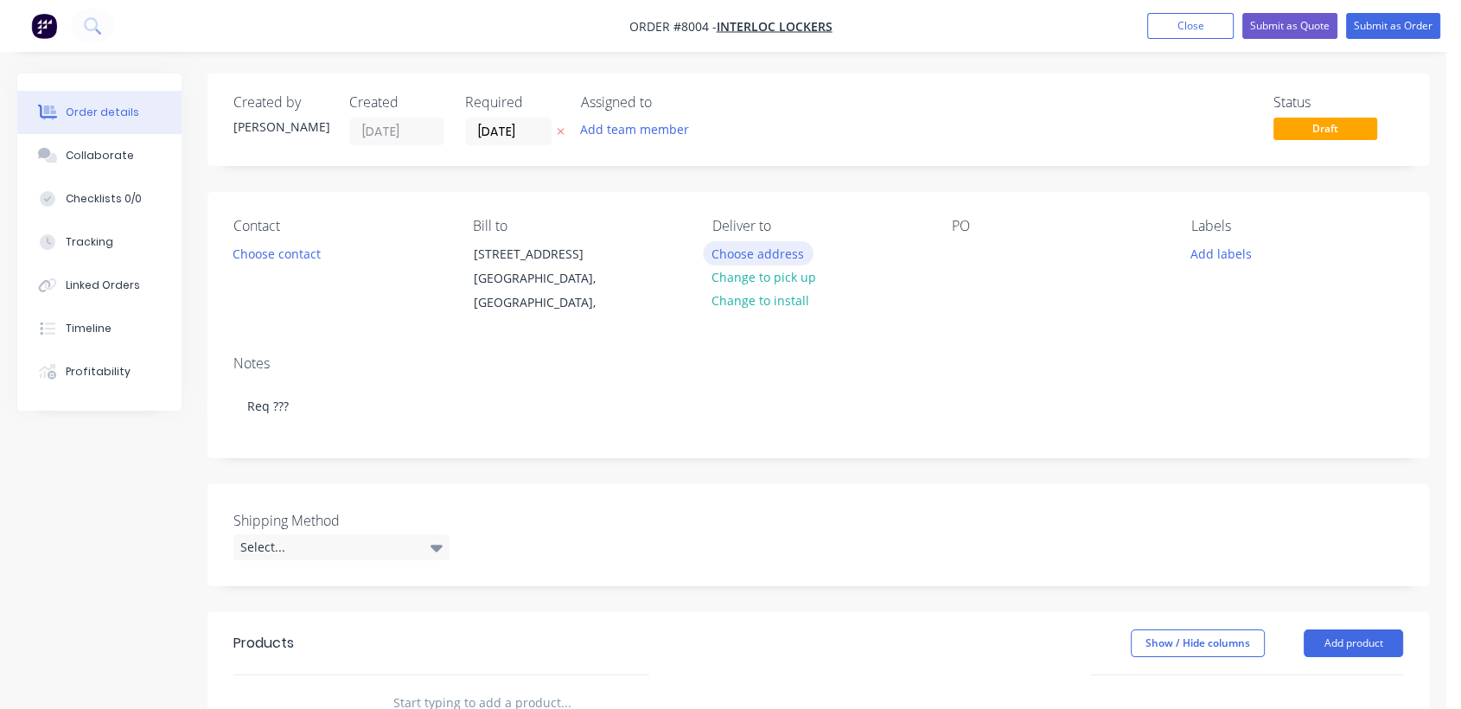
click at [757, 251] on button "Choose address" at bounding box center [758, 252] width 111 height 23
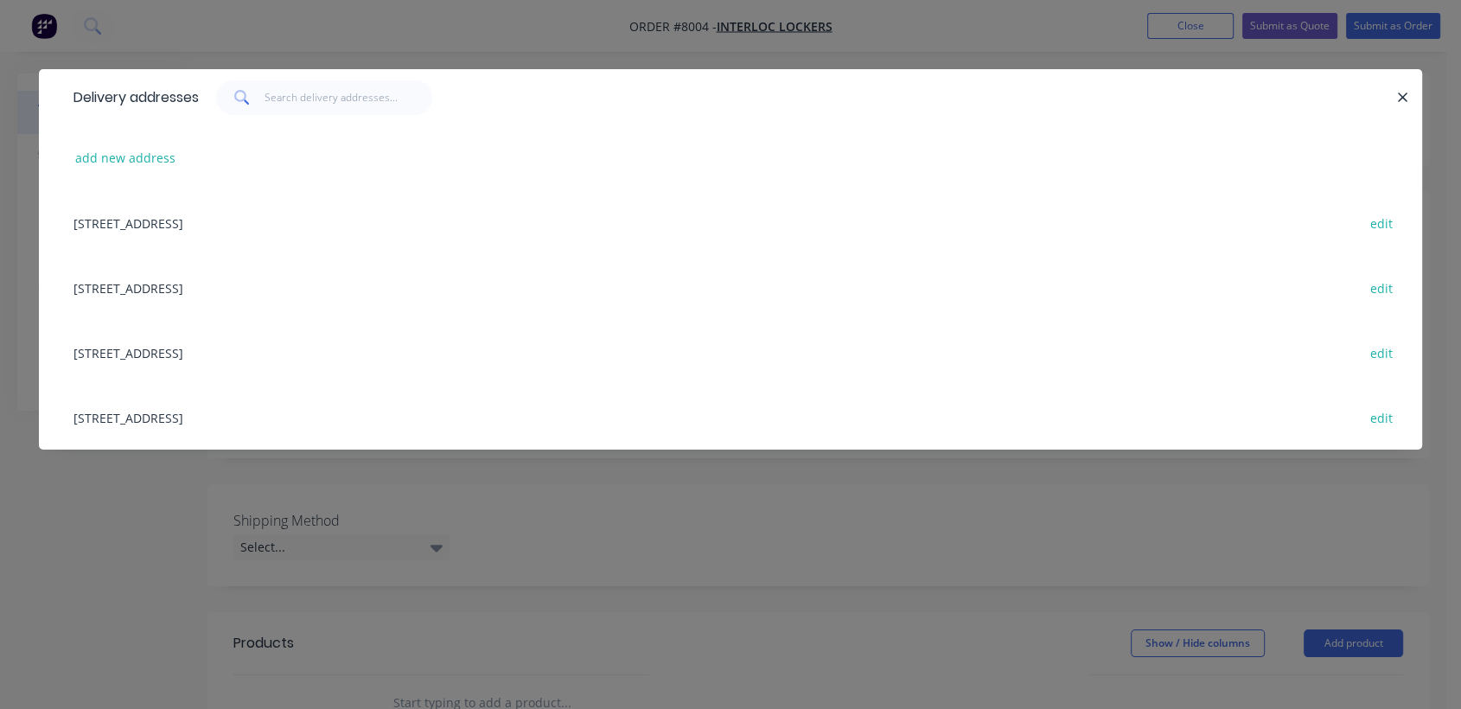
click at [263, 413] on div "[STREET_ADDRESS] edit" at bounding box center [730, 417] width 1331 height 65
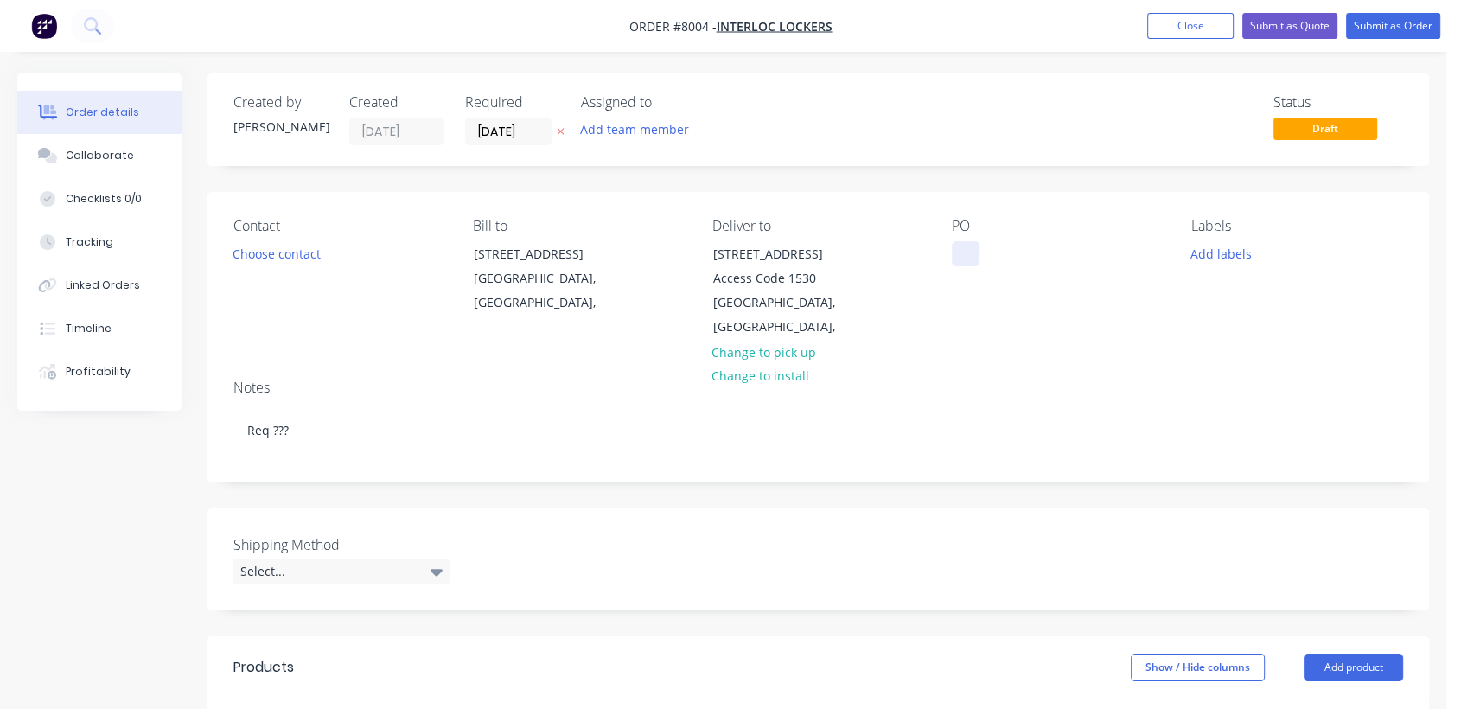
click at [961, 258] on div at bounding box center [966, 253] width 28 height 25
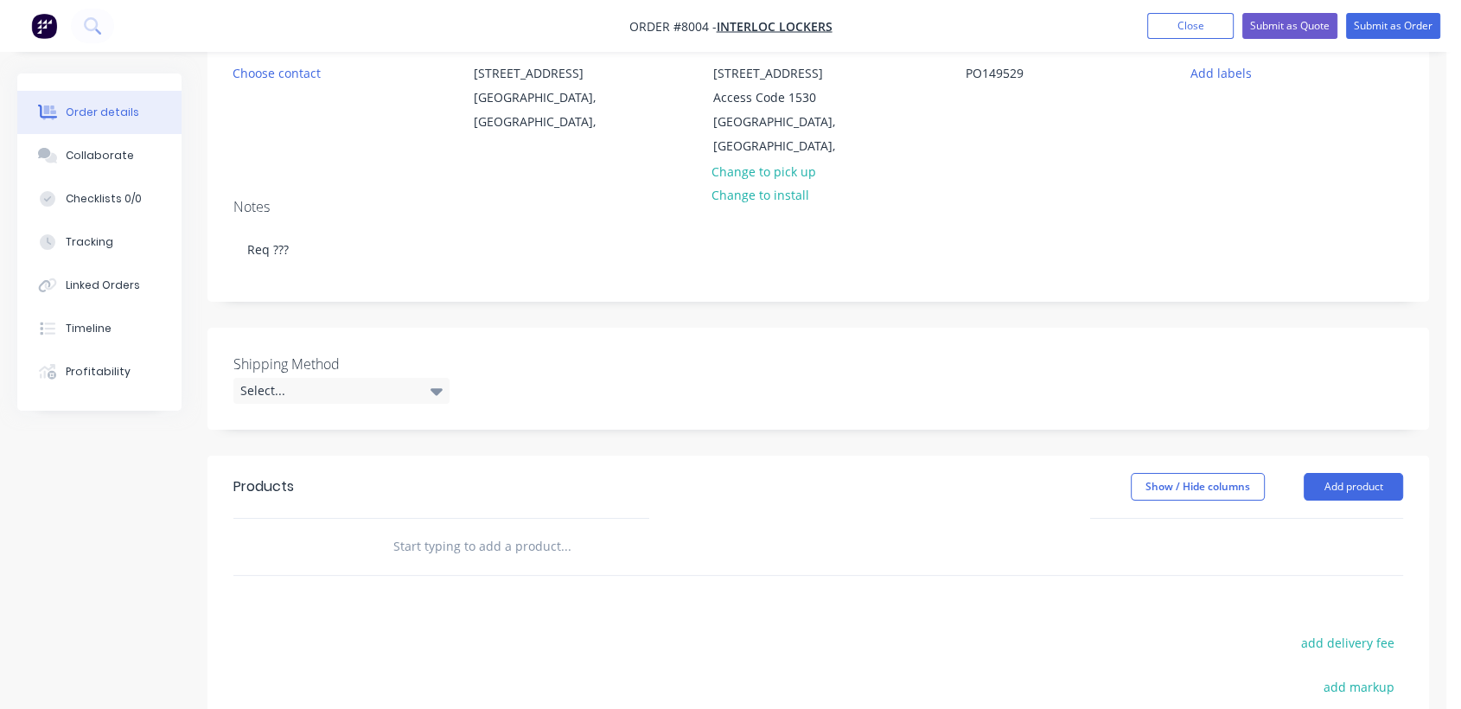
scroll to position [192, 0]
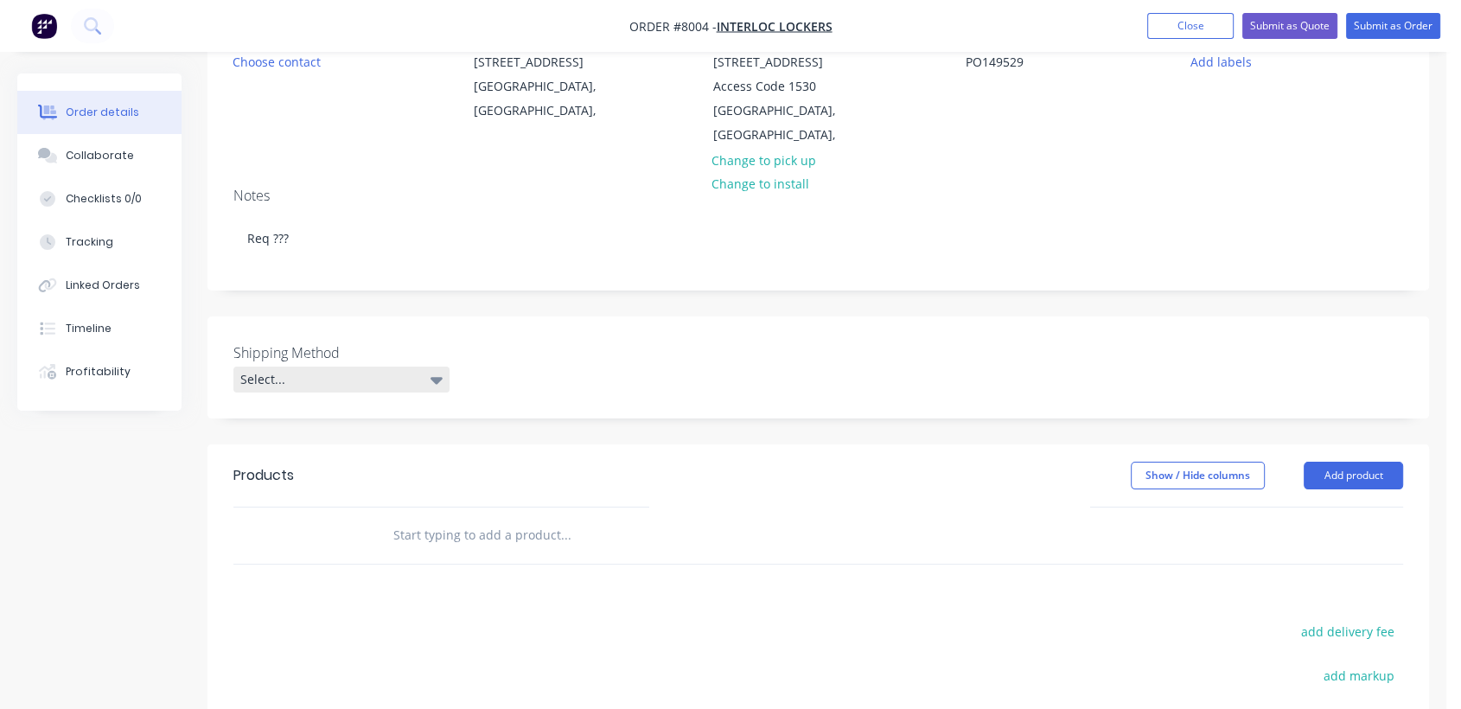
click at [389, 376] on div "Select..." at bounding box center [341, 380] width 216 height 26
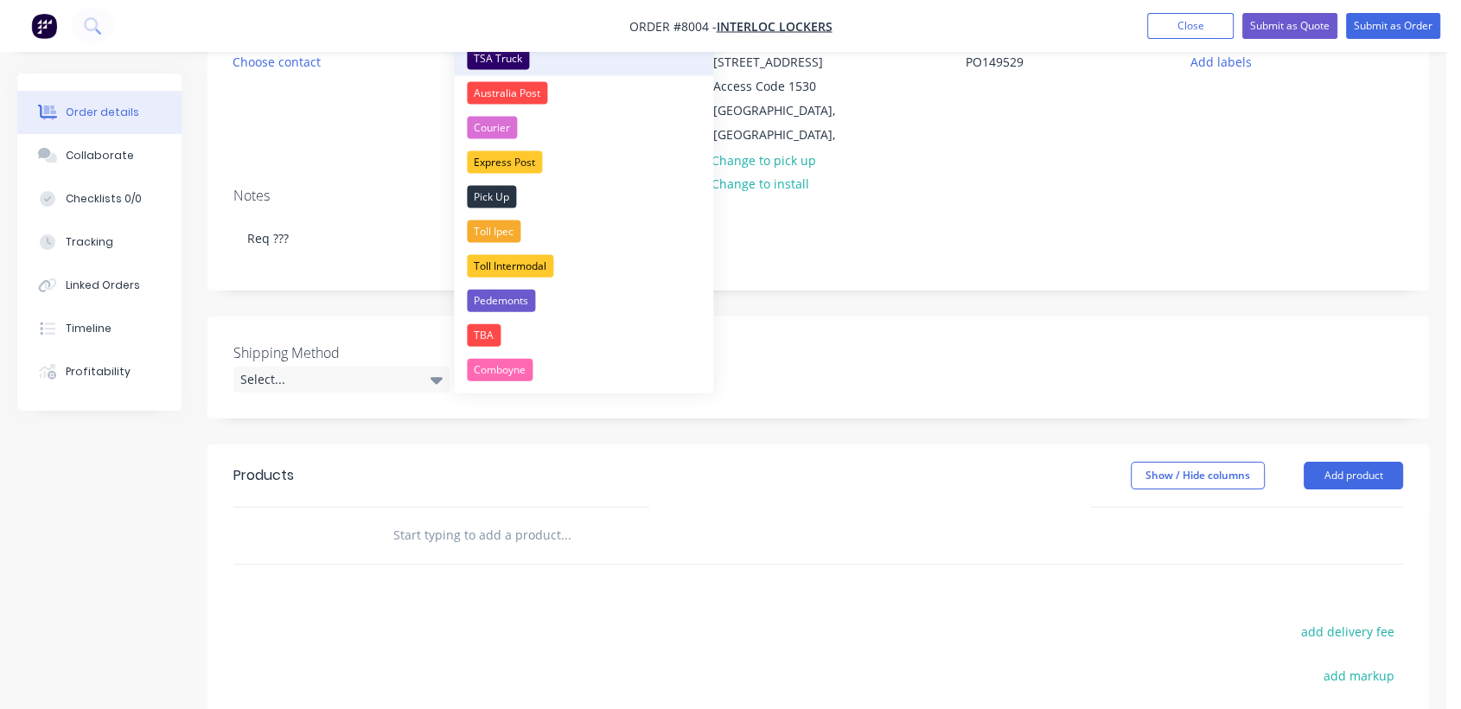
click at [520, 57] on div "TSA Truck" at bounding box center [498, 59] width 62 height 22
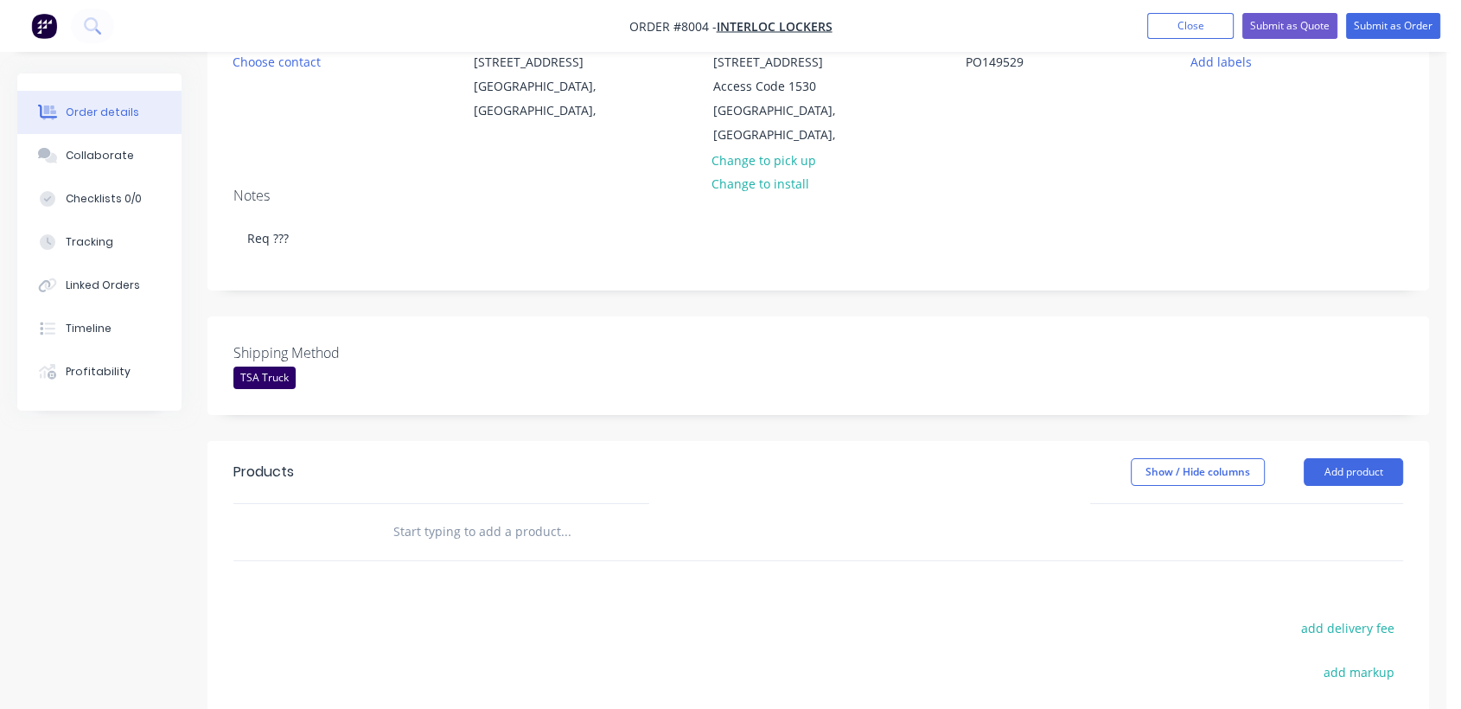
click at [496, 526] on input "text" at bounding box center [565, 531] width 346 height 35
type input "a"
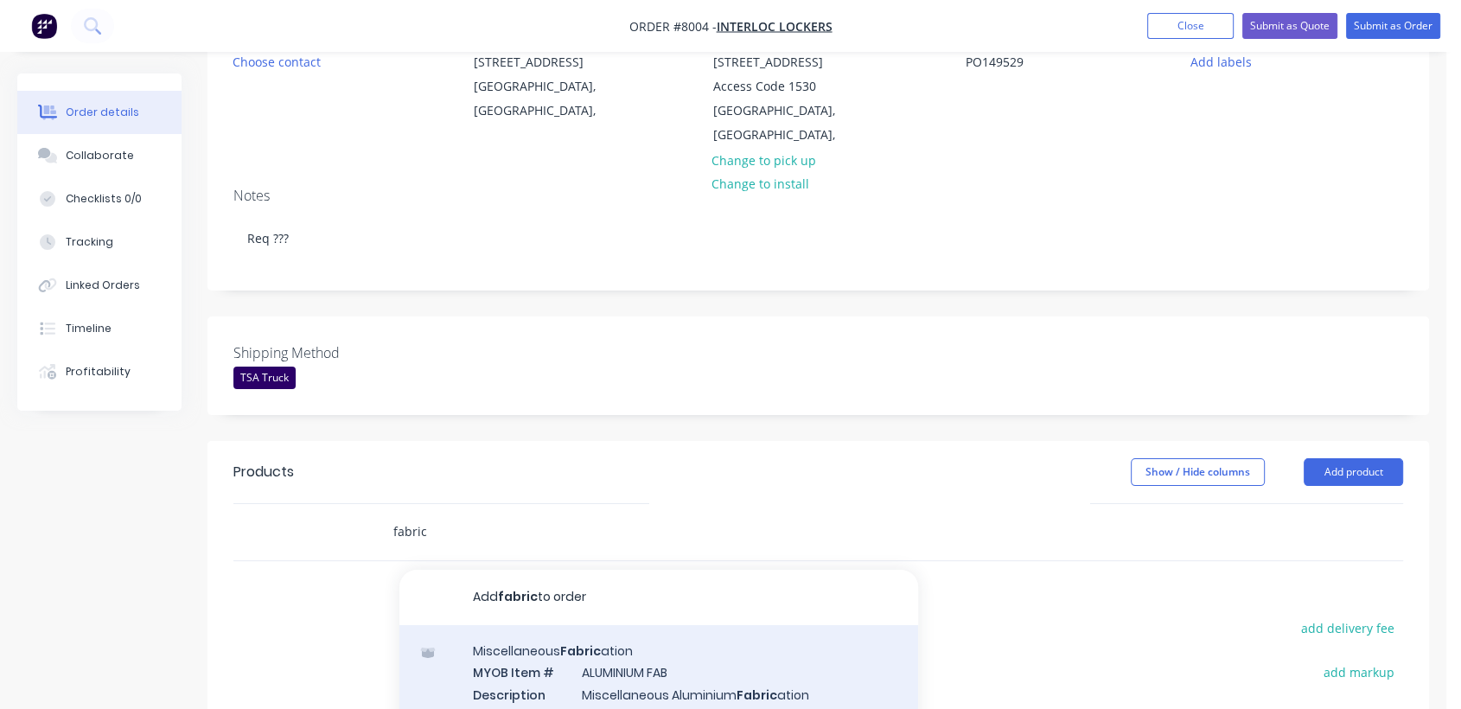
type input "fabric"
click at [654, 682] on div "Miscellaneous Fabric ation MYOB Item # ALUMINIUM FAB Description Miscellaneous …" at bounding box center [658, 683] width 519 height 117
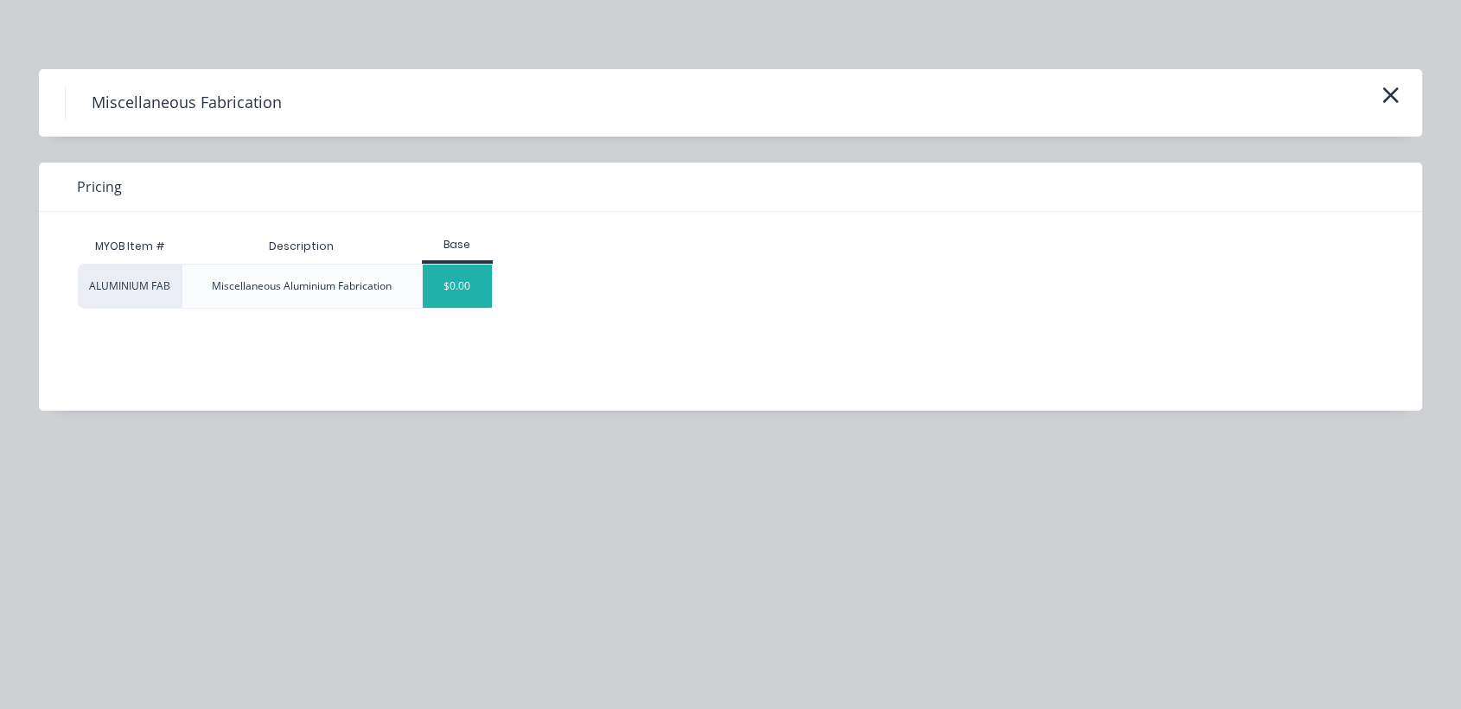
click at [484, 265] on div "$0.00" at bounding box center [458, 286] width 70 height 43
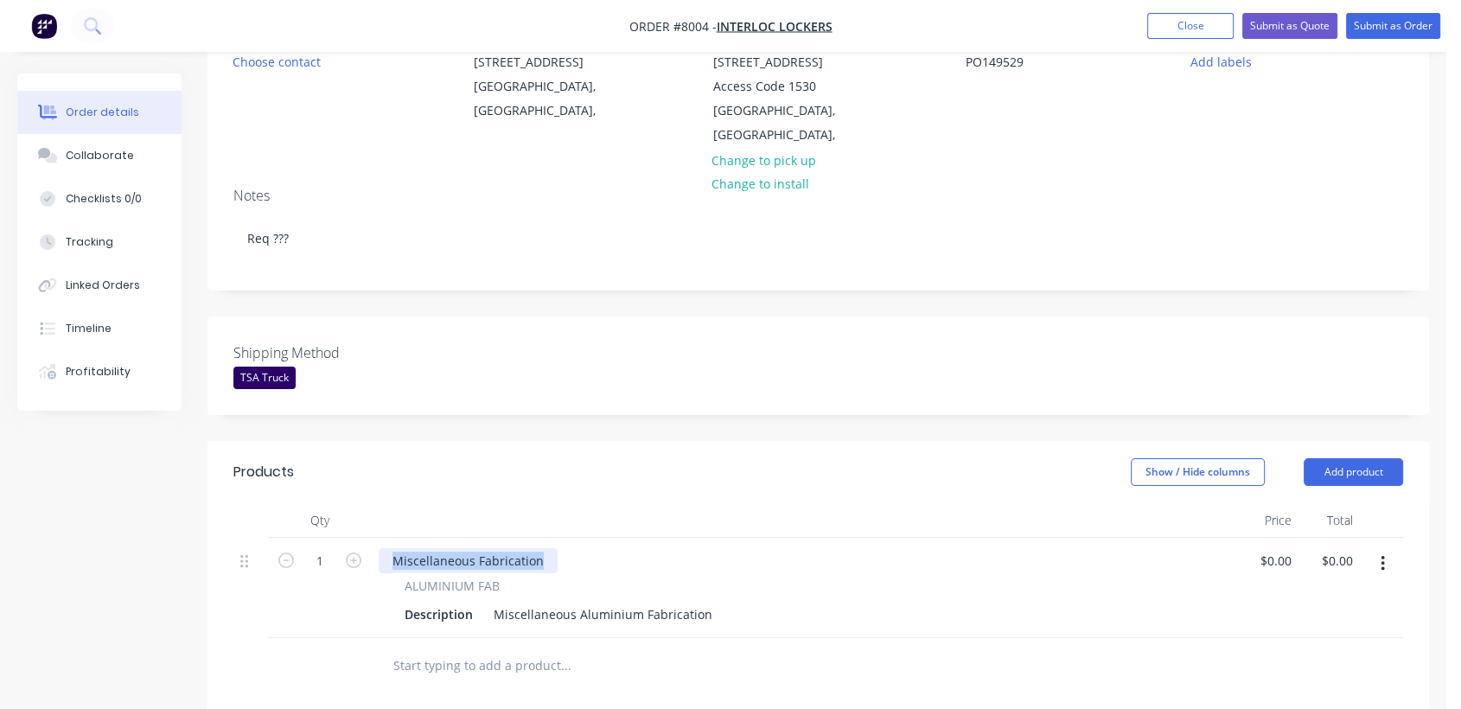
drag, startPoint x: 539, startPoint y: 562, endPoint x: 363, endPoint y: 548, distance: 176.9
click at [363, 548] on div "1 Miscellaneous Fabrication ALUMINIUM FAB Description Miscellaneous Aluminium F…" at bounding box center [818, 588] width 1170 height 100
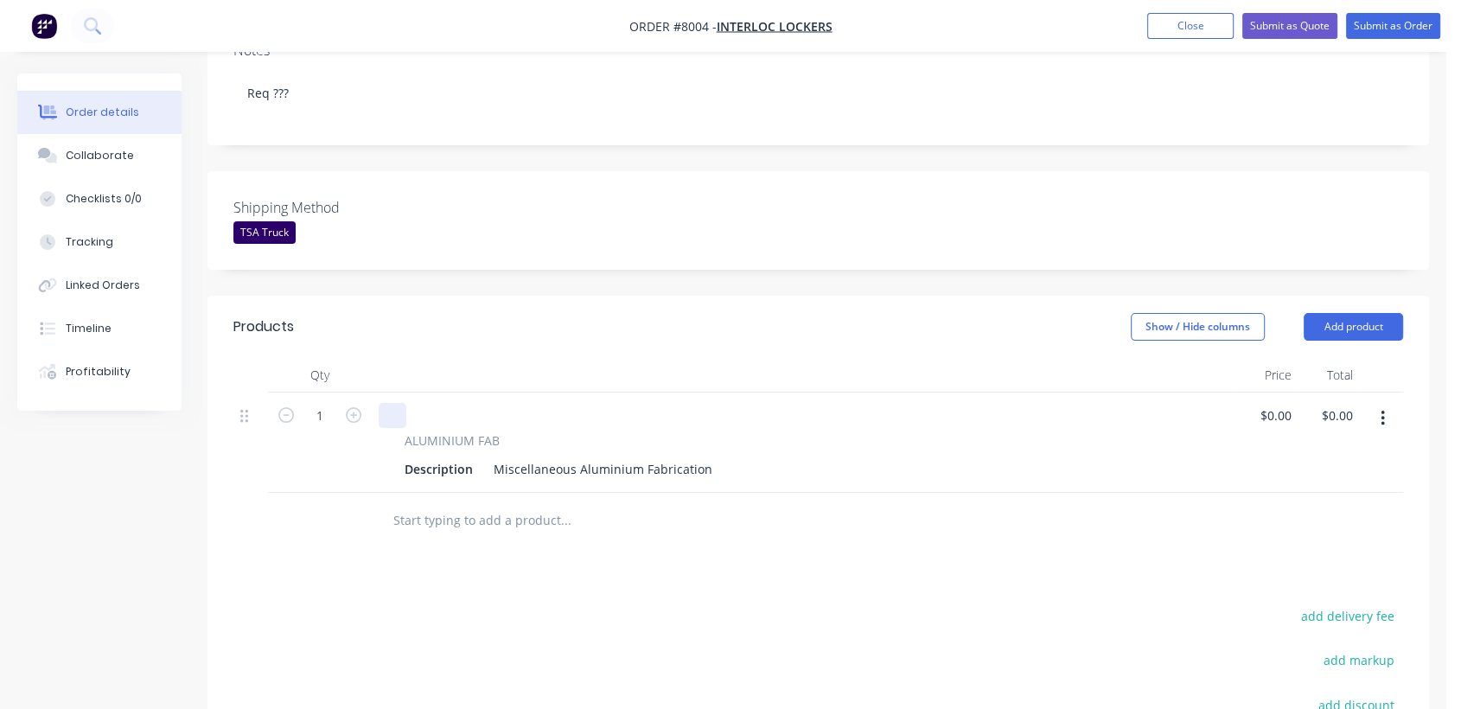
scroll to position [384, 0]
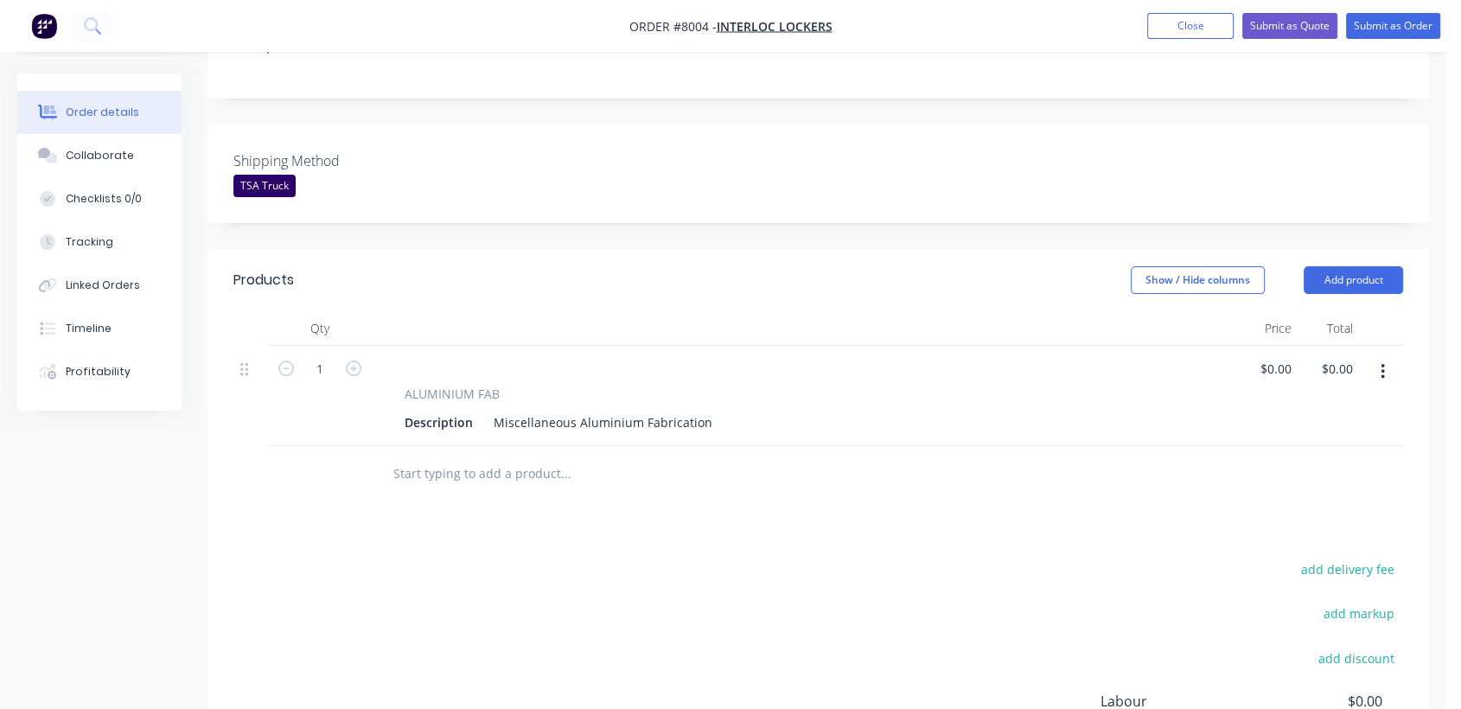
click at [795, 501] on div "Products Show / Hide columns Add product Qty Price Total 1 ALUMINIUM FAB Descri…" at bounding box center [817, 564] width 1221 height 630
click at [1378, 358] on button "button" at bounding box center [1382, 371] width 41 height 31
click at [1304, 454] on div "Duplicate" at bounding box center [1320, 451] width 133 height 25
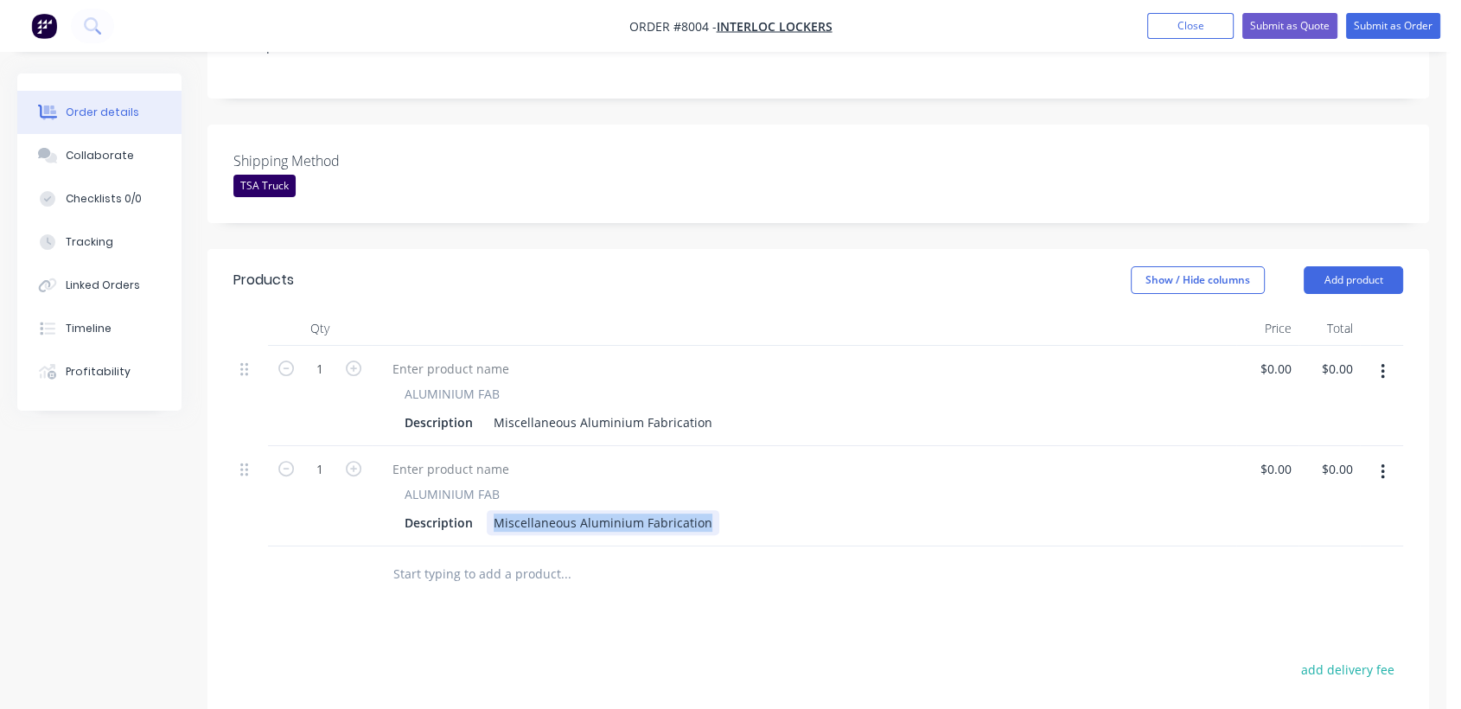
drag, startPoint x: 493, startPoint y: 521, endPoint x: 772, endPoint y: 540, distance: 279.9
click at [772, 540] on div "ALUMINIUM FAB Description Miscellaneous Aluminium Fabrication" at bounding box center [804, 496] width 864 height 100
paste div
drag, startPoint x: 648, startPoint y: 521, endPoint x: 630, endPoint y: 521, distance: 18.2
click at [630, 521] on div "13mm U Channel cut to 2100mm" at bounding box center [589, 522] width 204 height 25
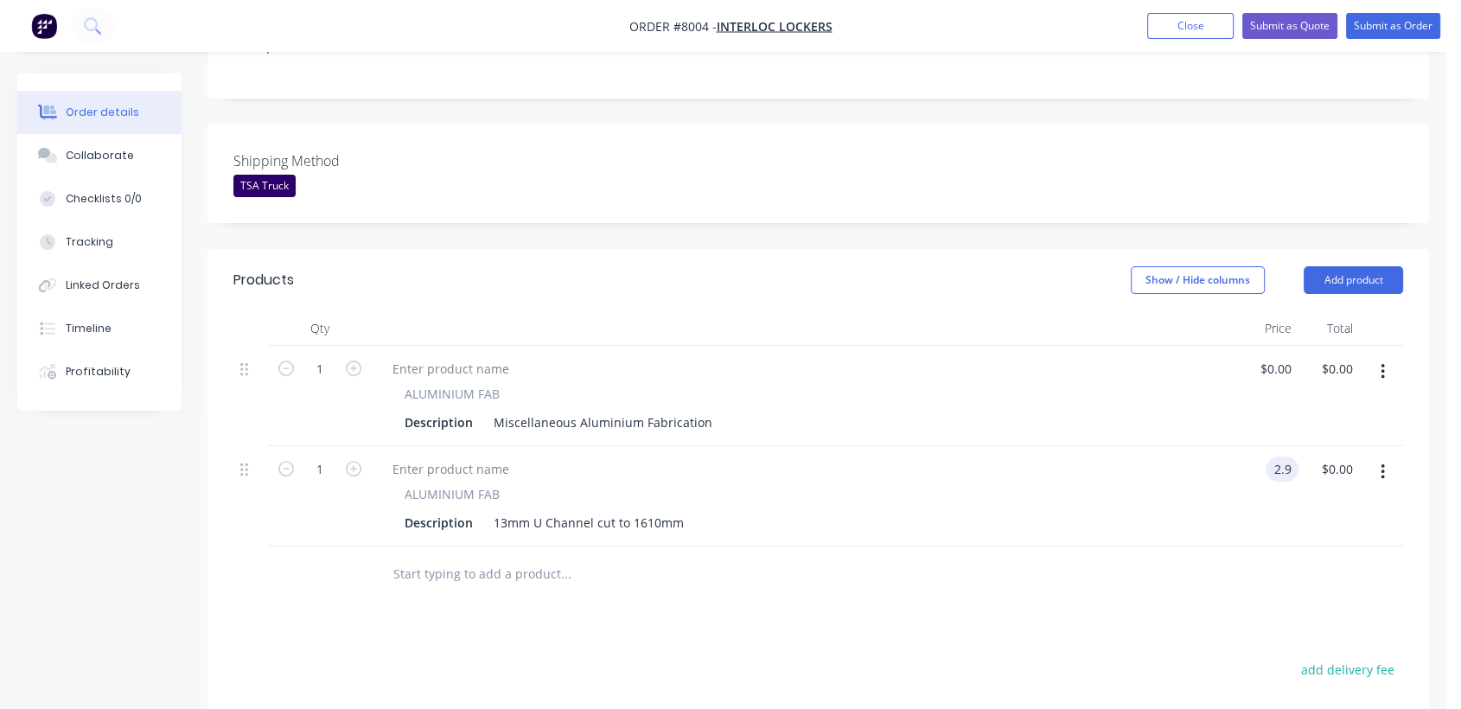
type input "$2.90"
click at [486, 424] on div "Description Miscellaneous Aluminium Fabrication" at bounding box center [801, 422] width 806 height 25
click at [487, 424] on div "Miscellaneous Aluminium Fabrication" at bounding box center [603, 422] width 233 height 25
drag, startPoint x: 490, startPoint y: 420, endPoint x: 819, endPoint y: 418, distance: 328.5
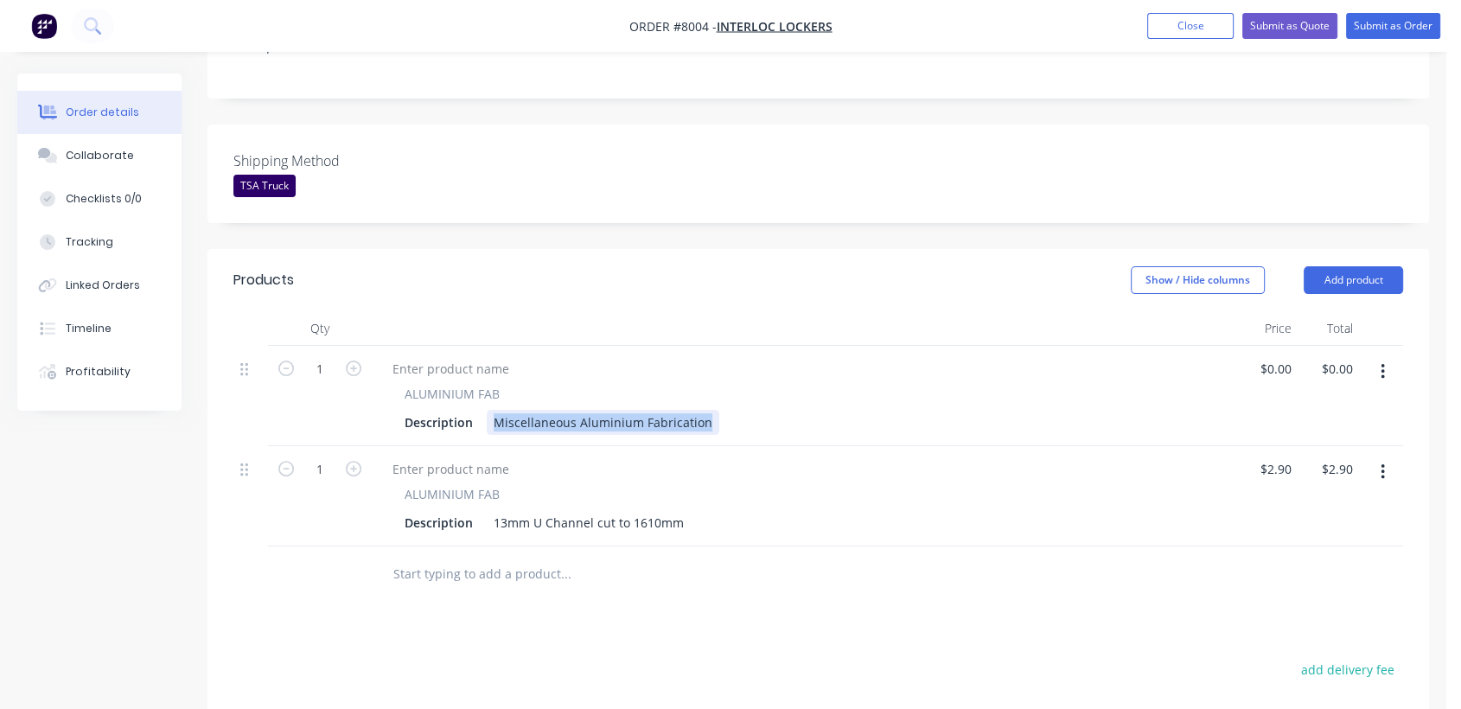
click at [819, 418] on div "Description Miscellaneous Aluminium Fabrication" at bounding box center [801, 422] width 806 height 25
paste div
click at [693, 424] on div "40 x 40 x 3mm Equal Angle cut to 800mm" at bounding box center [613, 422] width 252 height 25
type input "$2.60"
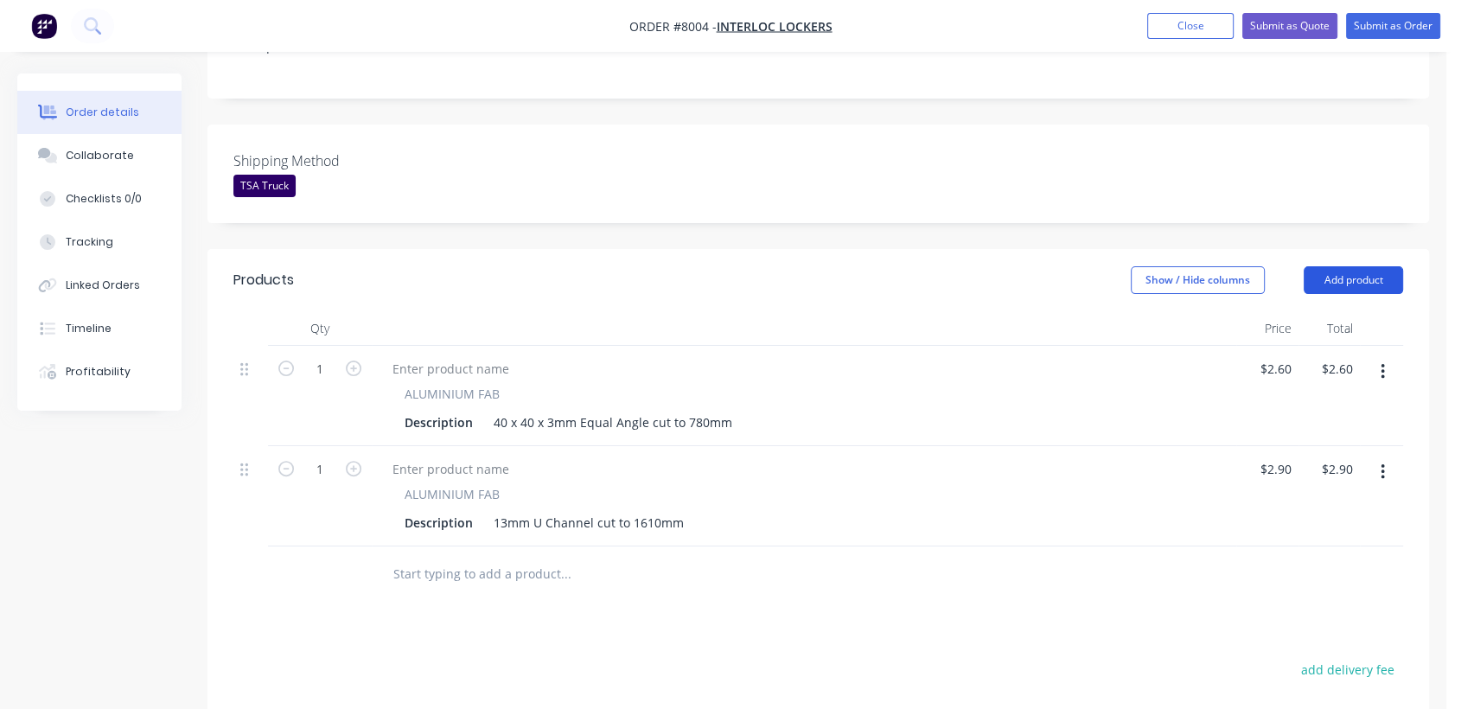
click at [1342, 275] on button "Add product" at bounding box center [1353, 280] width 99 height 28
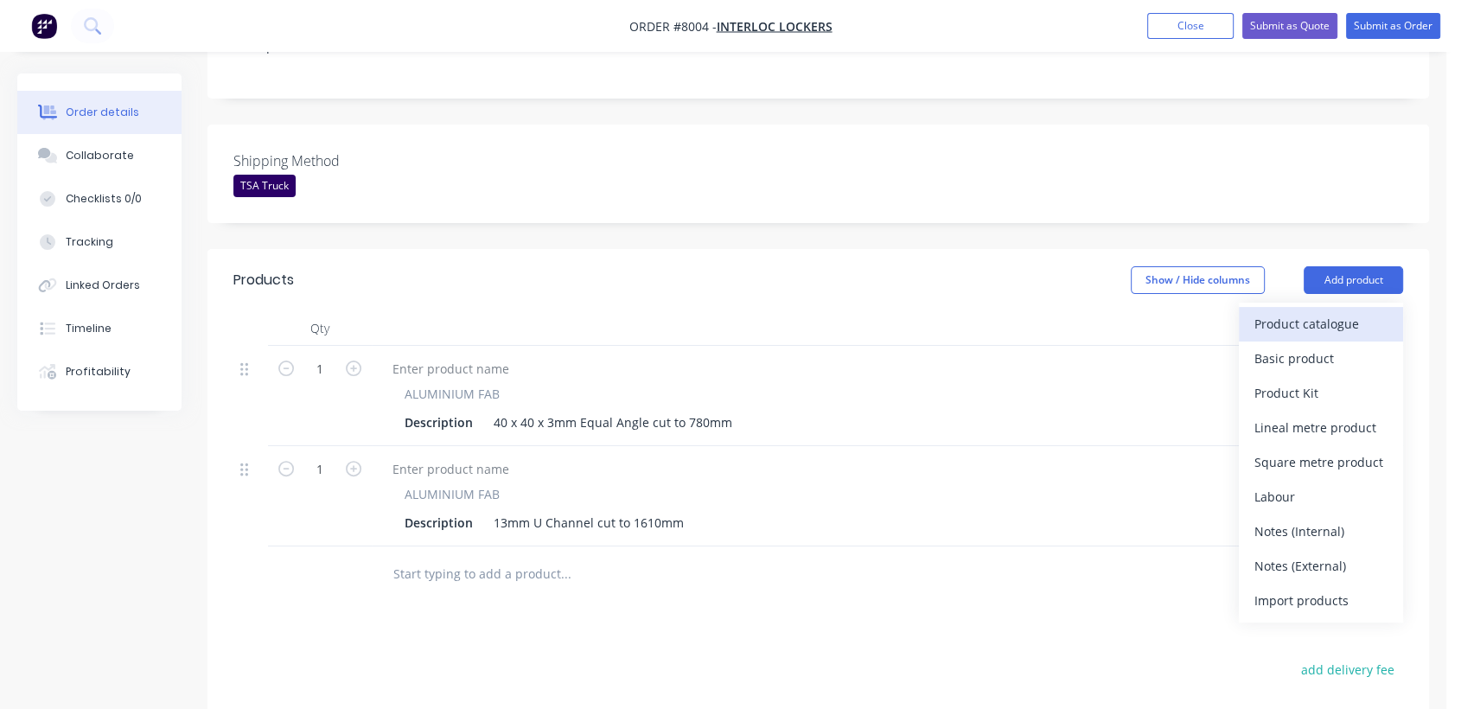
click at [1267, 326] on div "Product catalogue" at bounding box center [1320, 323] width 133 height 25
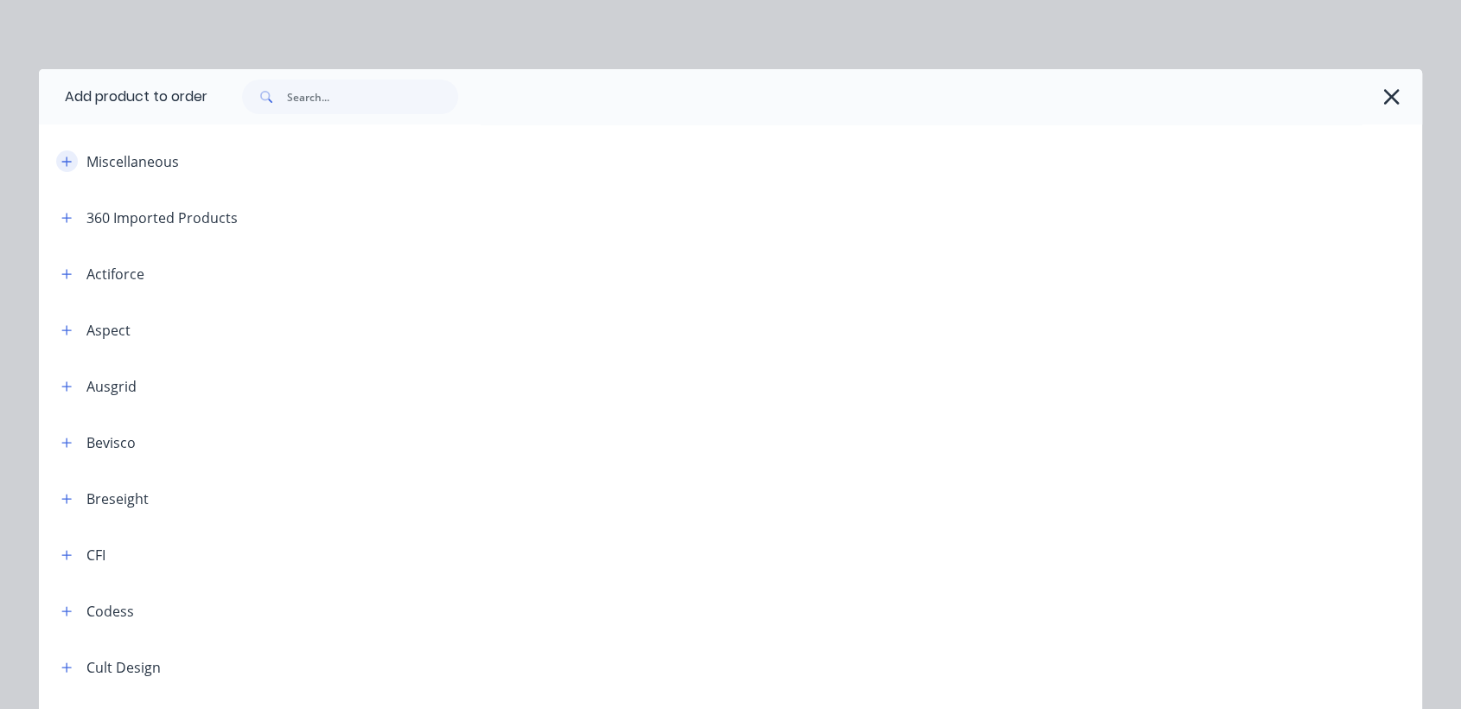
click at [61, 164] on icon "button" at bounding box center [66, 162] width 10 height 12
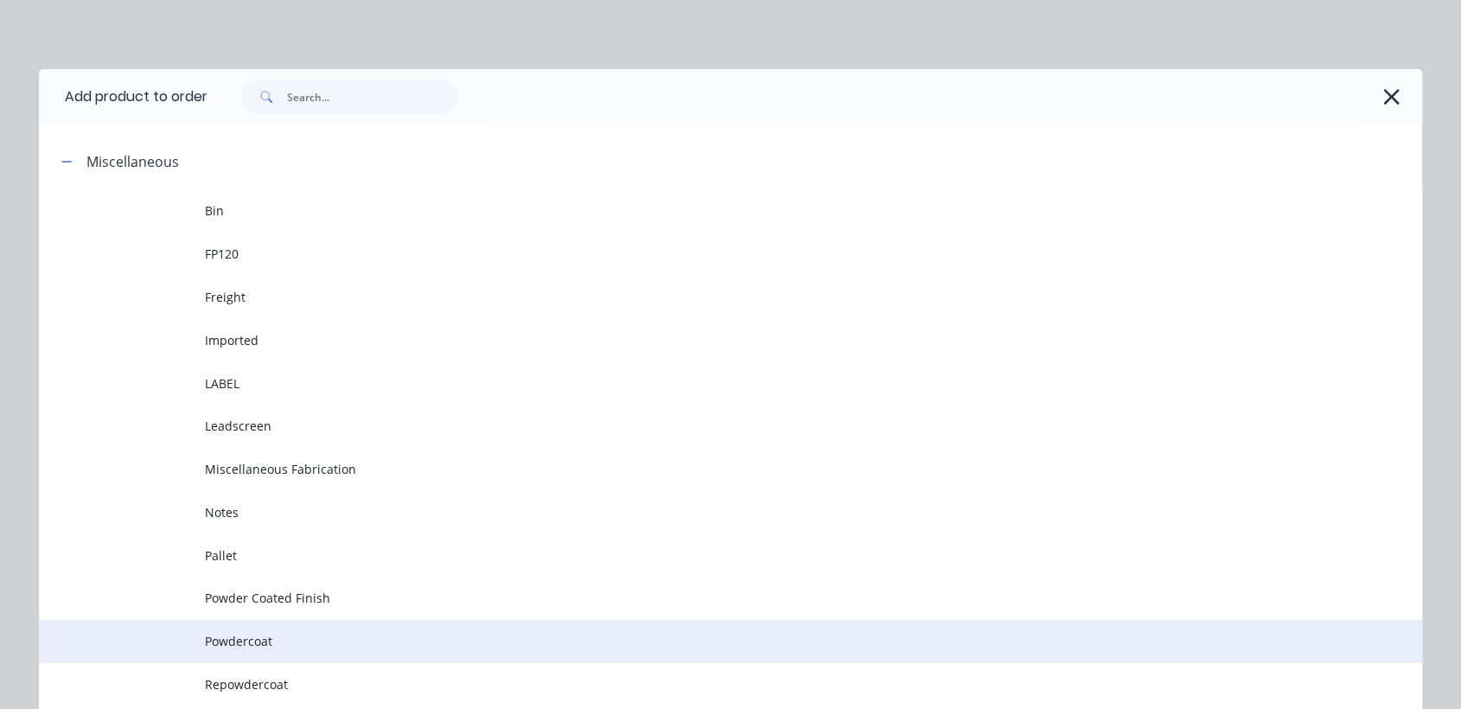
click at [283, 632] on span "Powdercoat" at bounding box center [691, 641] width 973 height 18
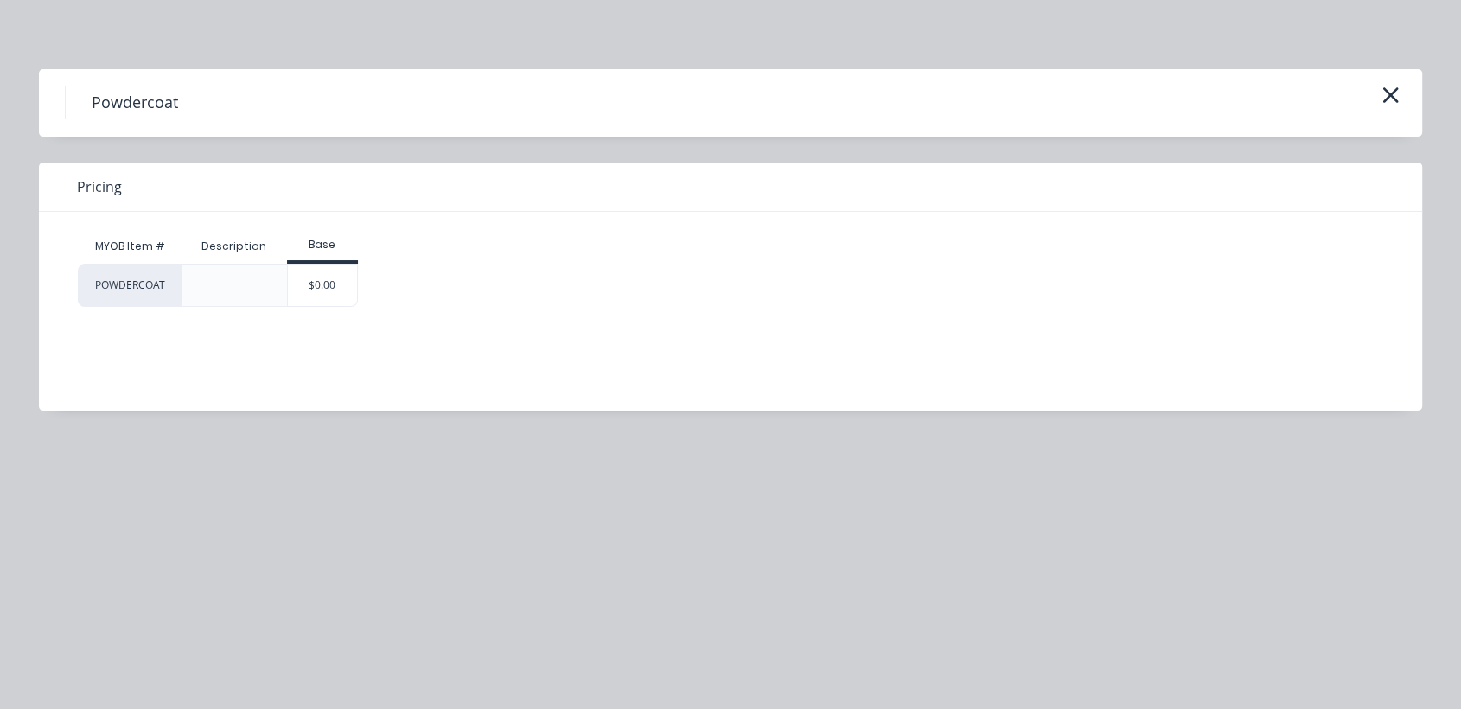
drag, startPoint x: 337, startPoint y: 287, endPoint x: 442, endPoint y: 418, distance: 167.9
click at [337, 286] on div "$0.00" at bounding box center [323, 285] width 70 height 41
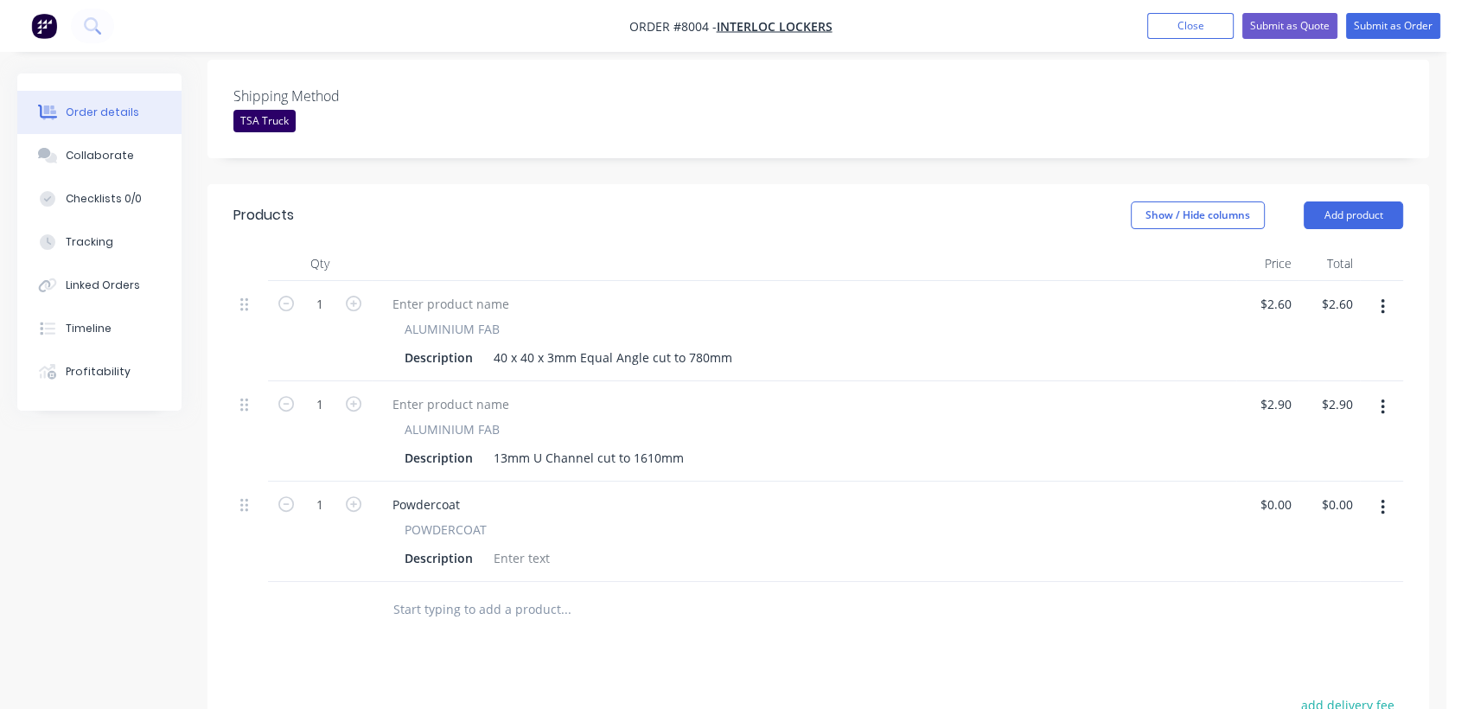
scroll to position [576, 0]
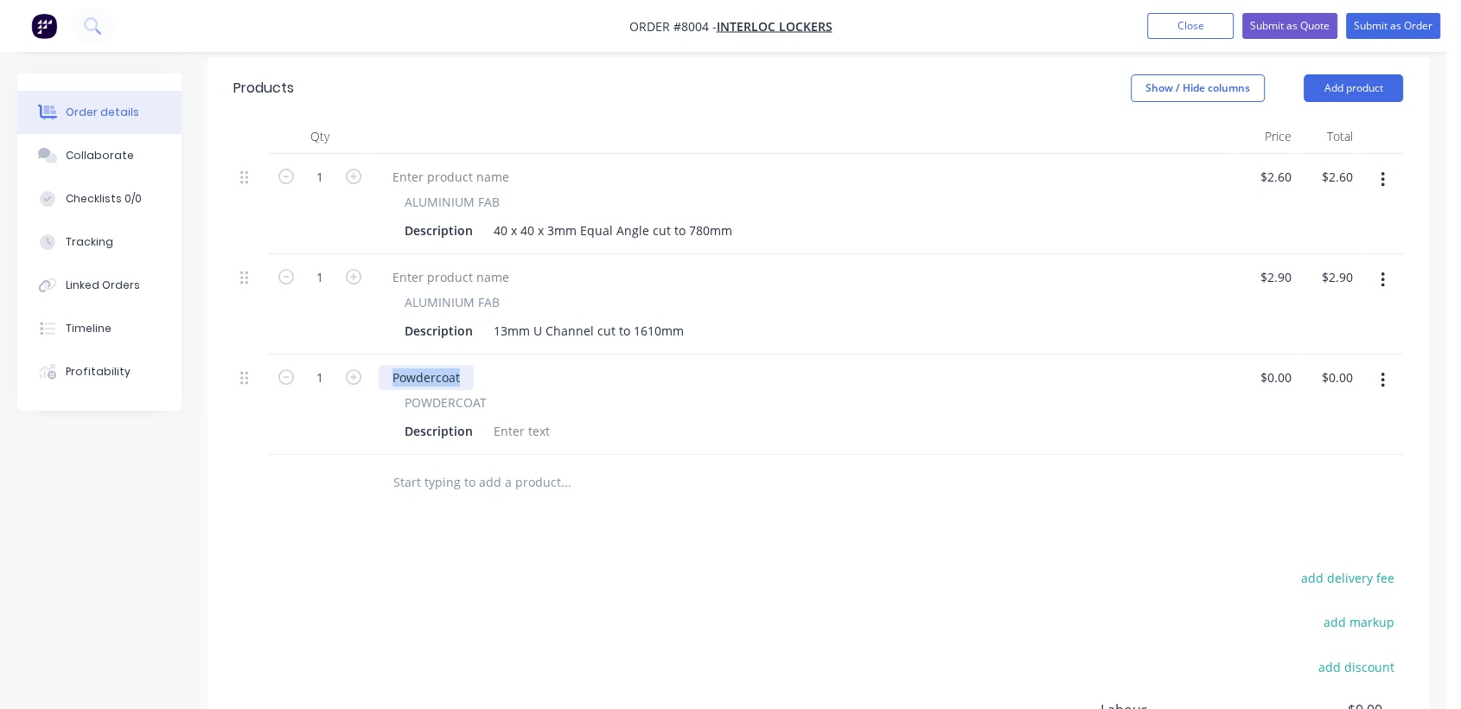
drag, startPoint x: 462, startPoint y: 372, endPoint x: 383, endPoint y: 364, distance: 79.9
click at [383, 365] on div "Powdercoat" at bounding box center [426, 377] width 95 height 25
click at [523, 429] on div at bounding box center [522, 430] width 70 height 25
paste div
type input "$0.00"
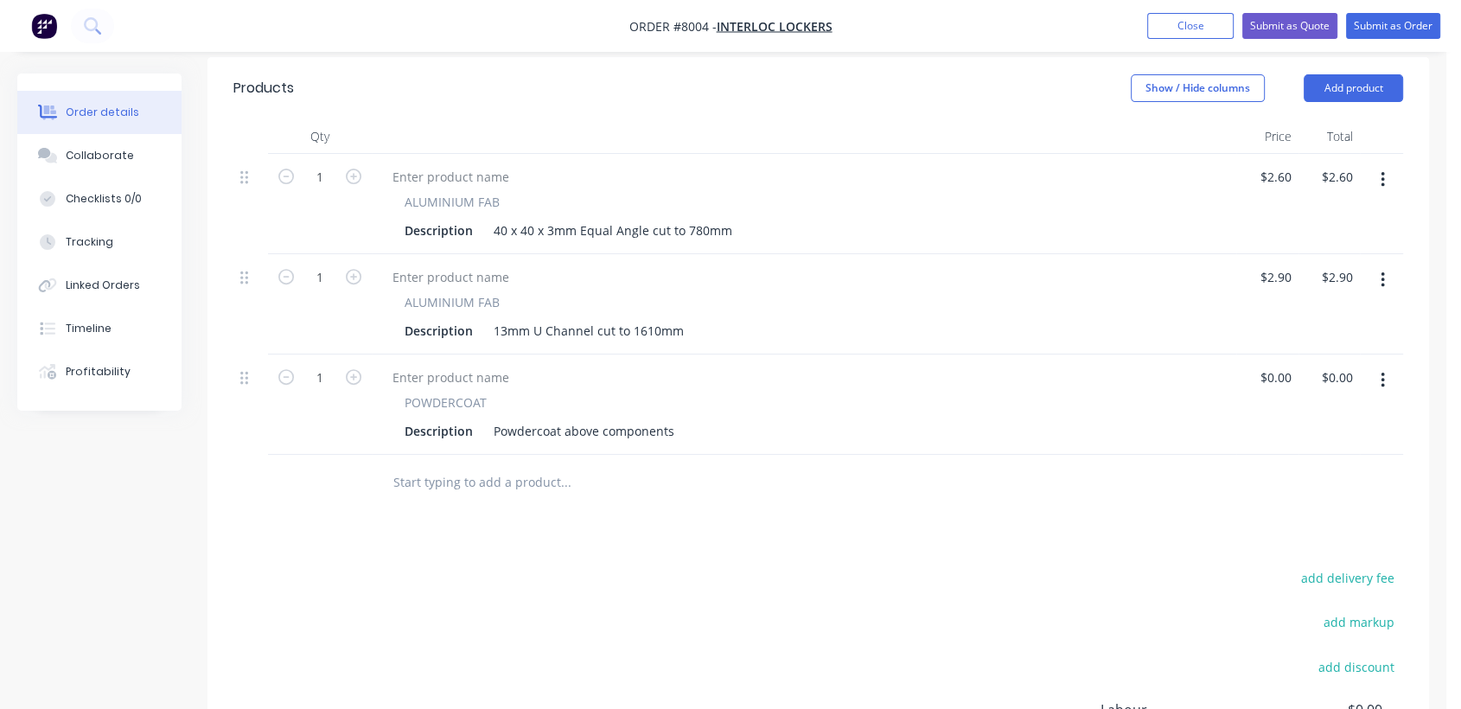
click at [513, 484] on input "text" at bounding box center [565, 482] width 346 height 35
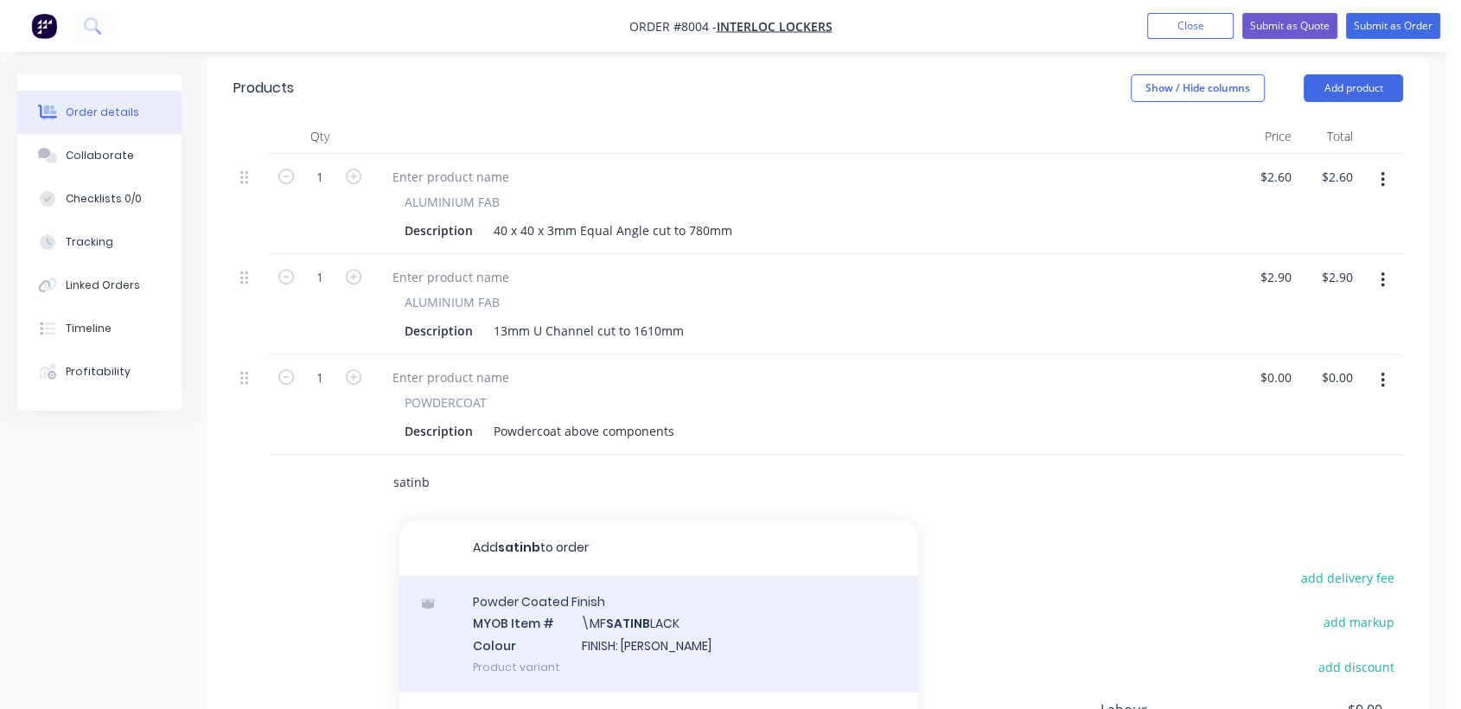
type input "satinb"
click at [612, 641] on div "Powder Coated Finish MYOB Item # \MF SATINB LACK Colour FINISH: Satin Black Pro…" at bounding box center [658, 634] width 519 height 117
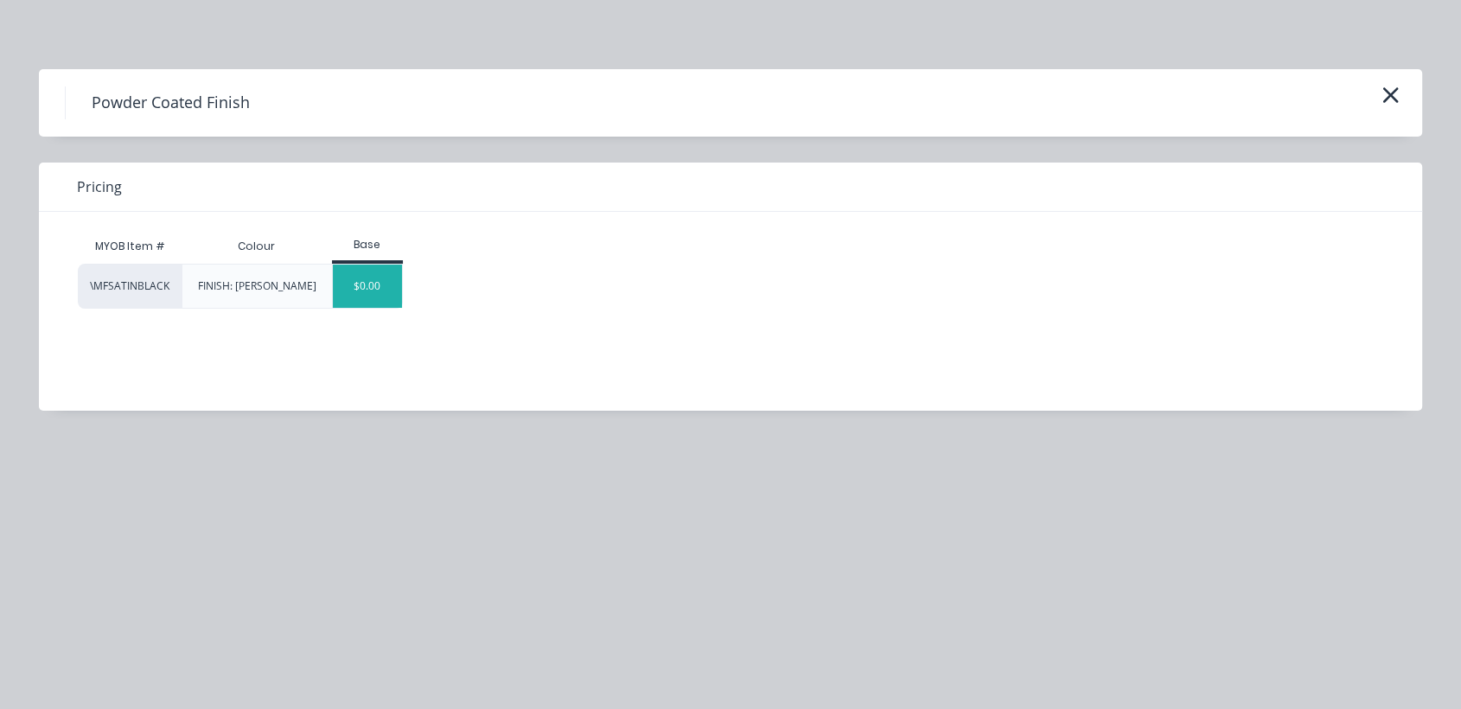
click at [379, 286] on div "$0.00" at bounding box center [368, 286] width 70 height 43
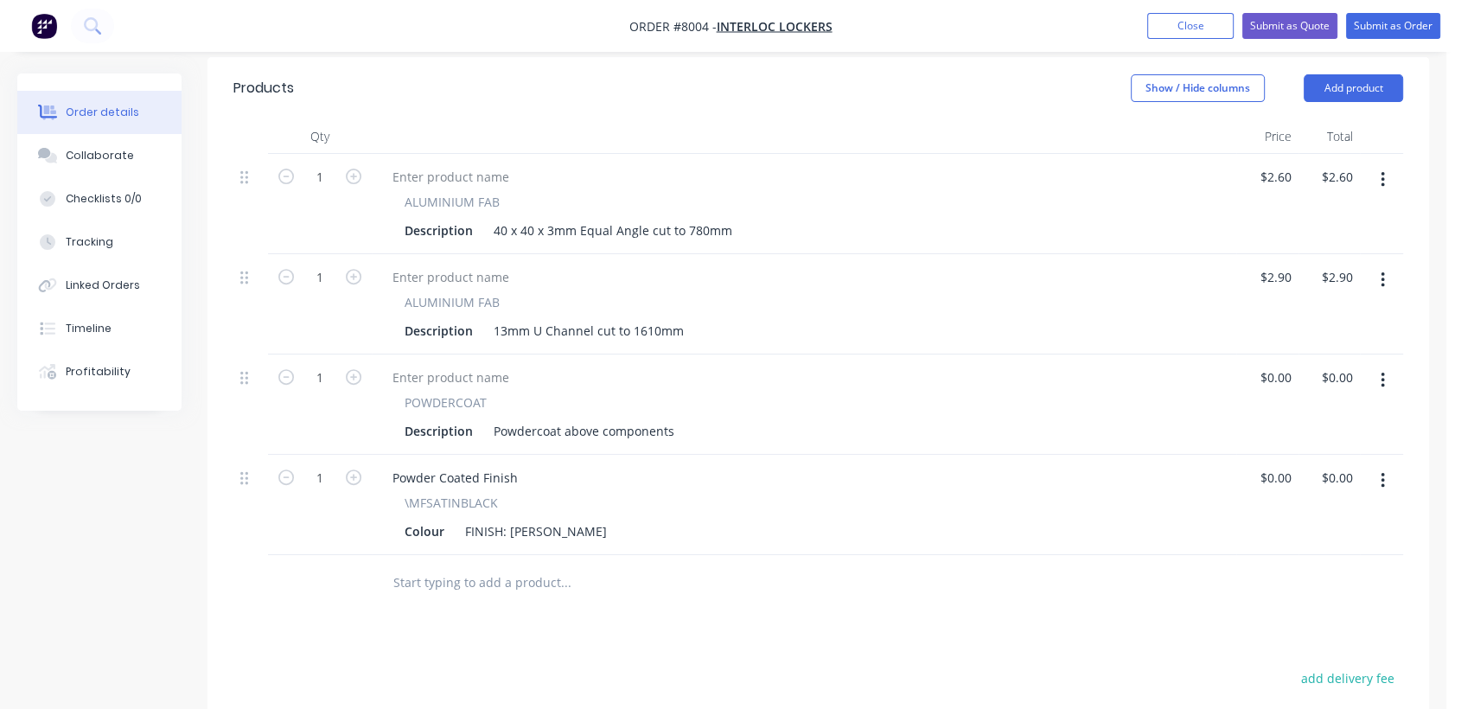
click at [469, 584] on input "text" at bounding box center [565, 582] width 346 height 35
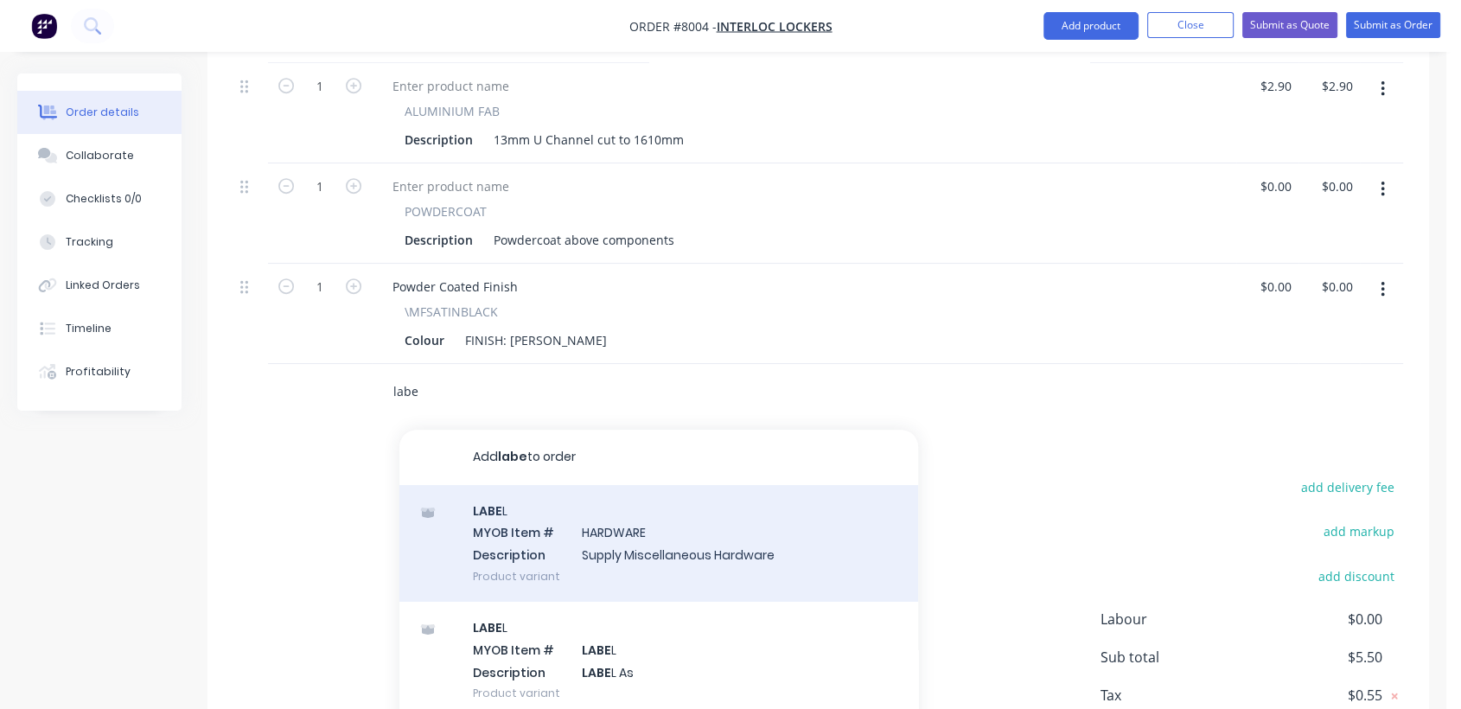
scroll to position [768, 0]
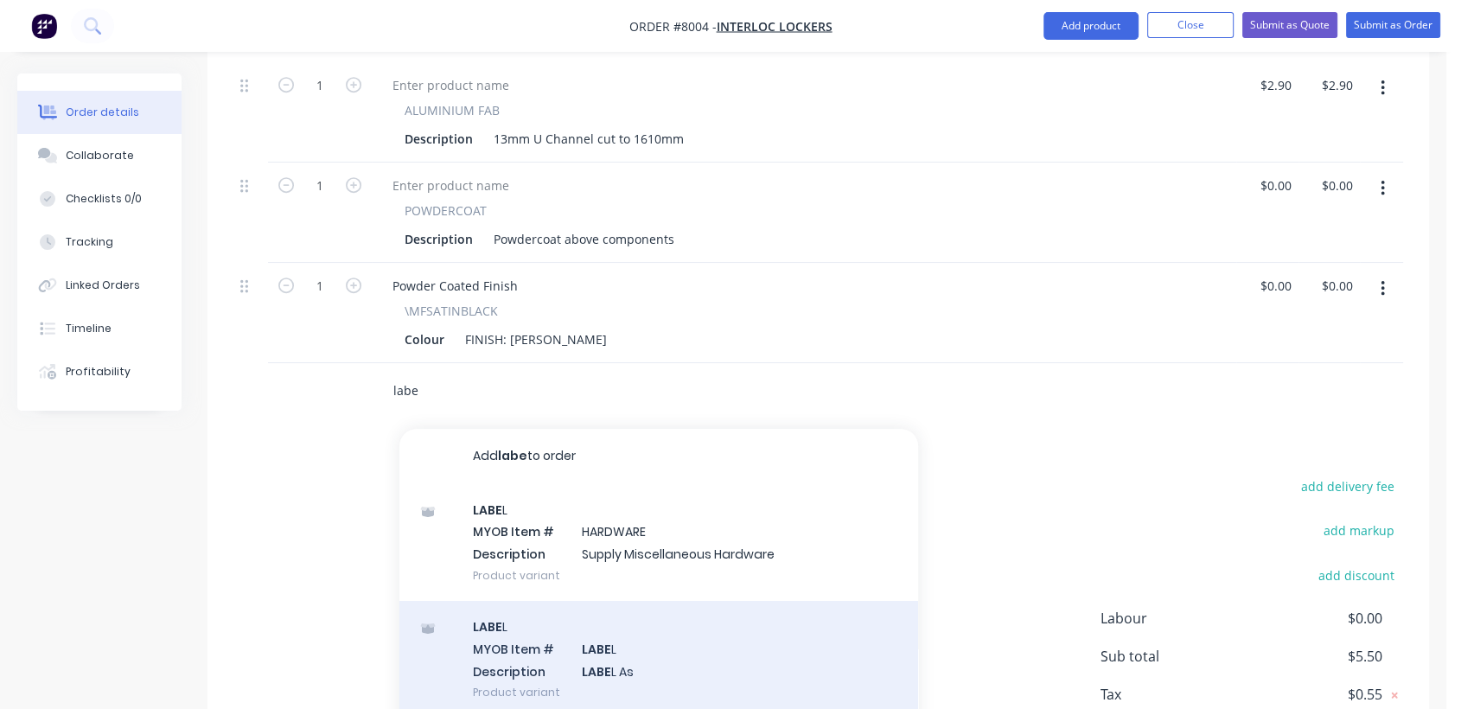
type input "labe"
click at [623, 645] on div "LABE L MYOB Item # LABE L Description LABE L As Product variant" at bounding box center [658, 659] width 519 height 117
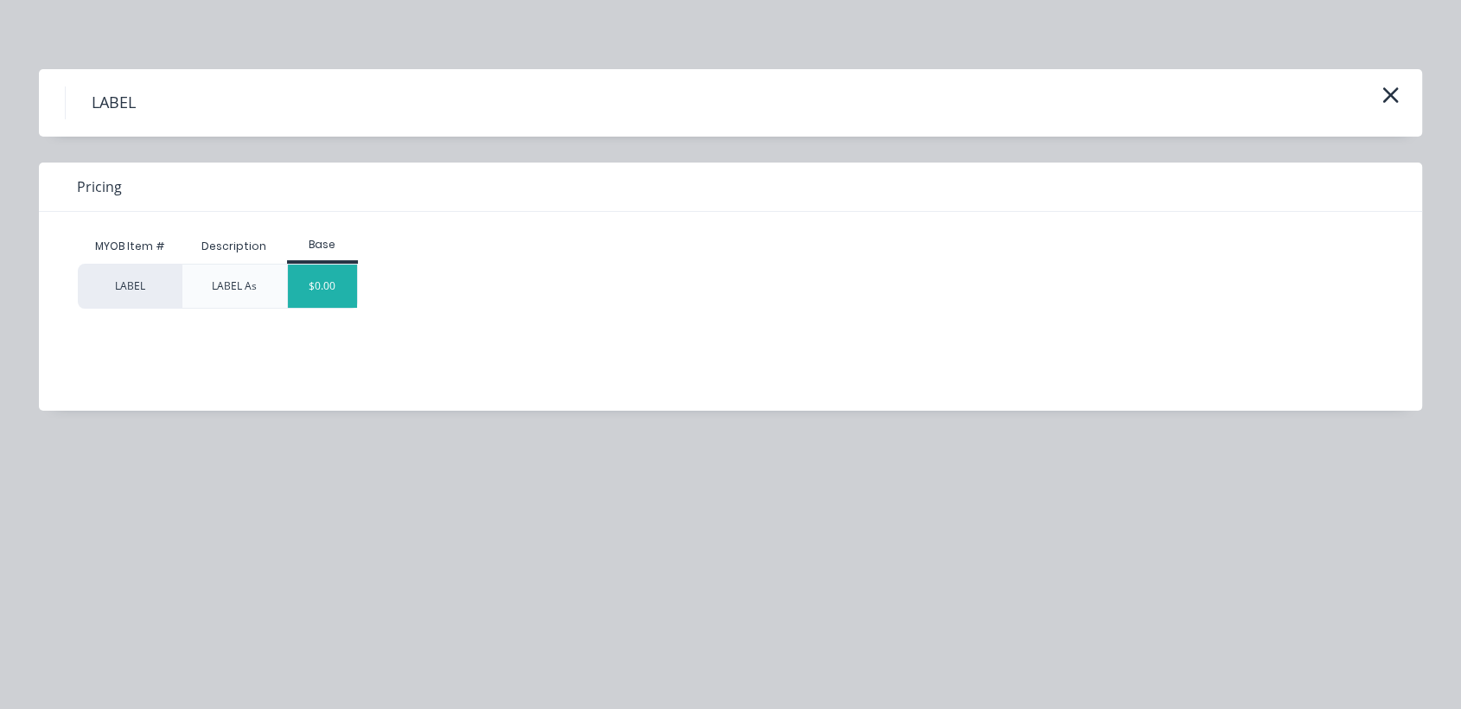
click at [336, 287] on div "$0.00" at bounding box center [323, 286] width 70 height 43
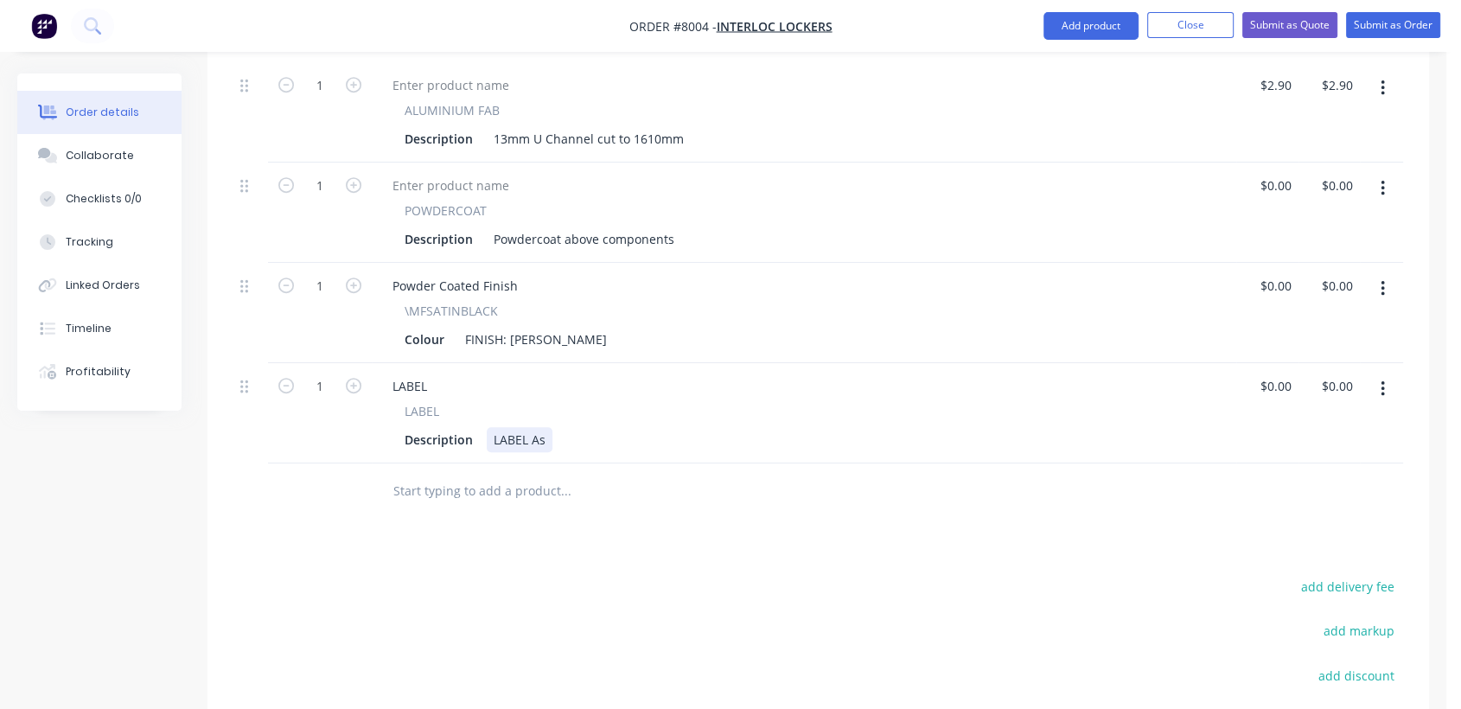
click at [545, 430] on div "LABEL As" at bounding box center [520, 439] width 66 height 25
type input "$0.00"
click at [477, 488] on input "text" at bounding box center [565, 491] width 346 height 35
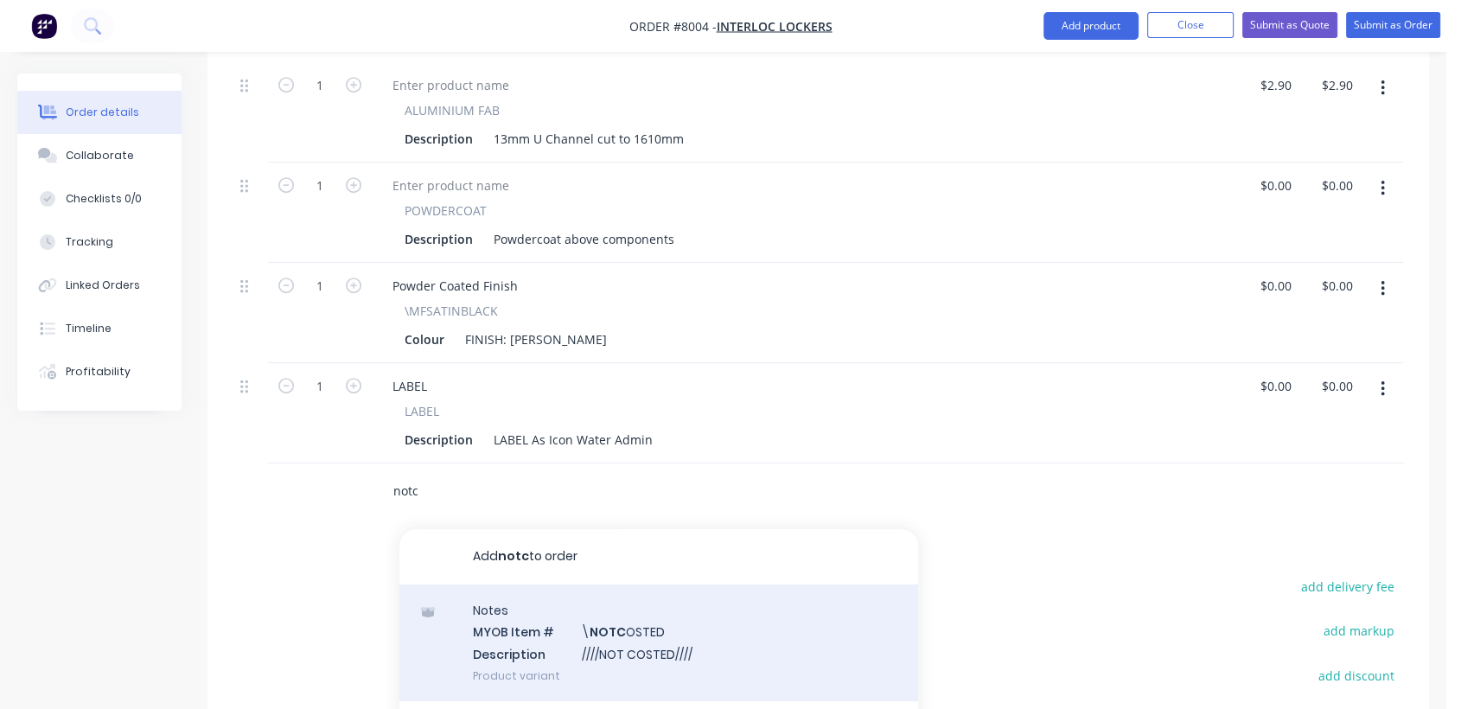
type input "notc"
click at [609, 616] on div "Notes MYOB Item # \ NOTC OSTED Description ////NOT COSTED//// Product variant" at bounding box center [658, 642] width 519 height 117
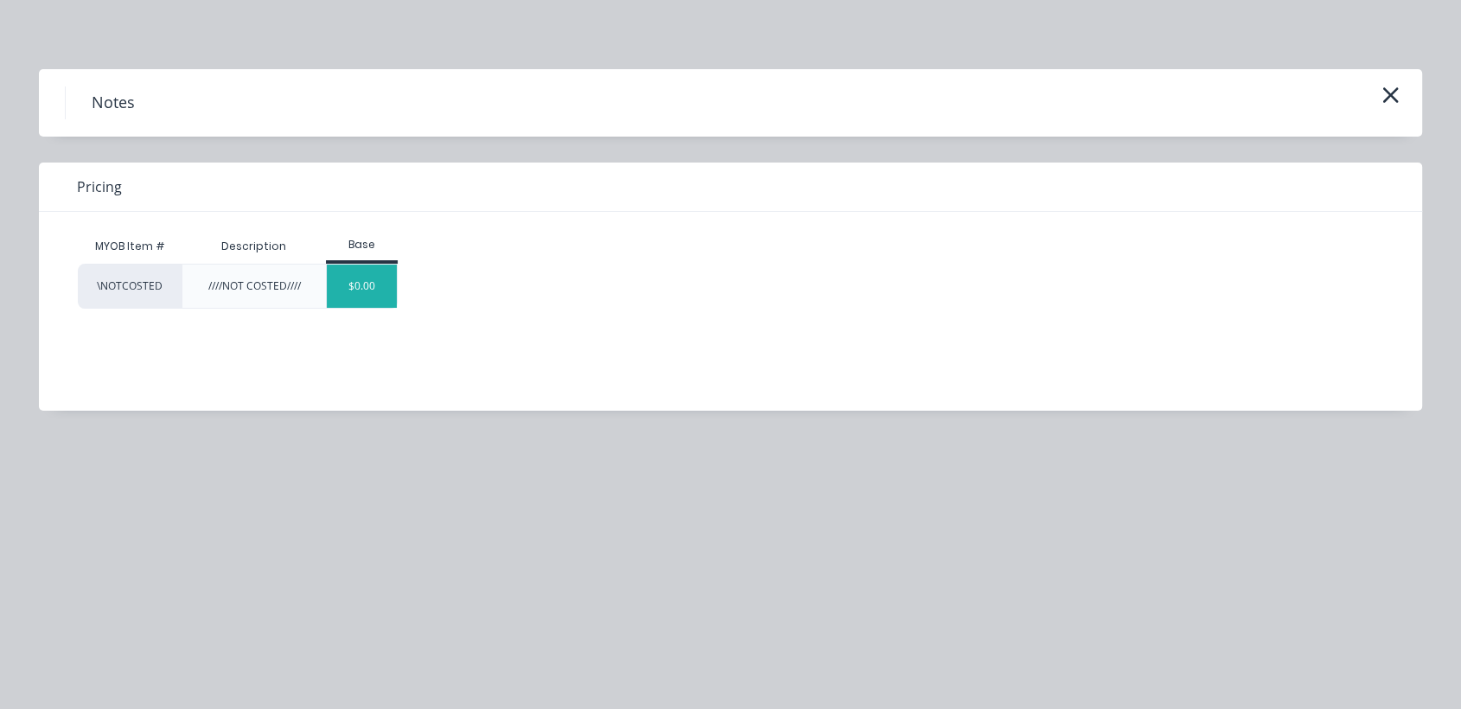
click at [367, 275] on div "$0.00" at bounding box center [362, 286] width 70 height 43
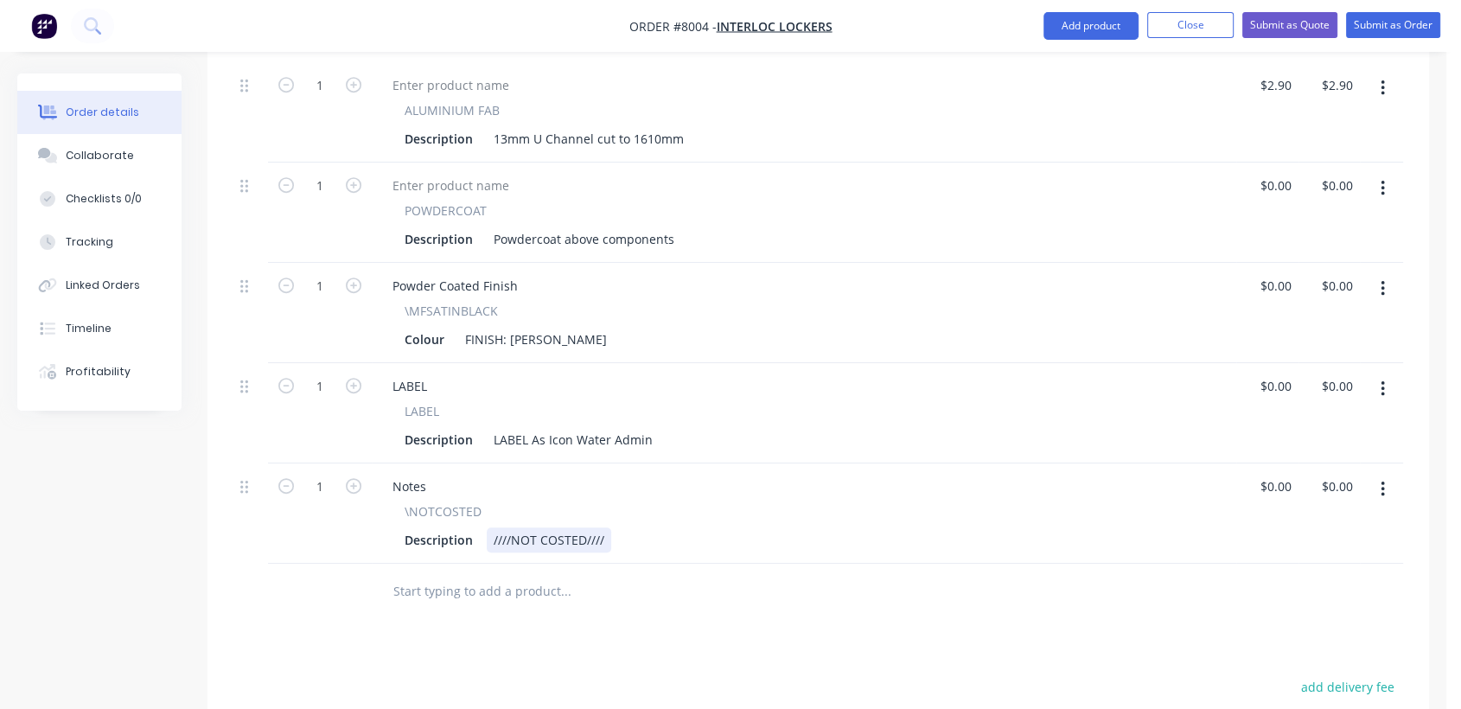
click at [607, 535] on div "////NOT COSTED////" at bounding box center [549, 539] width 124 height 25
click at [623, 539] on div "////NOT COSTED//// POwdercoating Cost" at bounding box center [609, 539] width 245 height 25
click at [617, 538] on div "////NOT COSTED//// POwdercoating Cost" at bounding box center [609, 539] width 245 height 25
type input "$0.00"
click at [120, 157] on div "Collaborate" at bounding box center [100, 156] width 68 height 16
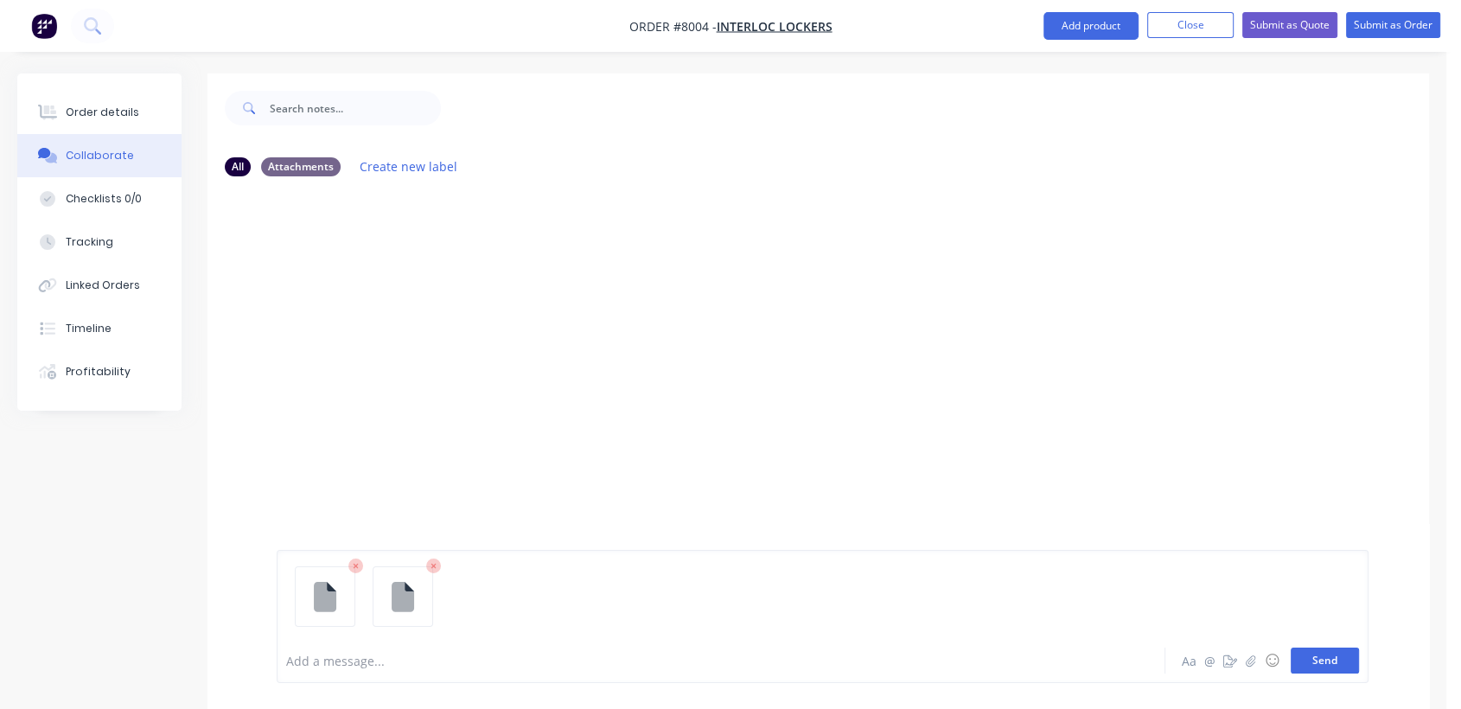
click at [1330, 659] on button "Send" at bounding box center [1325, 660] width 68 height 26
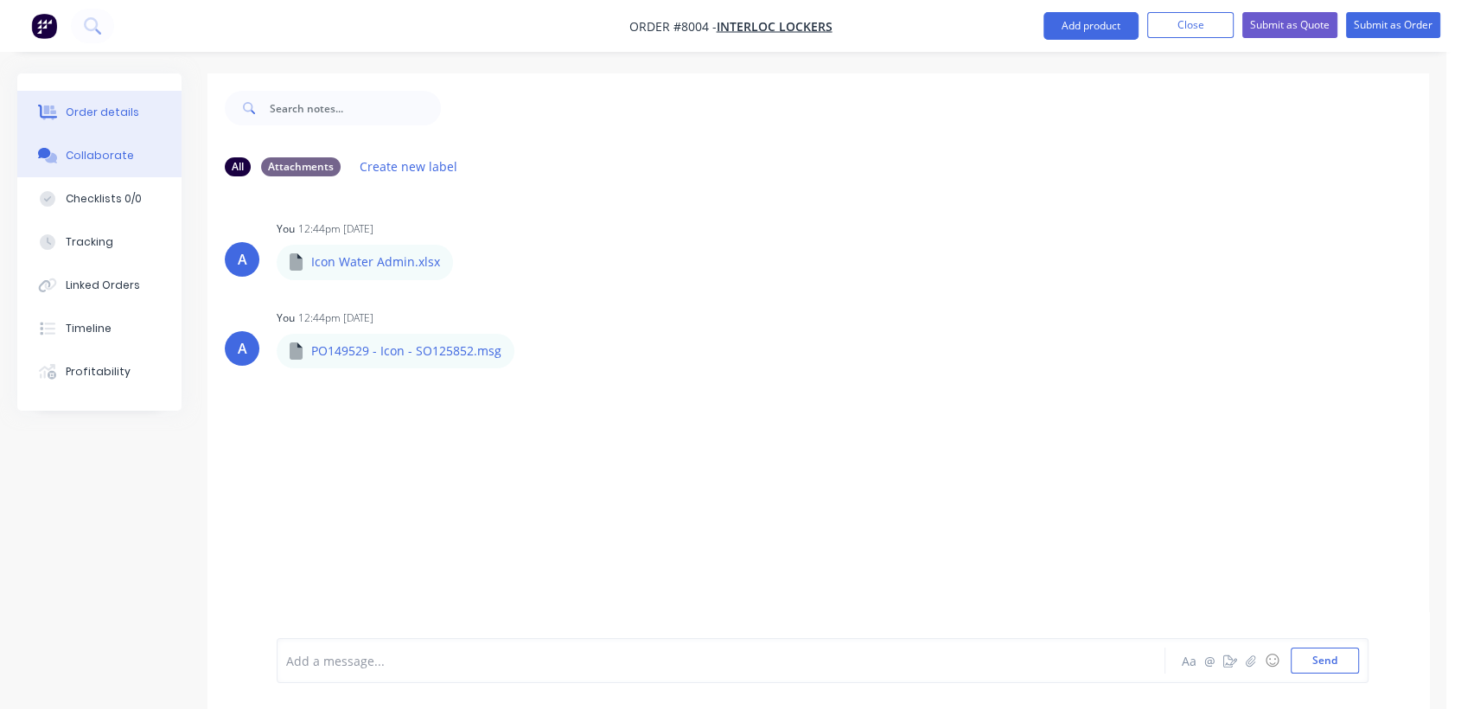
click at [90, 105] on div "Order details" at bounding box center [102, 113] width 73 height 16
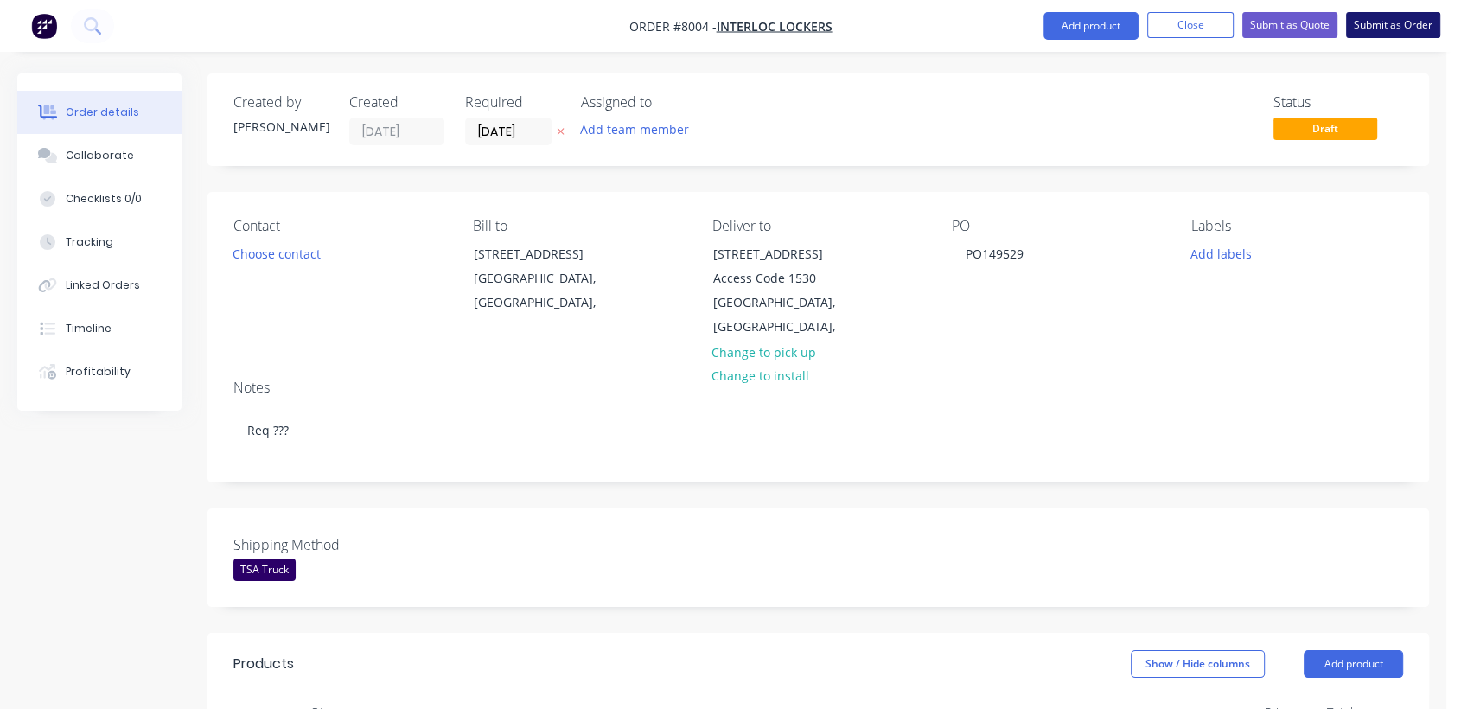
drag, startPoint x: 1379, startPoint y: 27, endPoint x: 724, endPoint y: 370, distance: 738.9
click at [1378, 27] on button "Submit as Order" at bounding box center [1393, 25] width 94 height 26
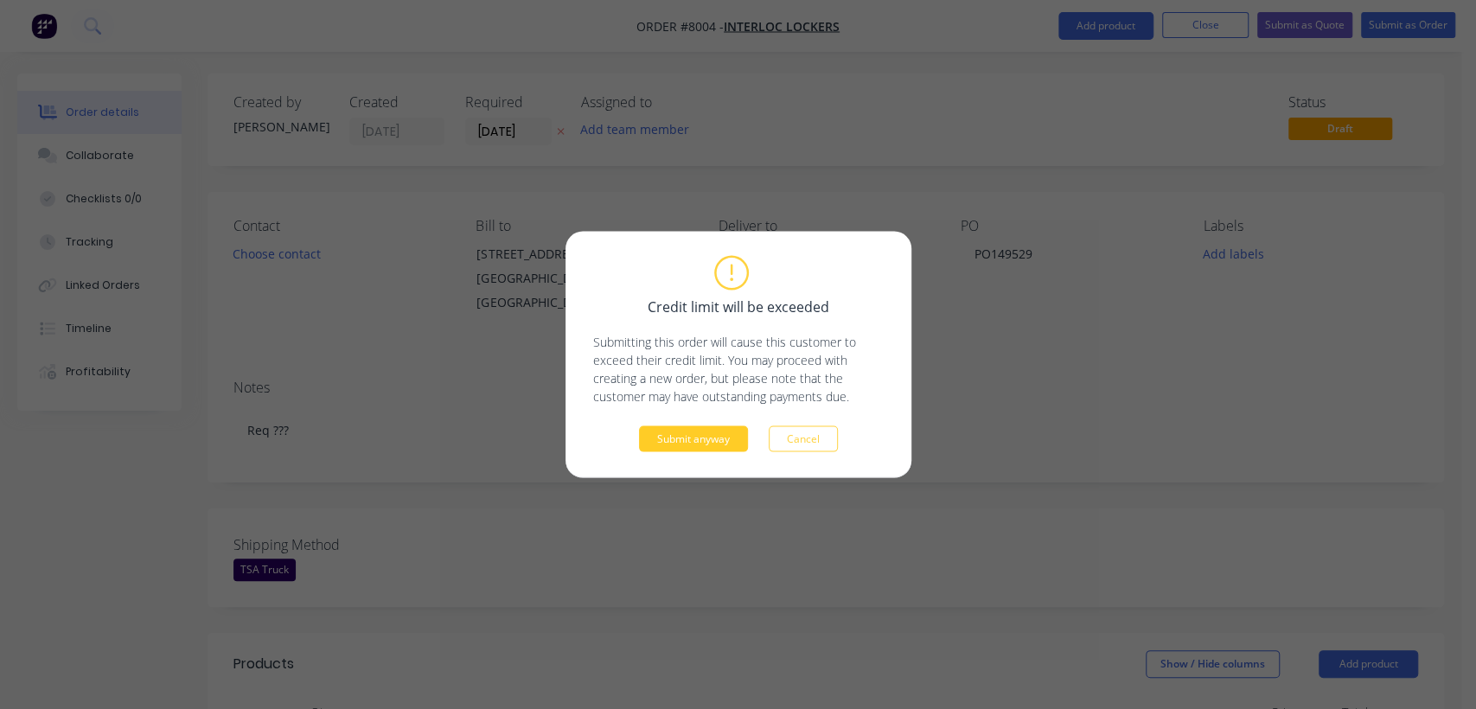
click at [679, 427] on button "Submit anyway" at bounding box center [693, 439] width 109 height 26
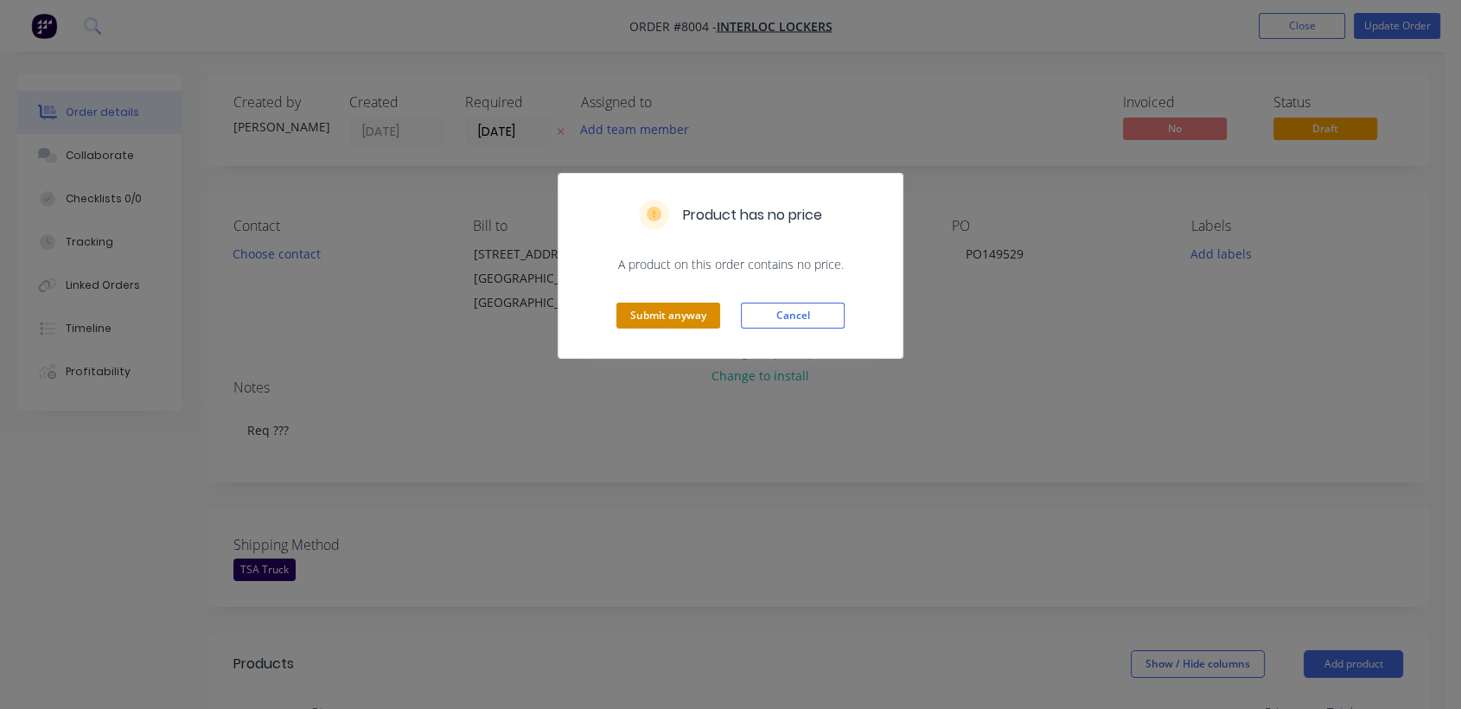
click at [671, 313] on button "Submit anyway" at bounding box center [668, 316] width 104 height 26
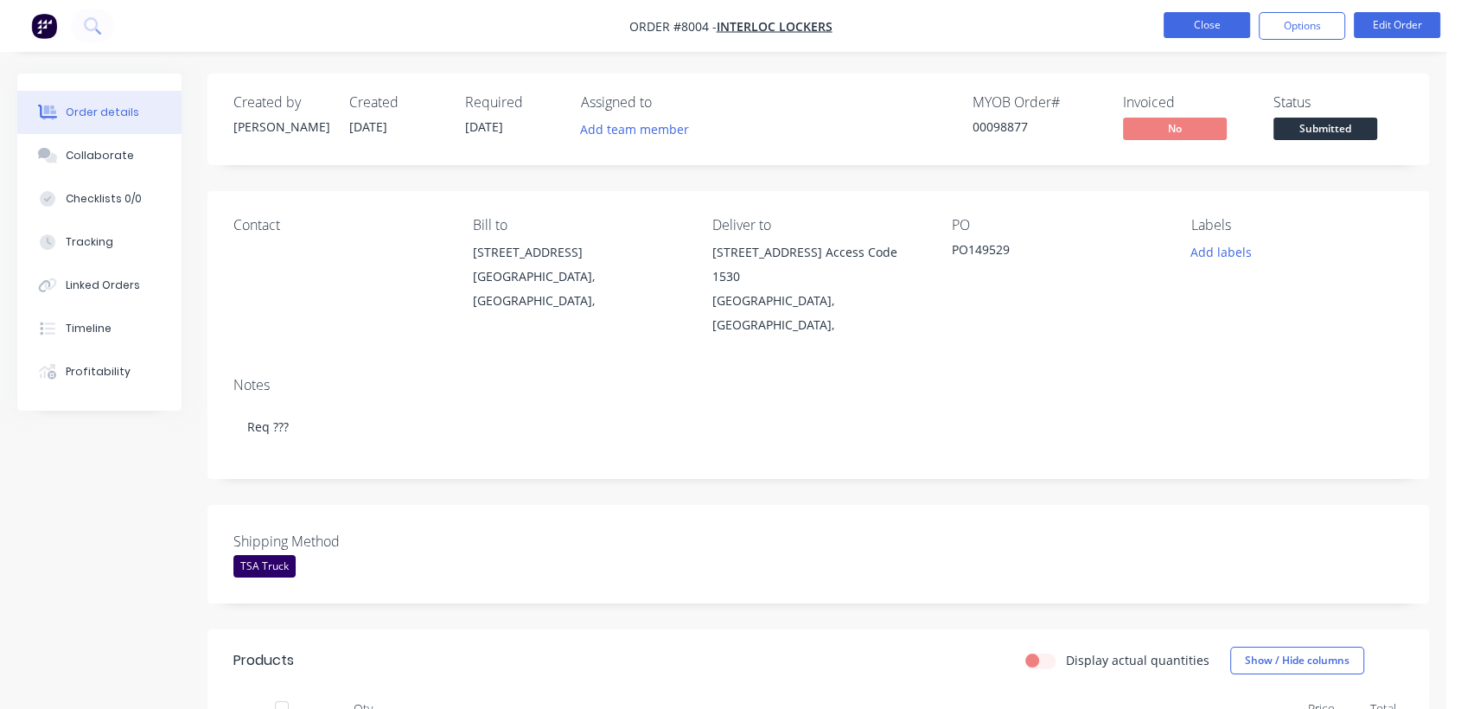
click at [1208, 29] on button "Close" at bounding box center [1207, 25] width 86 height 26
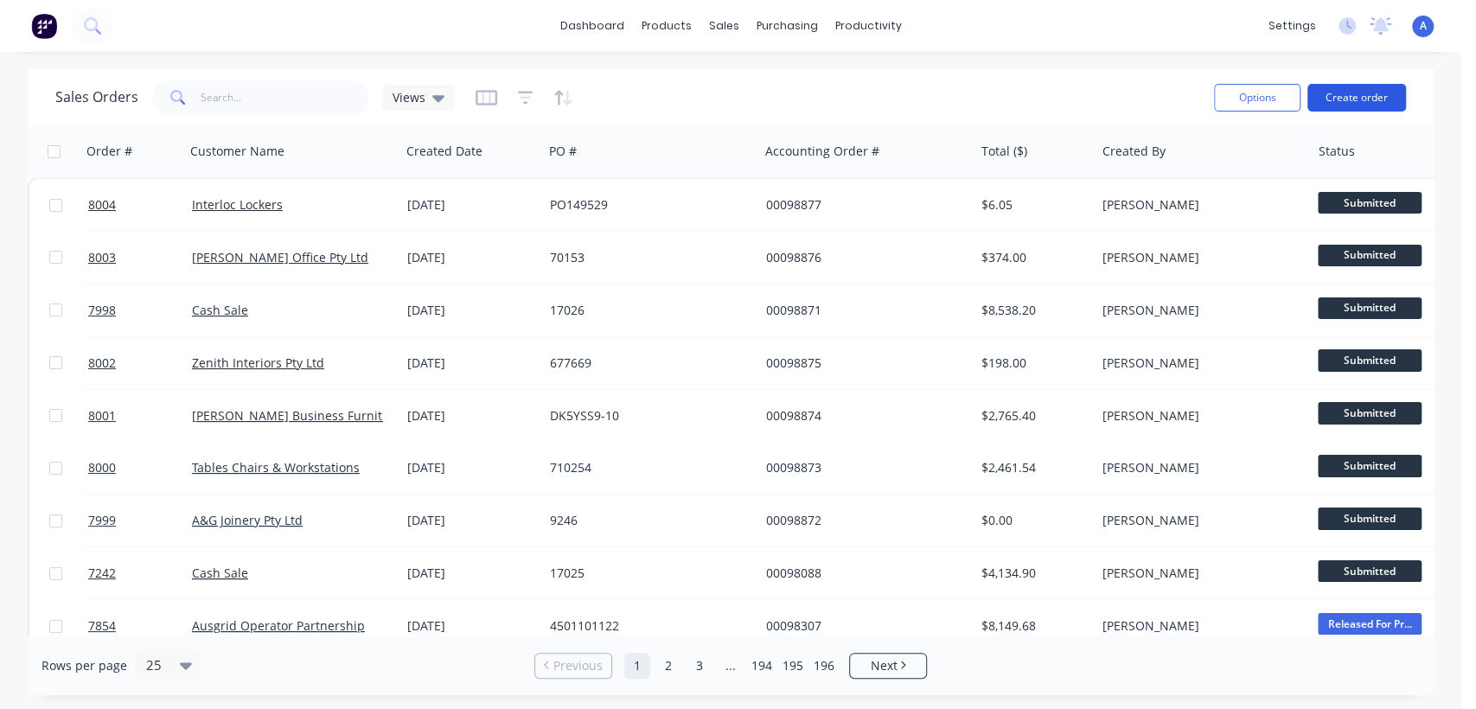
click at [1359, 86] on button "Create order" at bounding box center [1356, 98] width 99 height 28
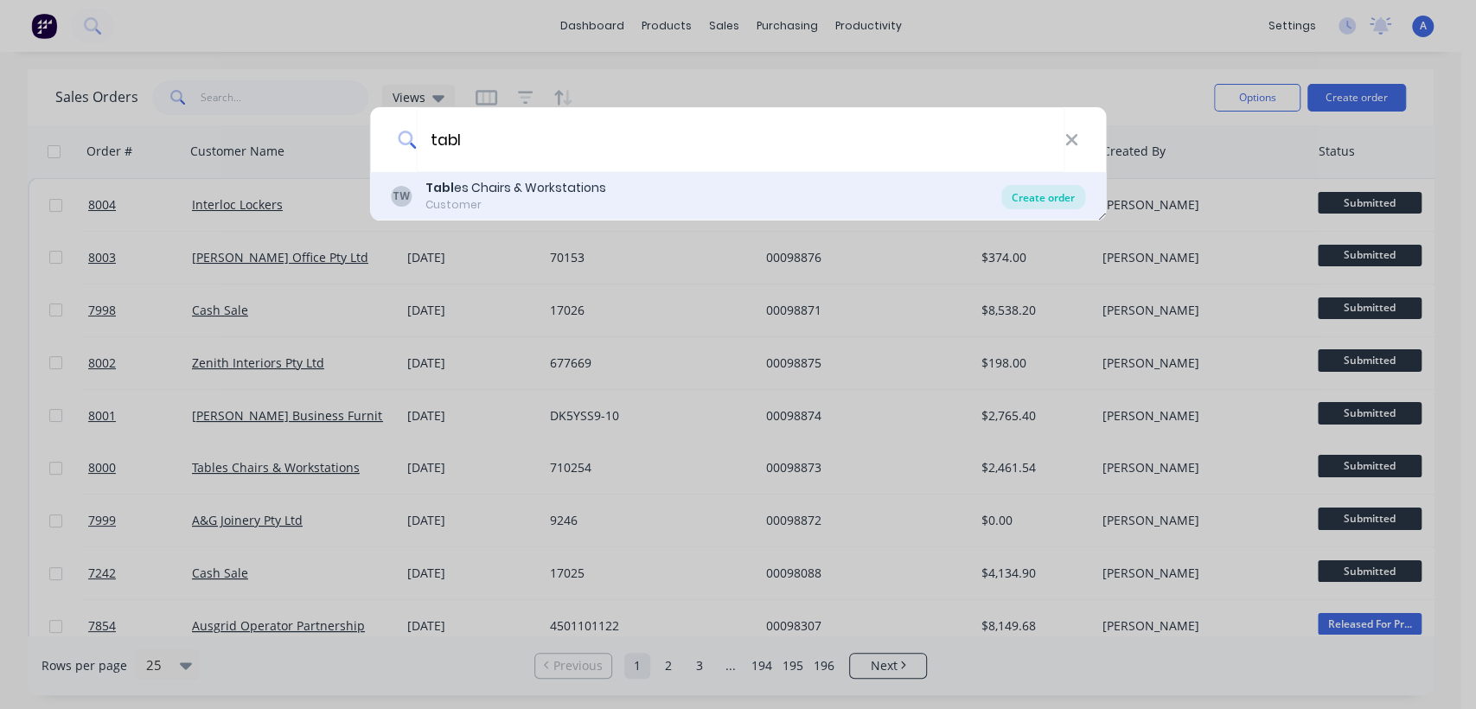
type input "tabl"
click at [1051, 195] on div "Create order" at bounding box center [1043, 197] width 84 height 24
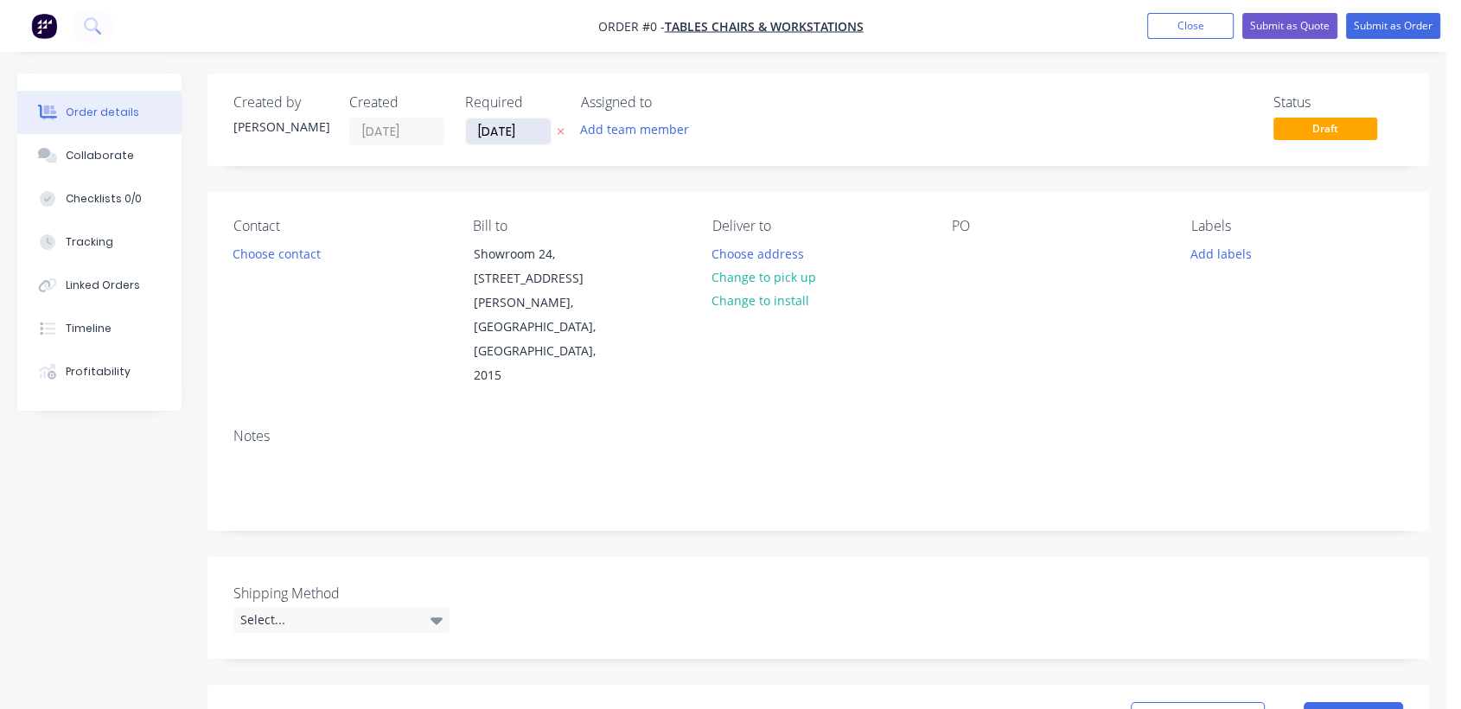
click at [540, 128] on input "[DATE]" at bounding box center [508, 131] width 85 height 26
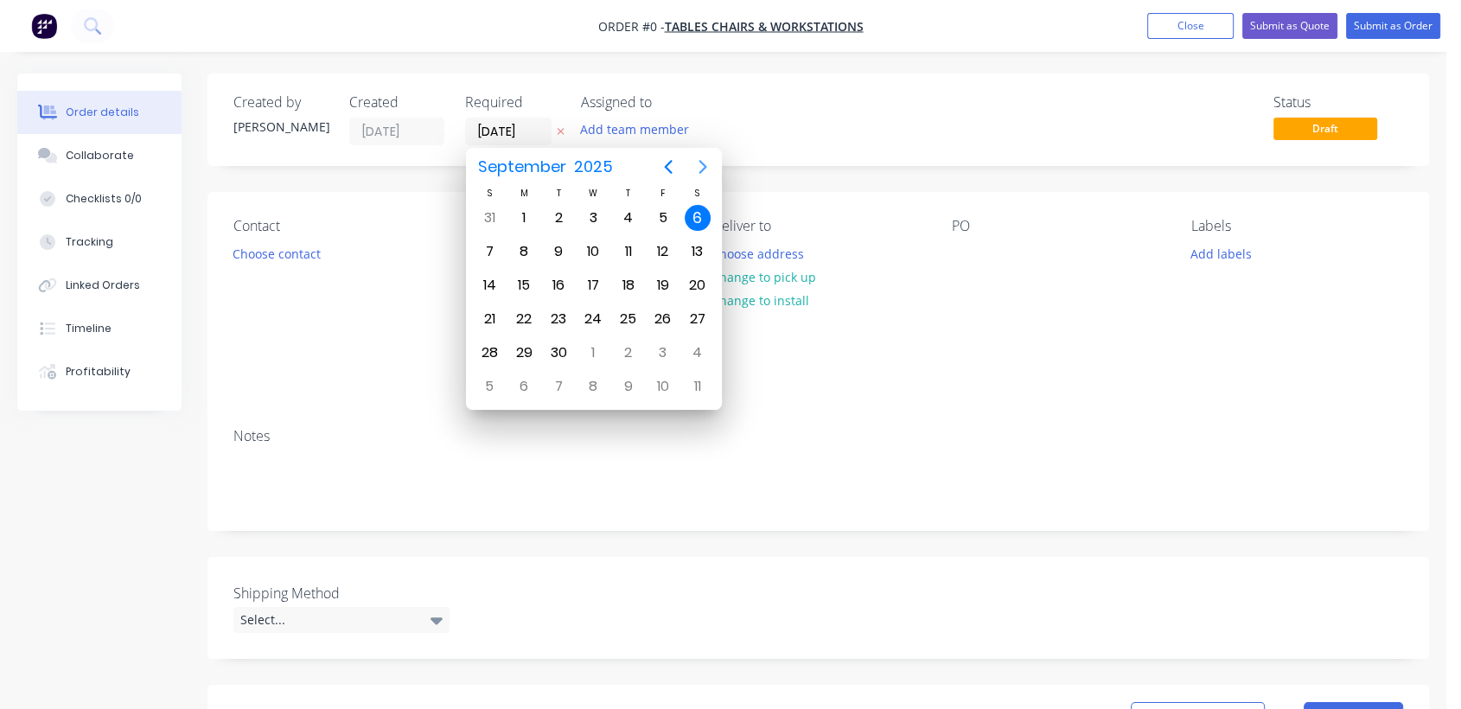
click at [701, 159] on icon "Next page" at bounding box center [702, 166] width 21 height 21
click at [601, 348] on div "31" at bounding box center [593, 353] width 26 height 26
type input "[DATE]"
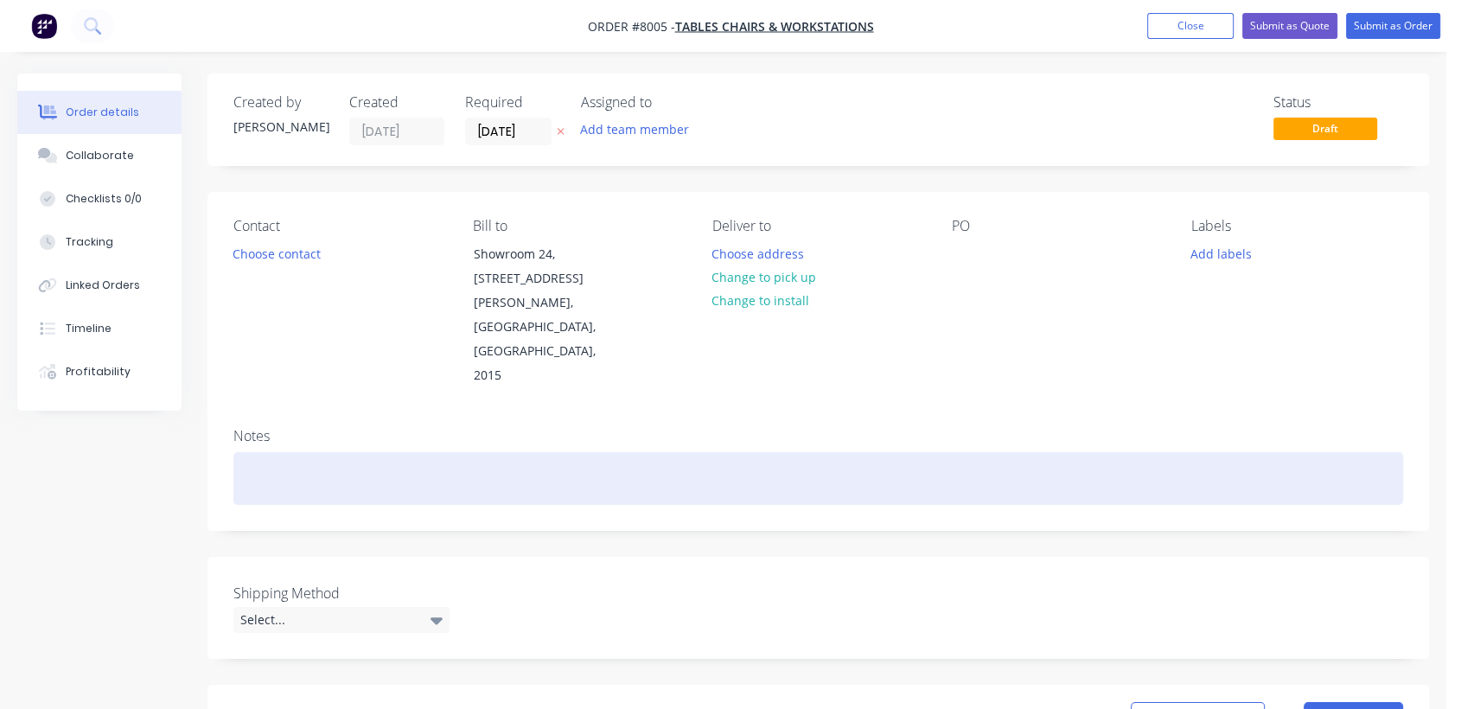
click at [292, 452] on div at bounding box center [818, 478] width 1170 height 53
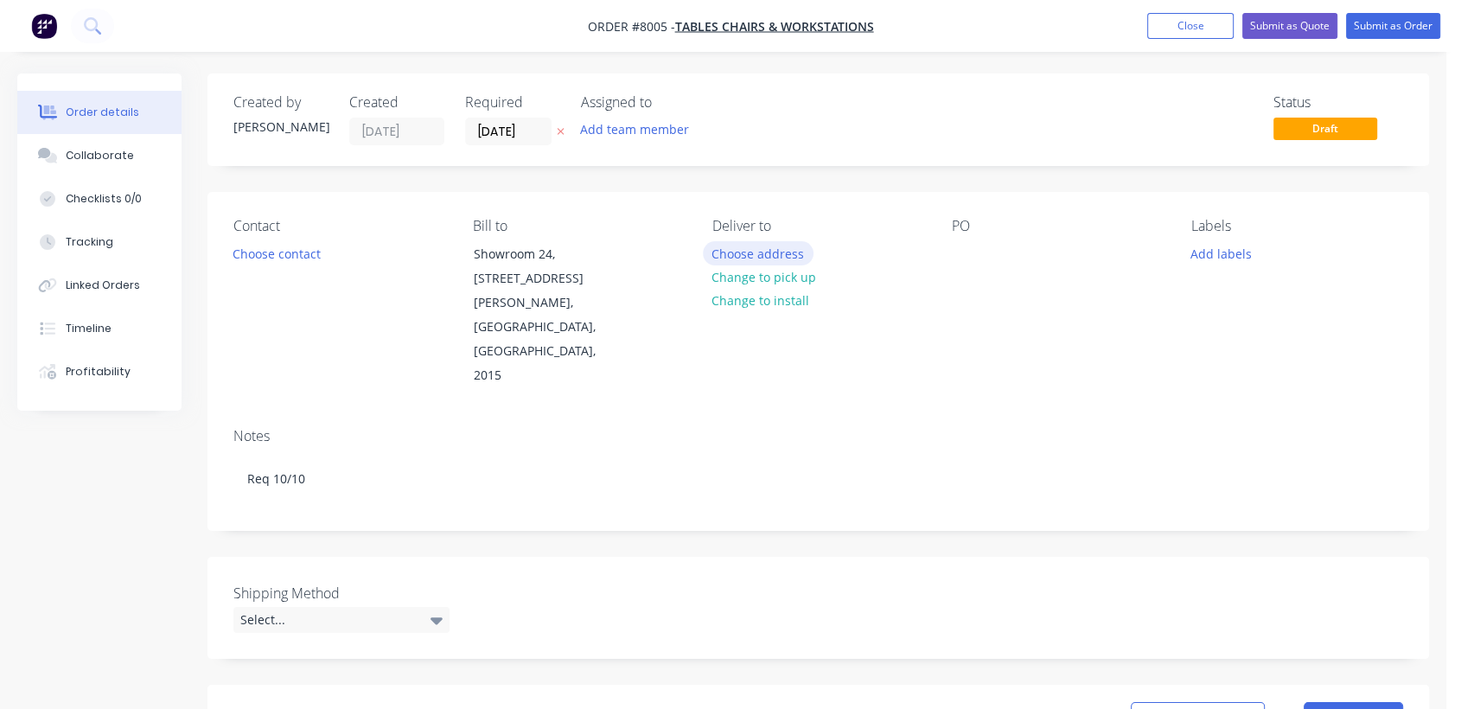
click at [750, 251] on button "Choose address" at bounding box center [758, 252] width 111 height 23
click at [762, 269] on button "Change to pick up" at bounding box center [764, 276] width 123 height 23
click at [965, 243] on div at bounding box center [966, 253] width 28 height 25
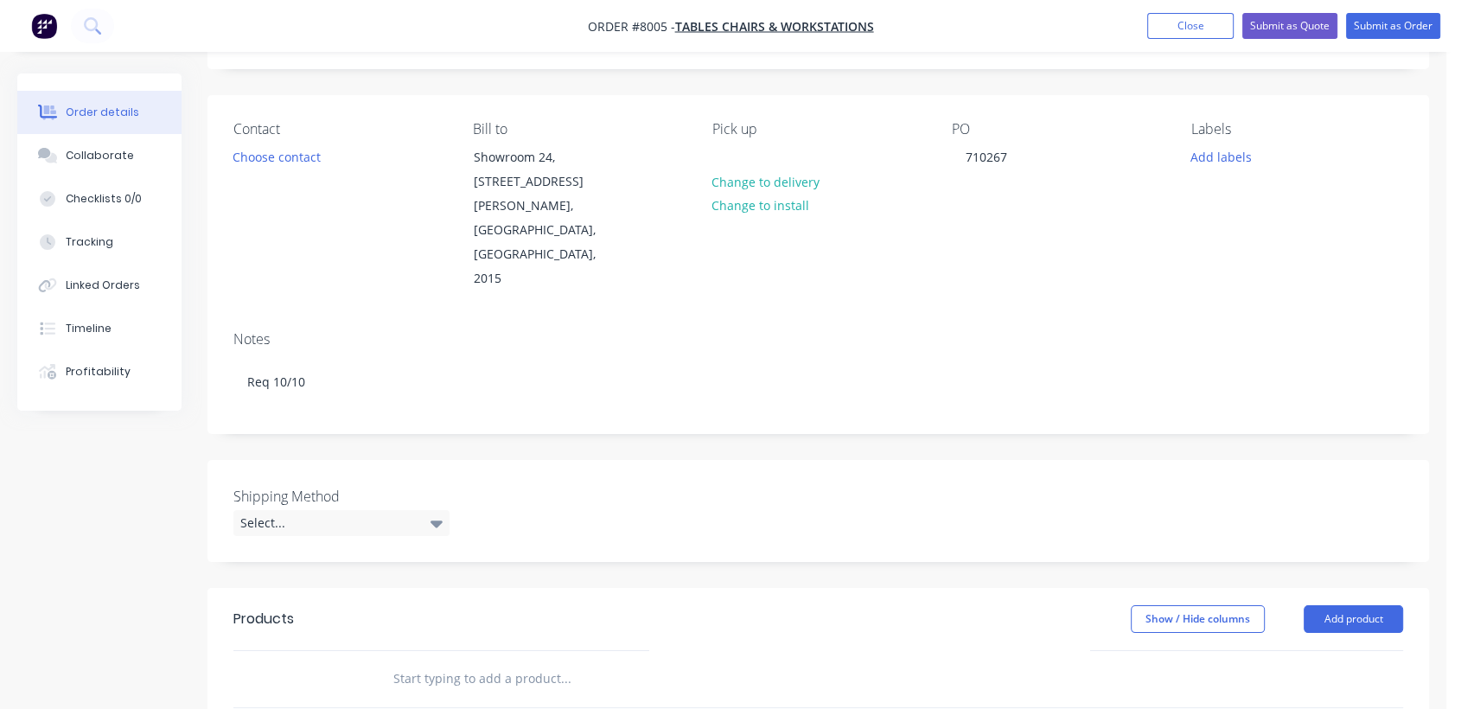
scroll to position [192, 0]
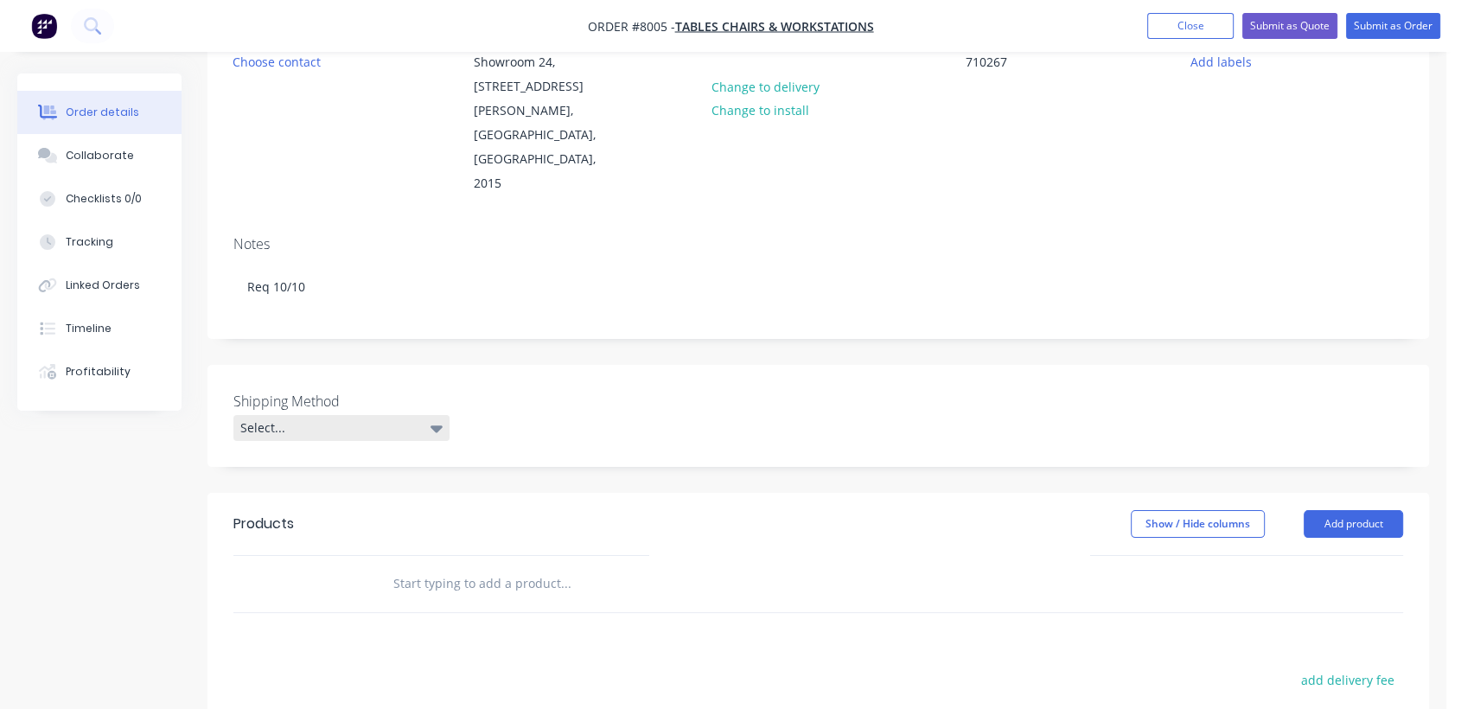
click at [399, 415] on div "Select..." at bounding box center [341, 428] width 216 height 26
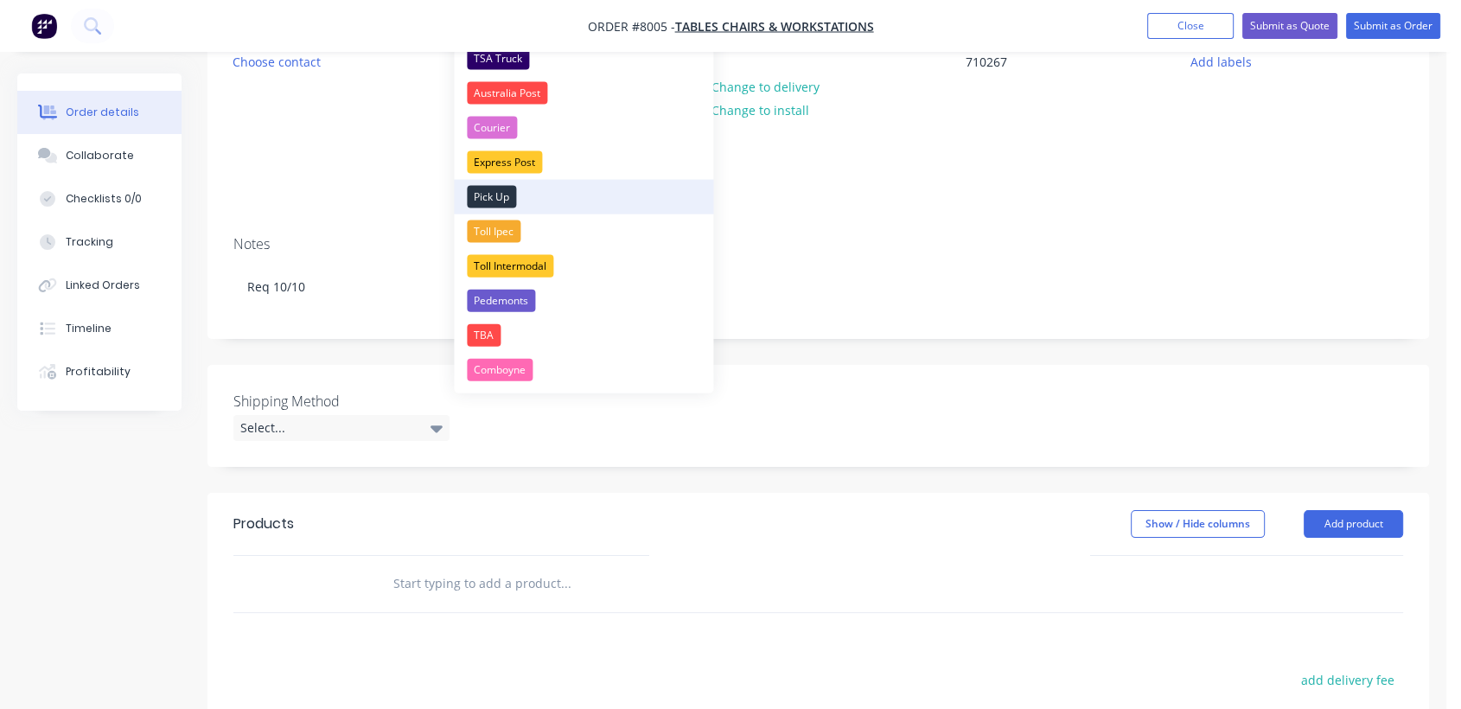
click at [505, 196] on div "Pick Up" at bounding box center [491, 197] width 49 height 22
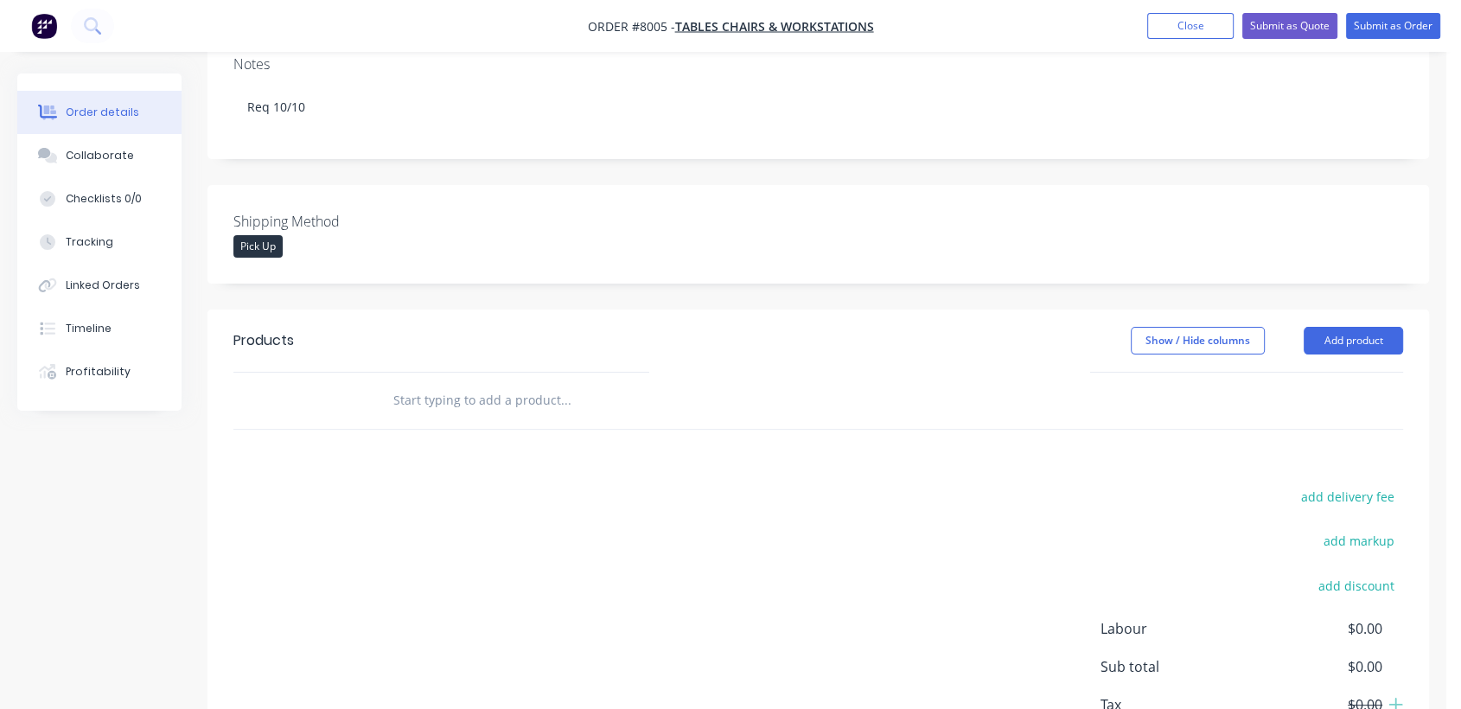
scroll to position [384, 0]
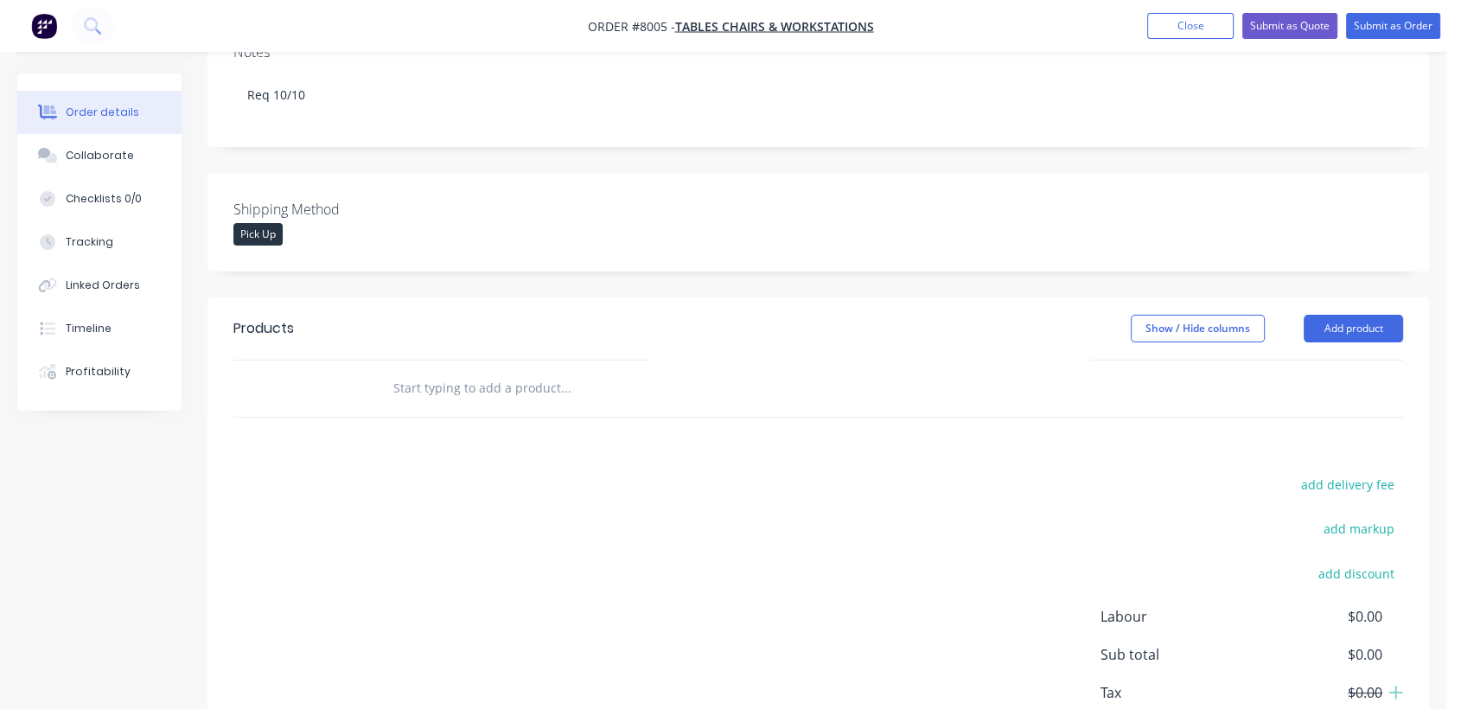
click at [467, 371] on input "text" at bounding box center [565, 388] width 346 height 35
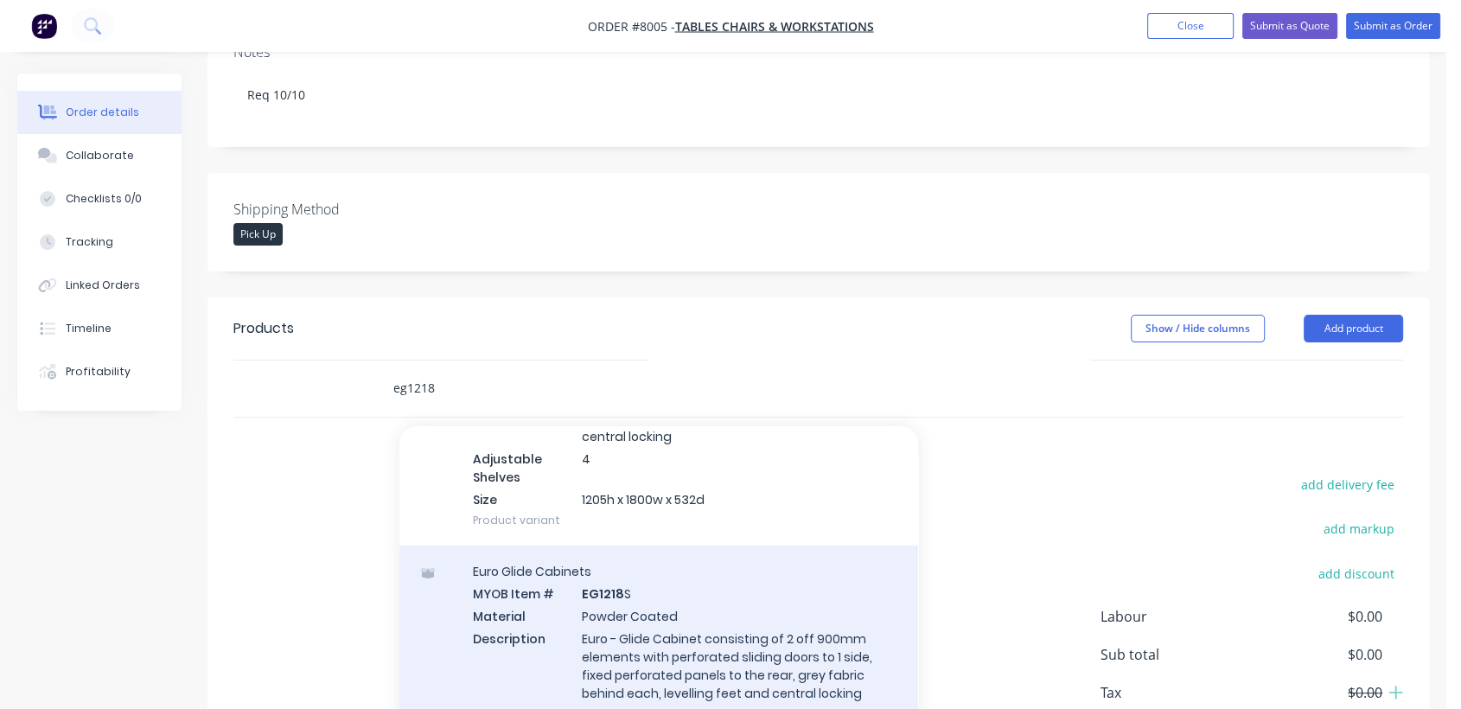
scroll to position [288, 0]
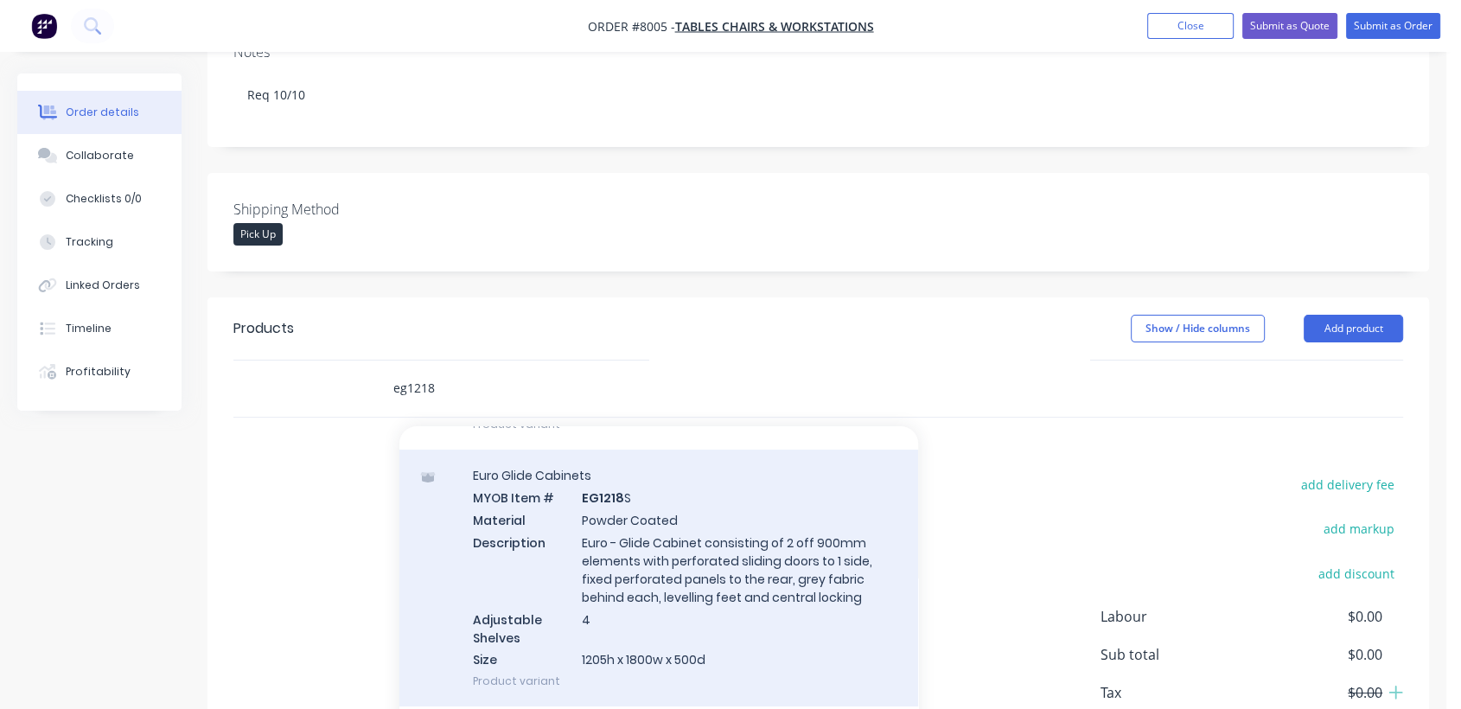
type input "eg1218"
click at [647, 516] on div "Euro Glide Cabinets MYOB Item # EG1218 S Material Powder Coated Description Eur…" at bounding box center [658, 578] width 519 height 257
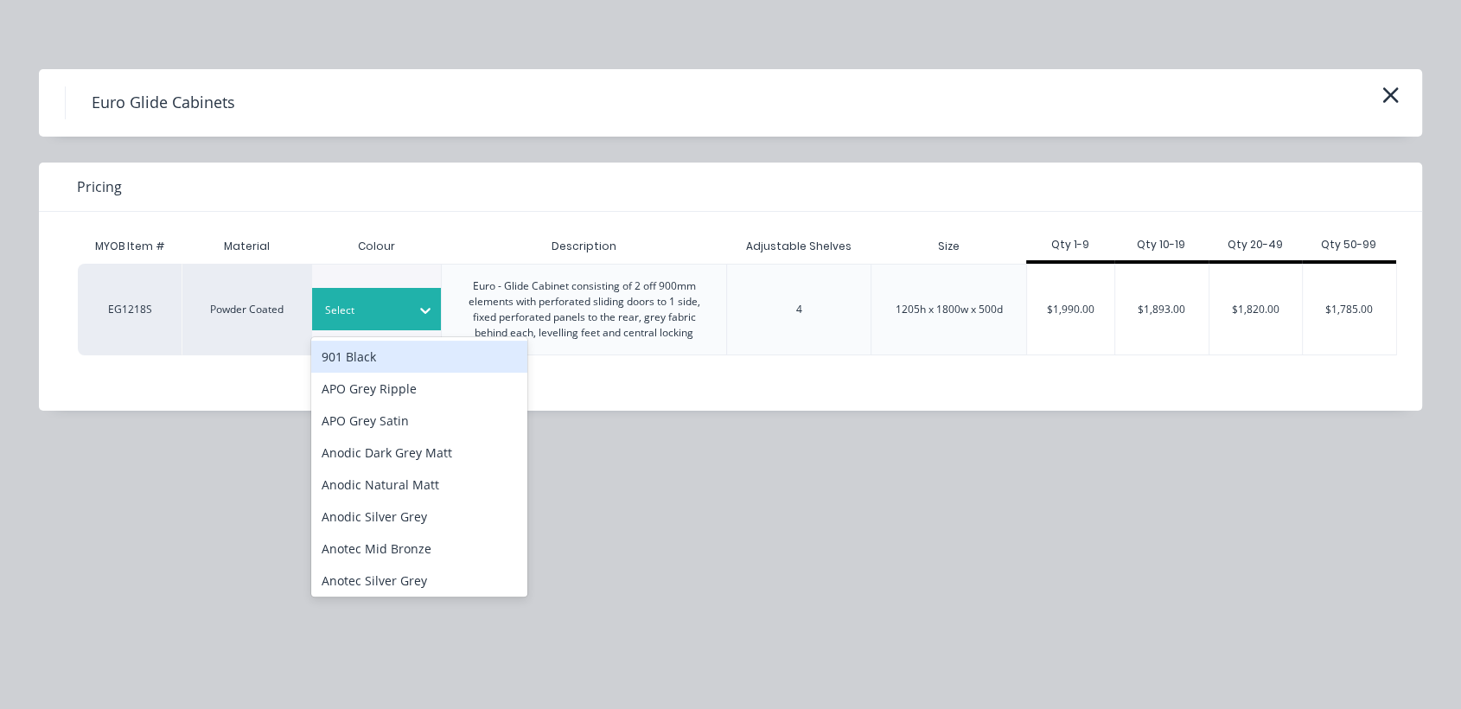
click at [418, 316] on icon at bounding box center [425, 310] width 17 height 17
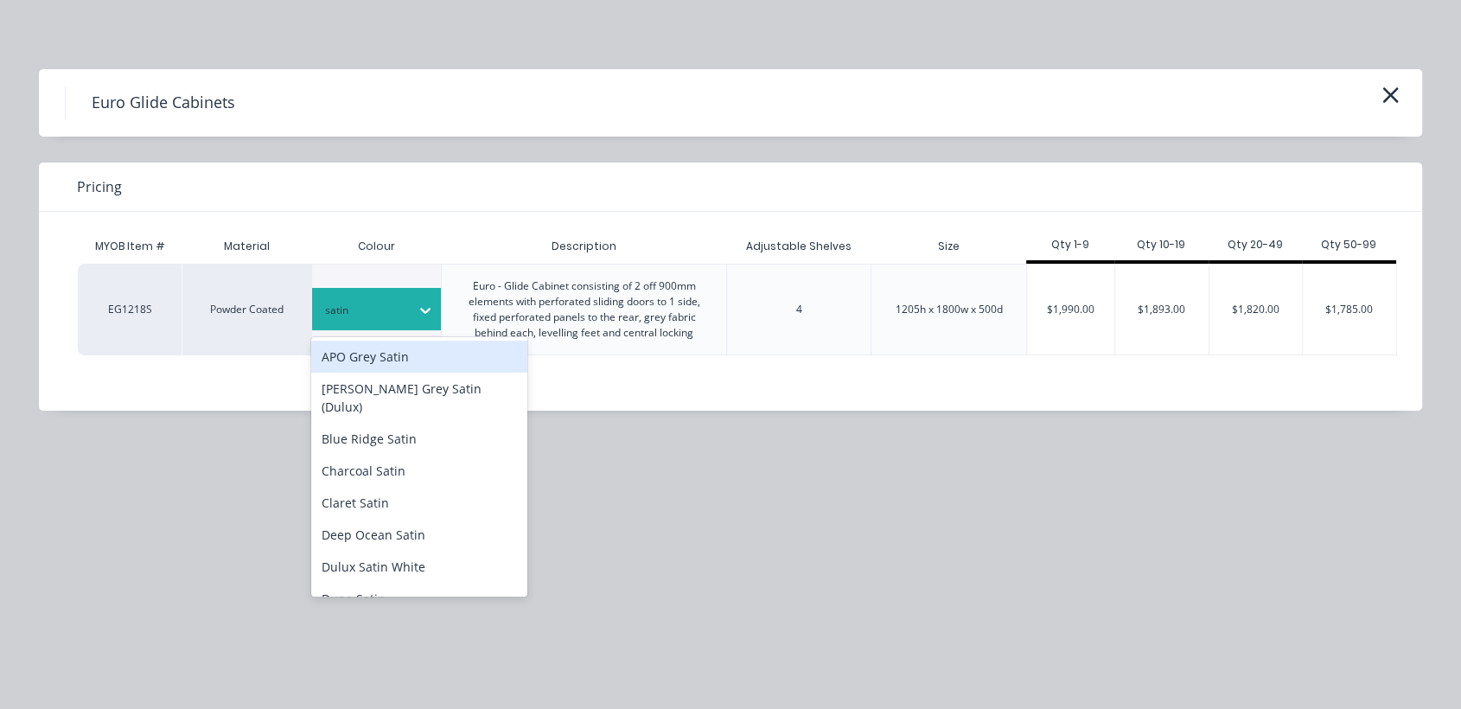
type input "satin w"
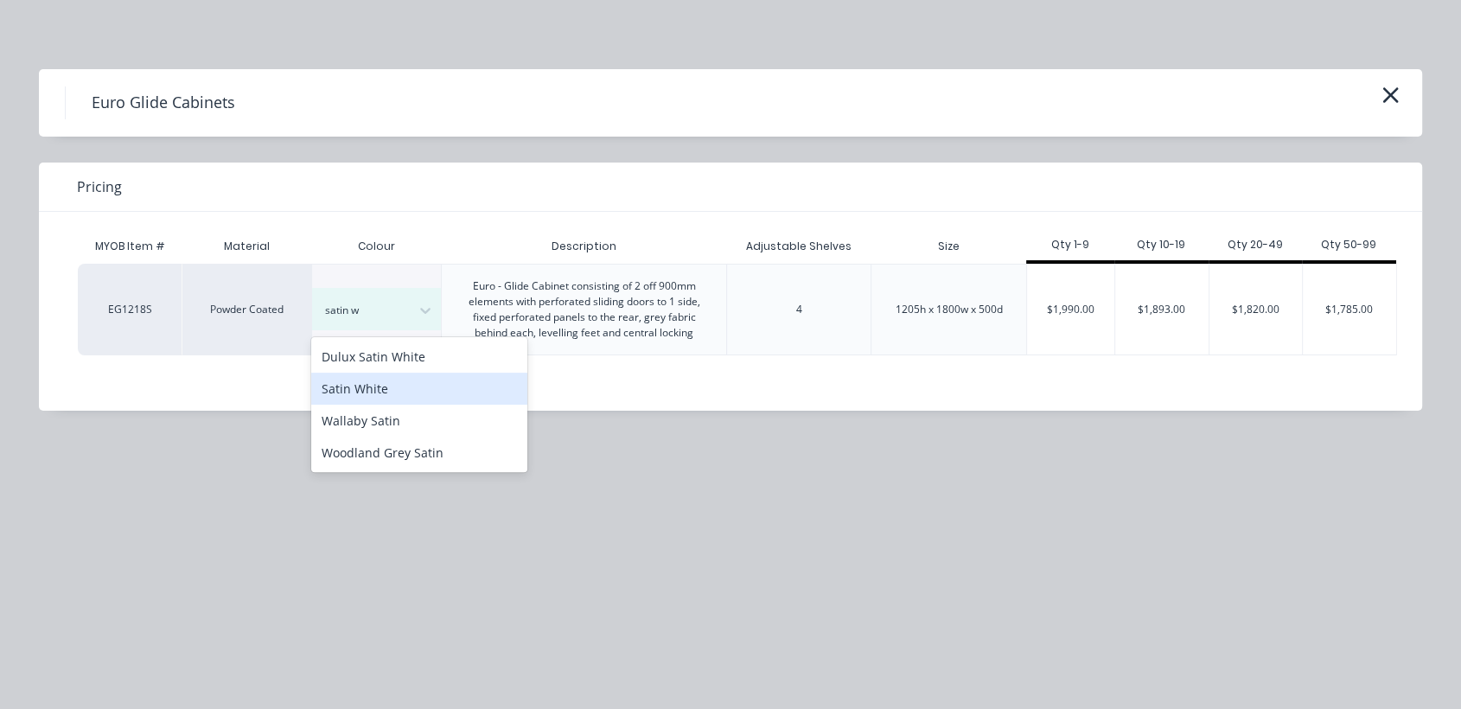
click at [437, 389] on div "Satin White" at bounding box center [419, 389] width 216 height 32
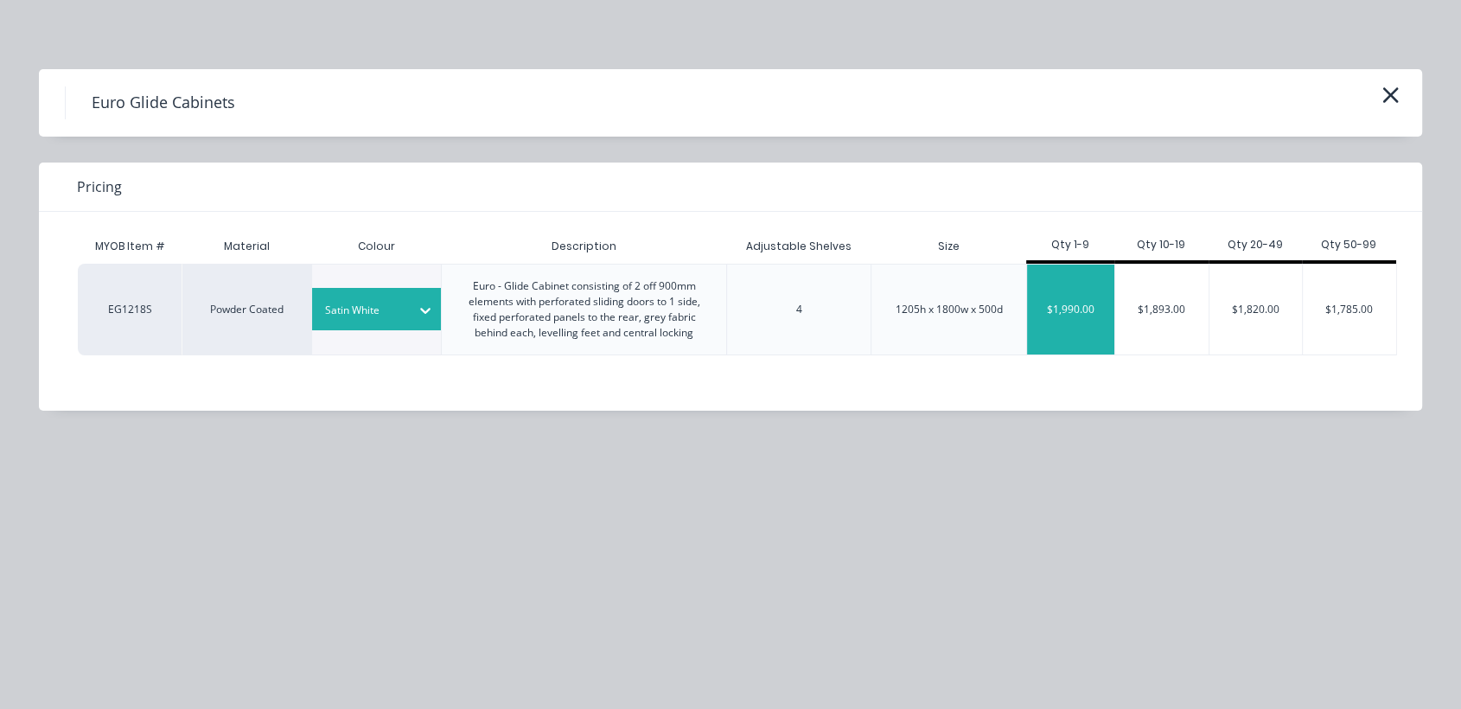
click at [1078, 311] on div "$1,990.00" at bounding box center [1070, 310] width 87 height 90
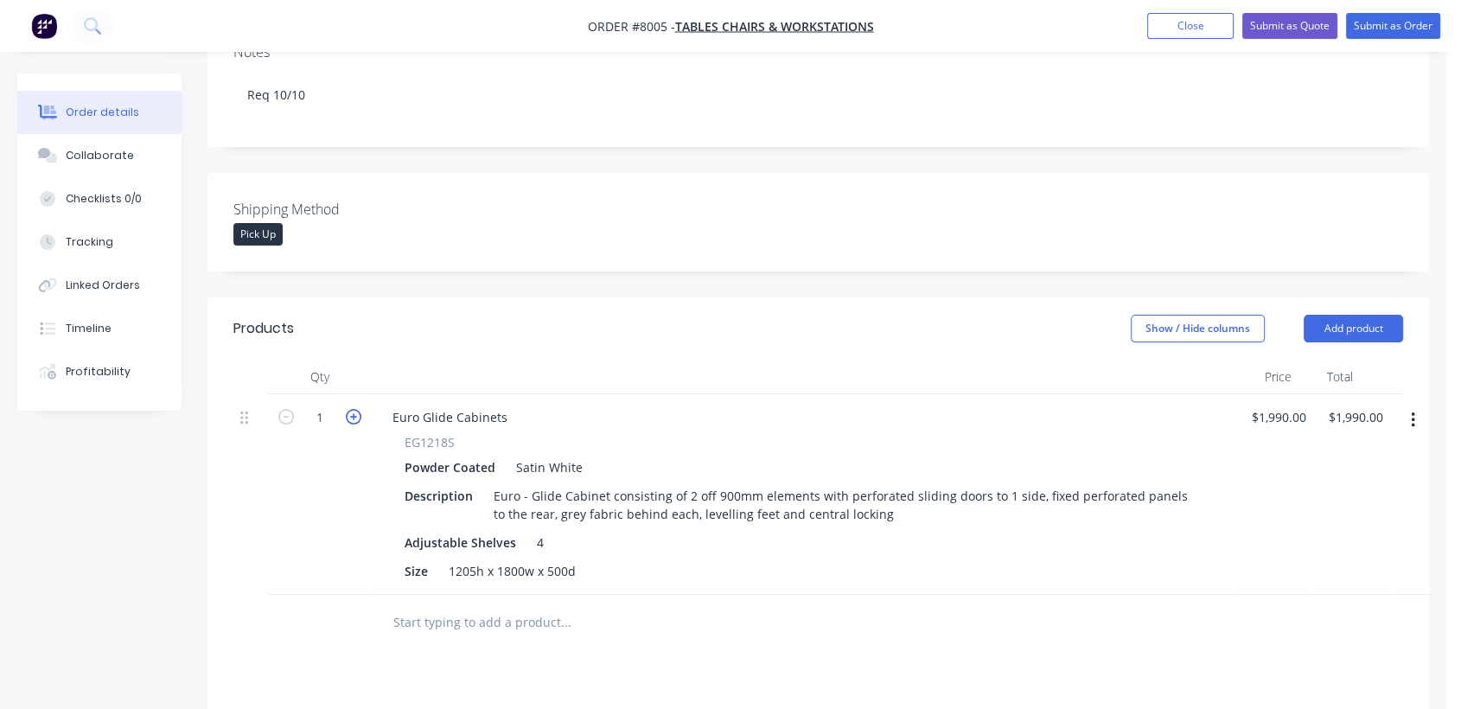
click at [353, 409] on icon "button" at bounding box center [354, 417] width 16 height 16
type input "2"
type input "$3,980.00"
click at [353, 409] on icon "button" at bounding box center [354, 417] width 16 height 16
type input "3"
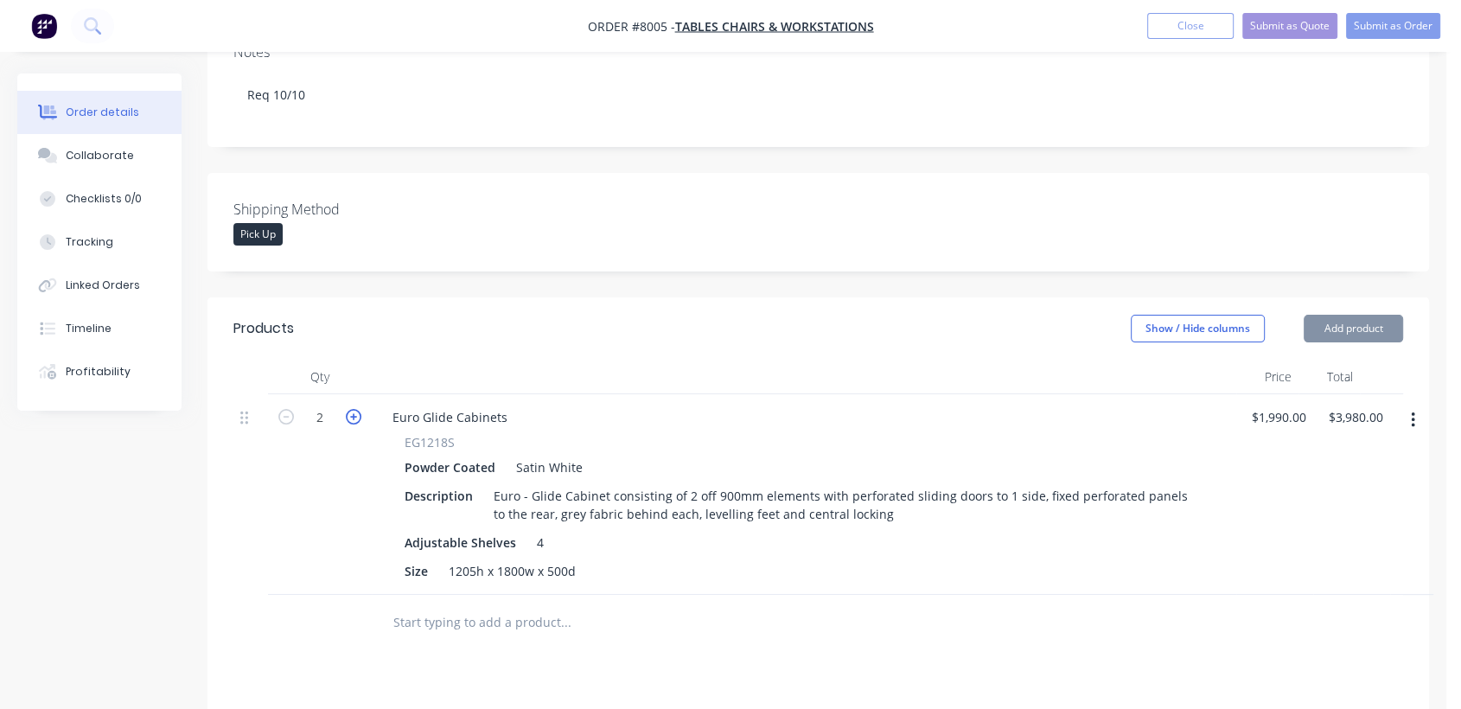
type input "$5,970.00"
click at [353, 409] on icon "button" at bounding box center [354, 417] width 16 height 16
type input "4"
type input "$7,960.00"
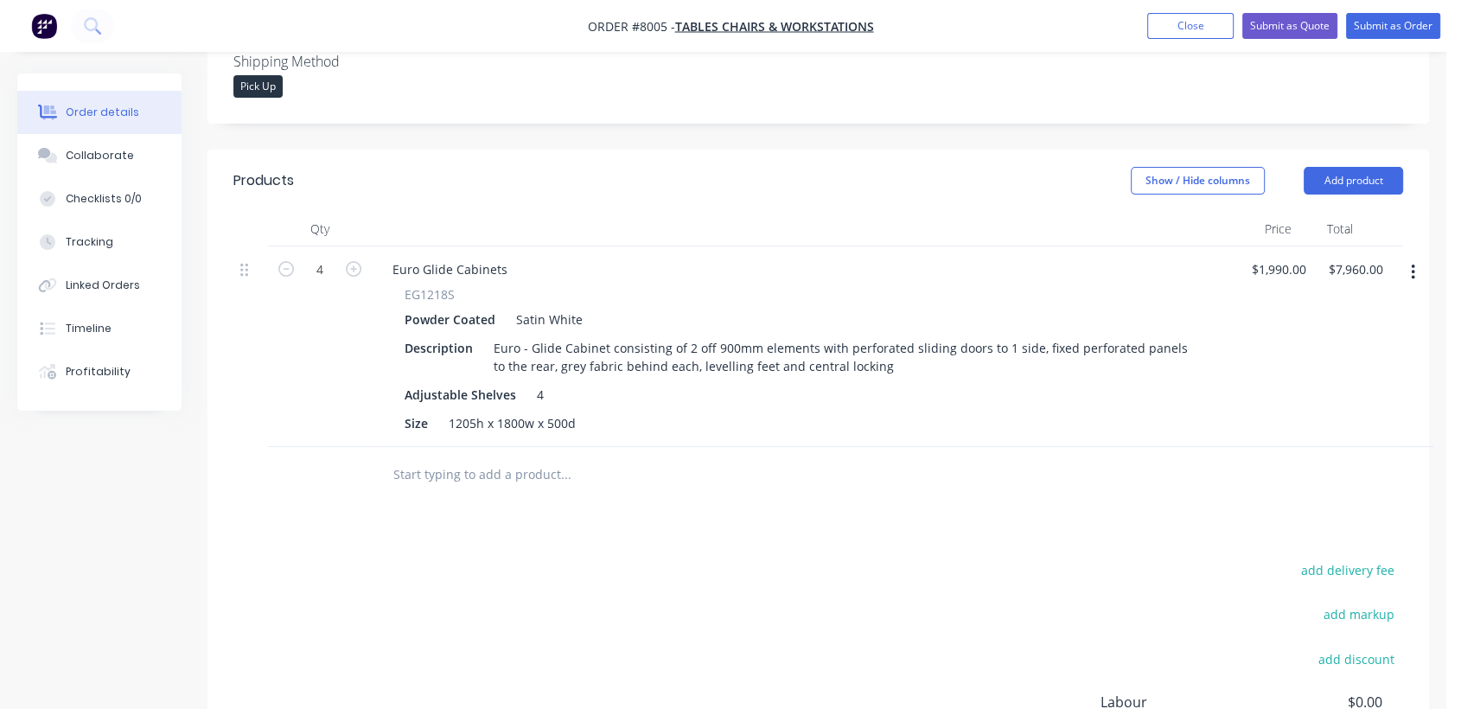
scroll to position [576, 0]
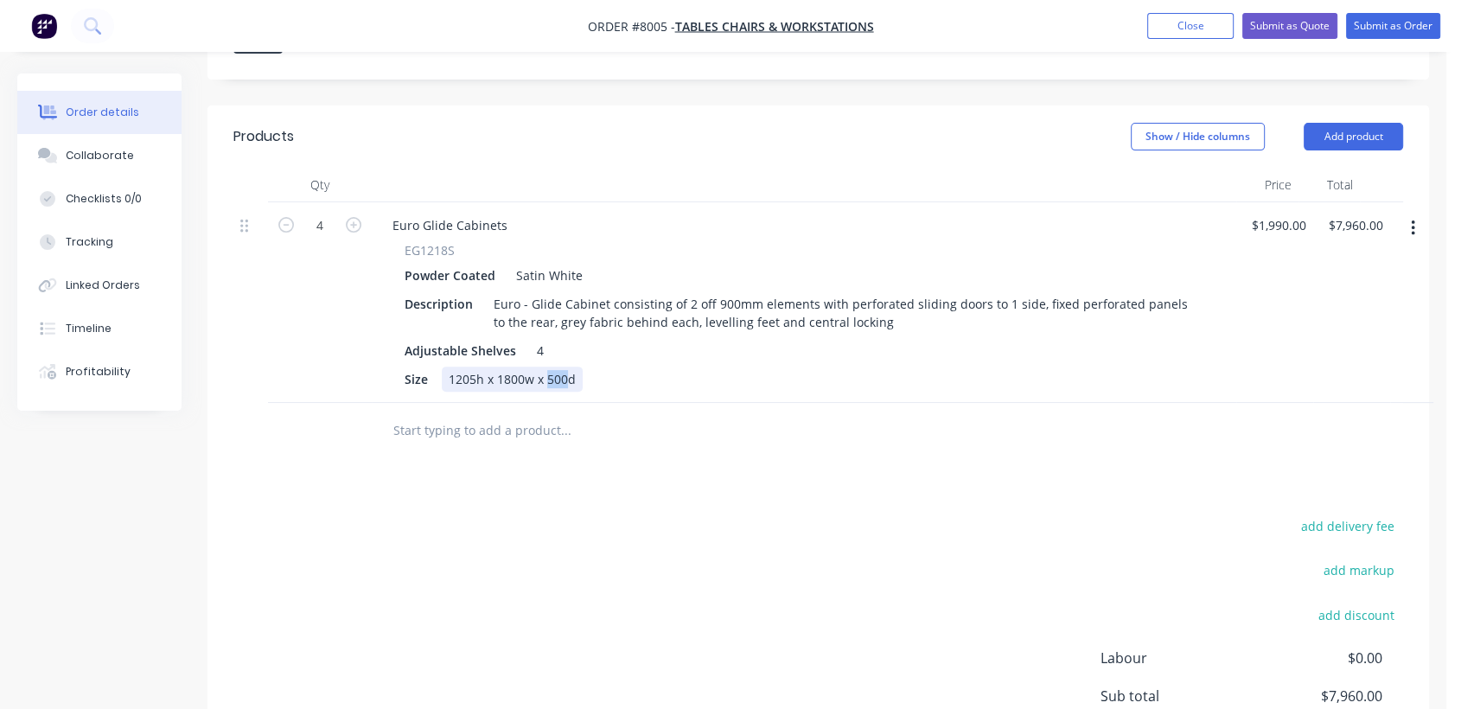
drag, startPoint x: 565, startPoint y: 327, endPoint x: 547, endPoint y: 327, distance: 18.2
click at [547, 367] on div "1205h x 1800w x 500d" at bounding box center [512, 379] width 141 height 25
click at [493, 413] on input "text" at bounding box center [565, 430] width 346 height 35
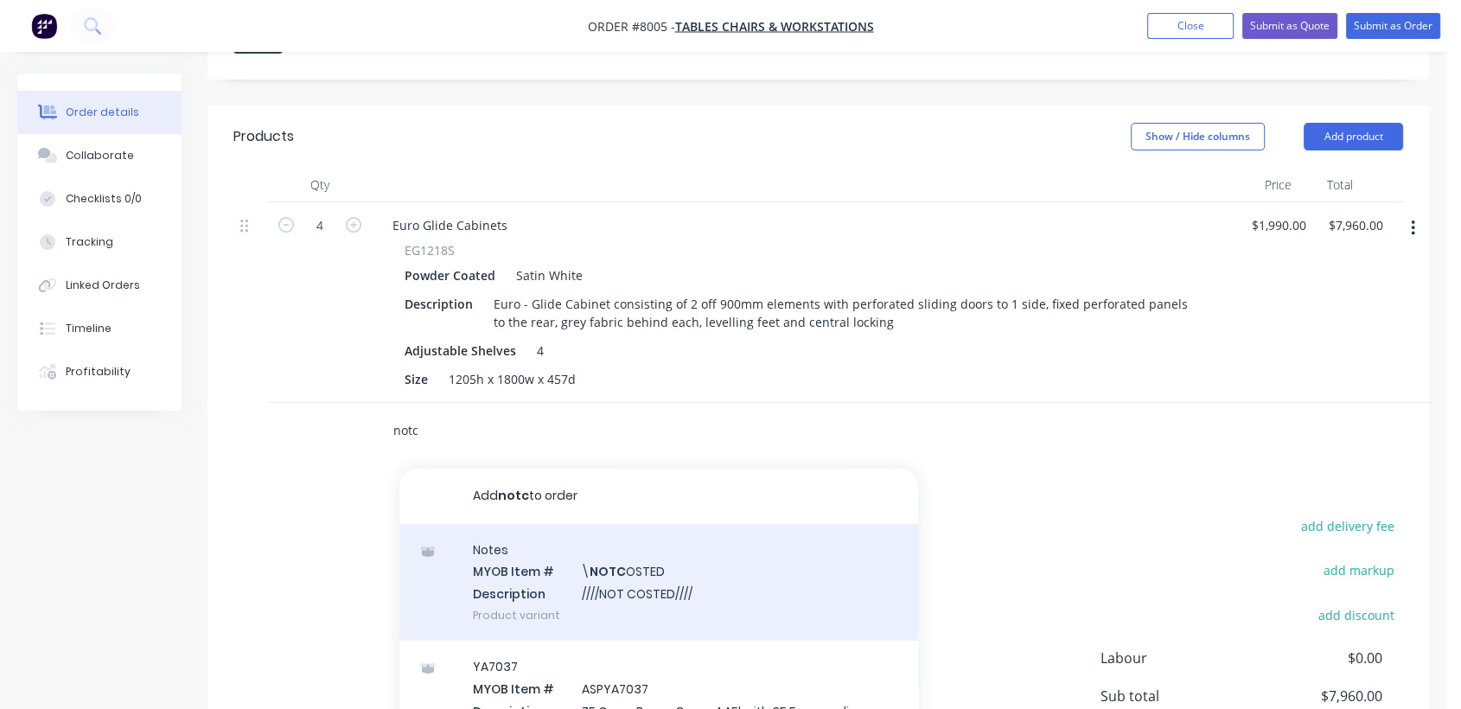
type input "notc"
click at [639, 524] on div "Notes MYOB Item # \ NOTC OSTED Description ////NOT COSTED//// Product variant" at bounding box center [658, 582] width 519 height 117
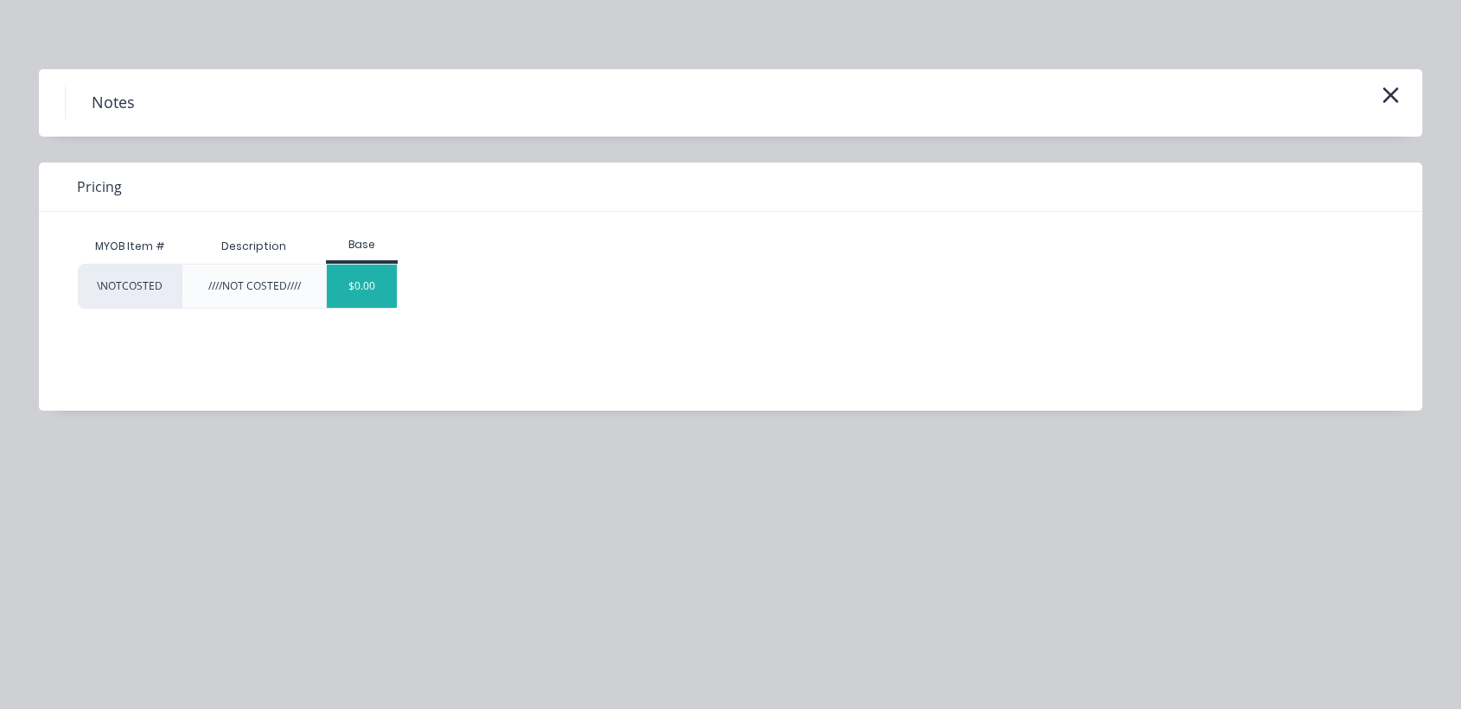
click at [368, 265] on div "$0.00" at bounding box center [362, 286] width 70 height 43
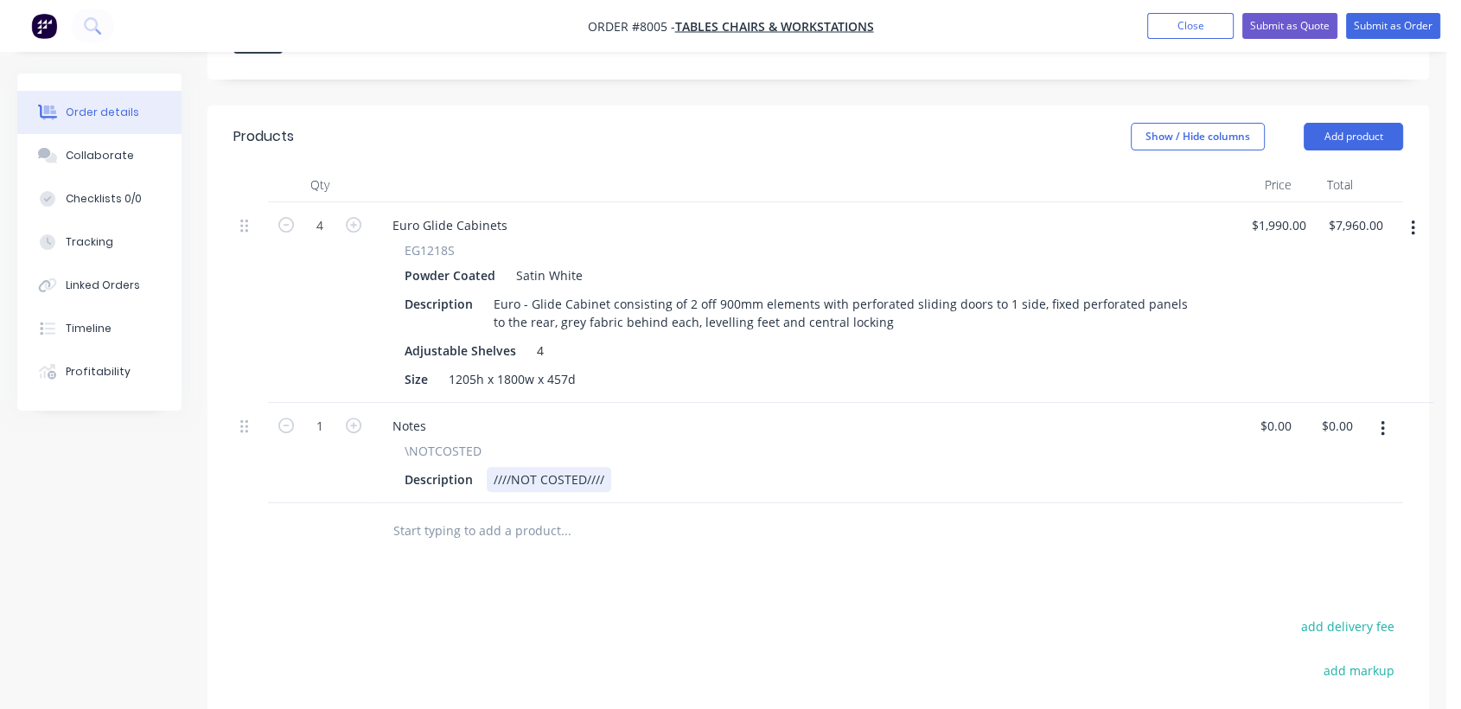
click at [603, 467] on div "////NOT COSTED////" at bounding box center [549, 479] width 124 height 25
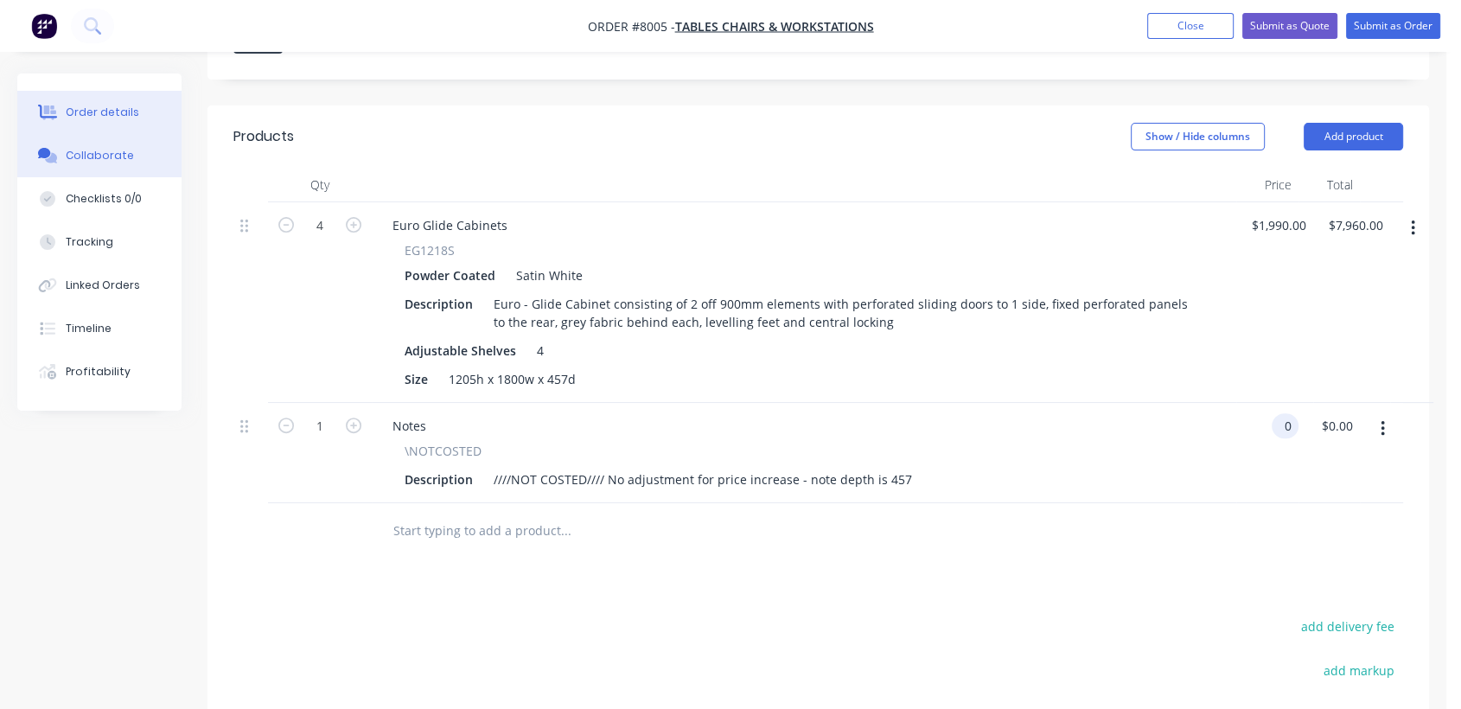
type input "$0.00"
click at [118, 150] on div "Collaborate" at bounding box center [100, 156] width 68 height 16
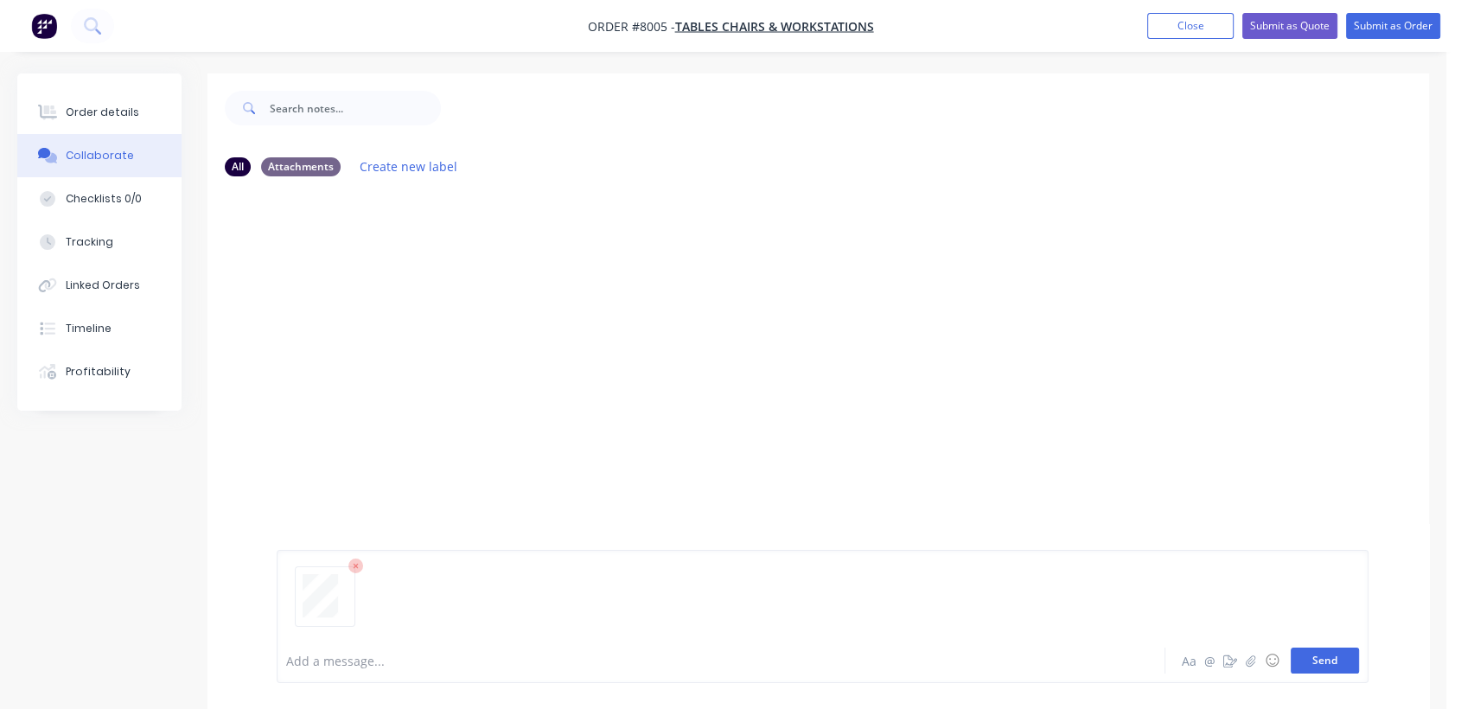
drag, startPoint x: 1320, startPoint y: 657, endPoint x: 1311, endPoint y: 653, distance: 9.7
click at [1321, 657] on button "Send" at bounding box center [1325, 660] width 68 height 26
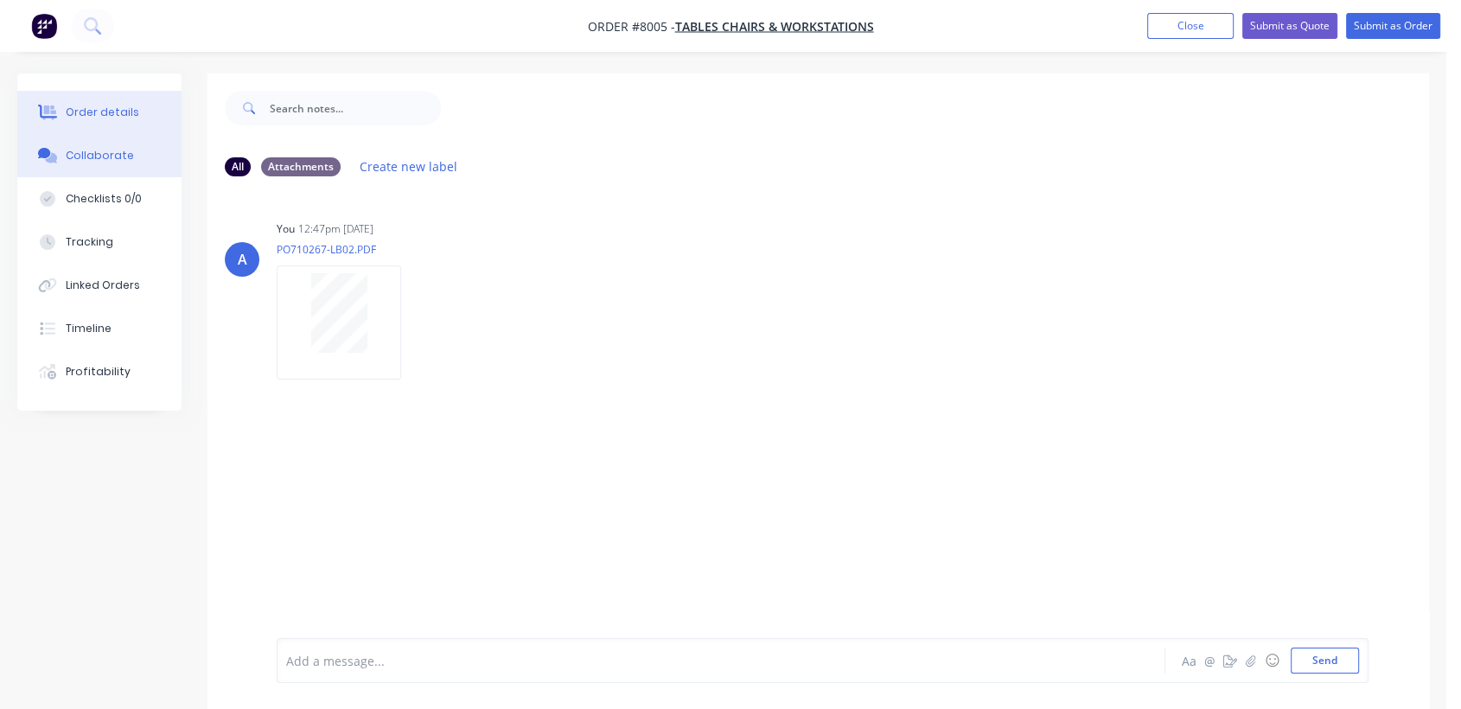
click at [69, 112] on div "Order details" at bounding box center [102, 113] width 73 height 16
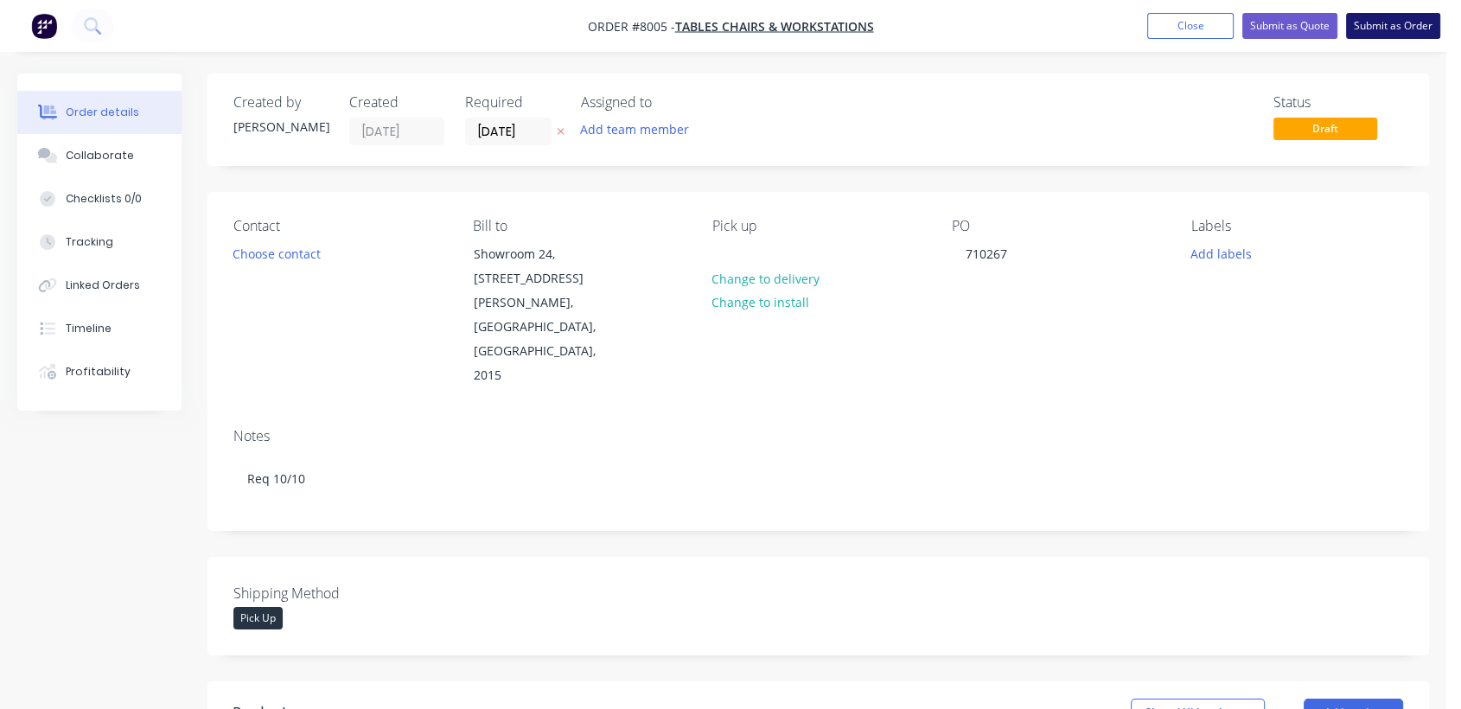
click at [1400, 22] on button "Submit as Order" at bounding box center [1393, 26] width 94 height 26
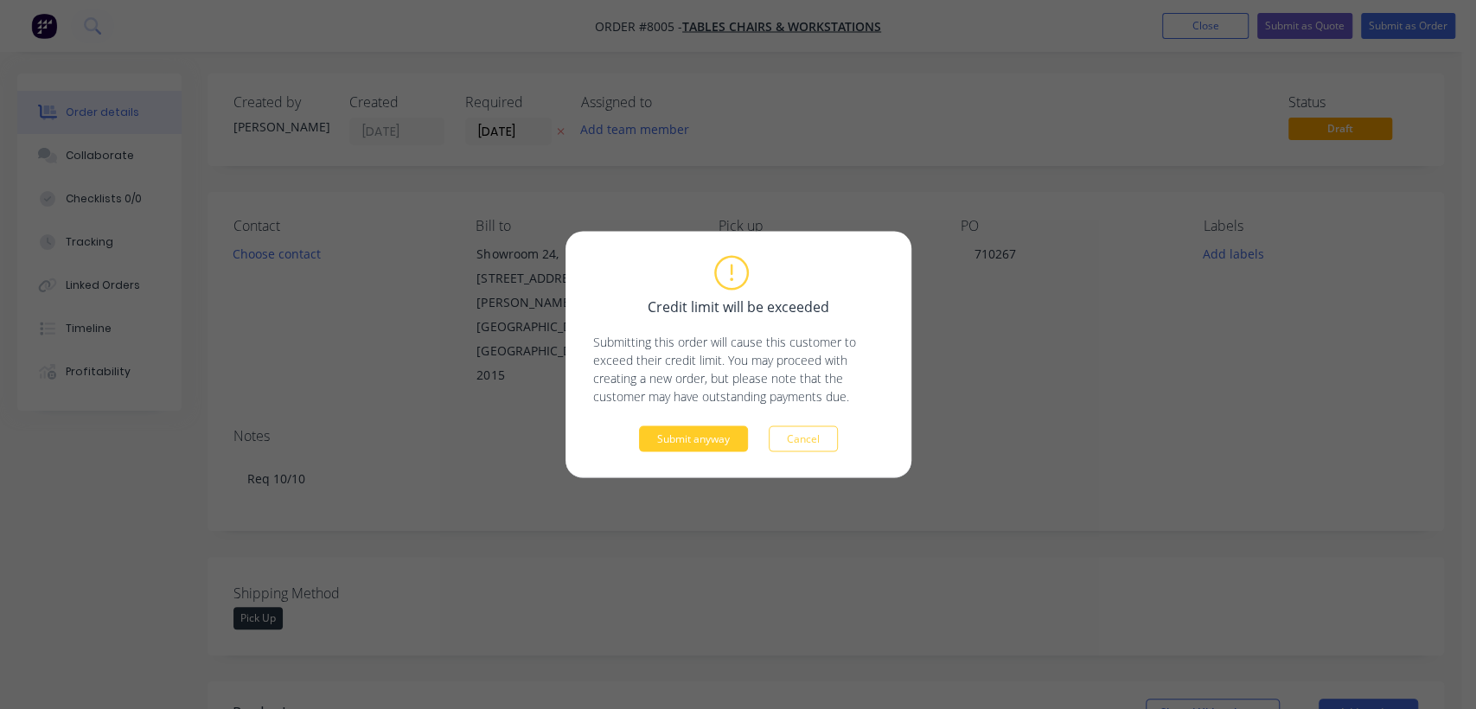
click at [675, 426] on button "Submit anyway" at bounding box center [693, 439] width 109 height 26
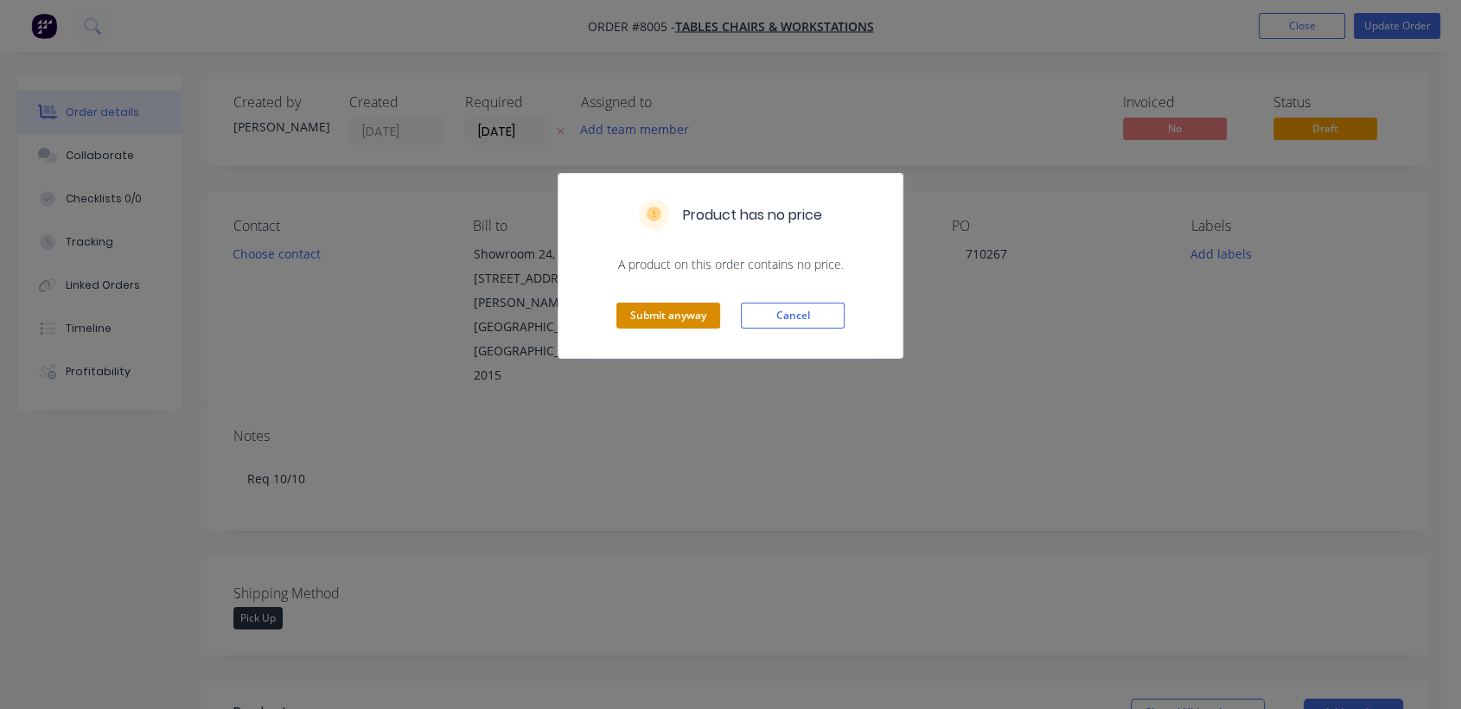
click at [680, 313] on button "Submit anyway" at bounding box center [668, 316] width 104 height 26
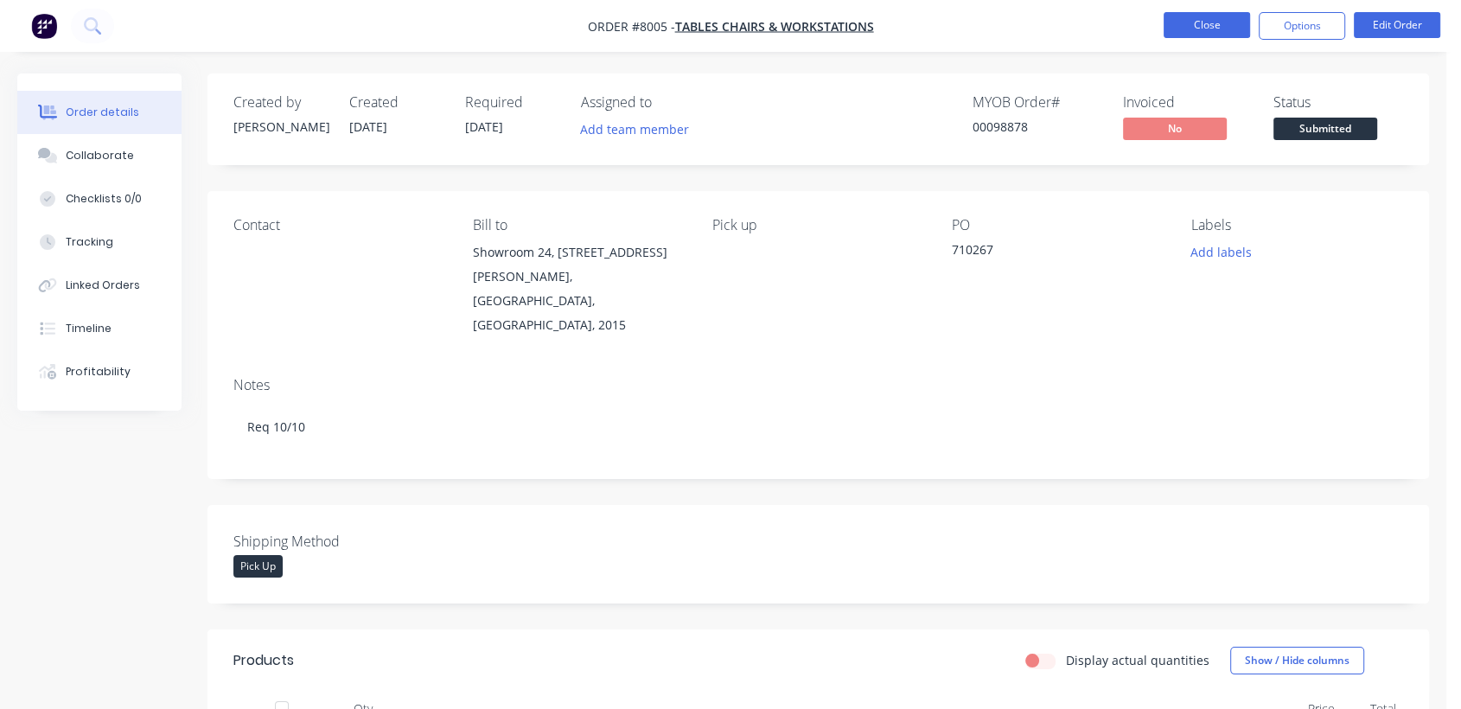
click at [1199, 22] on button "Close" at bounding box center [1207, 25] width 86 height 26
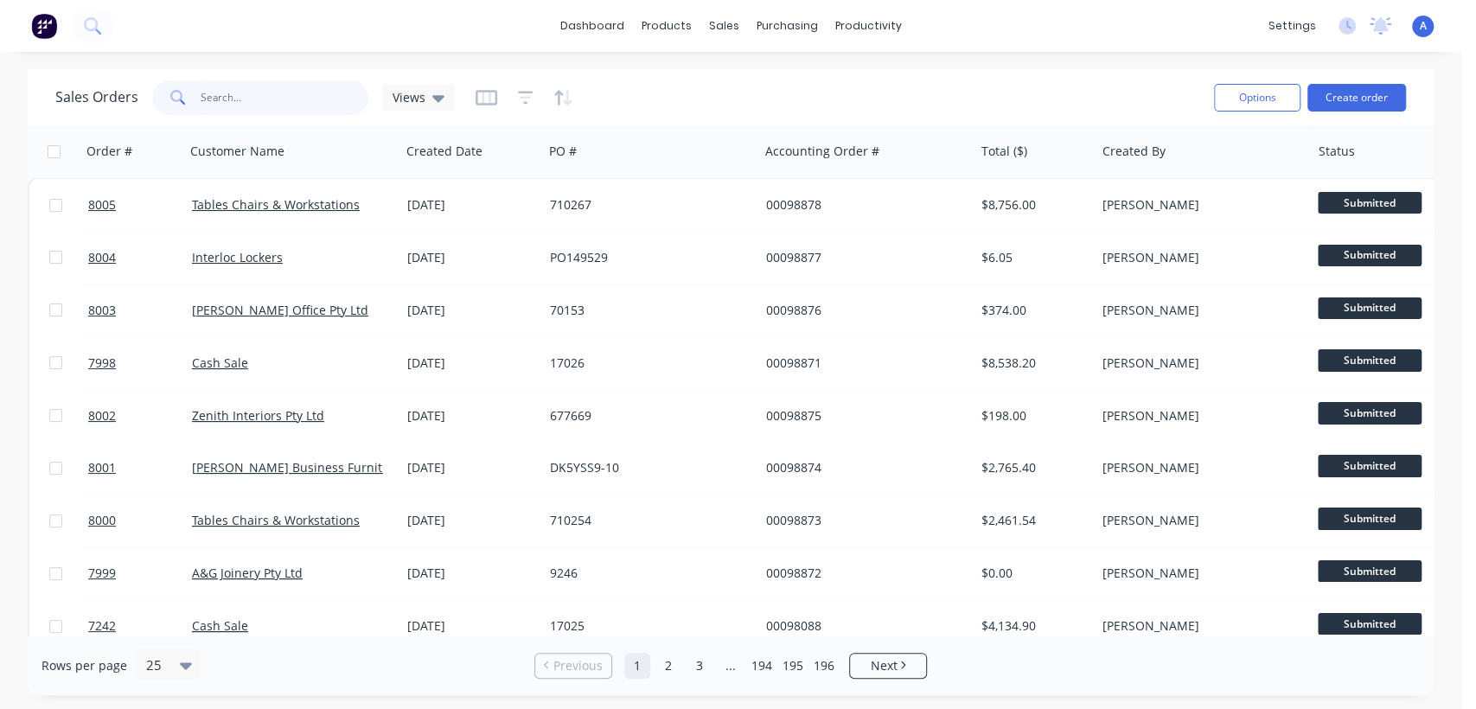
click at [266, 93] on input "text" at bounding box center [285, 97] width 169 height 35
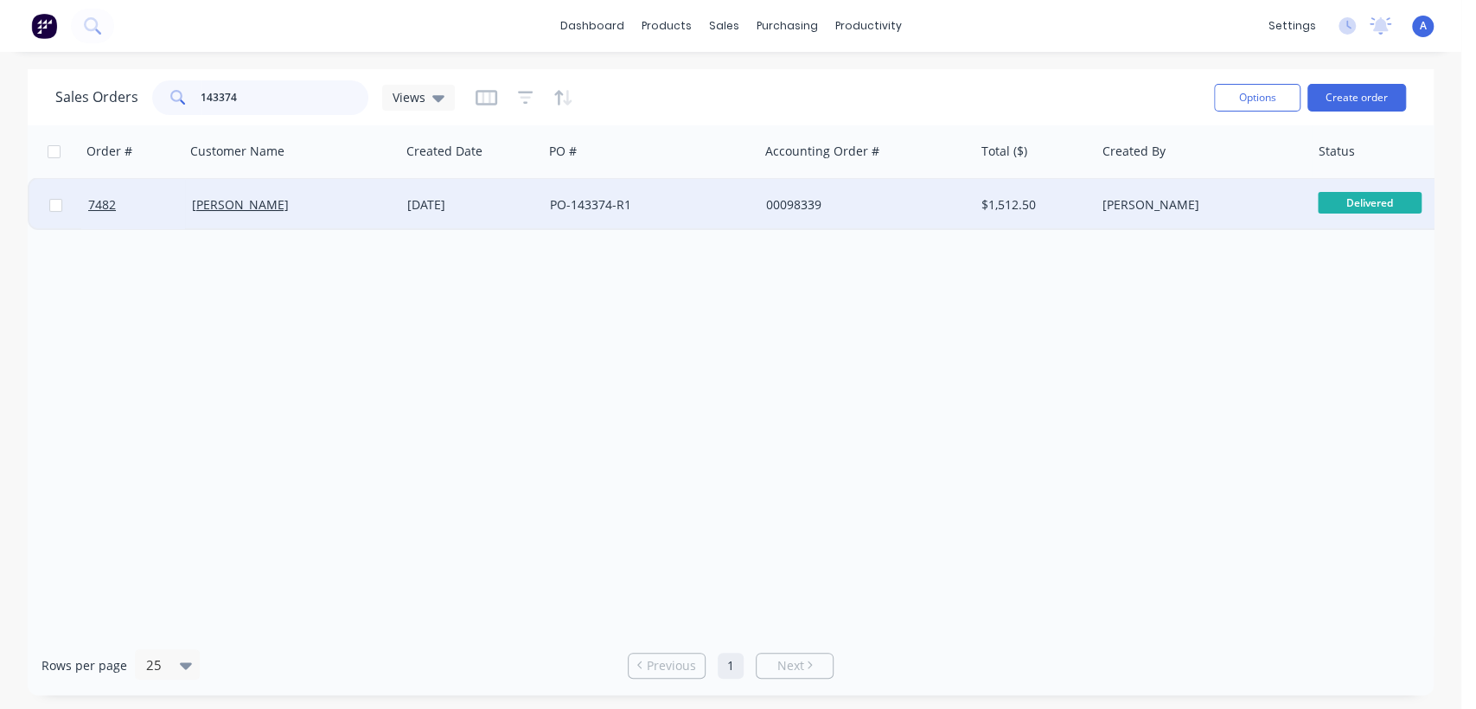
type input "143374"
click at [603, 203] on div "PO-143374-R1" at bounding box center [646, 204] width 192 height 17
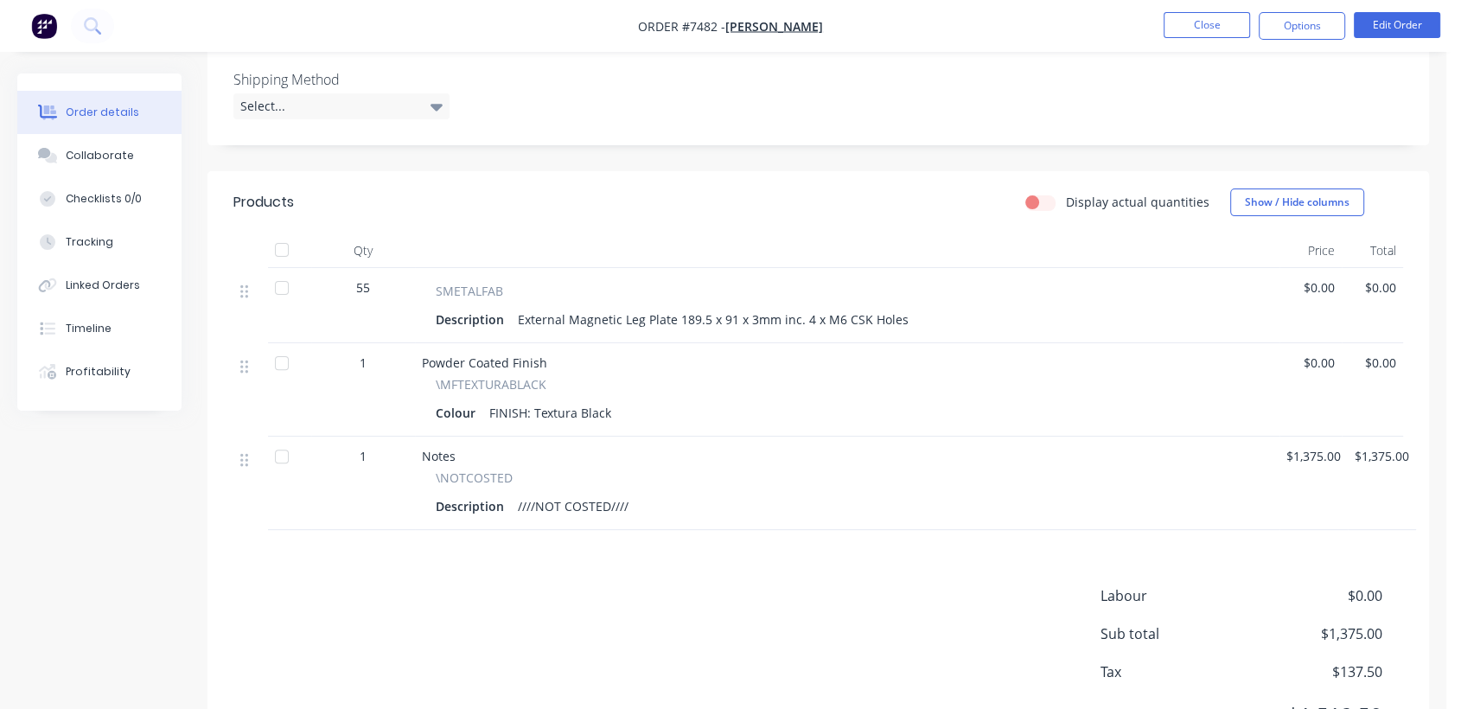
scroll to position [528, 0]
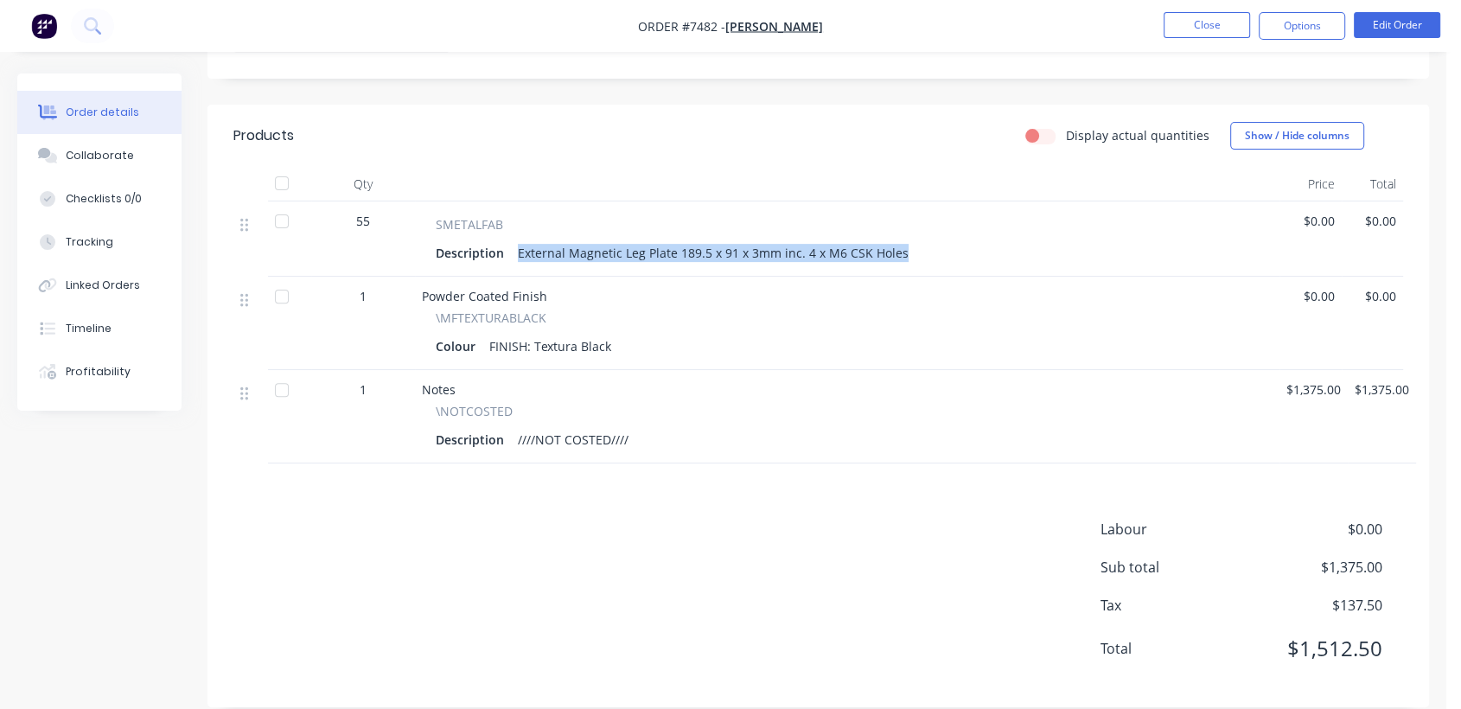
drag, startPoint x: 896, startPoint y: 226, endPoint x: 518, endPoint y: 218, distance: 378.7
click at [518, 240] on div "External Magnetic Leg Plate 189.5 x 91 x 3mm inc. 4 x M6 CSK Holes" at bounding box center [713, 252] width 405 height 25
copy div "External Magnetic Leg Plate 189.5 x 91 x 3mm inc. 4 x M6 CSK Holes"
click at [1215, 16] on button "Close" at bounding box center [1207, 25] width 86 height 26
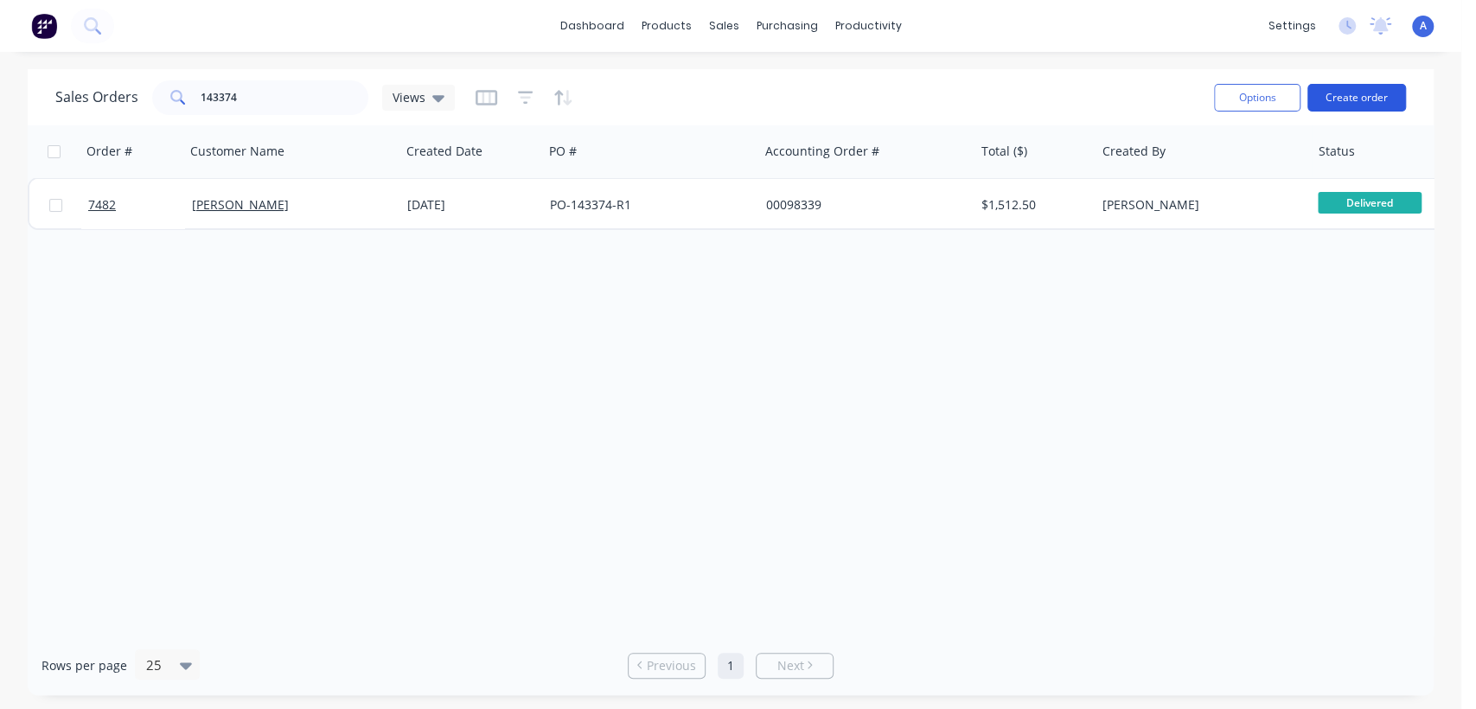
click at [1356, 92] on button "Create order" at bounding box center [1356, 98] width 99 height 28
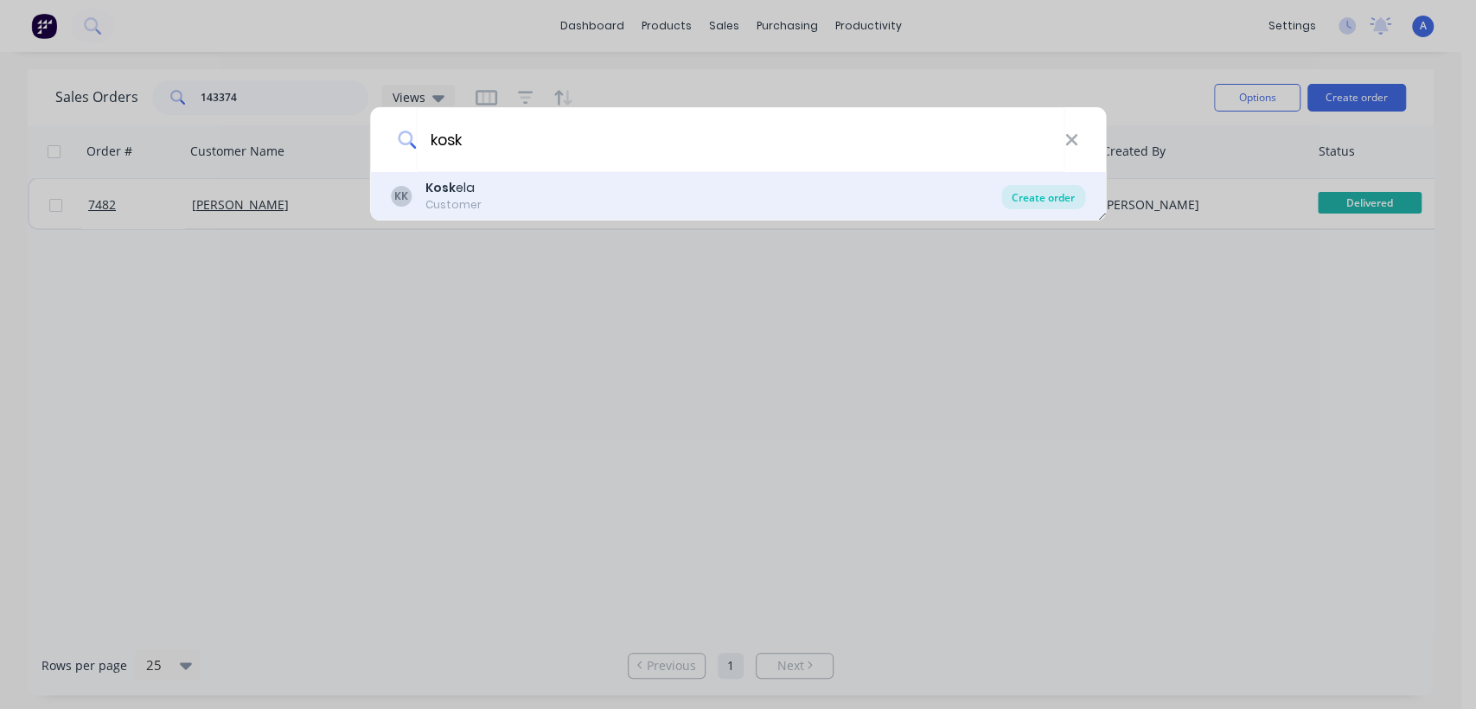
type input "kosk"
click at [1052, 191] on div "Create order" at bounding box center [1043, 197] width 84 height 24
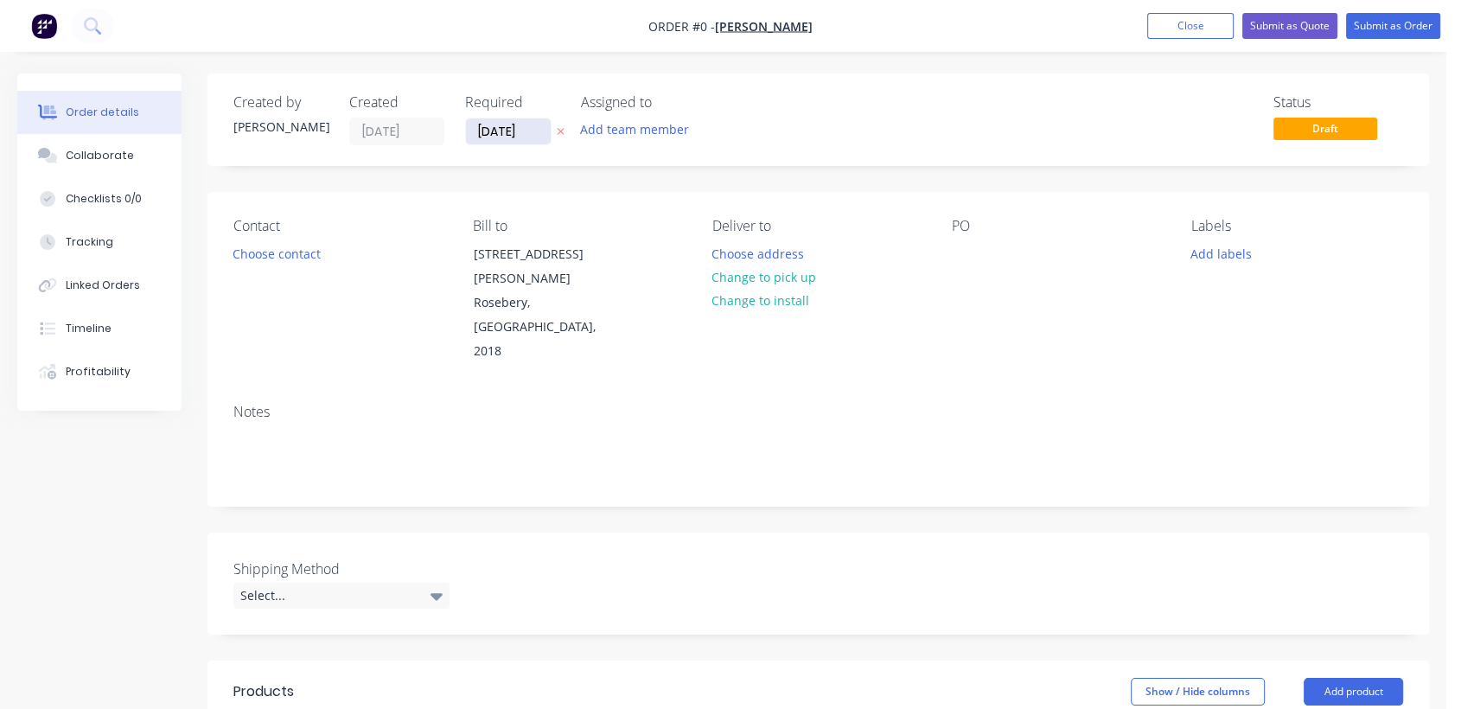
click at [533, 134] on input "[DATE]" at bounding box center [508, 131] width 85 height 26
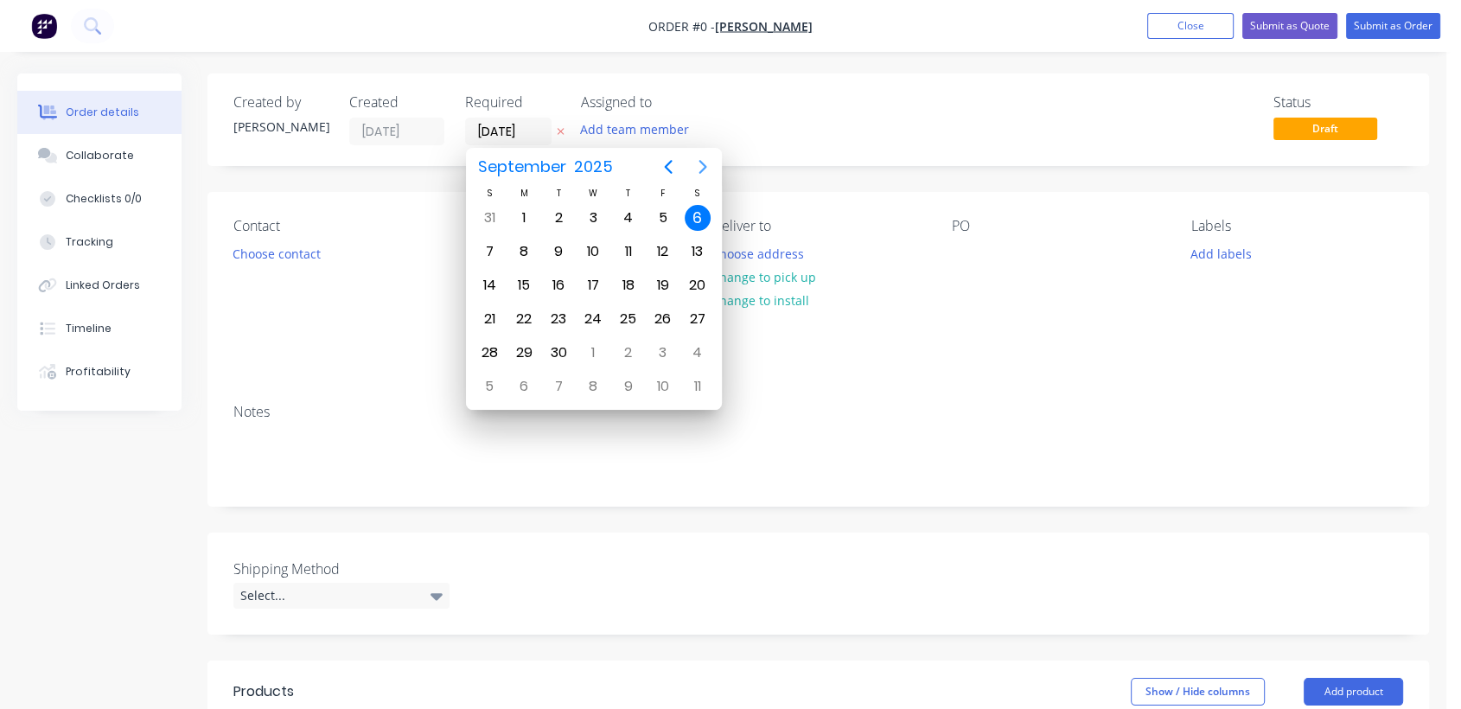
click at [703, 164] on icon "Next page" at bounding box center [702, 167] width 8 height 14
click at [699, 158] on icon "Next page" at bounding box center [702, 166] width 21 height 21
click at [595, 351] on div "31" at bounding box center [593, 353] width 26 height 26
type input "[DATE]"
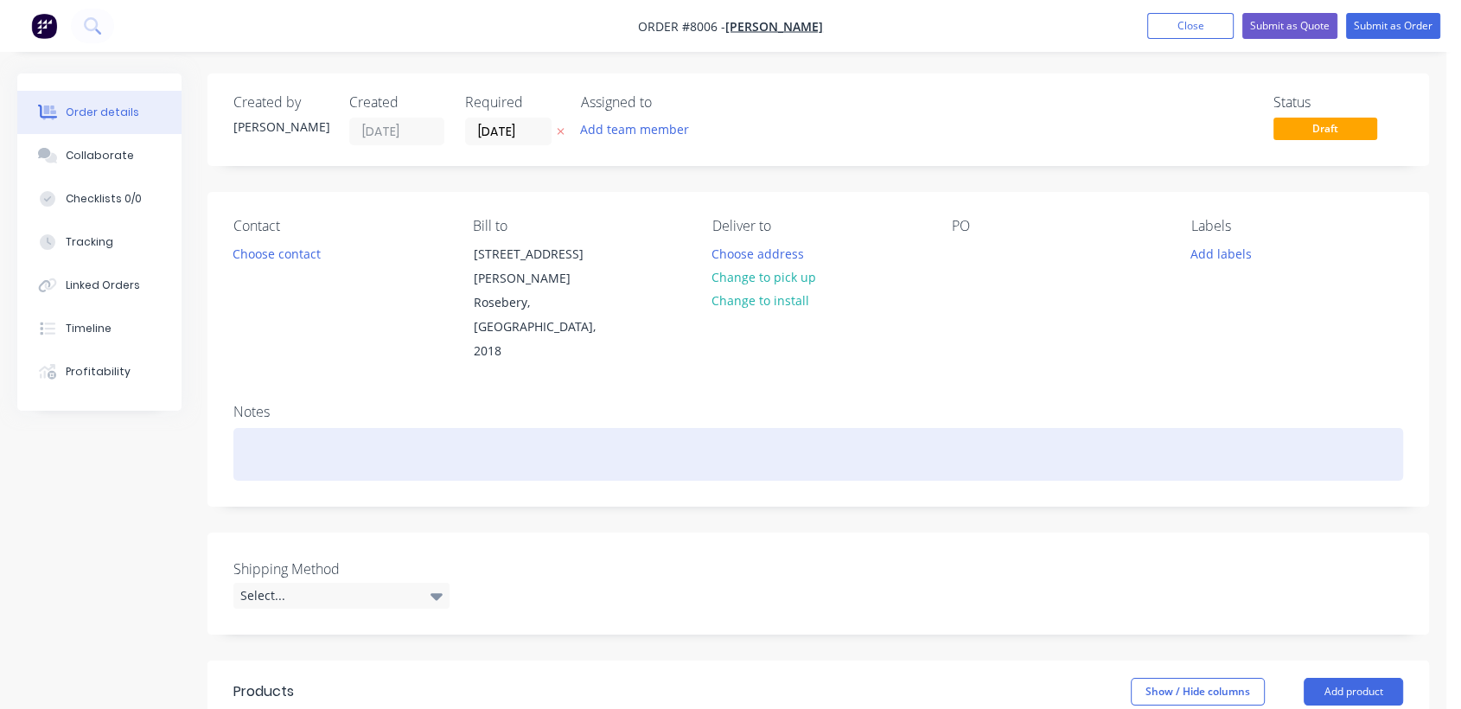
click at [306, 428] on div at bounding box center [818, 454] width 1170 height 53
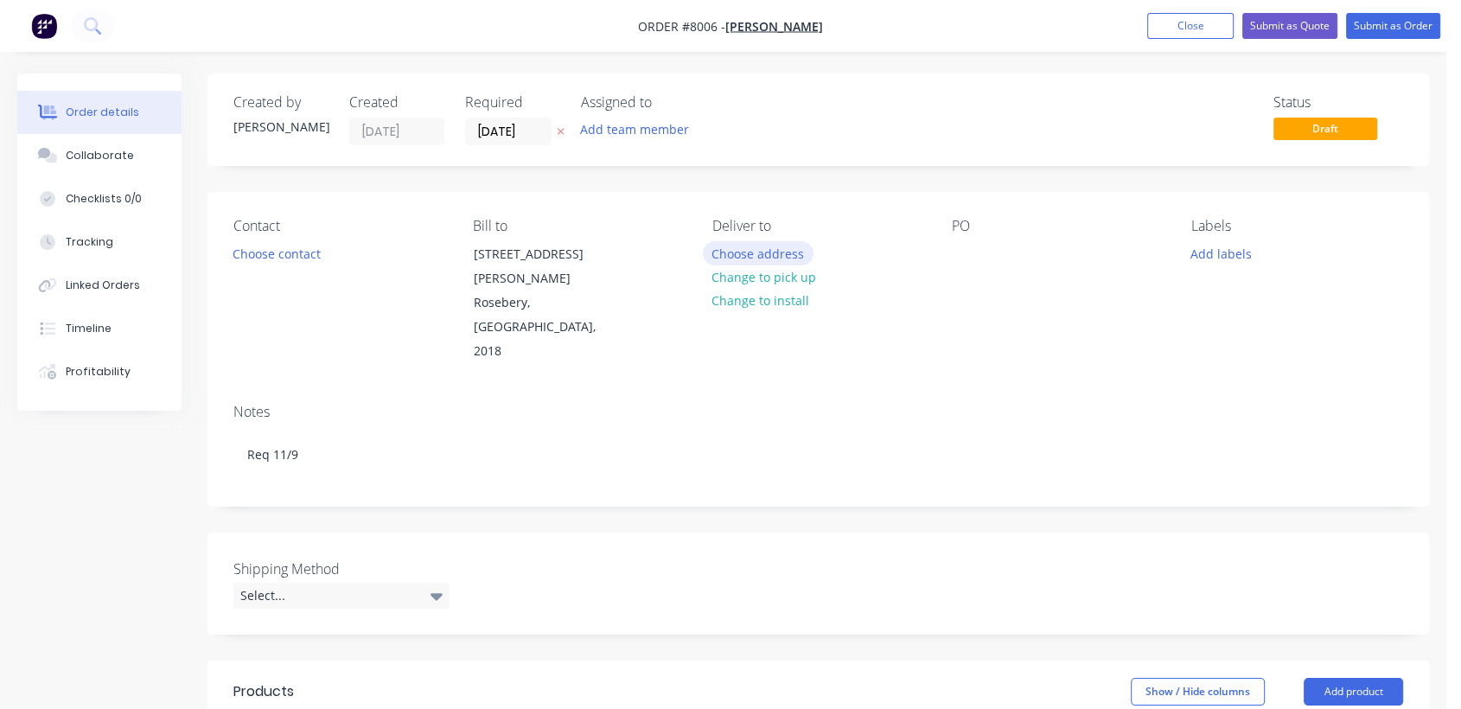
click at [781, 251] on button "Choose address" at bounding box center [758, 252] width 111 height 23
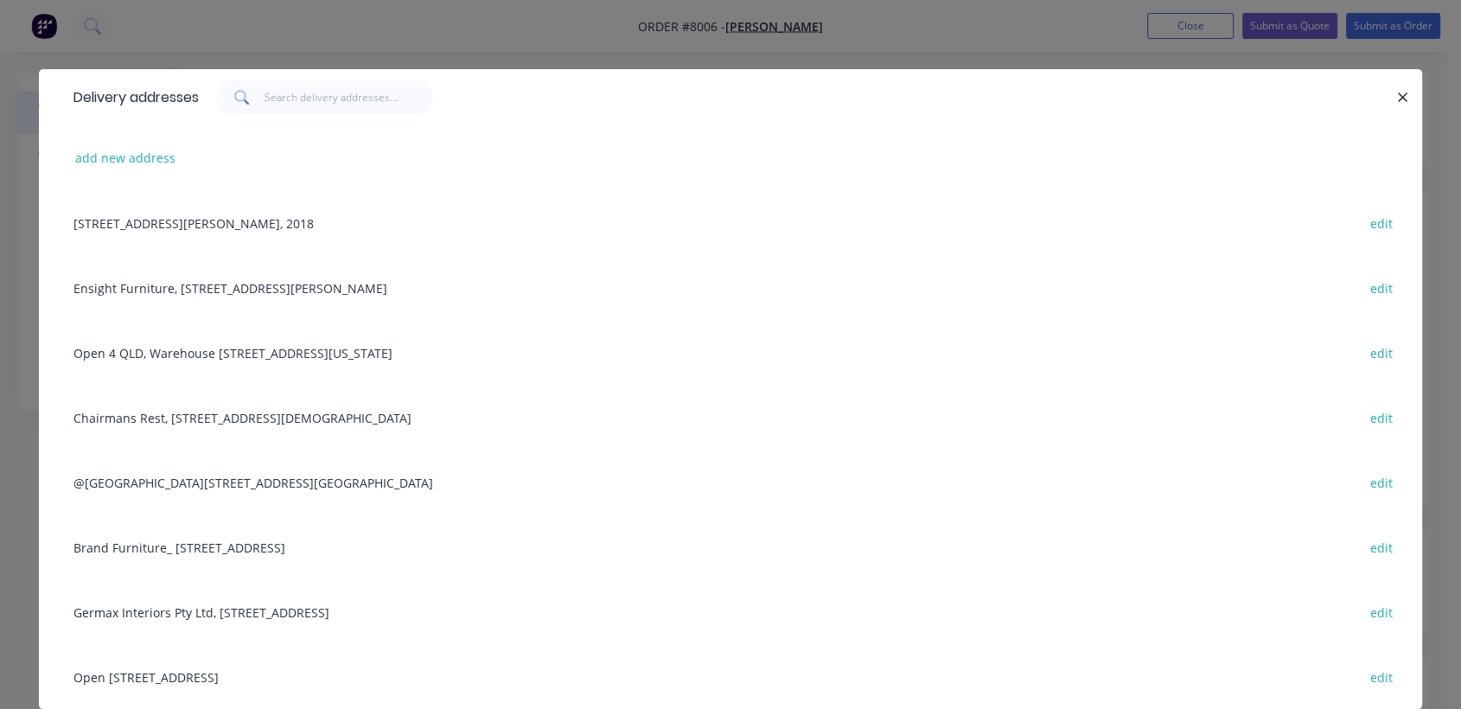
click at [156, 607] on div "Germax Interiors Pty Ltd, [STREET_ADDRESS] edit" at bounding box center [730, 611] width 1331 height 65
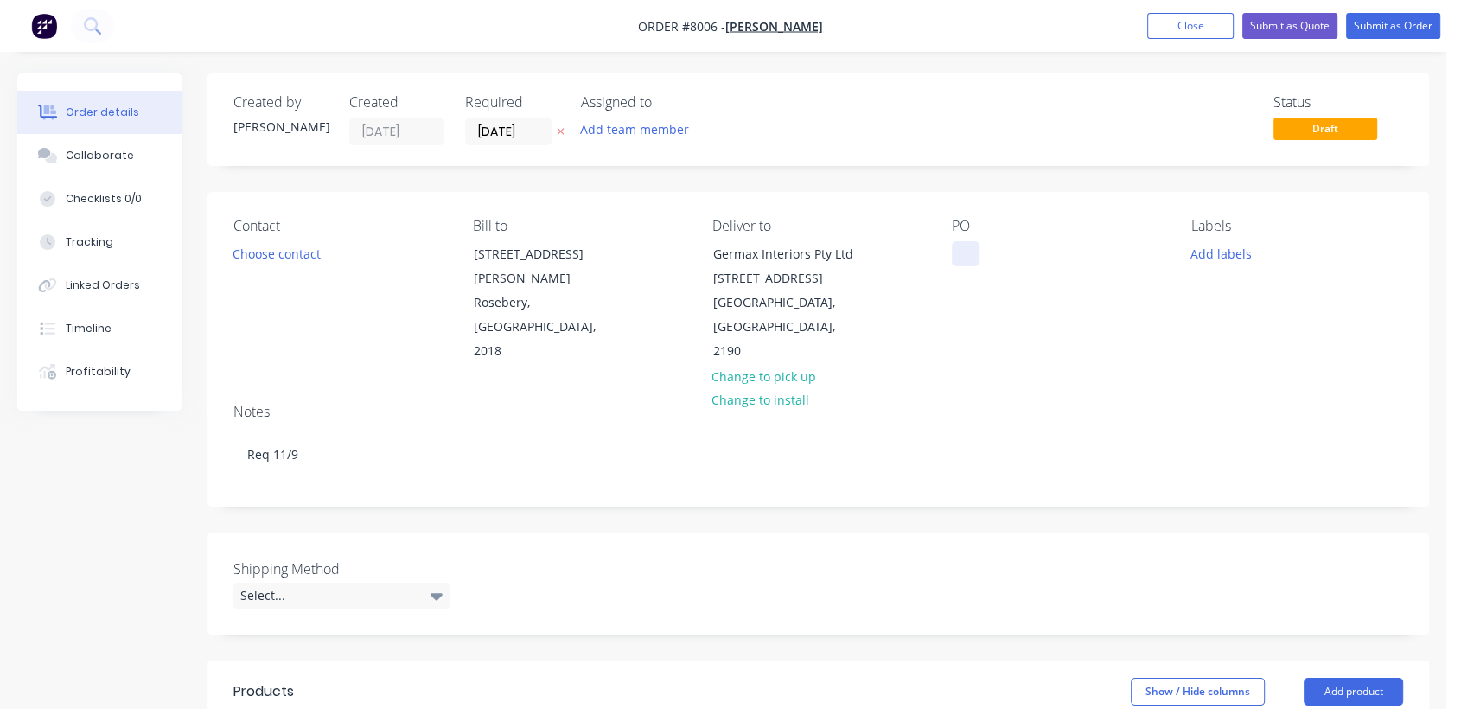
click at [964, 246] on div at bounding box center [966, 253] width 28 height 25
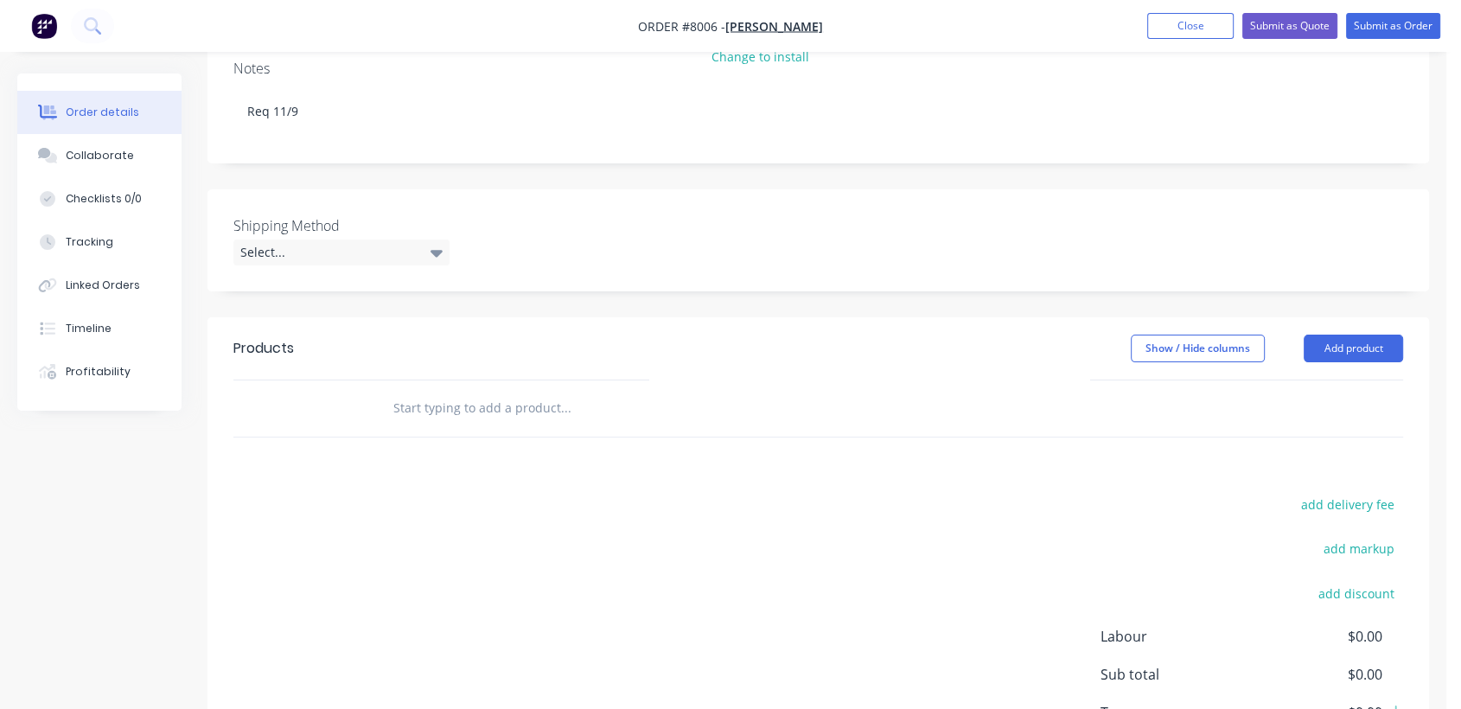
scroll to position [384, 0]
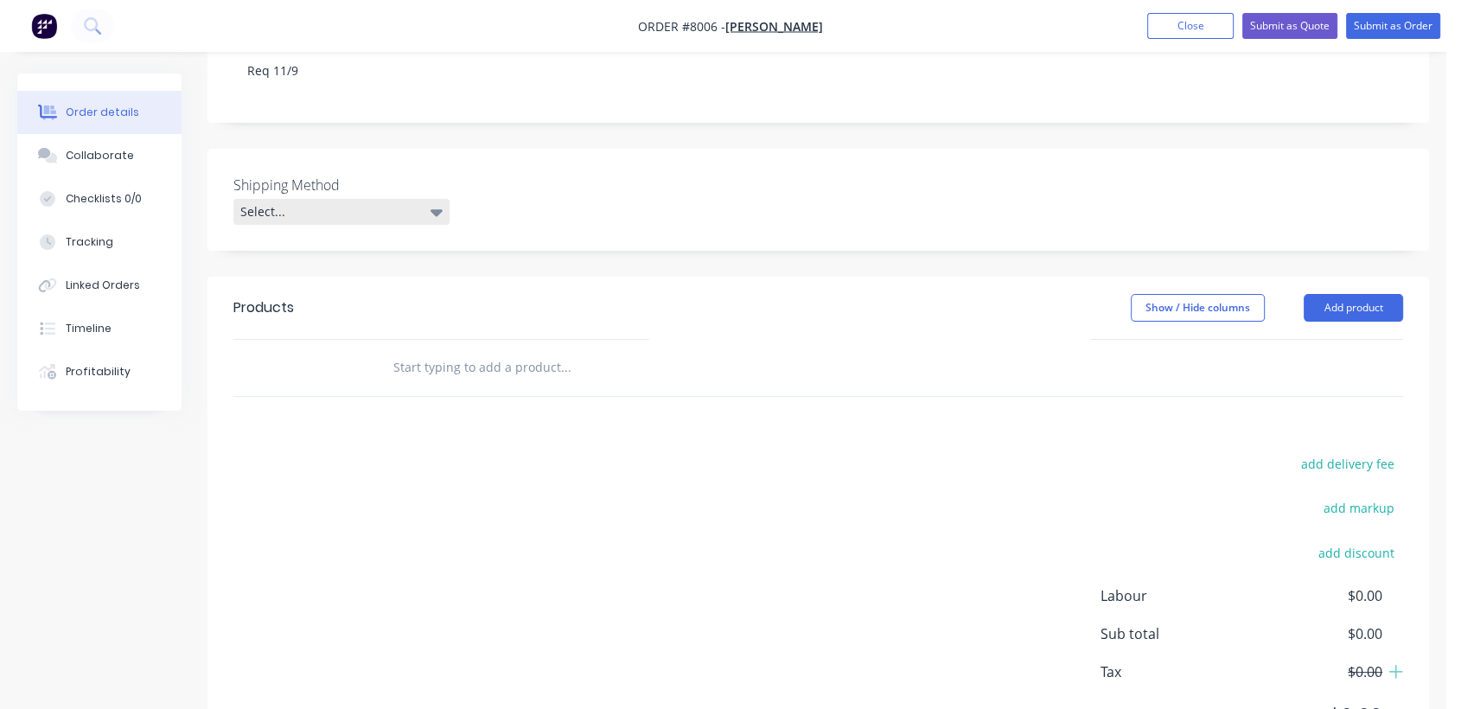
click at [339, 199] on div "Select..." at bounding box center [341, 212] width 216 height 26
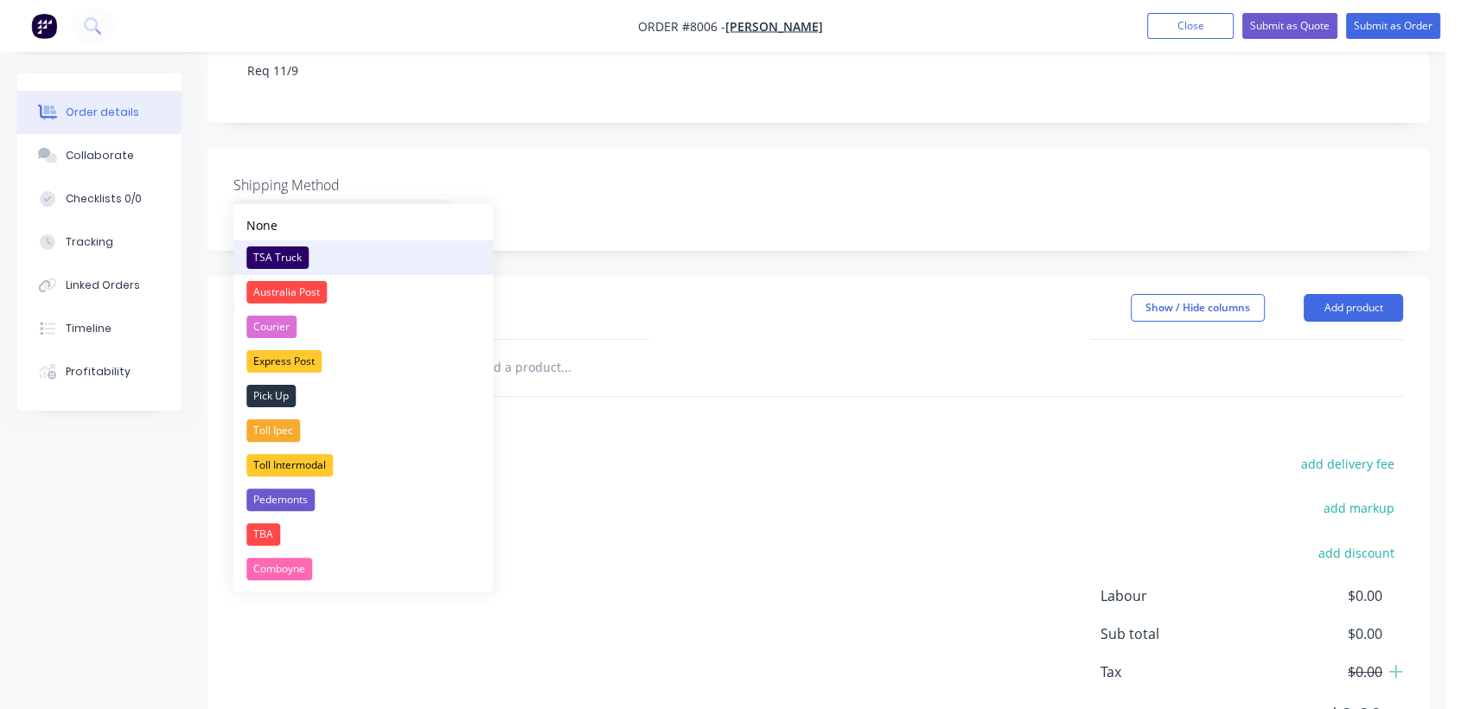
click at [286, 249] on div "TSA Truck" at bounding box center [277, 257] width 62 height 22
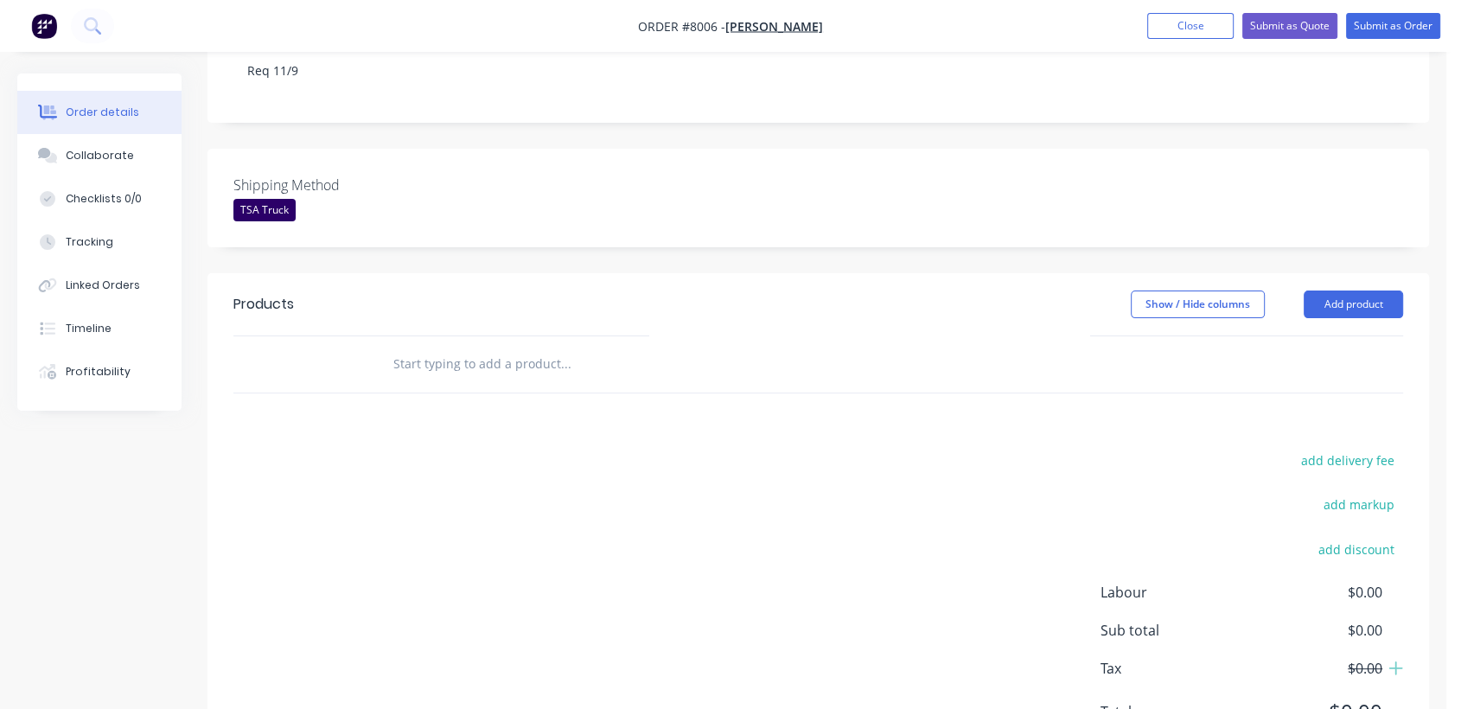
click at [492, 347] on input "text" at bounding box center [565, 364] width 346 height 35
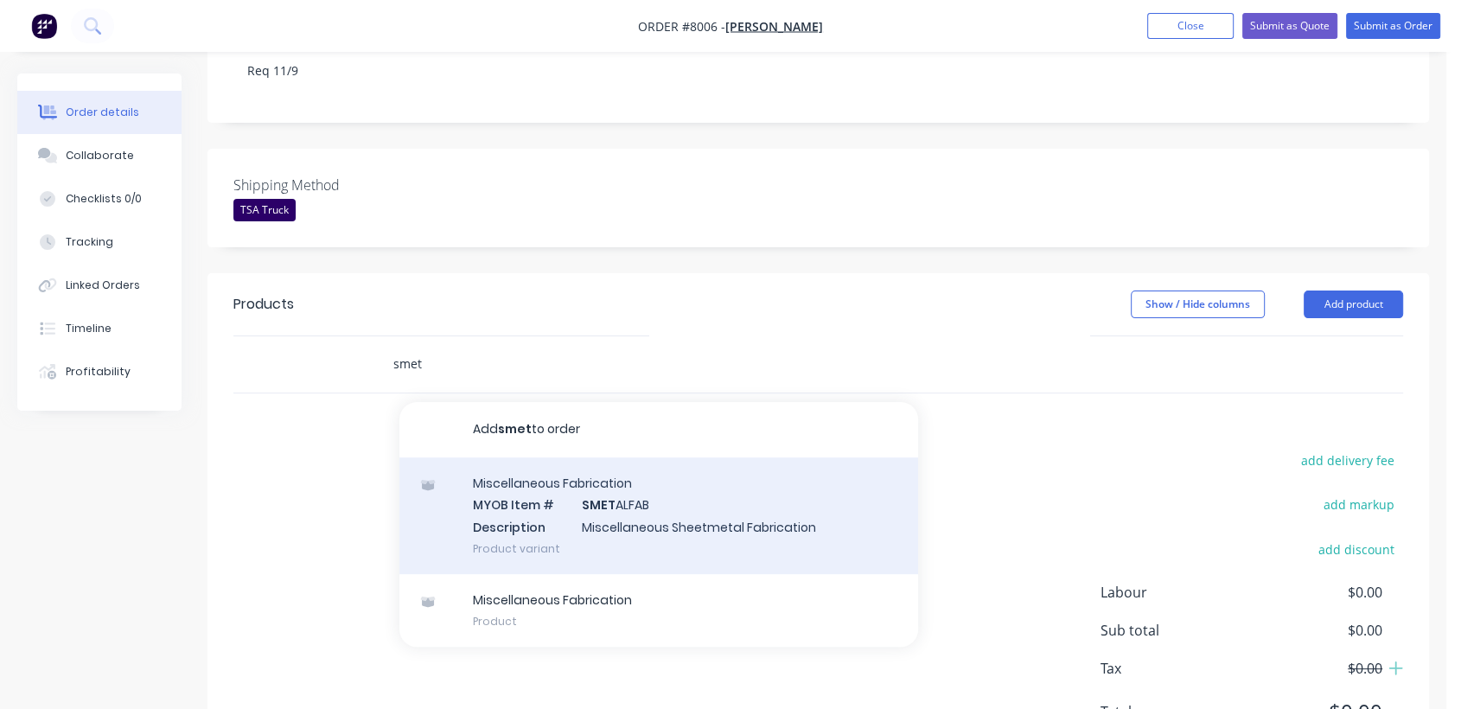
type input "smet"
click at [610, 503] on div "Miscellaneous Fabrication MYOB Item # SMET ALFAB Description Miscellaneous Shee…" at bounding box center [658, 515] width 519 height 117
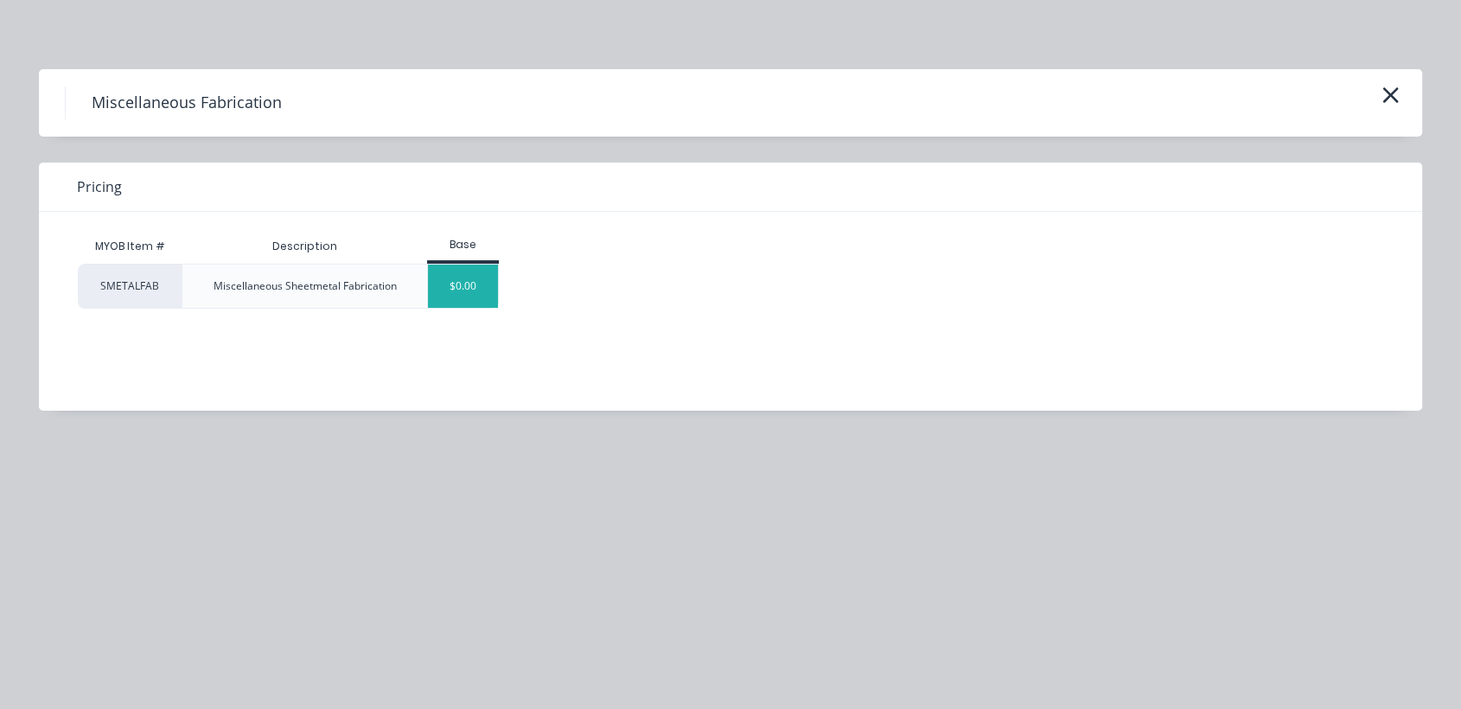
click at [456, 285] on div "$0.00" at bounding box center [463, 286] width 70 height 43
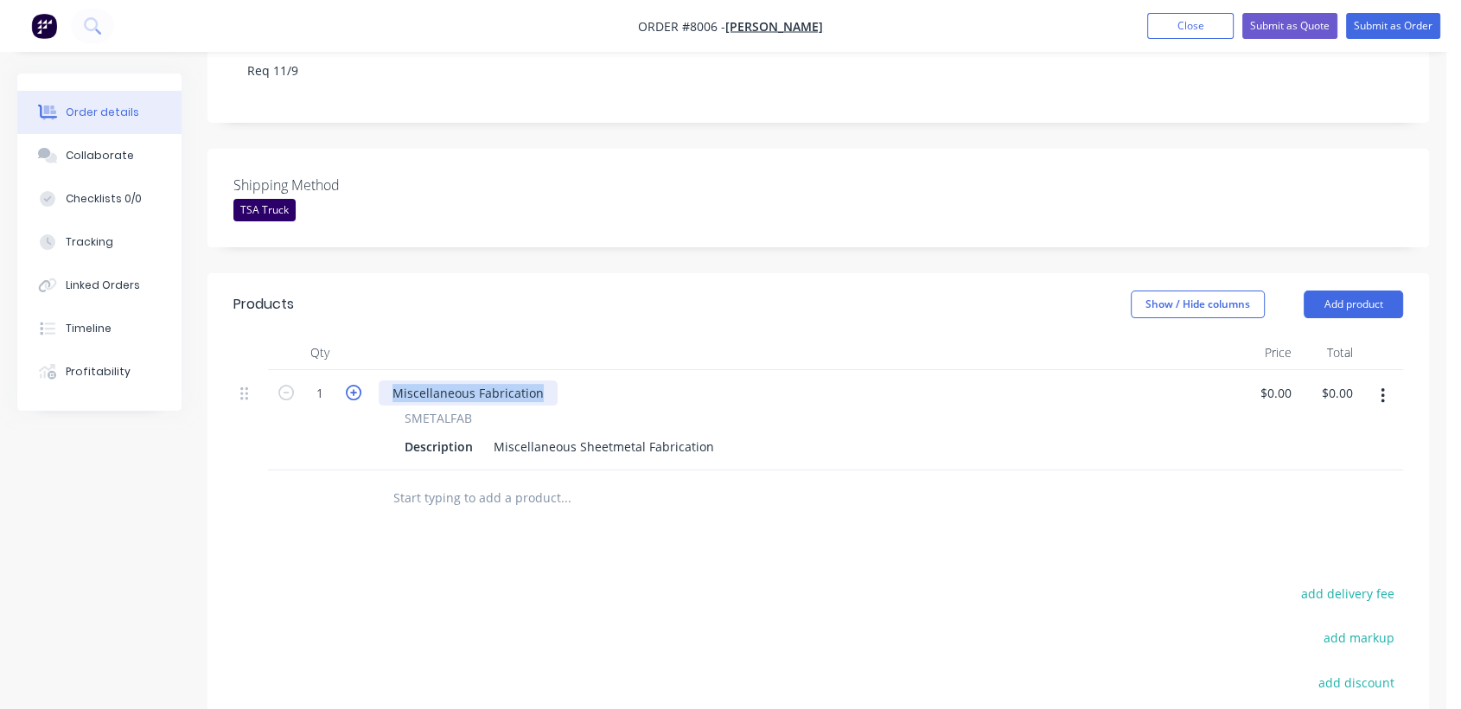
drag, startPoint x: 540, startPoint y: 366, endPoint x: 359, endPoint y: 367, distance: 181.5
click at [359, 370] on div "1 Miscellaneous Fabrication SMETALFAB Description Miscellaneous Sheetmetal Fabr…" at bounding box center [818, 420] width 1170 height 100
click at [352, 385] on icon "button" at bounding box center [354, 393] width 16 height 16
type input "2"
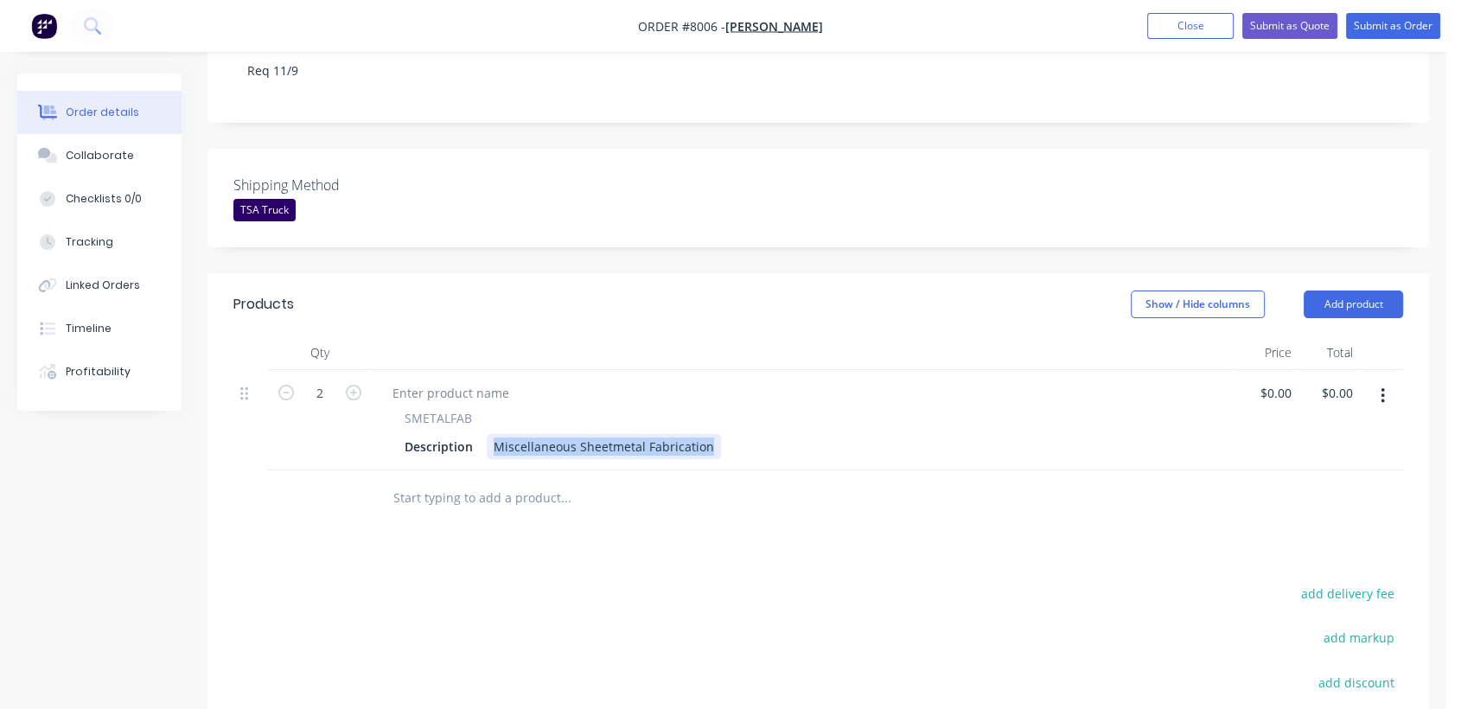
drag, startPoint x: 499, startPoint y: 425, endPoint x: 770, endPoint y: 430, distance: 271.5
click at [770, 434] on div "Description Miscellaneous Sheetmetal Fabrication" at bounding box center [801, 446] width 806 height 25
paste div
type input "$0.00"
click at [483, 481] on input "text" at bounding box center [565, 498] width 346 height 35
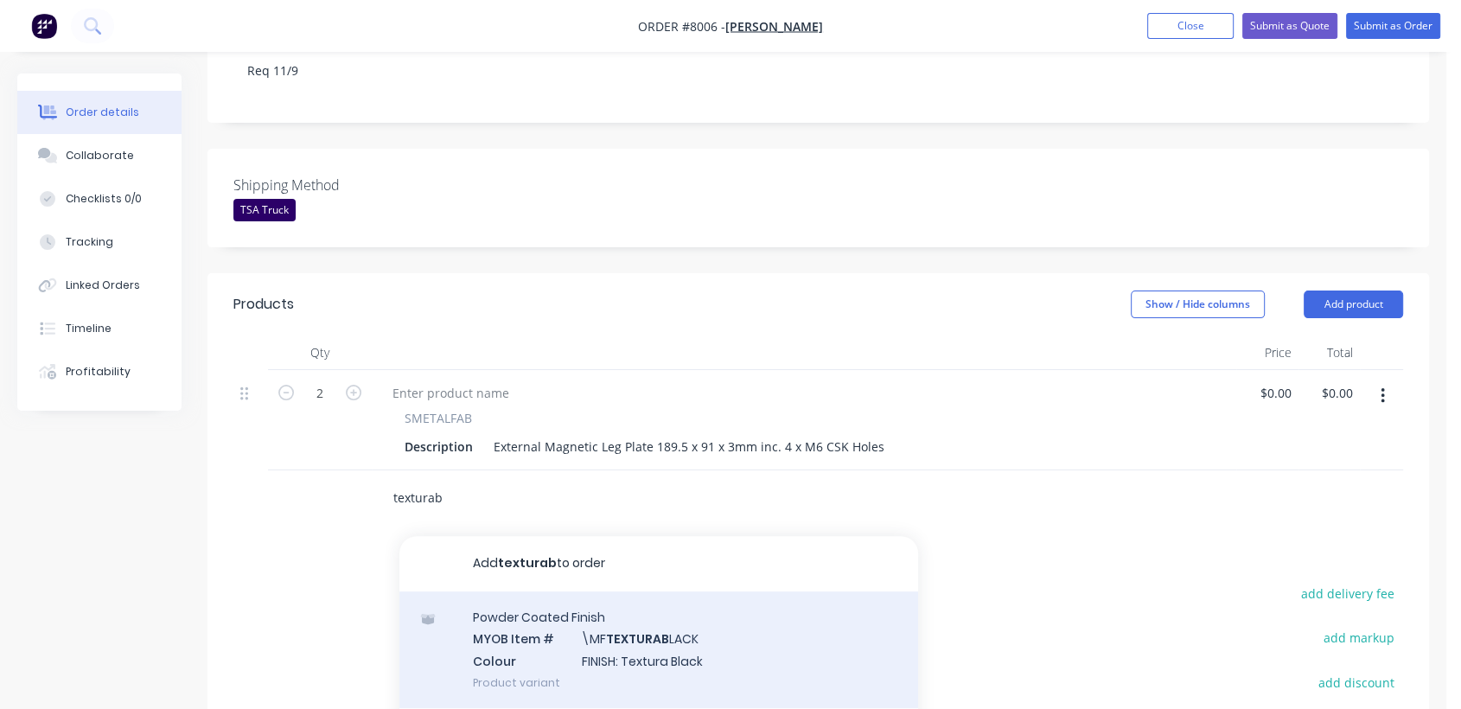
type input "texturab"
click at [635, 609] on div "Powder Coated Finish MYOB Item # \MF TEXTURAB LACK Colour FINISH: Textura Black…" at bounding box center [658, 649] width 519 height 117
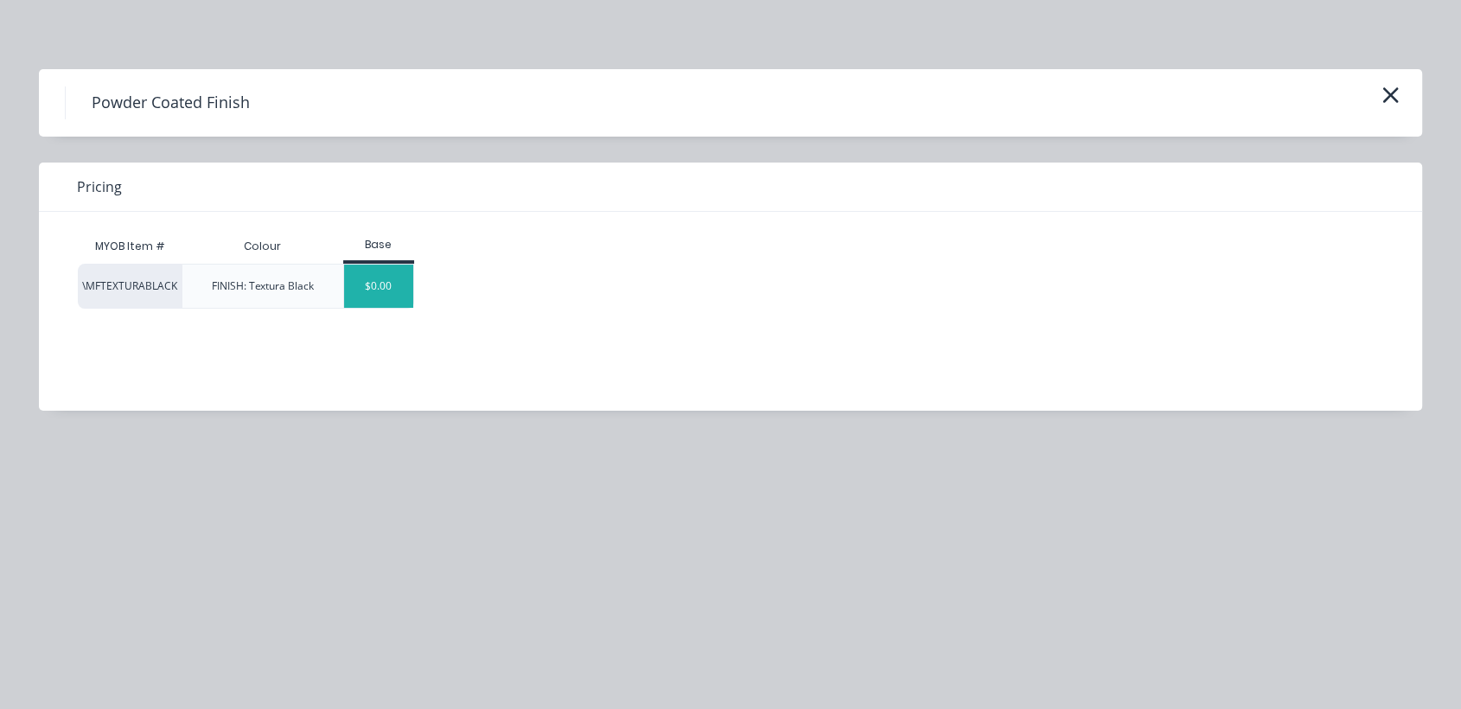
click at [395, 284] on div "$0.00" at bounding box center [379, 286] width 70 height 43
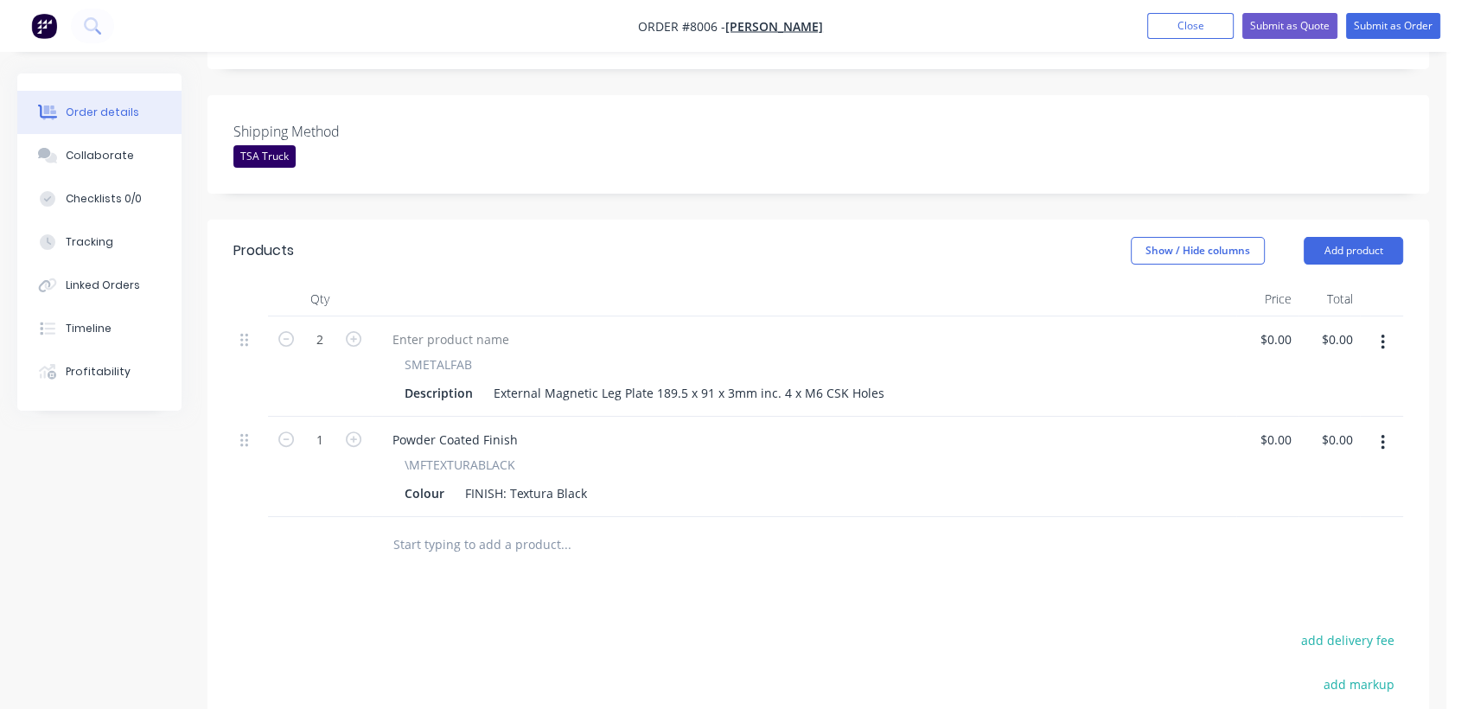
scroll to position [480, 0]
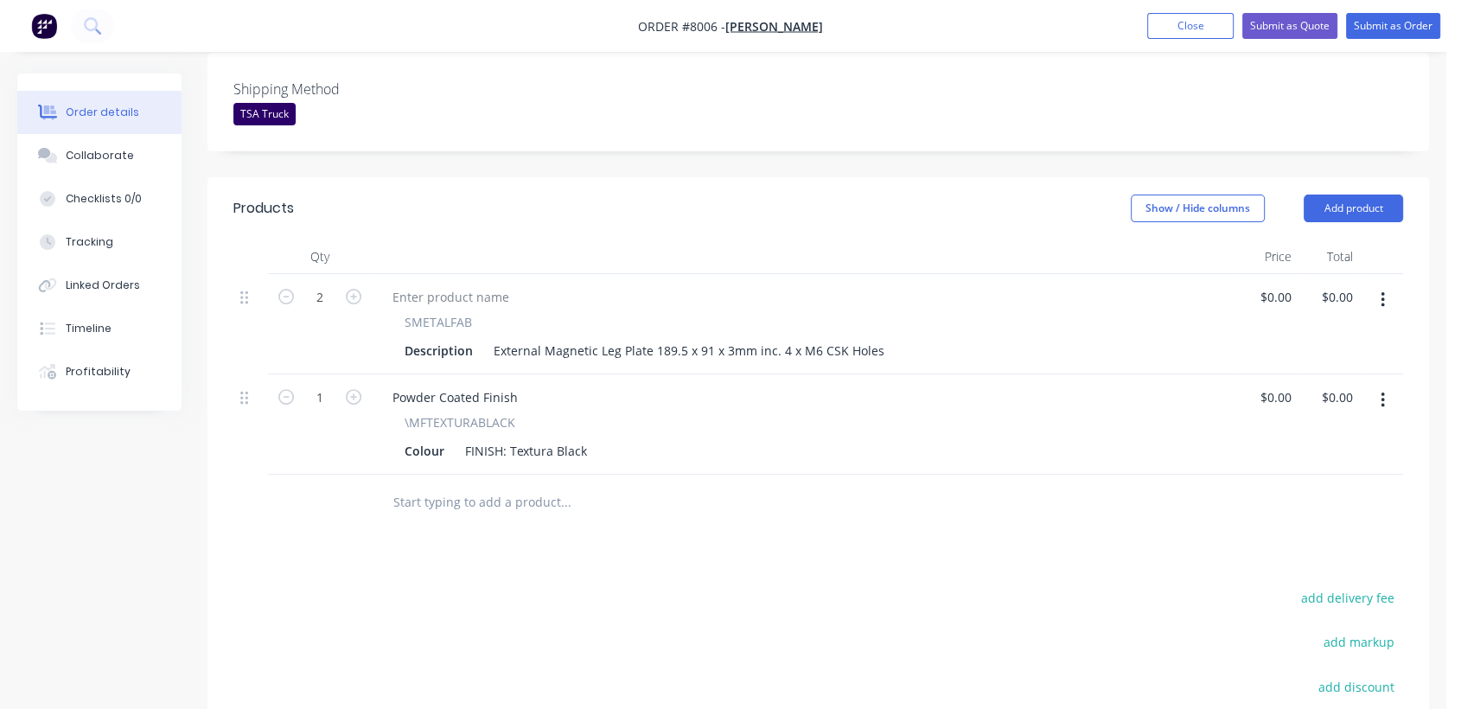
click at [507, 485] on input "text" at bounding box center [565, 502] width 346 height 35
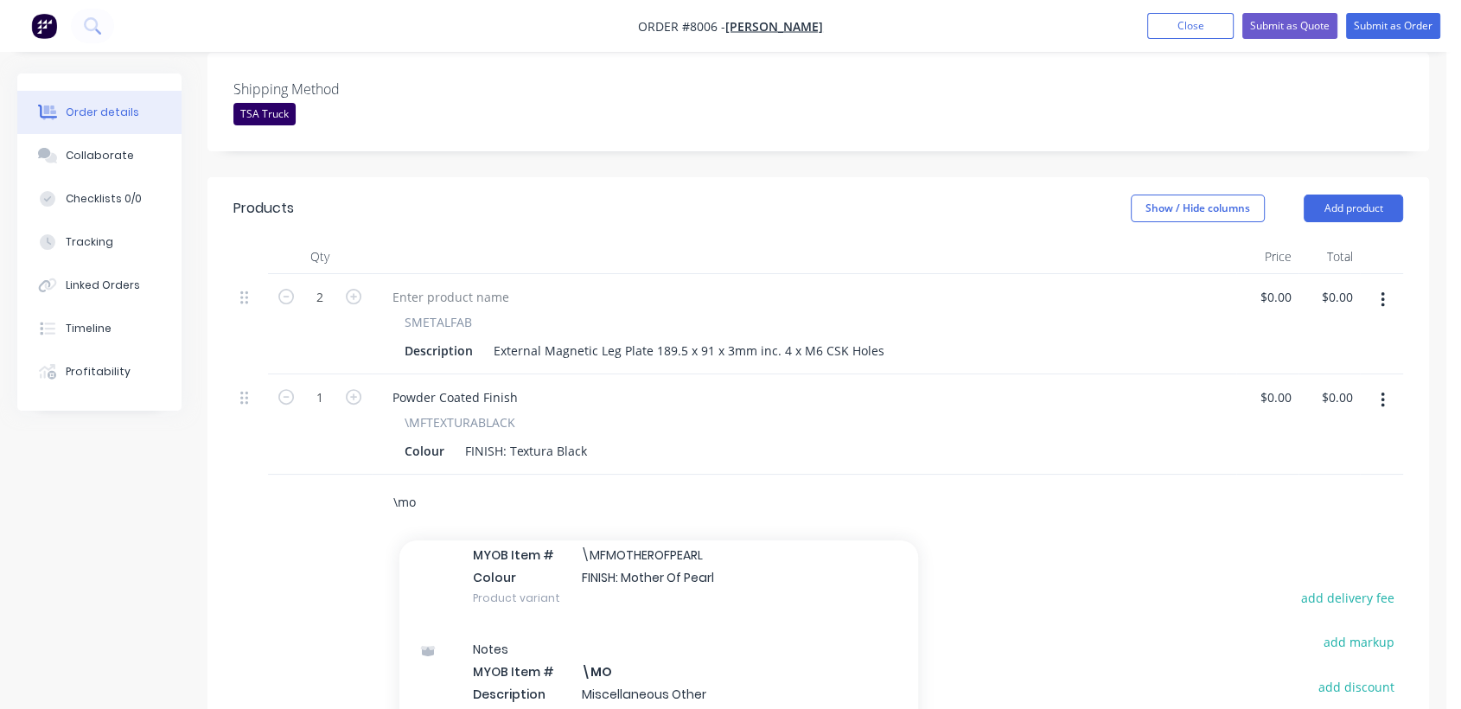
scroll to position [288, 0]
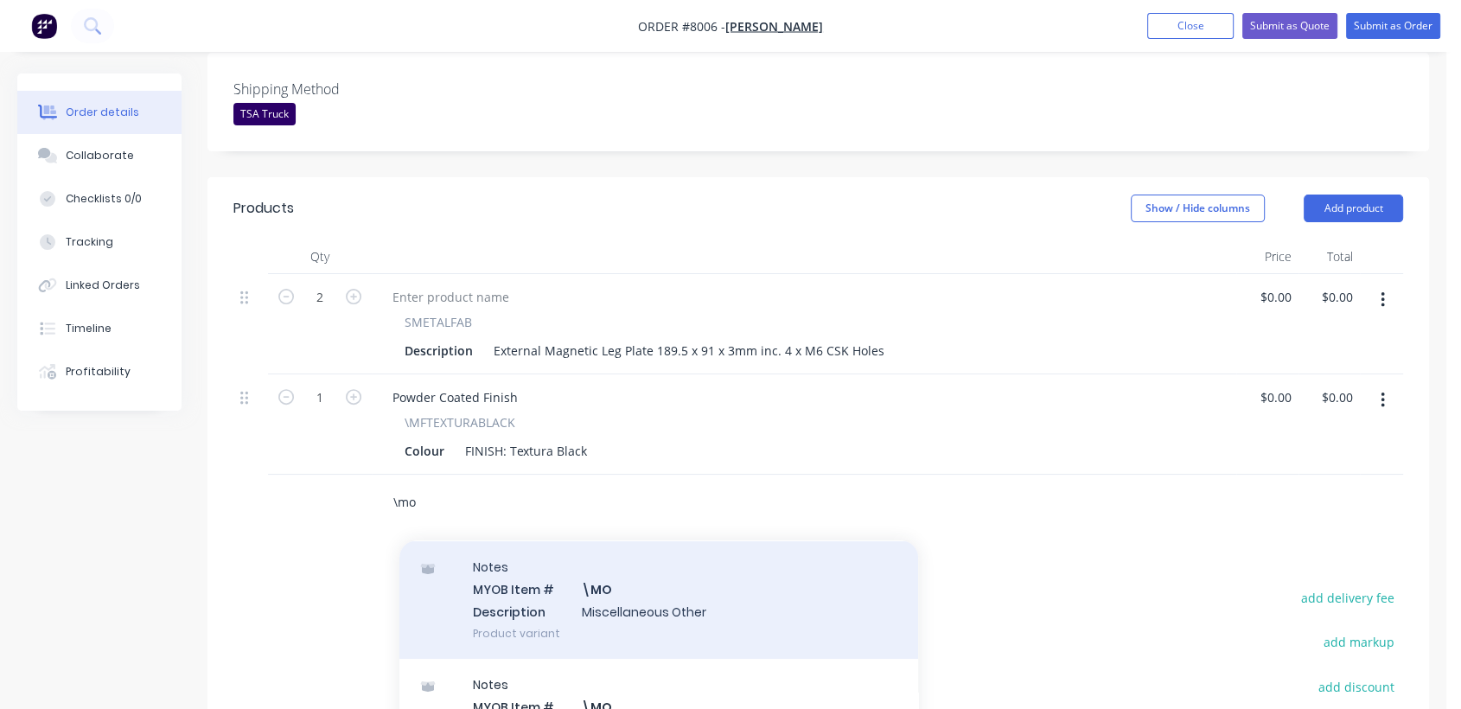
type input "\mo"
click at [659, 566] on div "Notes MYOB Item # \MO Description Miscellaneous Other Product variant" at bounding box center [658, 599] width 519 height 117
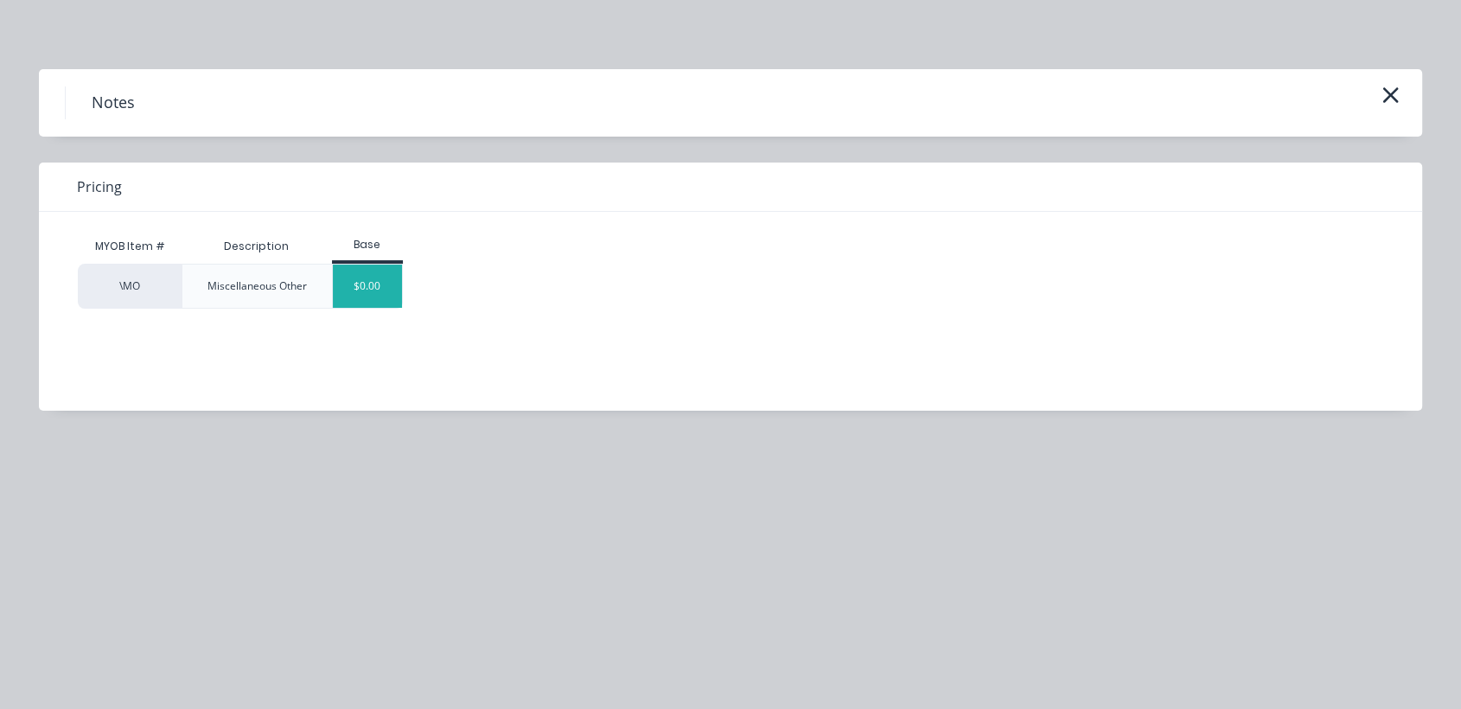
click at [367, 287] on div "$0.00" at bounding box center [368, 286] width 70 height 43
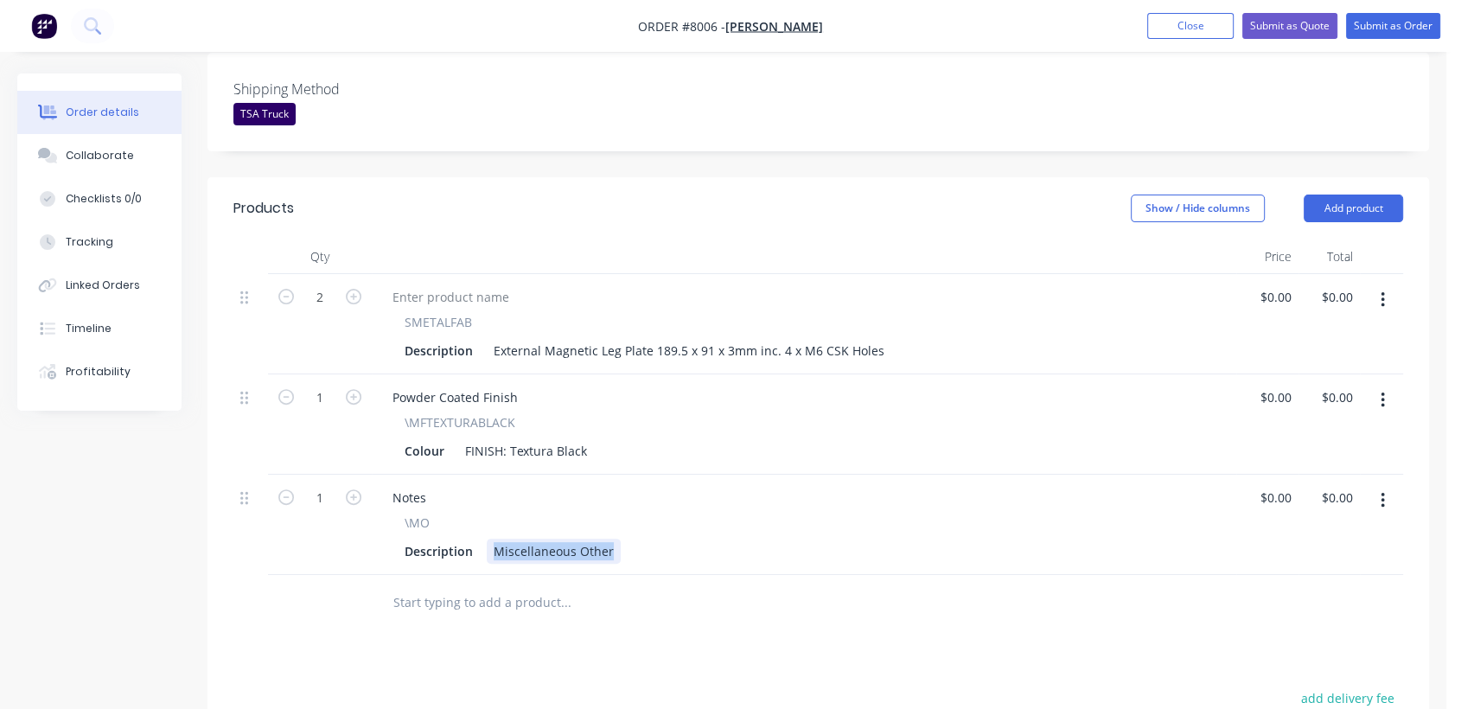
drag, startPoint x: 489, startPoint y: 522, endPoint x: 665, endPoint y: 547, distance: 177.3
click at [666, 547] on div "Notes \MO Description Miscellaneous Other" at bounding box center [804, 525] width 864 height 100
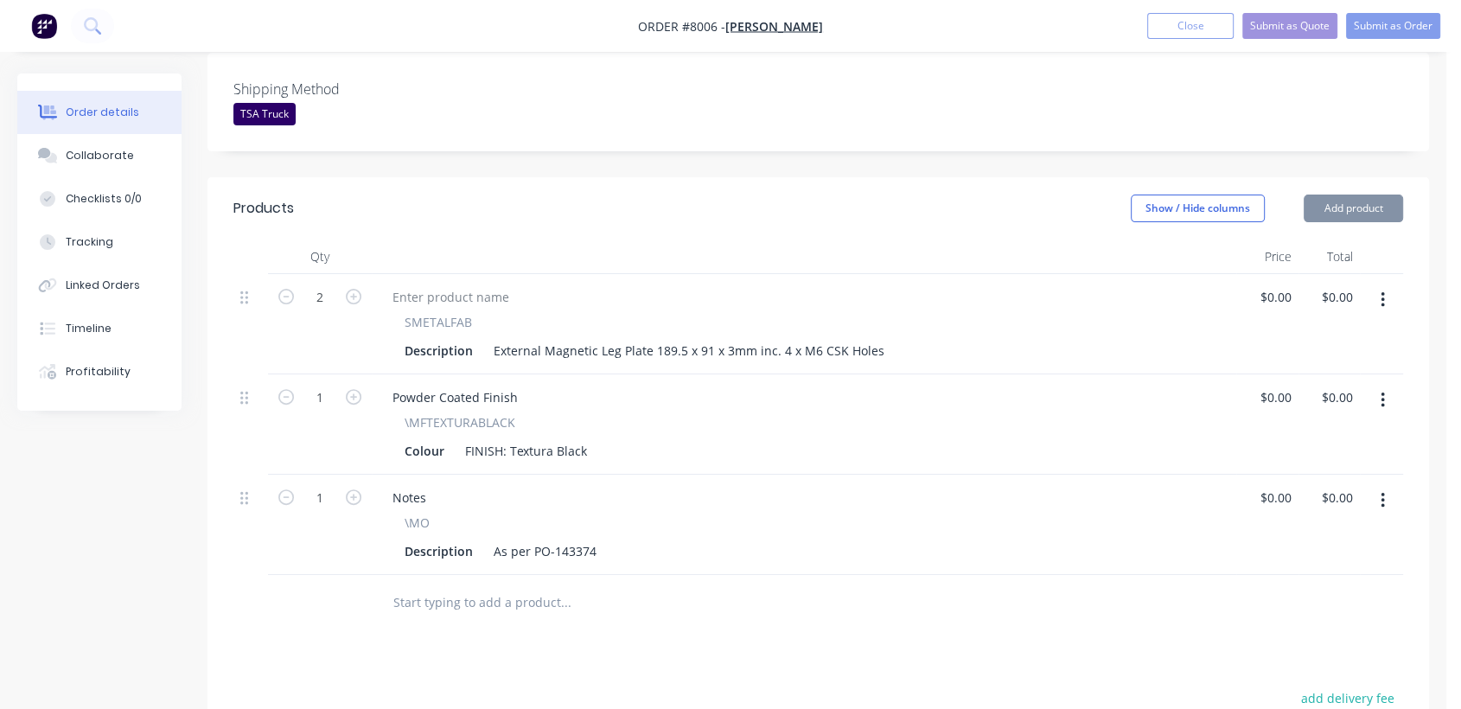
click at [508, 587] on input "text" at bounding box center [565, 602] width 346 height 35
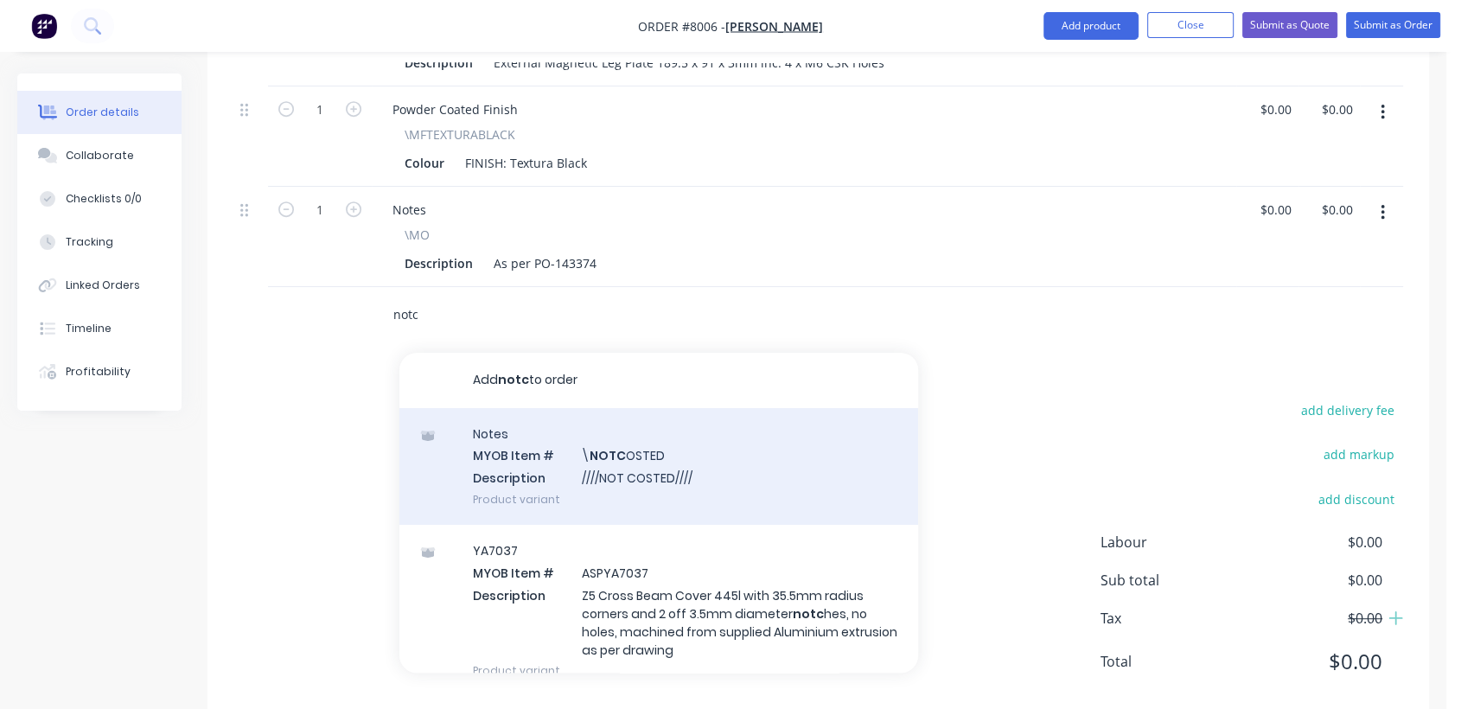
scroll to position [768, 0]
click at [666, 452] on div "Notes MYOB Item # \ NOTC OSTED Description ////NOT COSTED//// Product variant" at bounding box center [658, 466] width 519 height 117
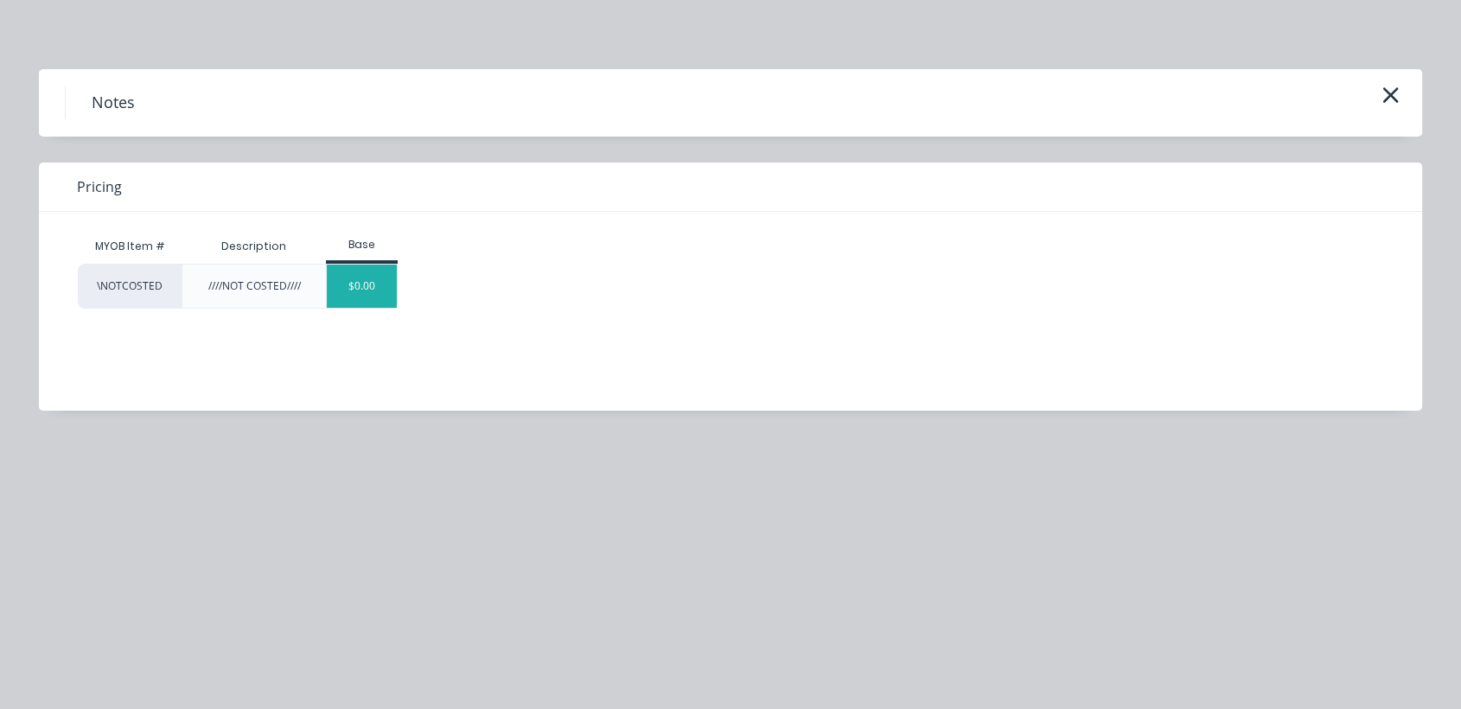
click at [362, 293] on div "$0.00" at bounding box center [362, 286] width 70 height 43
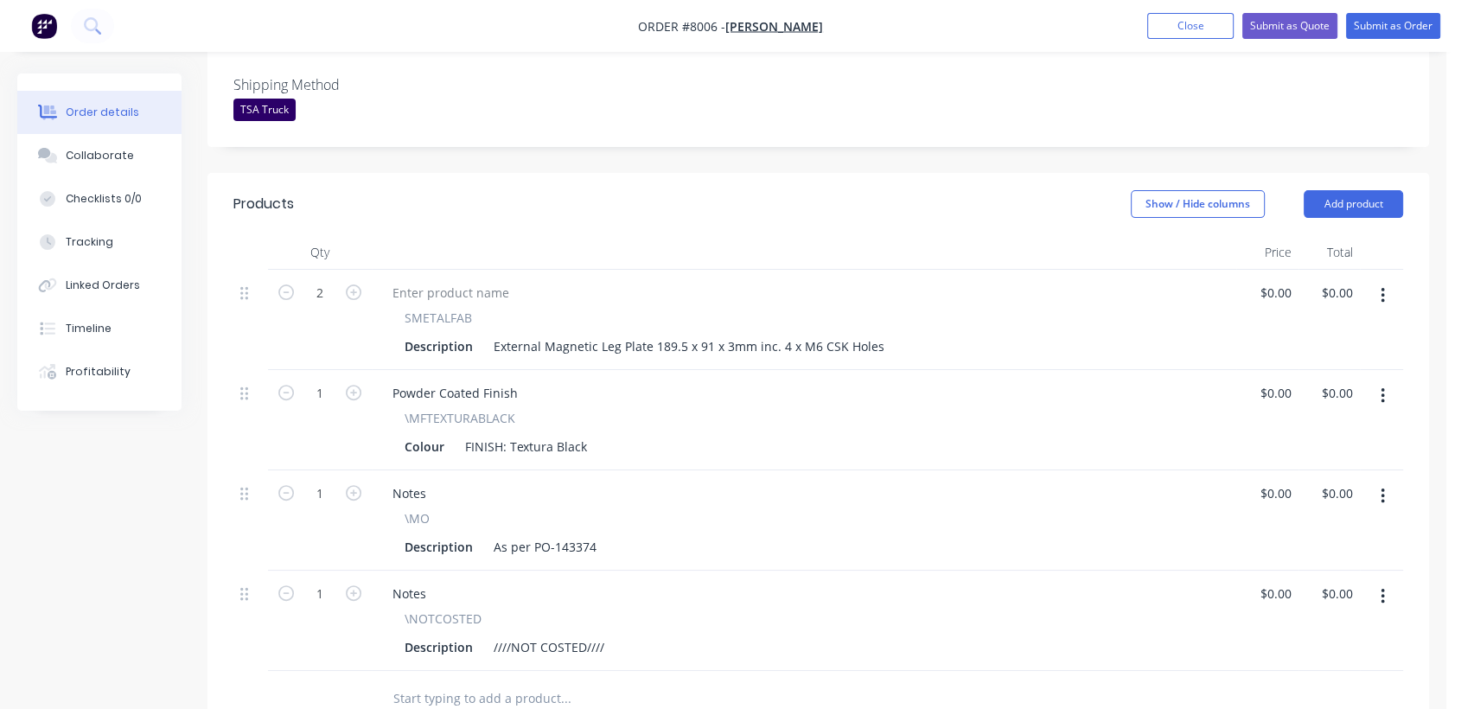
scroll to position [480, 0]
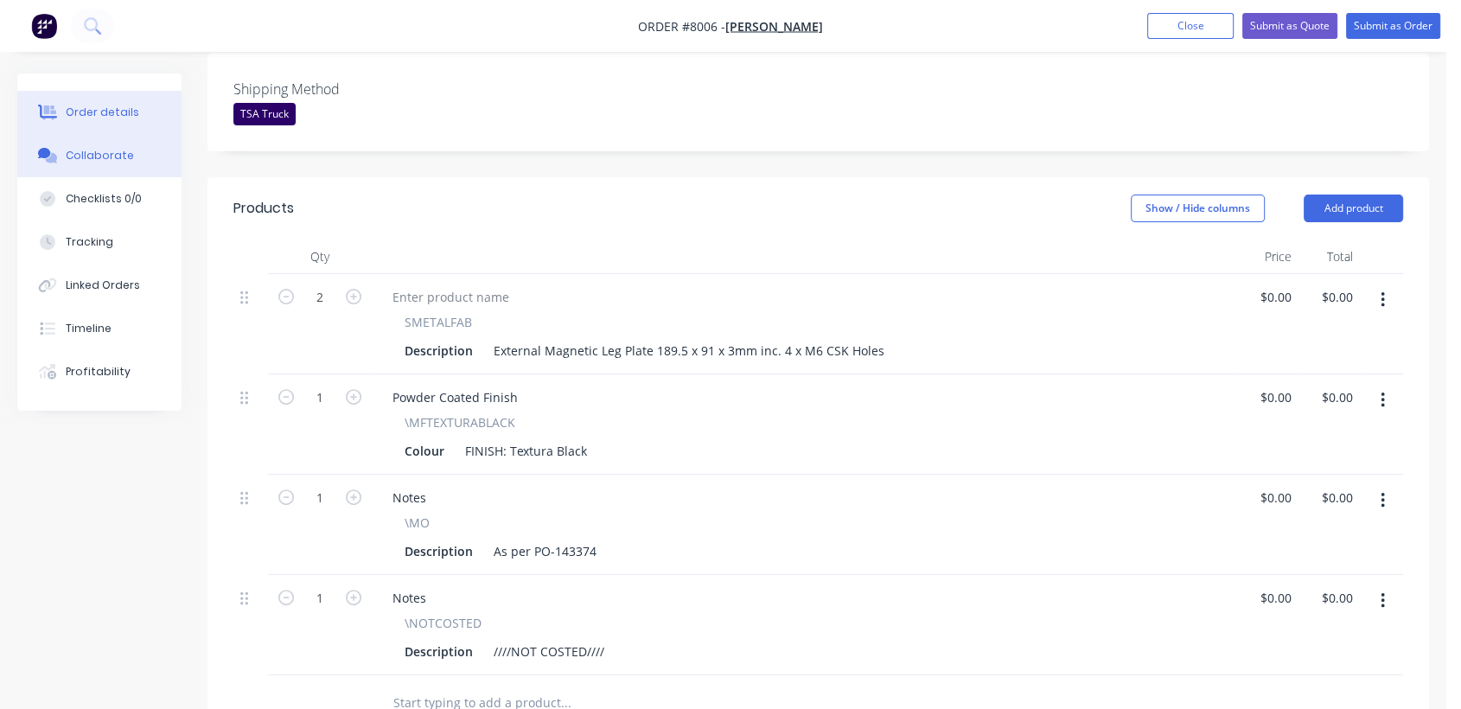
click at [89, 158] on div "Collaborate" at bounding box center [100, 156] width 68 height 16
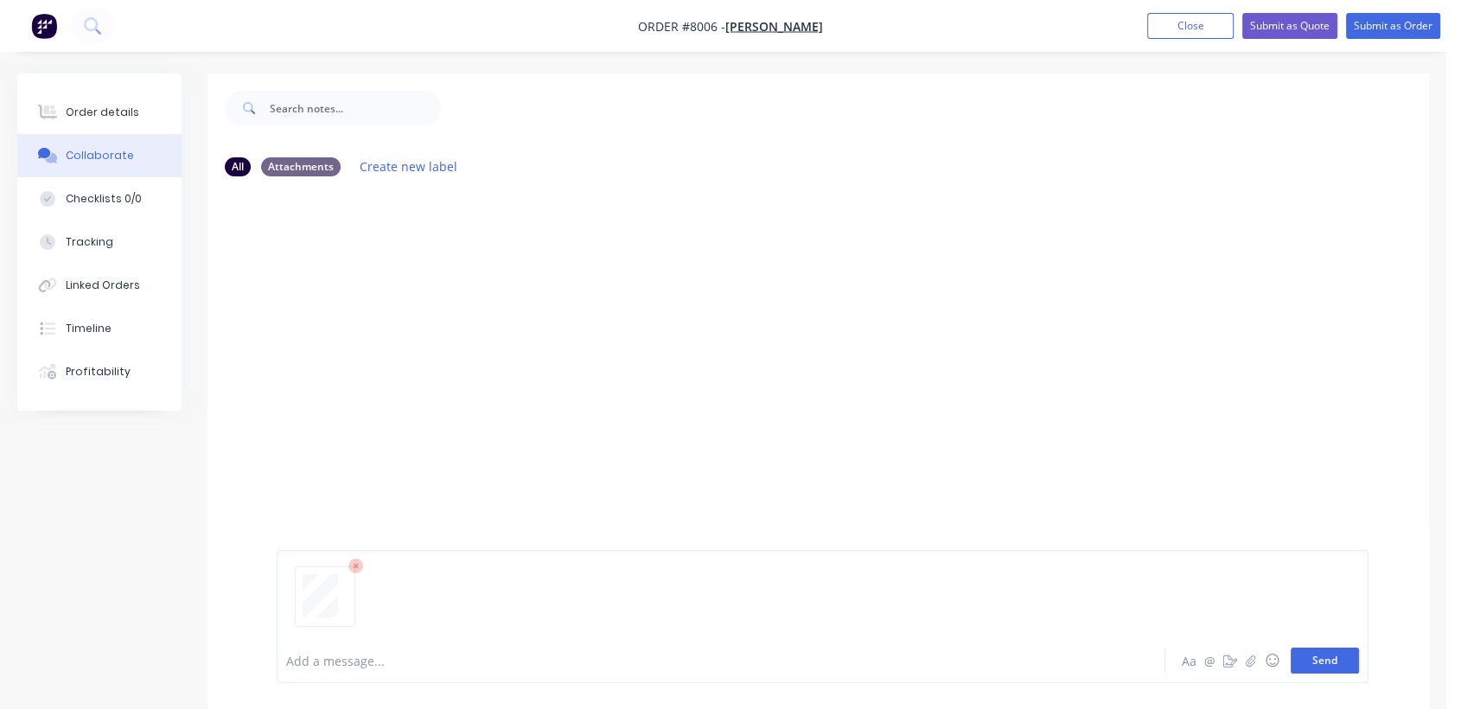
click at [1319, 659] on button "Send" at bounding box center [1325, 660] width 68 height 26
click at [1321, 656] on button "Send" at bounding box center [1325, 660] width 68 height 26
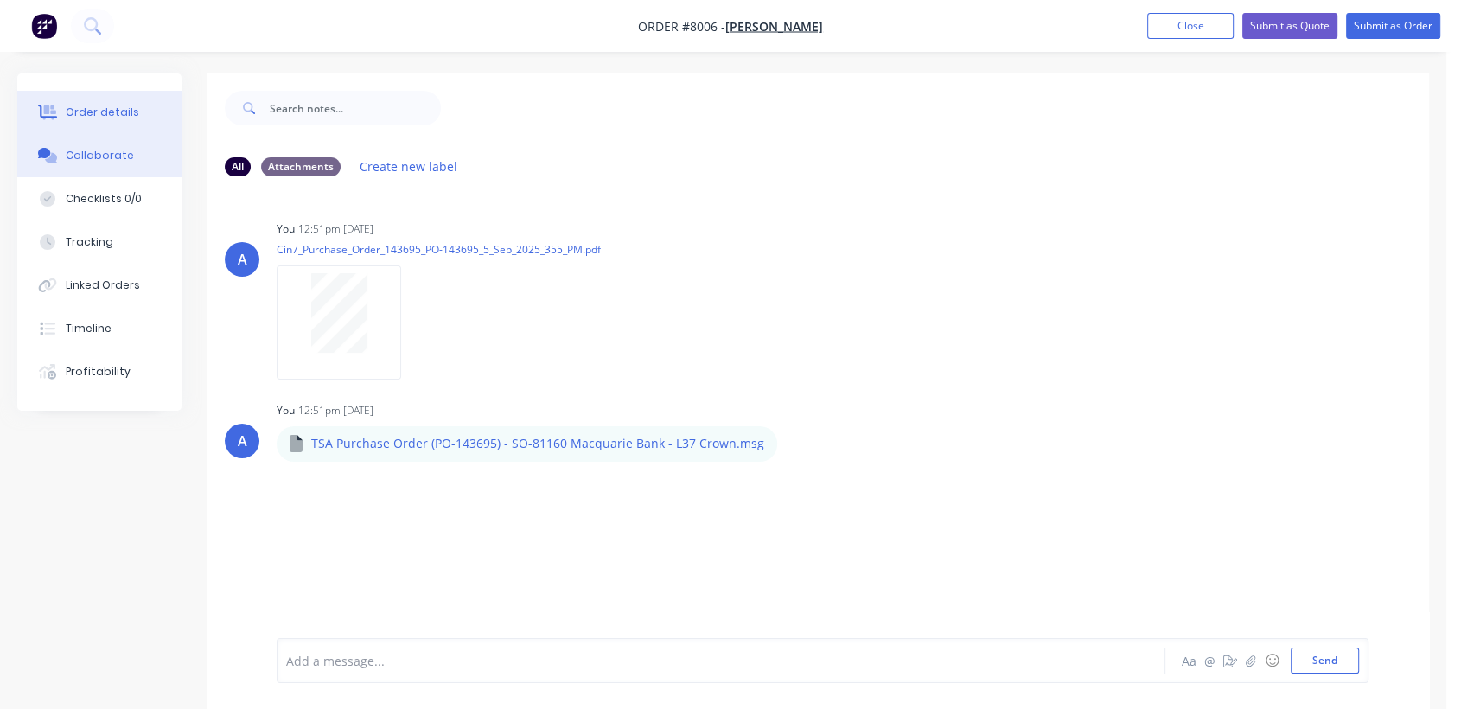
click at [117, 105] on div "Order details" at bounding box center [102, 113] width 73 height 16
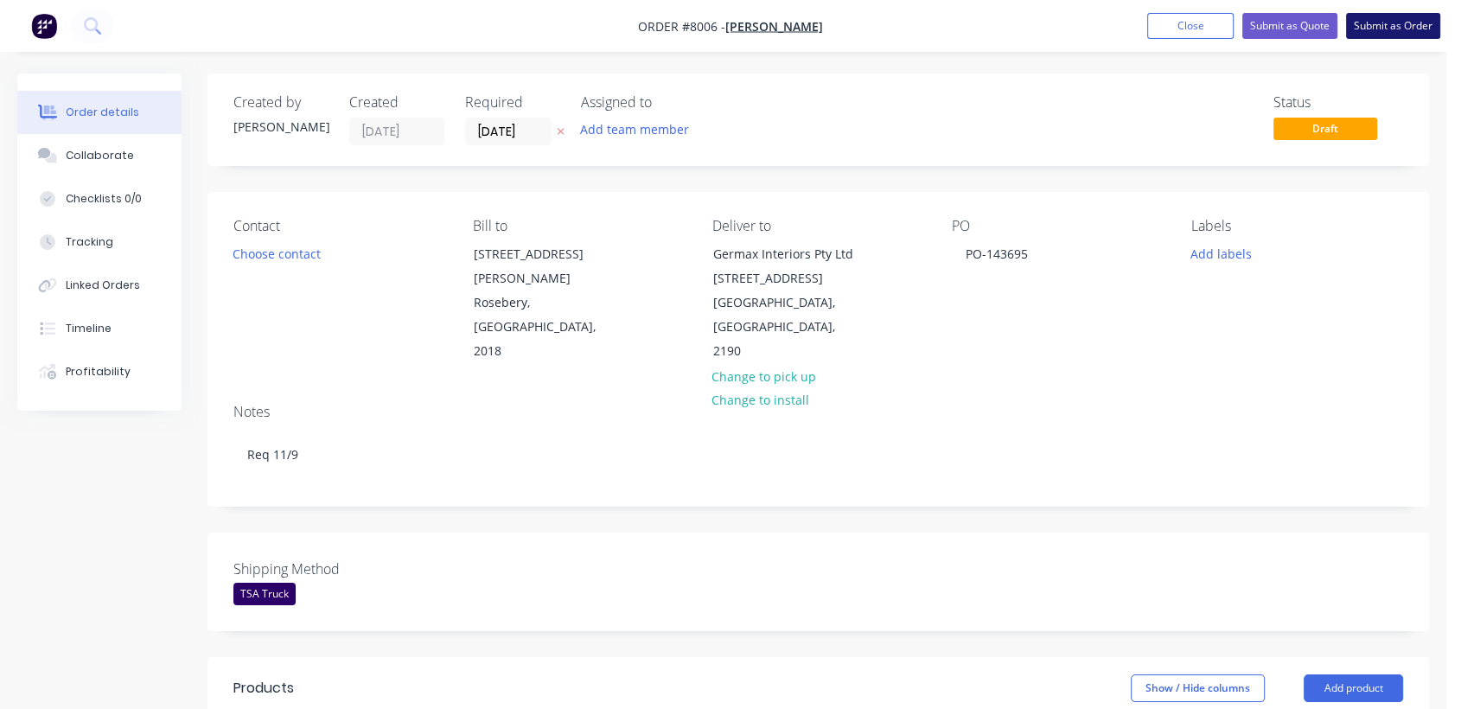
click at [1408, 24] on button "Submit as Order" at bounding box center [1393, 26] width 94 height 26
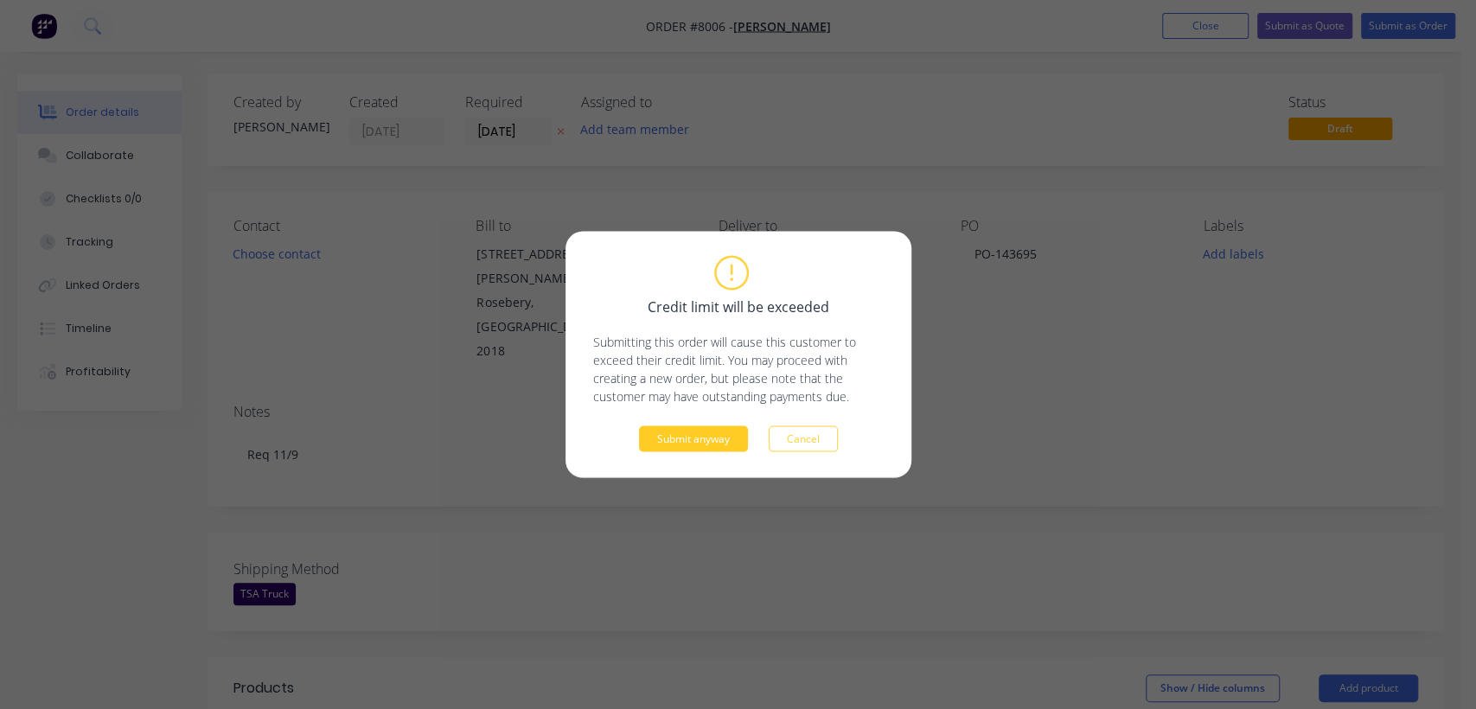
click at [705, 437] on button "Submit anyway" at bounding box center [693, 439] width 109 height 26
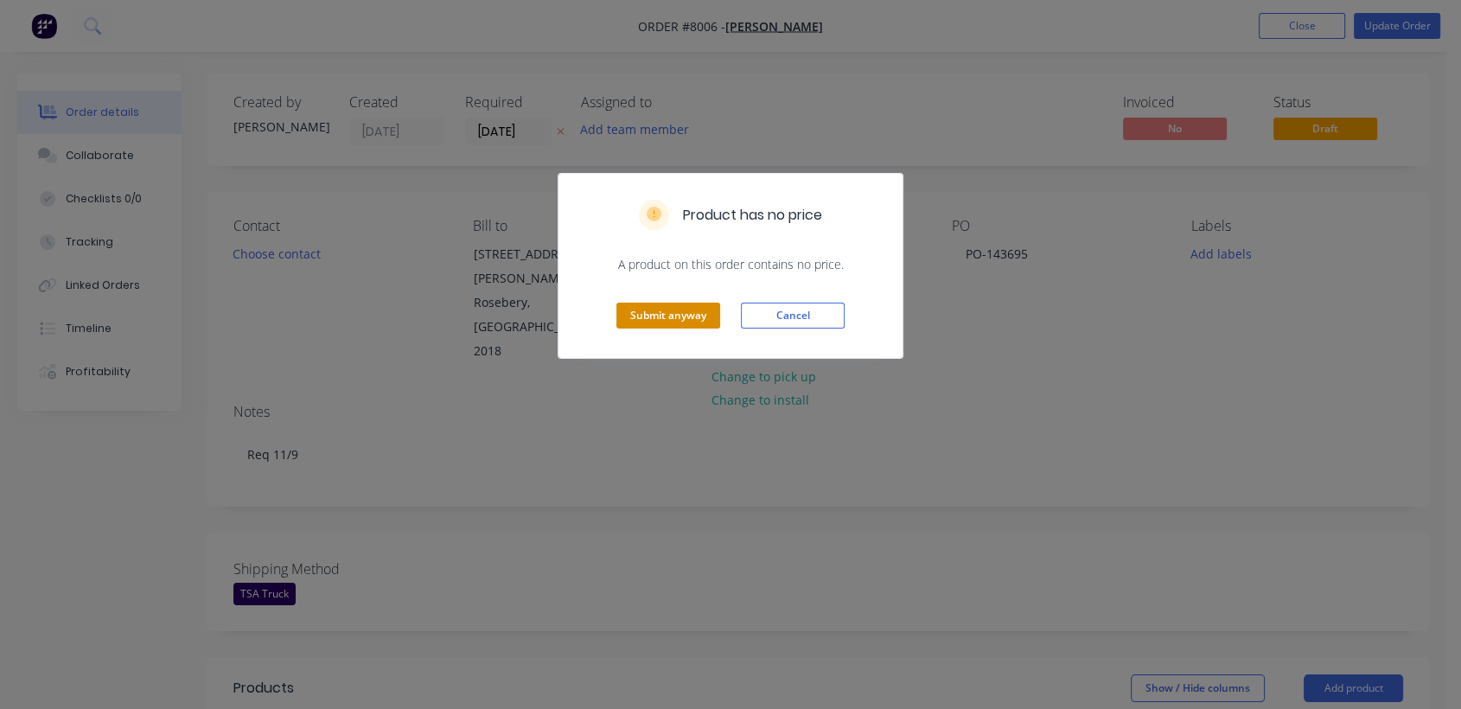
click at [635, 312] on button "Submit anyway" at bounding box center [668, 316] width 104 height 26
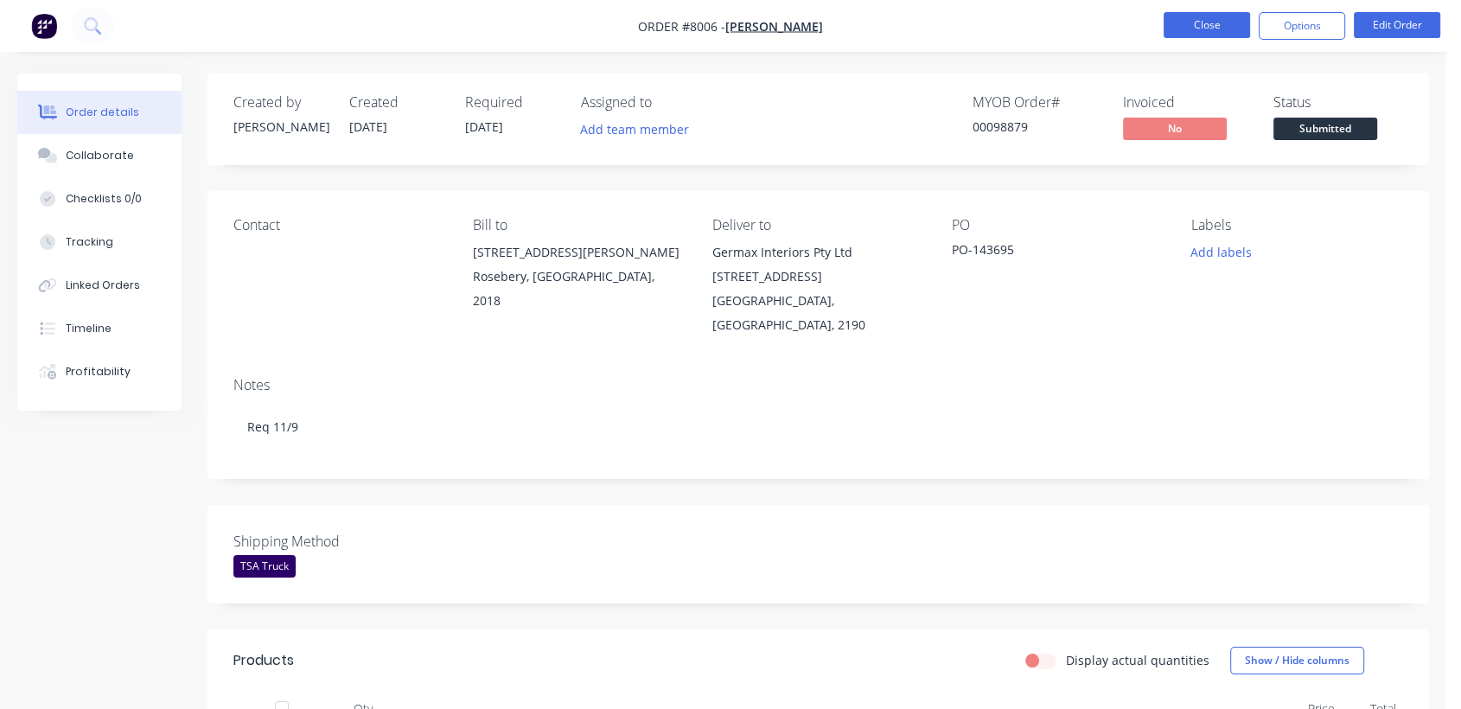
click at [1209, 16] on button "Close" at bounding box center [1207, 25] width 86 height 26
